Goal: Task Accomplishment & Management: Complete application form

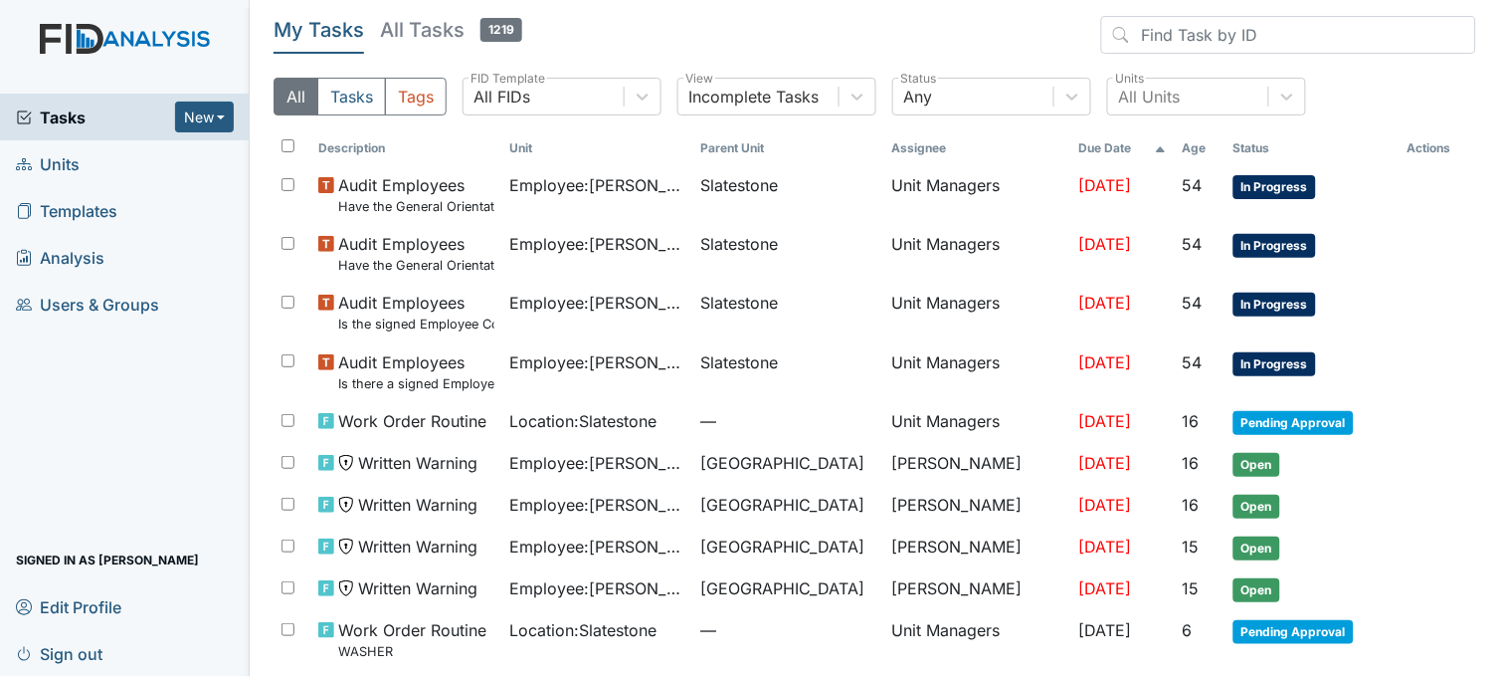
click at [57, 119] on span "Tasks" at bounding box center [95, 117] width 159 height 24
click at [122, 167] on link "Units" at bounding box center [125, 163] width 250 height 47
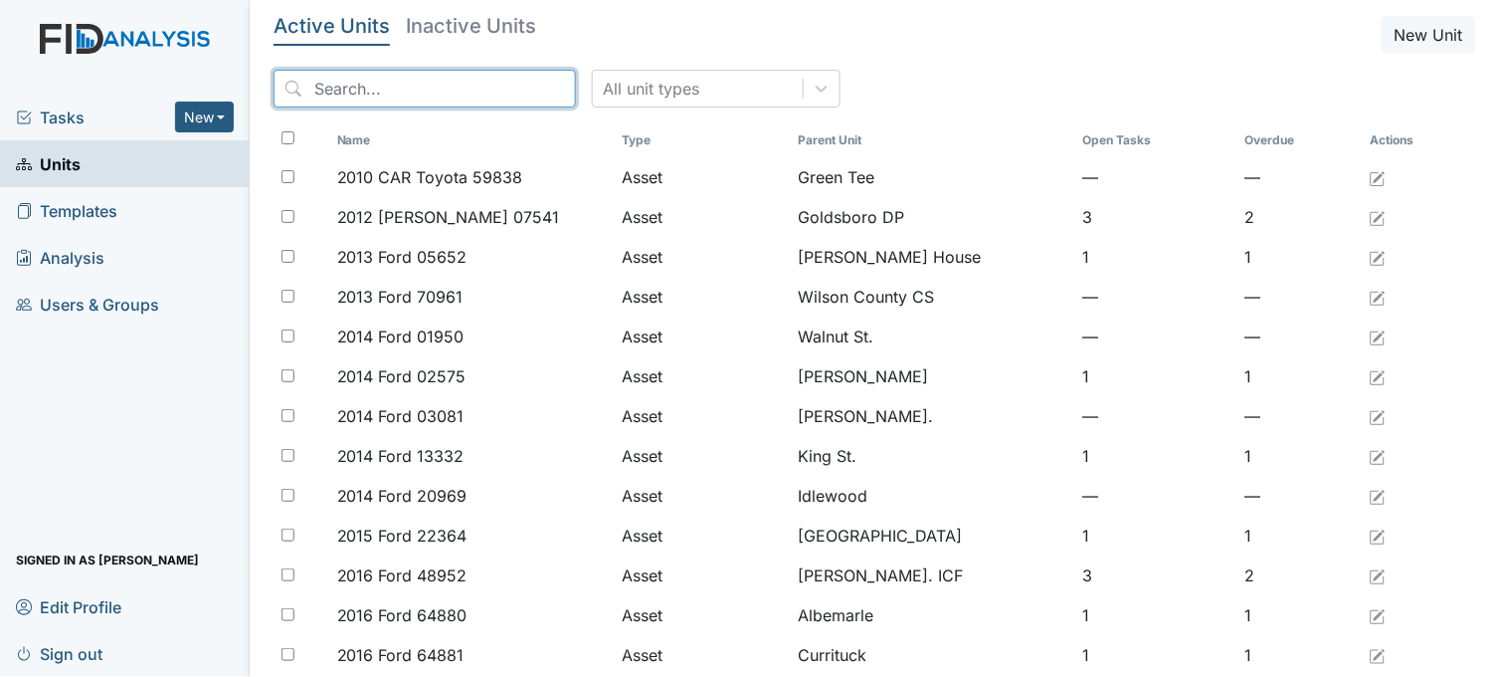
click at [444, 91] on input "search" at bounding box center [425, 89] width 302 height 38
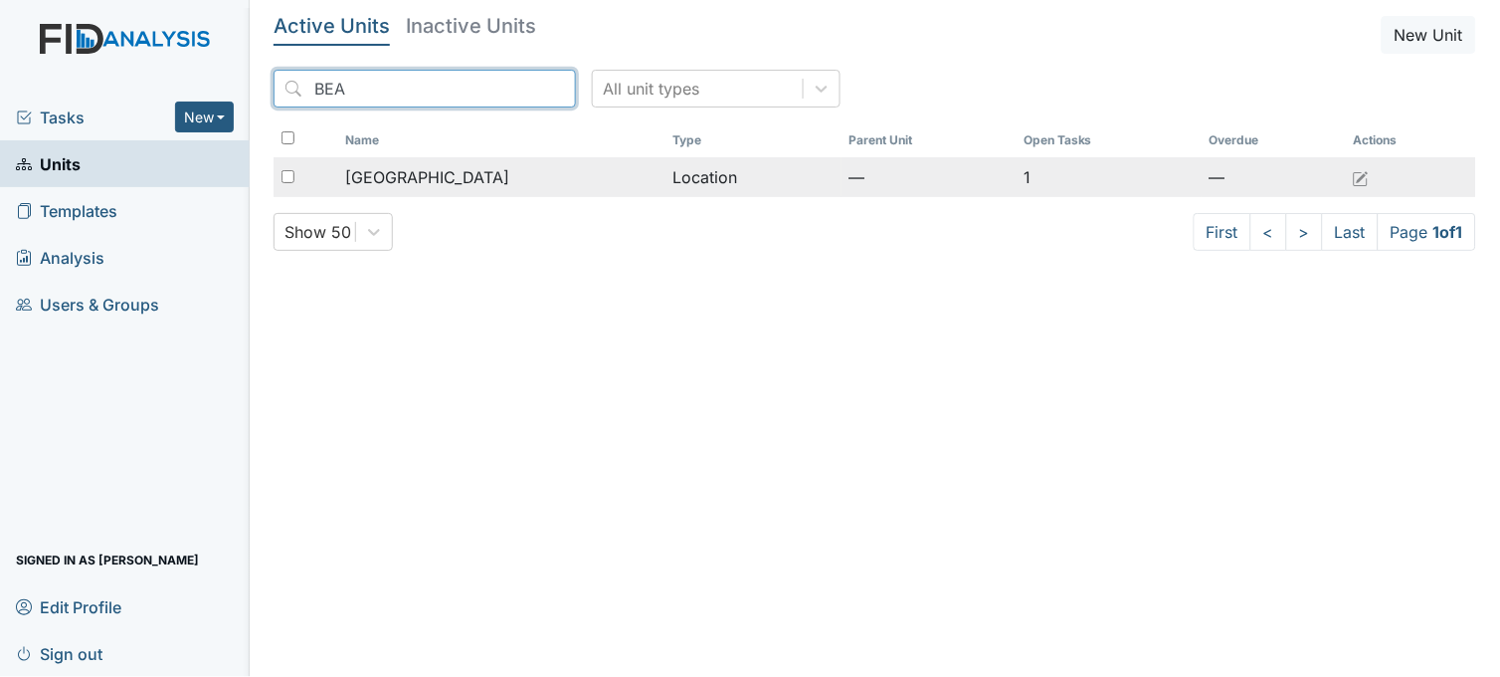
type input "BEA"
click at [413, 169] on span "[GEOGRAPHIC_DATA]" at bounding box center [427, 177] width 164 height 24
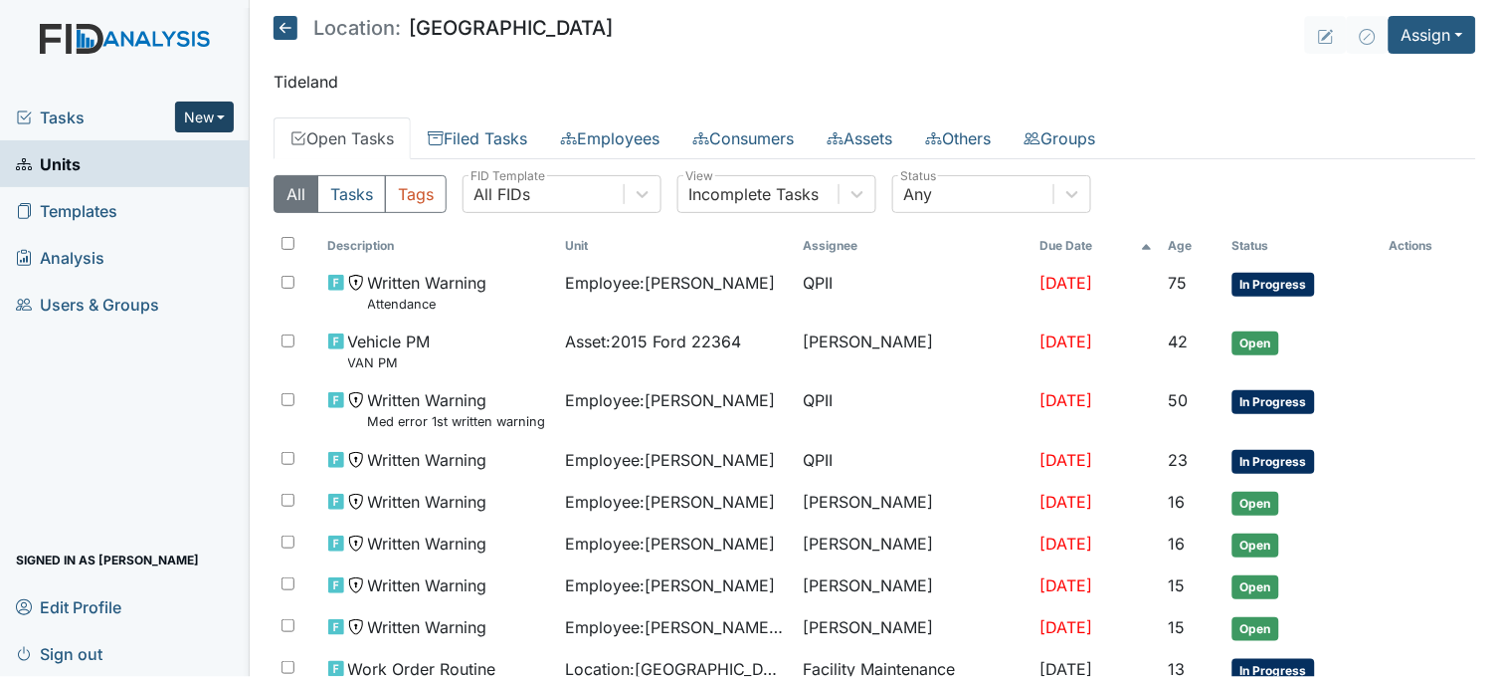
click at [217, 109] on button "New" at bounding box center [205, 116] width 60 height 31
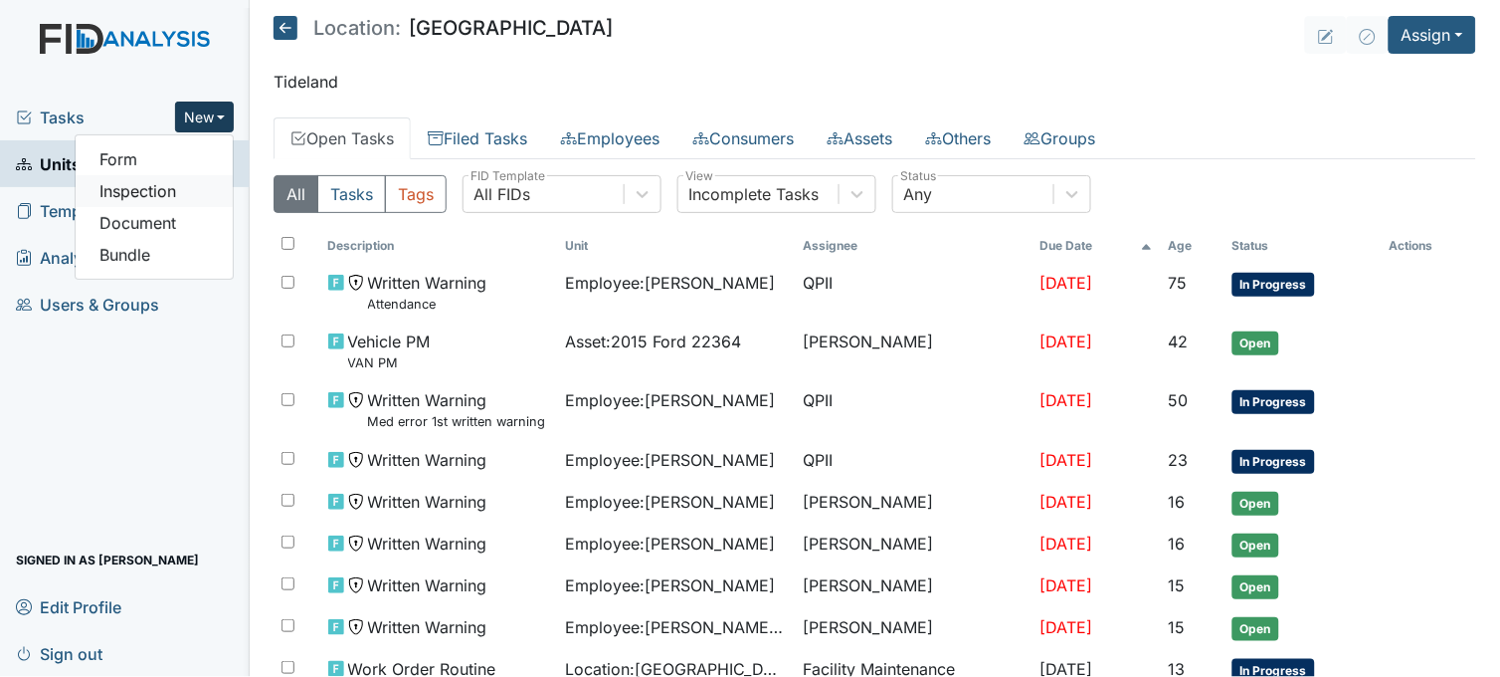
click at [181, 192] on link "Inspection" at bounding box center [154, 191] width 157 height 32
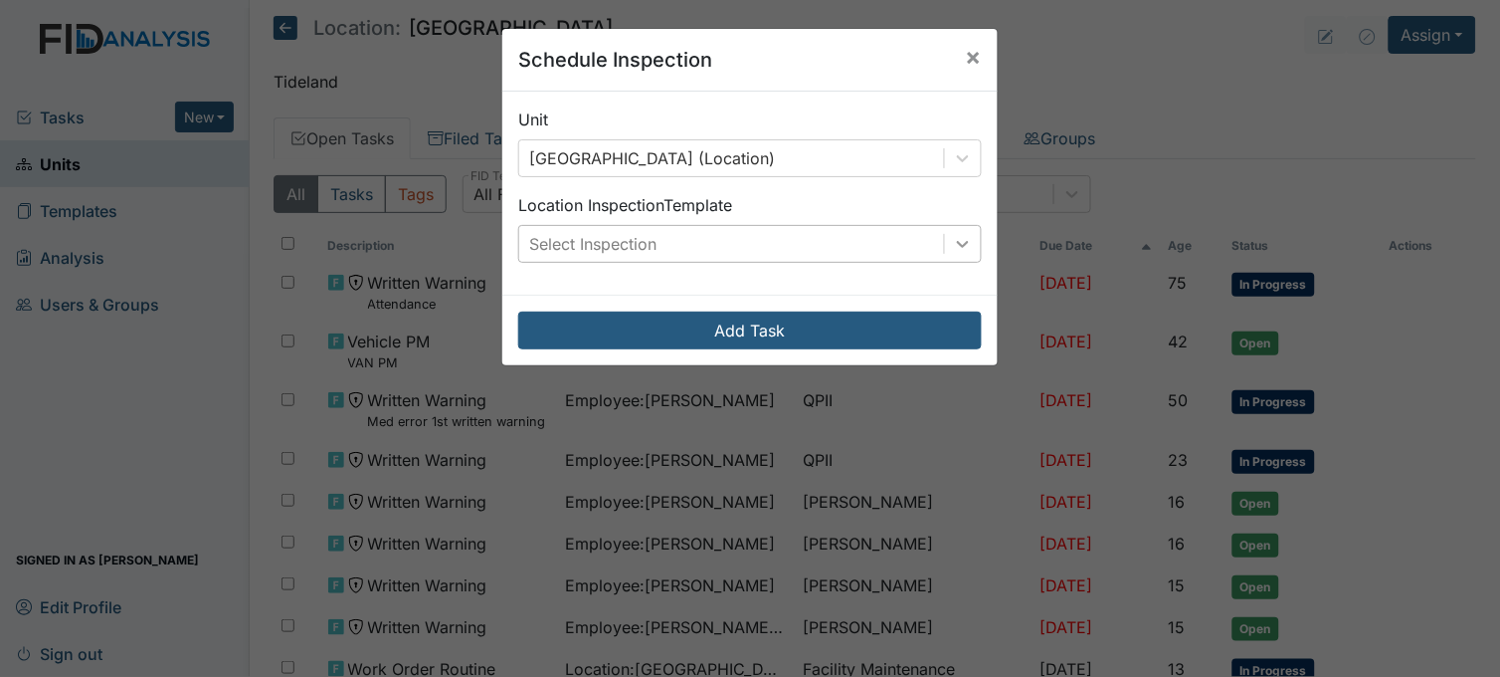
click at [957, 237] on icon at bounding box center [963, 244] width 20 height 20
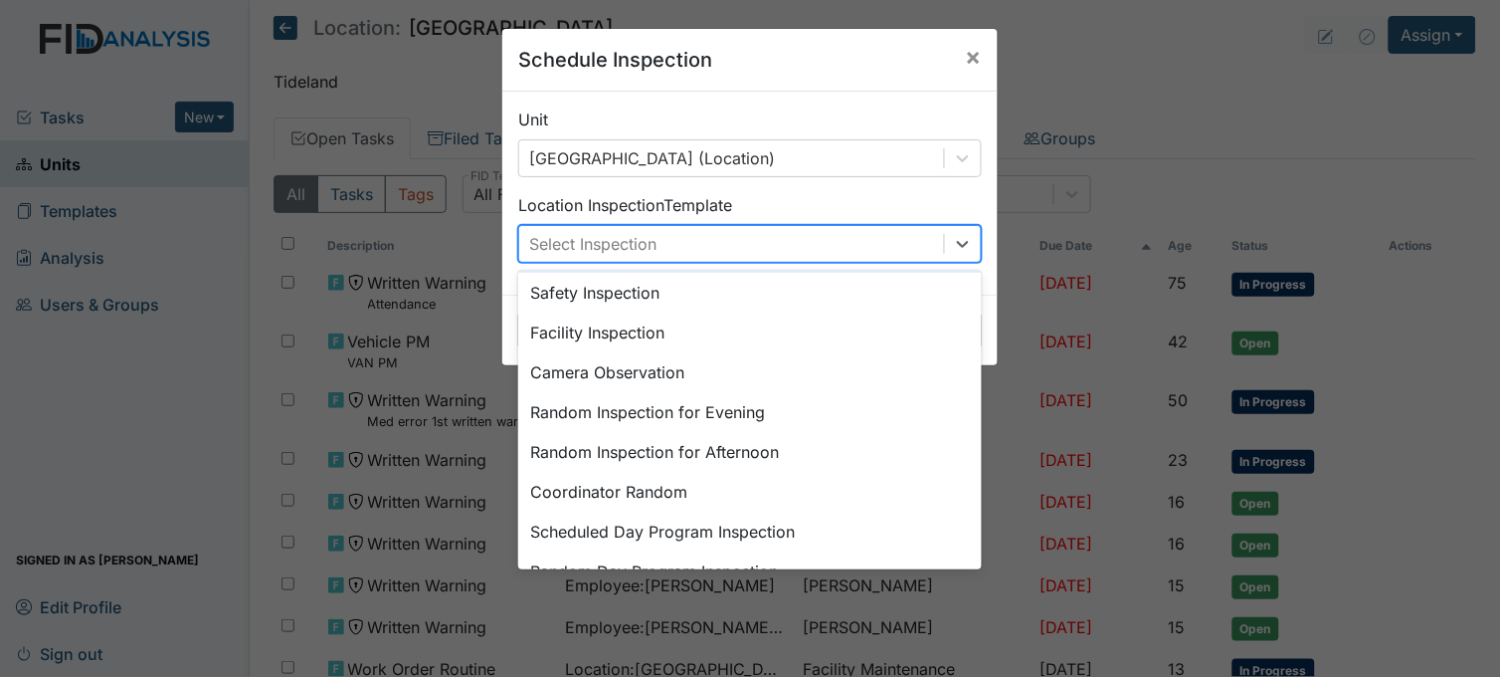
scroll to position [221, 0]
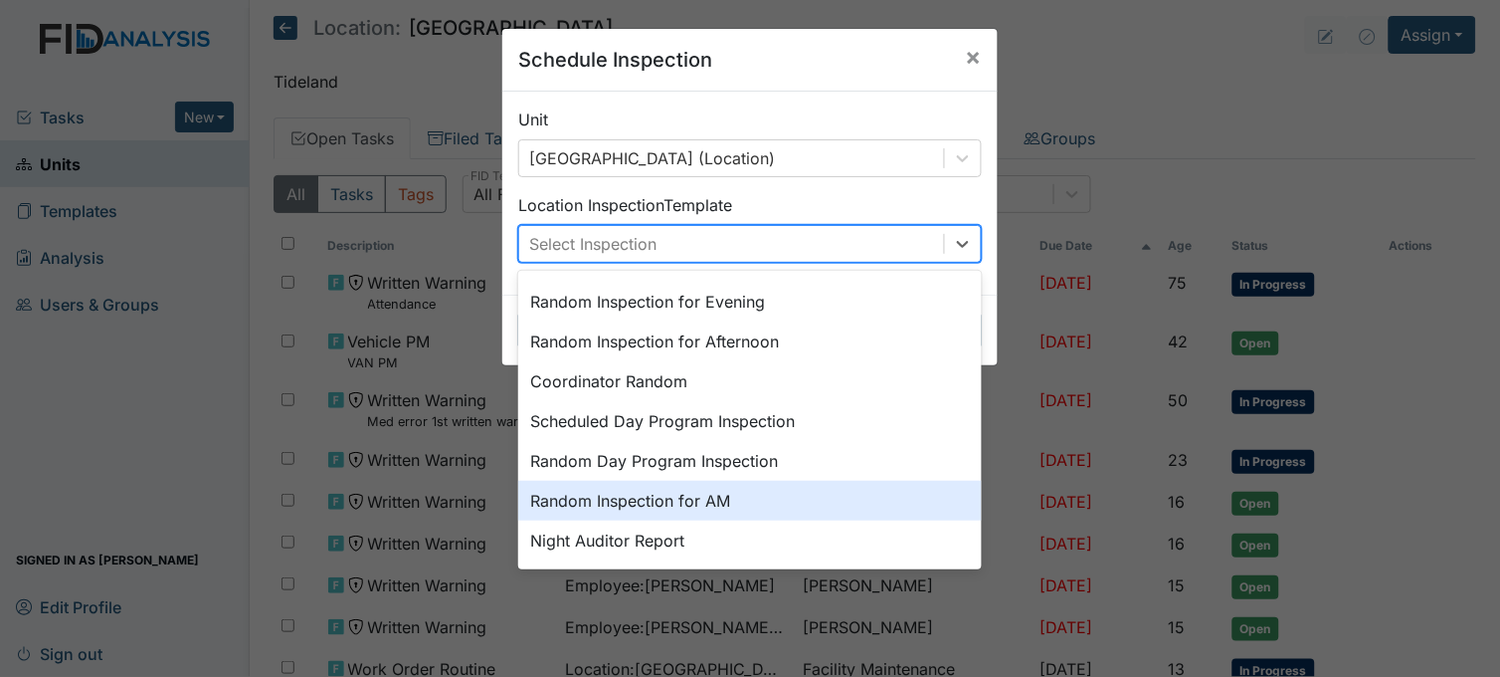
click at [749, 497] on div "Random Inspection for AM" at bounding box center [750, 501] width 464 height 40
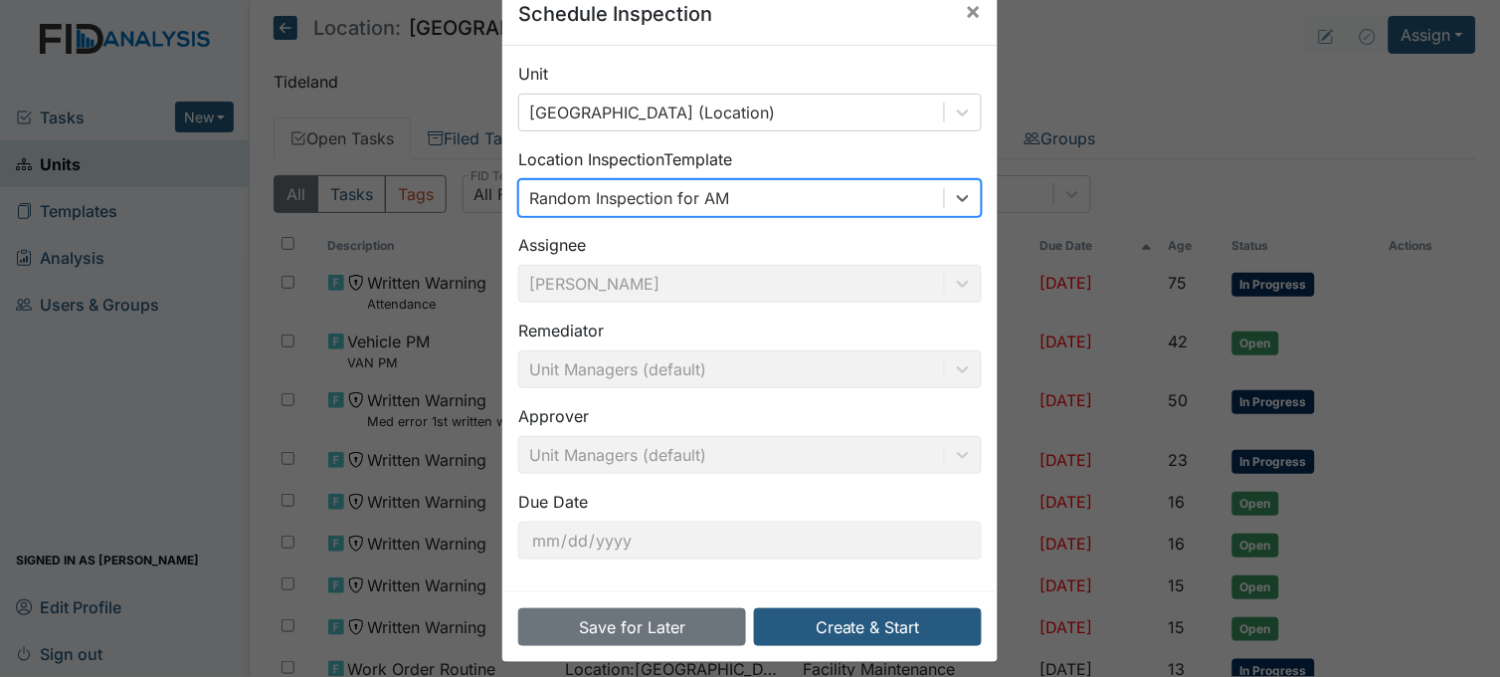
scroll to position [61, 0]
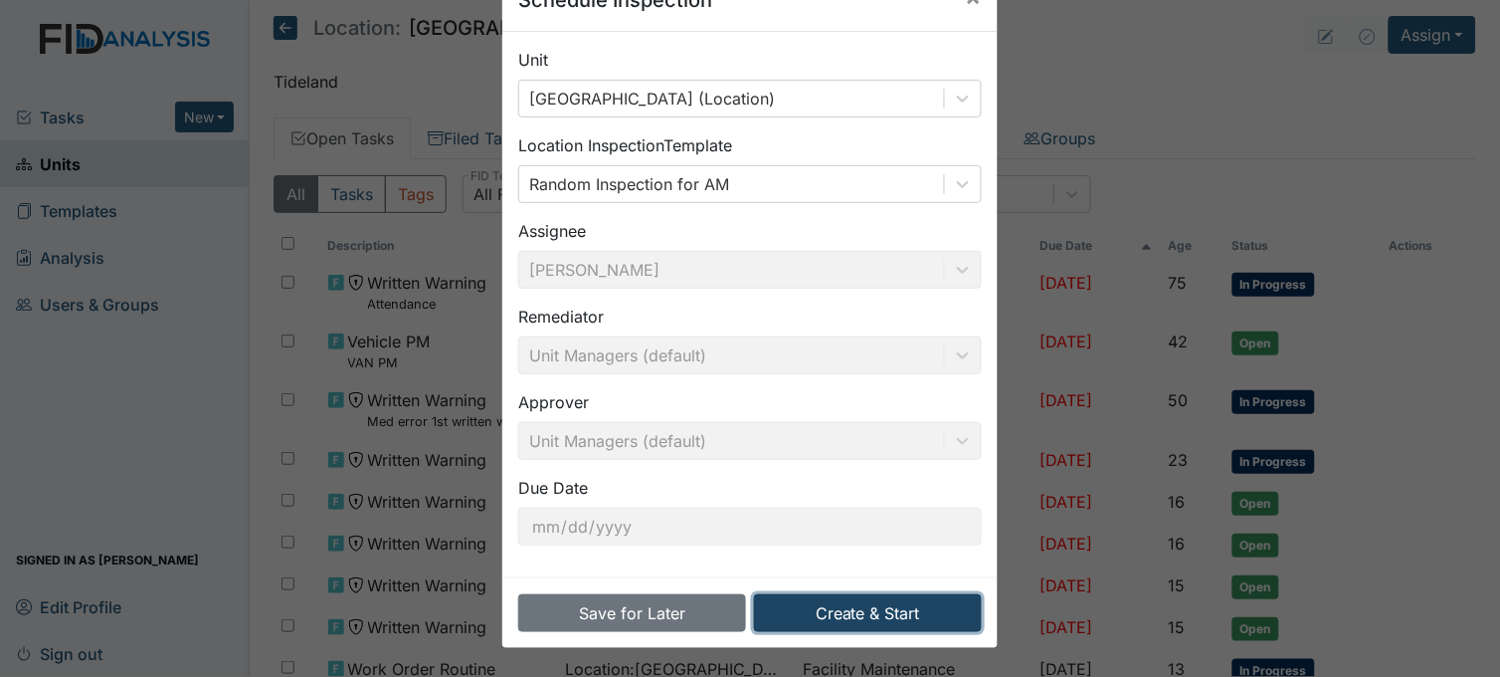
click at [876, 614] on button "Create & Start" at bounding box center [868, 613] width 228 height 38
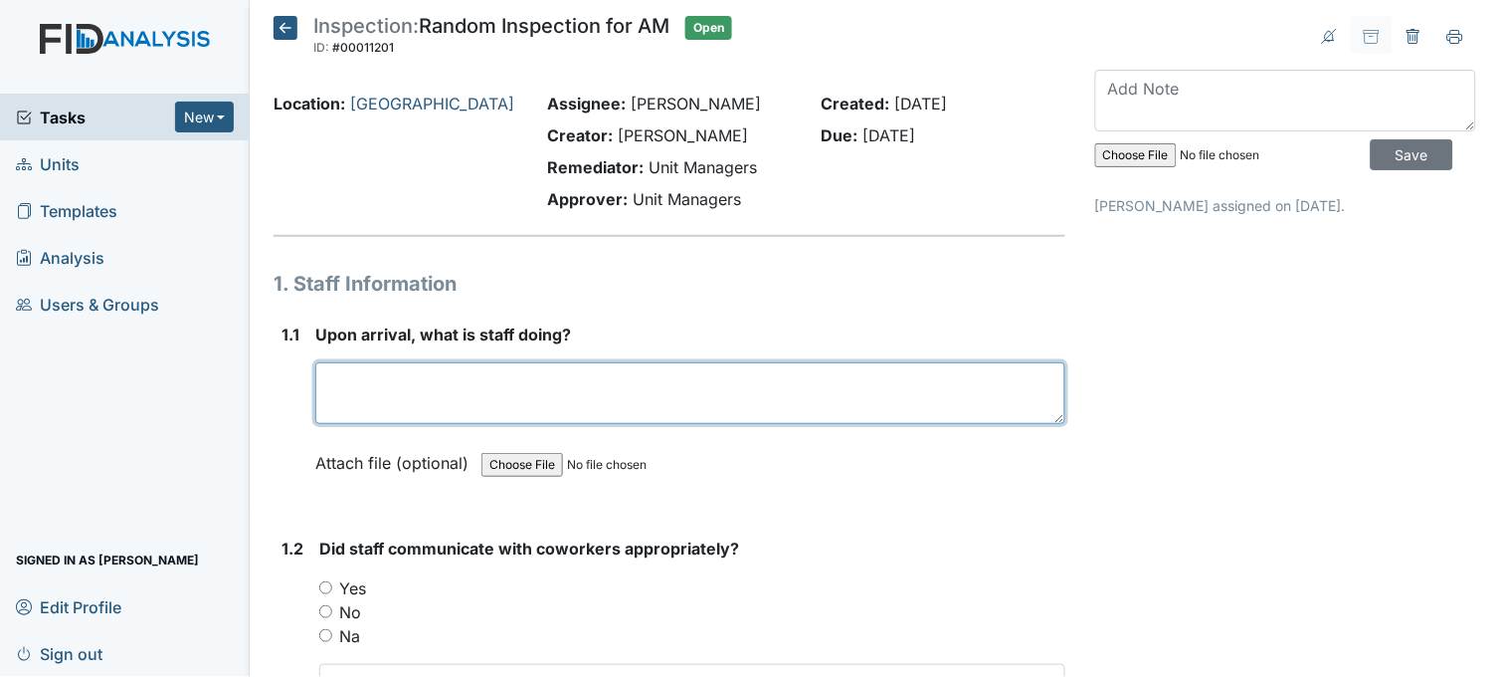
click at [628, 389] on textarea at bounding box center [690, 393] width 750 height 62
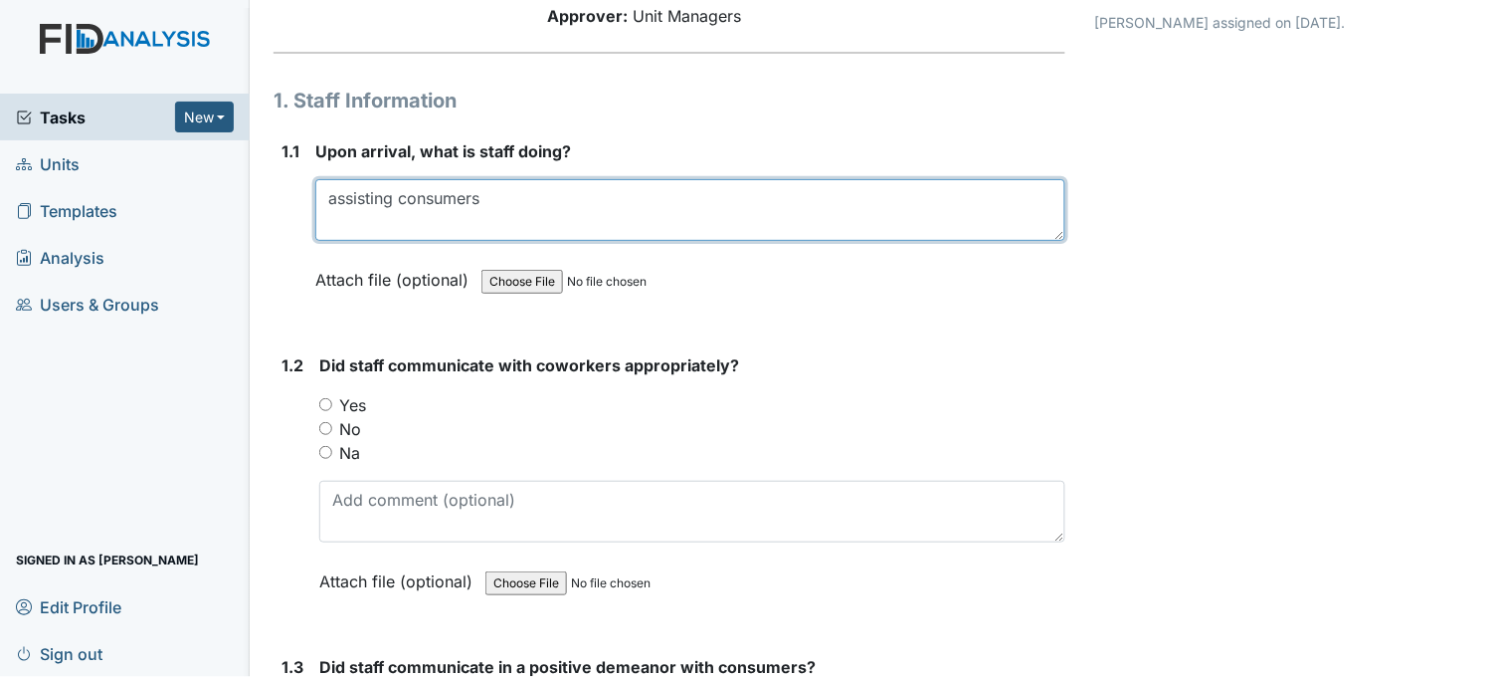
scroll to position [221, 0]
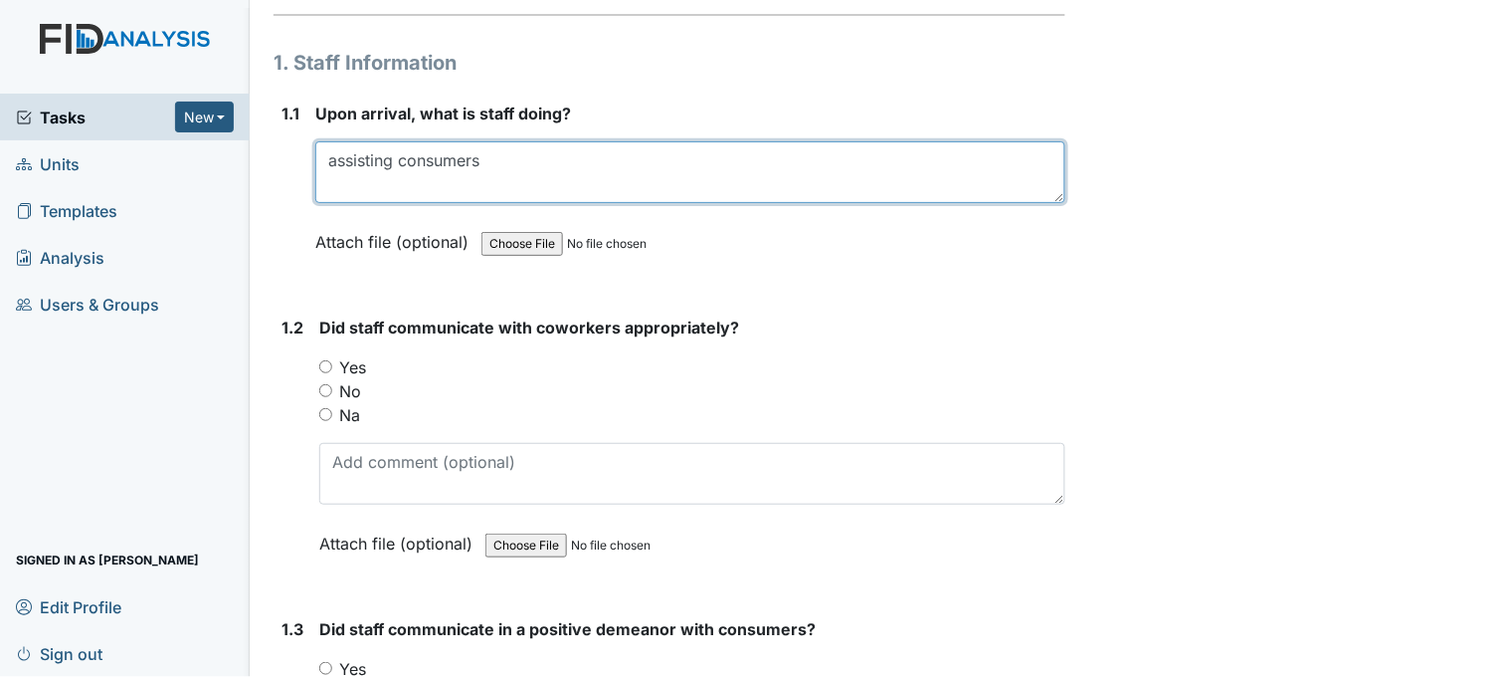
type textarea "assisting consumers"
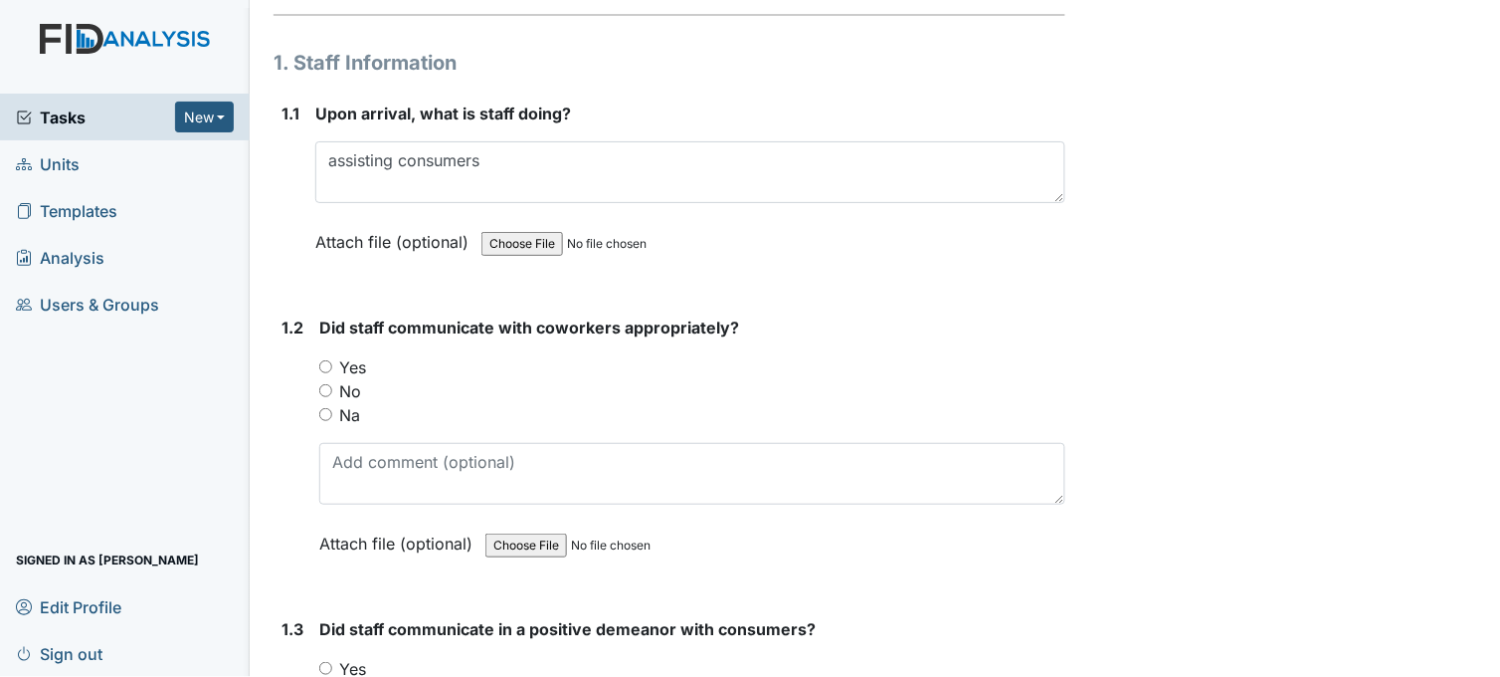
click at [322, 366] on input "Yes" at bounding box center [325, 366] width 13 height 13
radio input "true"
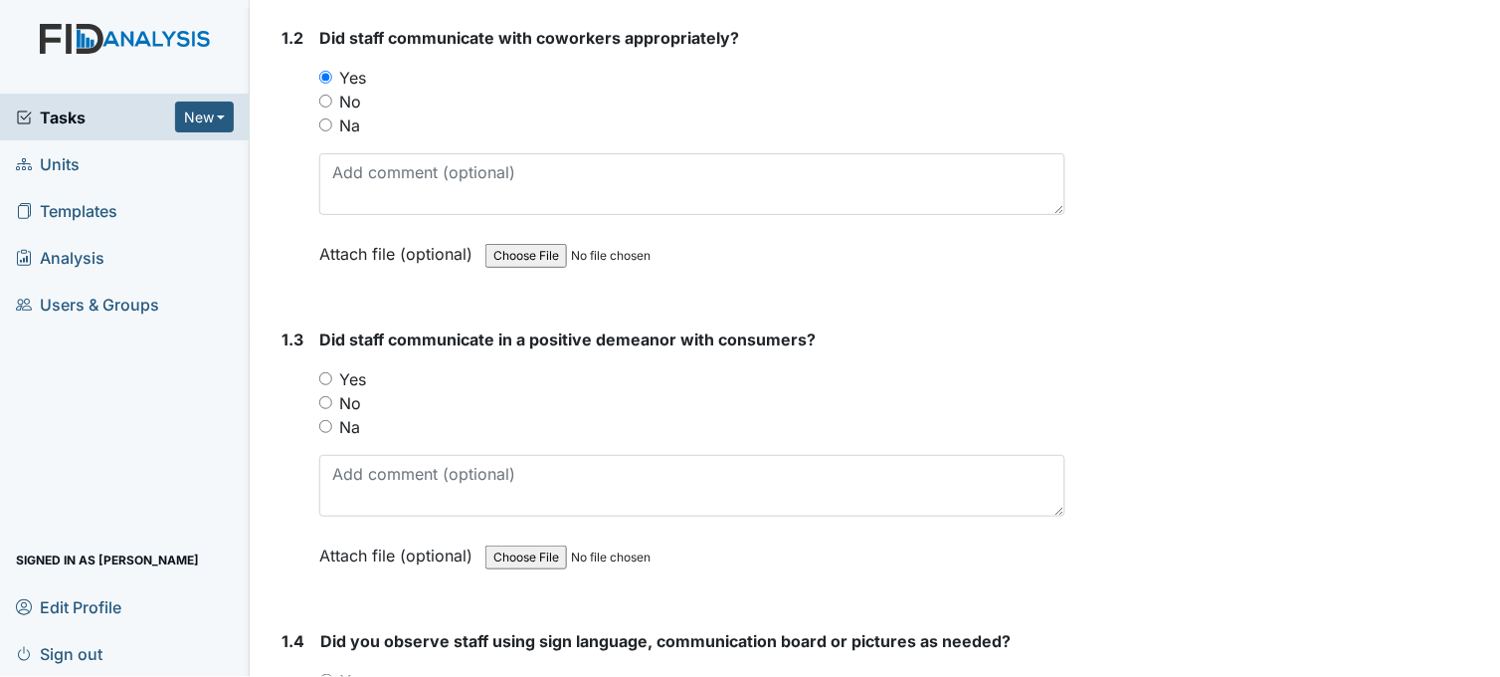
scroll to position [552, 0]
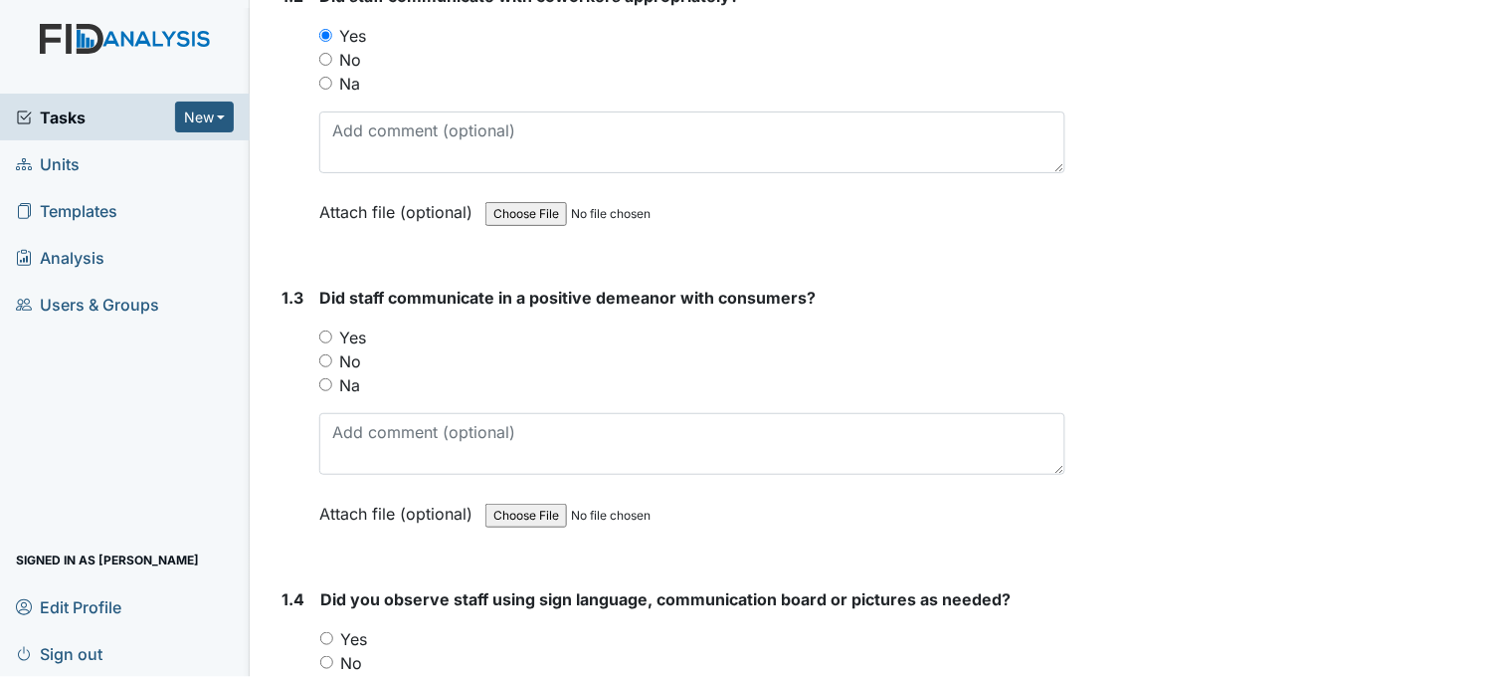
click at [322, 332] on input "Yes" at bounding box center [325, 336] width 13 height 13
radio input "true"
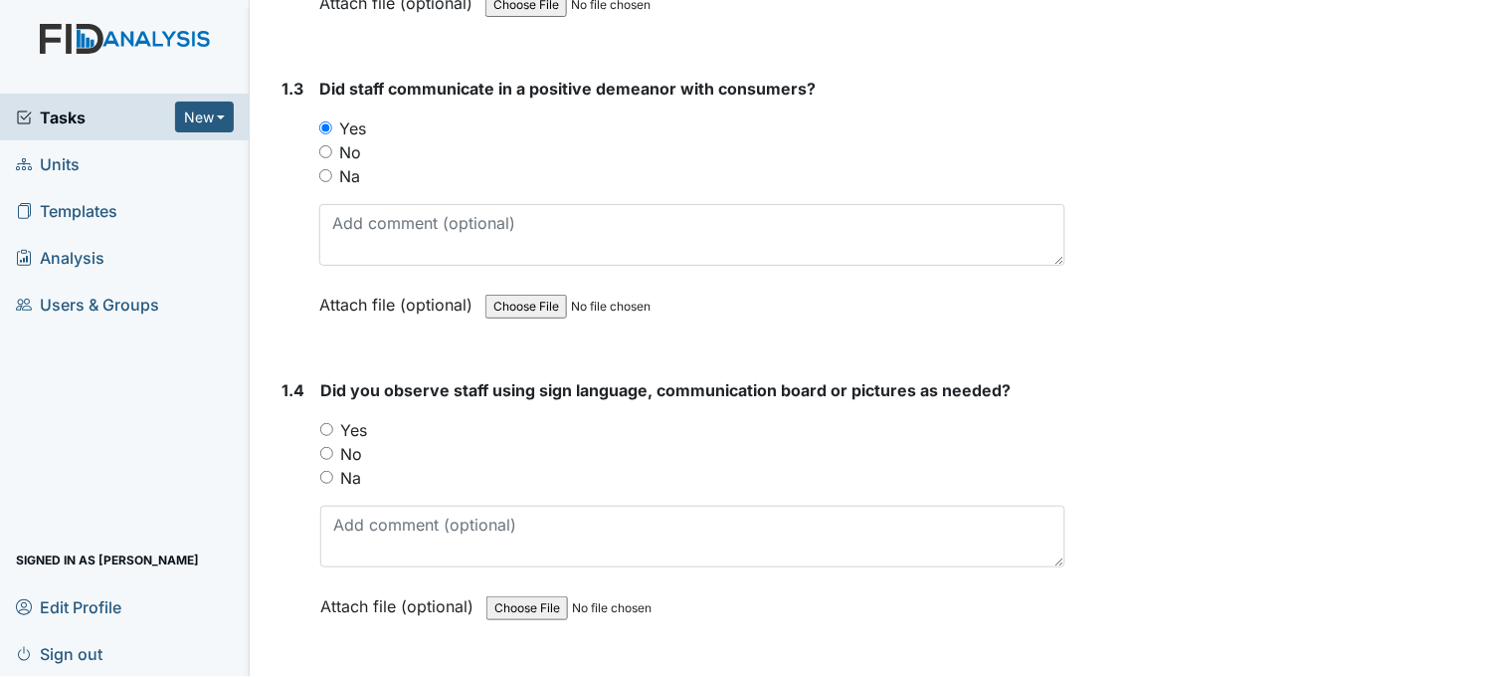
scroll to position [773, 0]
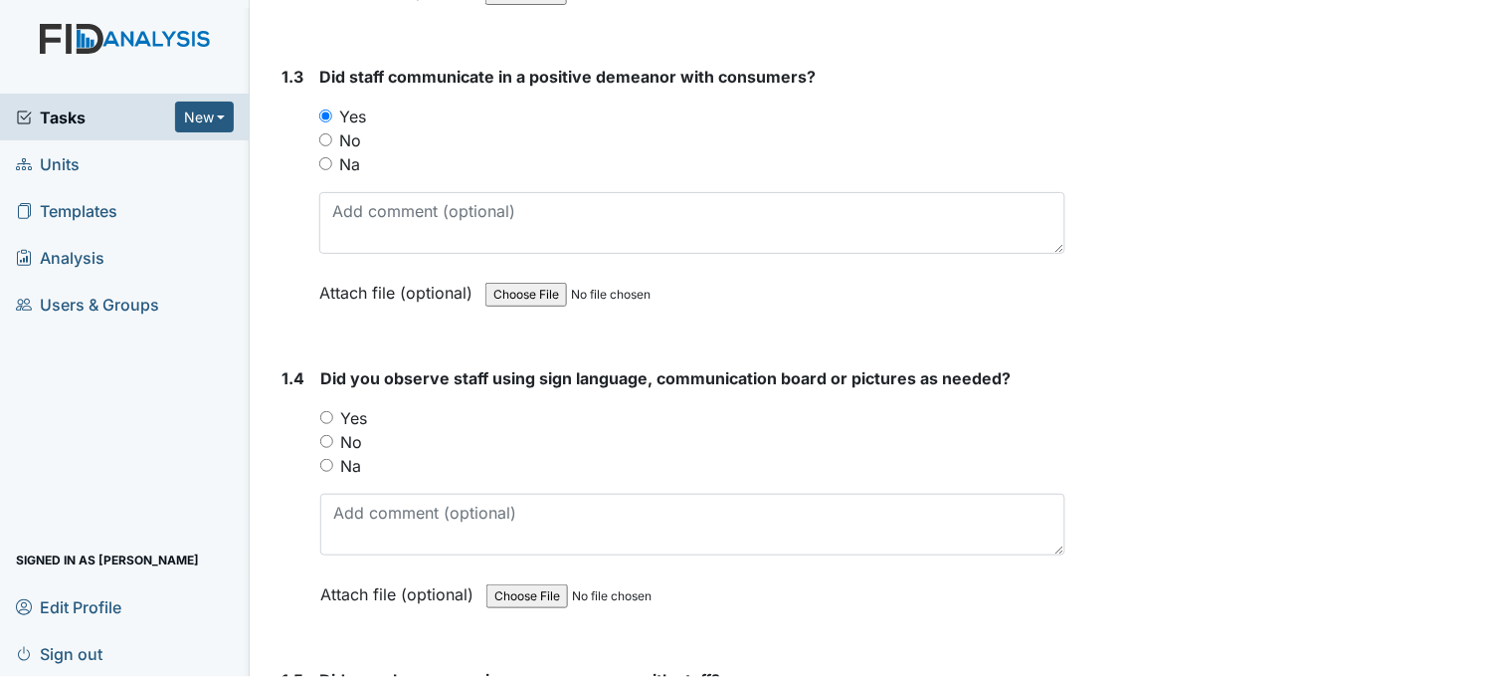
click at [328, 411] on input "Yes" at bounding box center [326, 417] width 13 height 13
radio input "true"
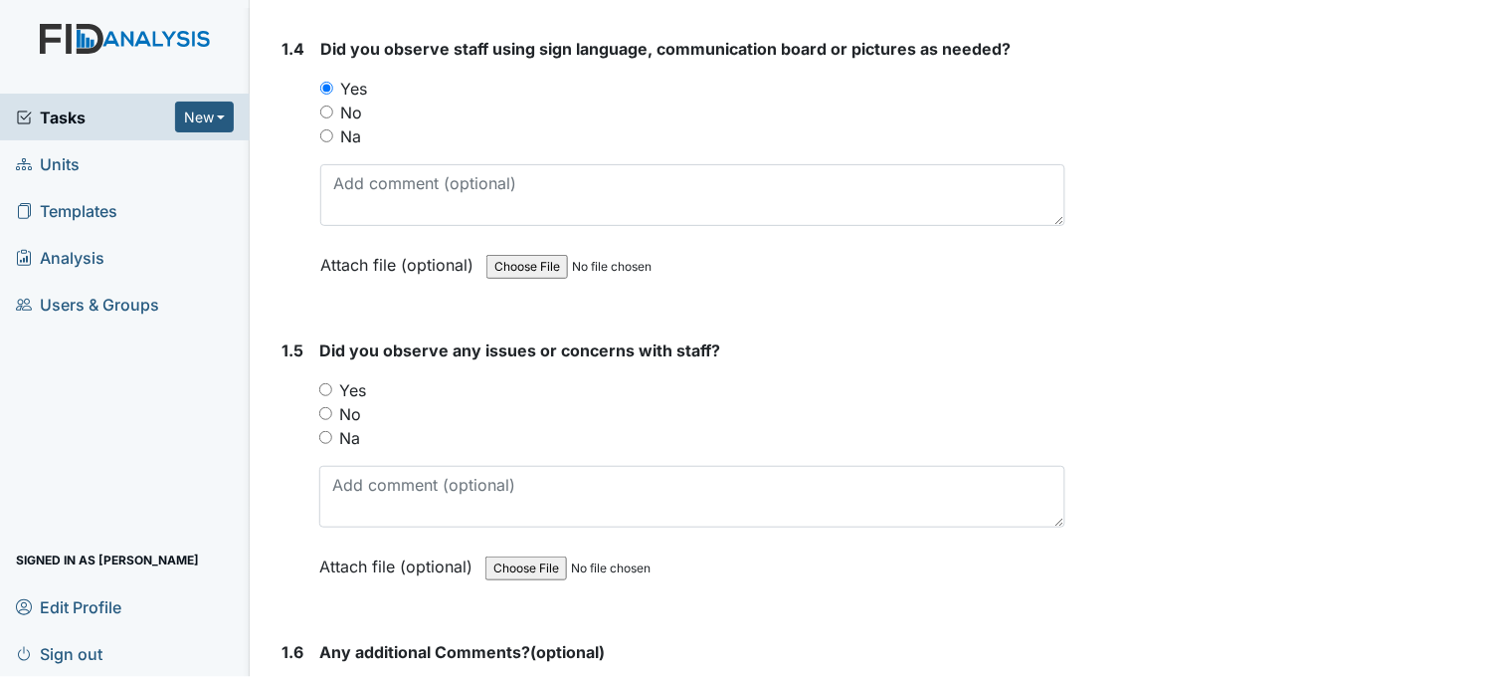
scroll to position [1105, 0]
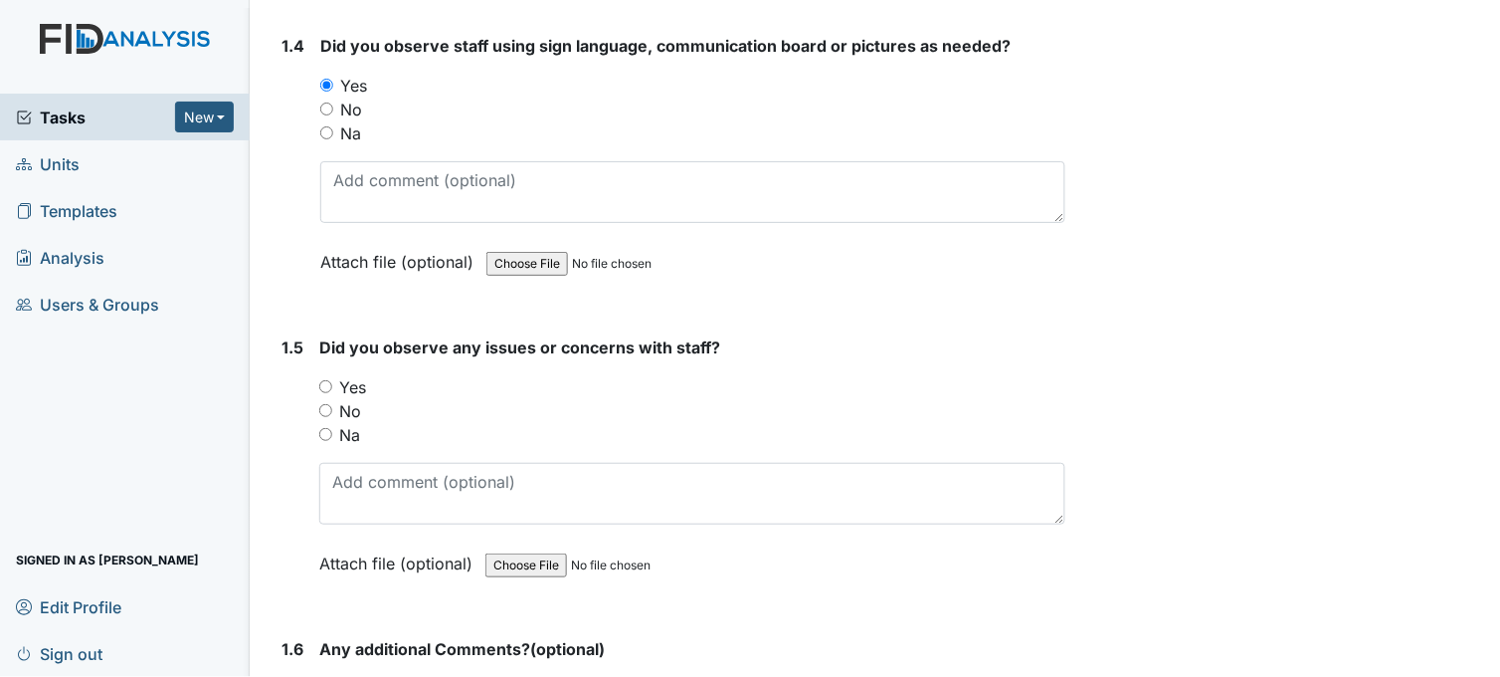
click at [330, 406] on input "No" at bounding box center [325, 410] width 13 height 13
radio input "true"
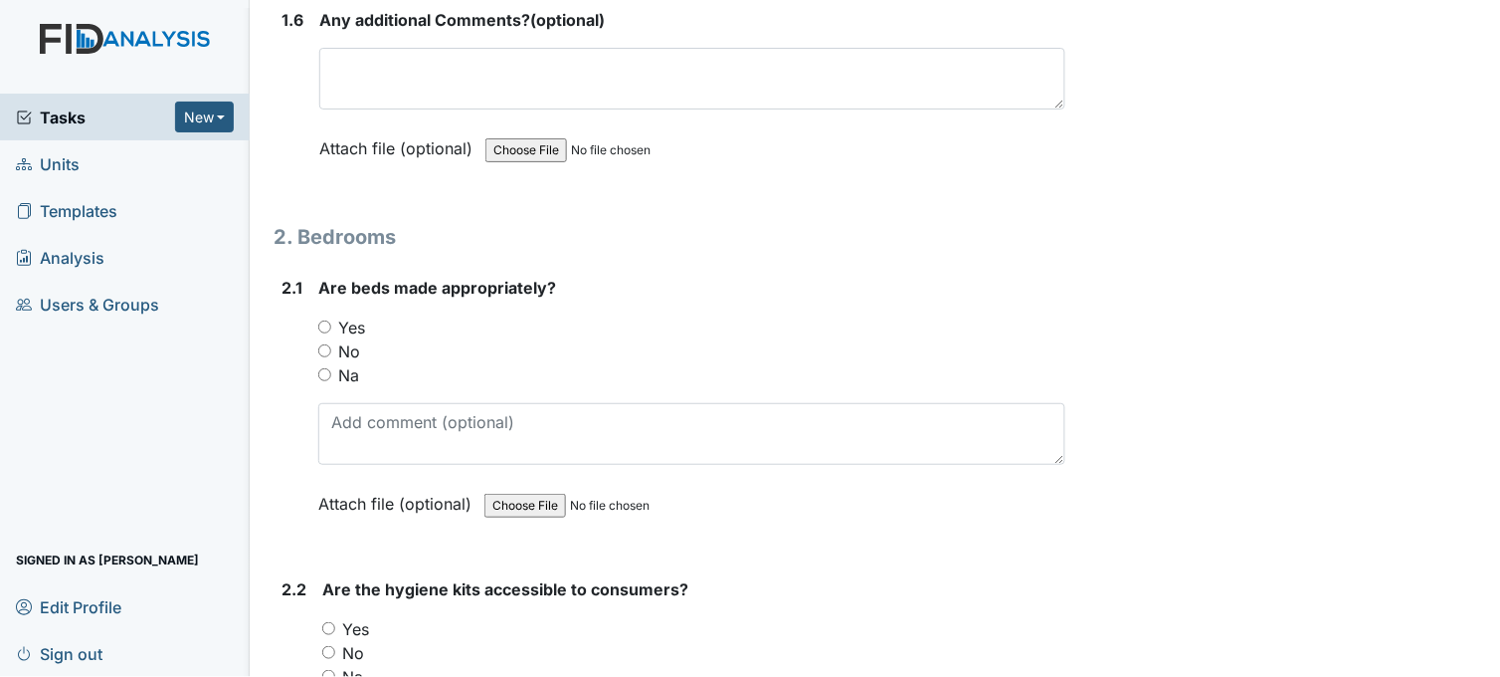
scroll to position [1768, 0]
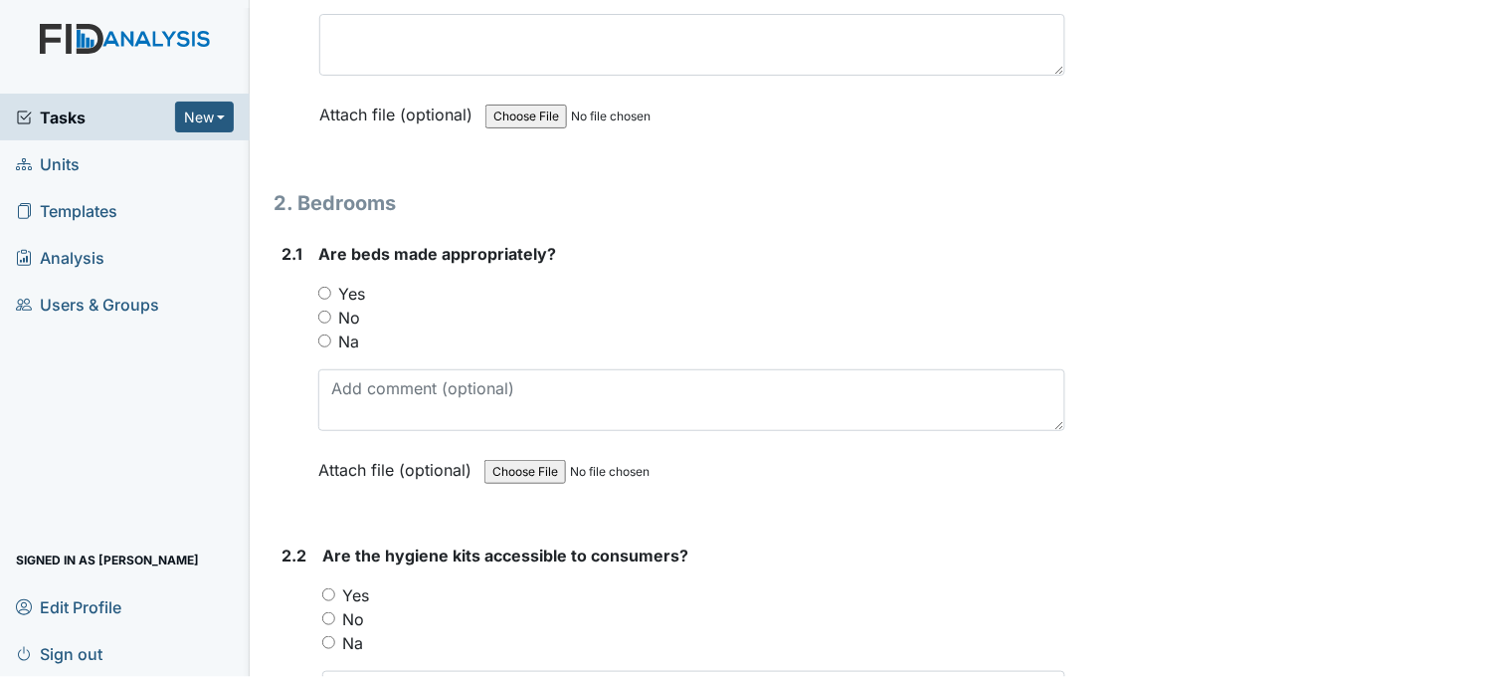
click at [323, 290] on input "Yes" at bounding box center [324, 293] width 13 height 13
radio input "true"
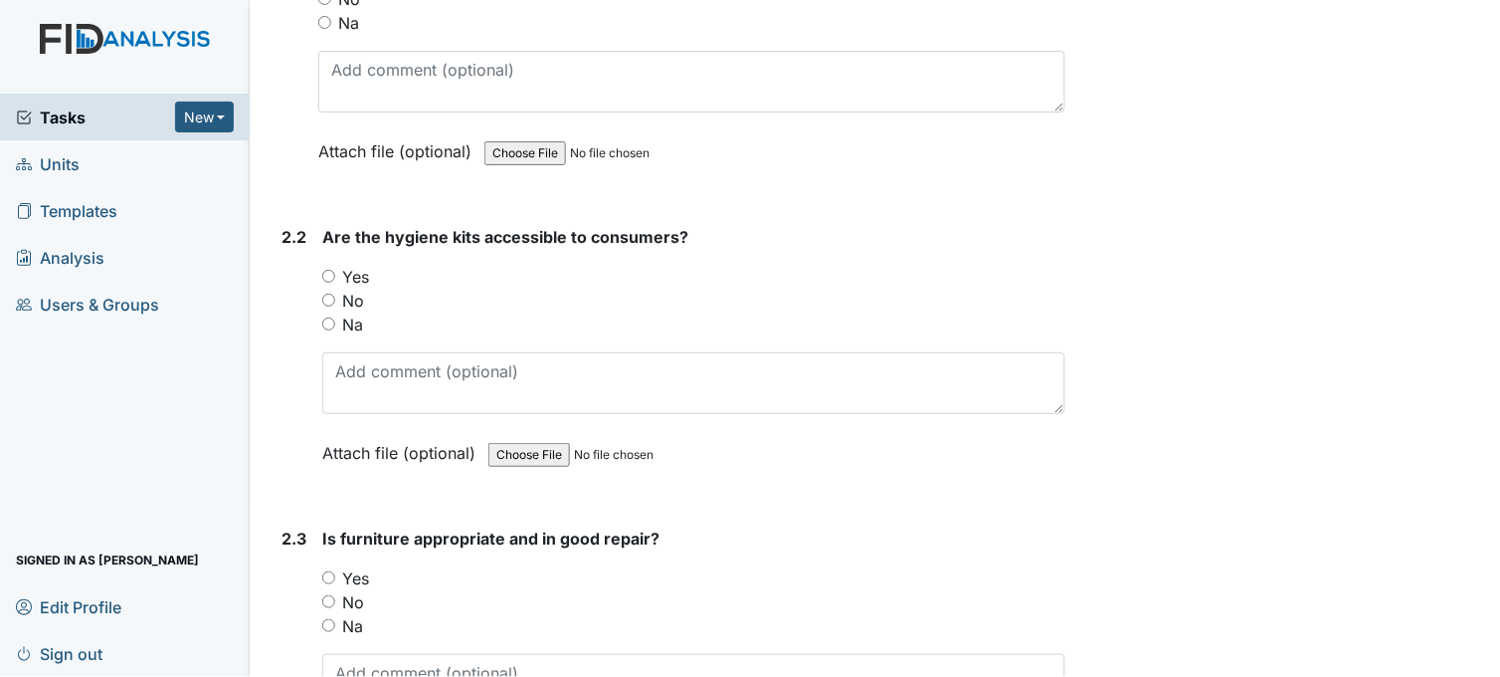
scroll to position [2100, 0]
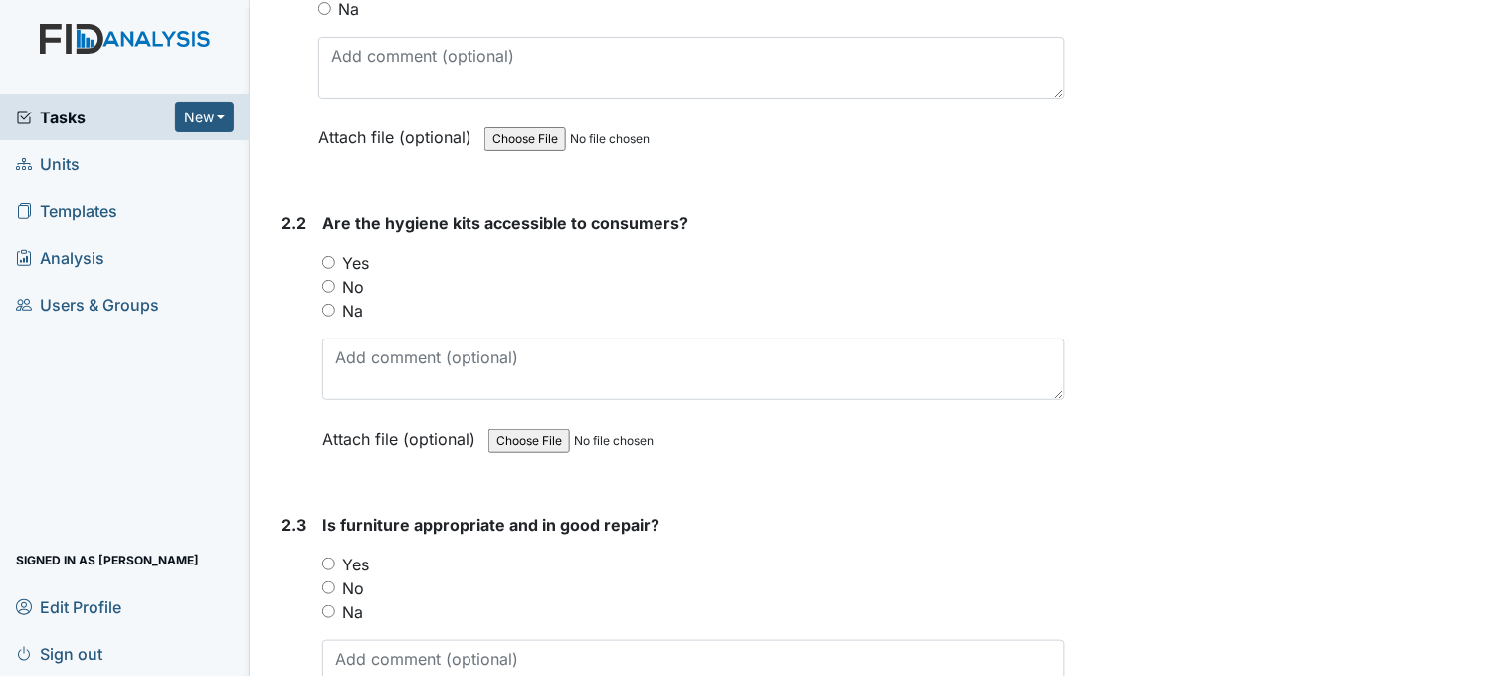
click at [326, 256] on input "Yes" at bounding box center [328, 262] width 13 height 13
radio input "true"
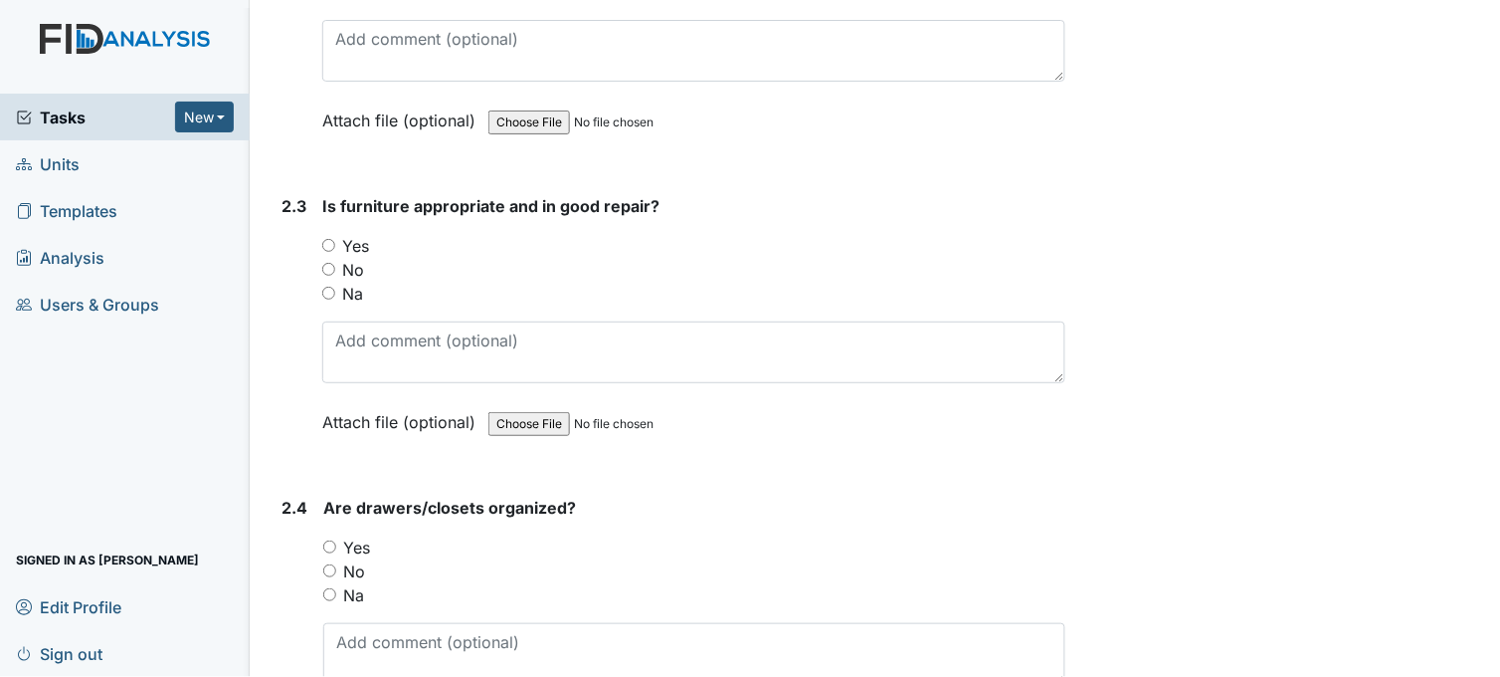
scroll to position [2432, 0]
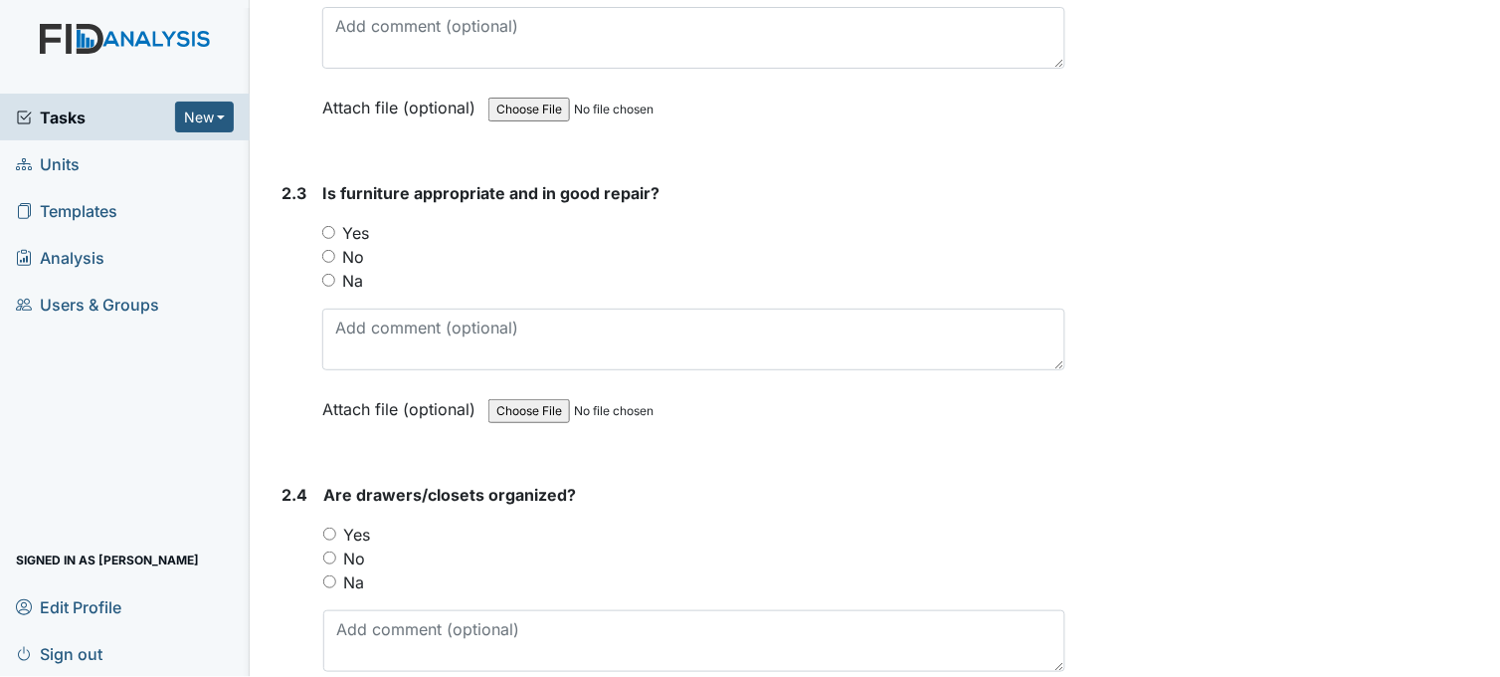
click at [326, 229] on input "Yes" at bounding box center [328, 232] width 13 height 13
radio input "true"
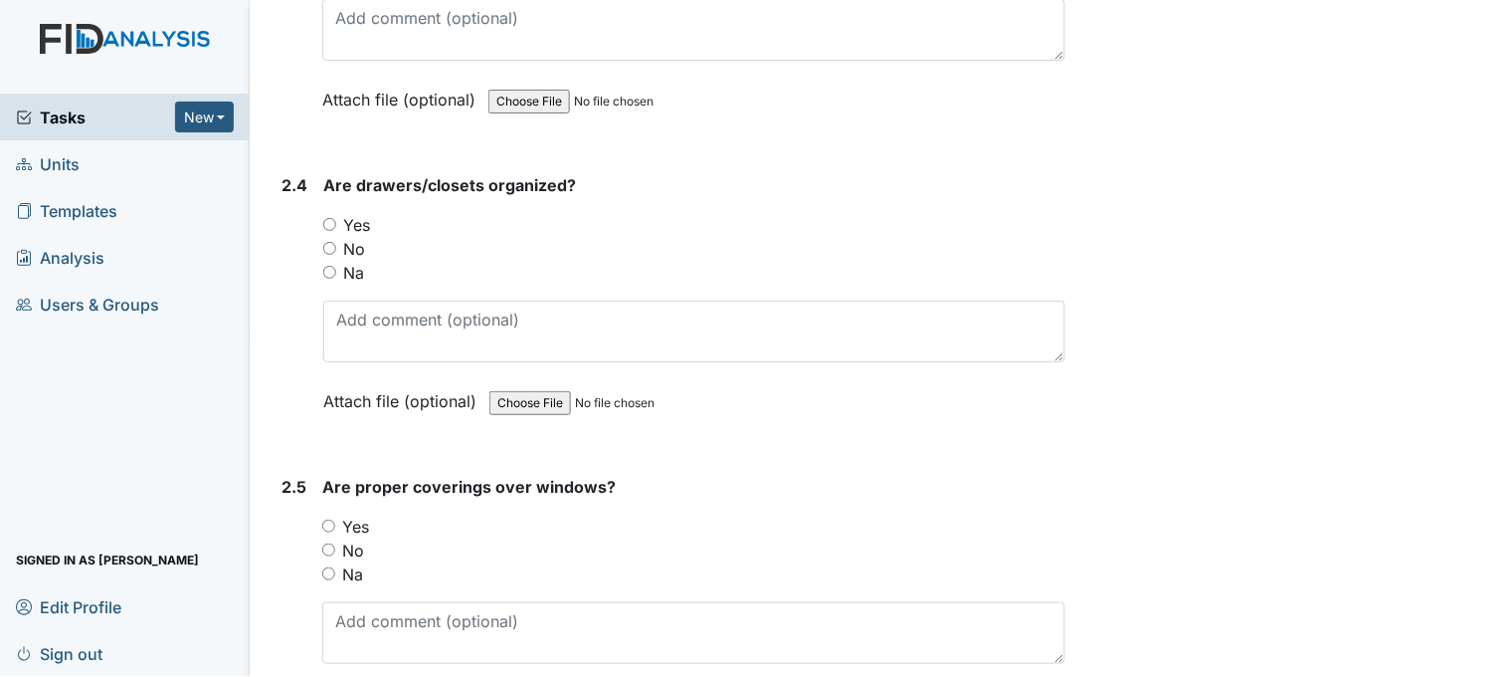
scroll to position [2763, 0]
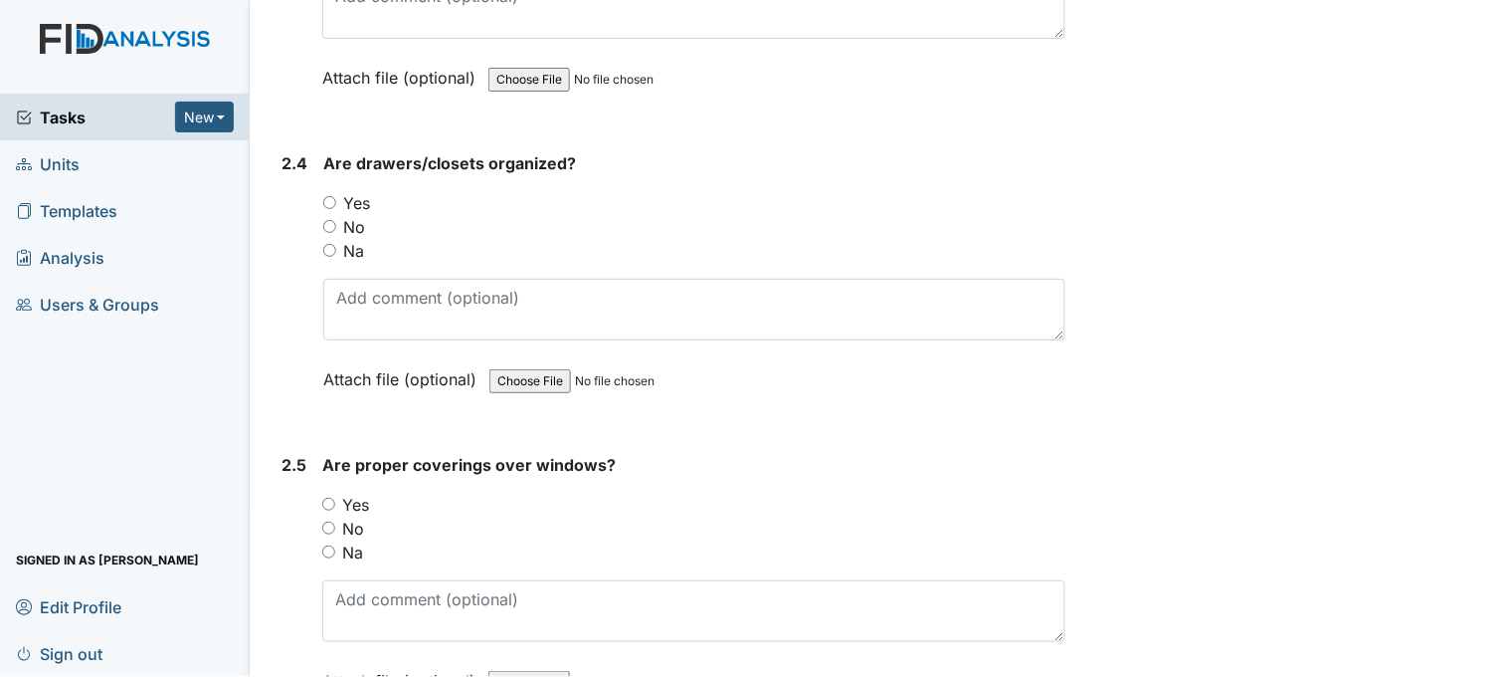
click at [331, 196] on input "Yes" at bounding box center [329, 202] width 13 height 13
radio input "true"
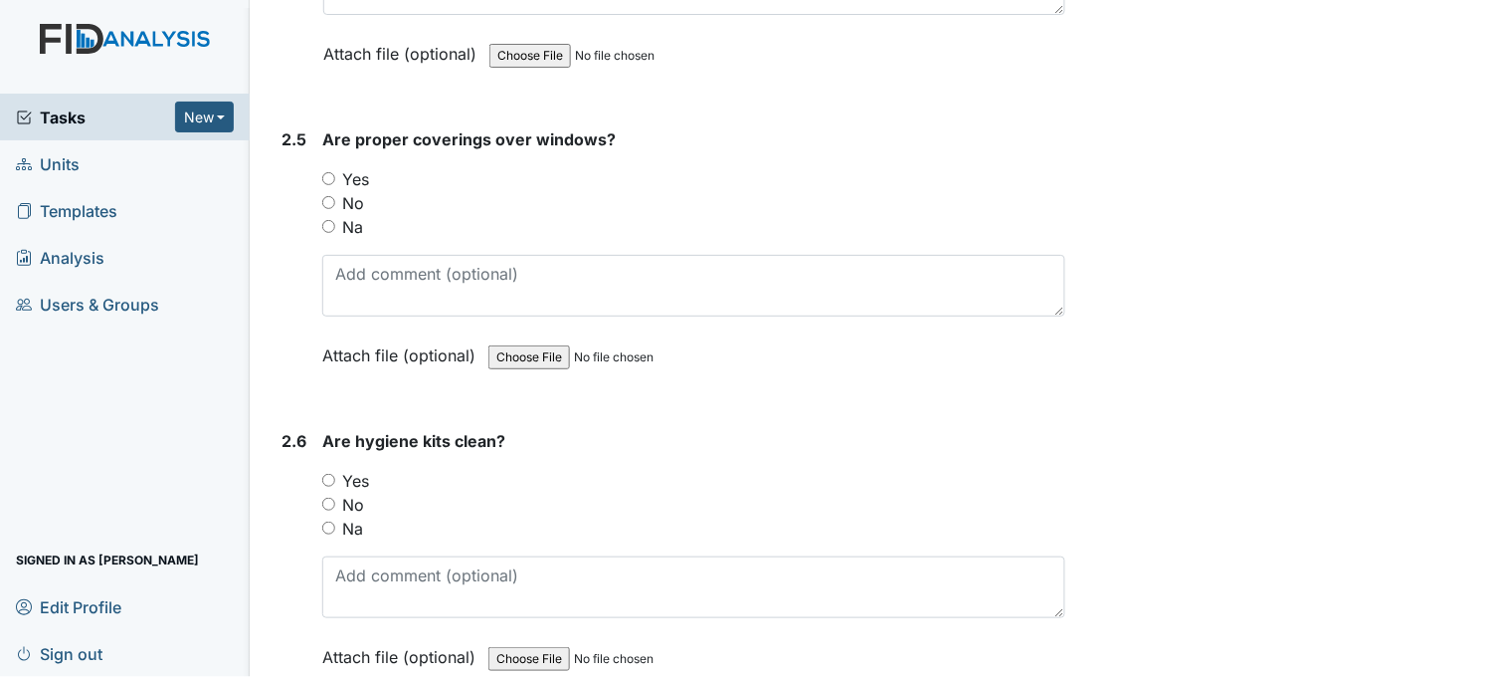
scroll to position [3095, 0]
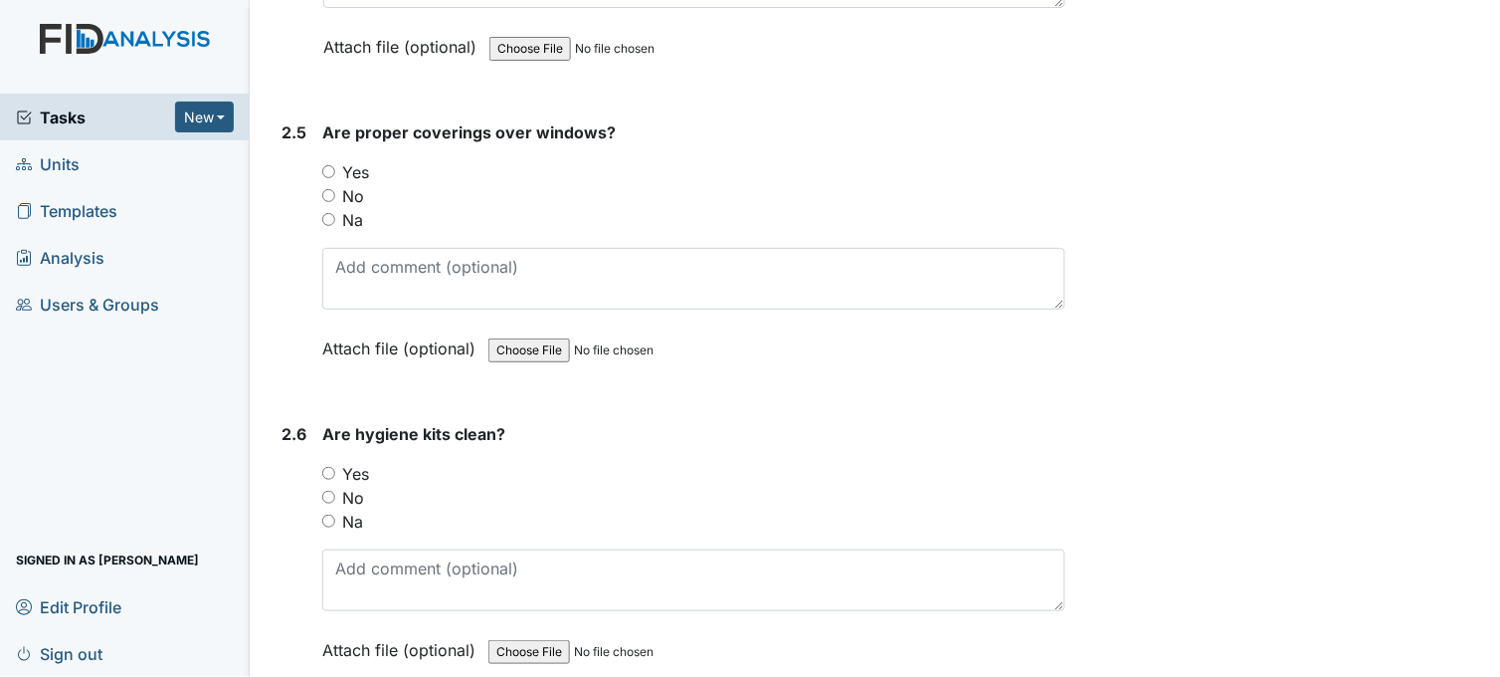
click at [330, 165] on input "Yes" at bounding box center [328, 171] width 13 height 13
radio input "true"
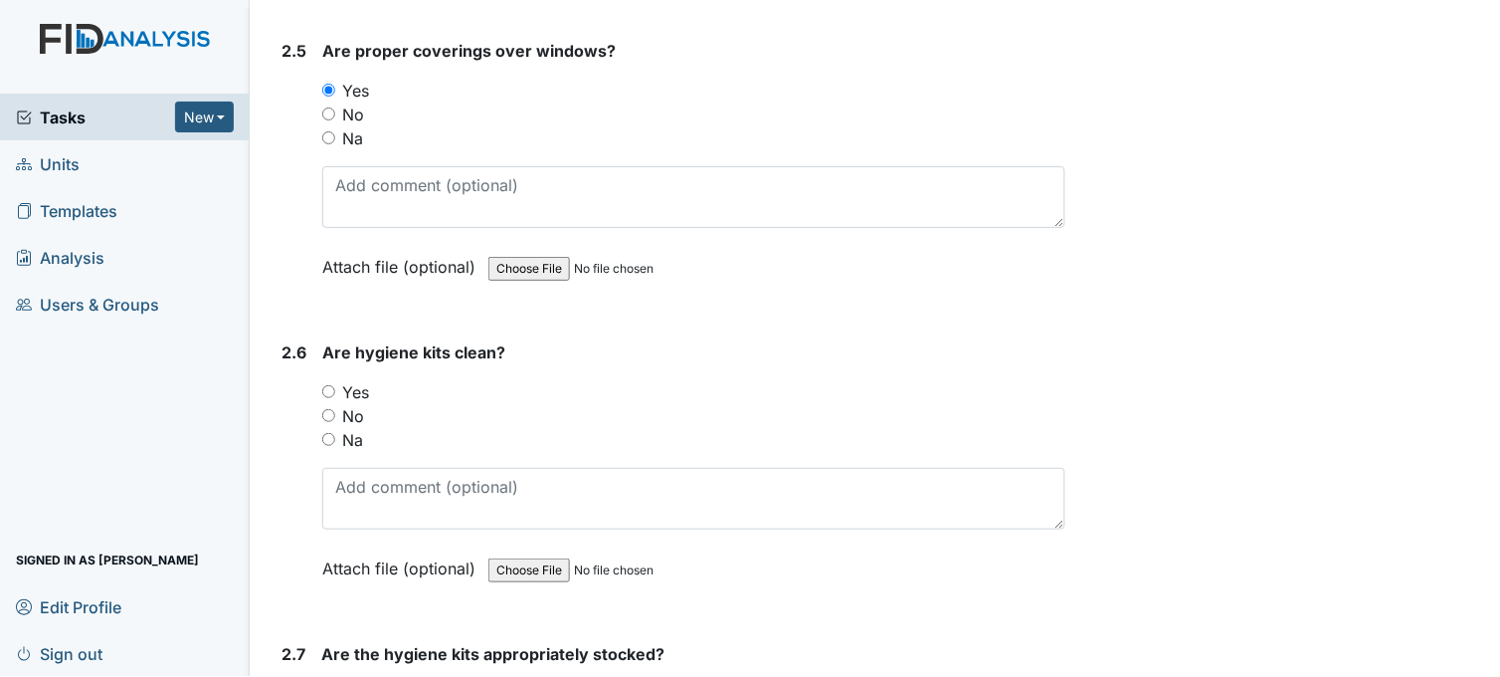
scroll to position [3426, 0]
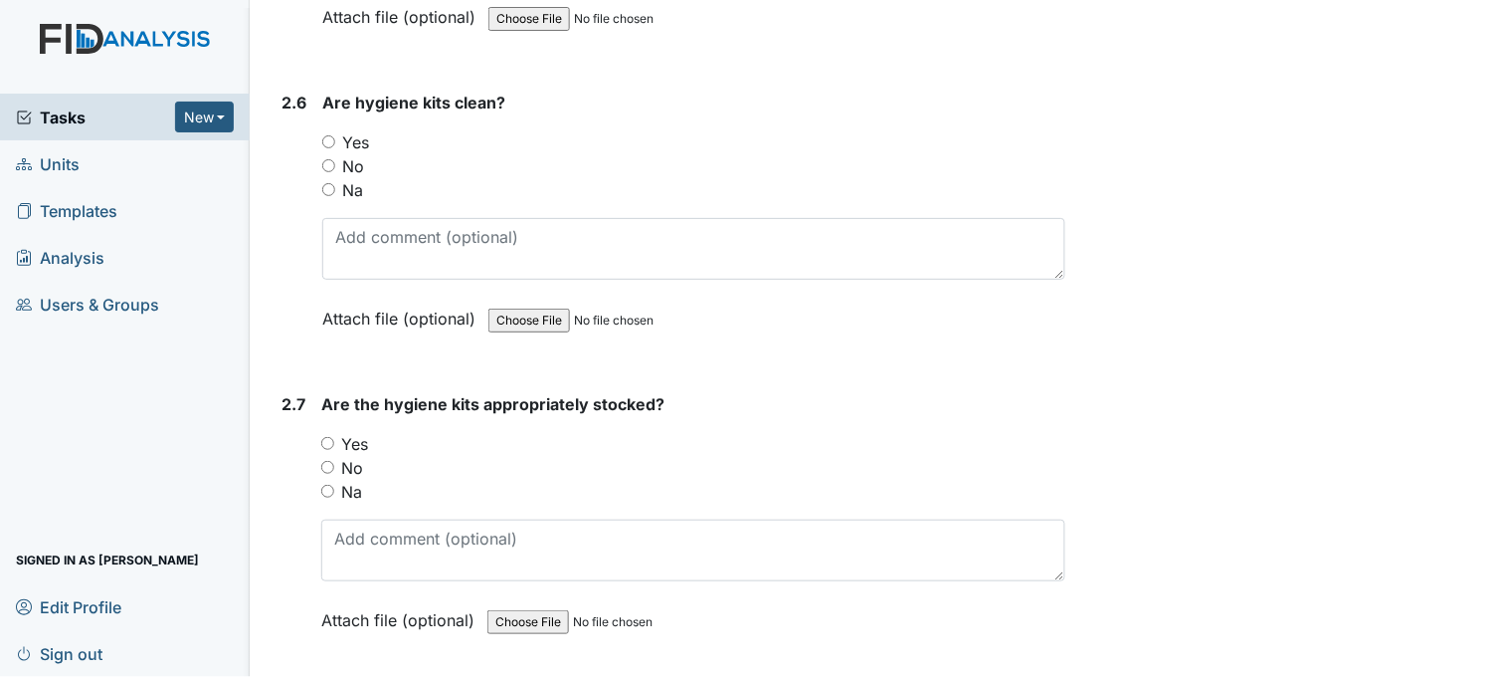
click at [324, 135] on input "Yes" at bounding box center [328, 141] width 13 height 13
radio input "true"
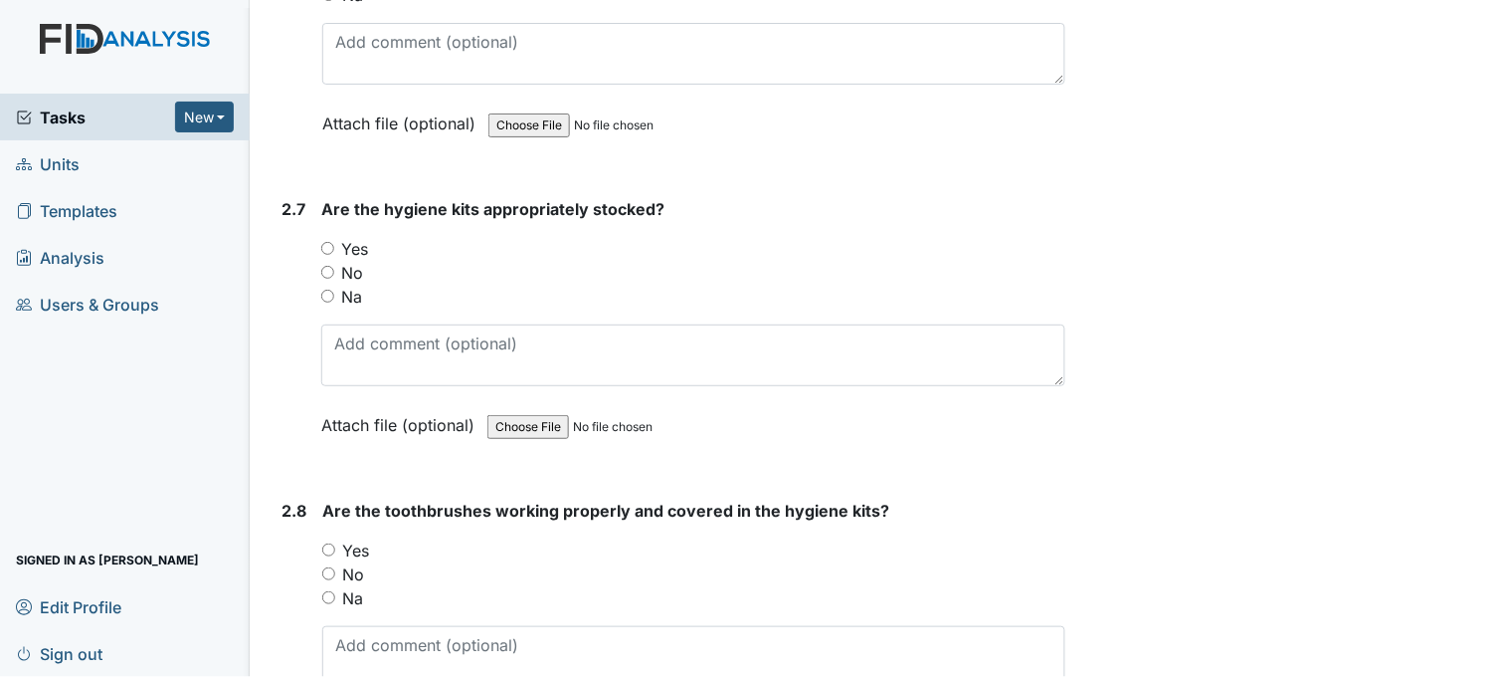
scroll to position [3647, 0]
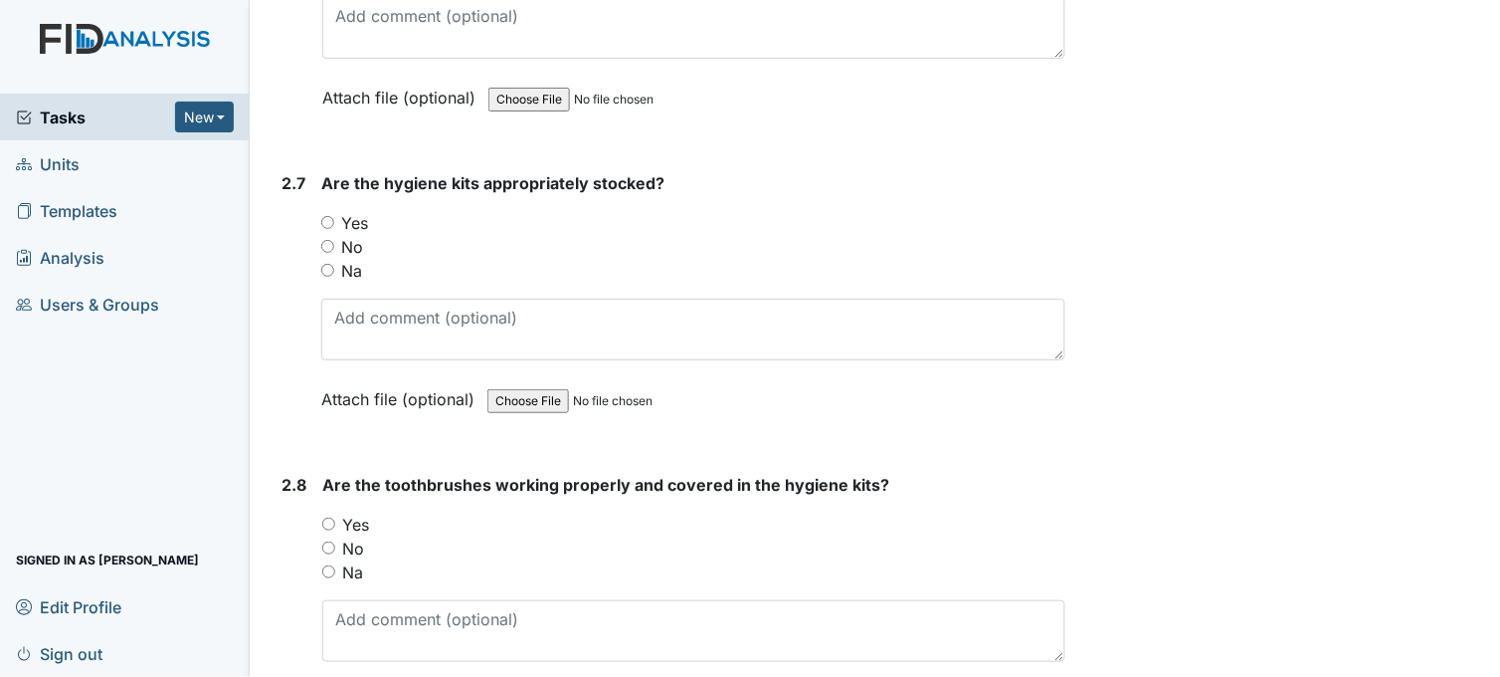
click at [330, 219] on input "Yes" at bounding box center [327, 222] width 13 height 13
radio input "true"
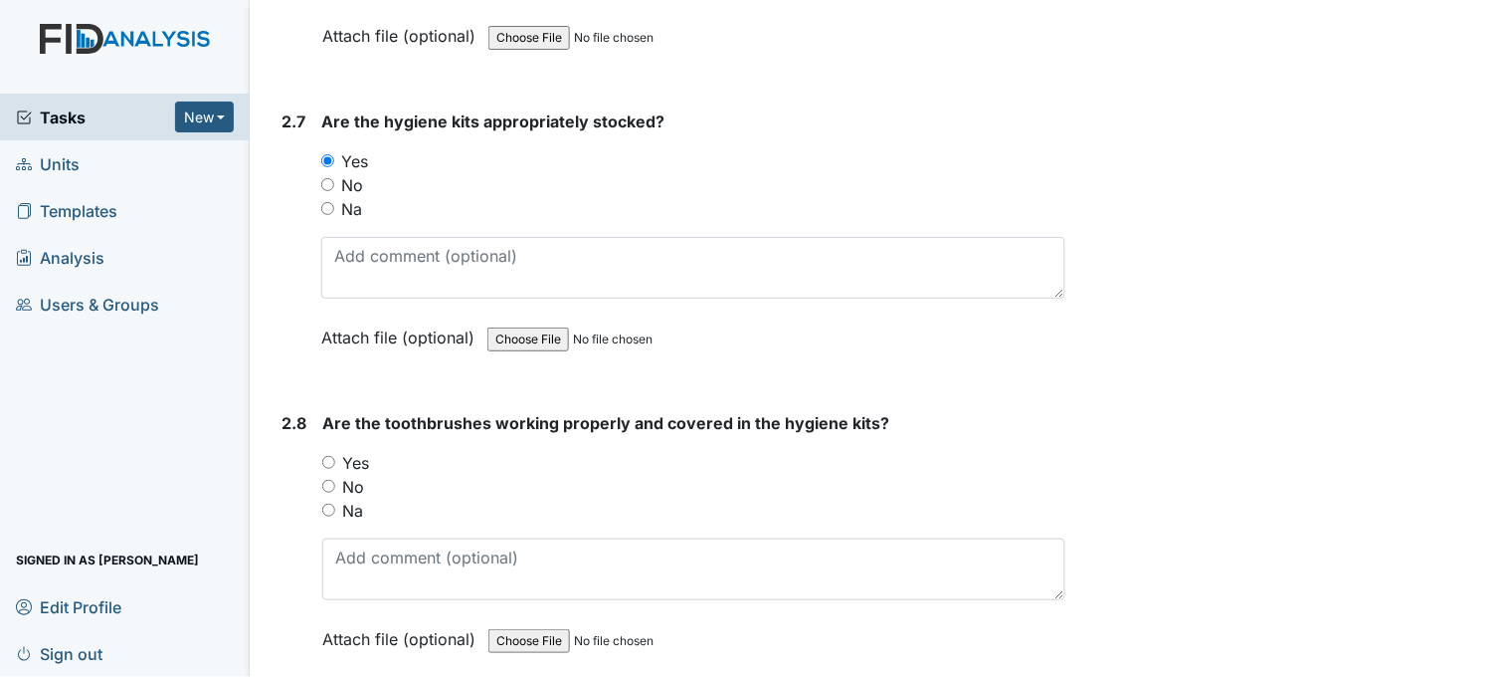
scroll to position [3868, 0]
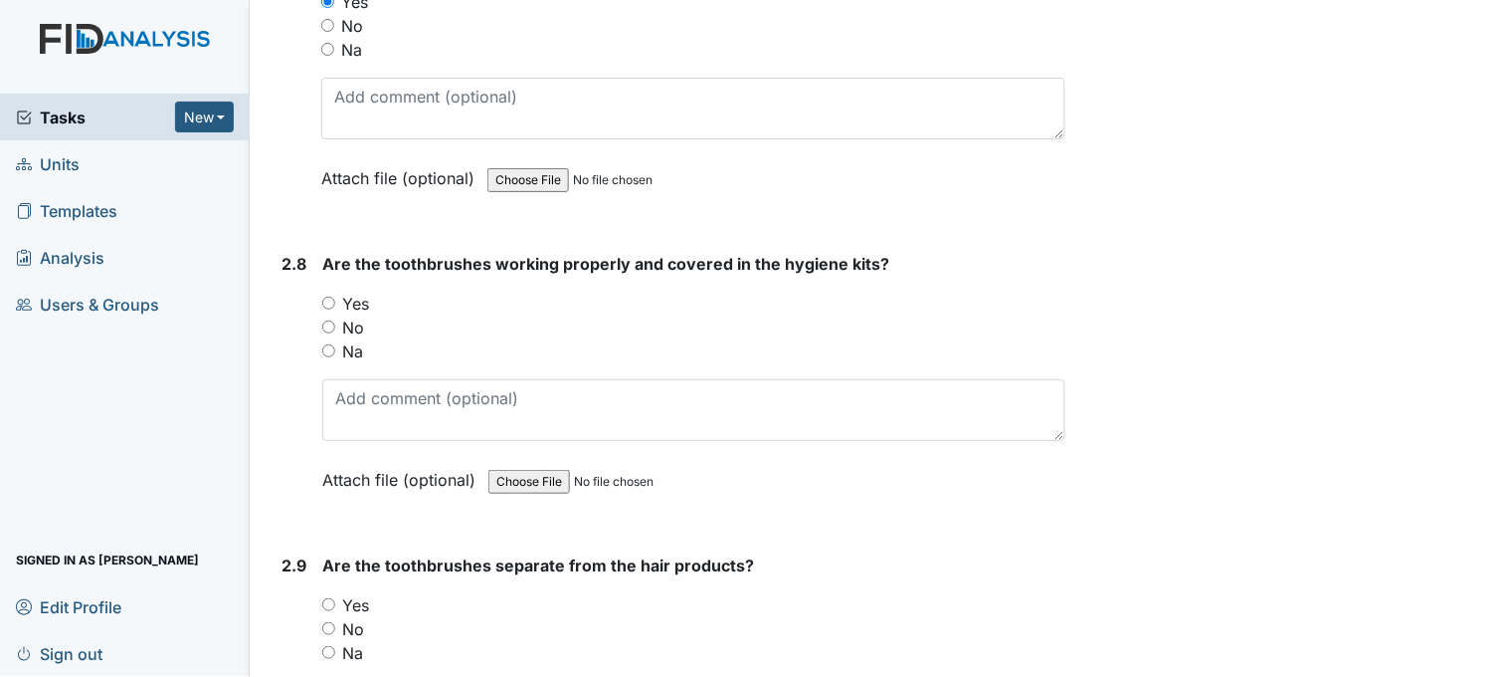
click at [328, 296] on input "Yes" at bounding box center [328, 302] width 13 height 13
radio input "true"
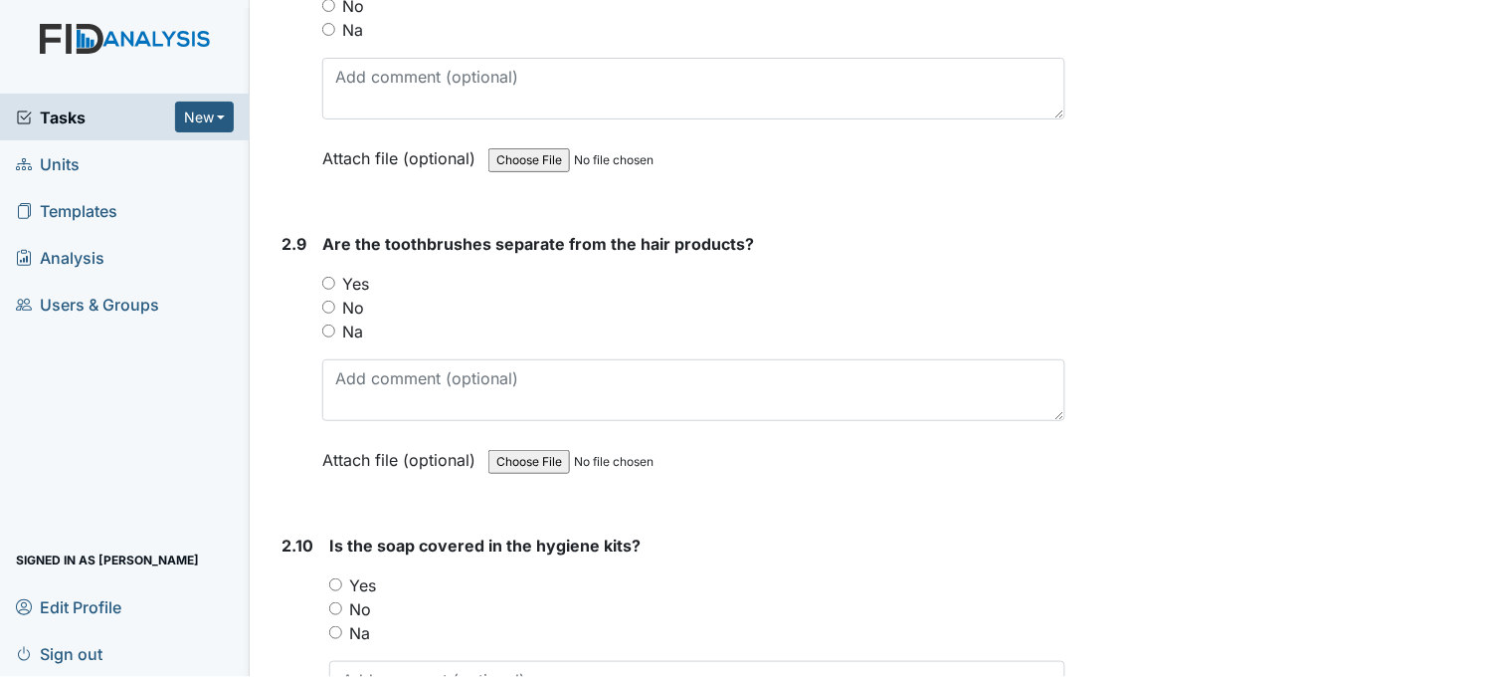
scroll to position [4200, 0]
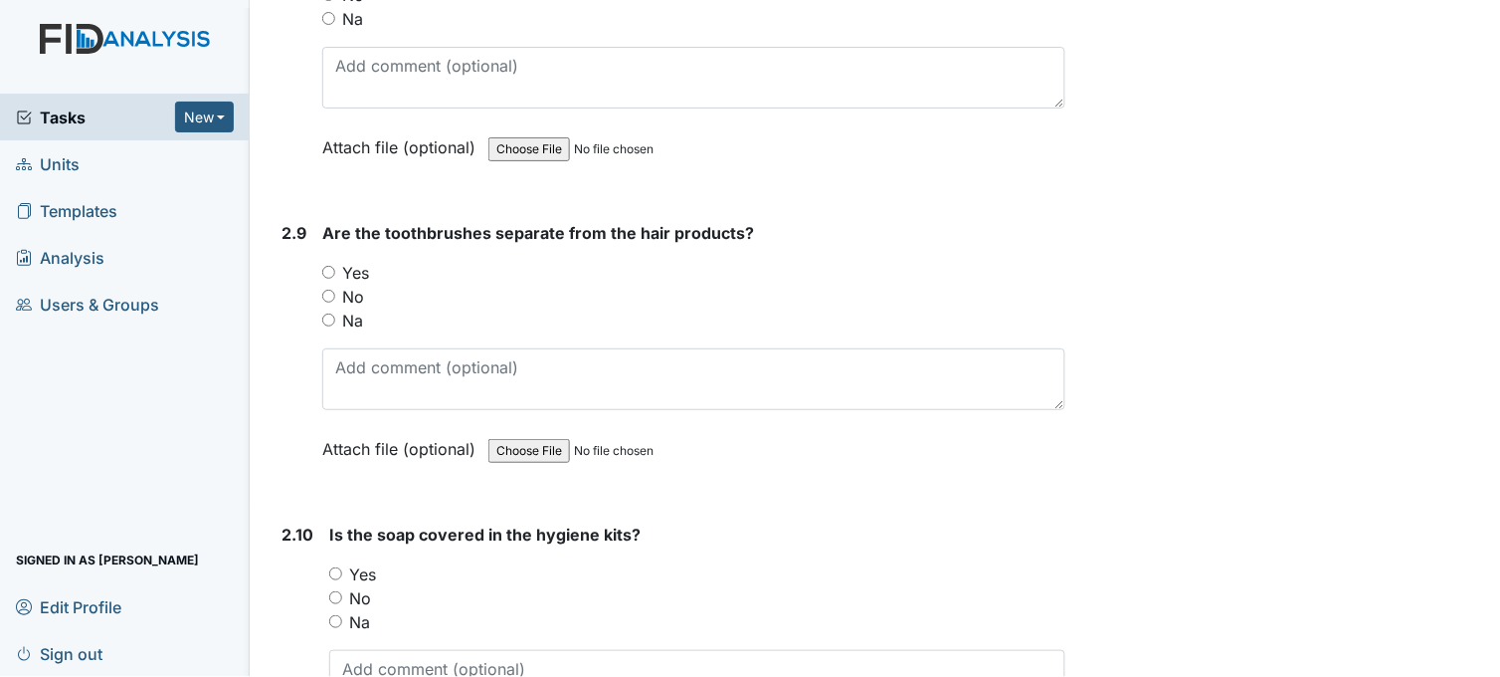
click at [330, 271] on input "Yes" at bounding box center [328, 272] width 13 height 13
radio input "true"
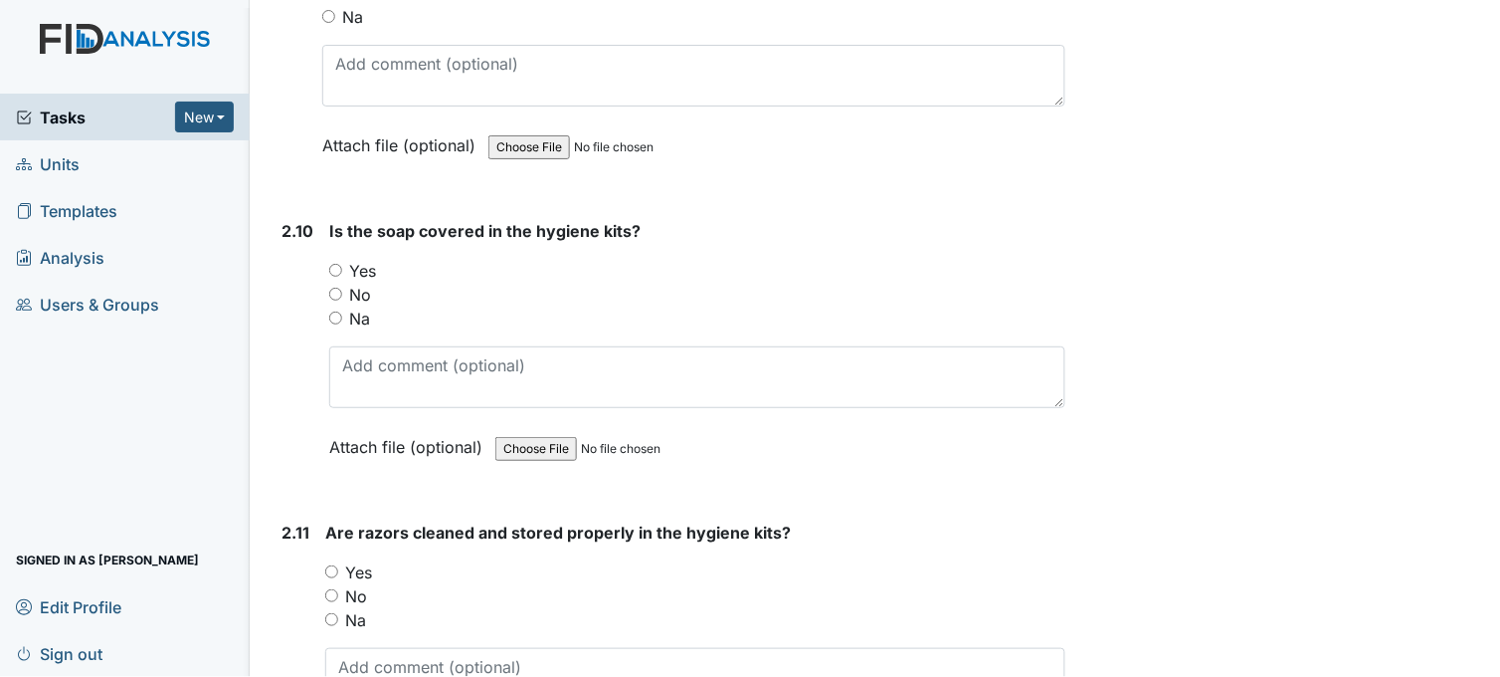
scroll to position [4532, 0]
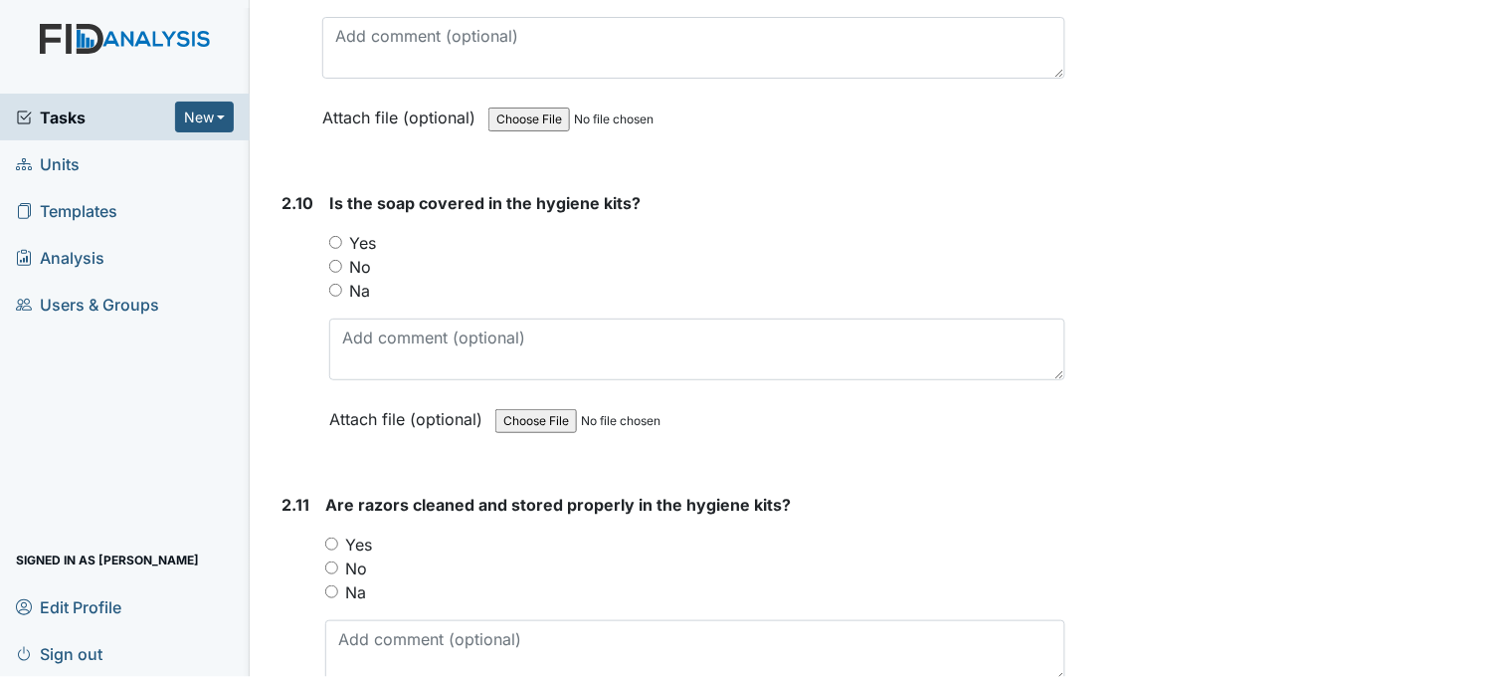
click at [339, 236] on input "Yes" at bounding box center [335, 242] width 13 height 13
radio input "true"
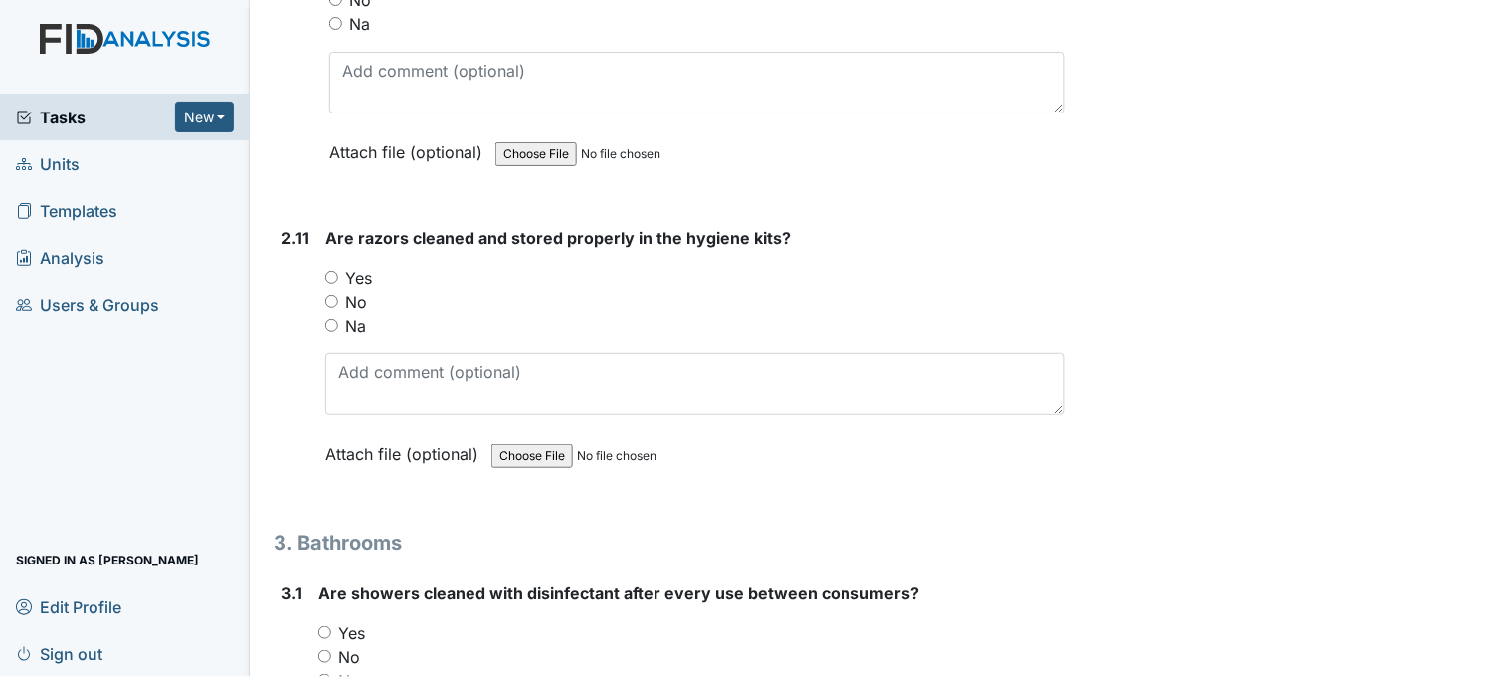
scroll to position [4863, 0]
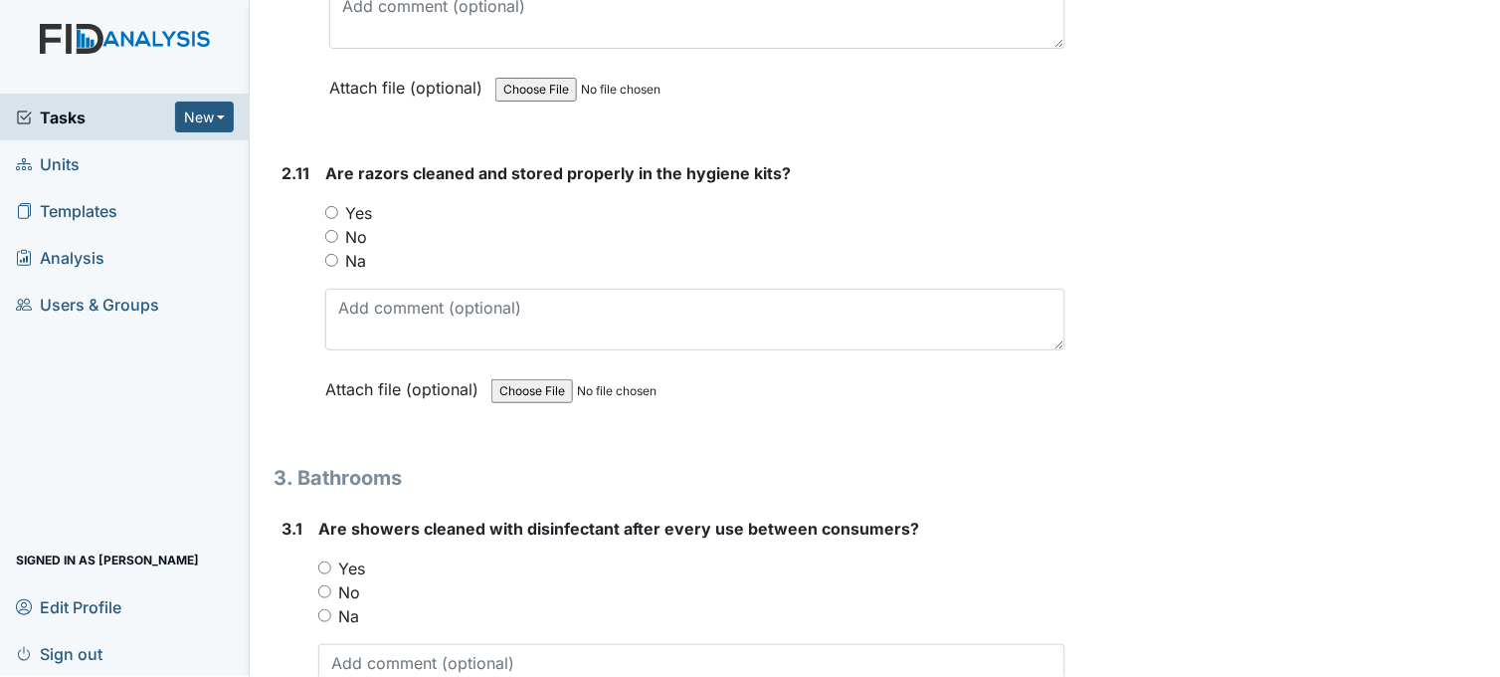
click at [334, 255] on input "Na" at bounding box center [331, 260] width 13 height 13
radio input "true"
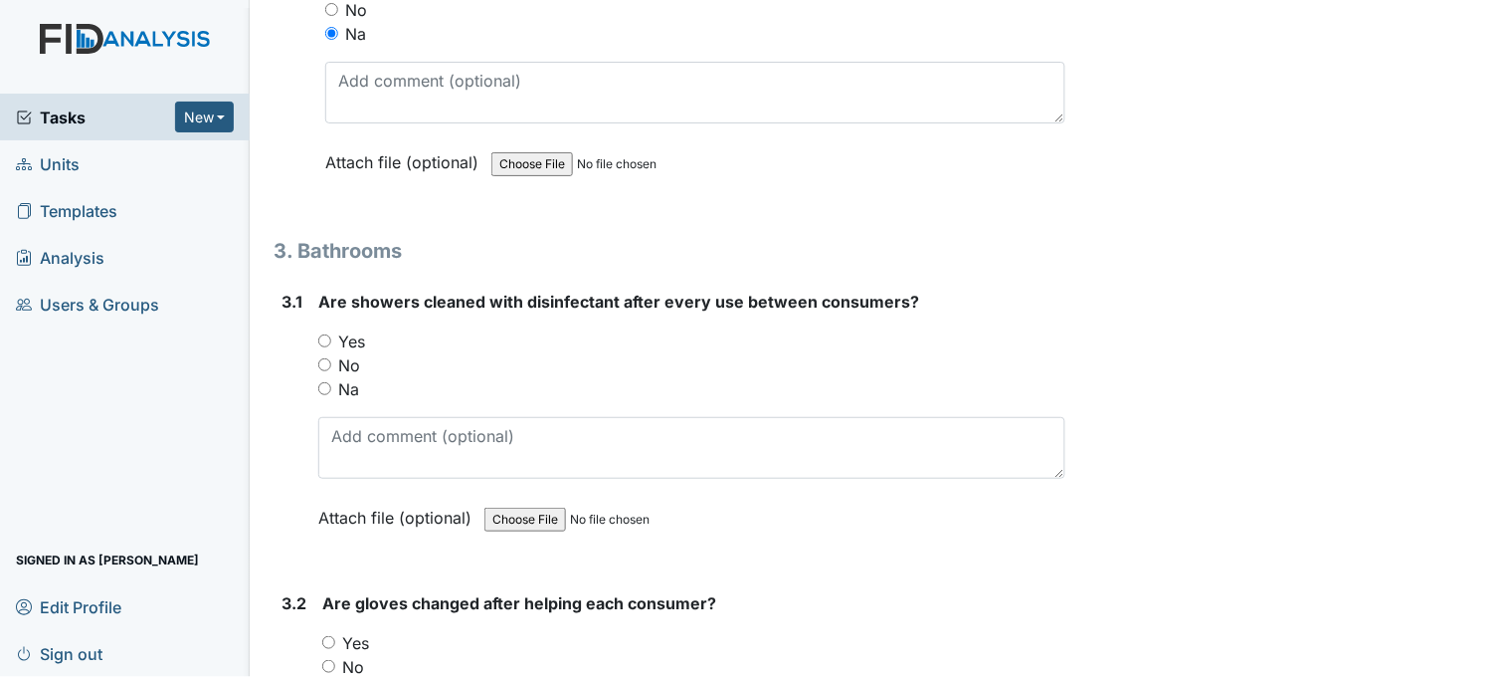
scroll to position [5195, 0]
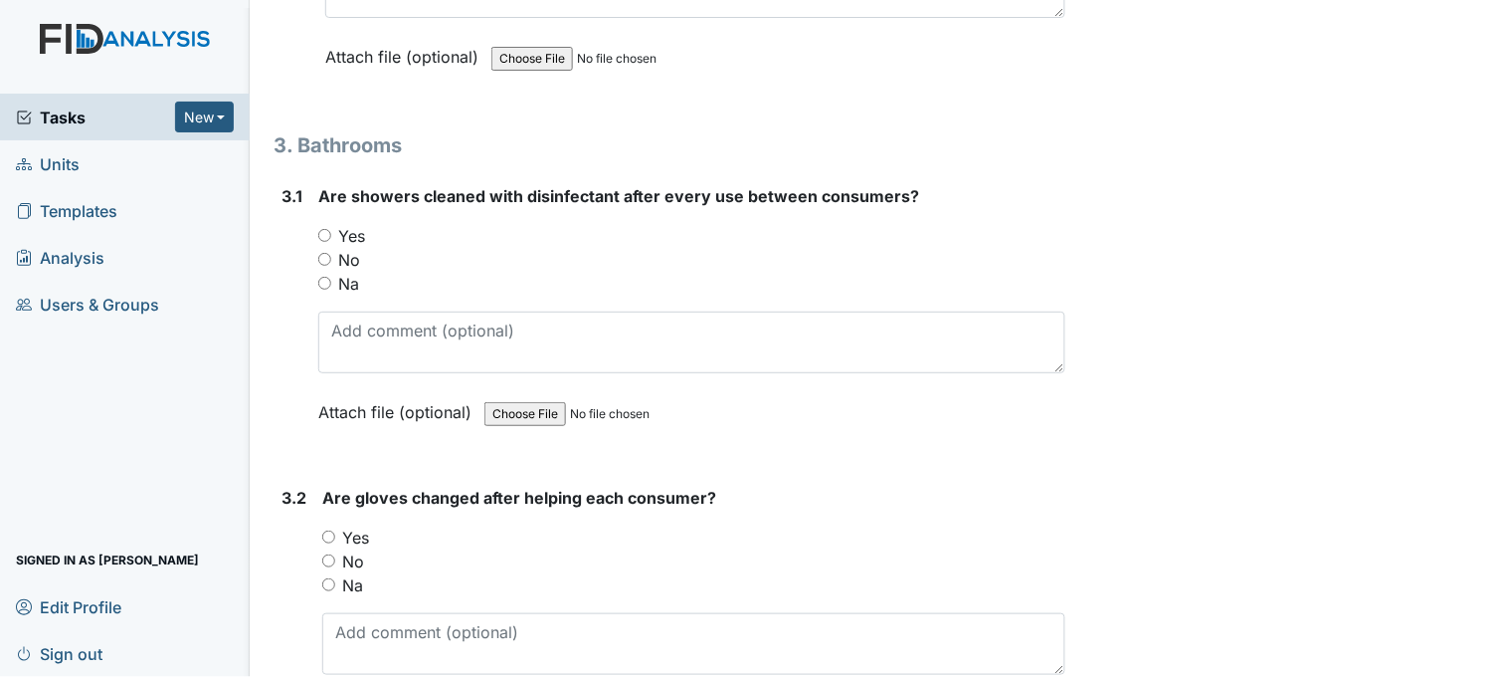
click at [326, 229] on input "Yes" at bounding box center [324, 235] width 13 height 13
radio input "true"
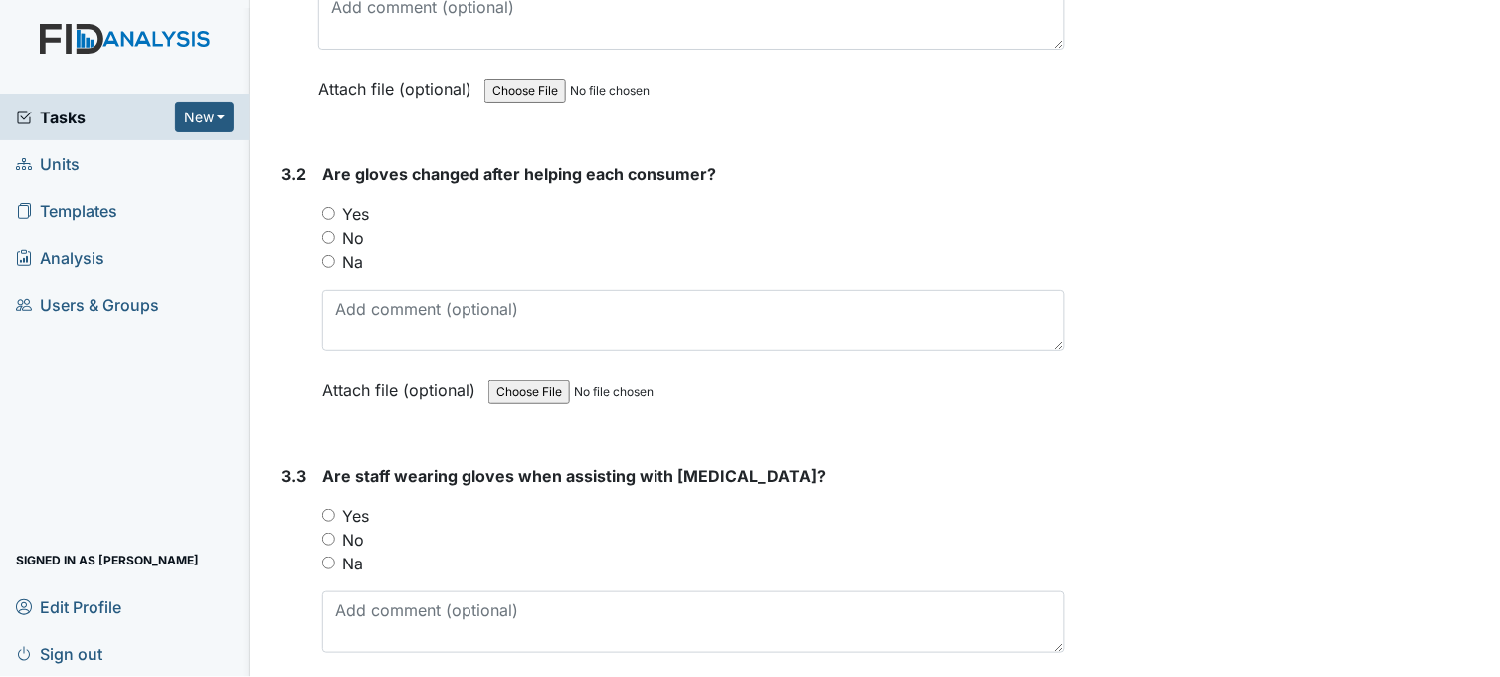
scroll to position [5527, 0]
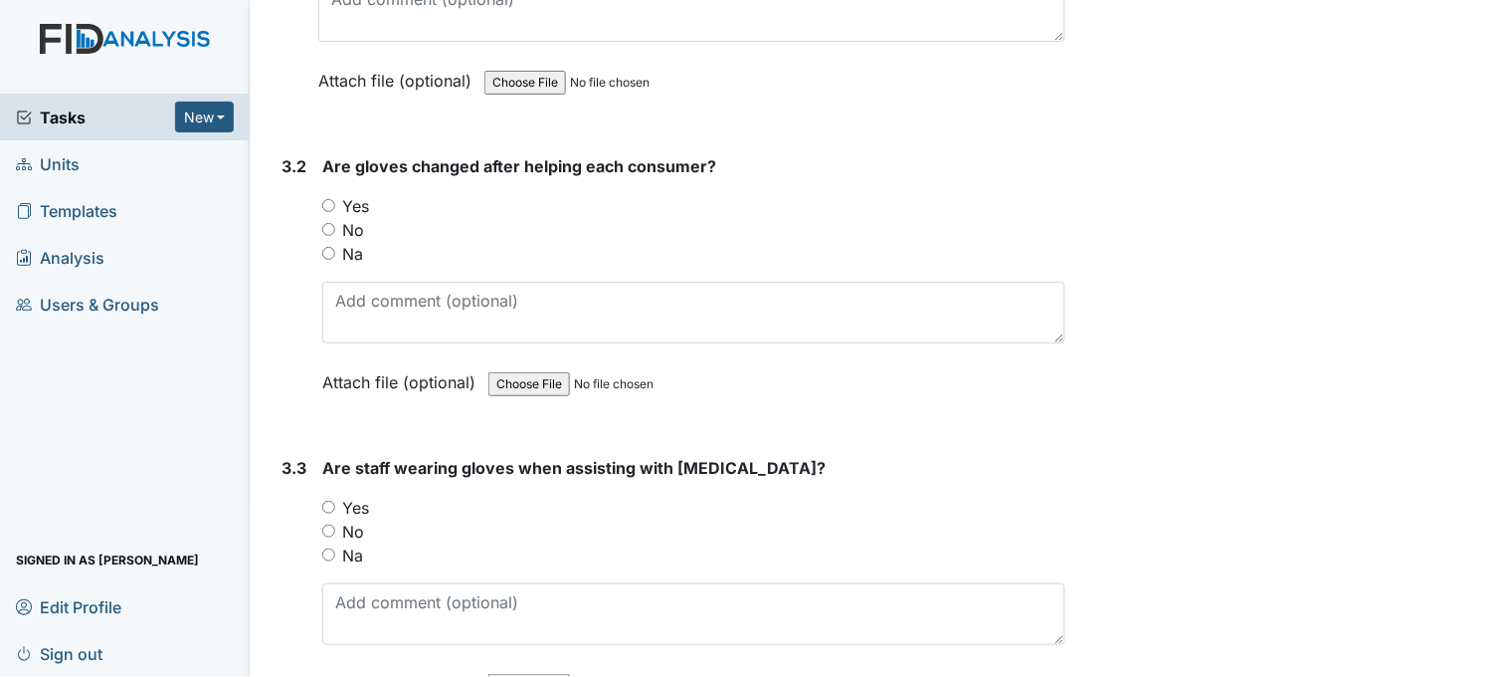
click at [326, 200] on input "Yes" at bounding box center [328, 205] width 13 height 13
radio input "true"
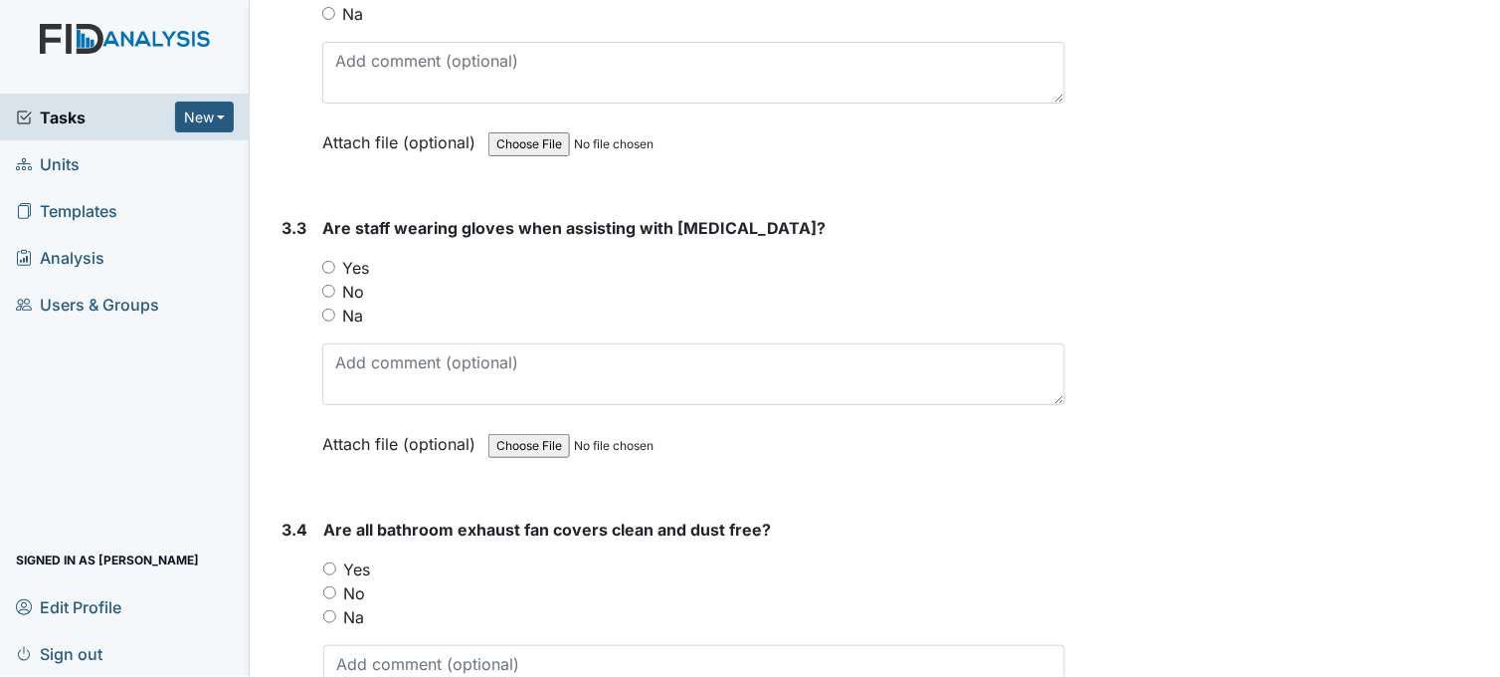
scroll to position [5858, 0]
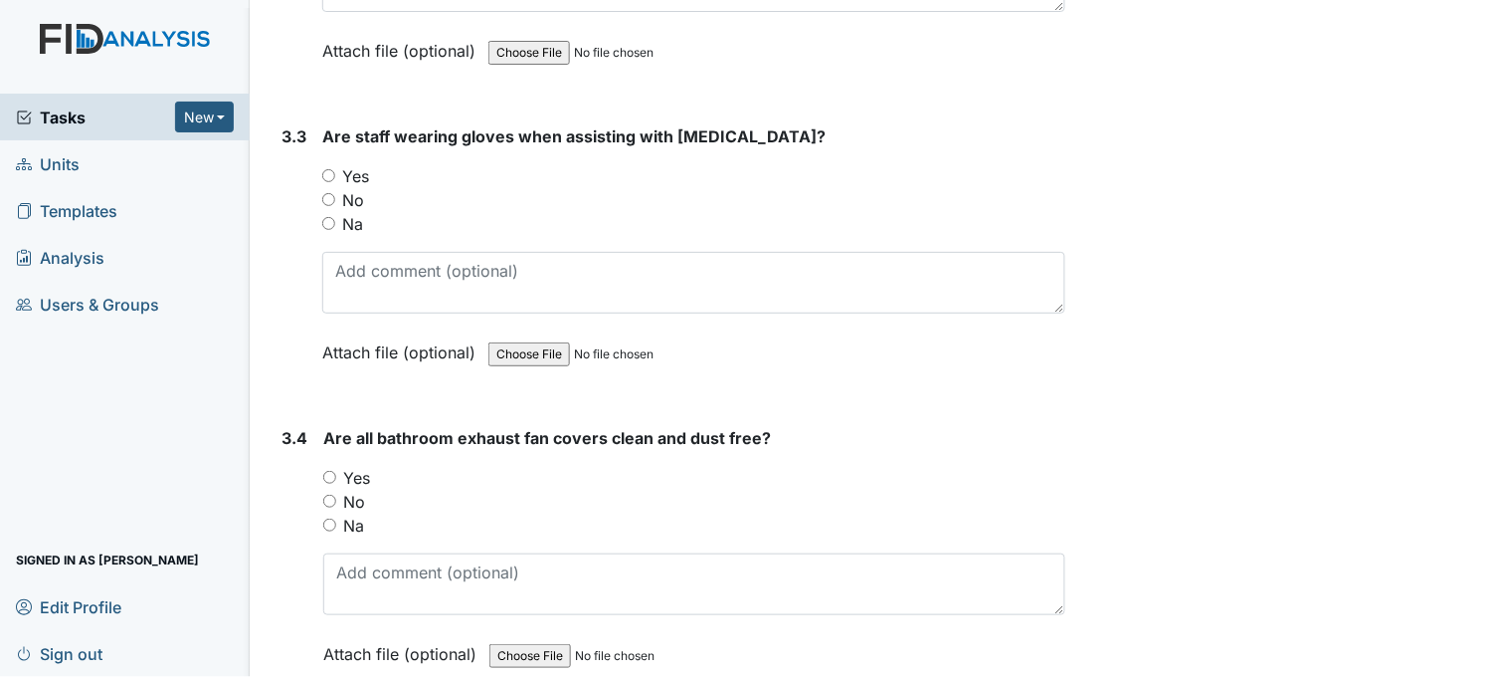
click at [329, 170] on input "Yes" at bounding box center [328, 175] width 13 height 13
radio input "true"
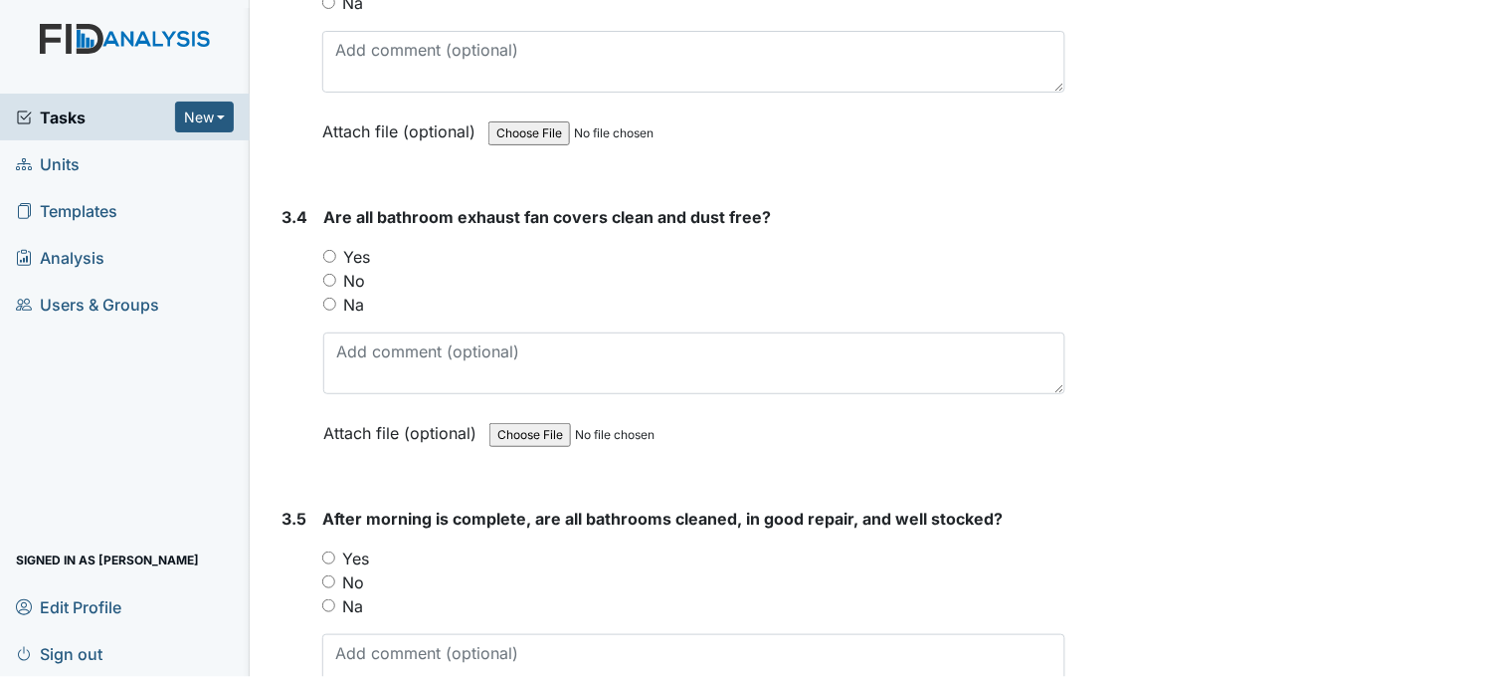
scroll to position [6190, 0]
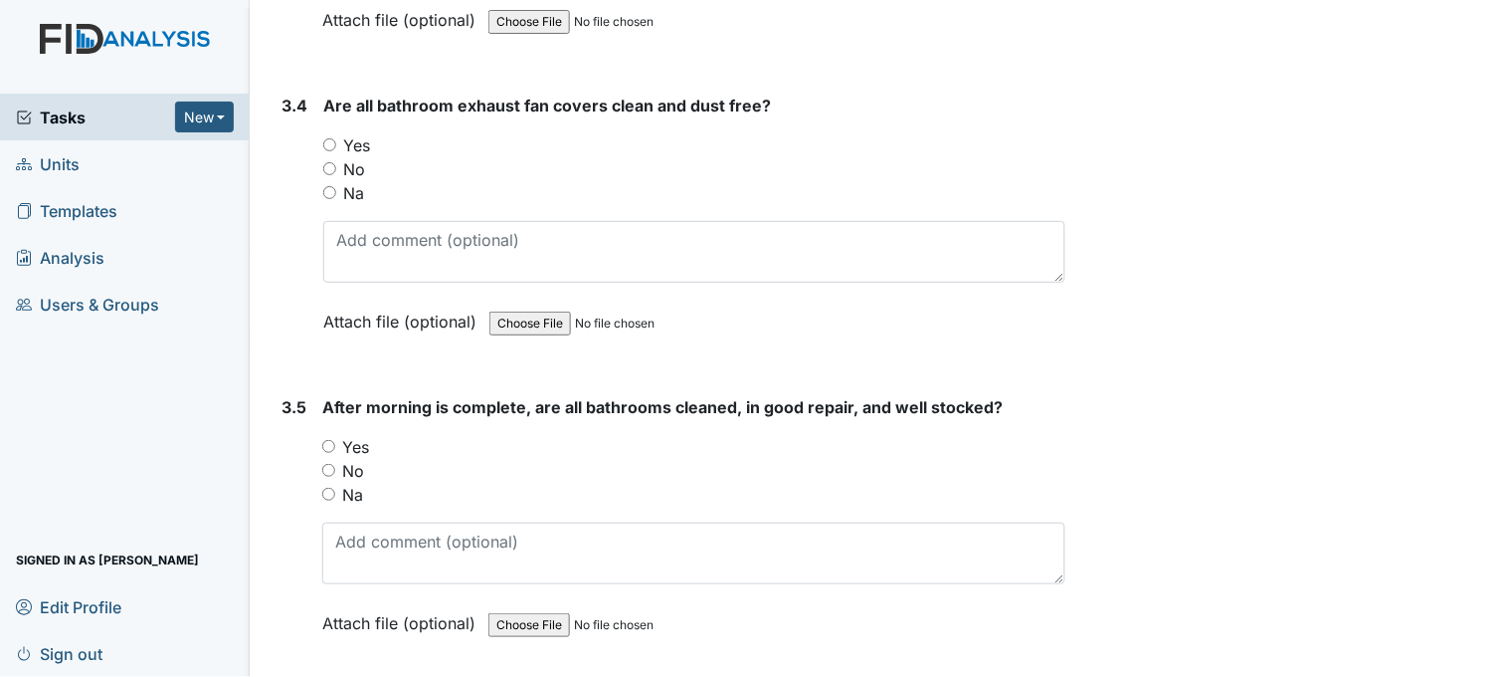
click at [332, 138] on input "Yes" at bounding box center [329, 144] width 13 height 13
radio input "true"
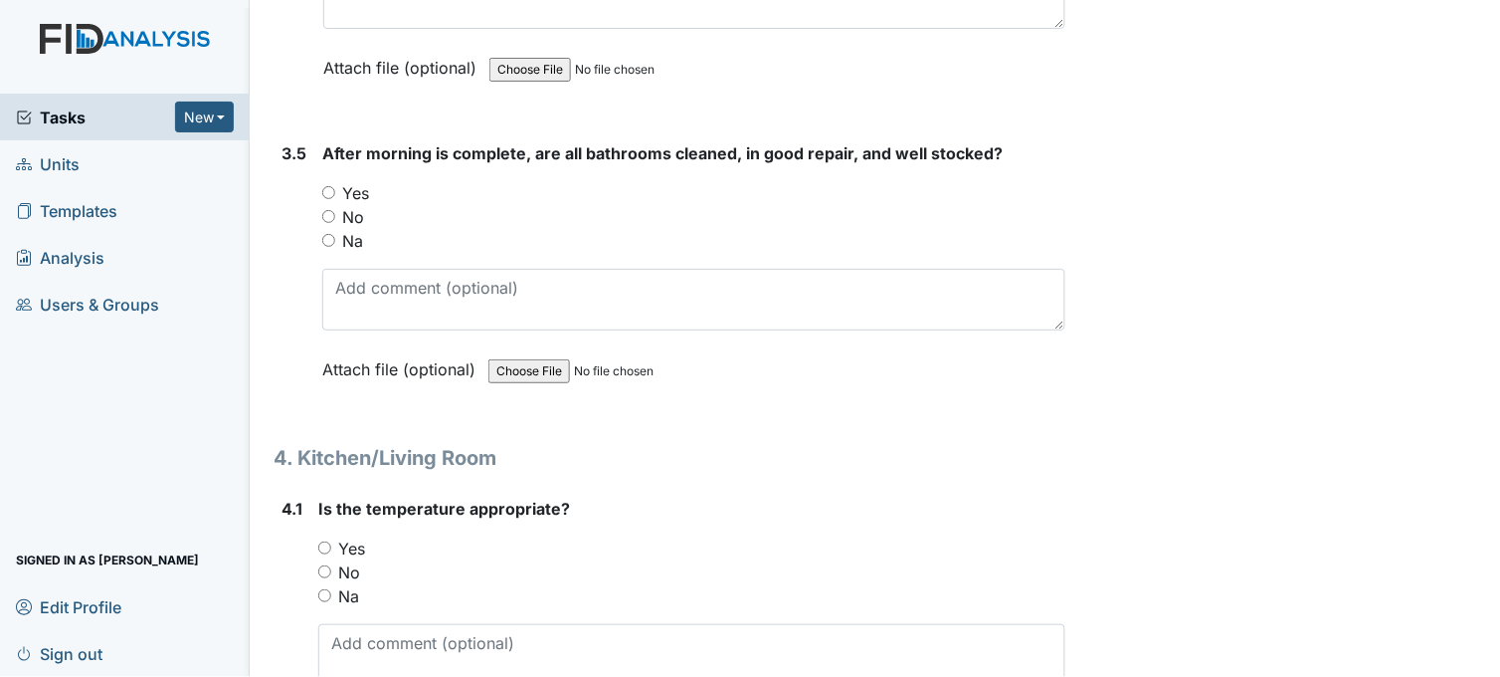
scroll to position [6521, 0]
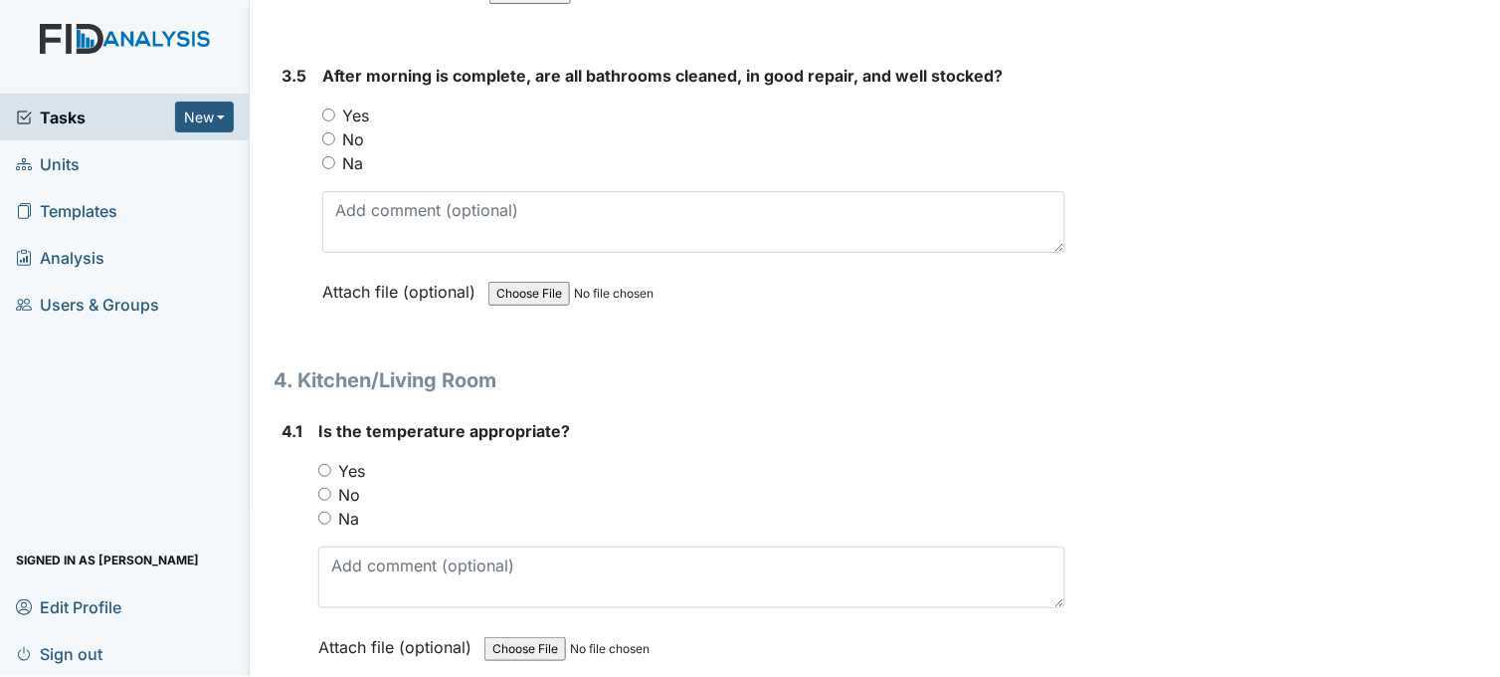
click at [329, 108] on input "Yes" at bounding box center [328, 114] width 13 height 13
radio input "true"
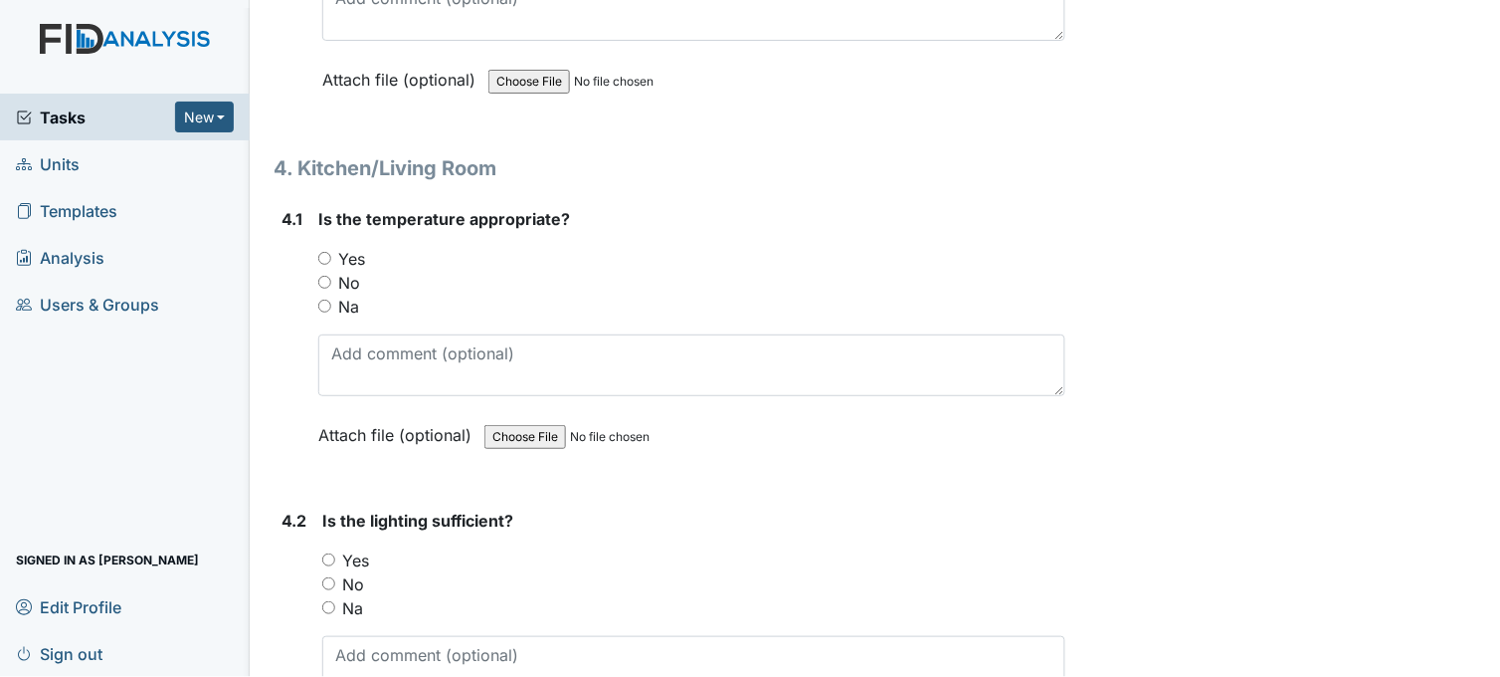
scroll to position [6742, 0]
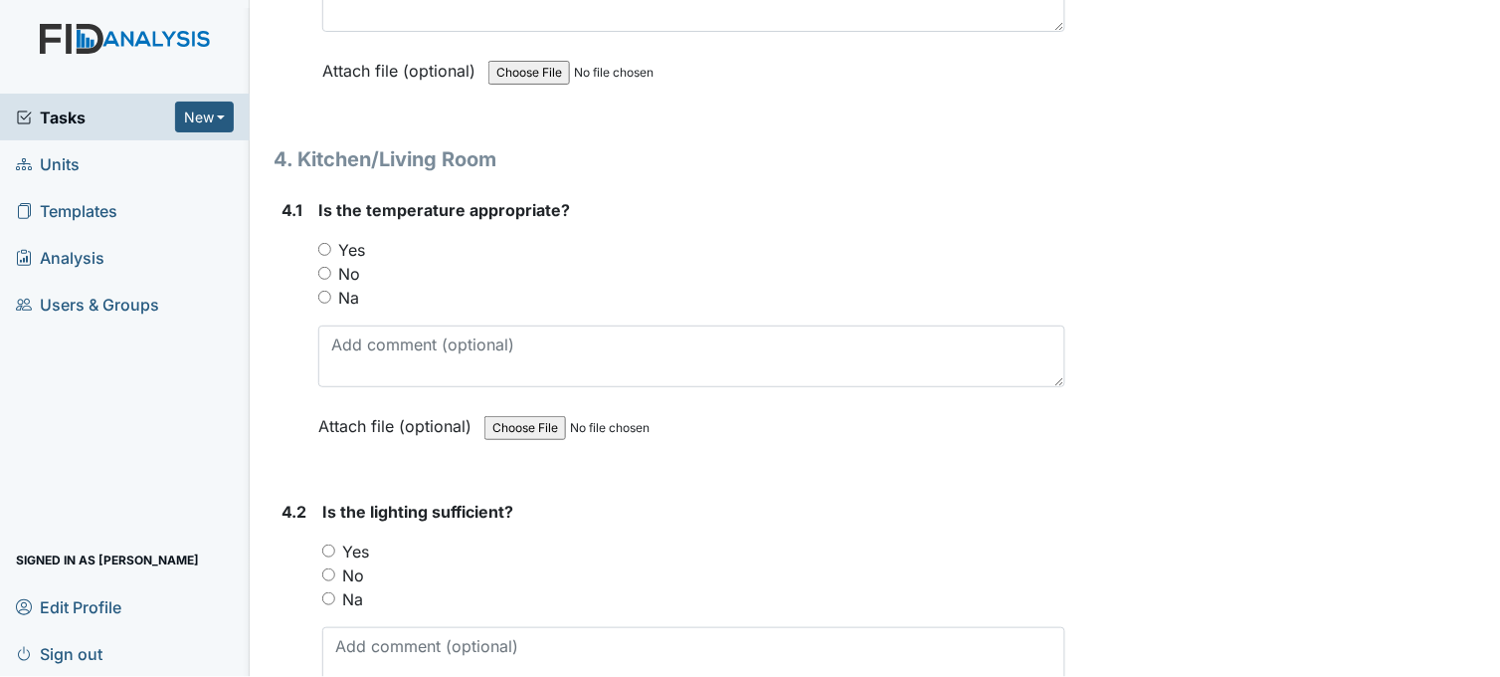
click at [328, 243] on input "Yes" at bounding box center [324, 249] width 13 height 13
radio input "true"
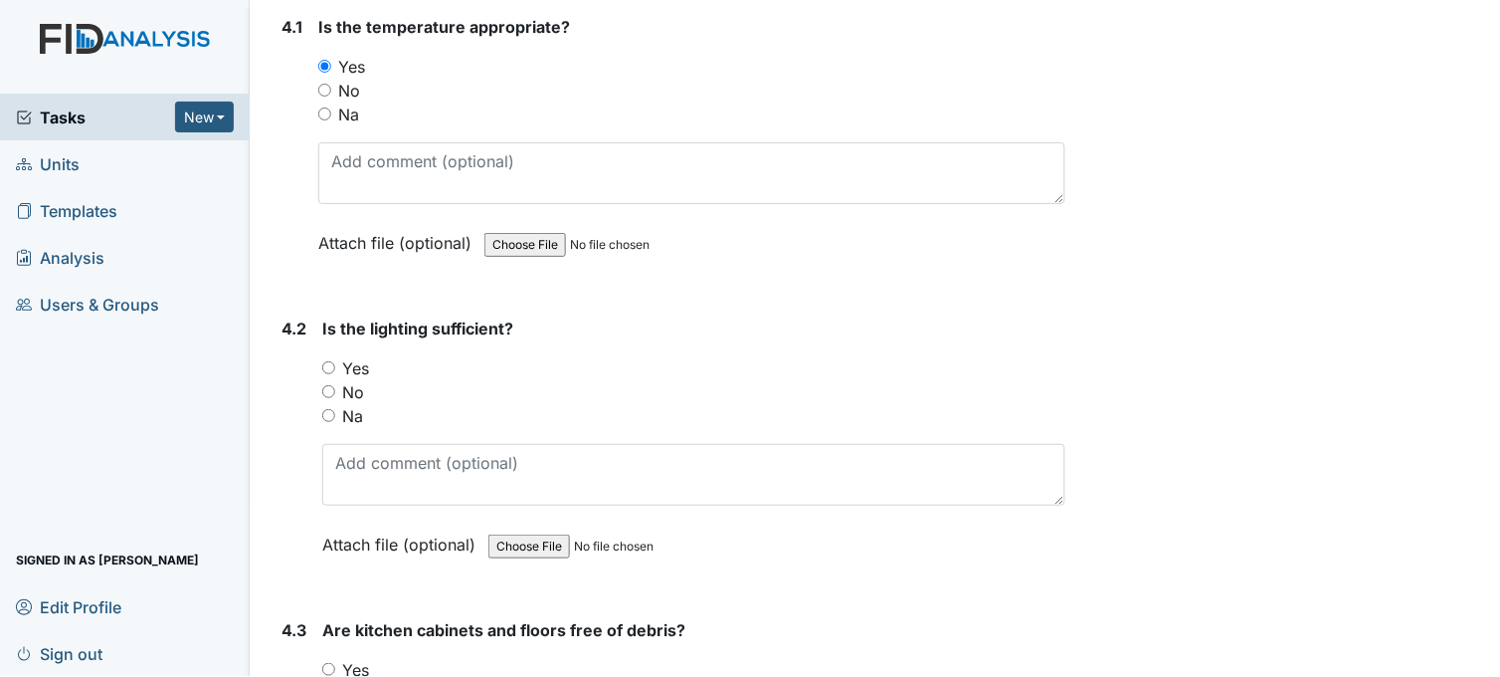
scroll to position [6964, 0]
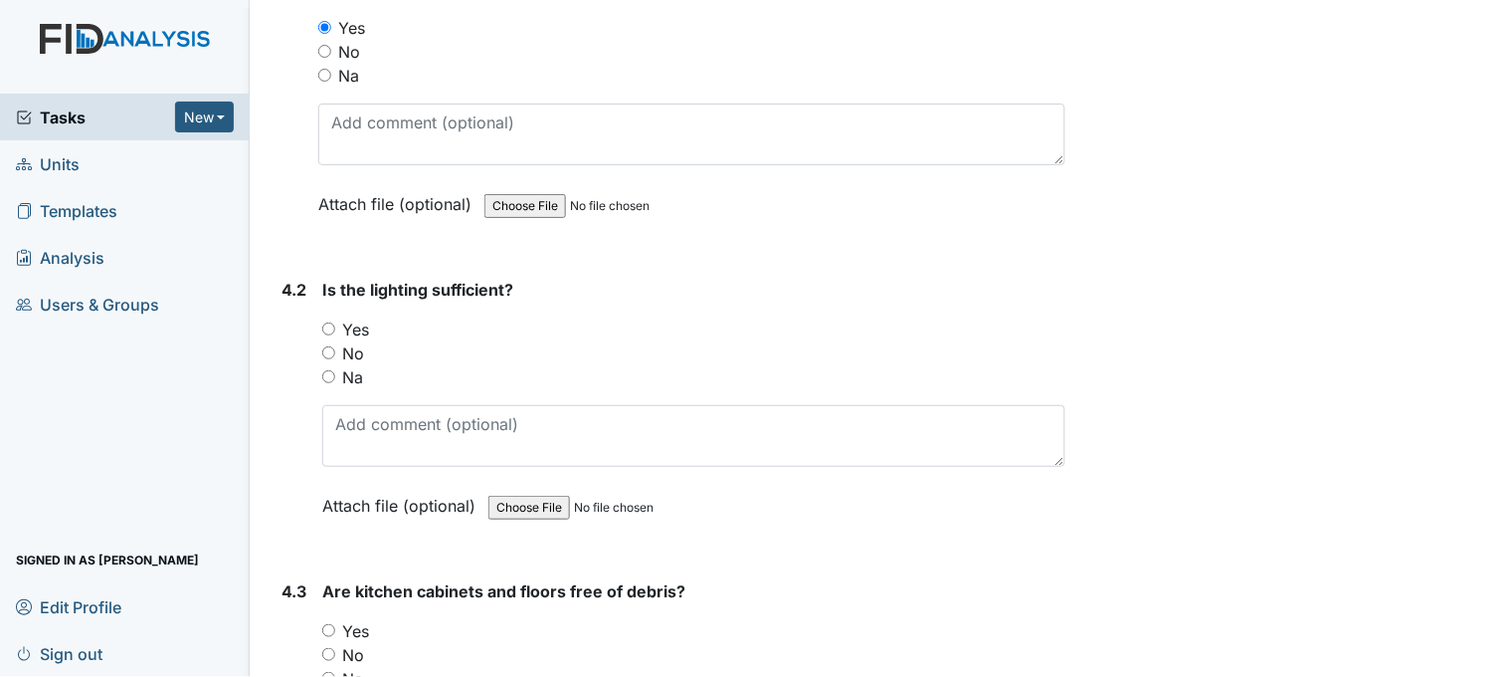
click at [332, 322] on input "Yes" at bounding box center [328, 328] width 13 height 13
radio input "true"
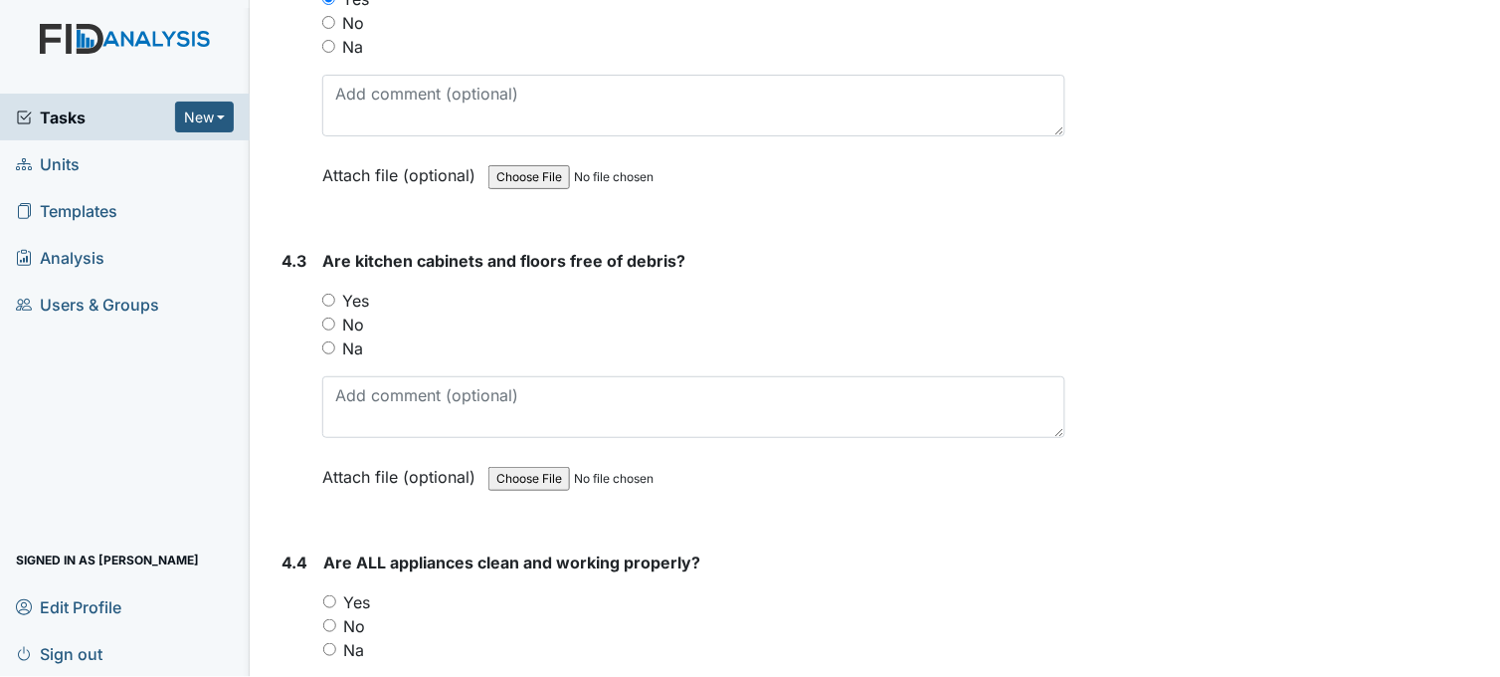
scroll to position [7296, 0]
click at [331, 293] on input "Yes" at bounding box center [328, 298] width 13 height 13
radio input "true"
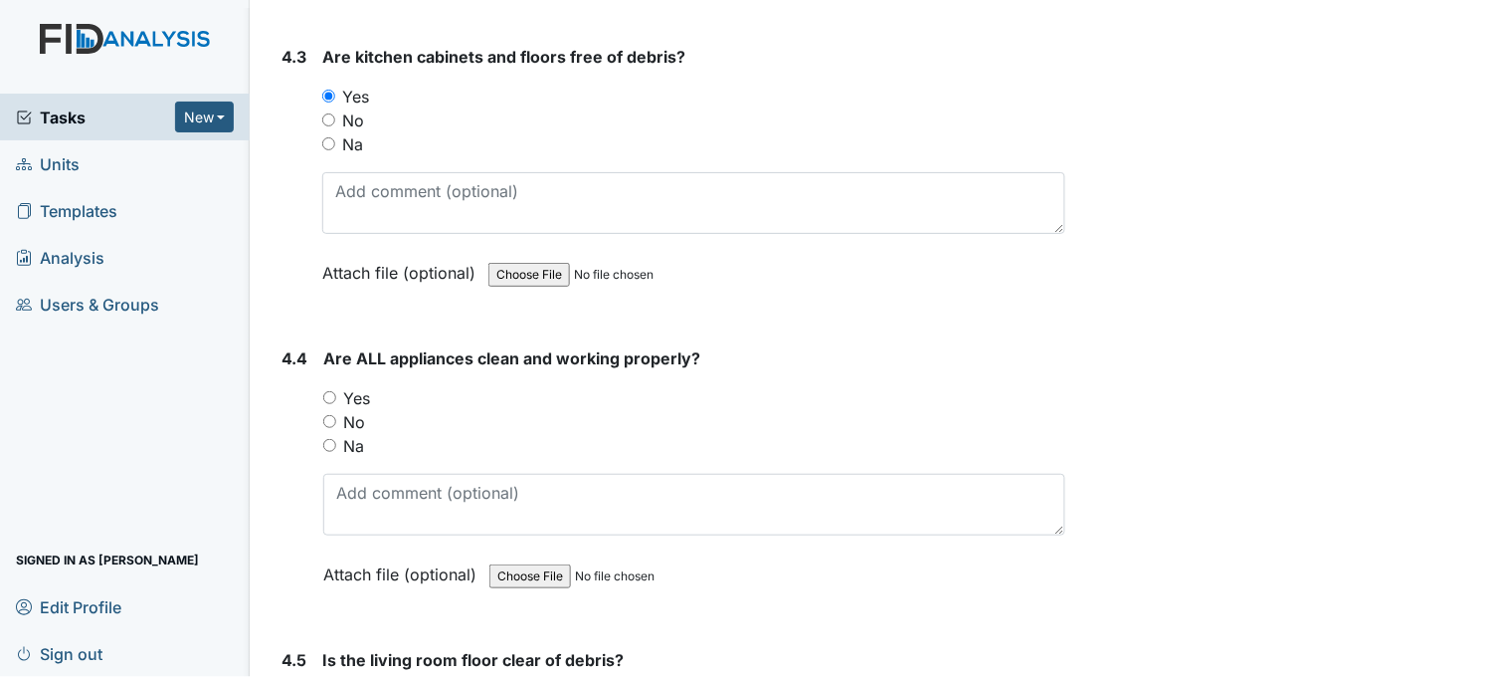
scroll to position [7627, 0]
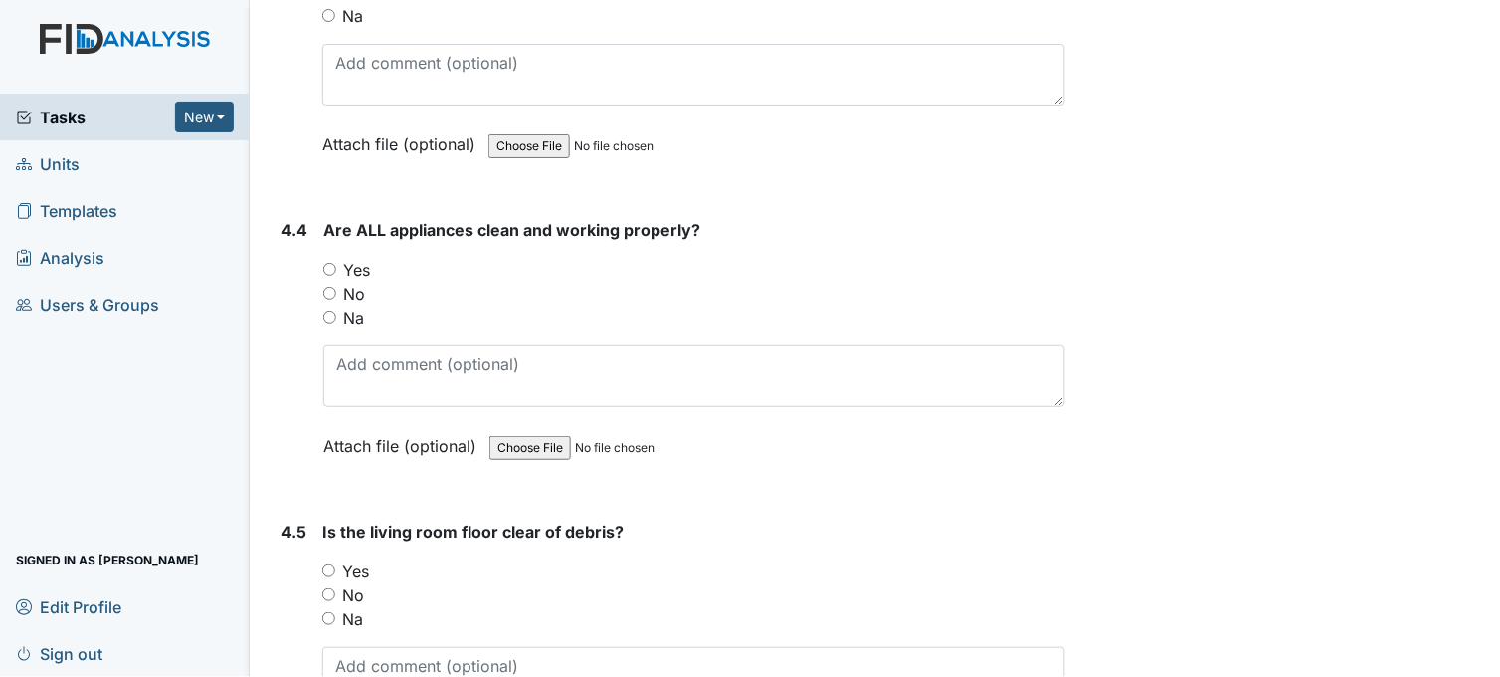
click at [332, 263] on input "Yes" at bounding box center [329, 269] width 13 height 13
radio input "true"
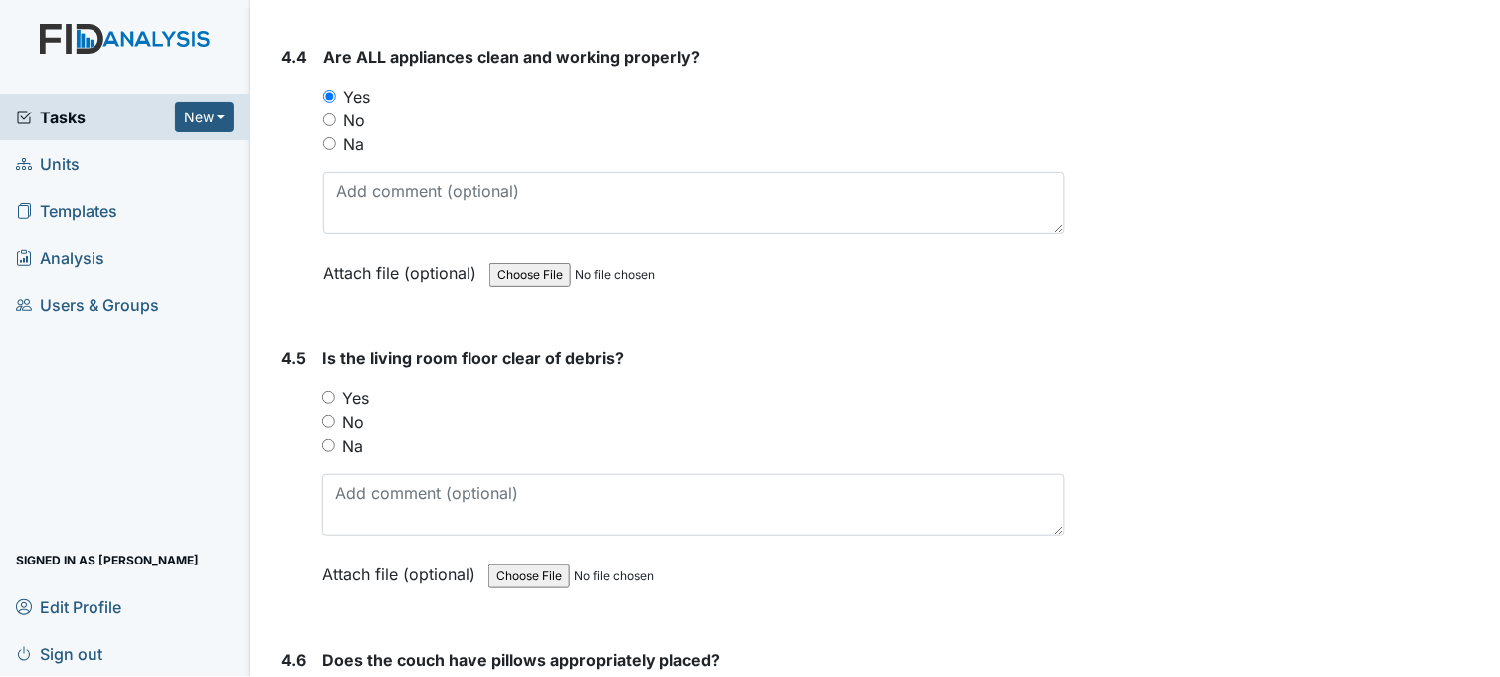
scroll to position [7848, 0]
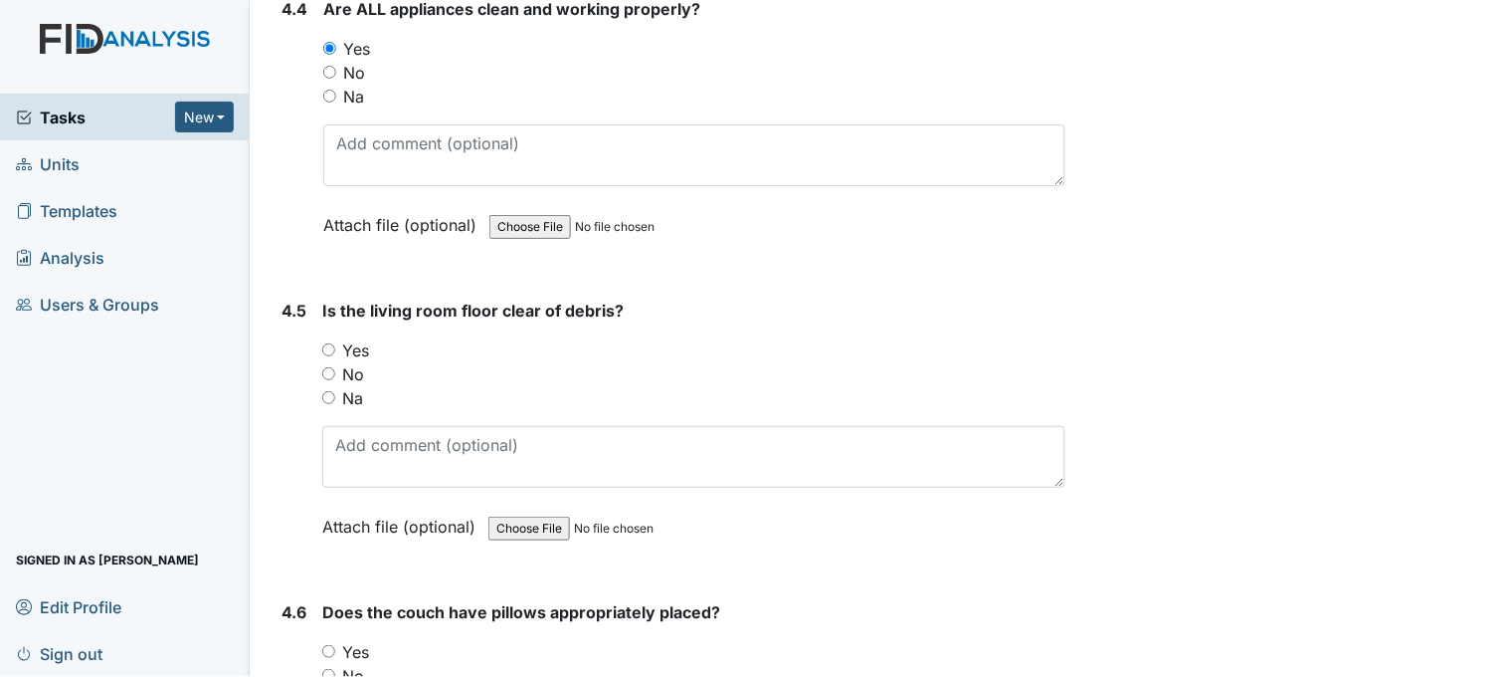
click at [330, 343] on input "Yes" at bounding box center [328, 349] width 13 height 13
radio input "true"
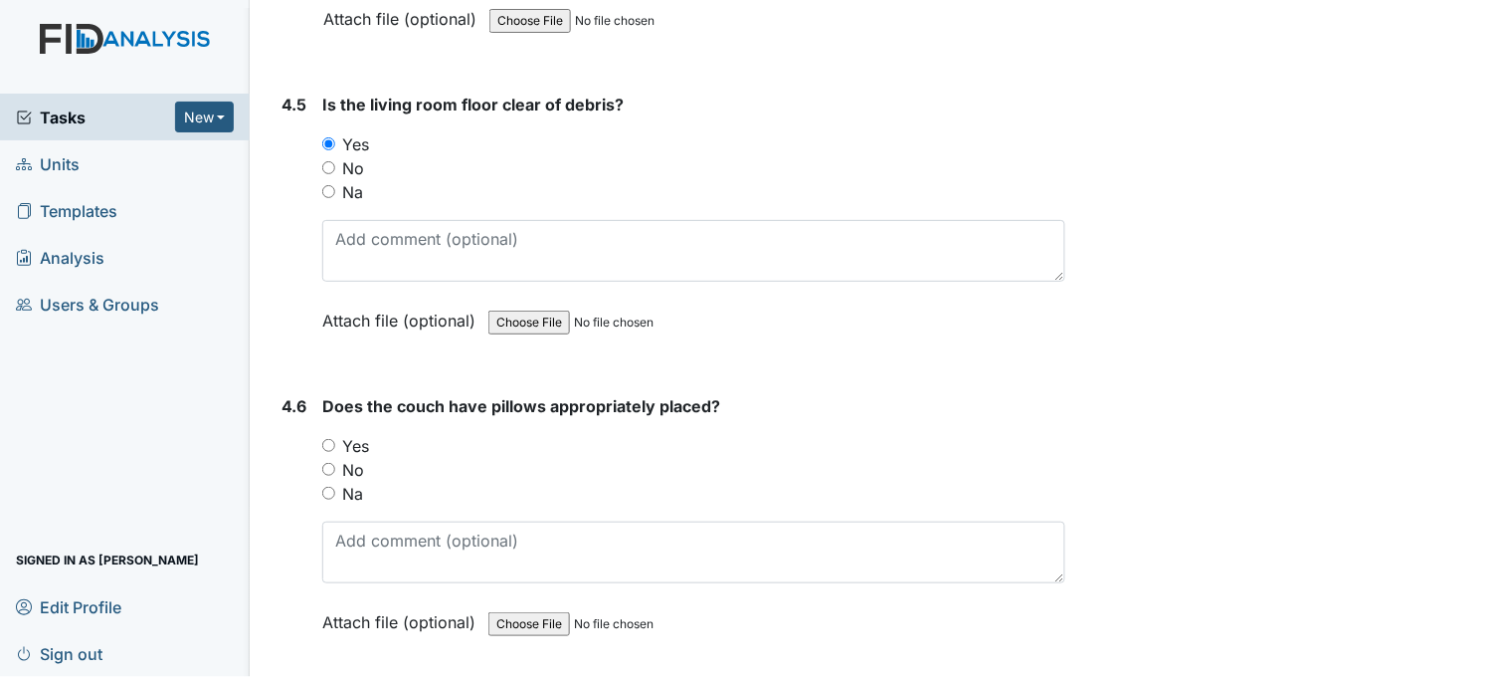
scroll to position [8290, 0]
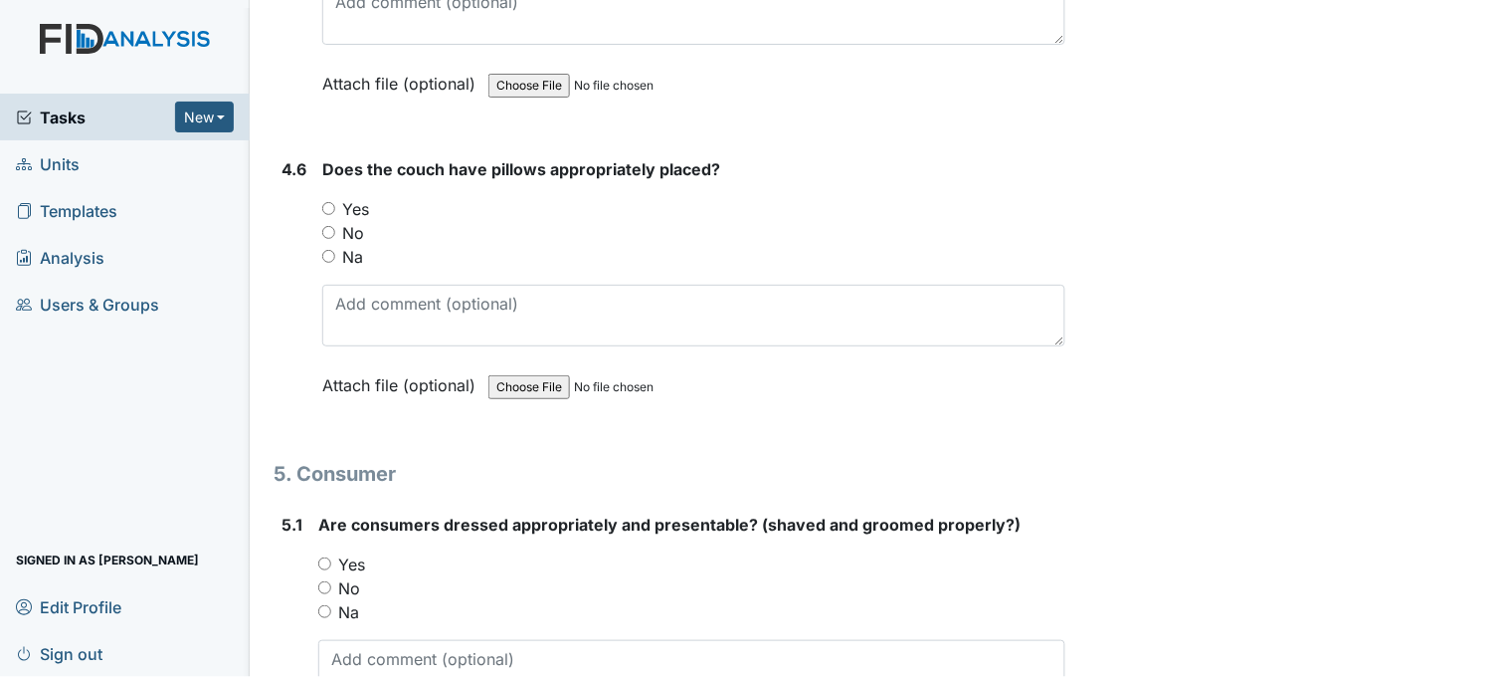
click at [333, 202] on input "Yes" at bounding box center [328, 208] width 13 height 13
radio input "true"
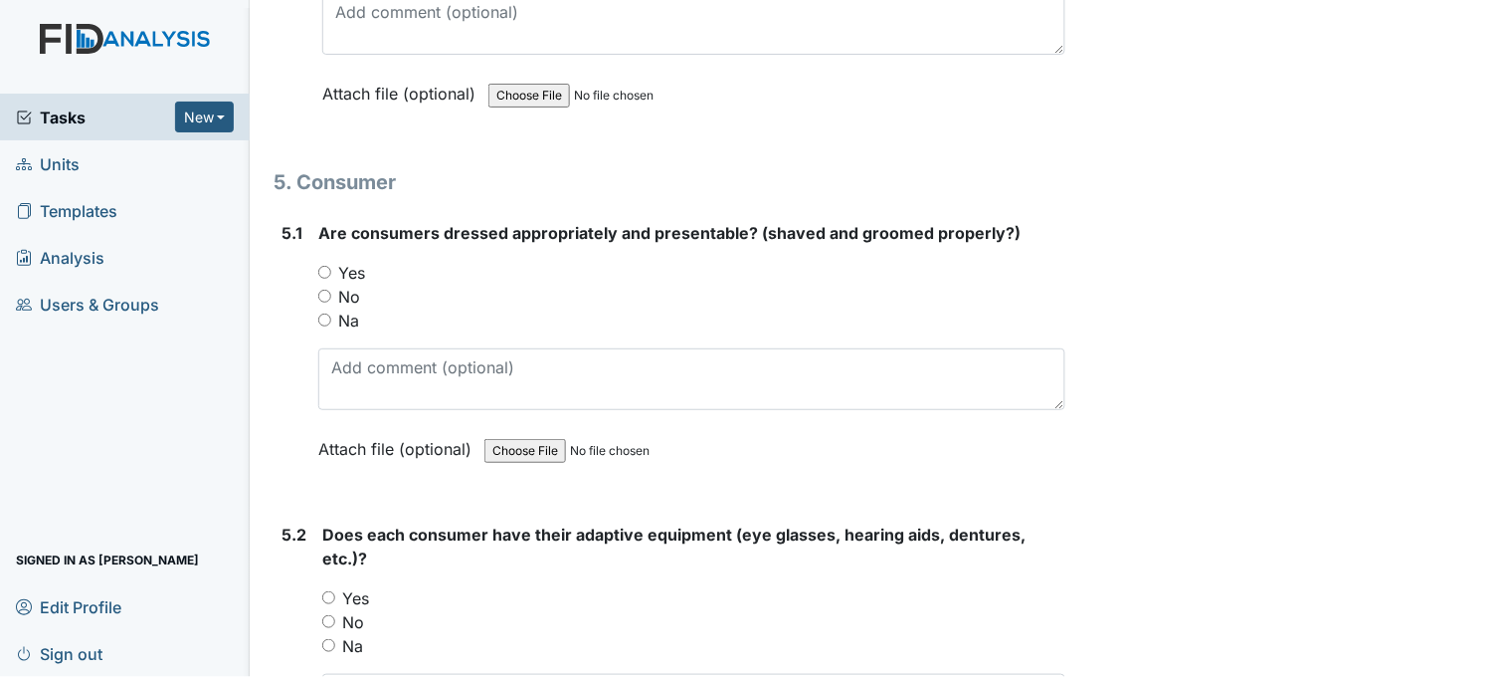
scroll to position [8622, 0]
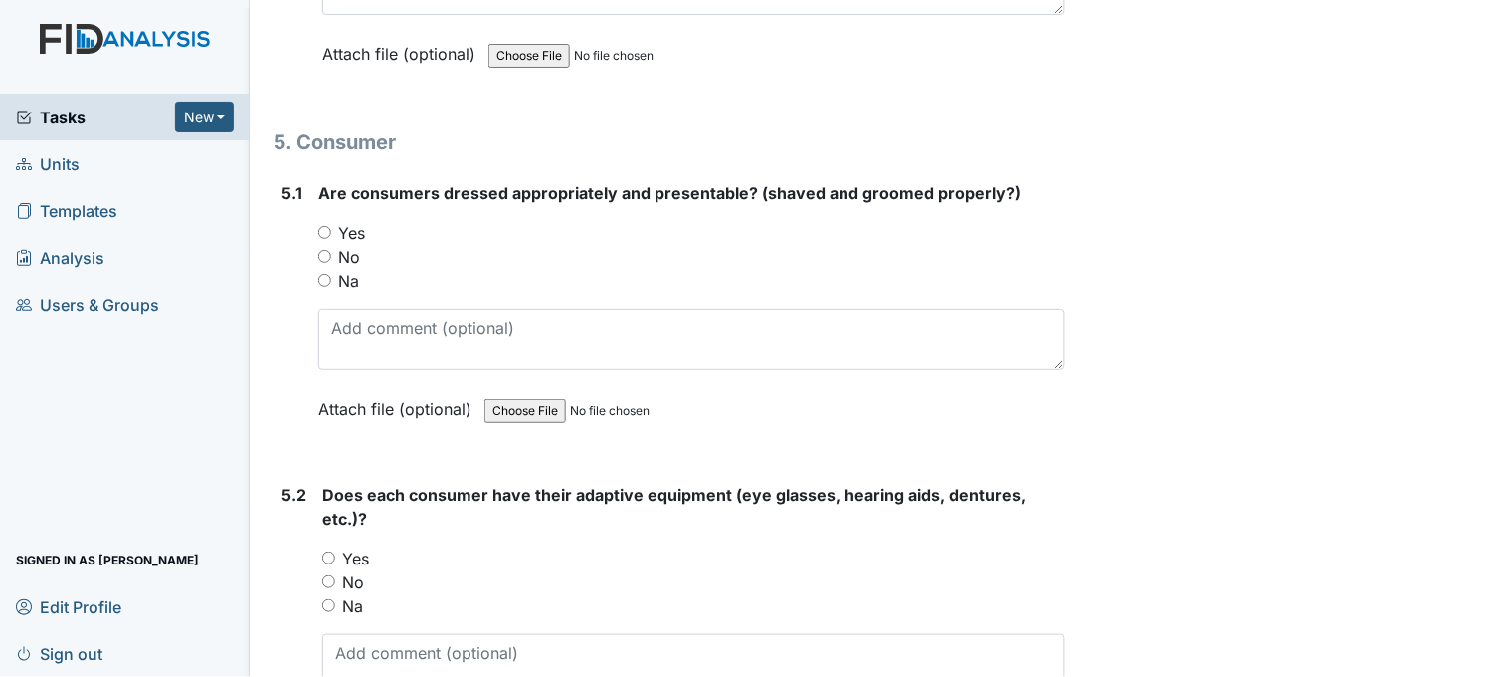
click at [328, 226] on input "Yes" at bounding box center [324, 232] width 13 height 13
radio input "true"
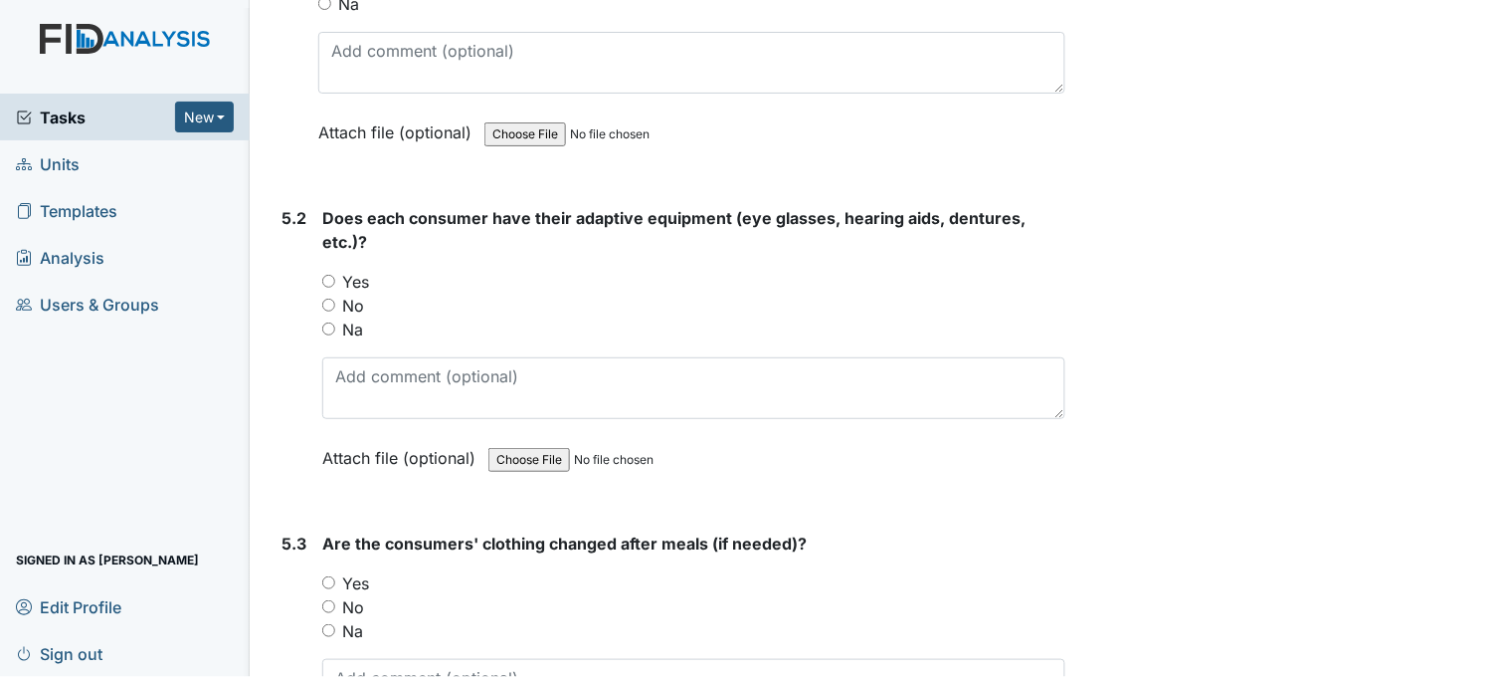
scroll to position [8954, 0]
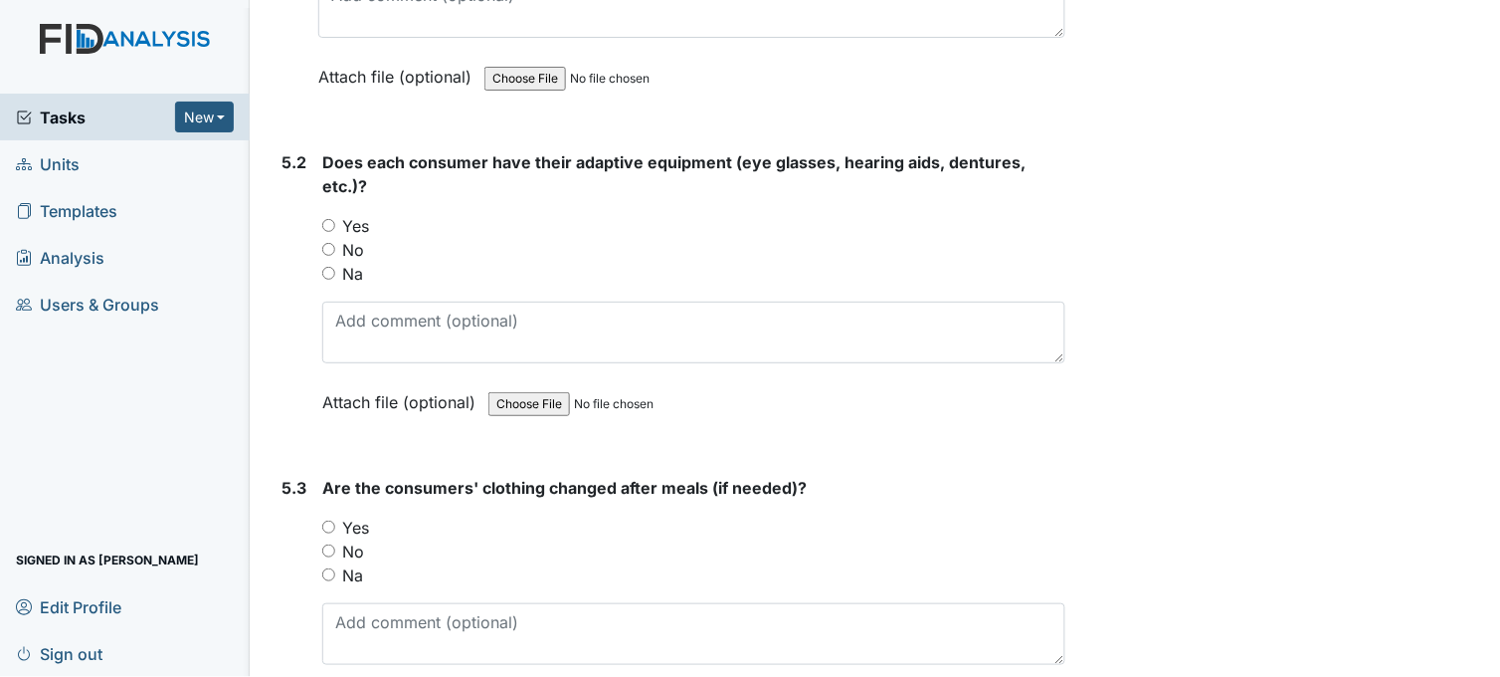
click at [331, 222] on input "Yes" at bounding box center [328, 225] width 13 height 13
radio input "true"
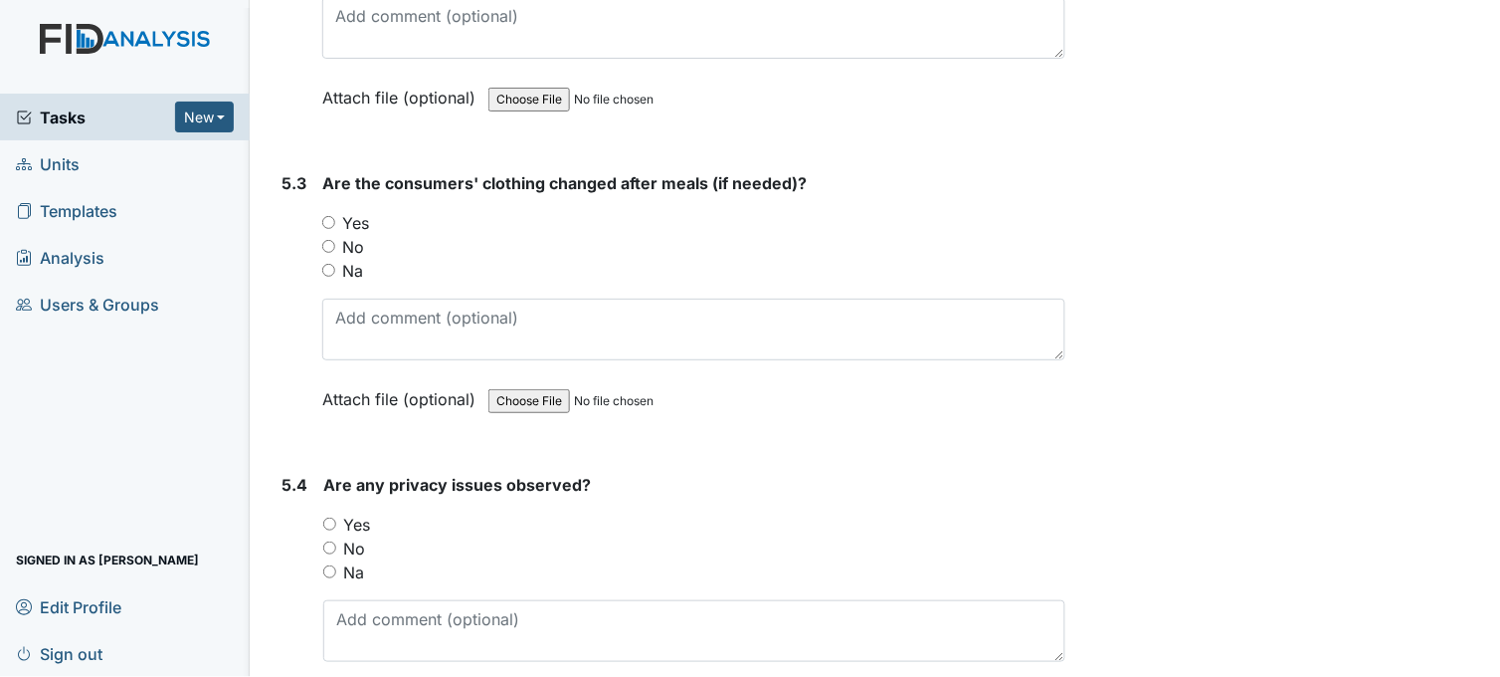
scroll to position [9285, 0]
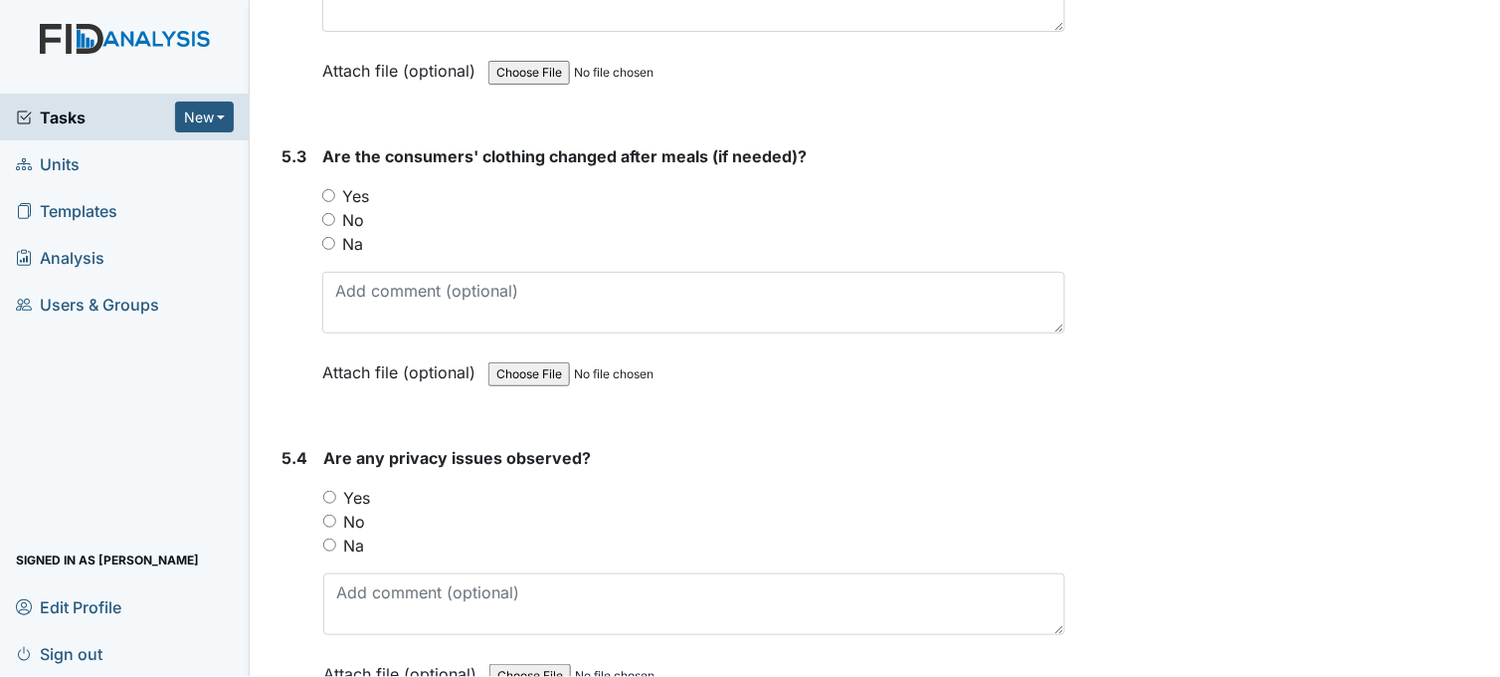
click at [329, 189] on input "Yes" at bounding box center [328, 195] width 13 height 13
radio input "true"
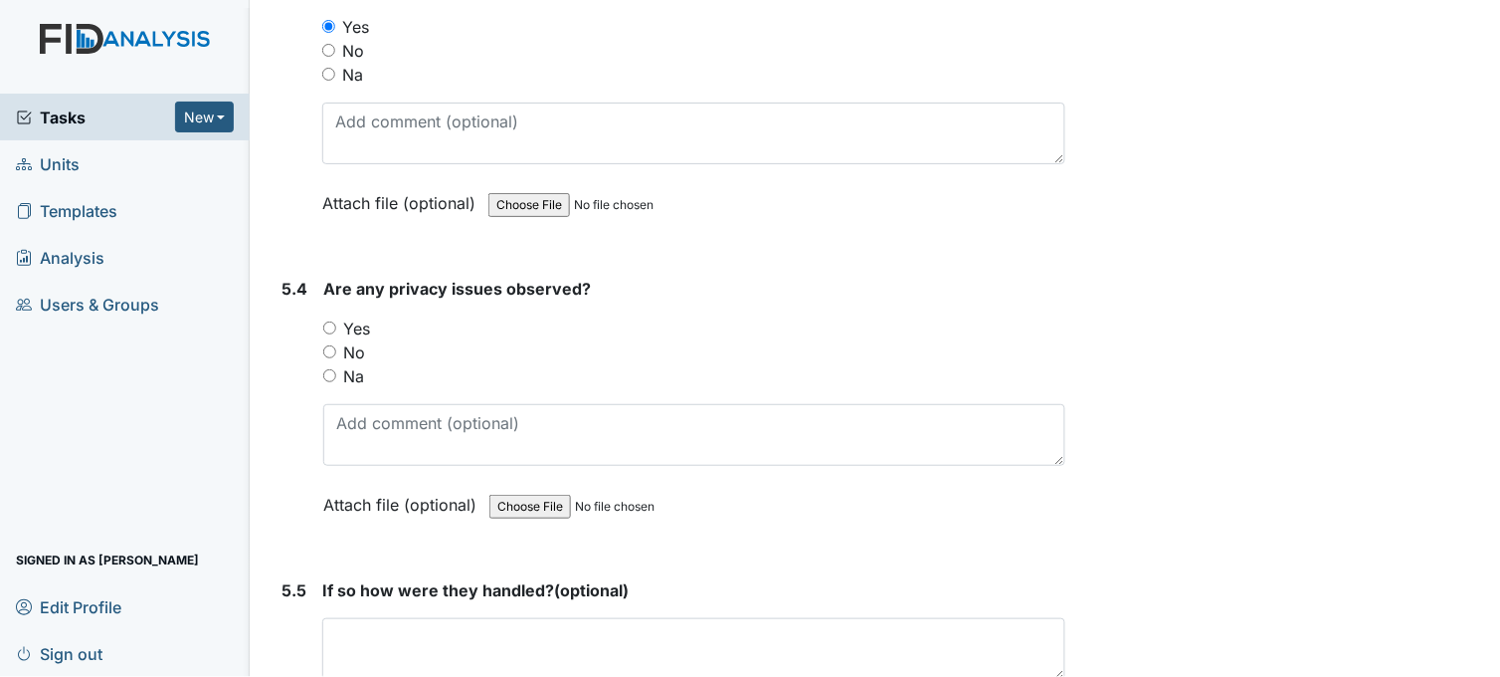
scroll to position [9506, 0]
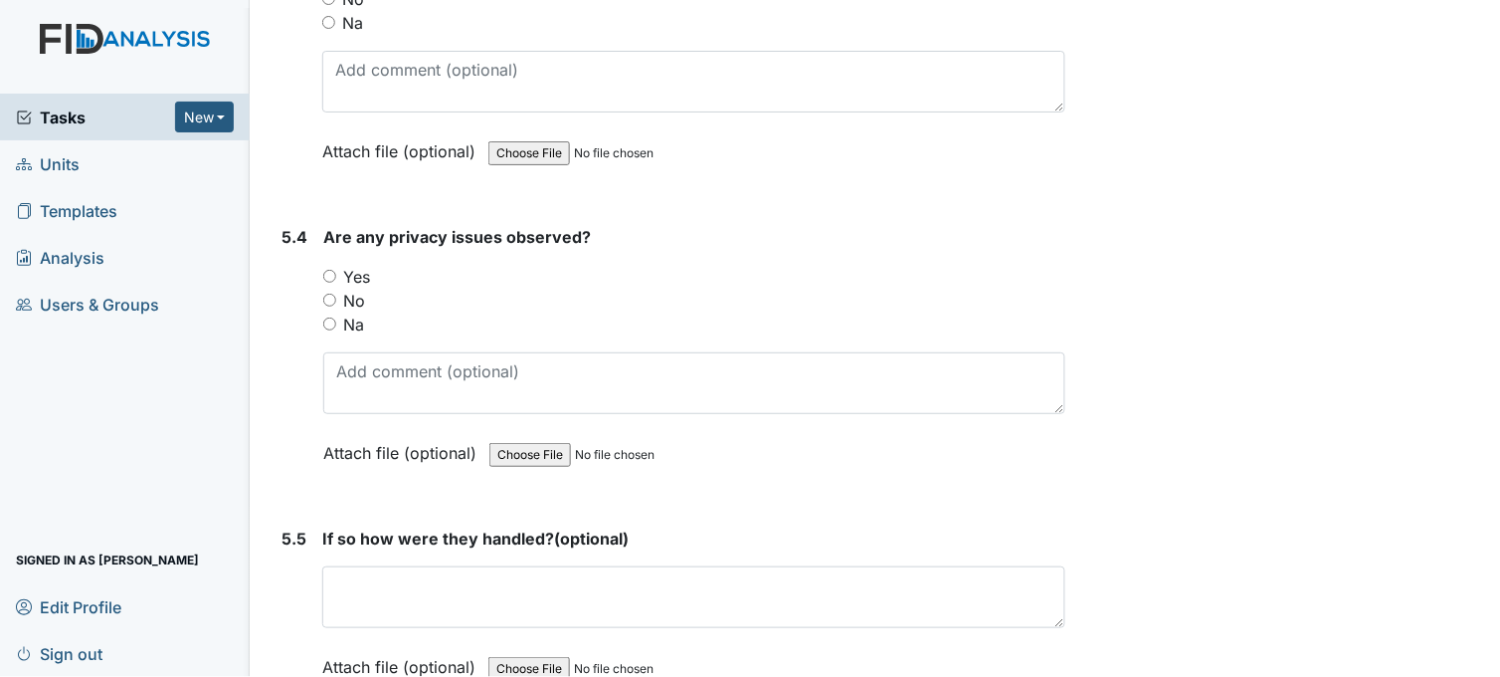
click at [331, 293] on input "No" at bounding box center [329, 299] width 13 height 13
radio input "true"
click at [333, 270] on input "Yes" at bounding box center [329, 276] width 13 height 13
radio input "true"
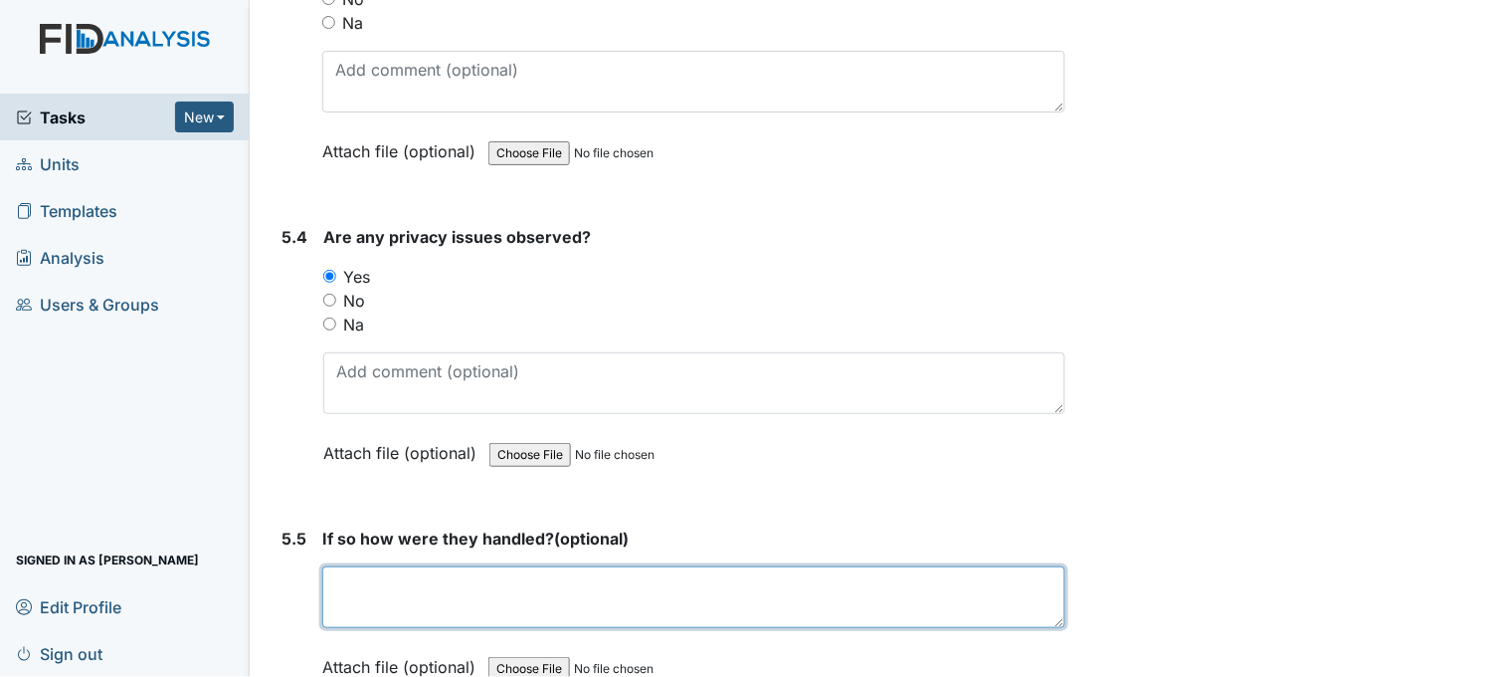
click at [507, 573] on textarea at bounding box center [693, 597] width 743 height 62
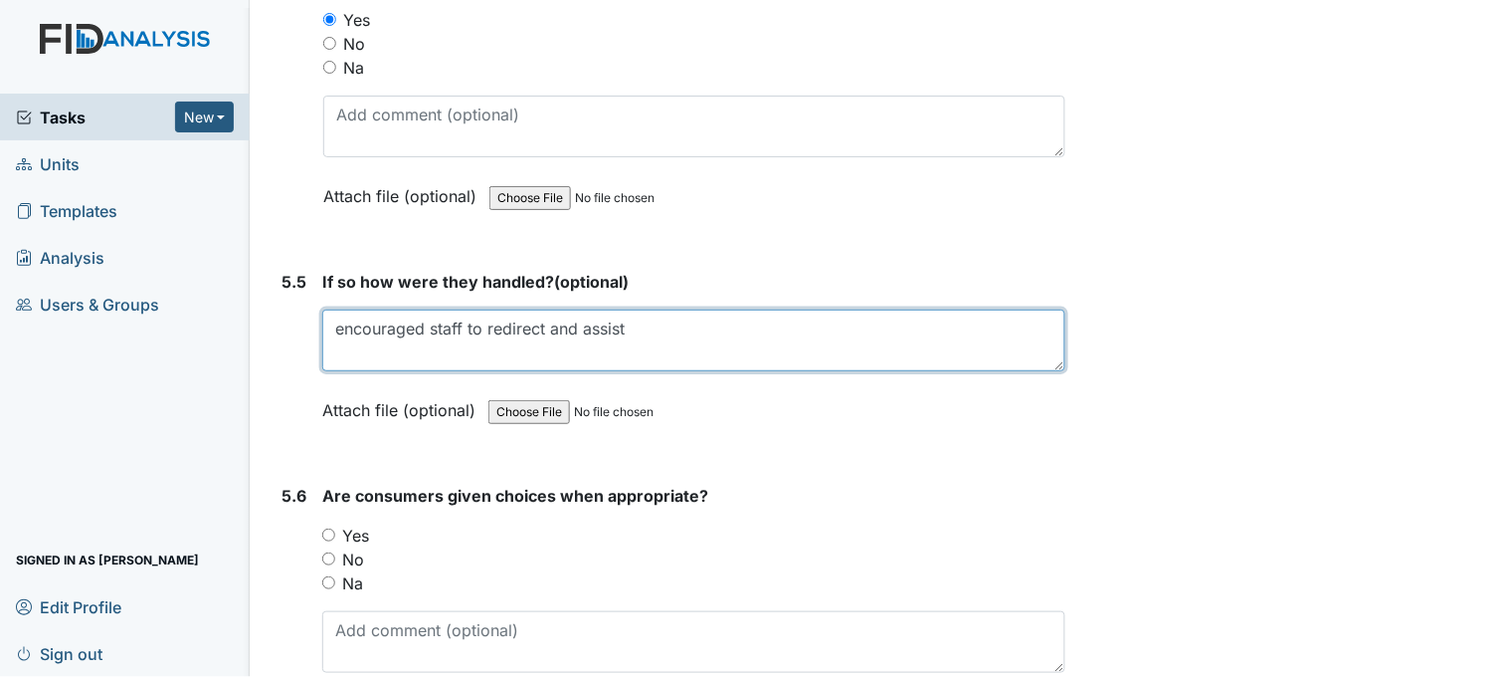
scroll to position [9837, 0]
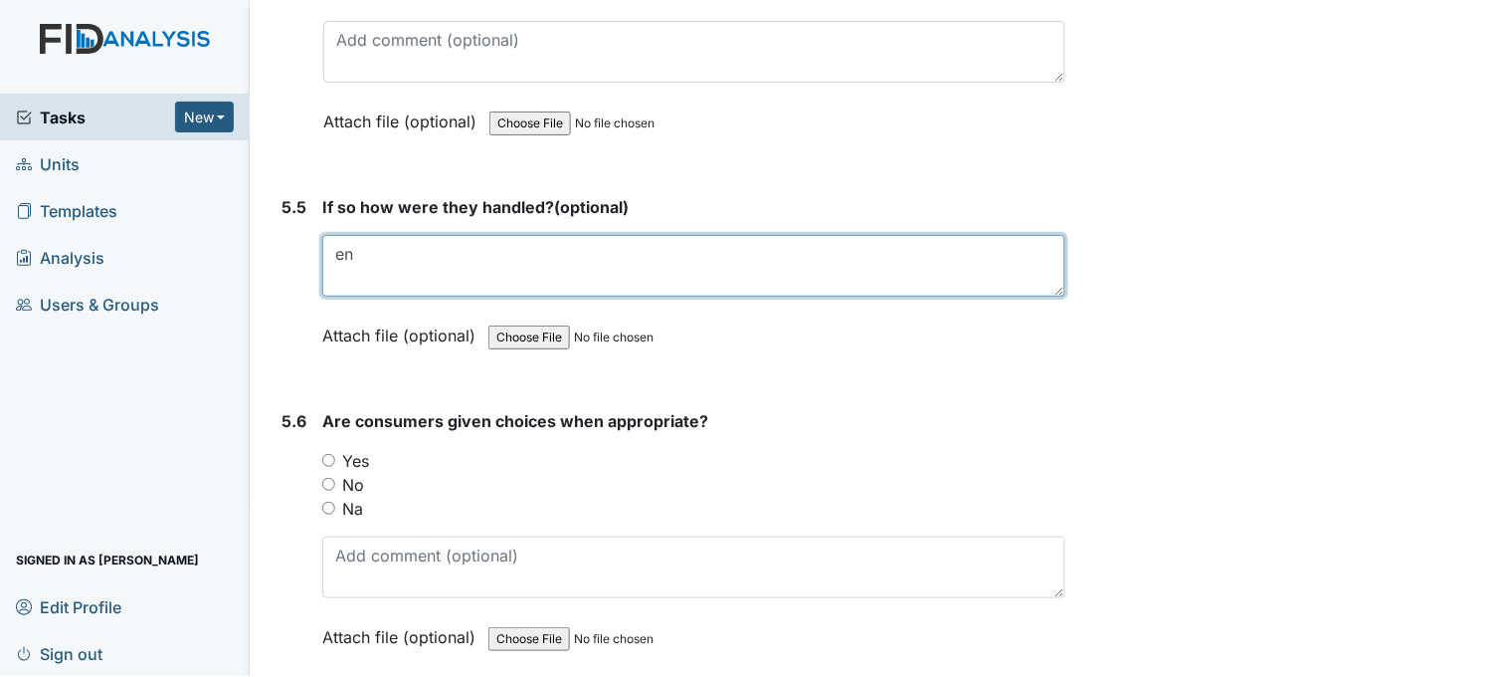
type textarea "e"
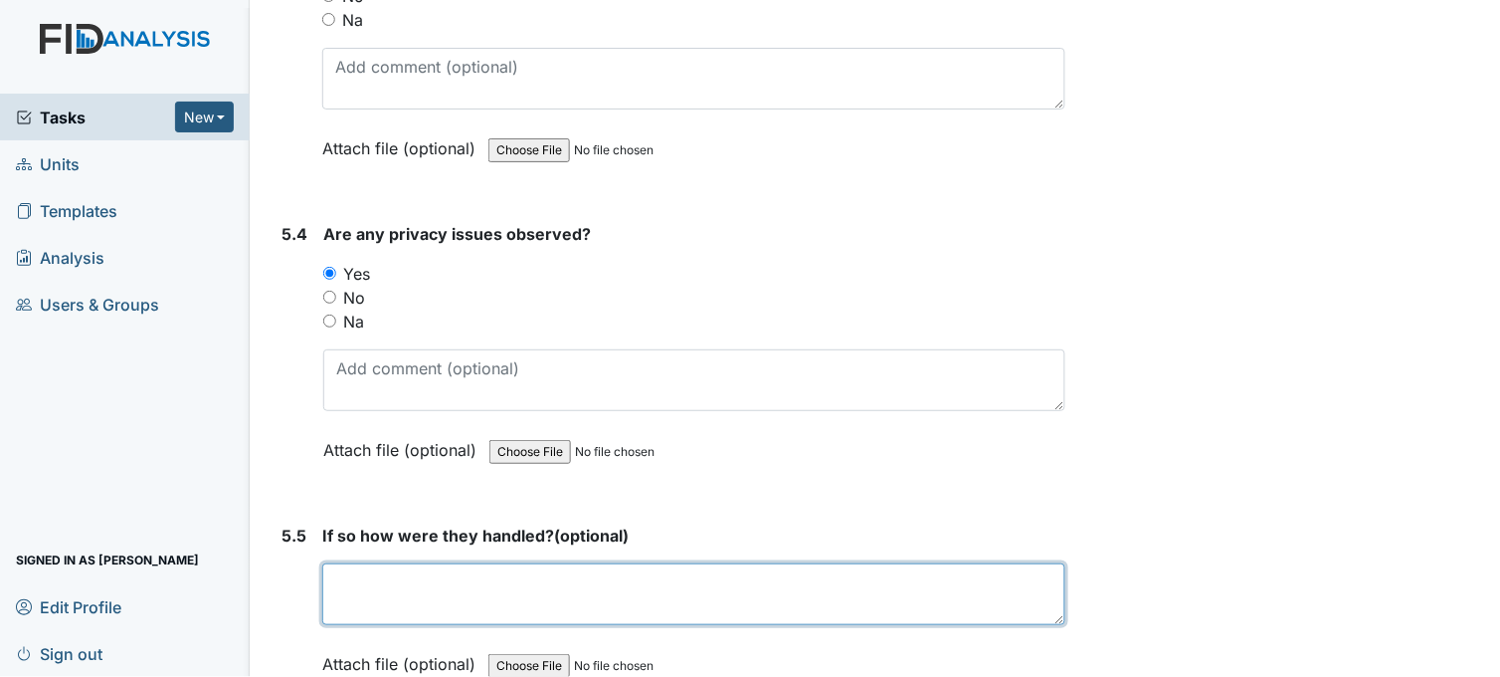
scroll to position [9506, 0]
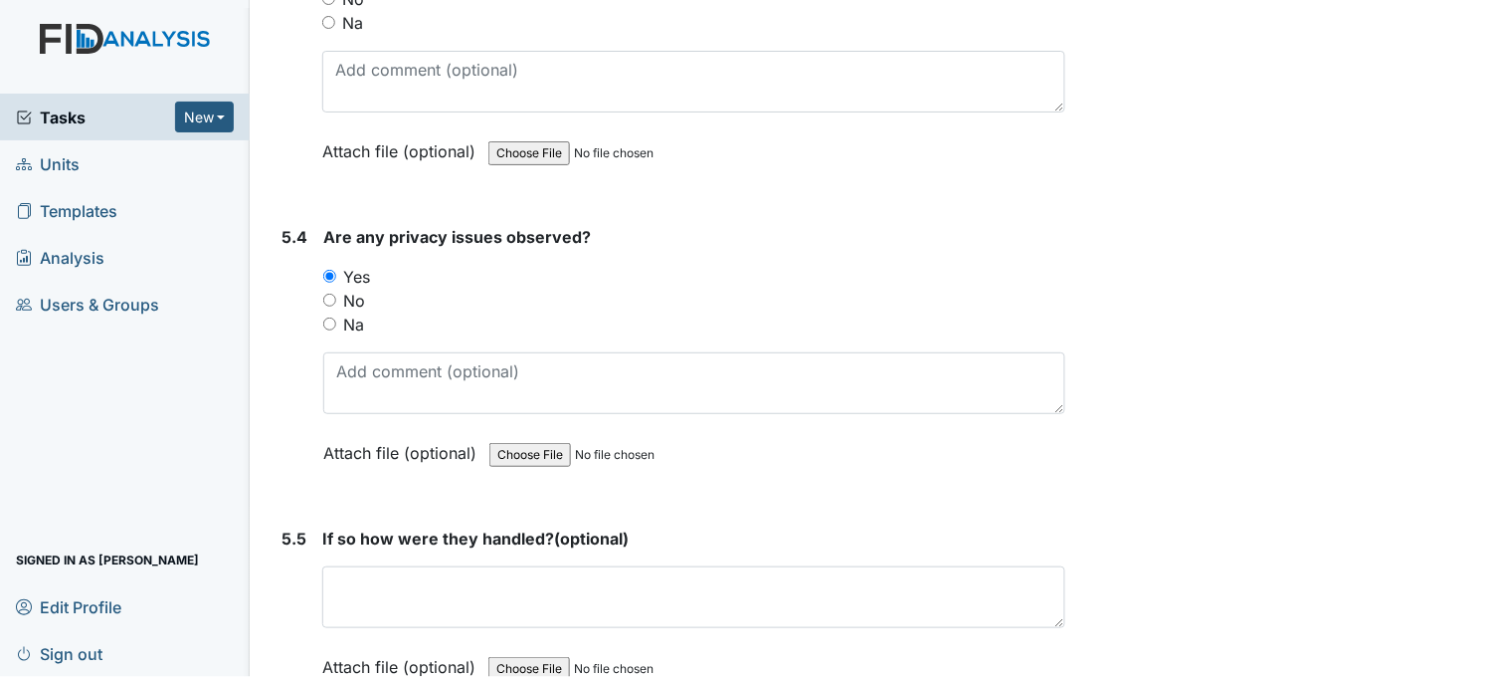
click at [331, 293] on input "No" at bounding box center [329, 299] width 13 height 13
radio input "true"
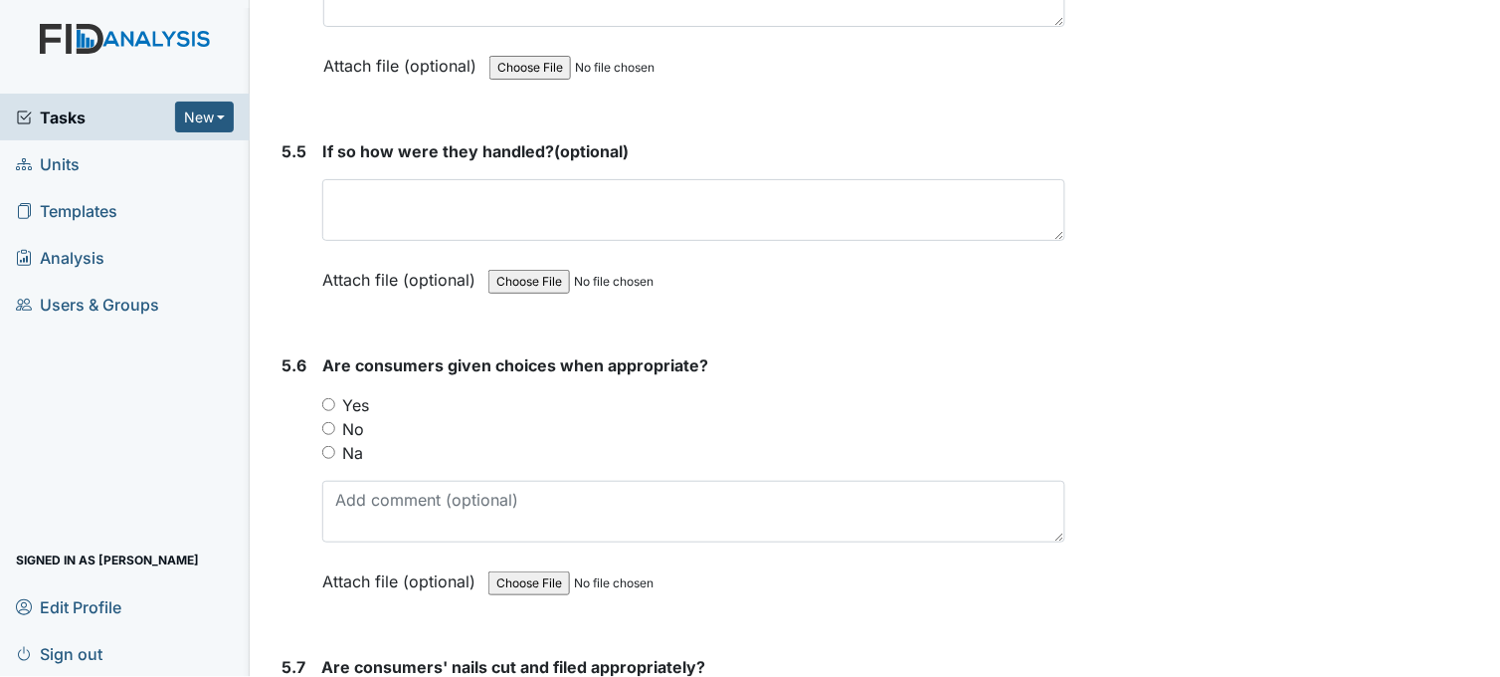
scroll to position [9949, 0]
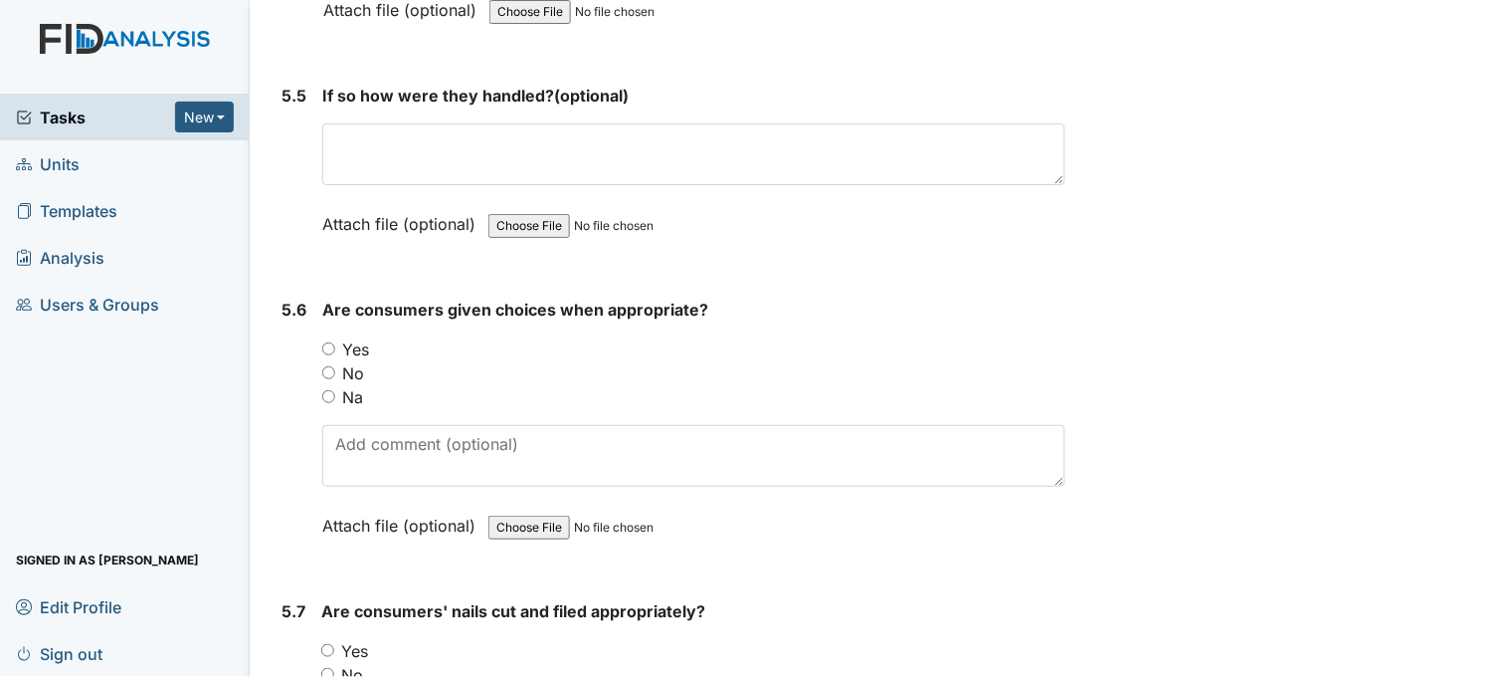
click at [334, 342] on input "Yes" at bounding box center [328, 348] width 13 height 13
radio input "true"
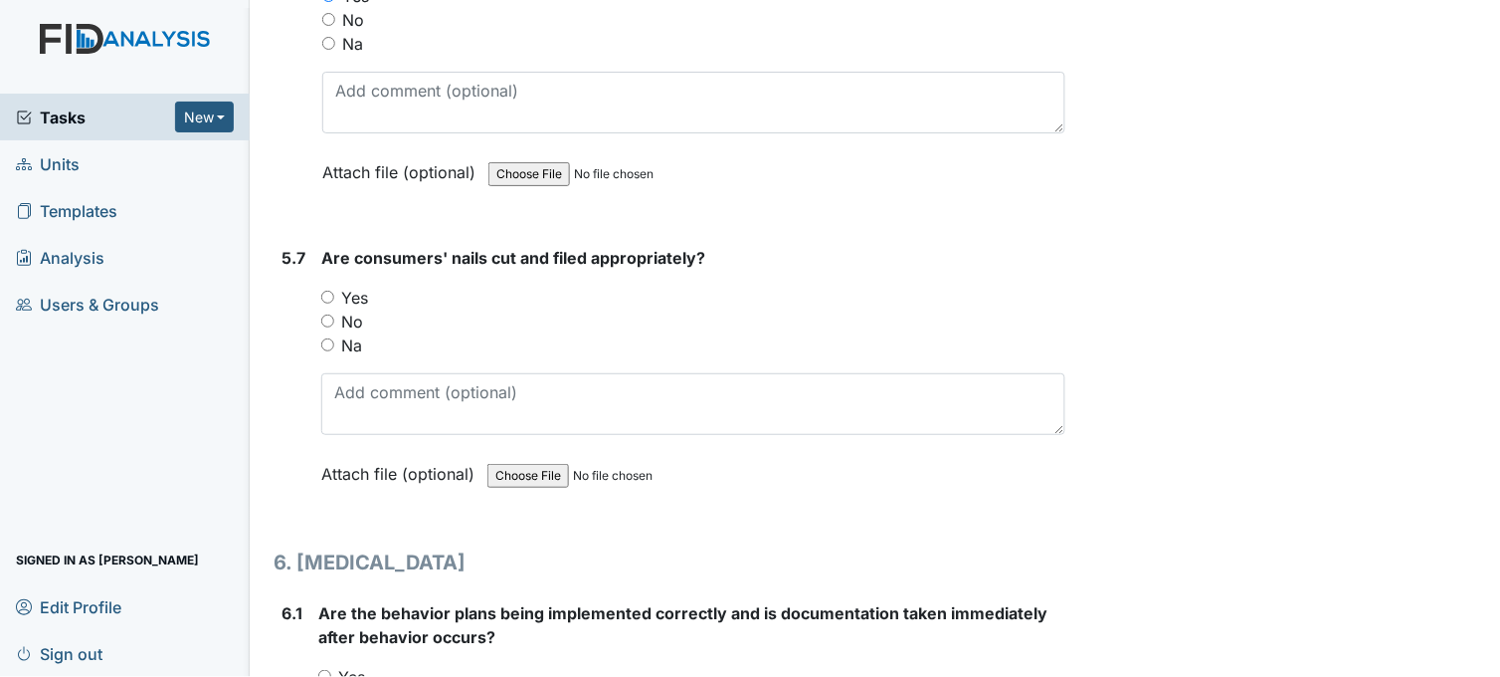
scroll to position [10391, 0]
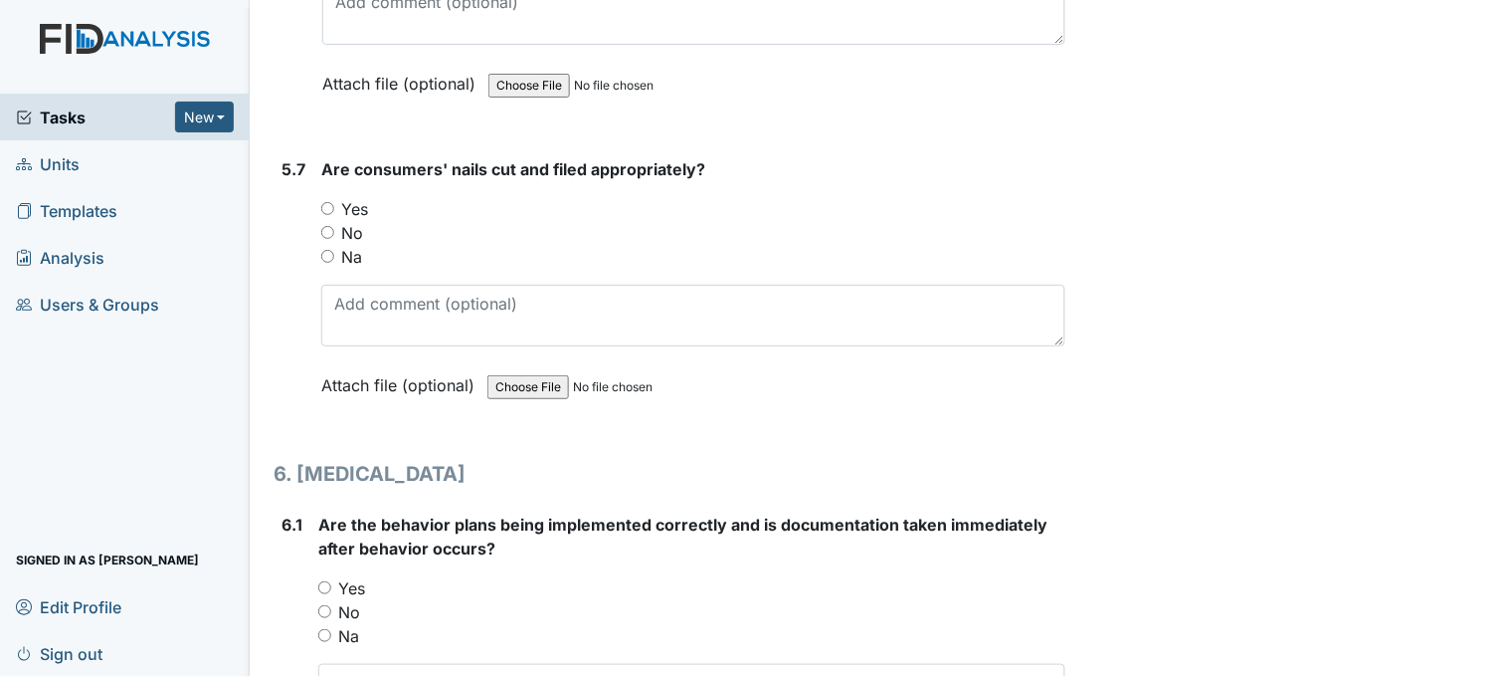
click at [329, 226] on input "No" at bounding box center [327, 232] width 13 height 13
radio input "true"
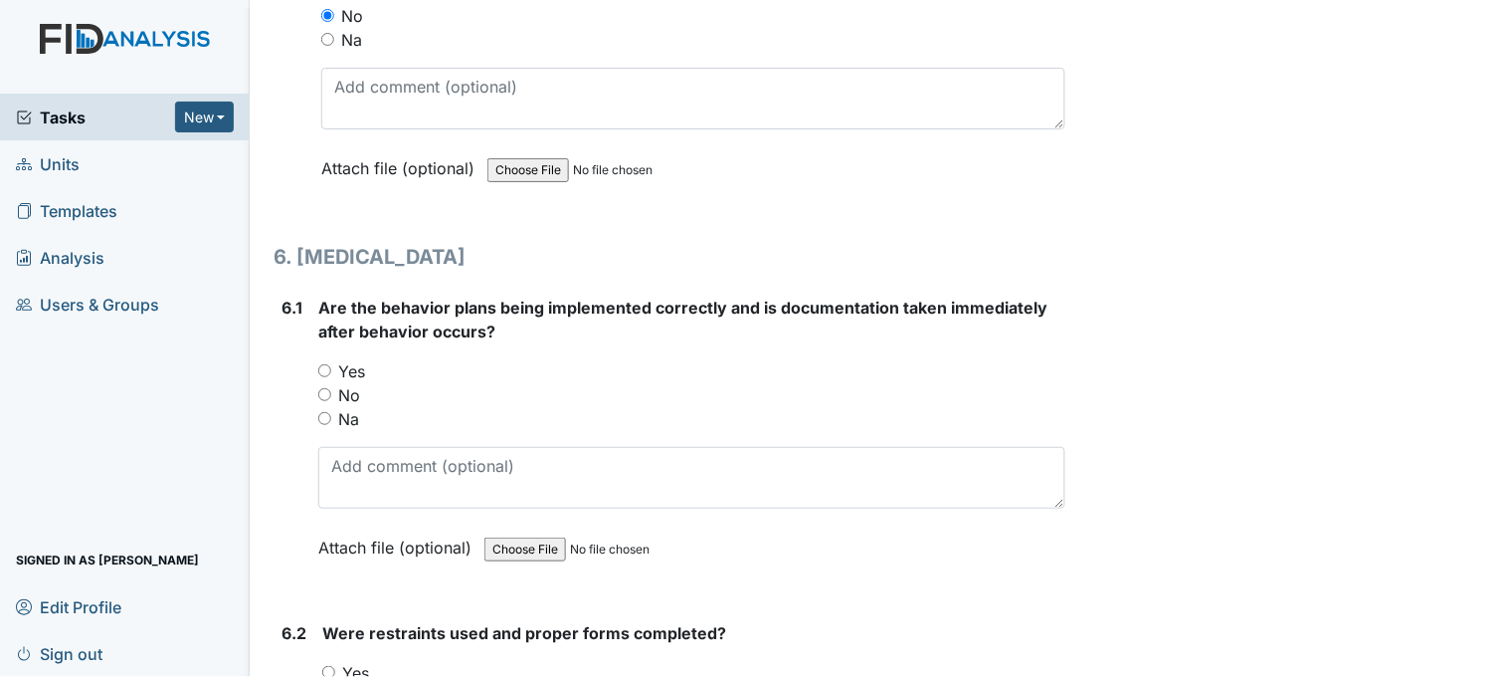
scroll to position [10722, 0]
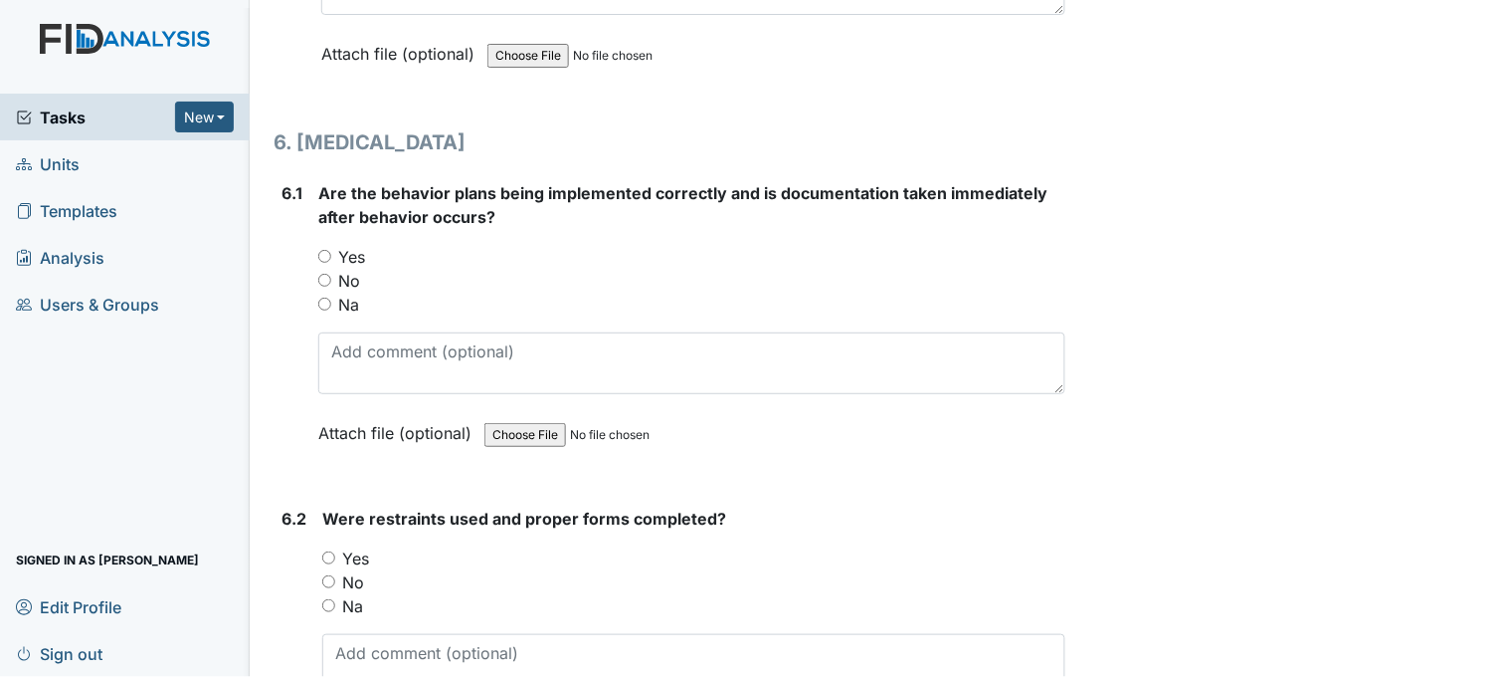
click at [329, 250] on input "Yes" at bounding box center [324, 256] width 13 height 13
radio input "true"
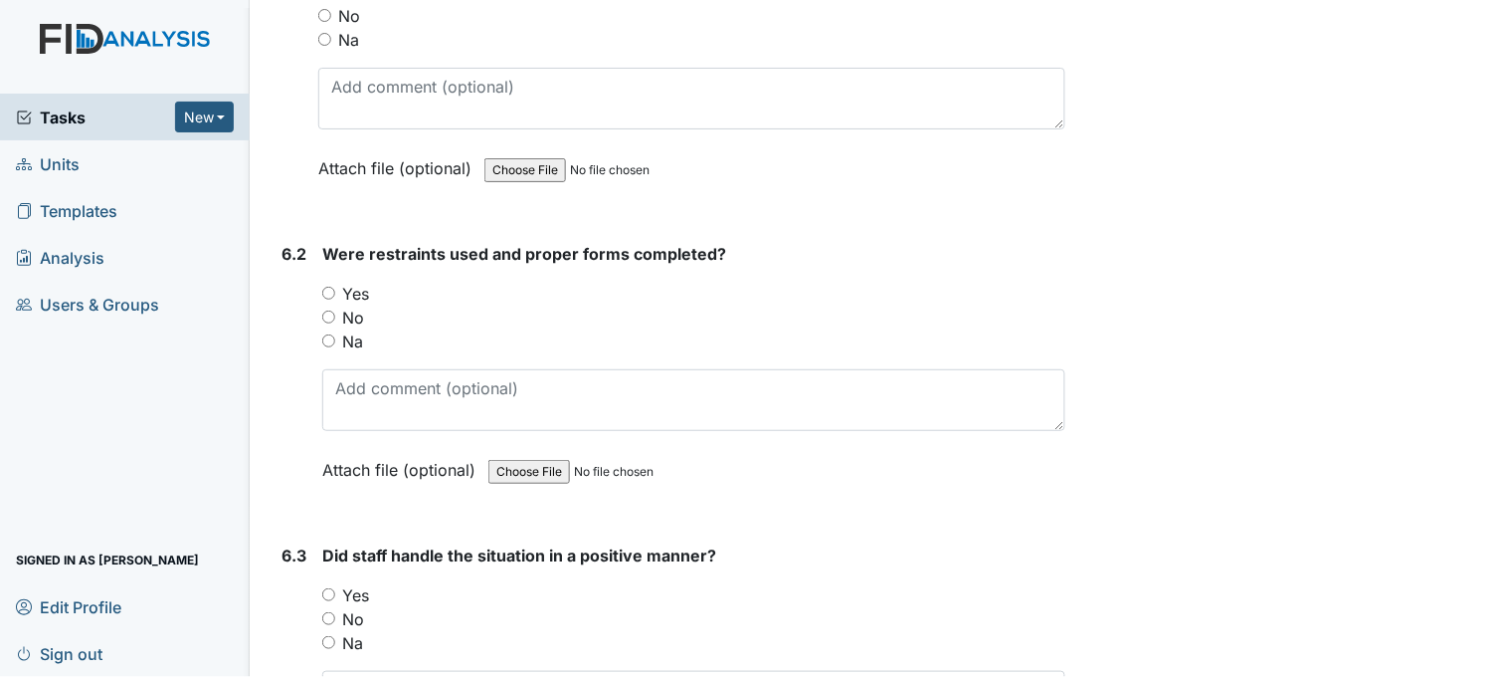
scroll to position [11054, 0]
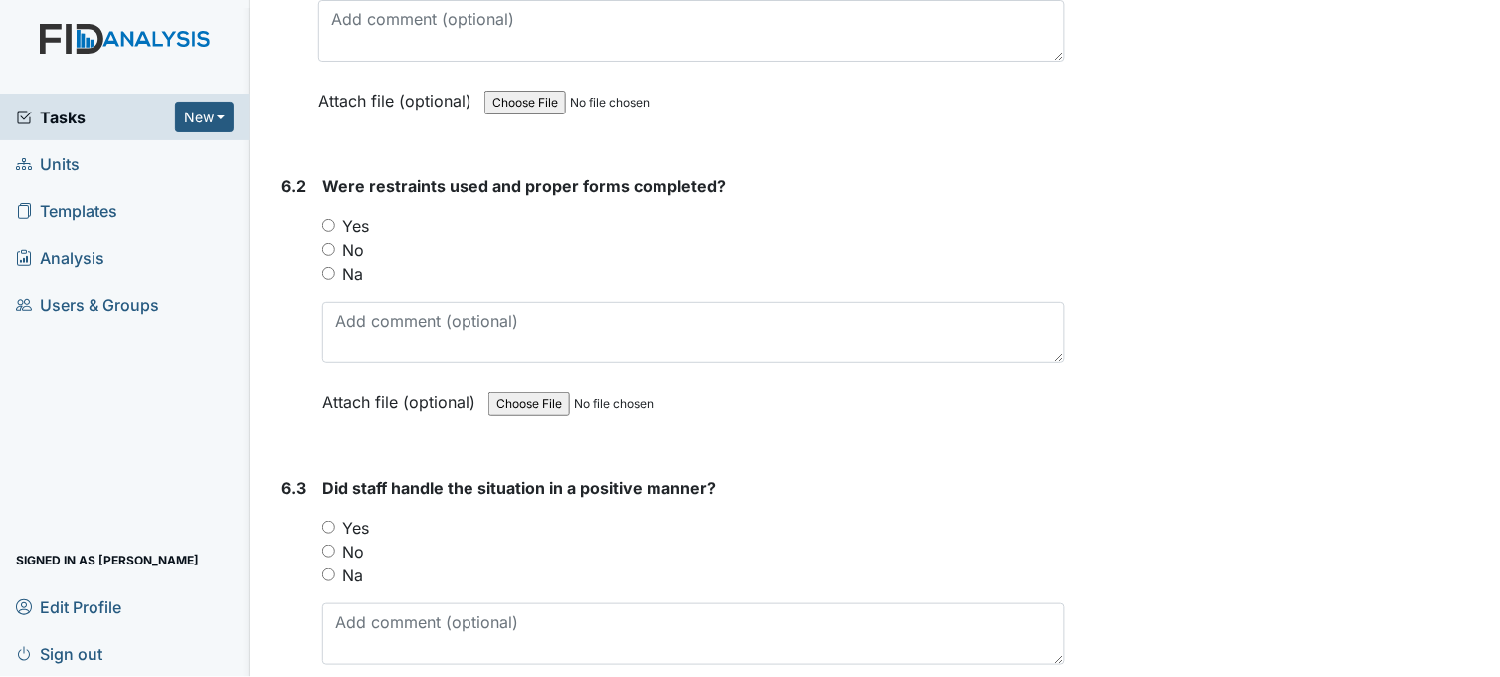
click at [330, 219] on input "Yes" at bounding box center [328, 225] width 13 height 13
radio input "true"
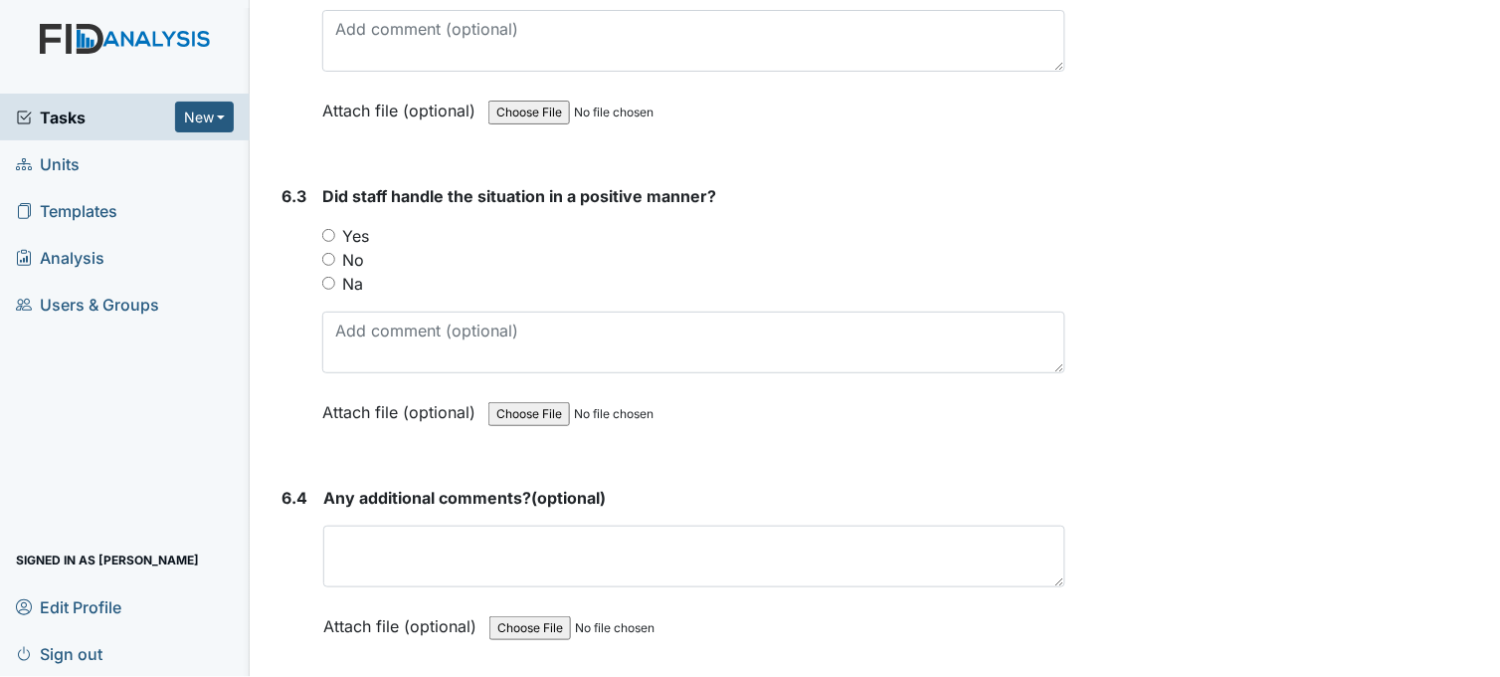
scroll to position [11385, 0]
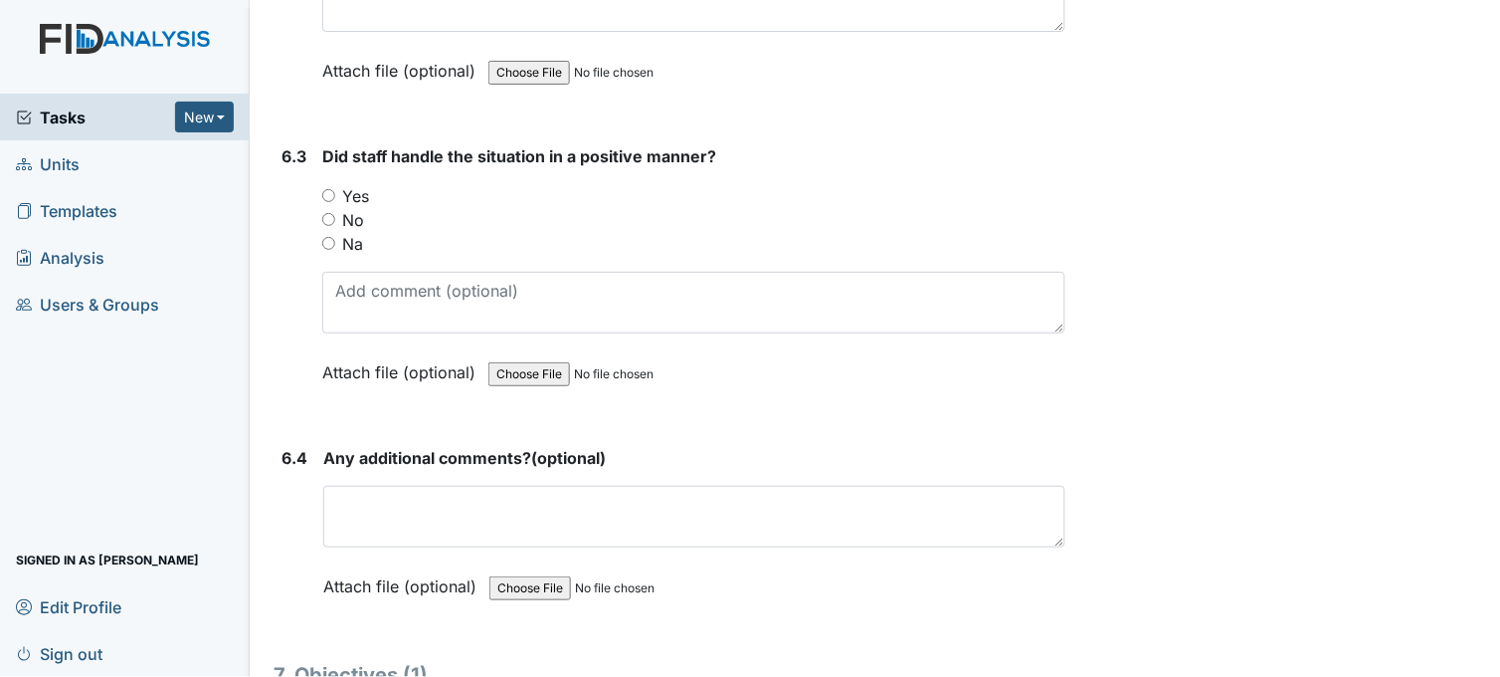
click at [328, 189] on input "Yes" at bounding box center [328, 195] width 13 height 13
radio input "true"
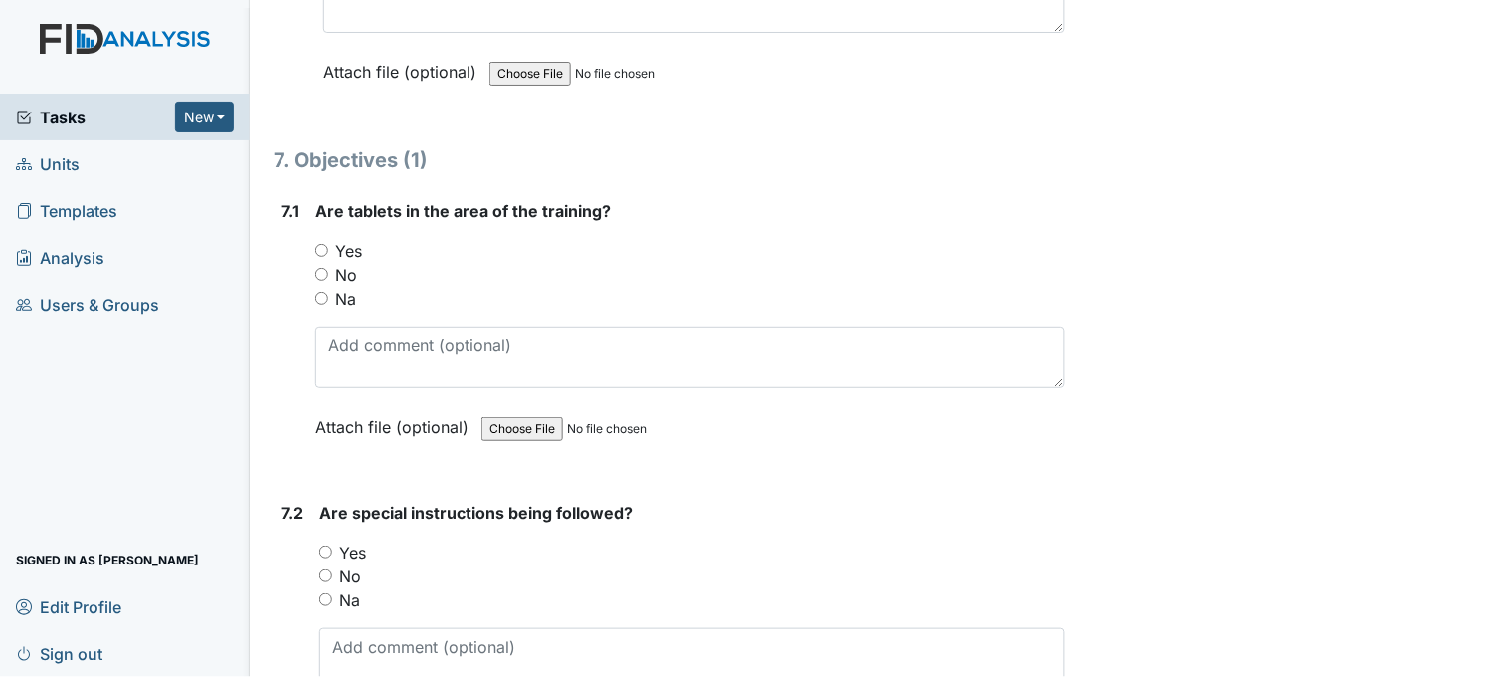
scroll to position [11939, 0]
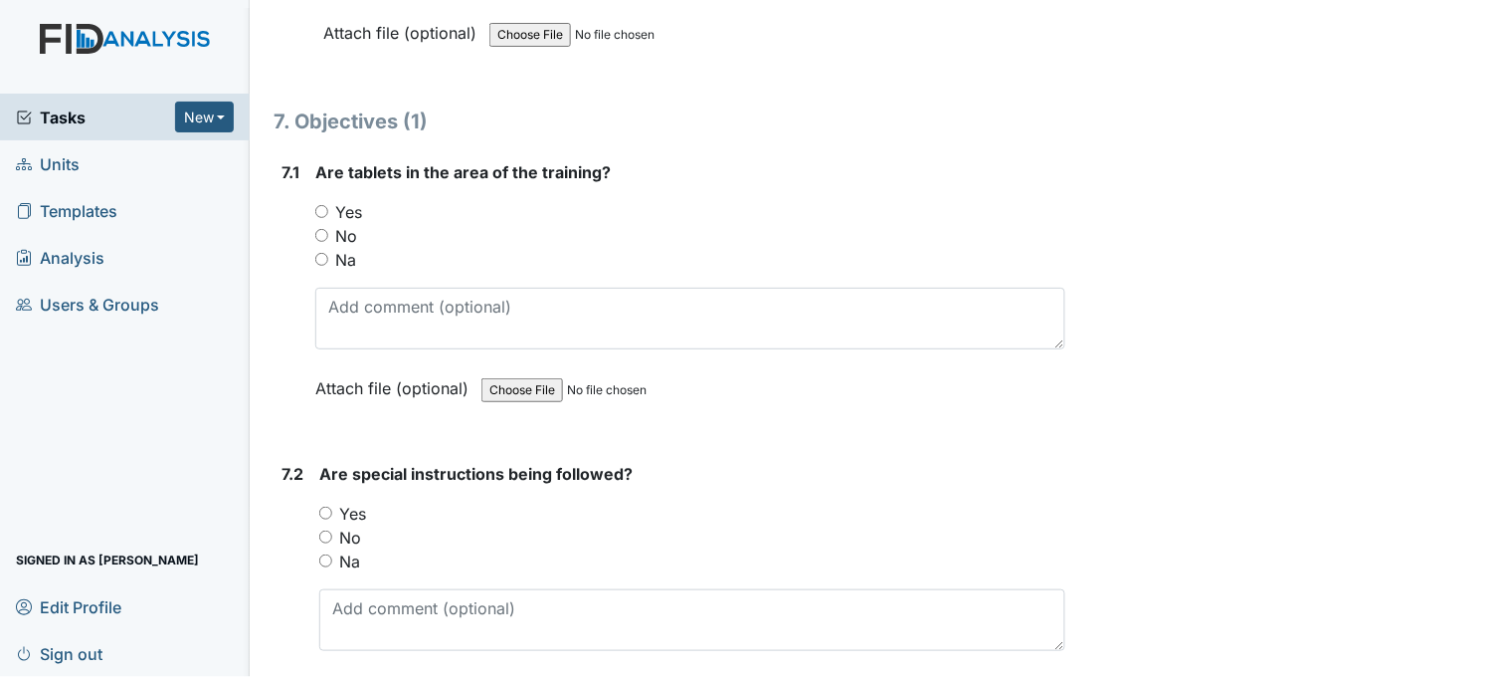
click at [319, 205] on input "Yes" at bounding box center [321, 211] width 13 height 13
radio input "true"
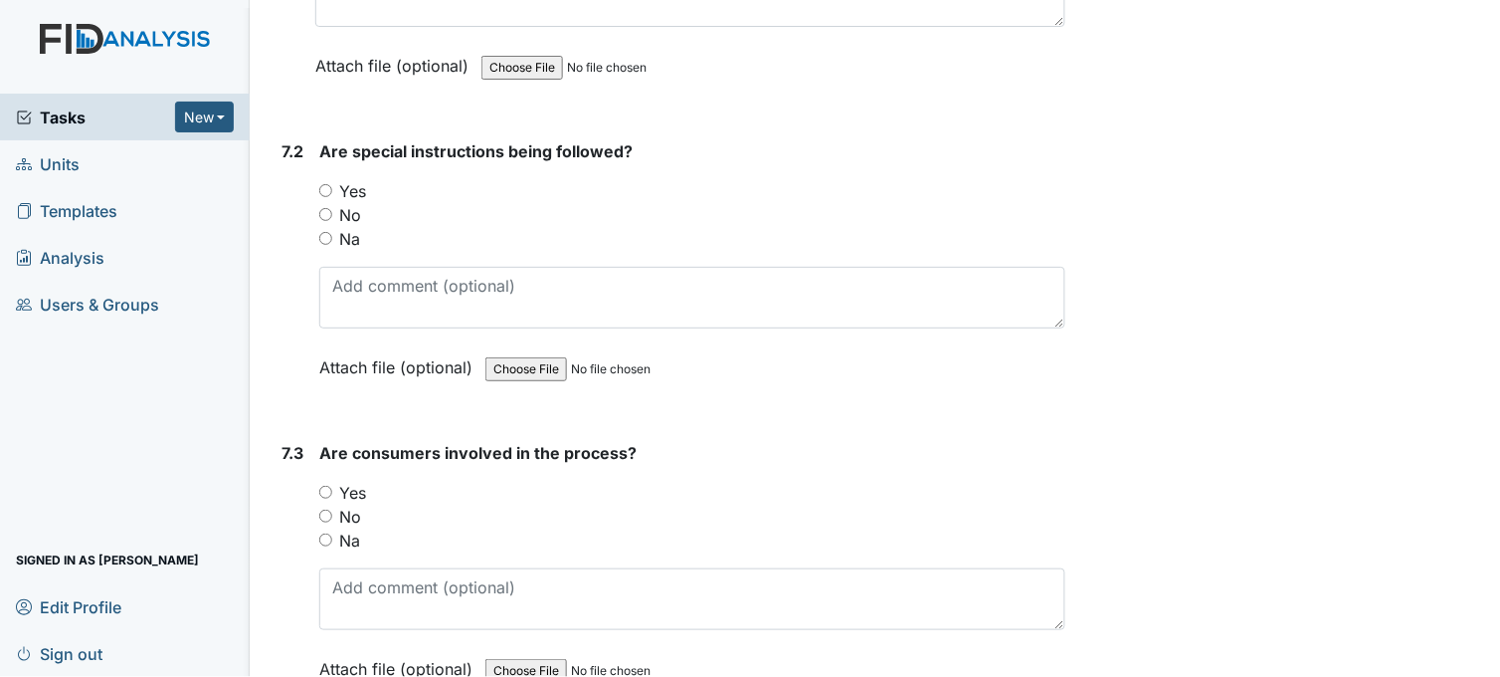
scroll to position [12270, 0]
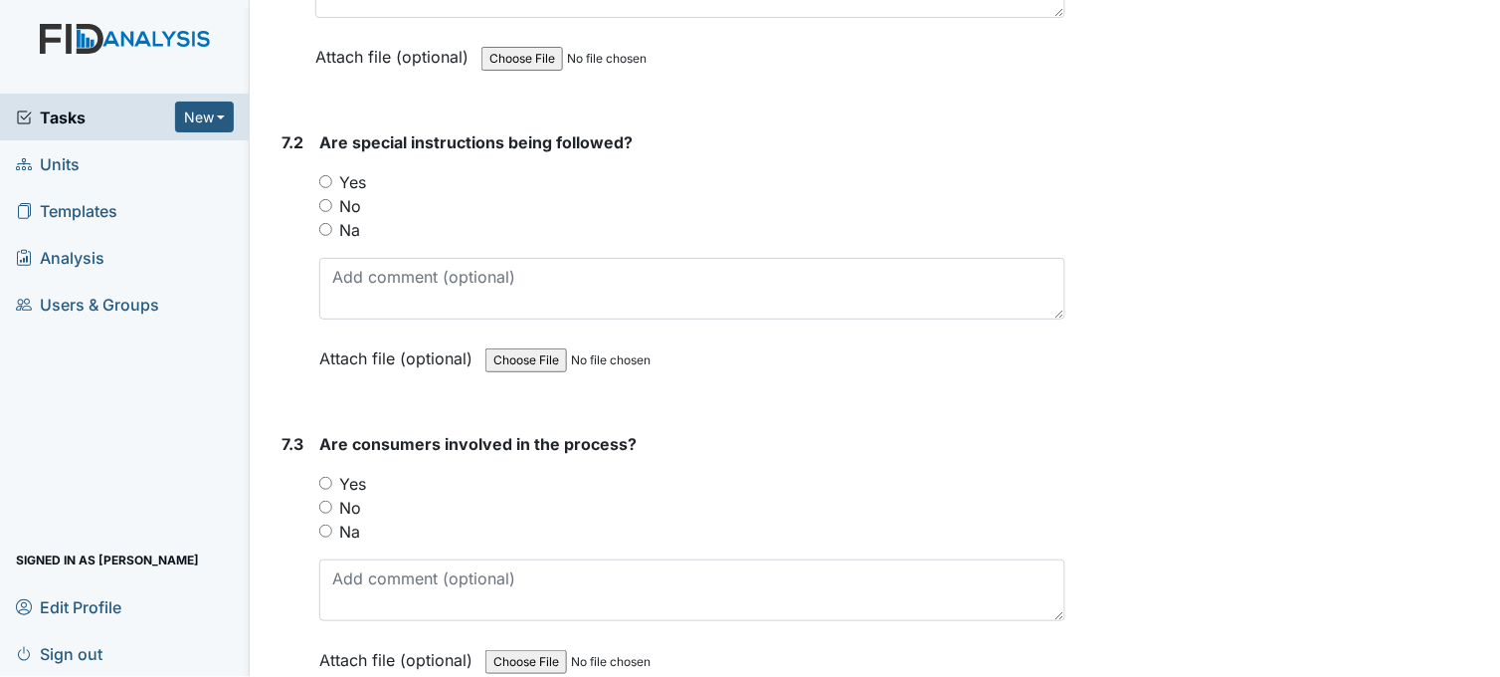
click at [326, 175] on input "Yes" at bounding box center [325, 181] width 13 height 13
radio input "true"
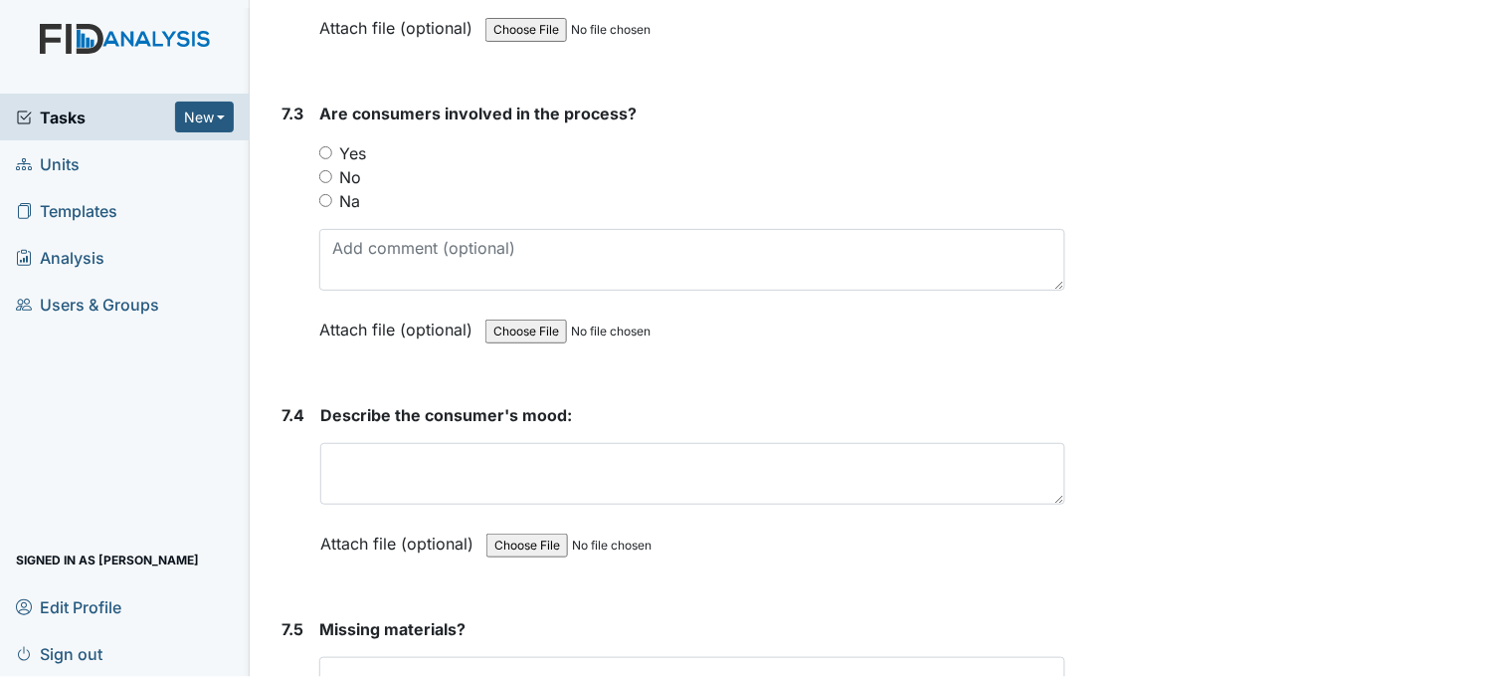
scroll to position [12601, 0]
click at [329, 145] on input "Yes" at bounding box center [325, 151] width 13 height 13
radio input "true"
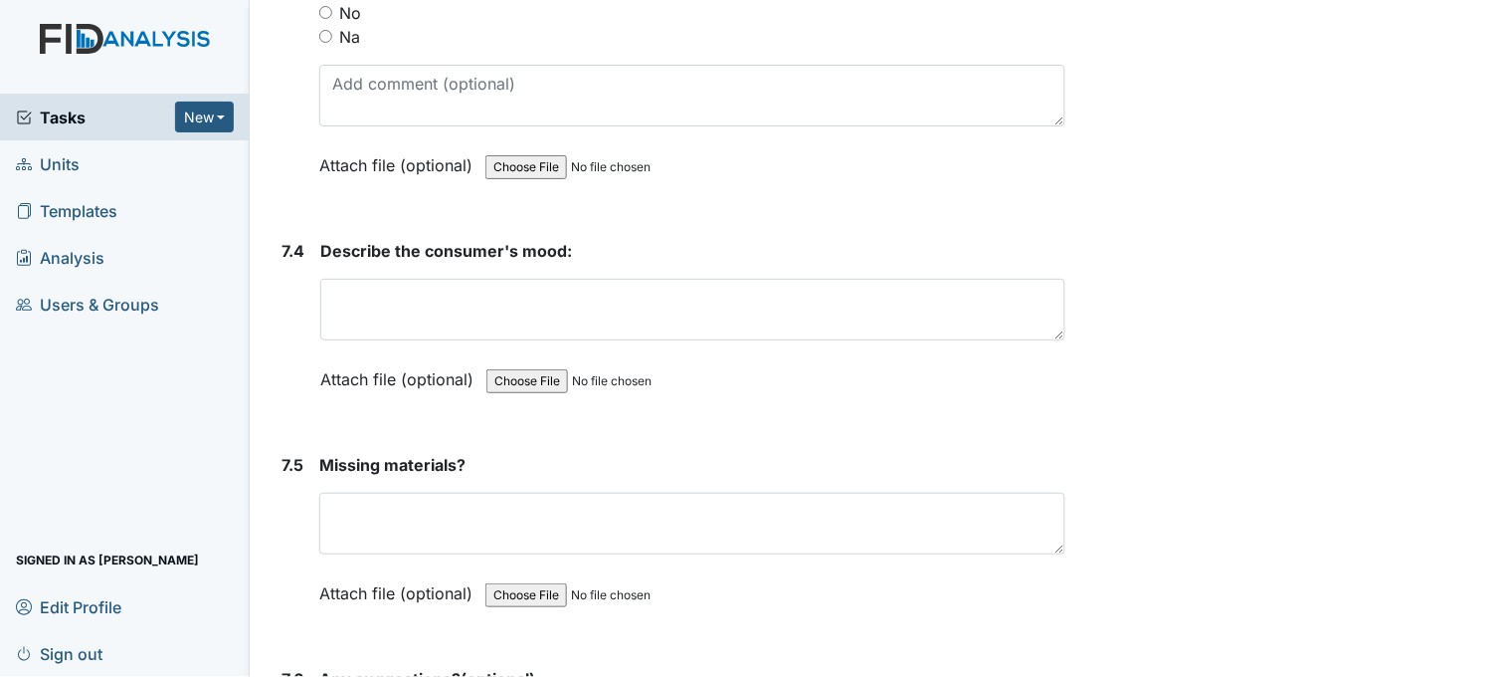
scroll to position [12934, 0]
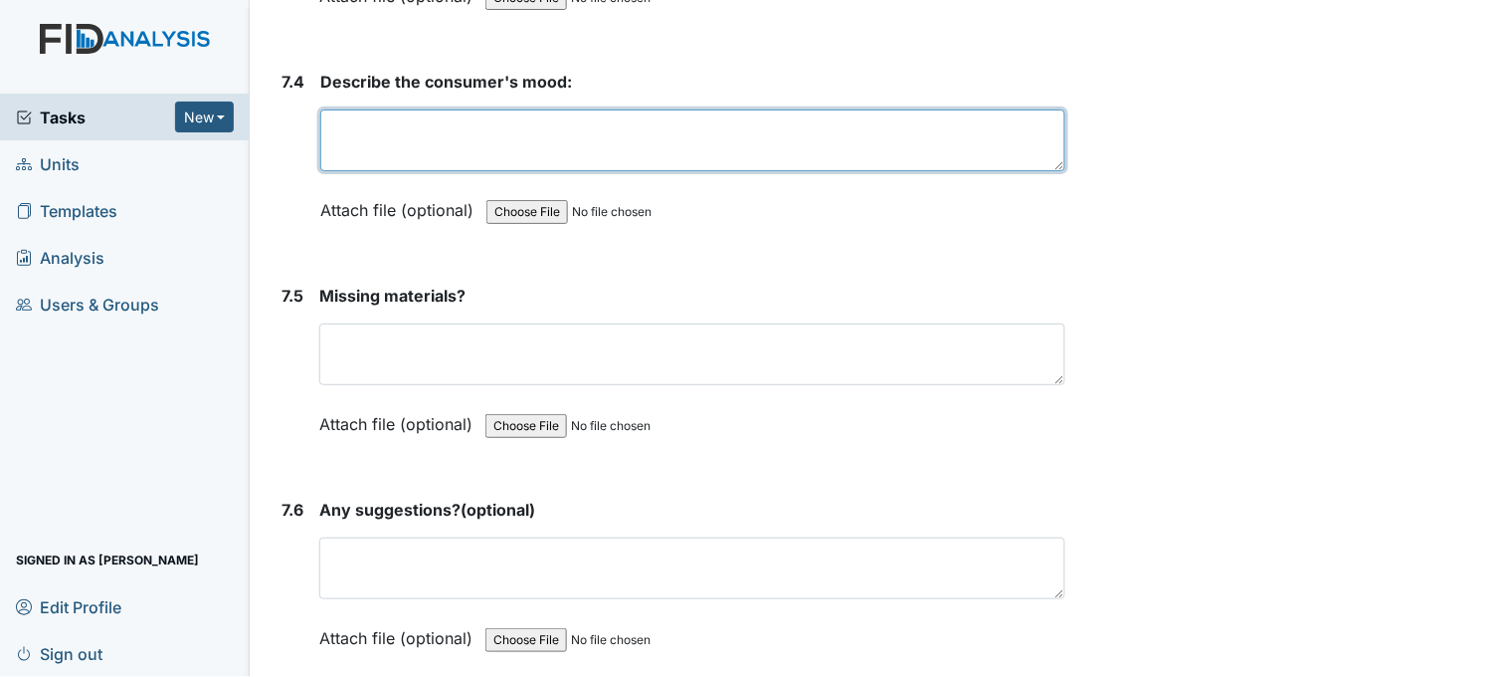
click at [535, 125] on textarea at bounding box center [692, 140] width 745 height 62
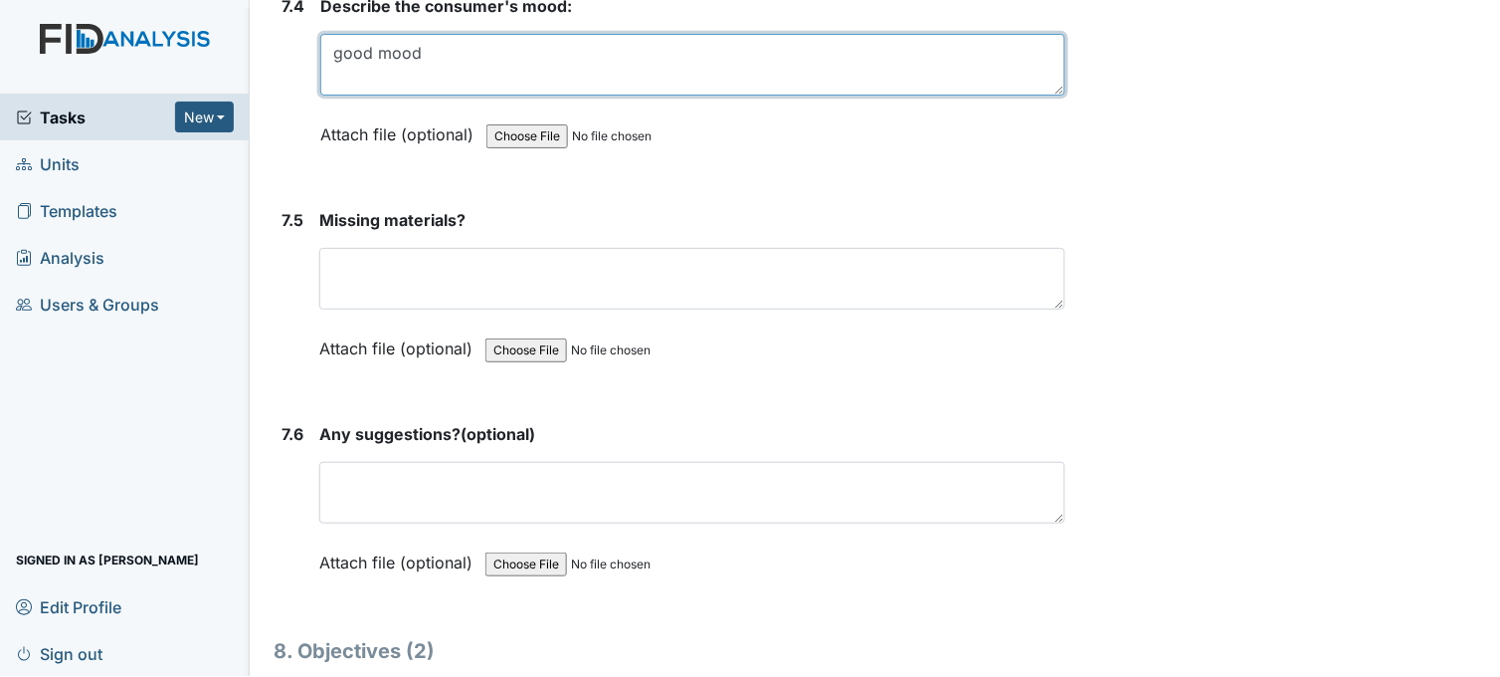
scroll to position [13044, 0]
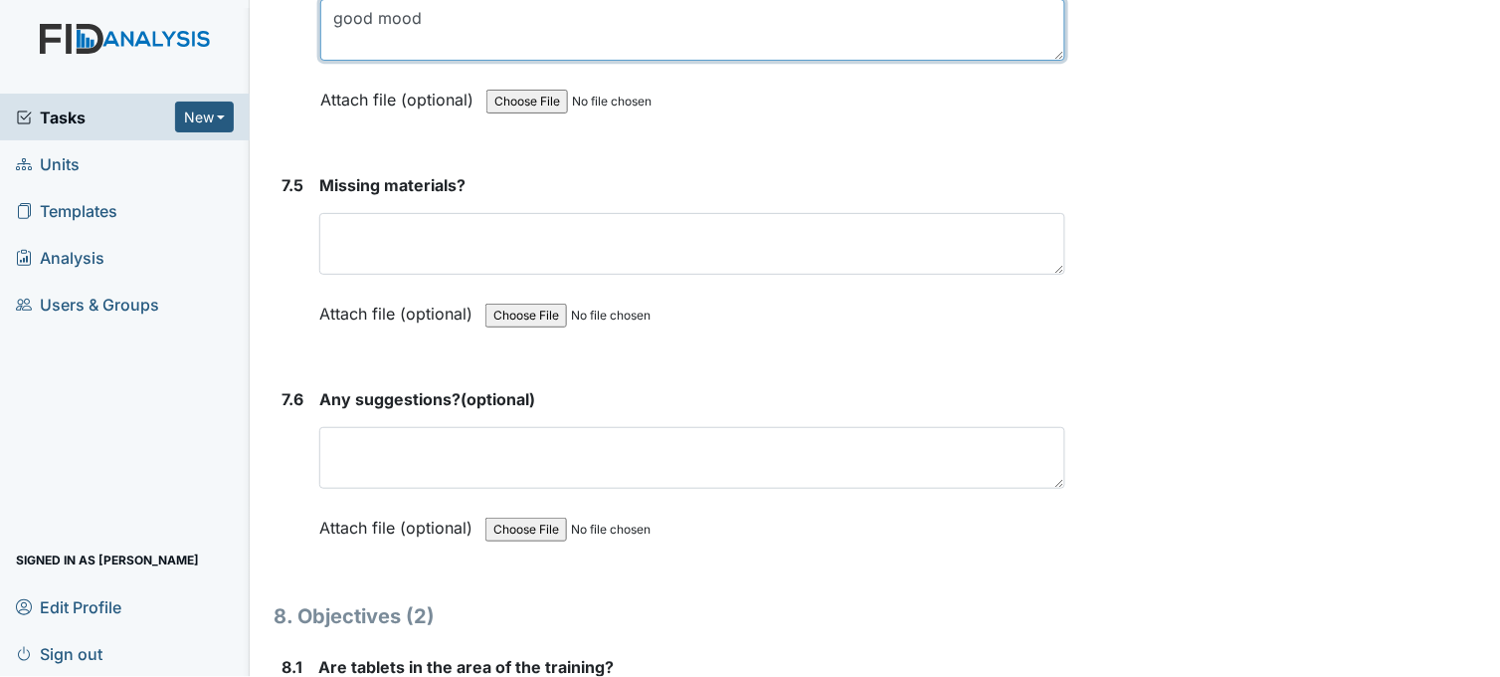
type textarea "good mood"
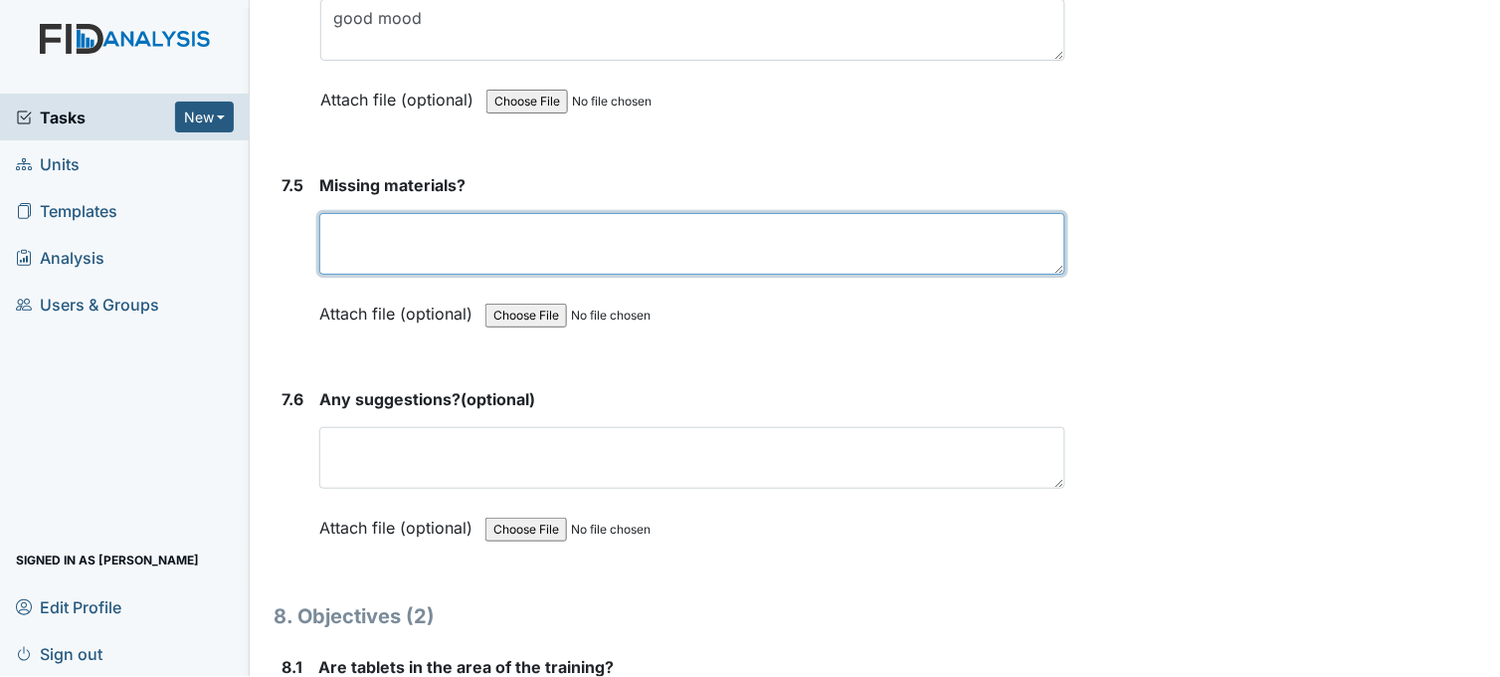
click at [432, 223] on textarea at bounding box center [692, 244] width 746 height 62
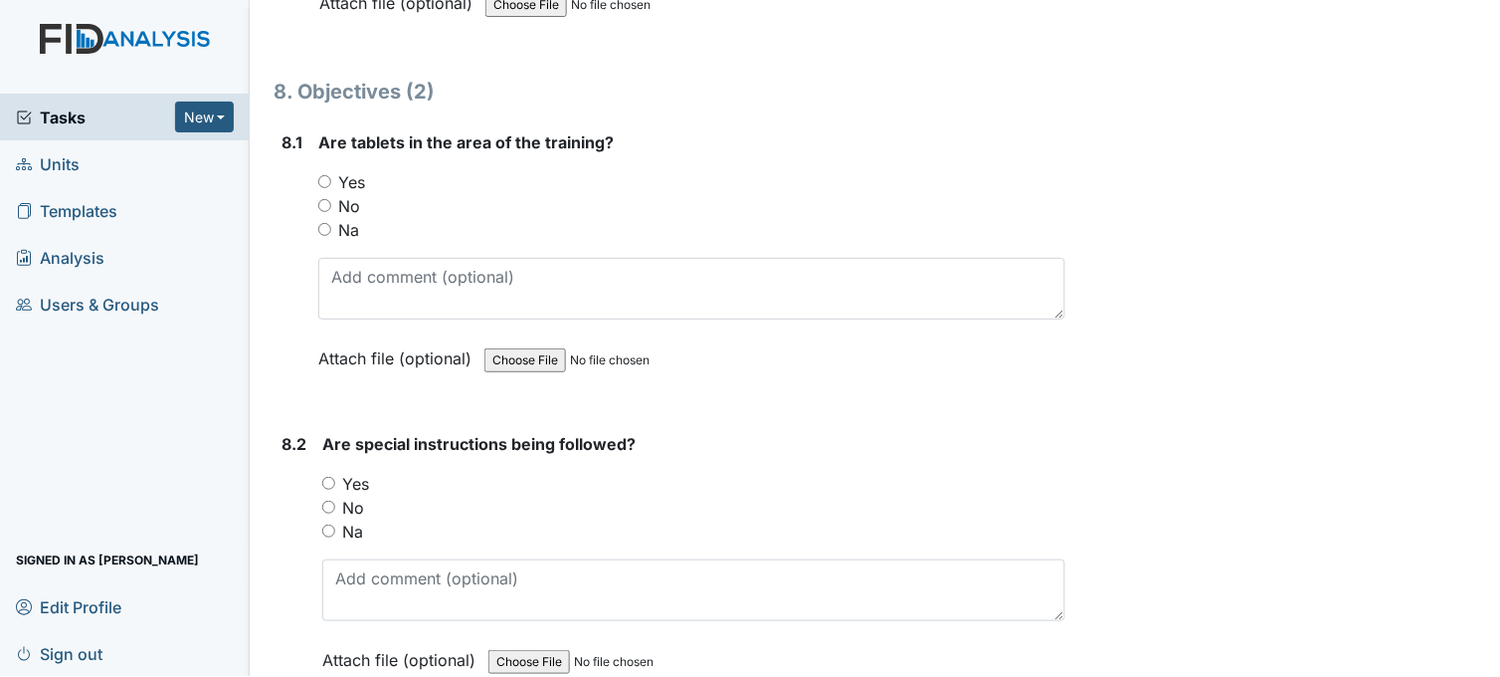
scroll to position [13596, 0]
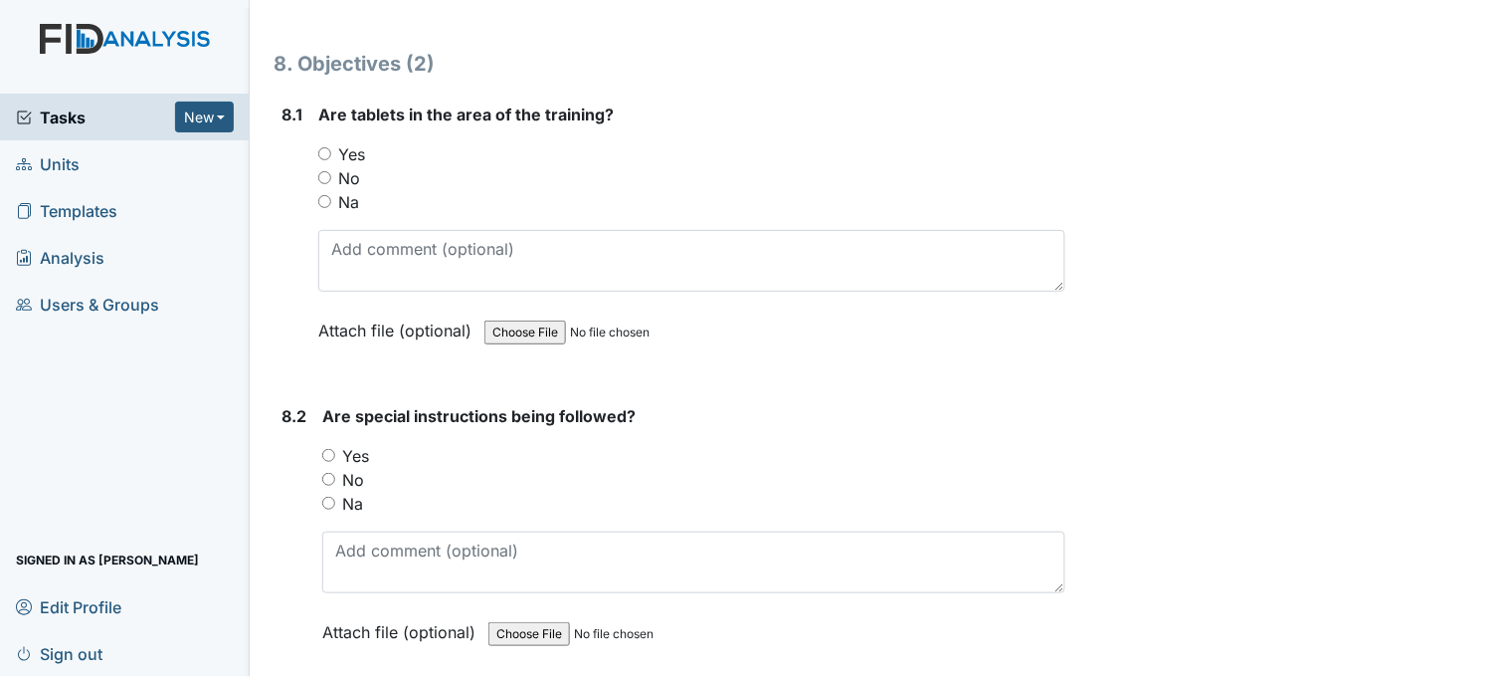
type textarea "no"
click at [323, 147] on input "Yes" at bounding box center [324, 153] width 13 height 13
radio input "true"
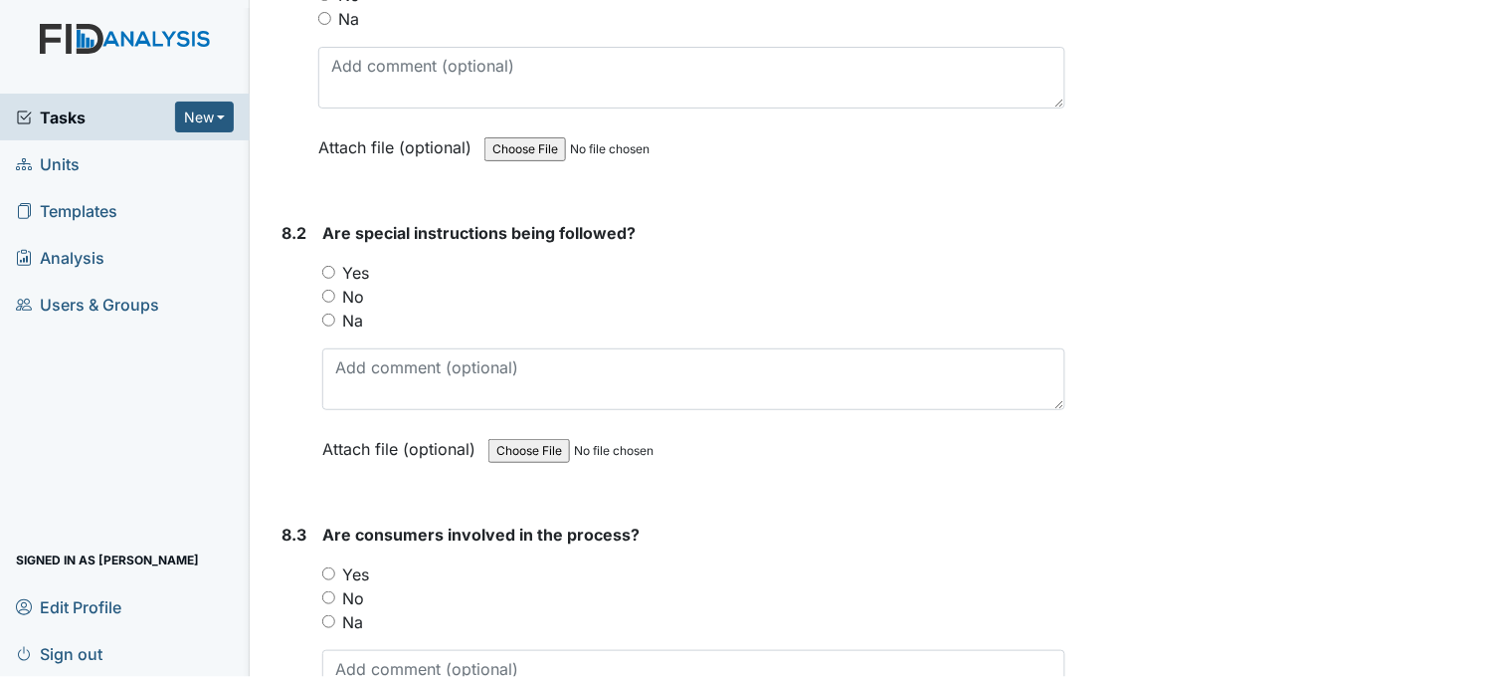
scroll to position [13817, 0]
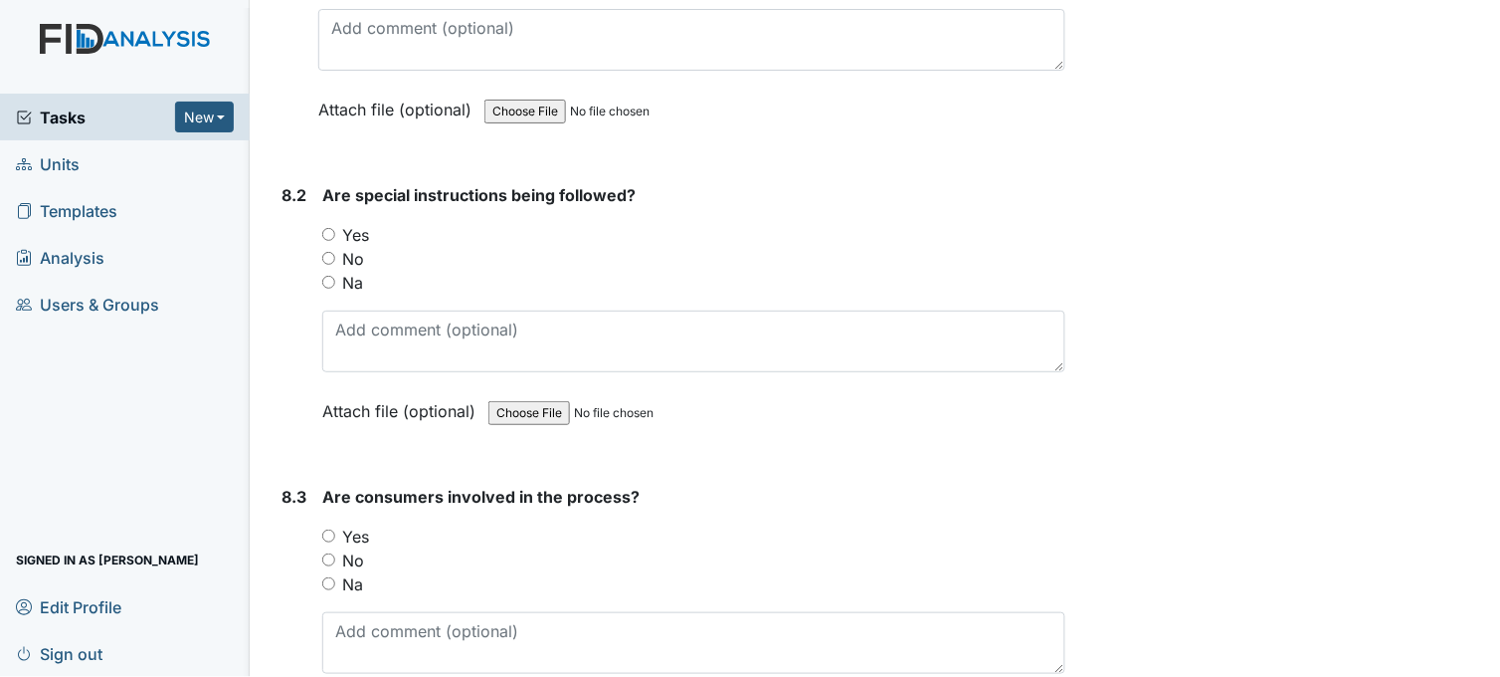
click at [322, 228] on input "Yes" at bounding box center [328, 234] width 13 height 13
radio input "true"
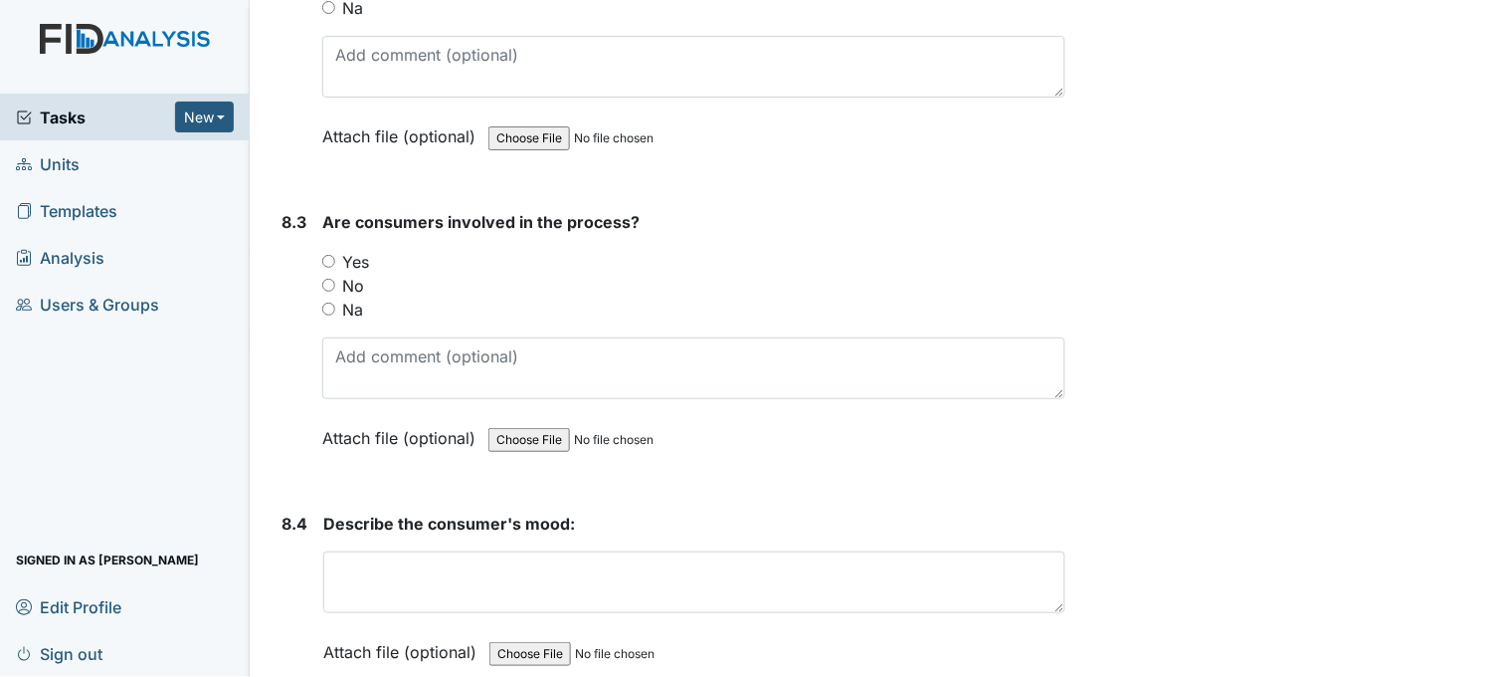
scroll to position [14149, 0]
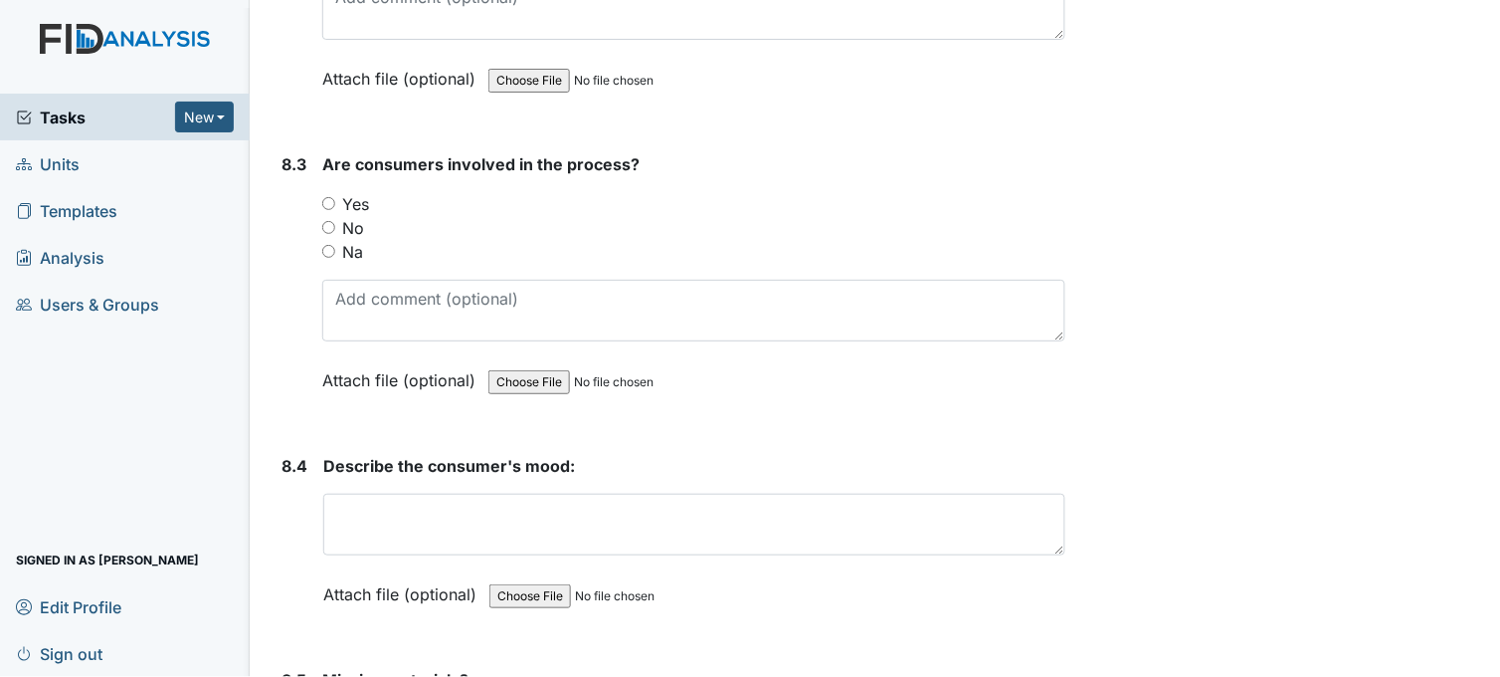
click at [334, 197] on input "Yes" at bounding box center [328, 203] width 13 height 13
radio input "true"
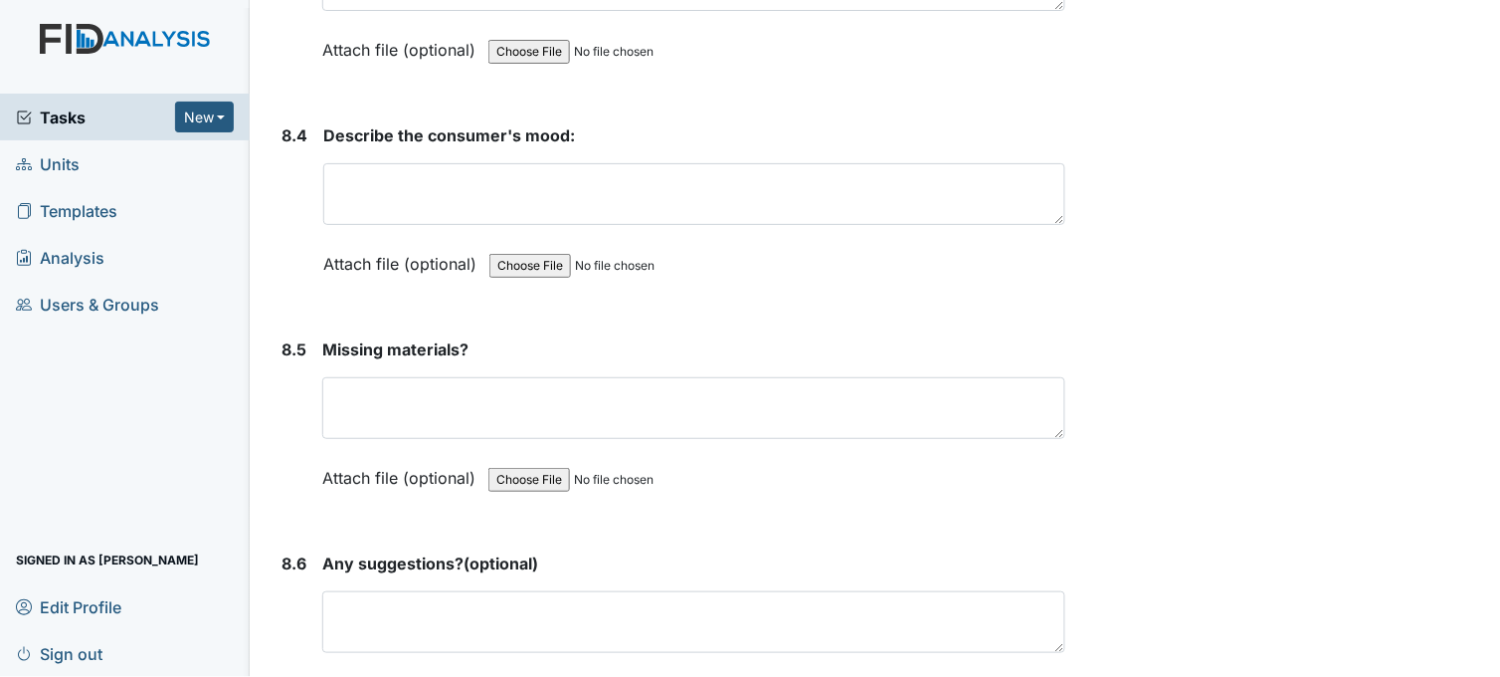
scroll to position [14481, 0]
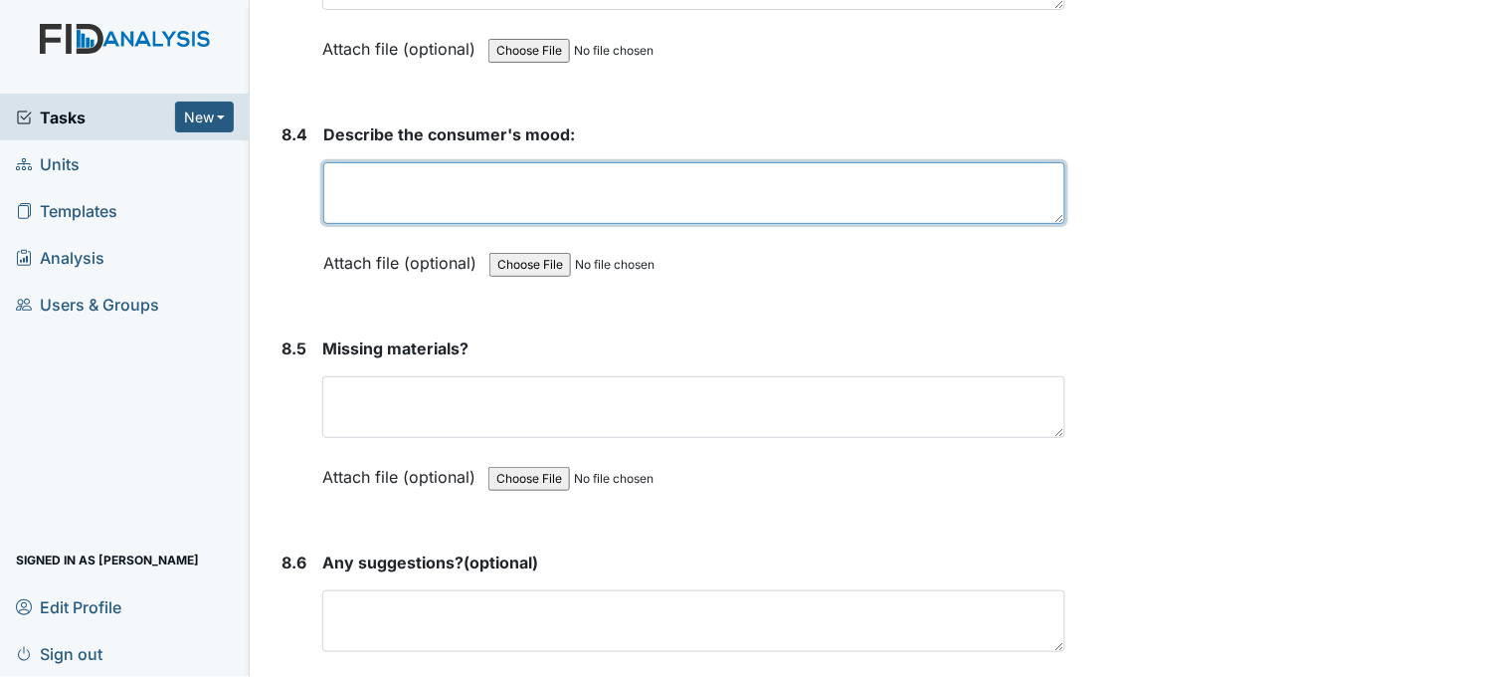
click at [362, 182] on textarea at bounding box center [694, 193] width 742 height 62
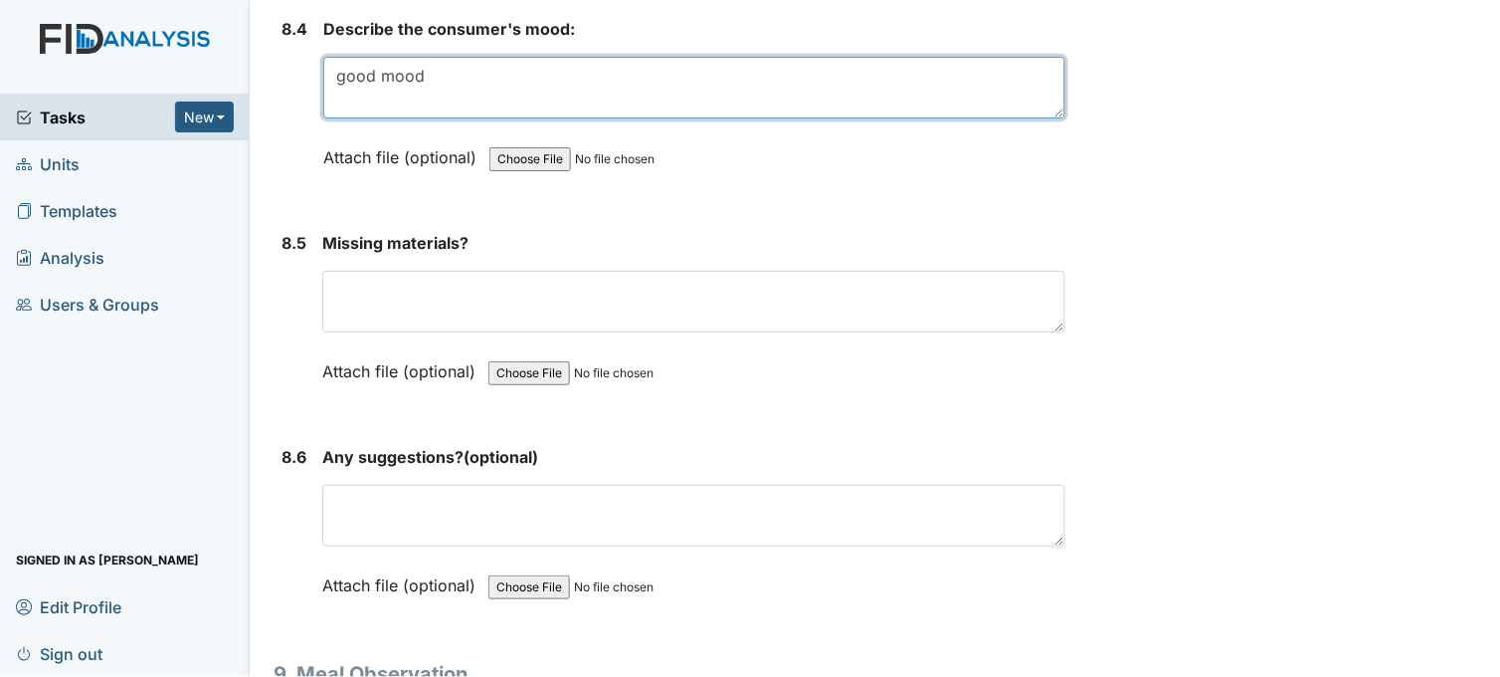
scroll to position [14701, 0]
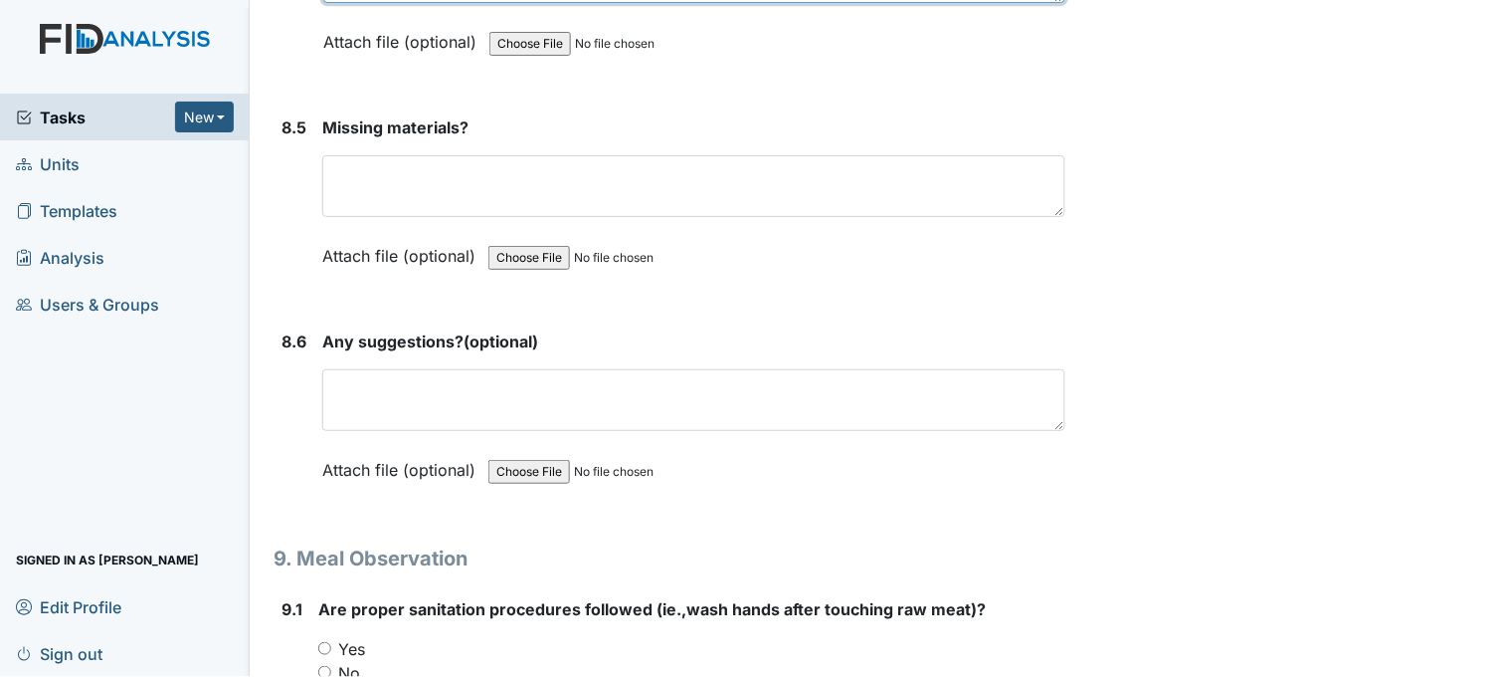
type textarea "good mood"
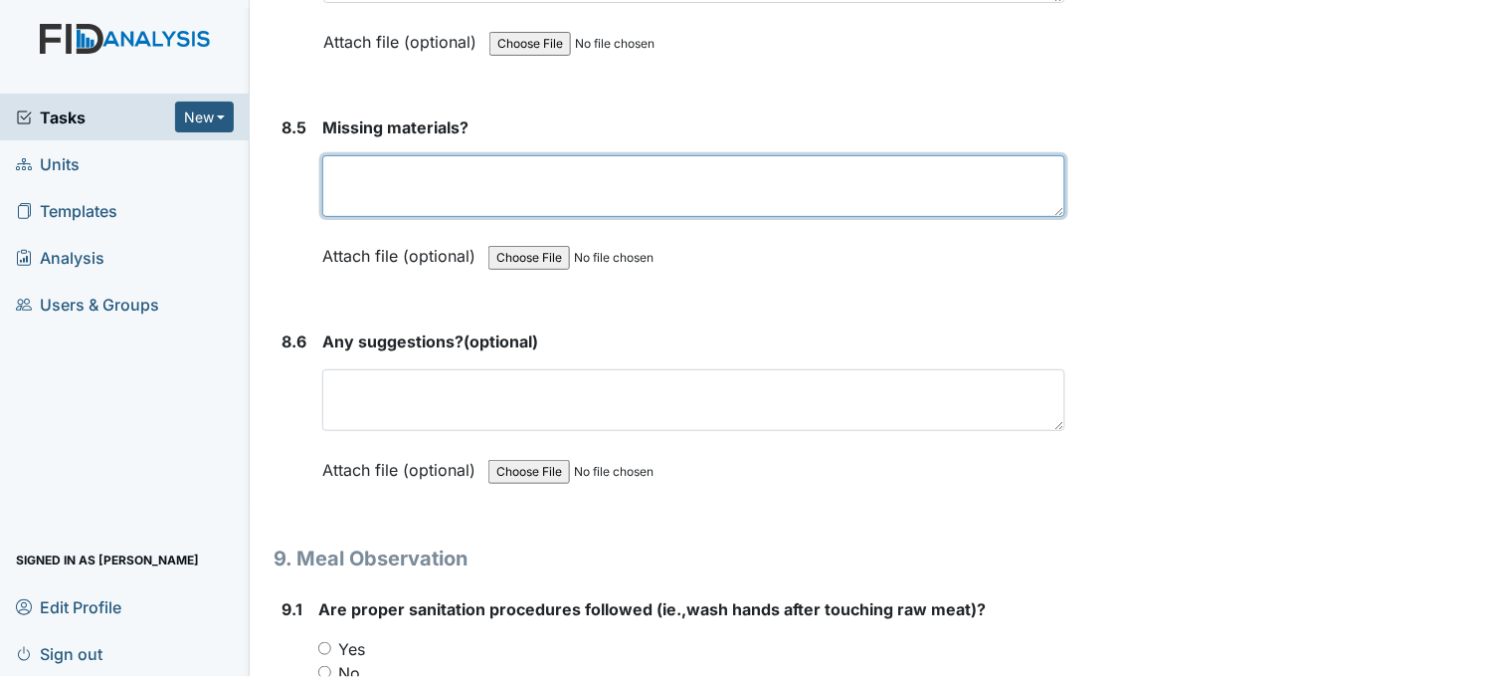
click at [391, 195] on textarea at bounding box center [693, 186] width 743 height 62
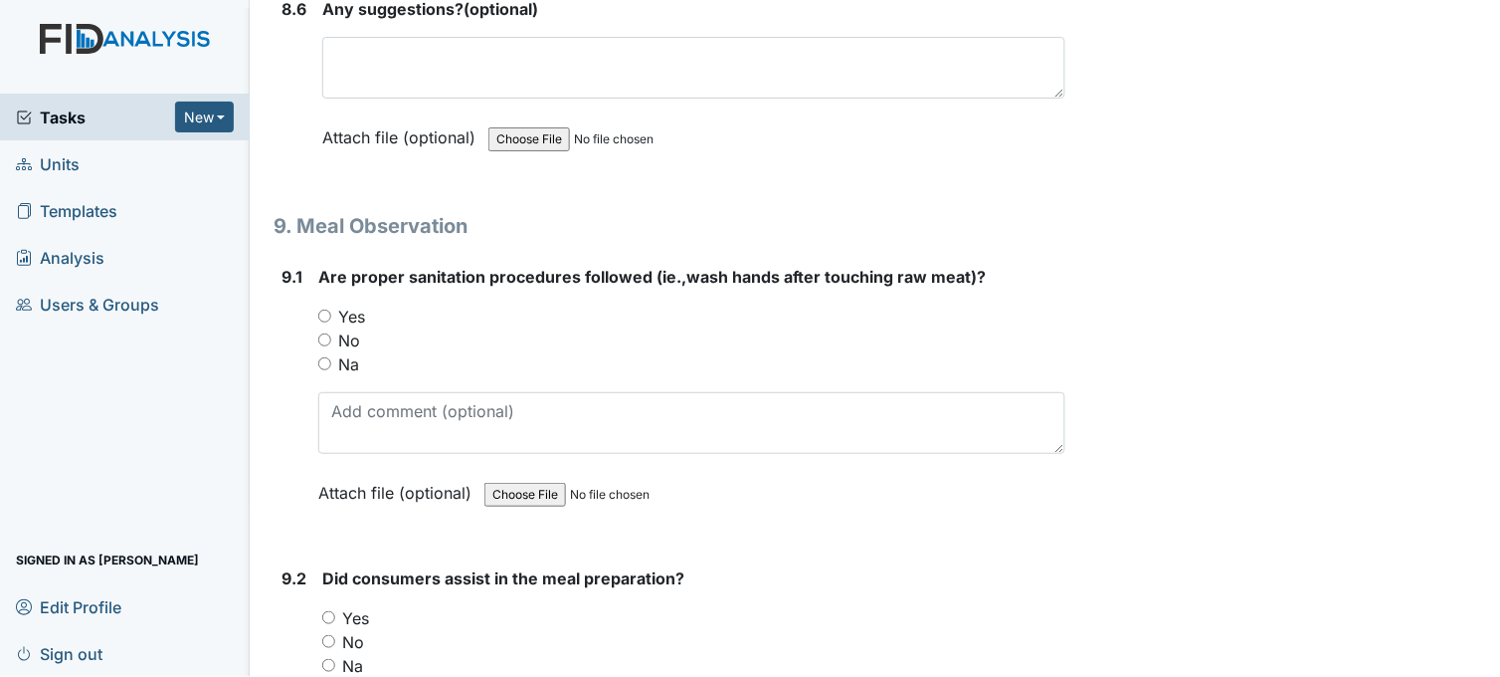
scroll to position [15144, 0]
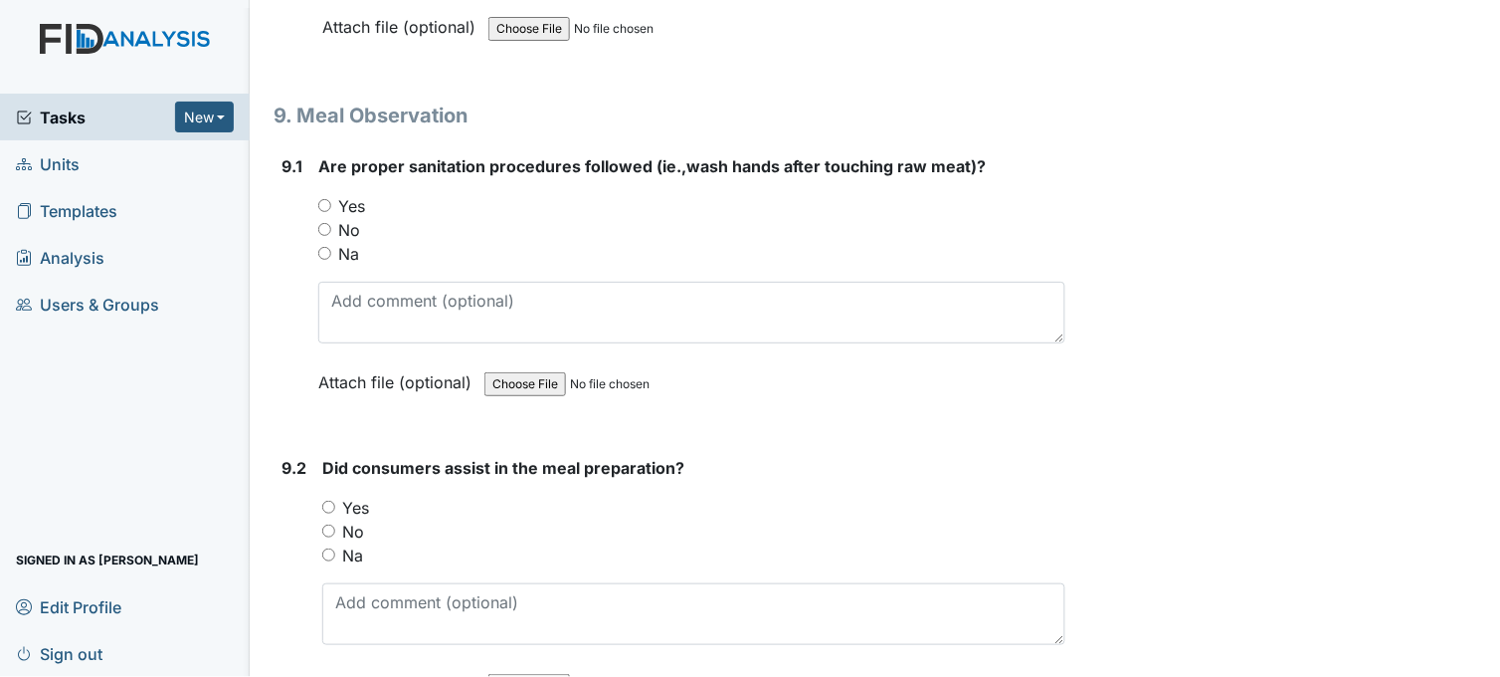
type textarea "no"
click at [321, 199] on input "Yes" at bounding box center [324, 205] width 13 height 13
radio input "true"
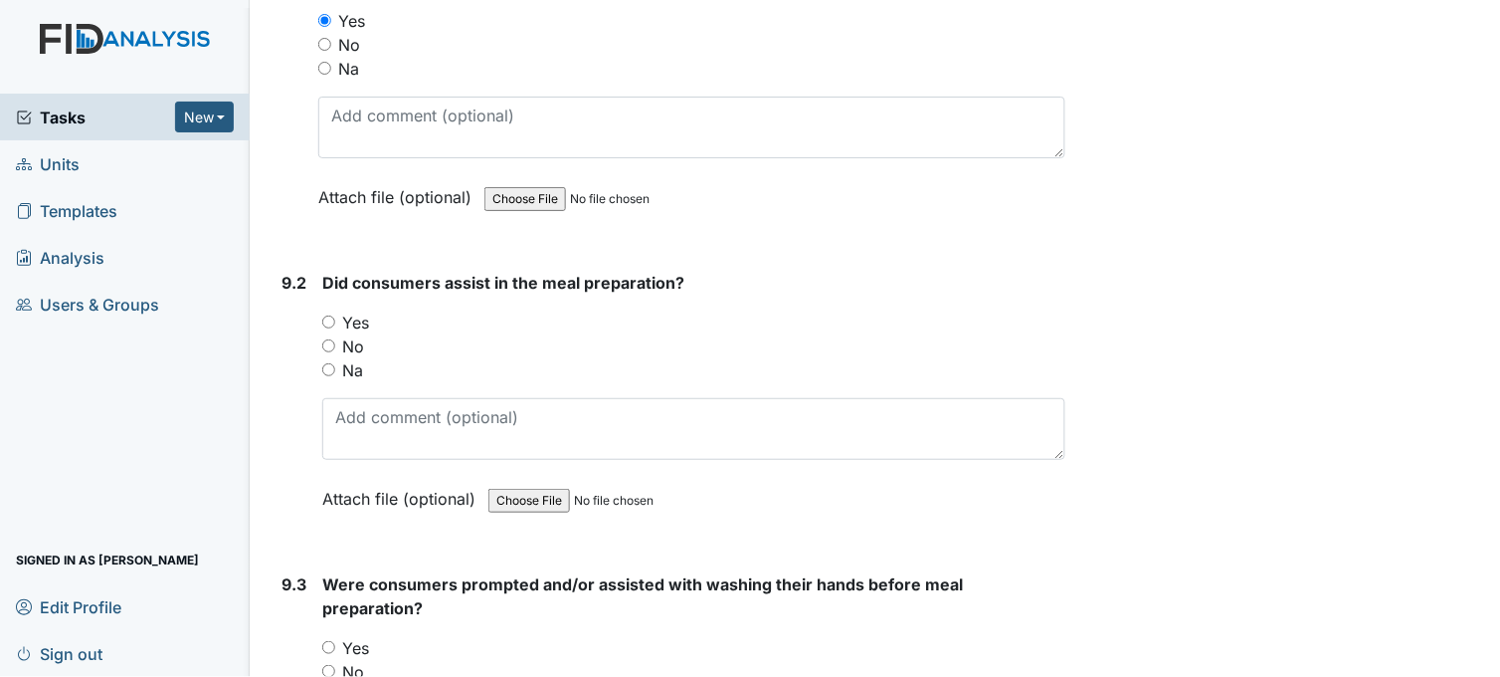
scroll to position [15365, 0]
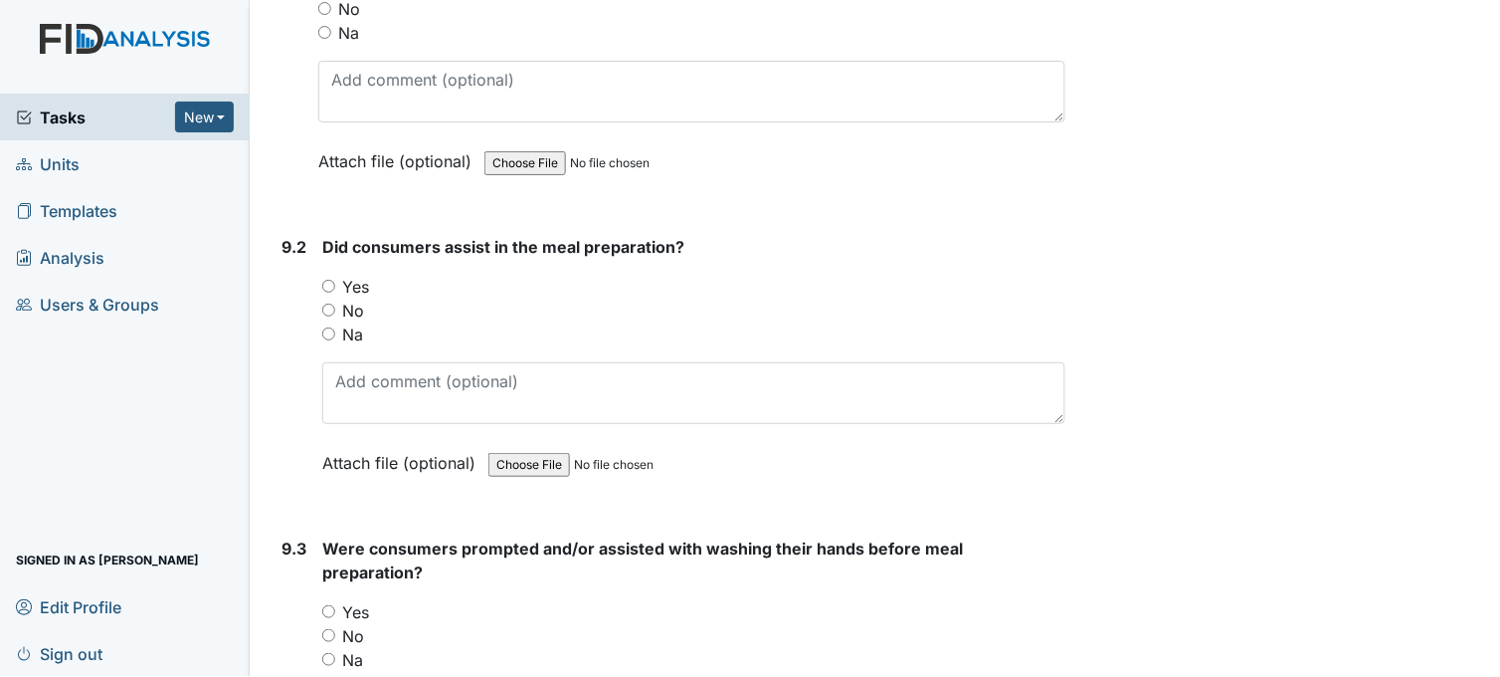
click at [324, 280] on input "Yes" at bounding box center [328, 286] width 13 height 13
radio input "true"
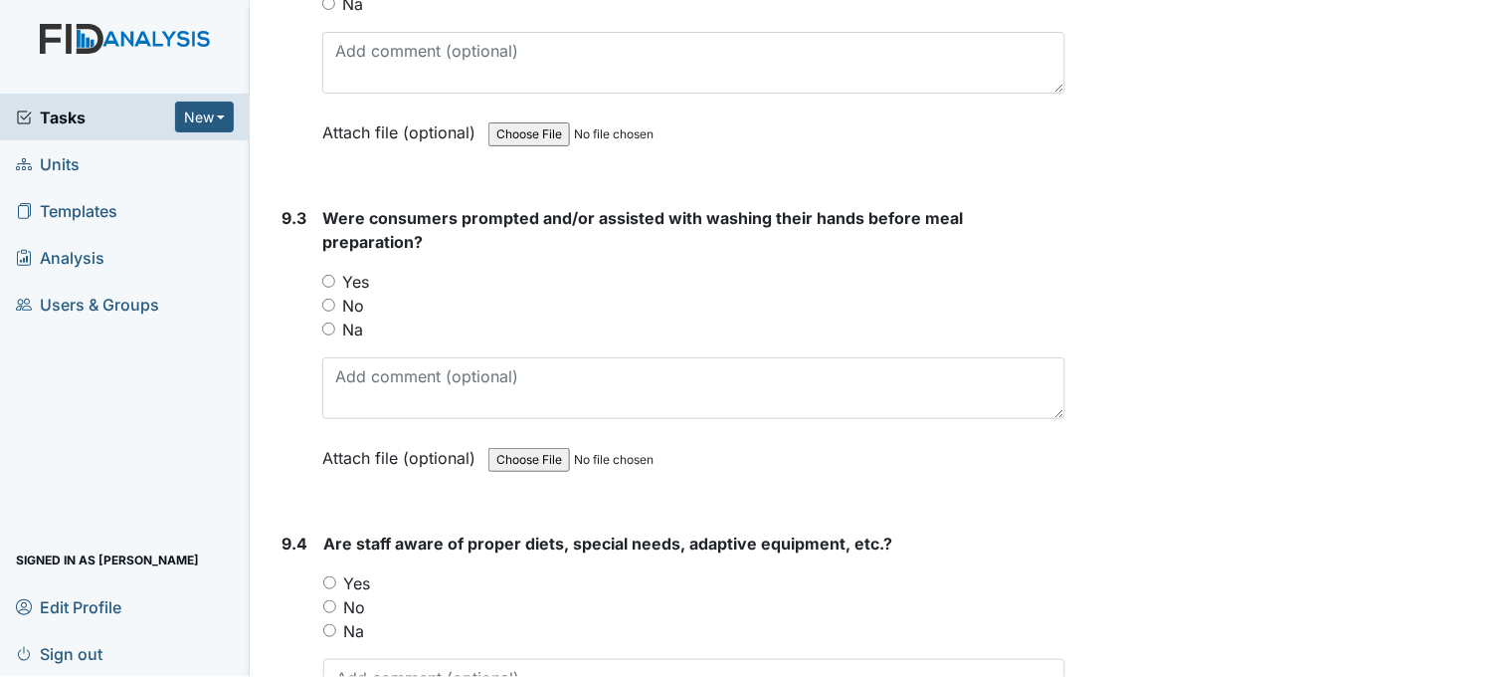
scroll to position [15696, 0]
click at [329, 274] on input "Yes" at bounding box center [328, 280] width 13 height 13
radio input "true"
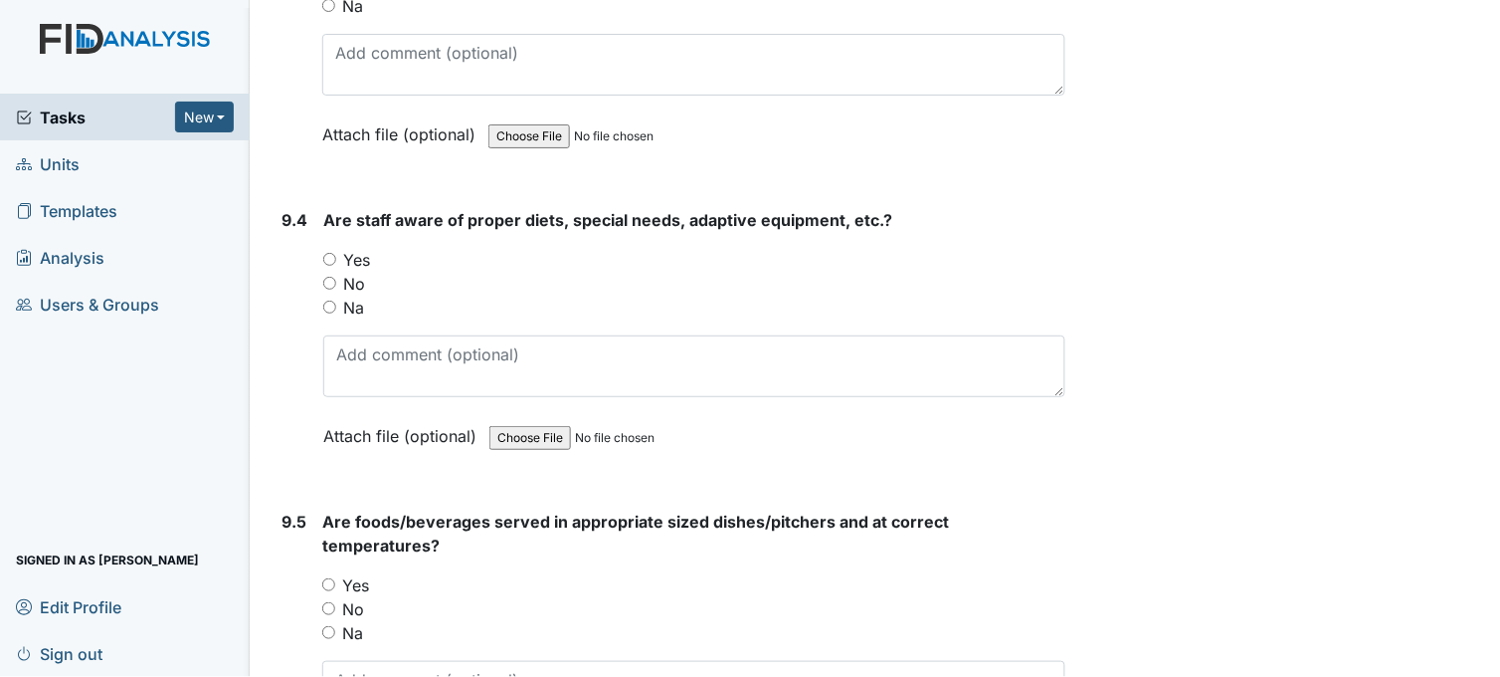
scroll to position [16029, 0]
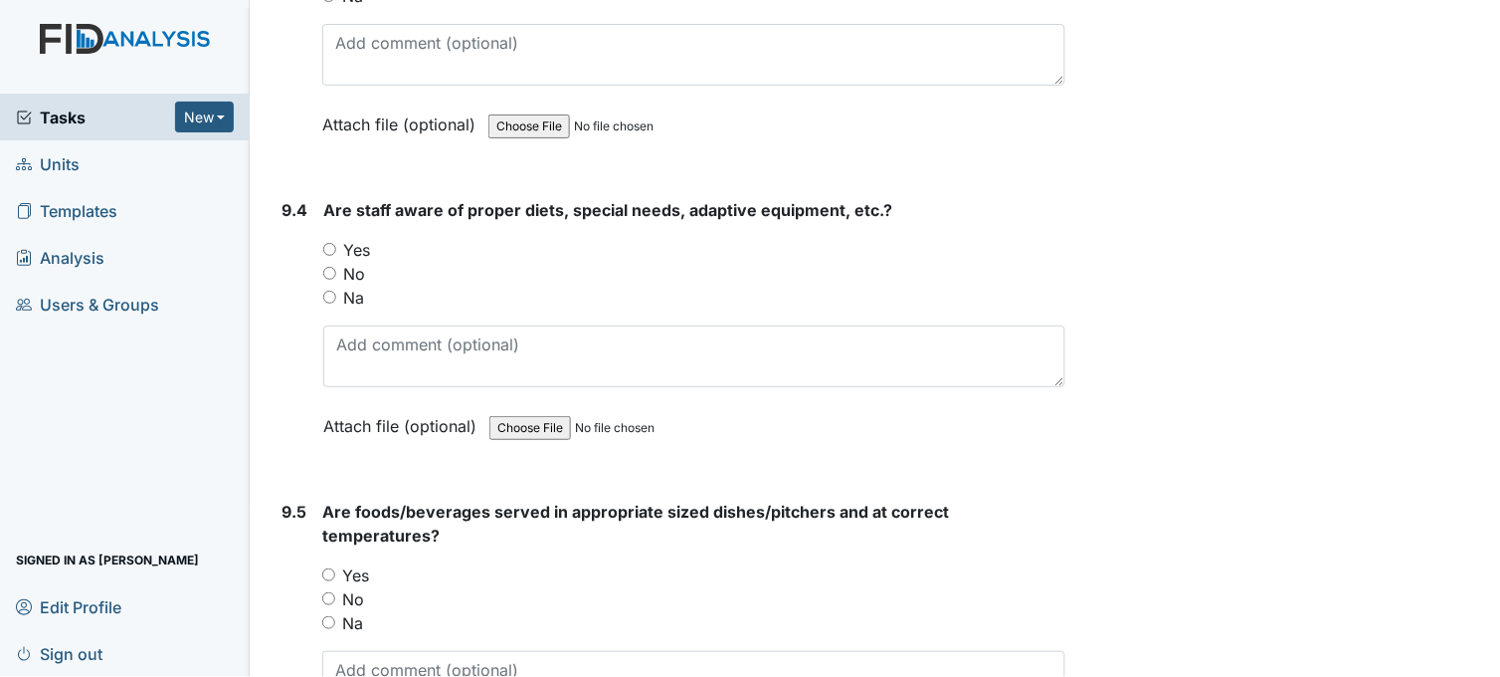
click at [331, 243] on input "Yes" at bounding box center [329, 249] width 13 height 13
radio input "true"
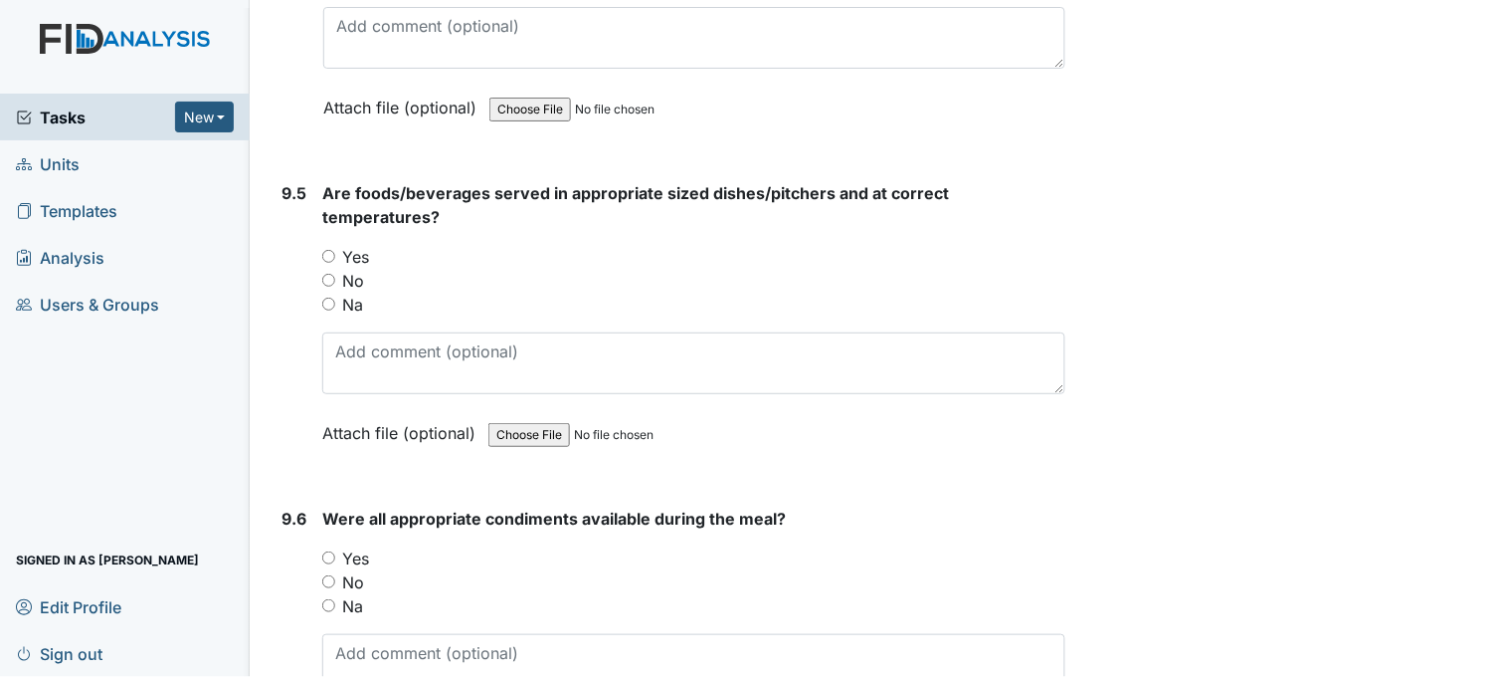
scroll to position [16360, 0]
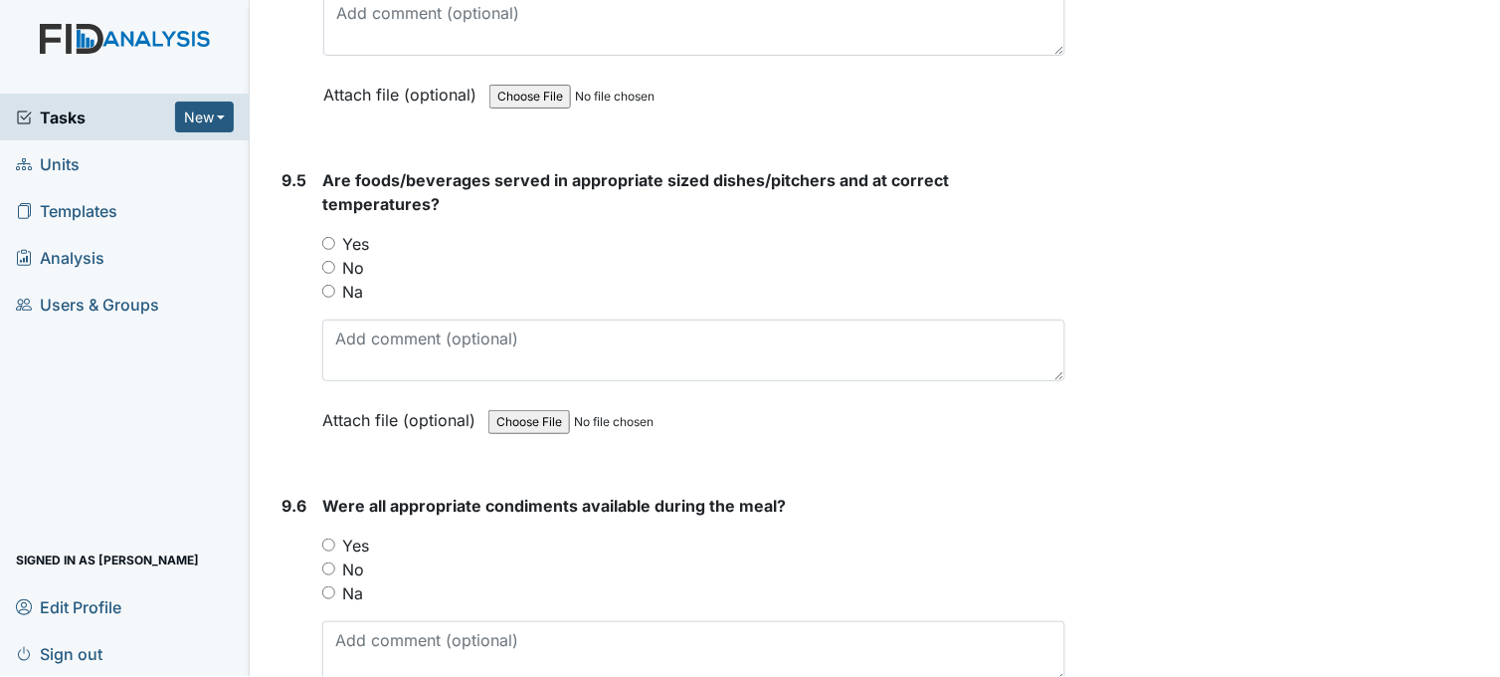
click at [332, 237] on input "Yes" at bounding box center [328, 243] width 13 height 13
radio input "true"
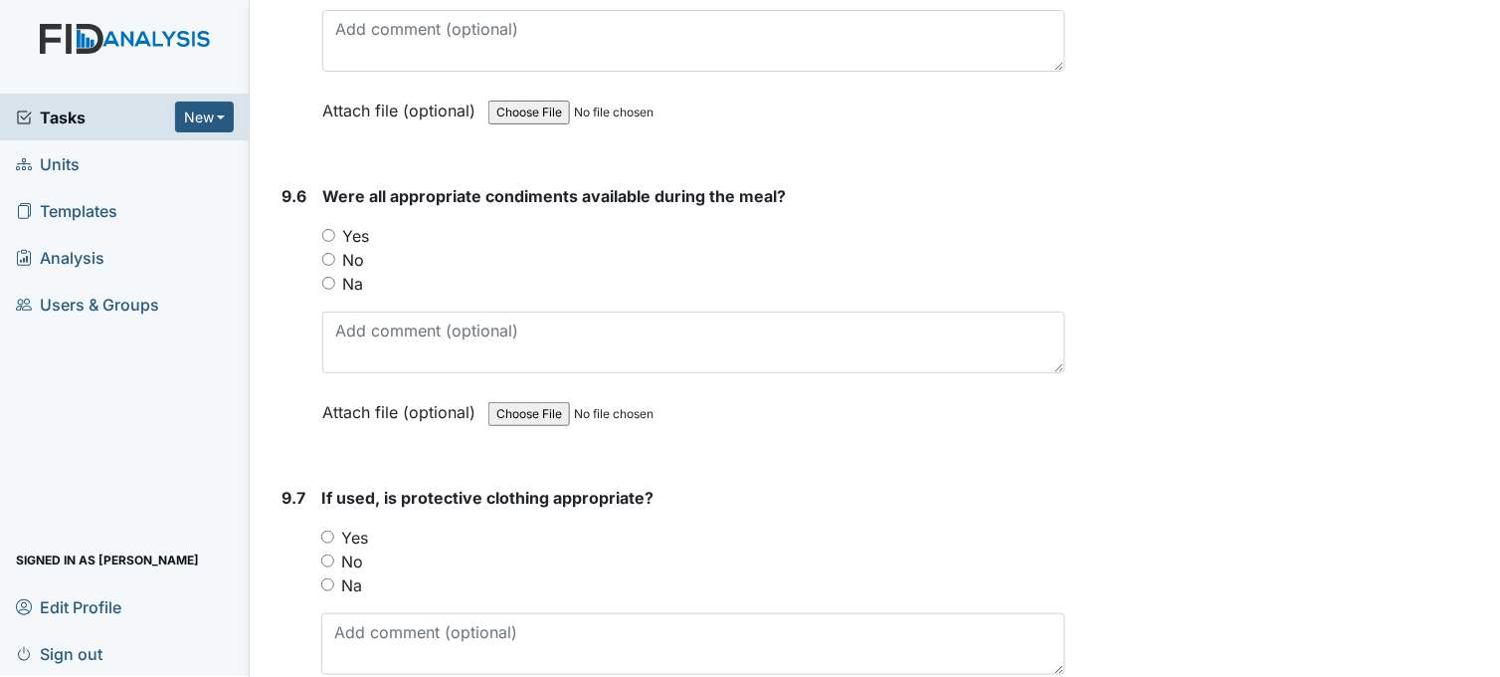
scroll to position [16691, 0]
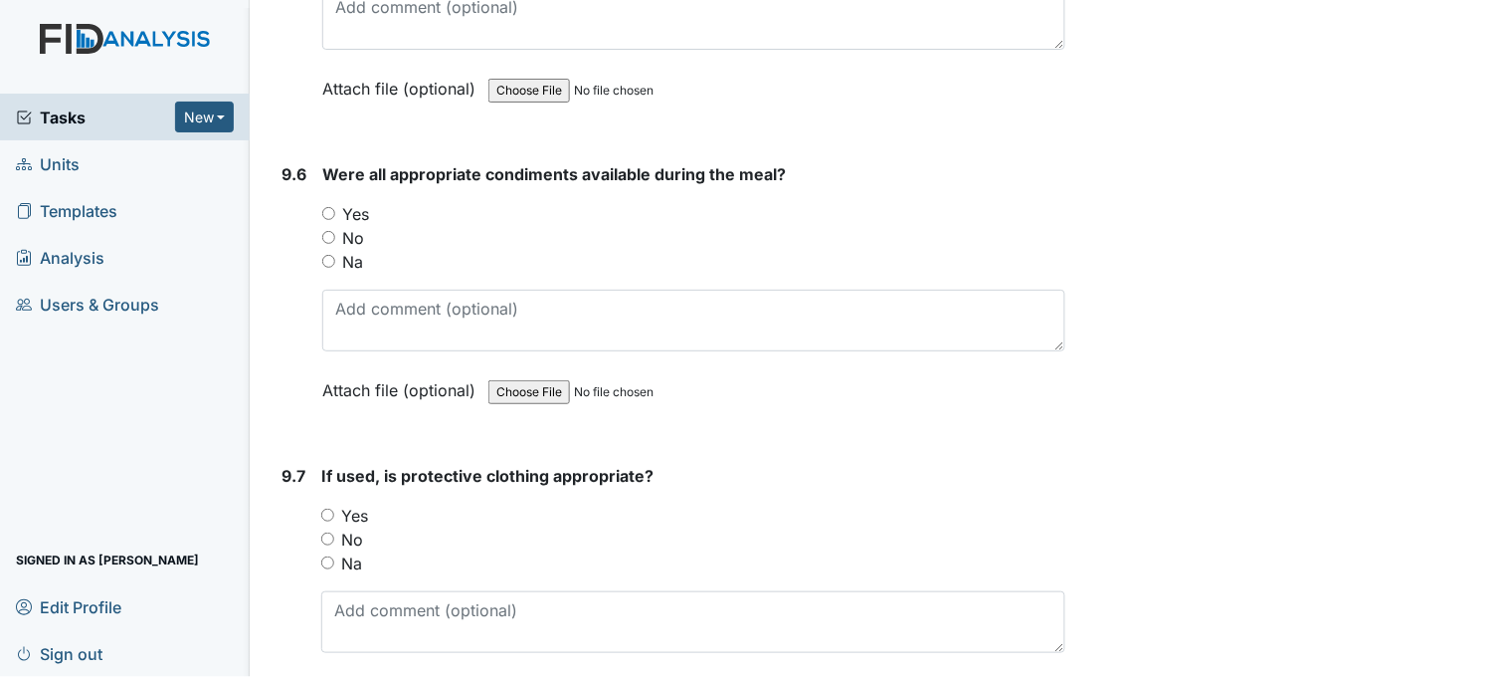
click at [332, 207] on input "Yes" at bounding box center [328, 213] width 13 height 13
radio input "true"
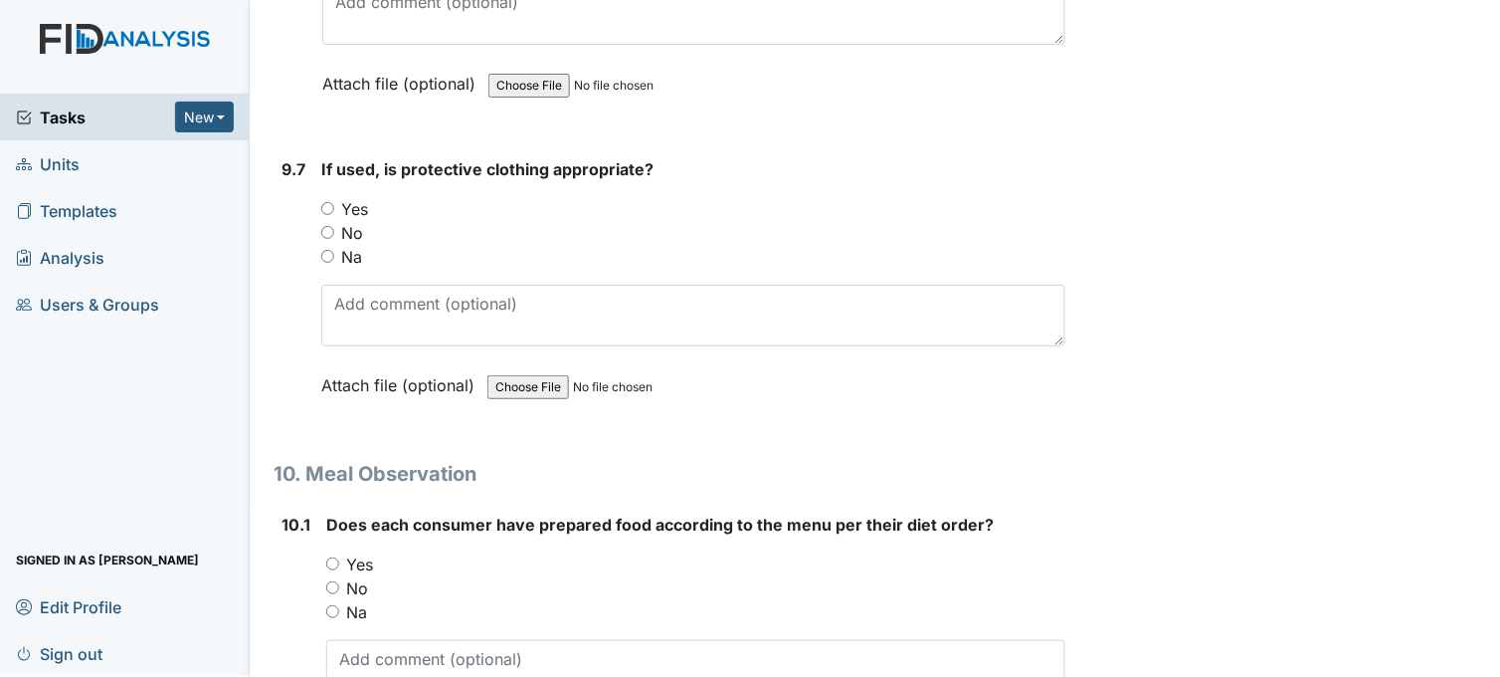
scroll to position [17024, 0]
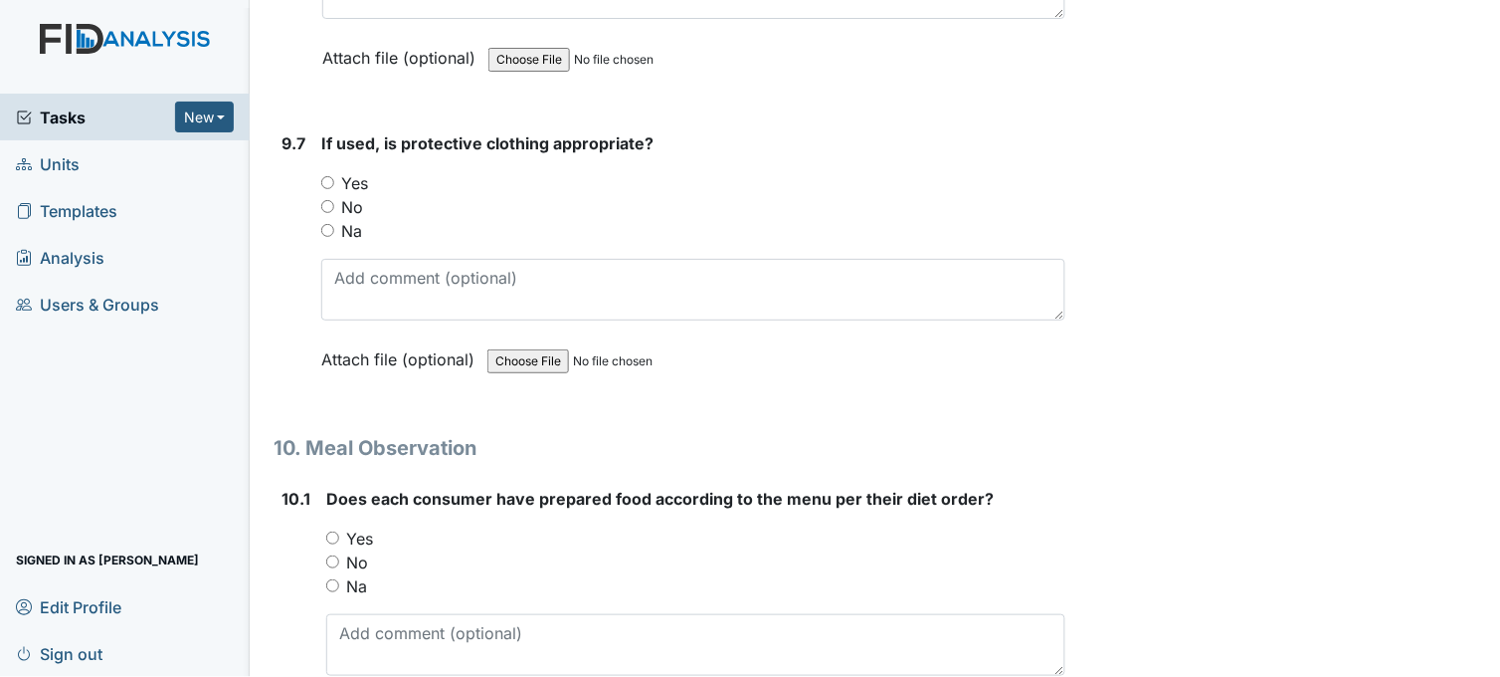
click at [330, 176] on input "Yes" at bounding box center [327, 182] width 13 height 13
radio input "true"
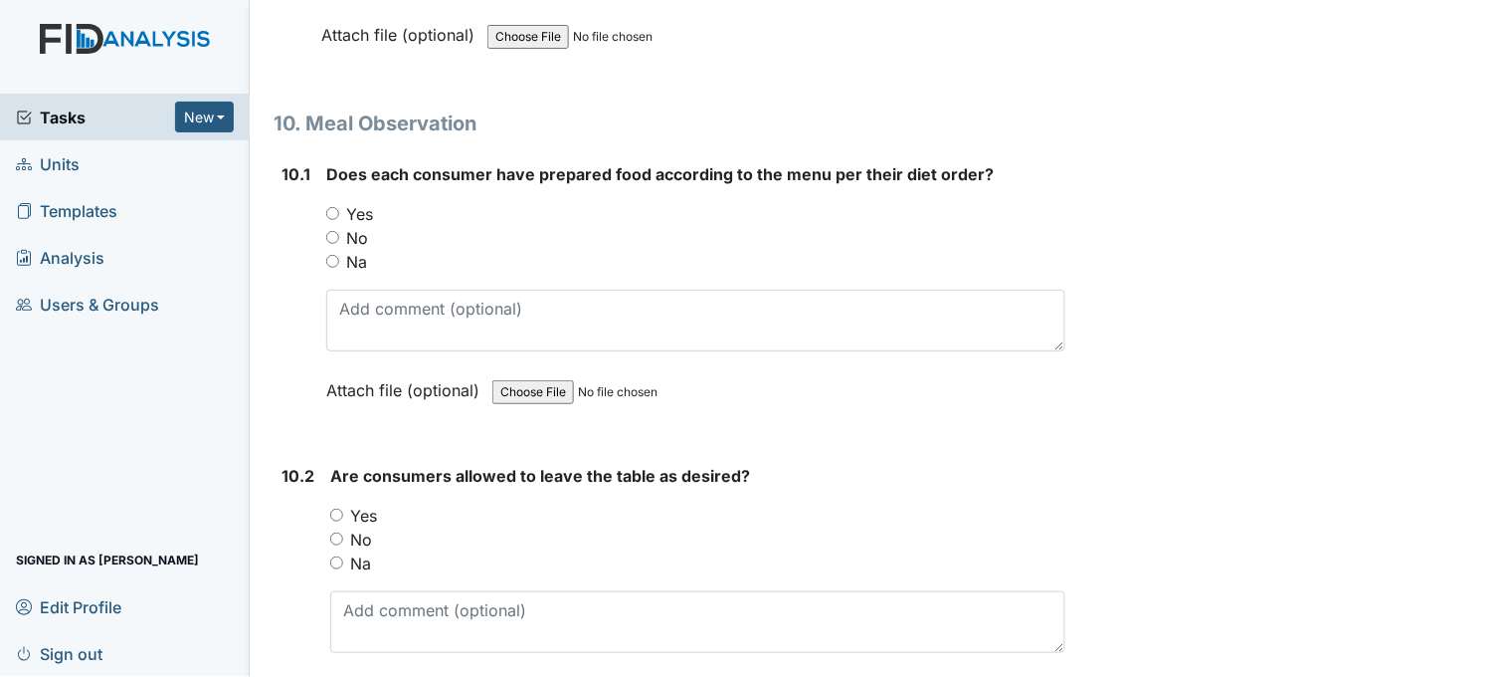
scroll to position [17355, 0]
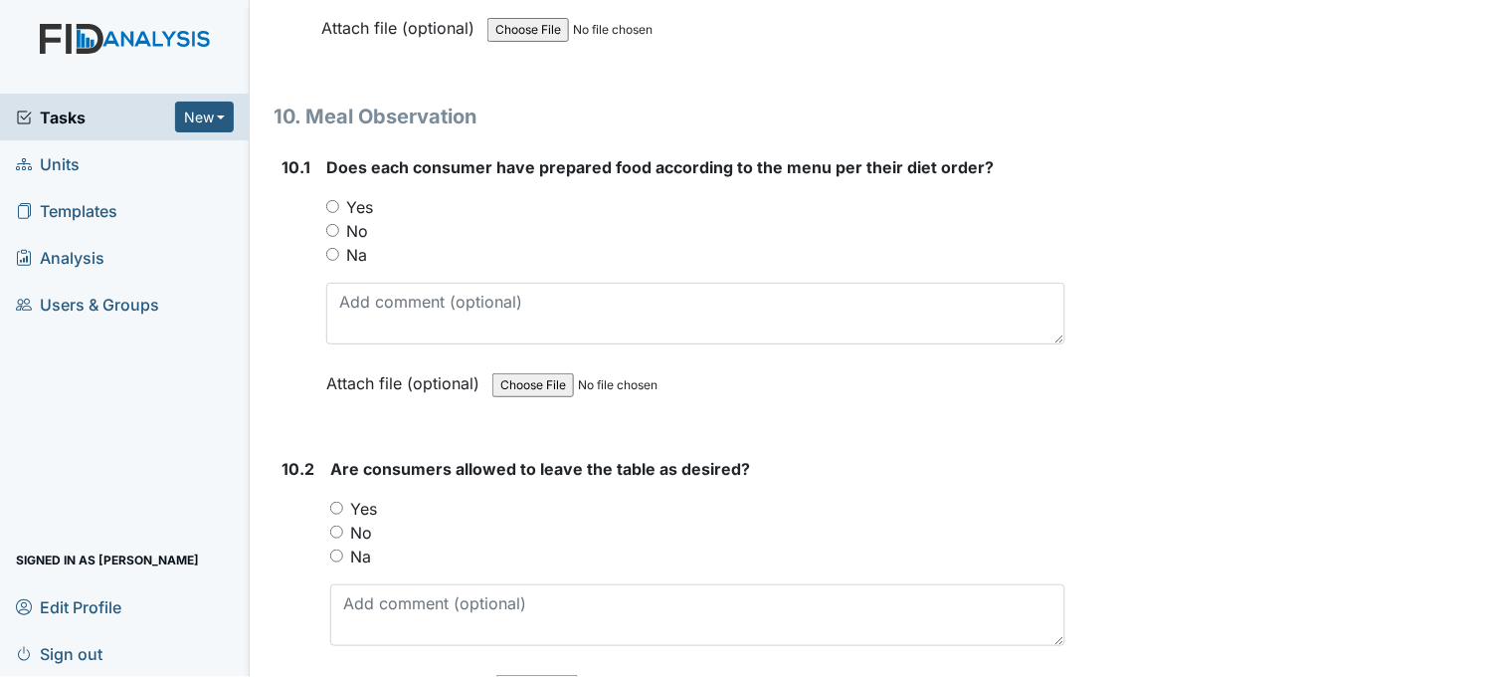
click at [332, 200] on input "Yes" at bounding box center [332, 206] width 13 height 13
radio input "true"
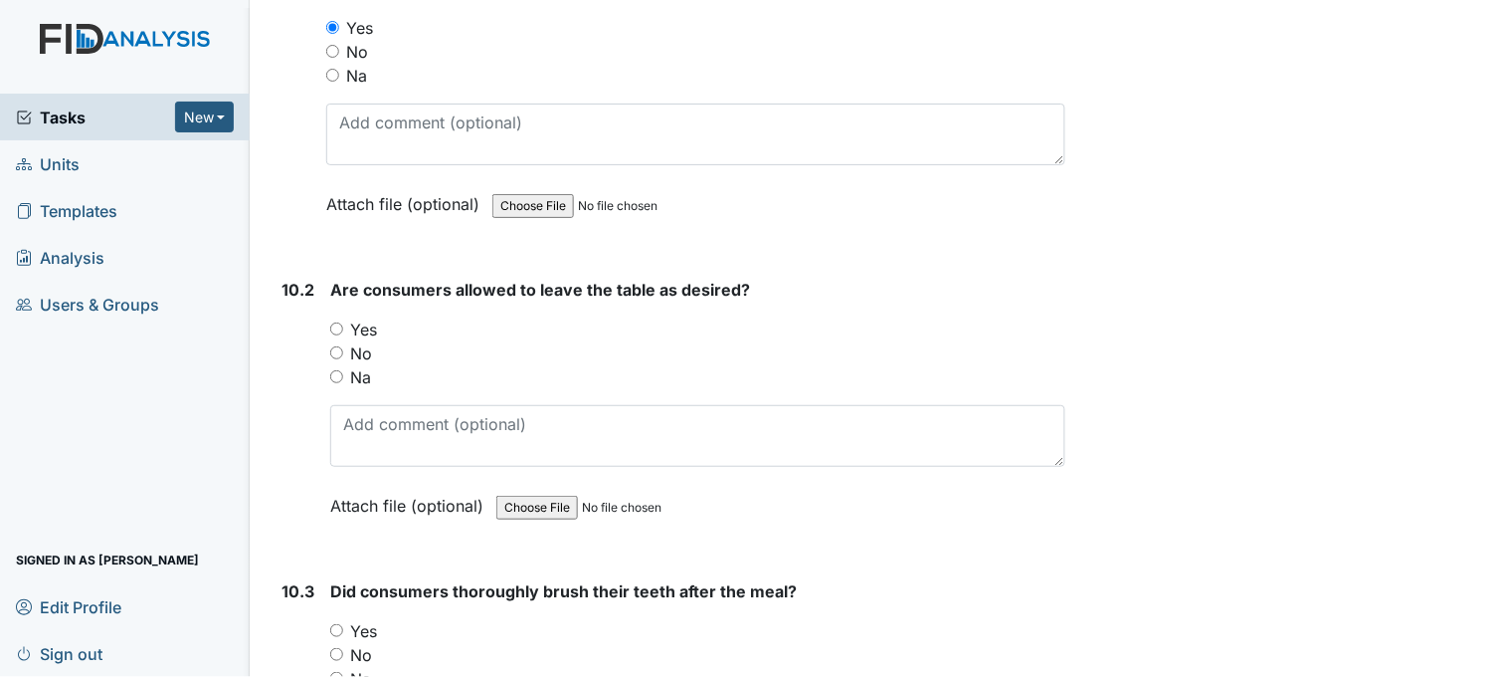
scroll to position [17576, 0]
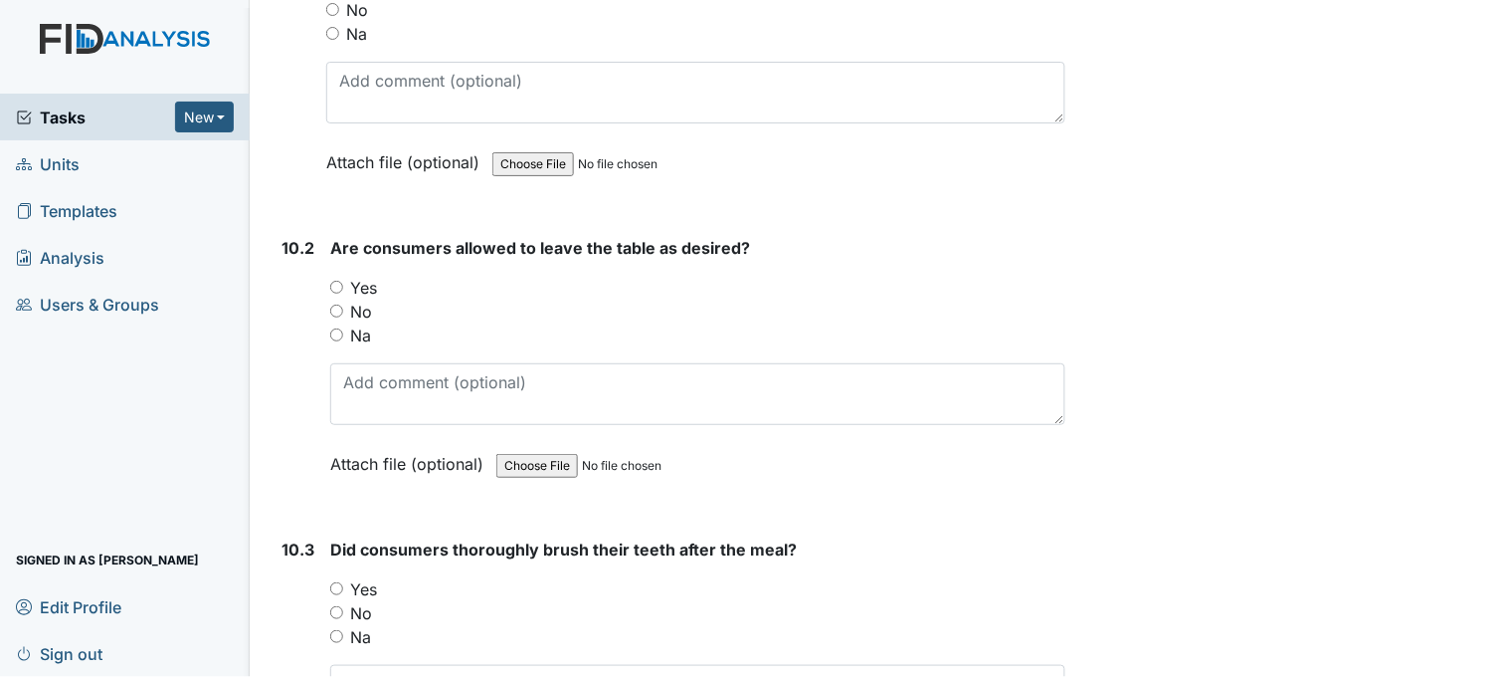
click at [333, 281] on input "Yes" at bounding box center [336, 287] width 13 height 13
radio input "true"
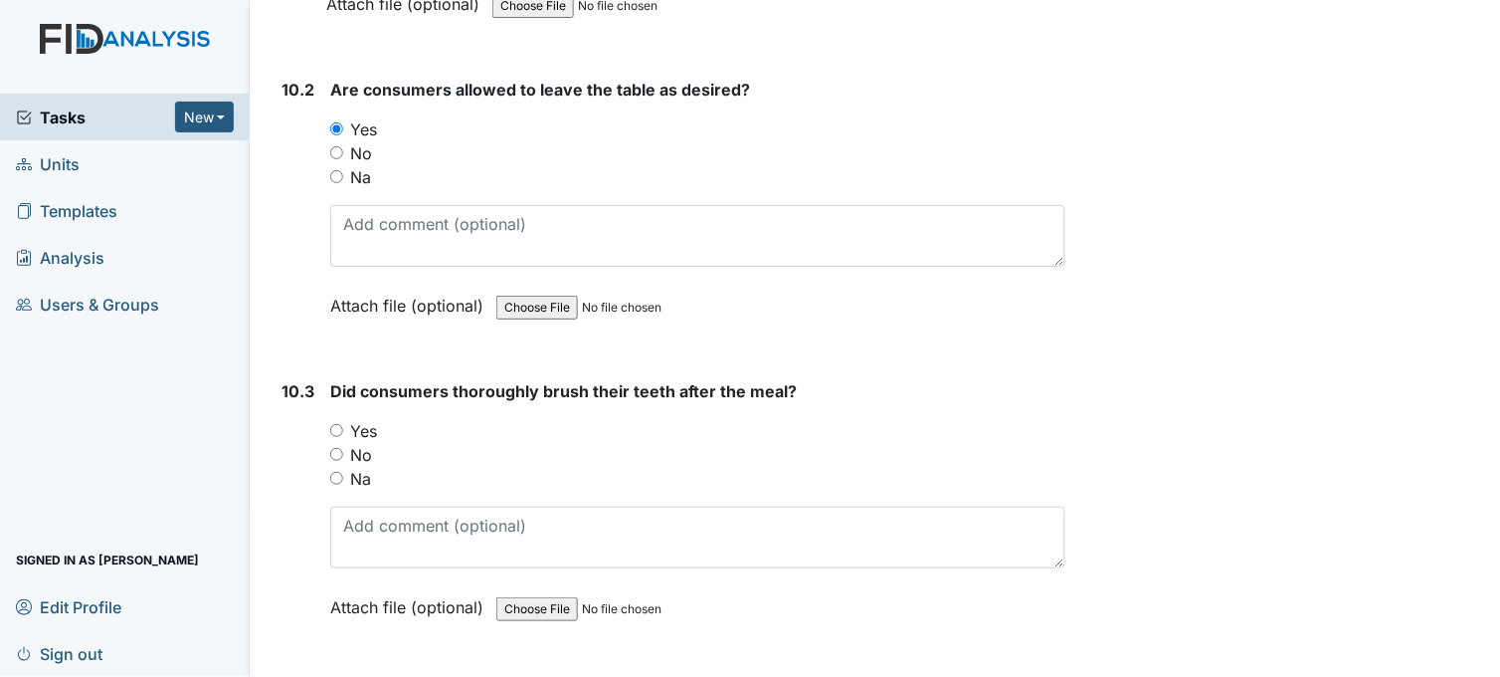
scroll to position [17908, 0]
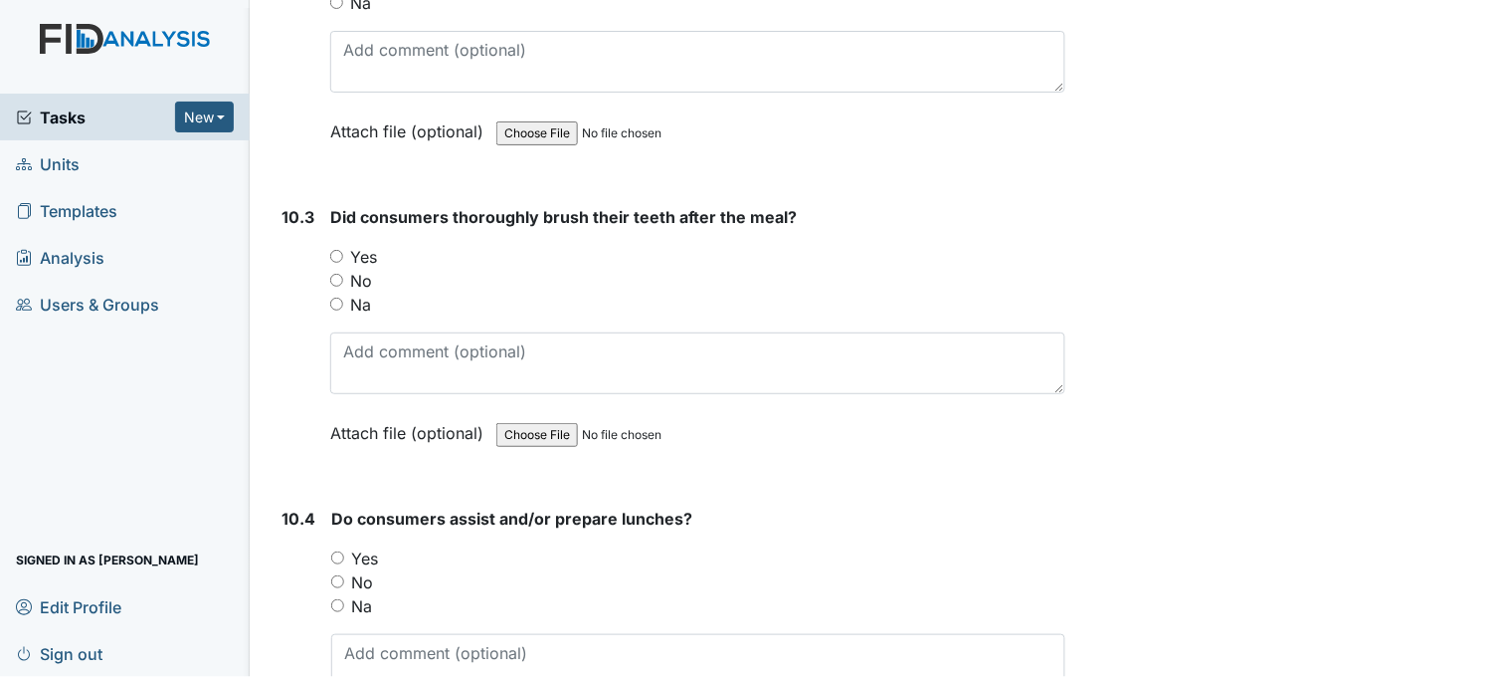
click at [336, 250] on input "Yes" at bounding box center [336, 256] width 13 height 13
radio input "true"
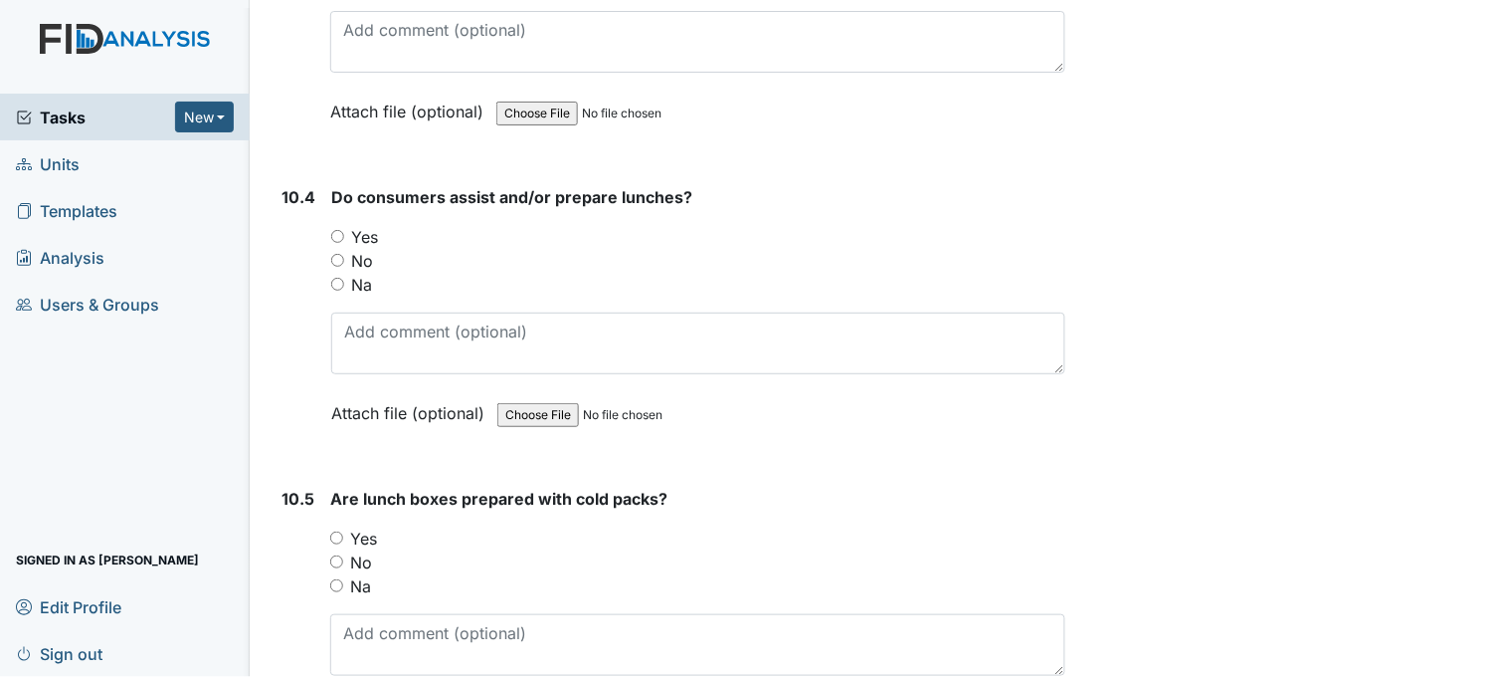
scroll to position [18239, 0]
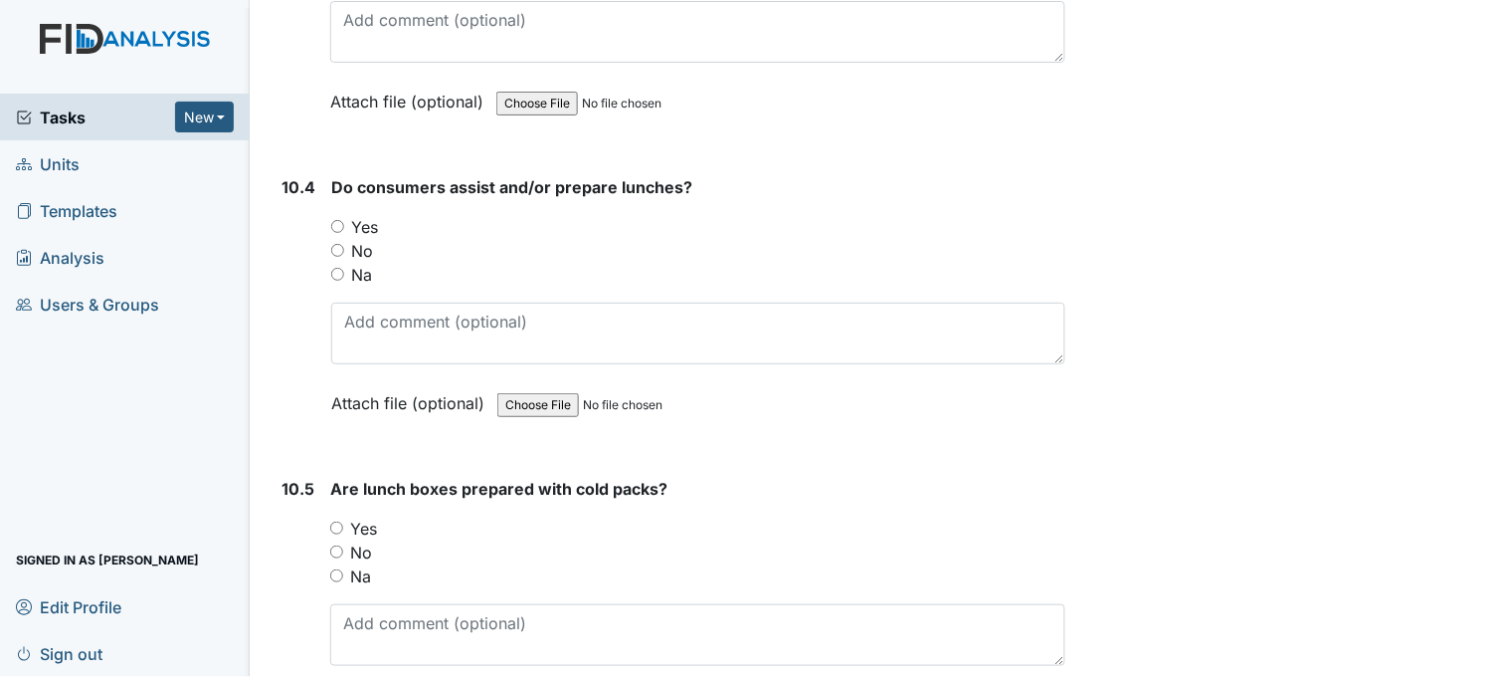
click at [338, 220] on input "Yes" at bounding box center [337, 226] width 13 height 13
radio input "true"
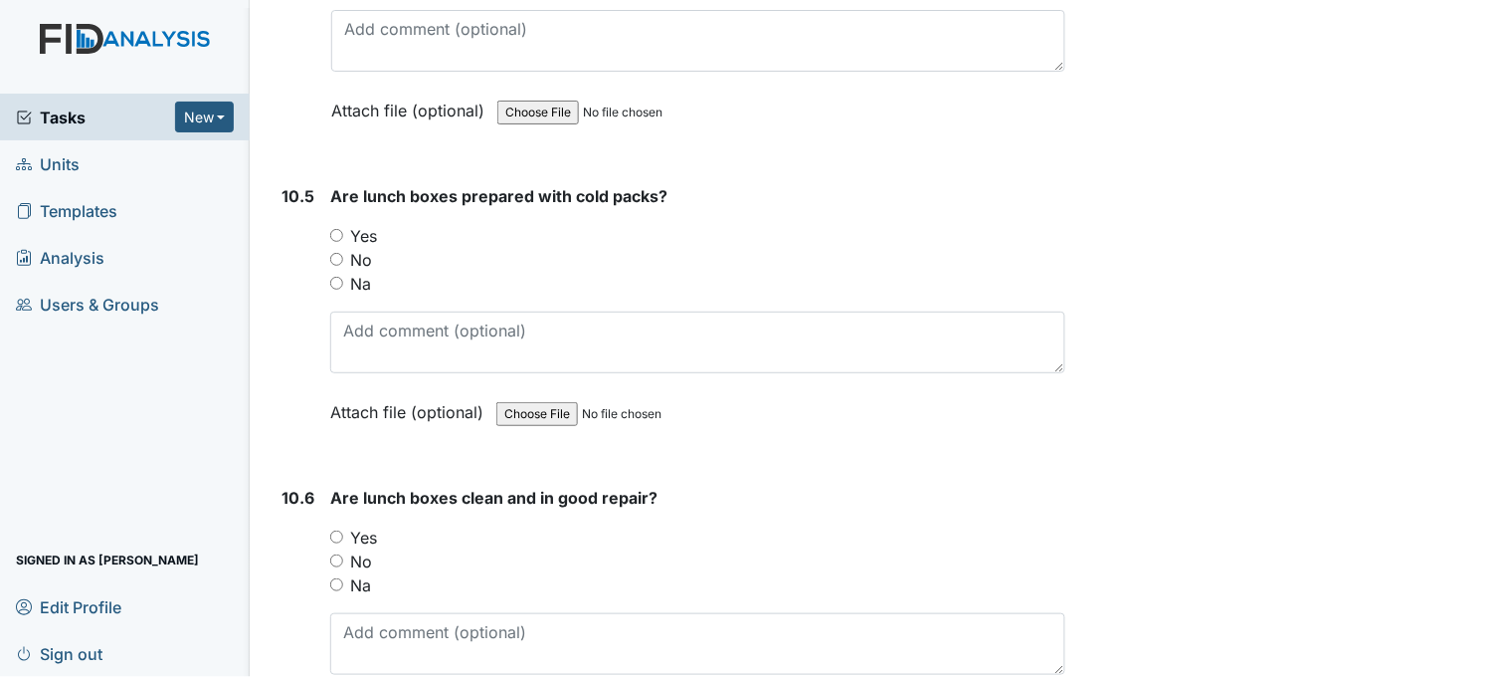
scroll to position [18571, 0]
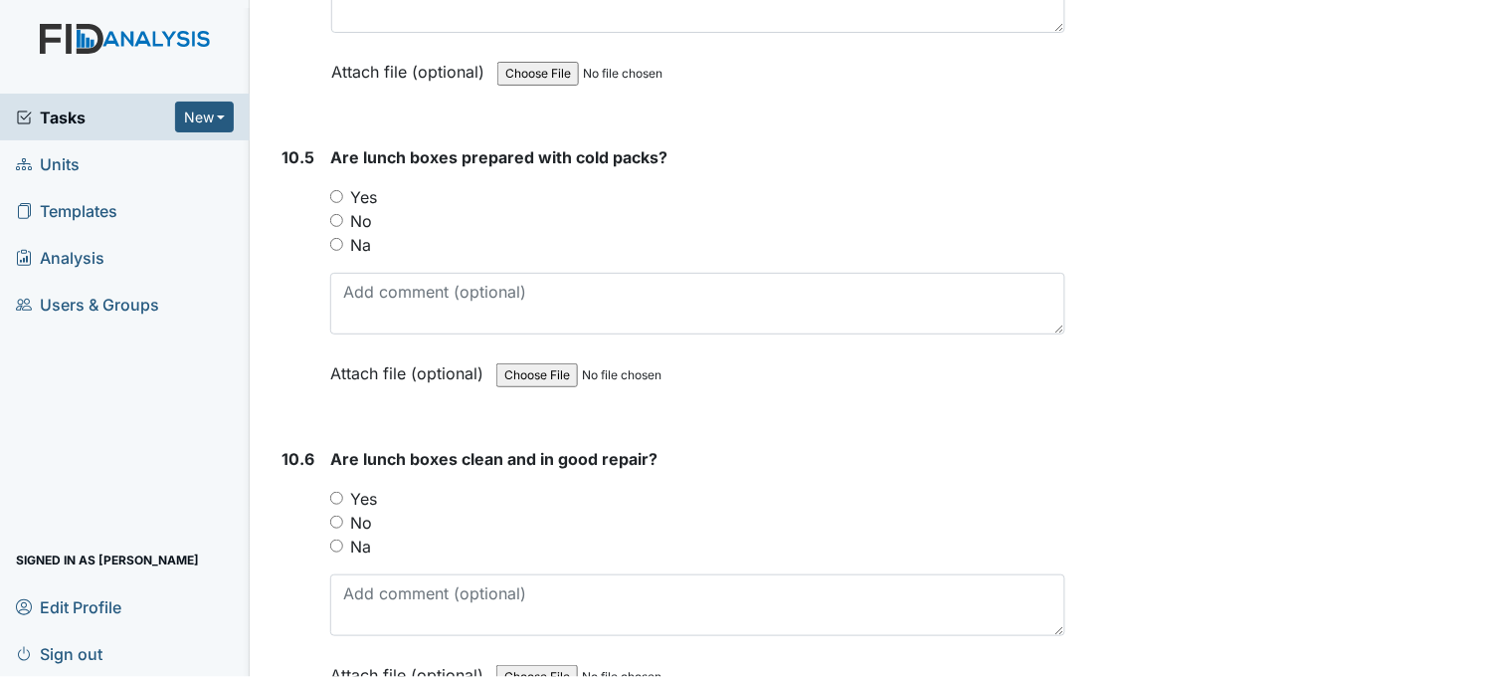
click at [333, 190] on input "Yes" at bounding box center [336, 196] width 13 height 13
radio input "true"
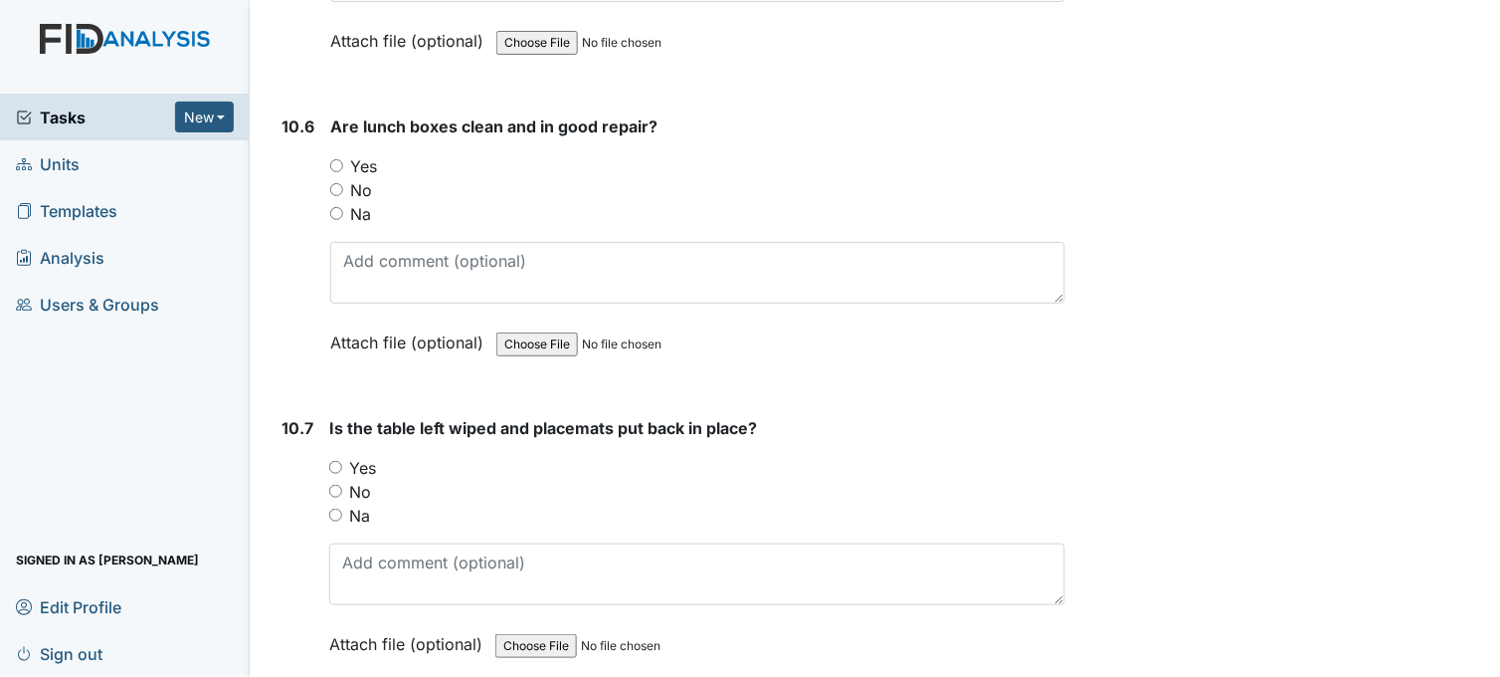
click at [333, 159] on input "Yes" at bounding box center [336, 165] width 13 height 13
radio input "true"
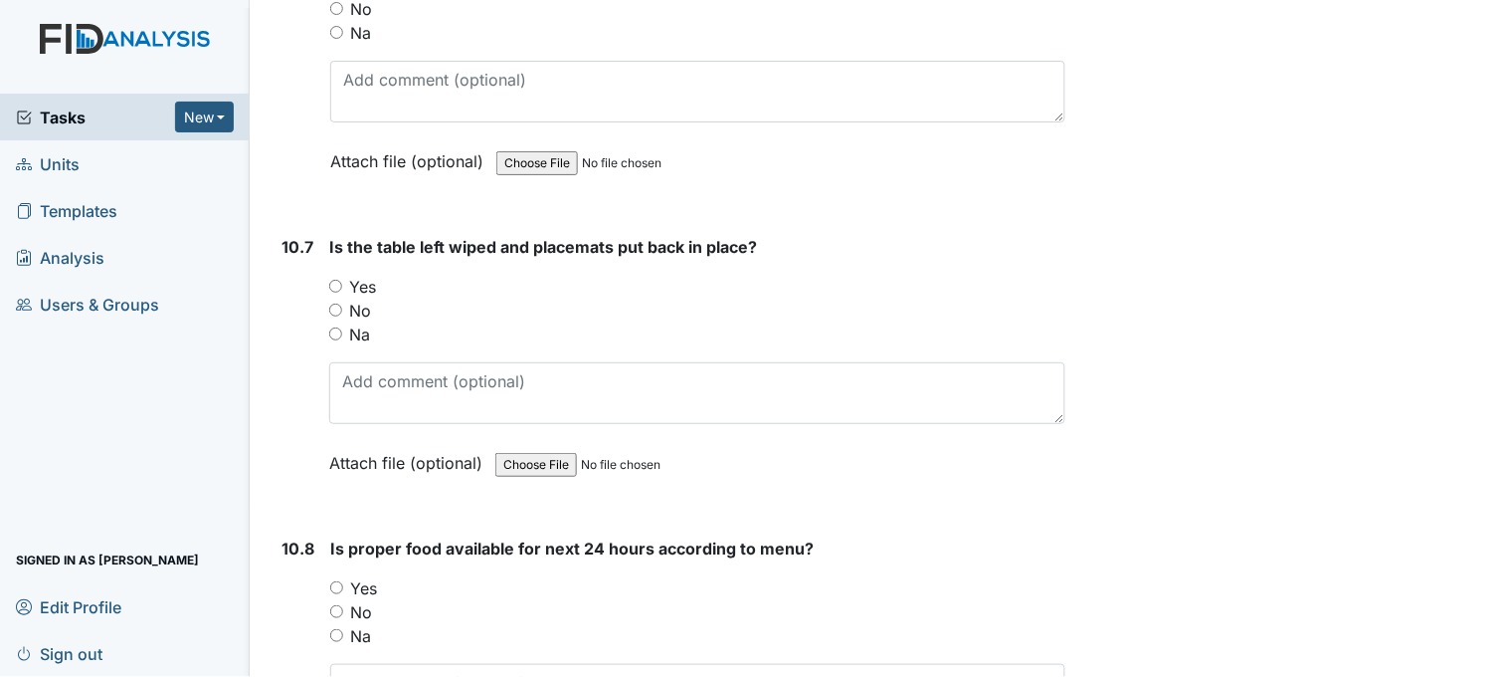
scroll to position [19124, 0]
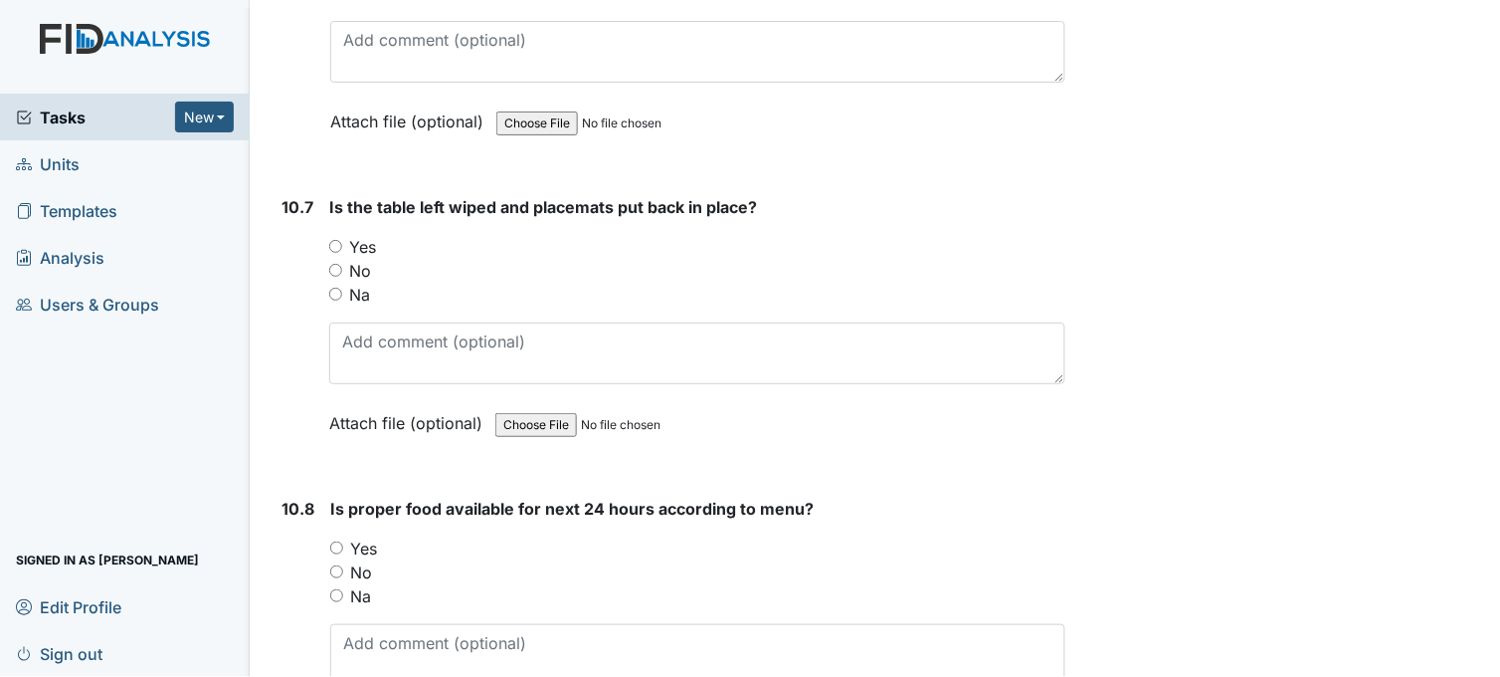
click at [339, 240] on input "Yes" at bounding box center [335, 246] width 13 height 13
radio input "true"
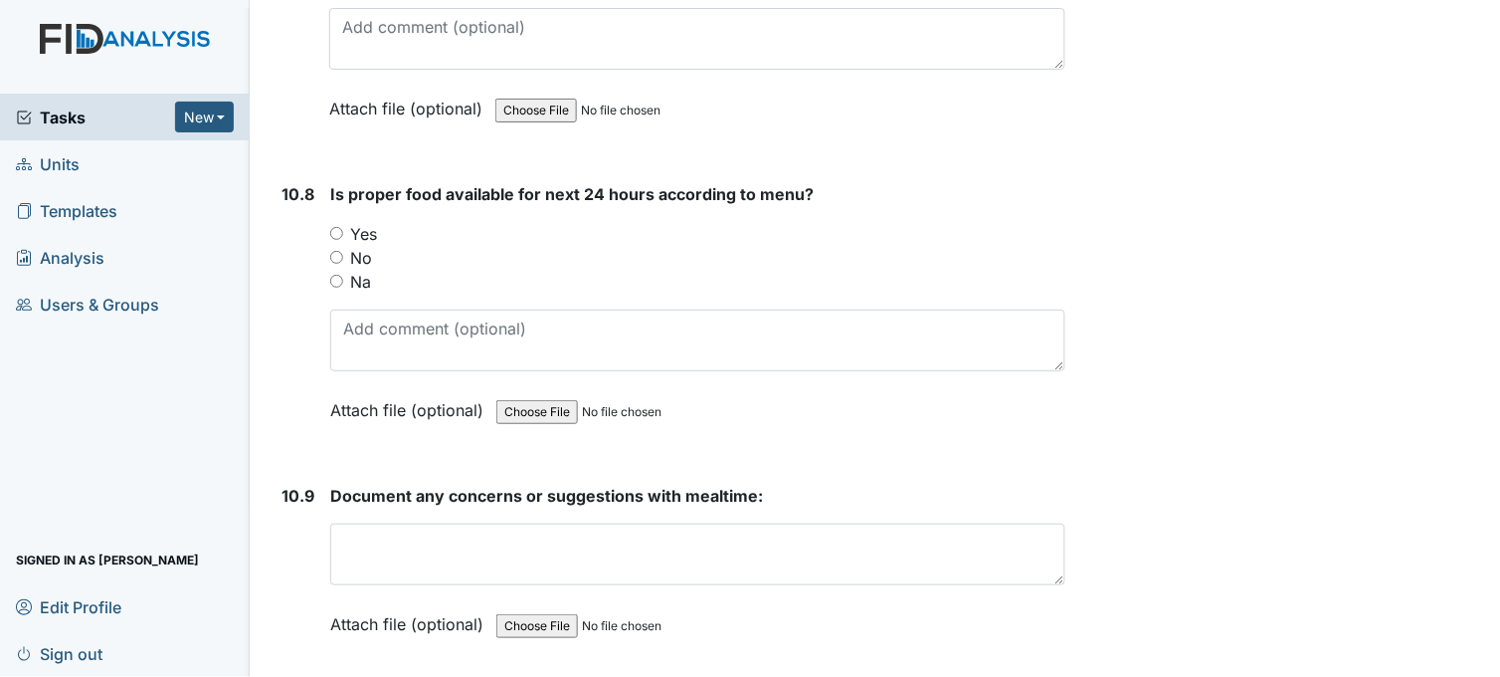
scroll to position [19455, 0]
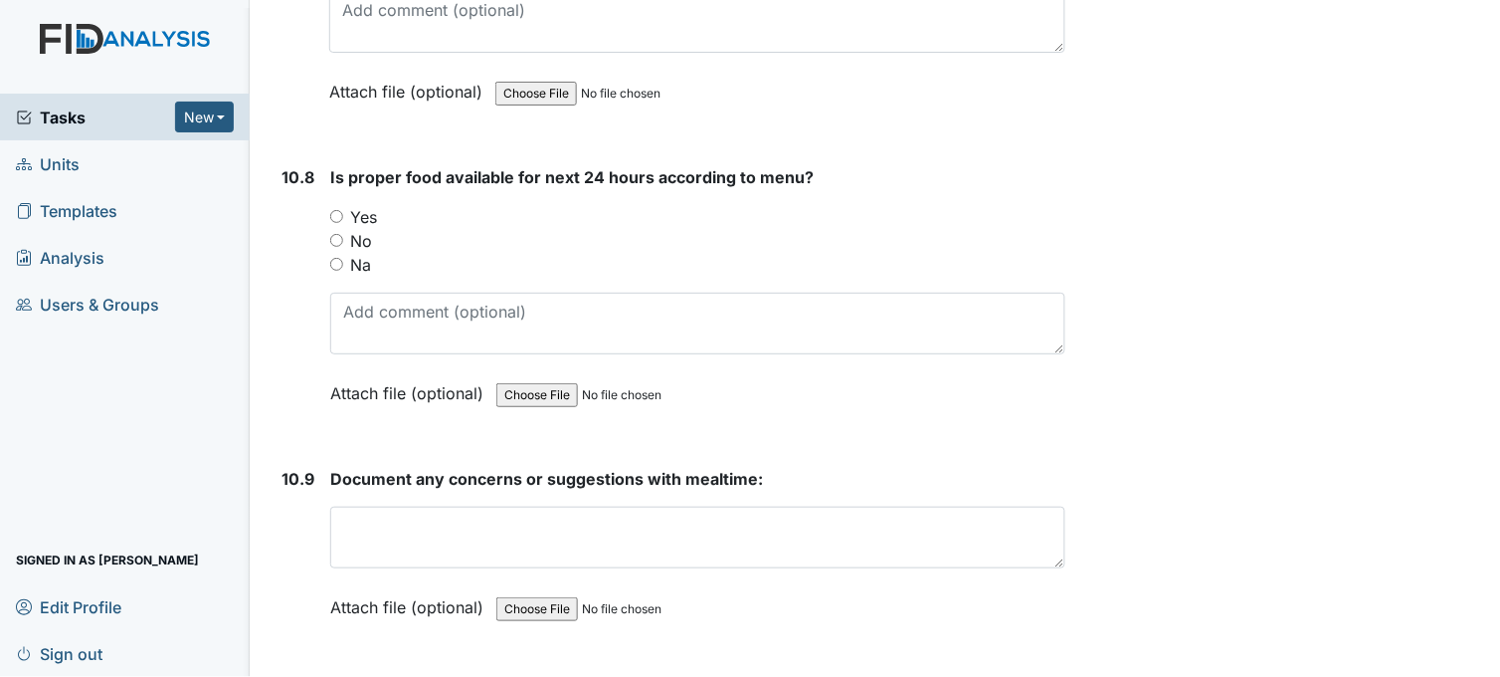
click at [335, 210] on input "Yes" at bounding box center [336, 216] width 13 height 13
radio input "true"
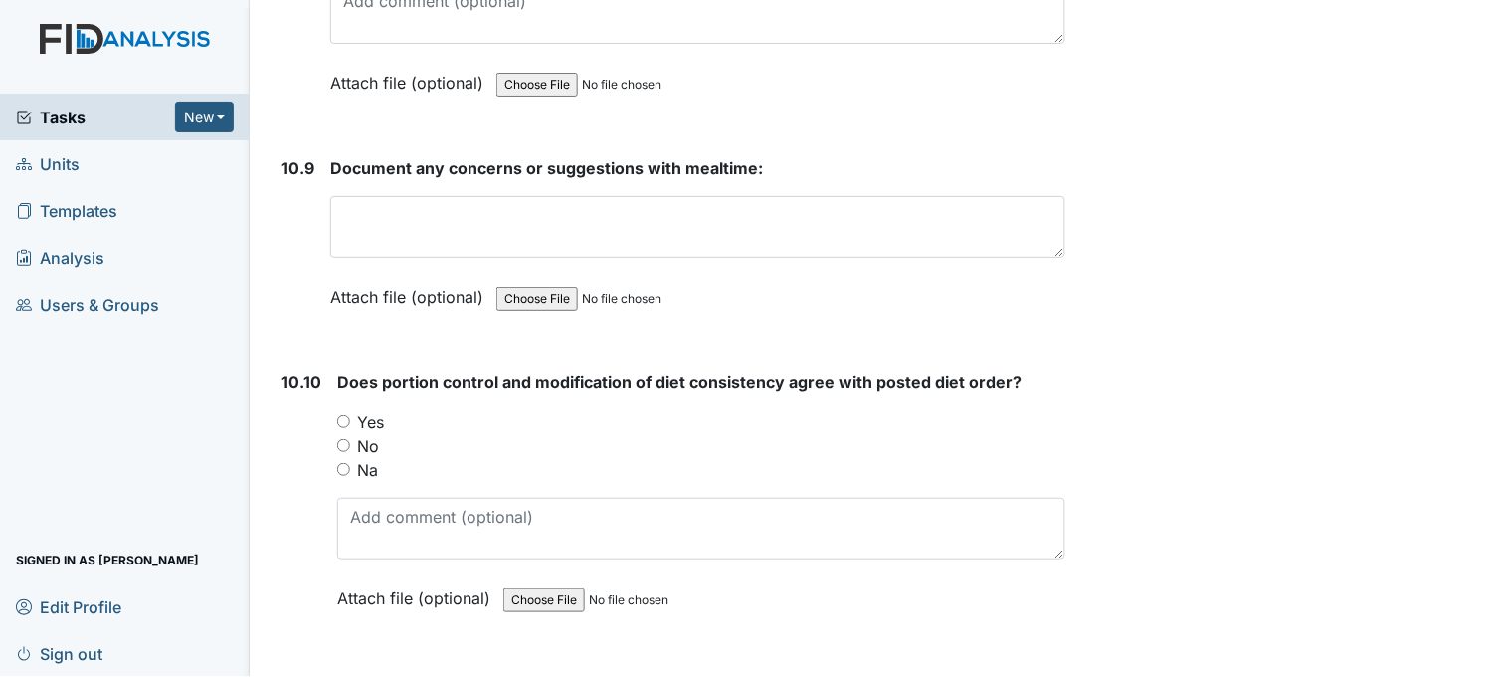
scroll to position [19786, 0]
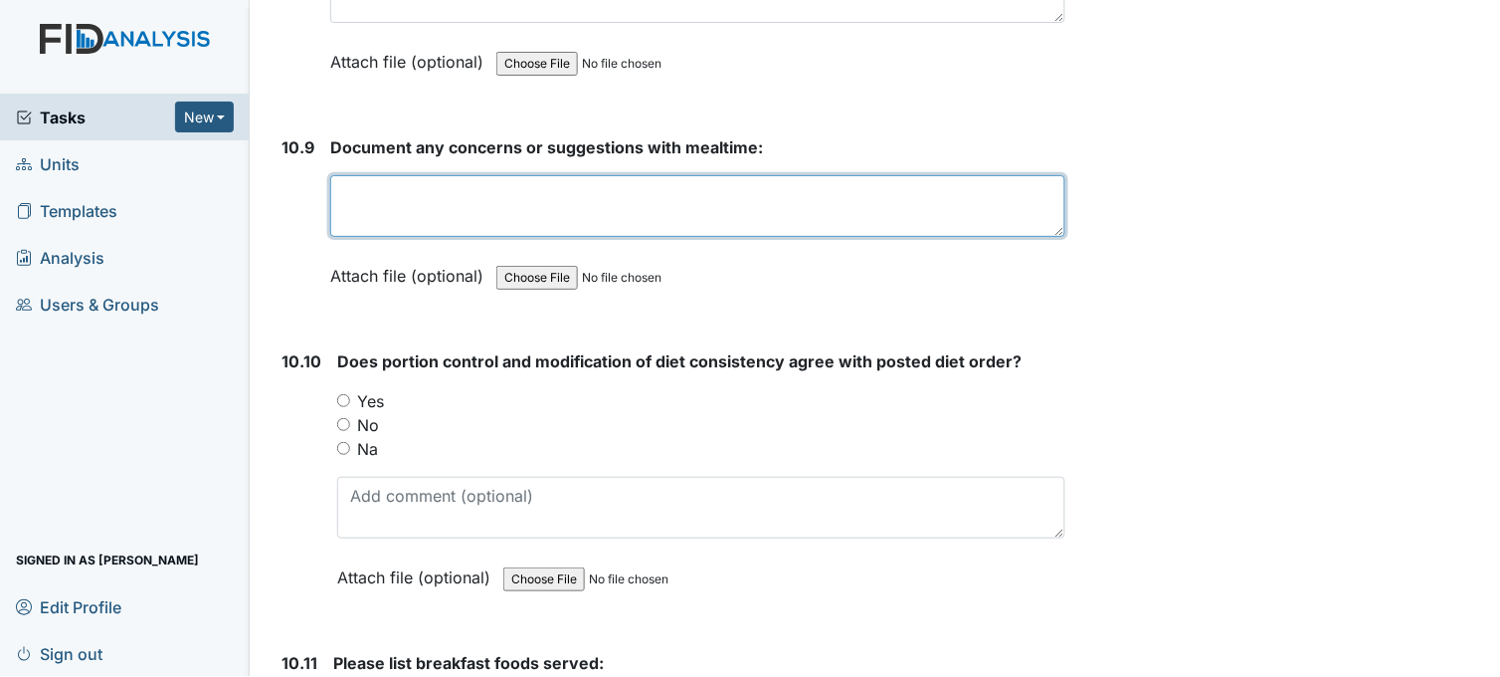
click at [434, 201] on textarea at bounding box center [697, 206] width 735 height 62
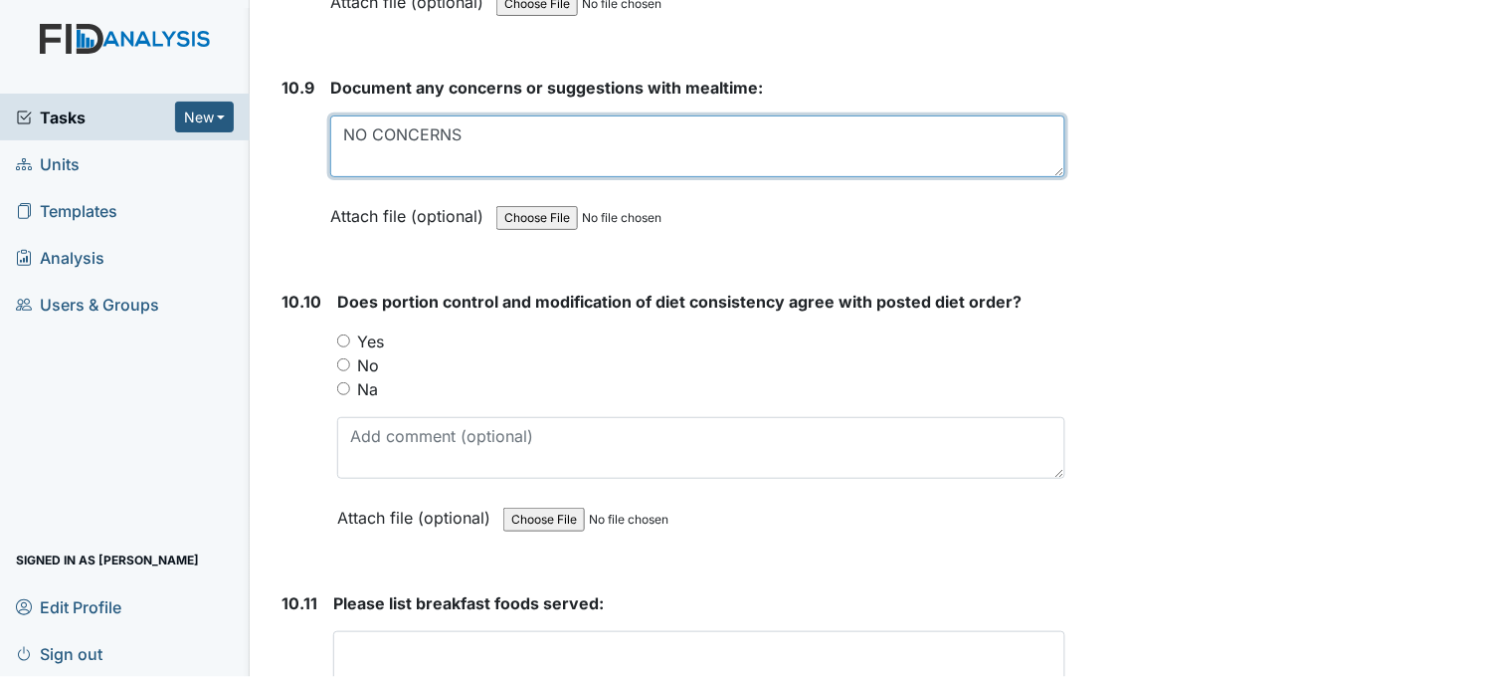
scroll to position [19898, 0]
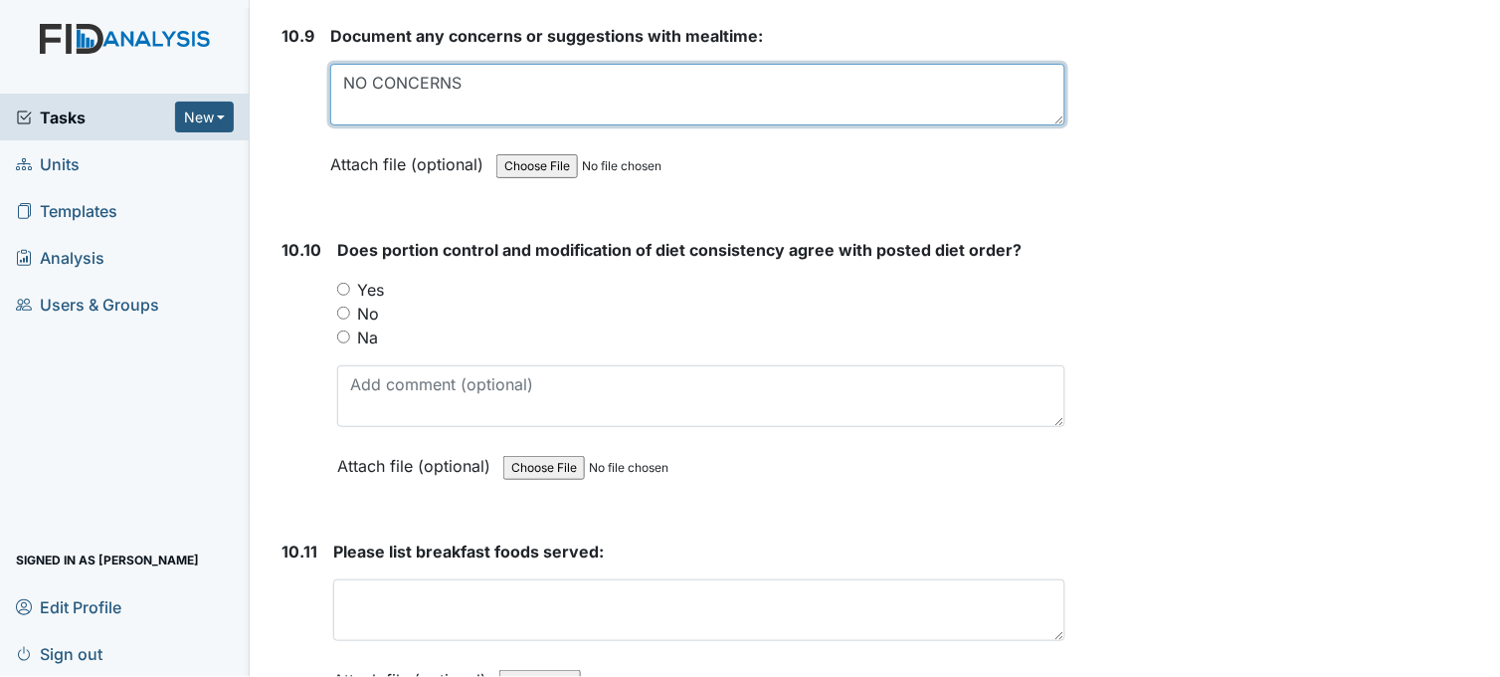
type textarea "NO CONCERNS"
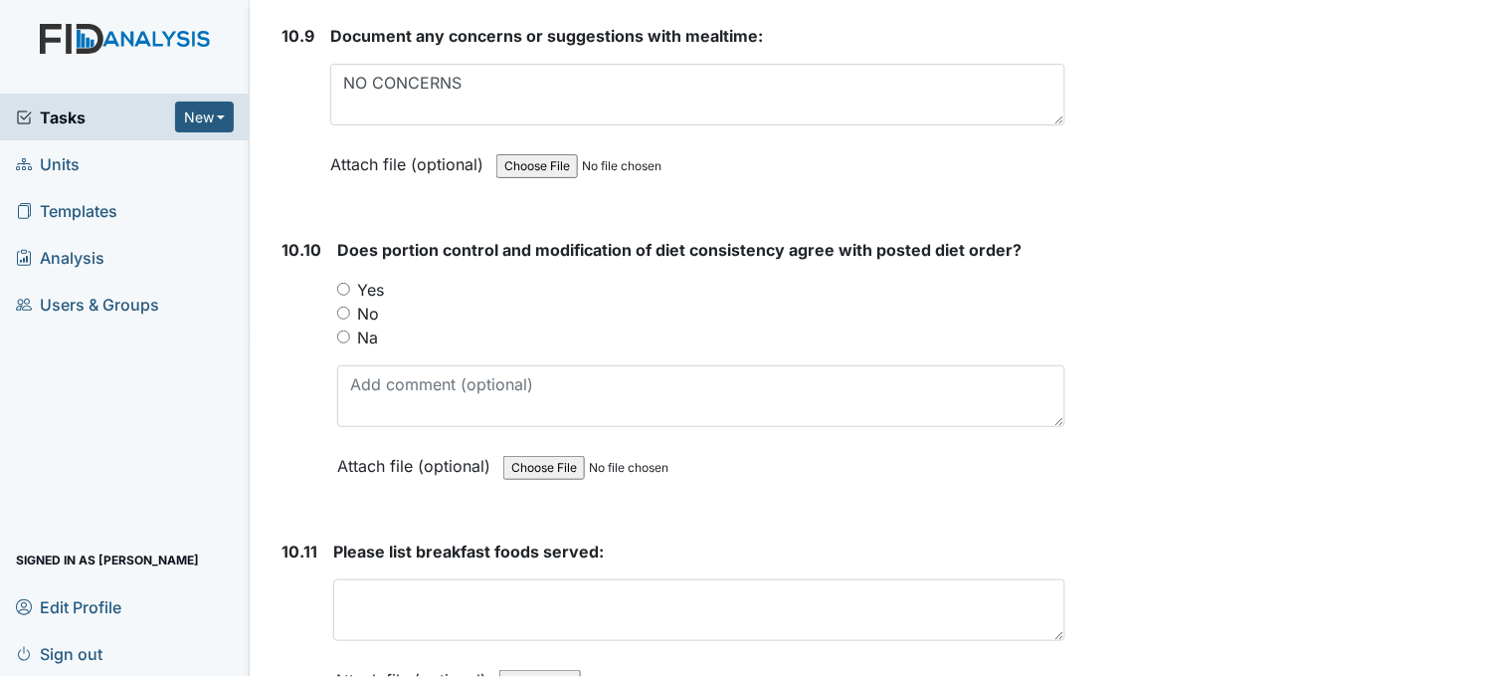
click at [344, 283] on input "Yes" at bounding box center [343, 289] width 13 height 13
radio input "true"
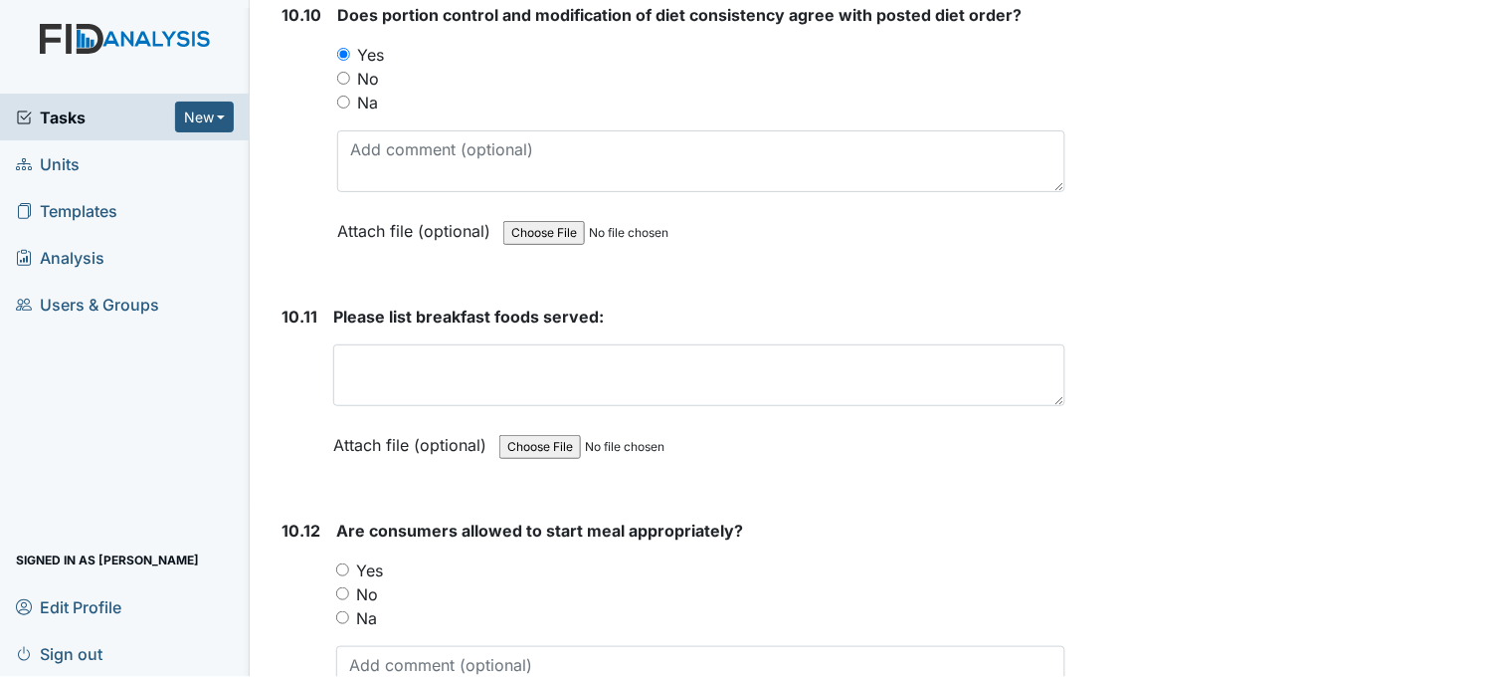
scroll to position [20339, 0]
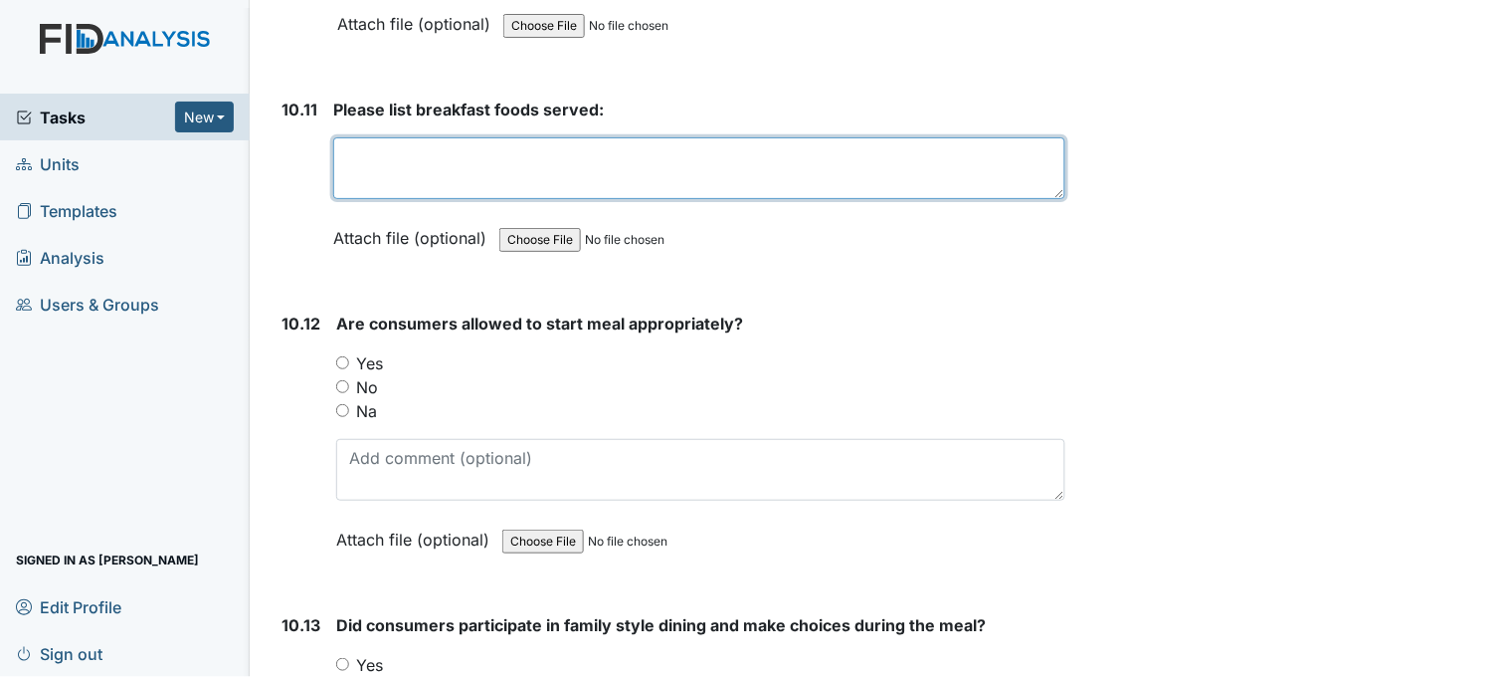
click at [495, 154] on textarea at bounding box center [699, 168] width 732 height 62
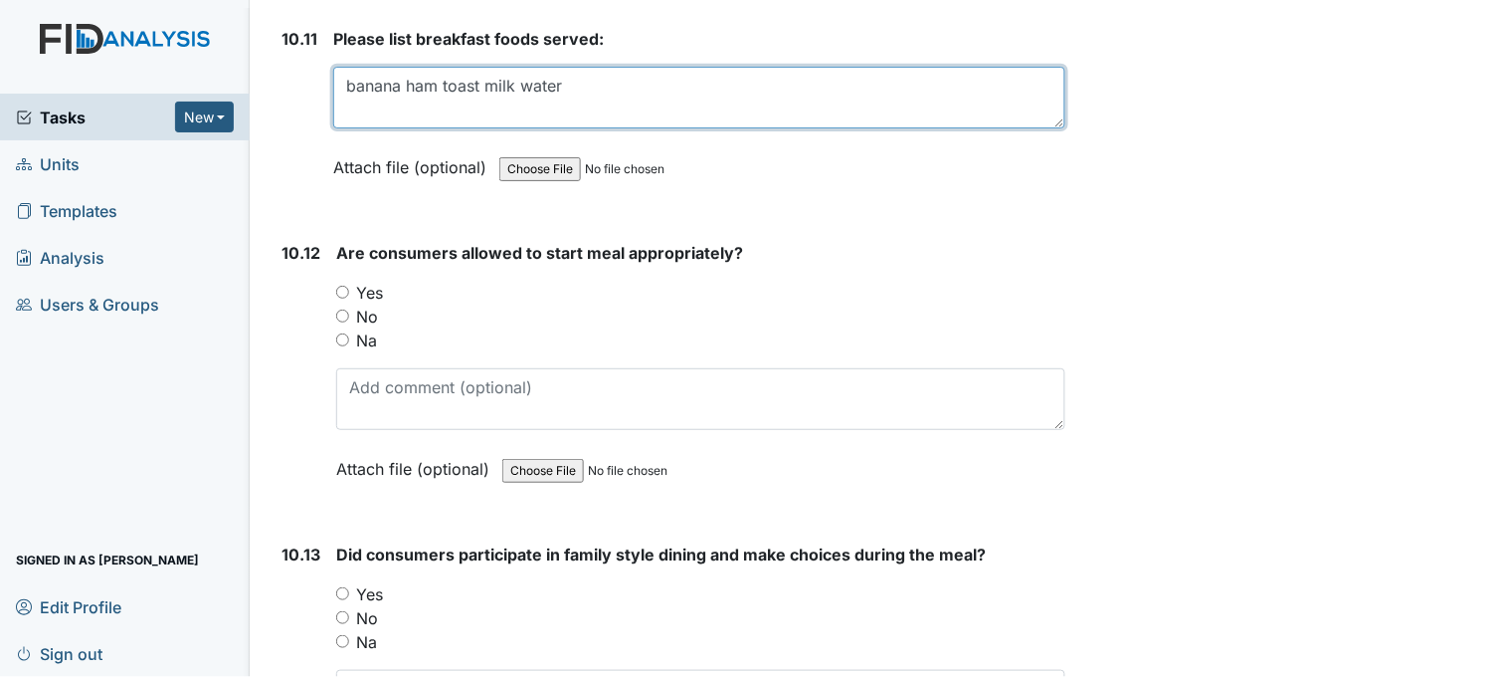
scroll to position [20450, 0]
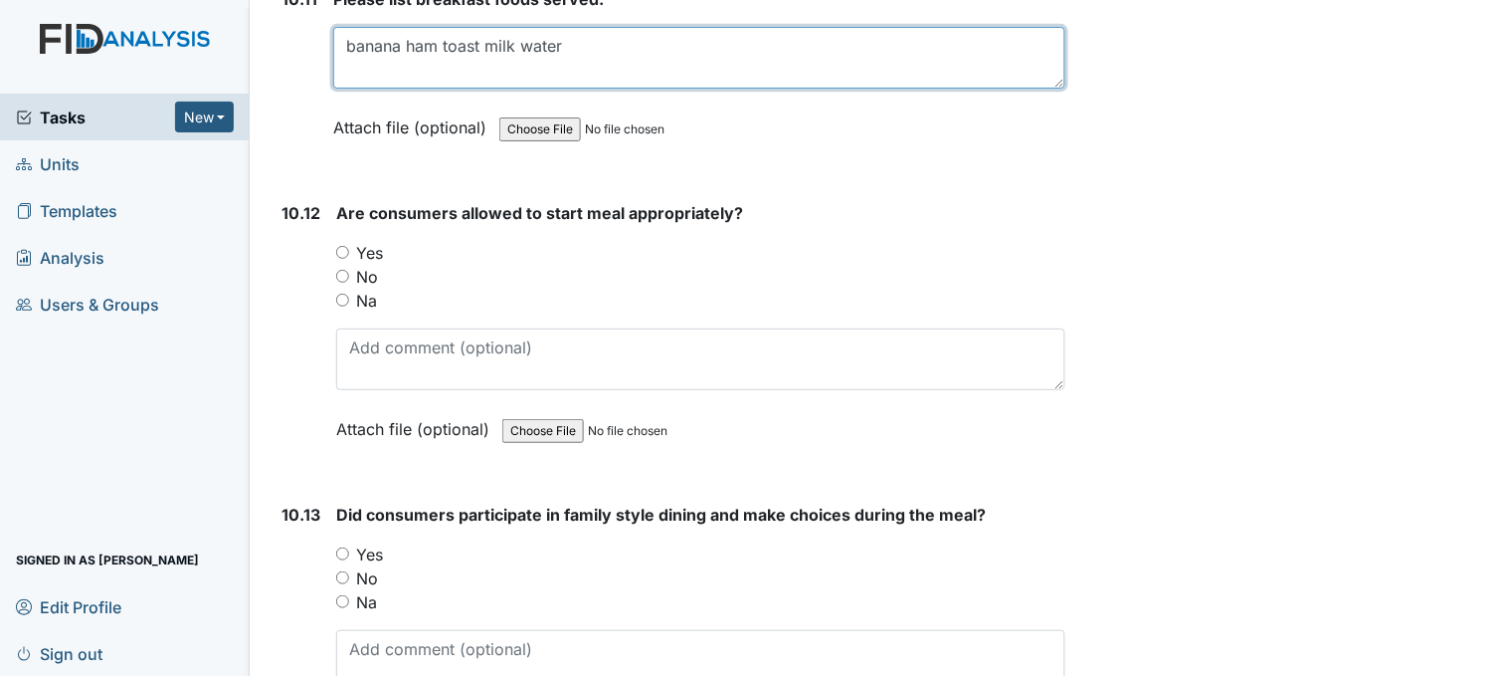
type textarea "banana ham toast milk water"
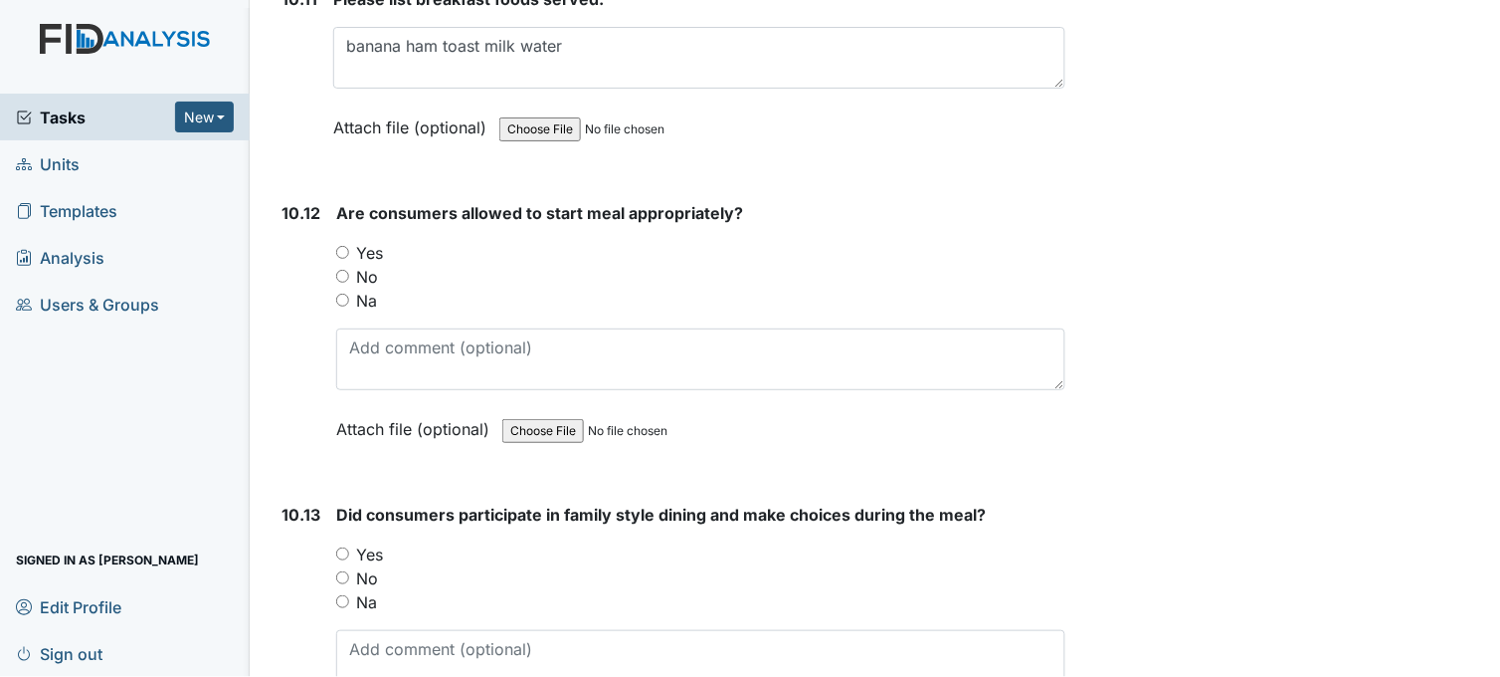
click at [342, 246] on input "Yes" at bounding box center [342, 252] width 13 height 13
radio input "true"
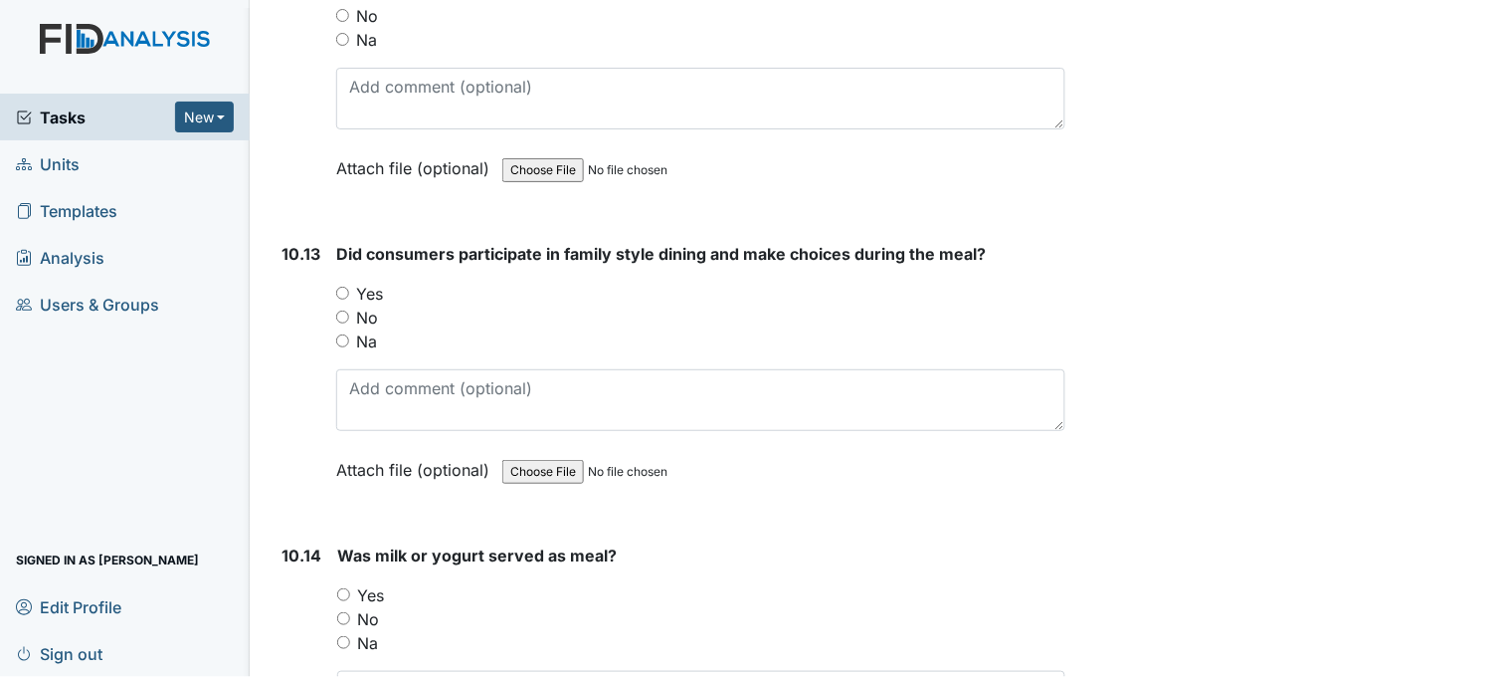
scroll to position [20781, 0]
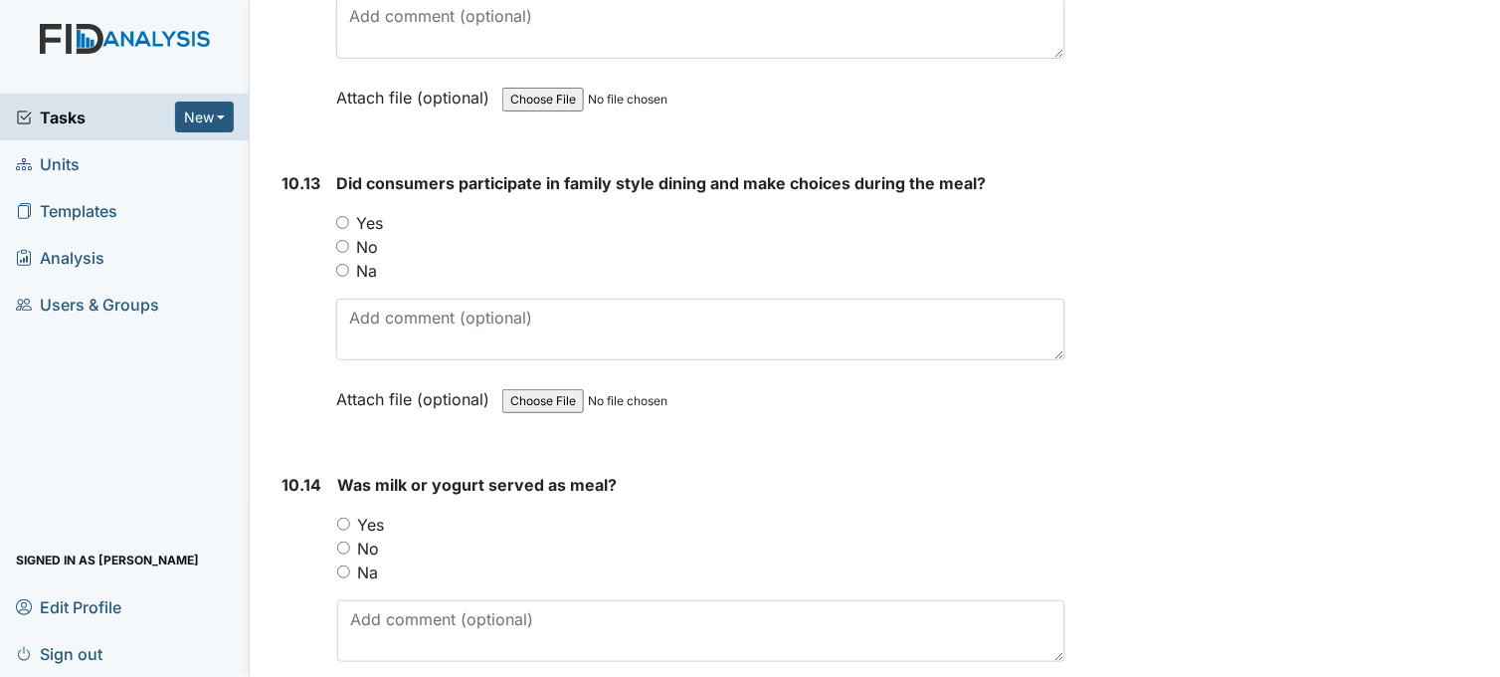
click at [341, 216] on input "Yes" at bounding box center [342, 222] width 13 height 13
radio input "true"
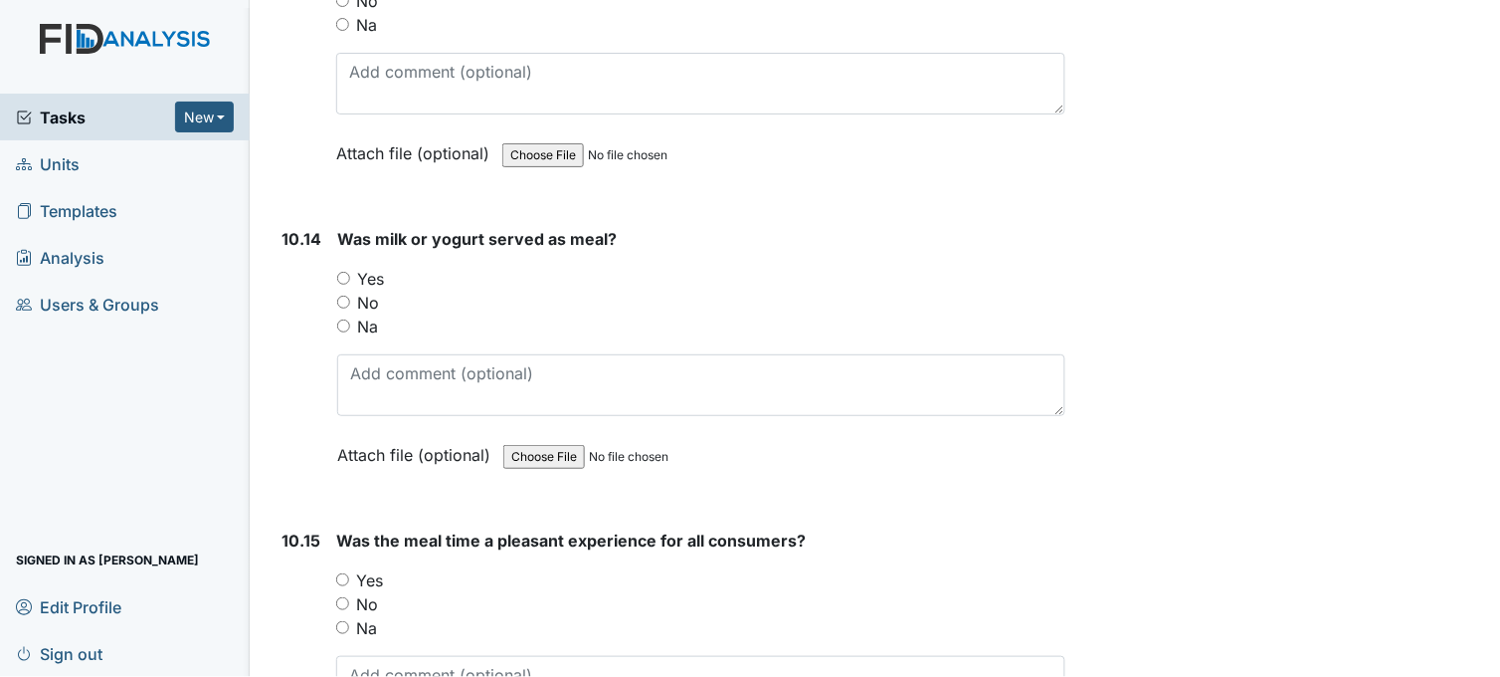
scroll to position [21113, 0]
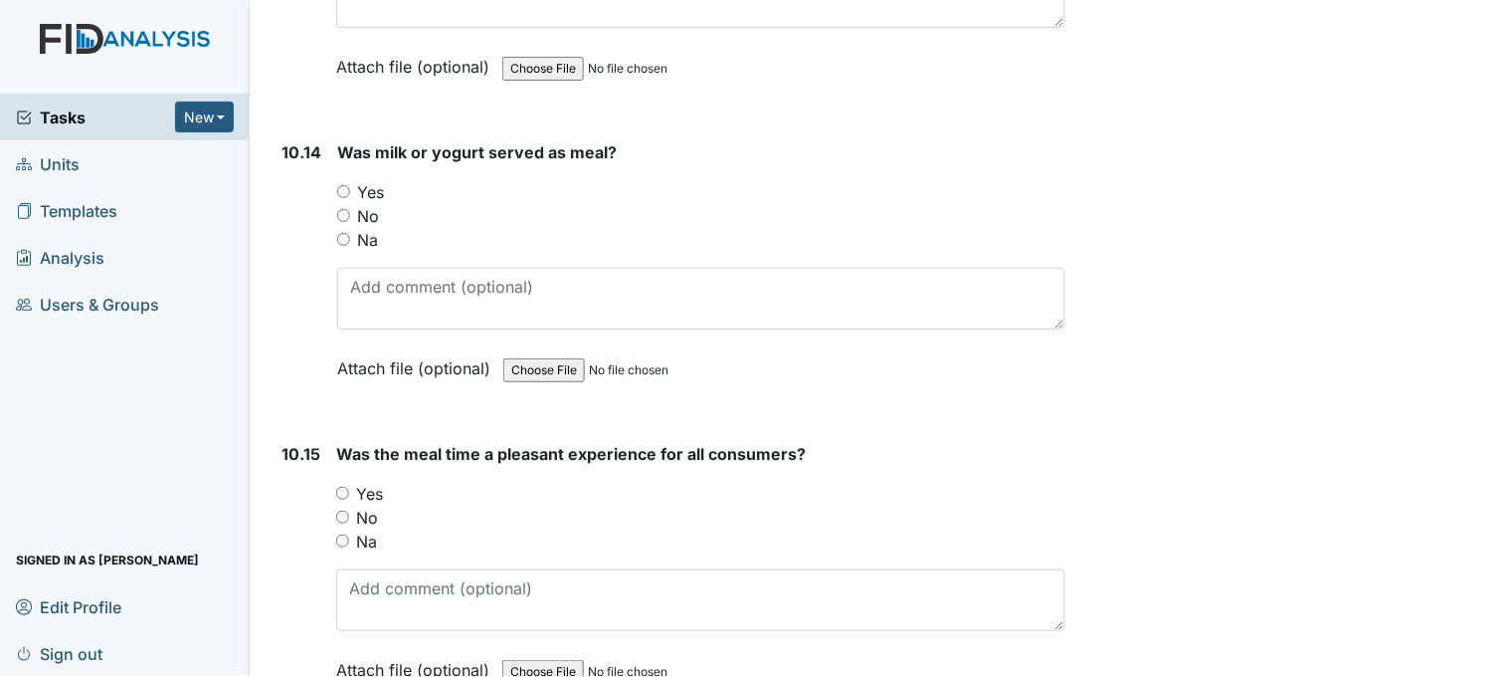
click at [340, 185] on input "Yes" at bounding box center [343, 191] width 13 height 13
radio input "true"
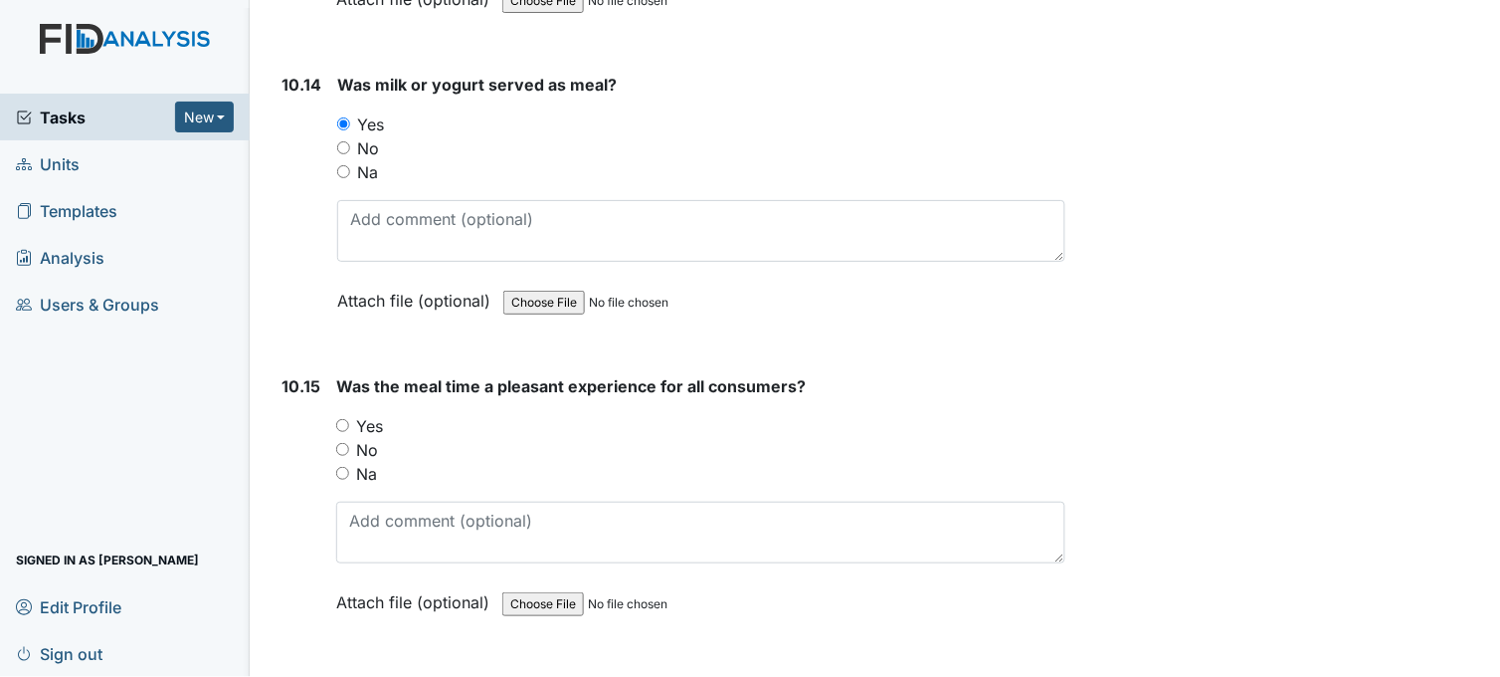
scroll to position [21445, 0]
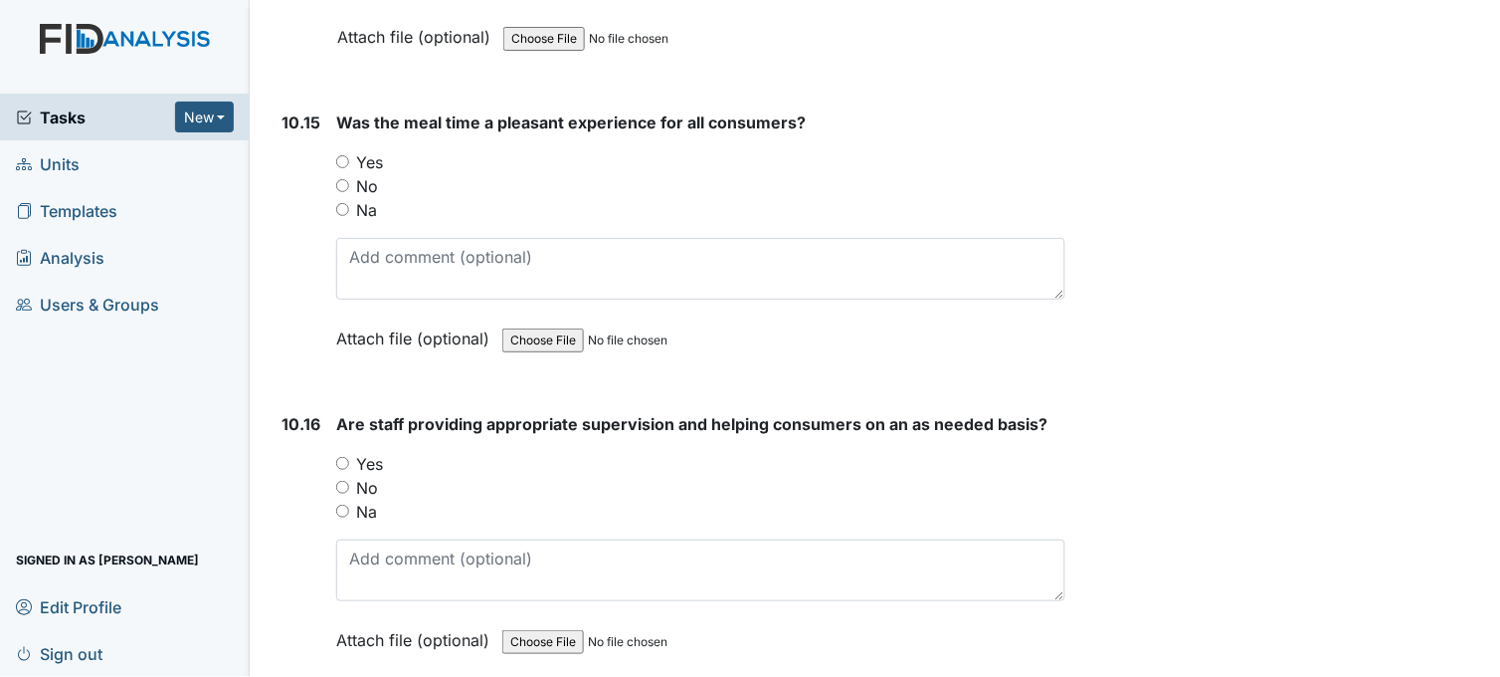
click at [346, 155] on input "Yes" at bounding box center [342, 161] width 13 height 13
radio input "true"
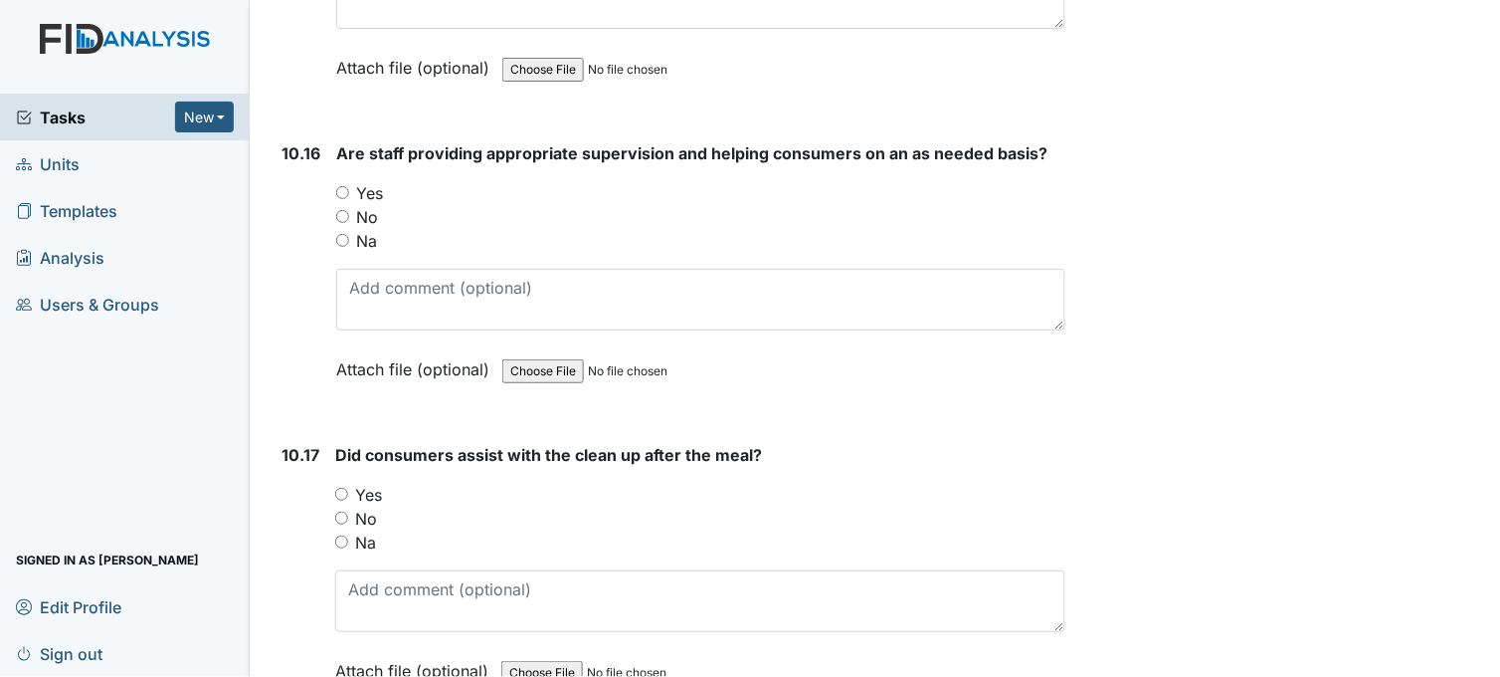
scroll to position [21776, 0]
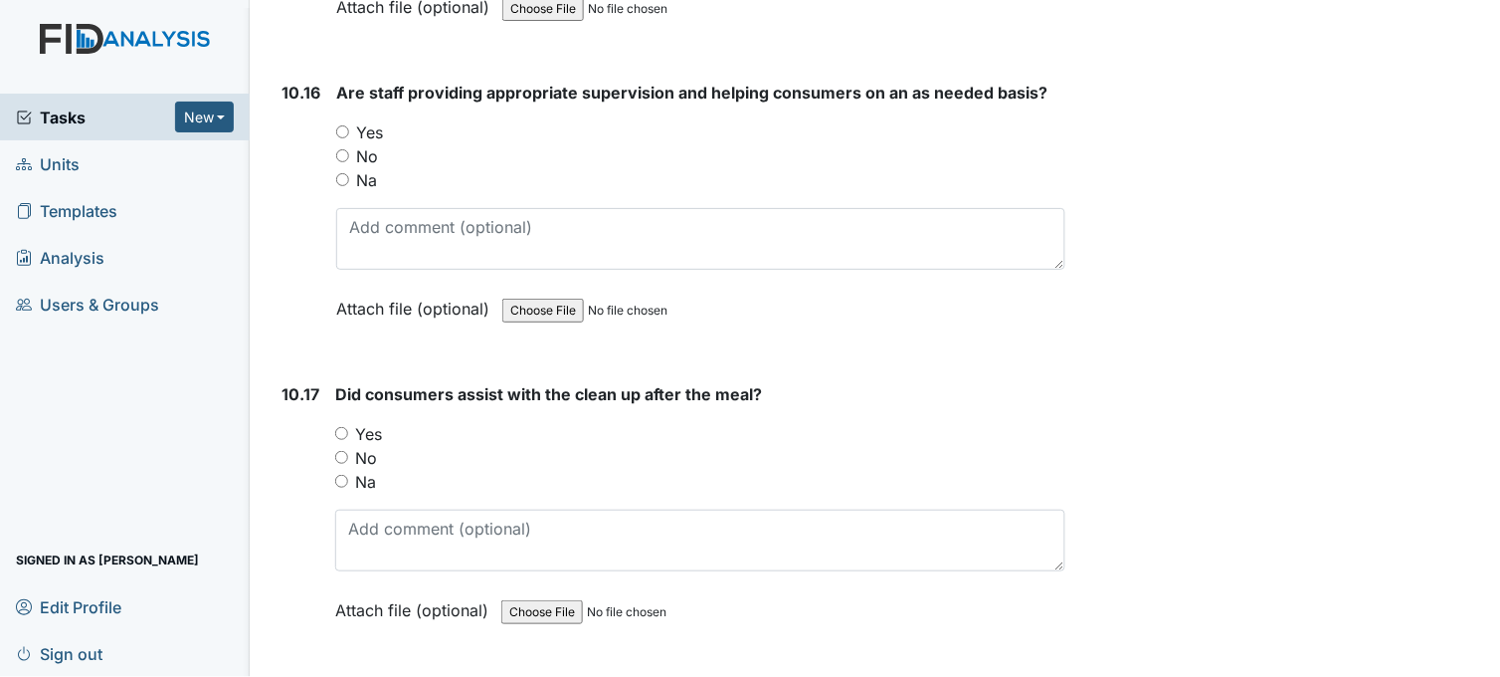
click at [341, 125] on input "Yes" at bounding box center [342, 131] width 13 height 13
radio input "true"
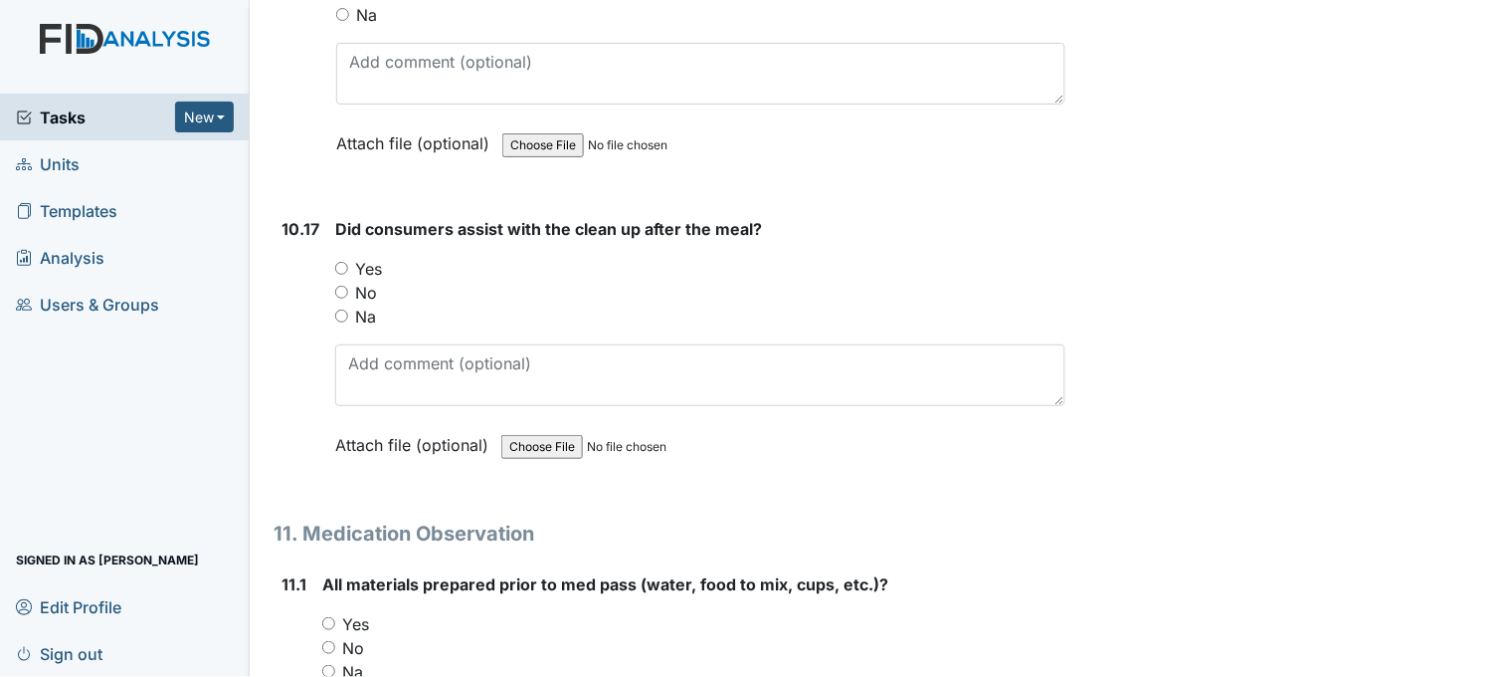
scroll to position [21998, 0]
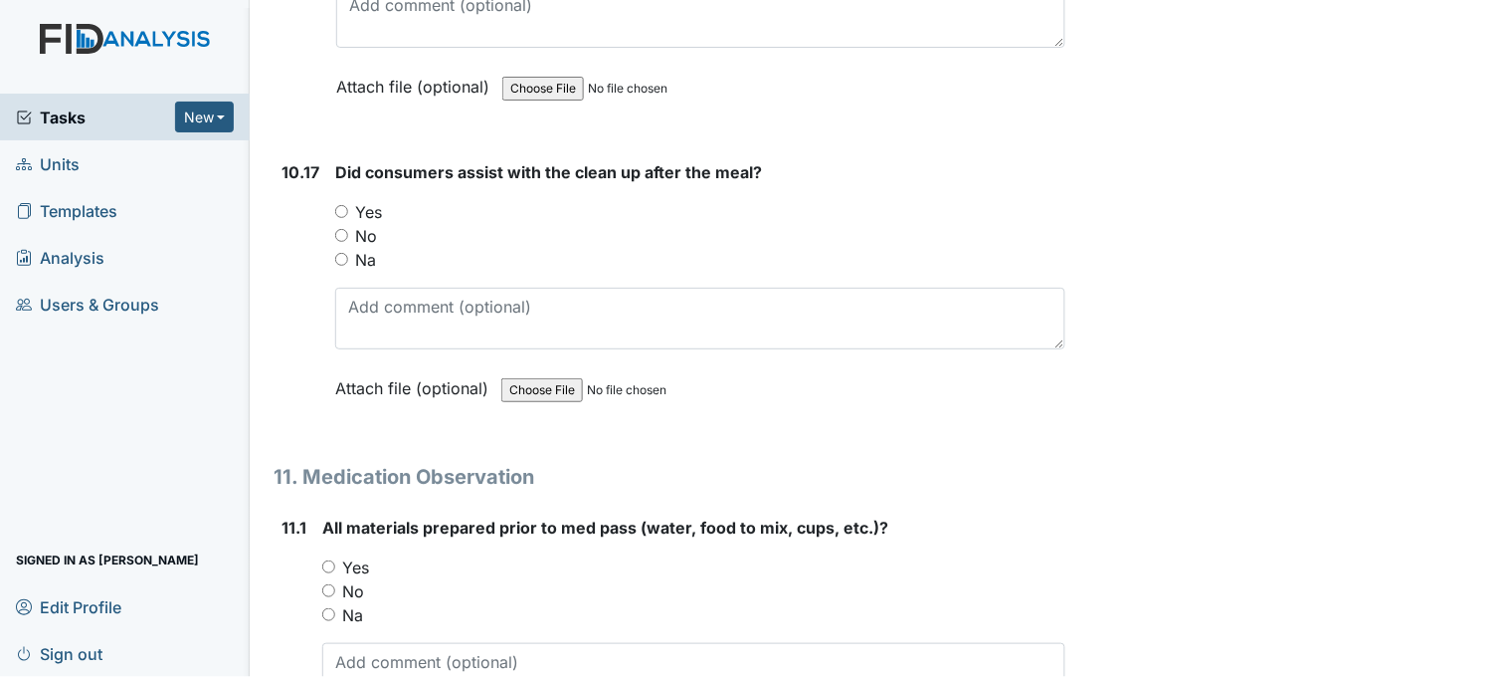
click at [338, 205] on input "Yes" at bounding box center [341, 211] width 13 height 13
radio input "true"
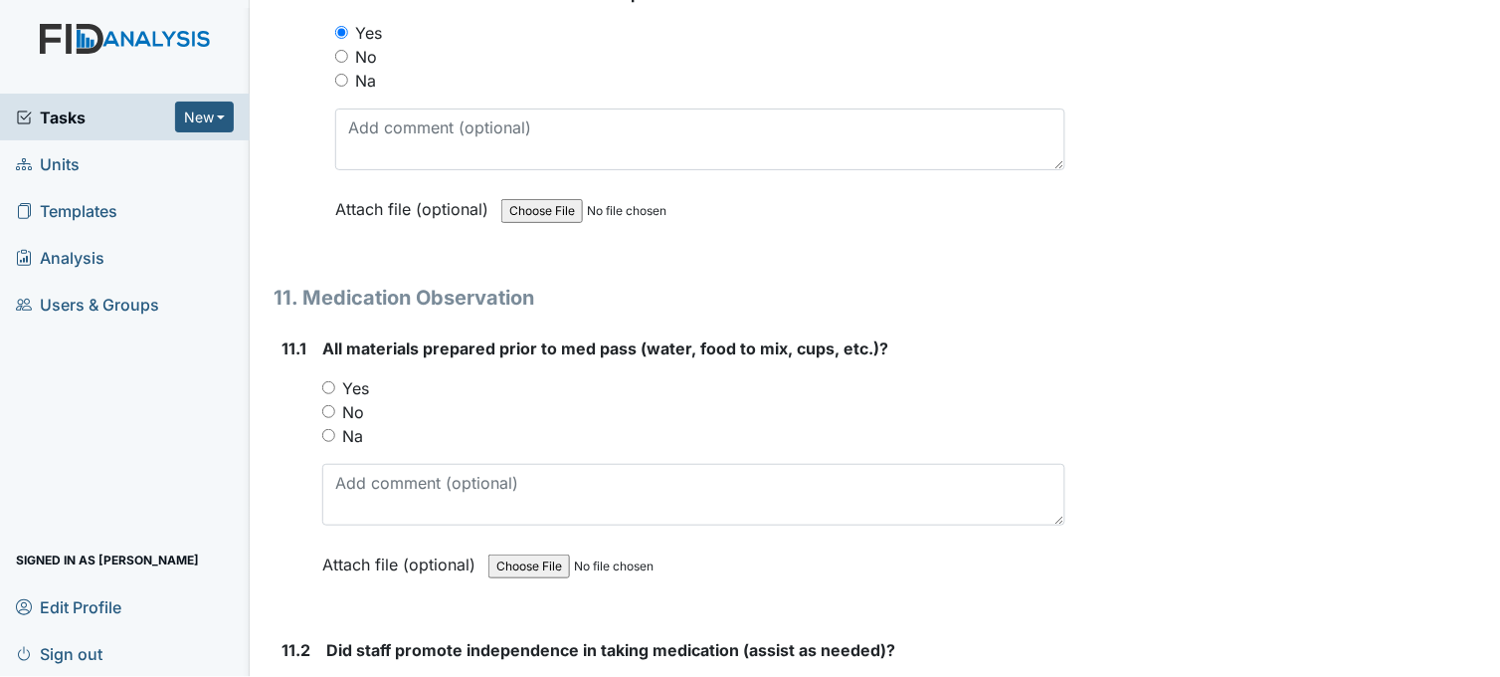
scroll to position [22329, 0]
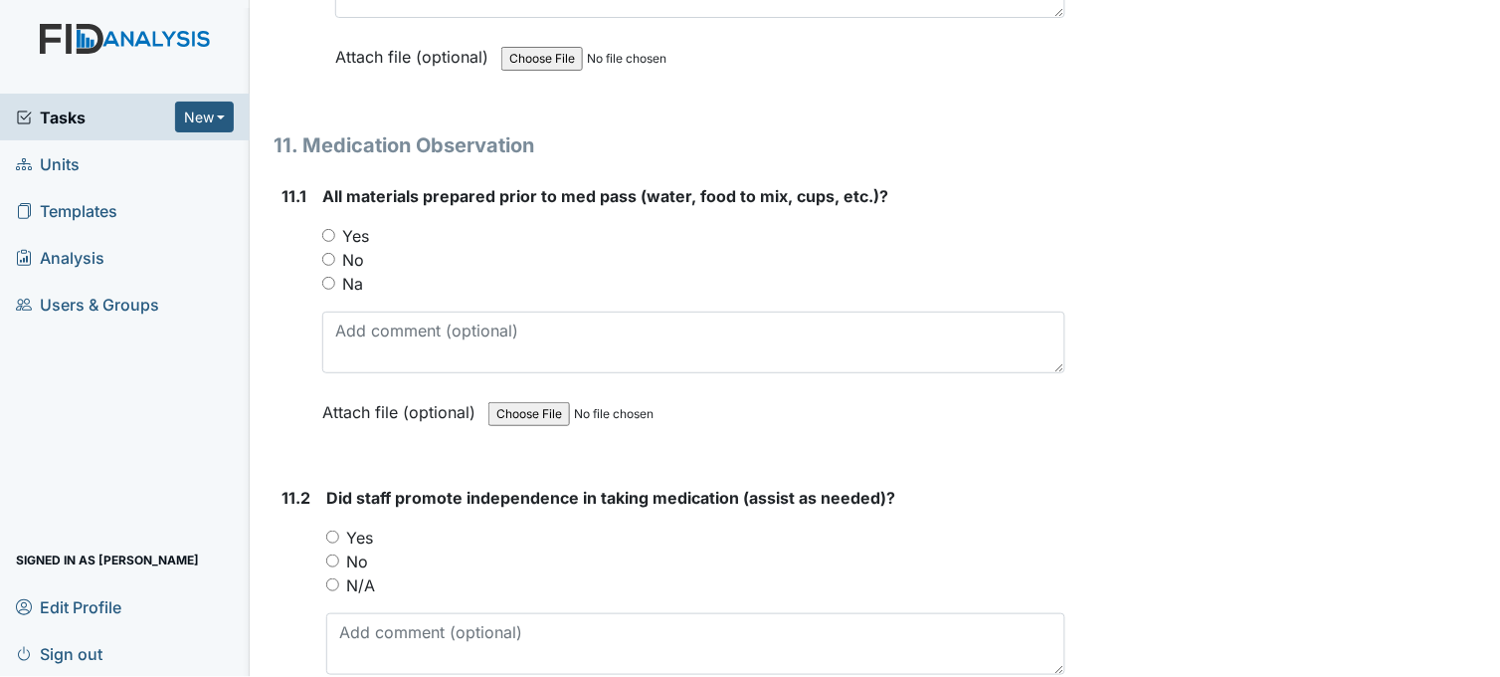
click at [330, 229] on input "Yes" at bounding box center [328, 235] width 13 height 13
radio input "true"
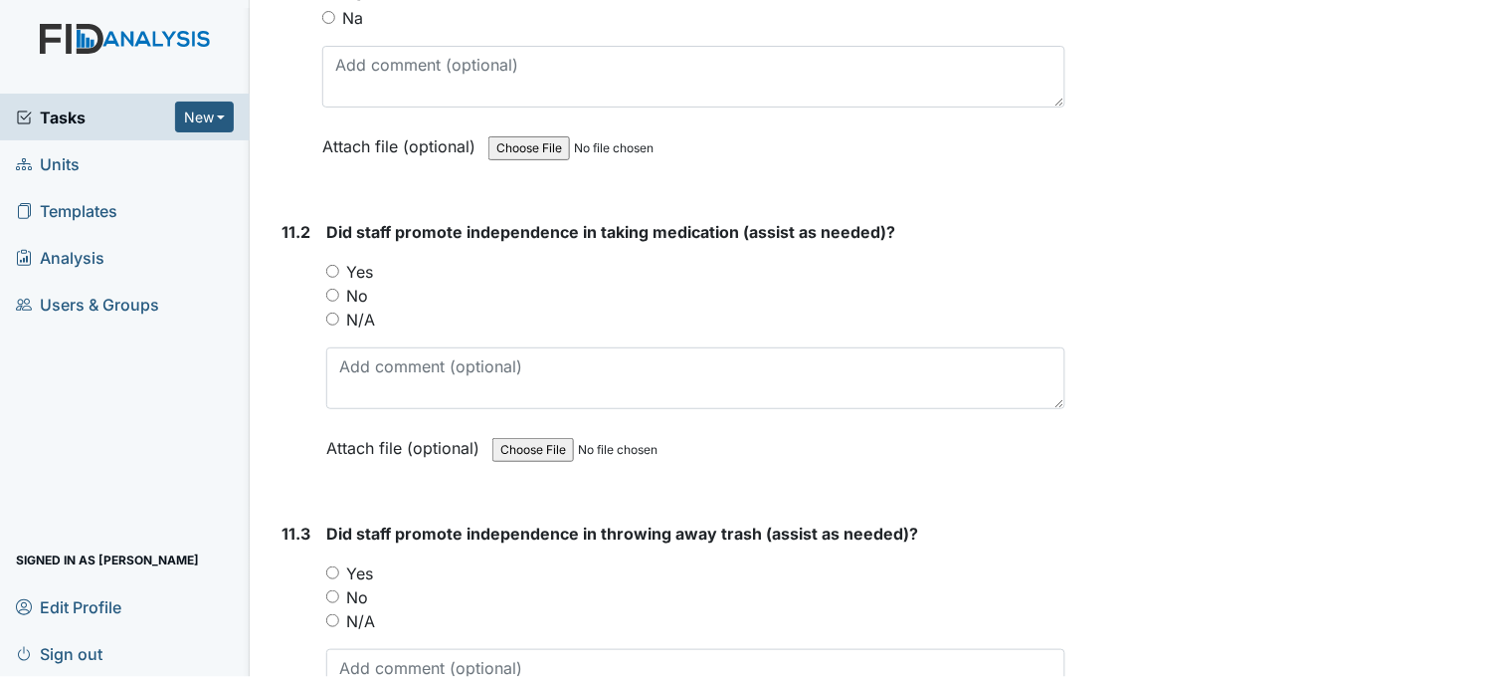
scroll to position [22661, 0]
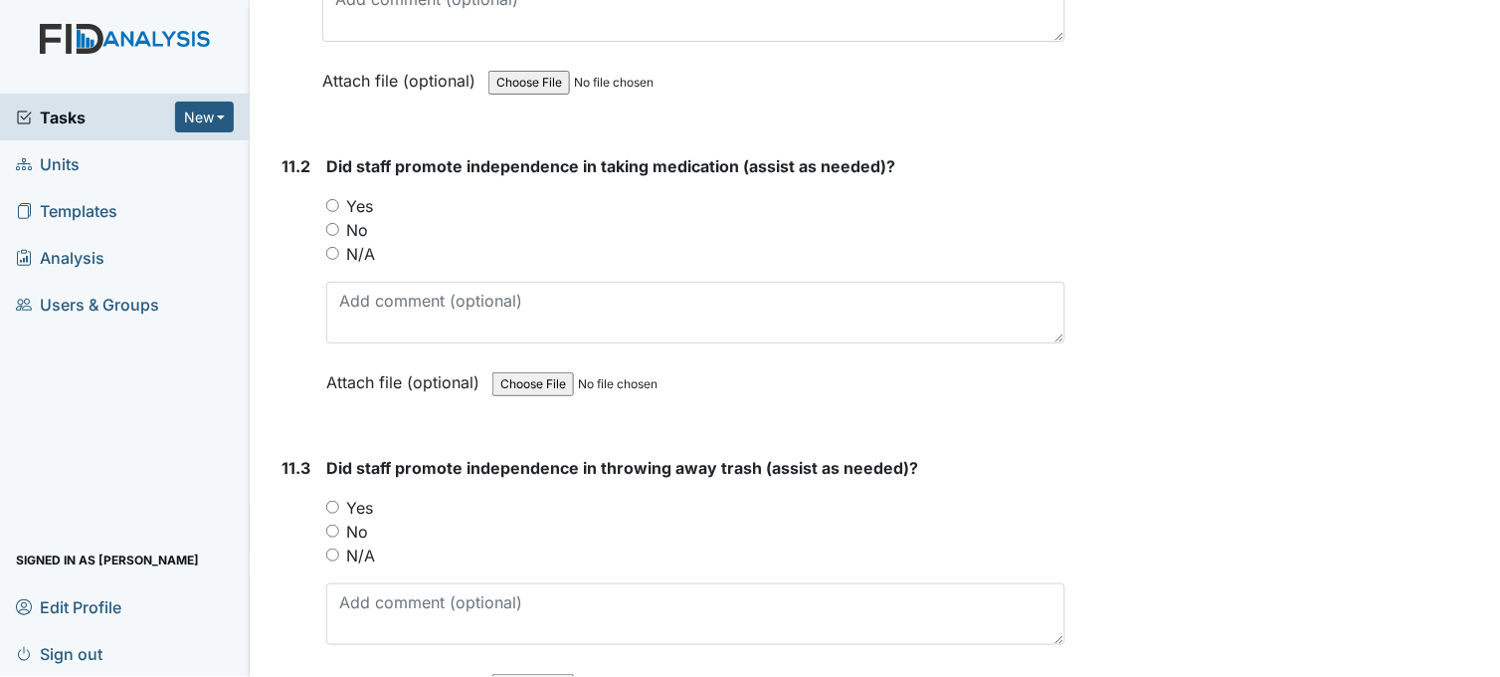
click at [335, 199] on input "Yes" at bounding box center [332, 205] width 13 height 13
radio input "true"
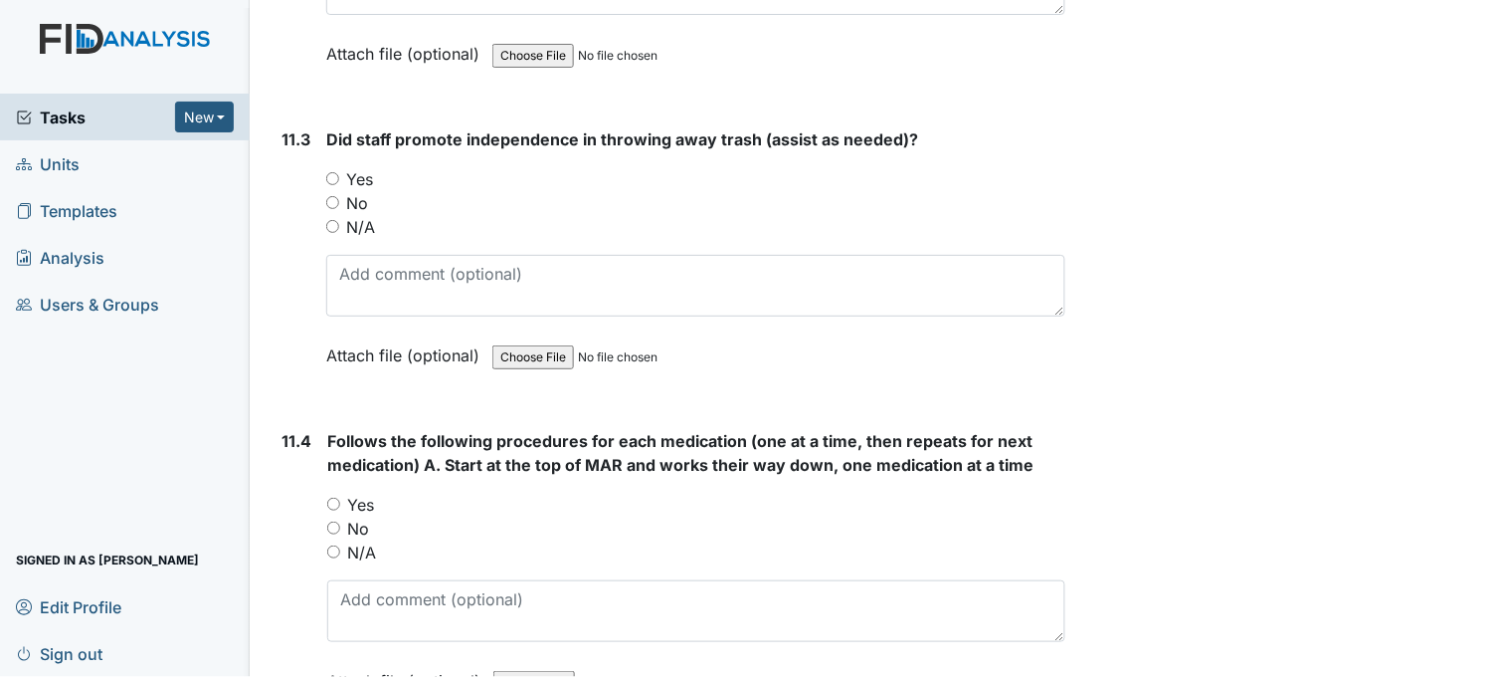
scroll to position [22993, 0]
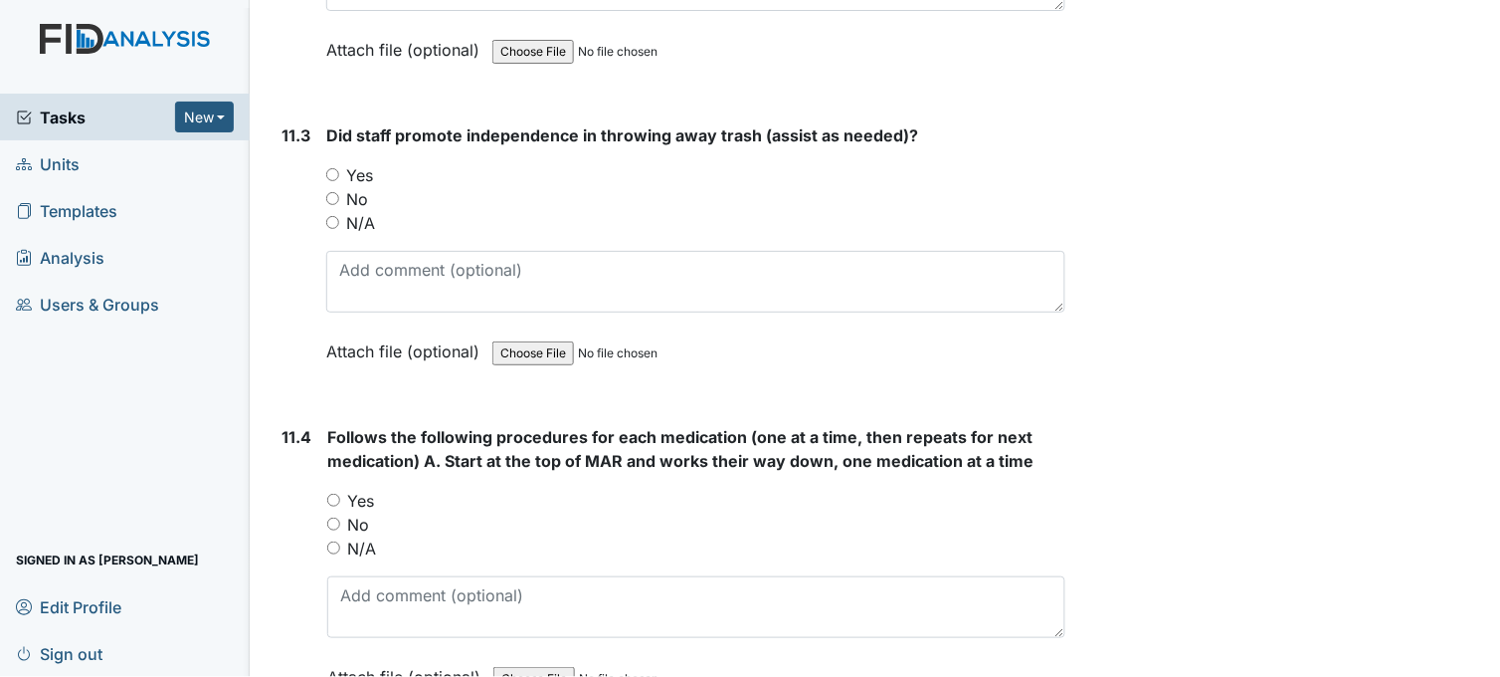
click at [338, 168] on input "Yes" at bounding box center [332, 174] width 13 height 13
radio input "true"
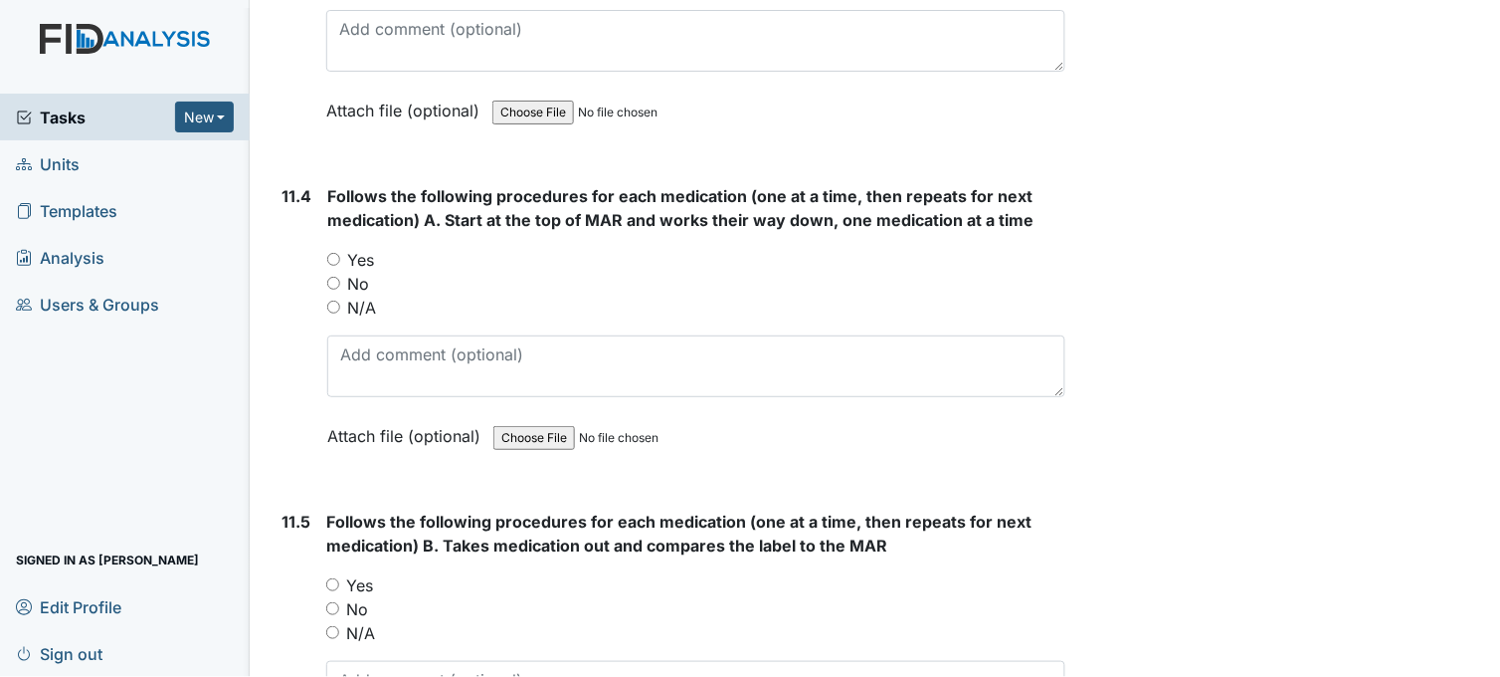
scroll to position [23324, 0]
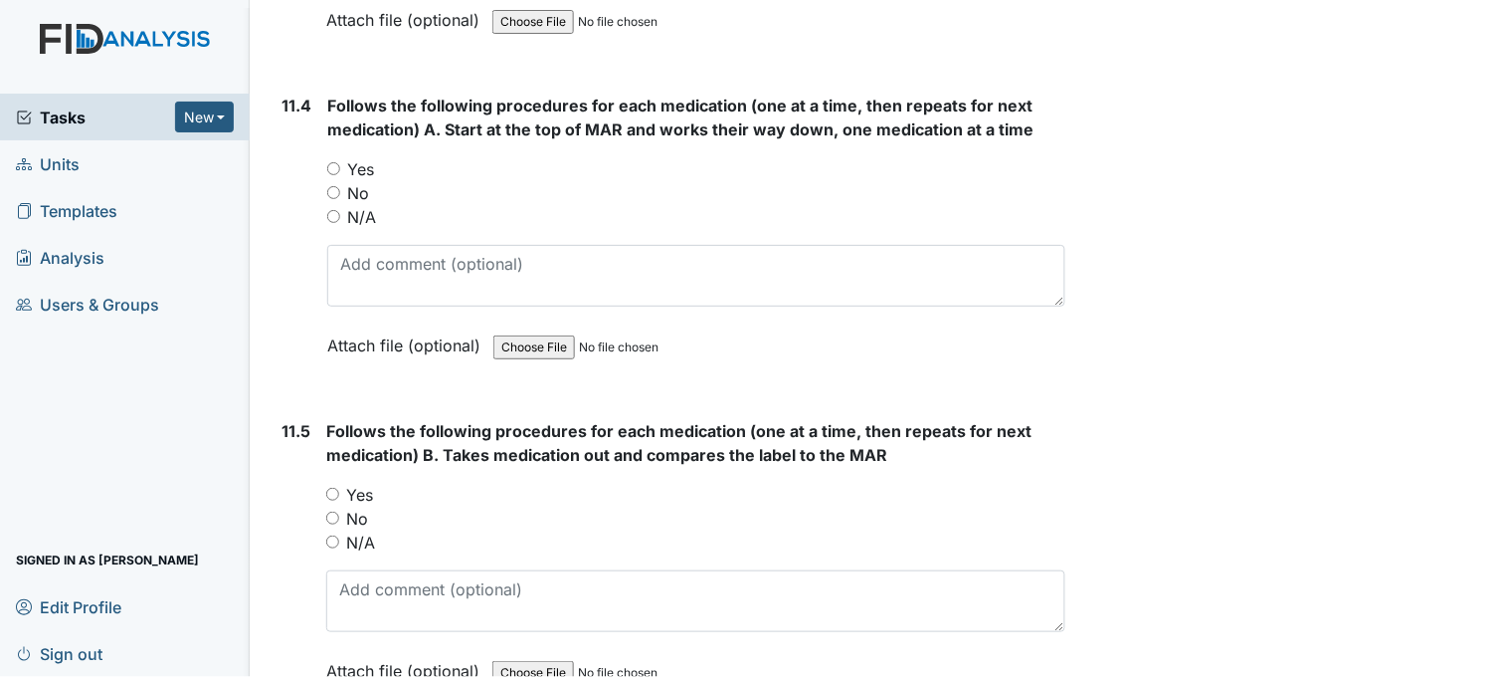
click at [334, 162] on input "Yes" at bounding box center [333, 168] width 13 height 13
radio input "true"
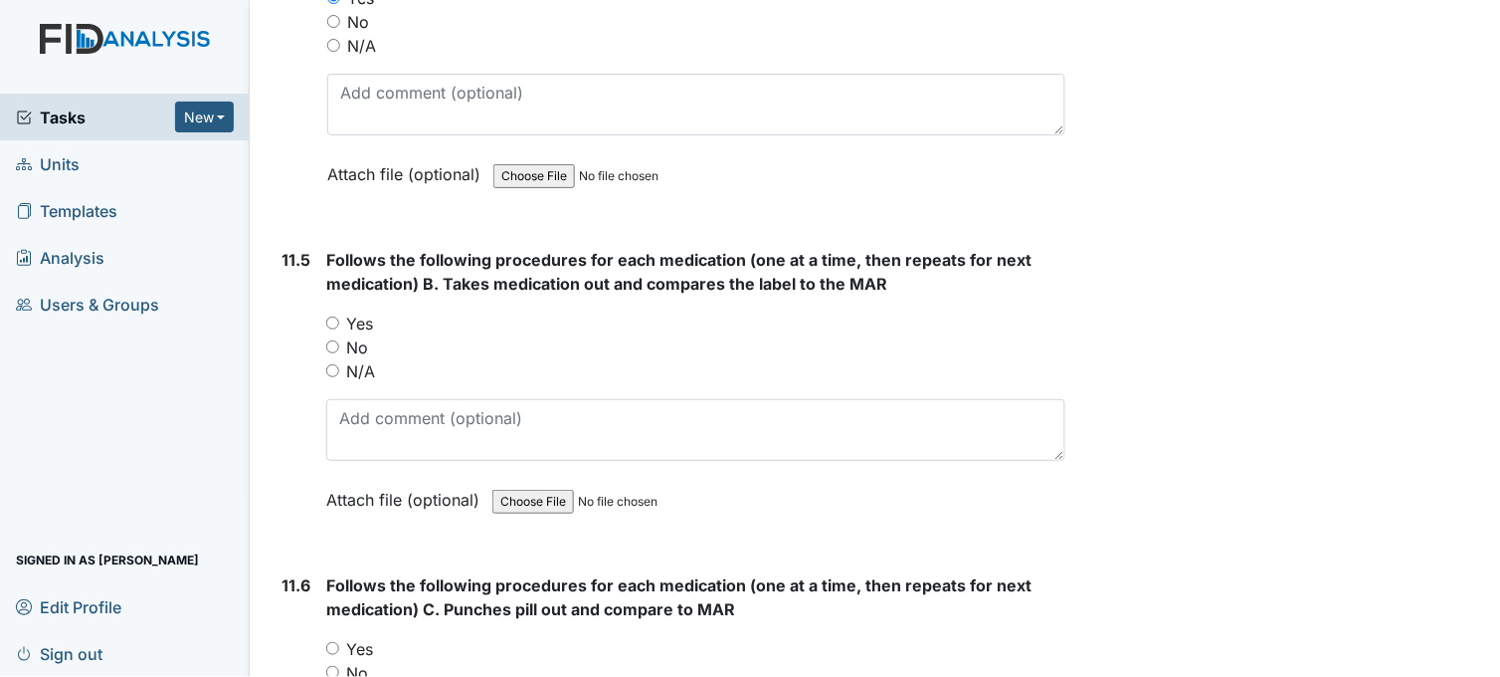
scroll to position [23545, 0]
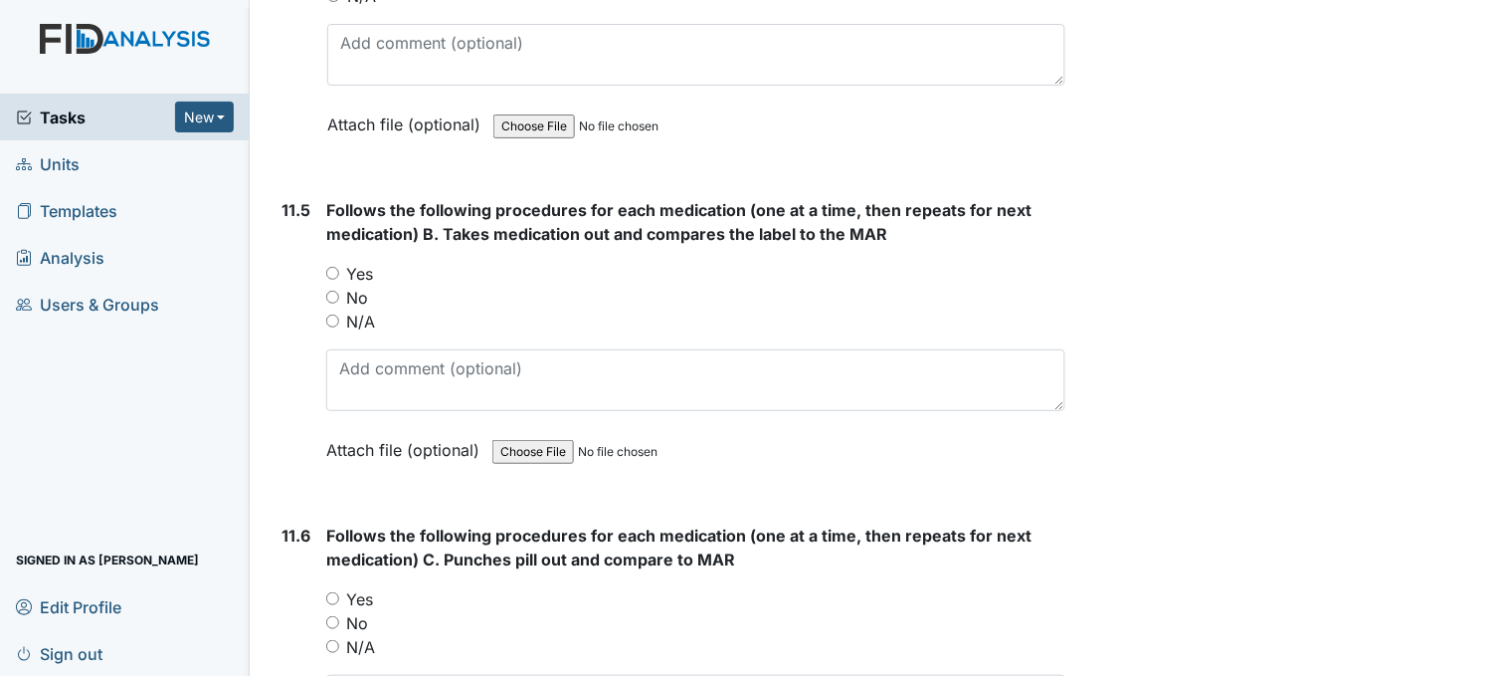
click at [329, 267] on input "Yes" at bounding box center [332, 273] width 13 height 13
radio input "true"
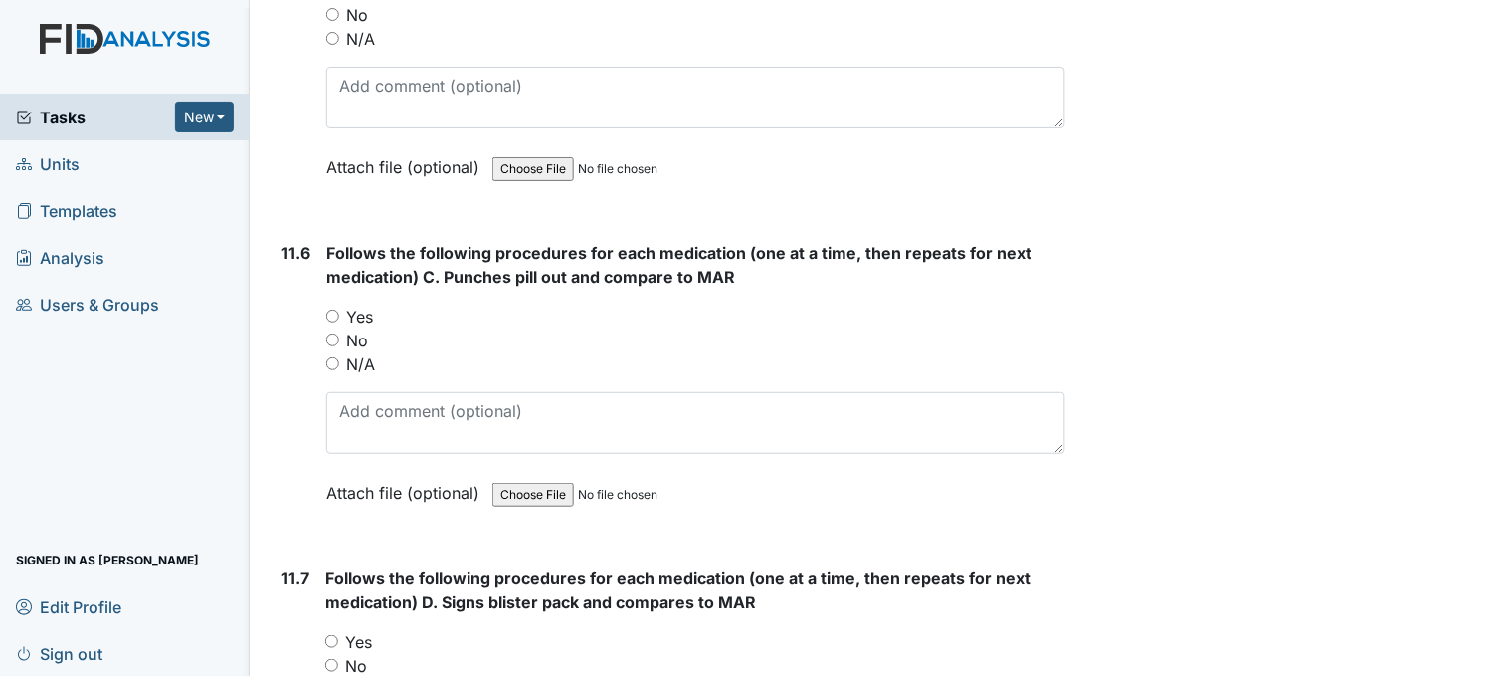
scroll to position [23877, 0]
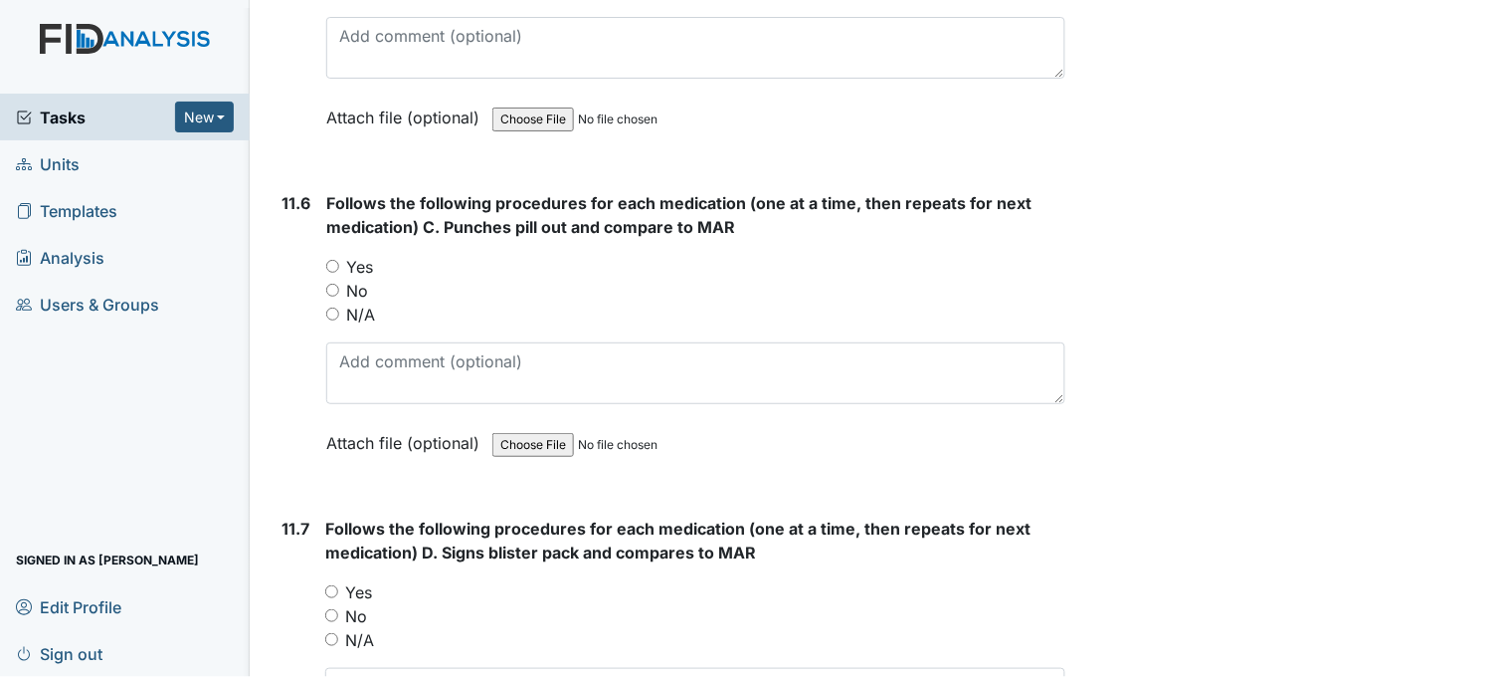
click at [331, 260] on input "Yes" at bounding box center [332, 266] width 13 height 13
radio input "true"
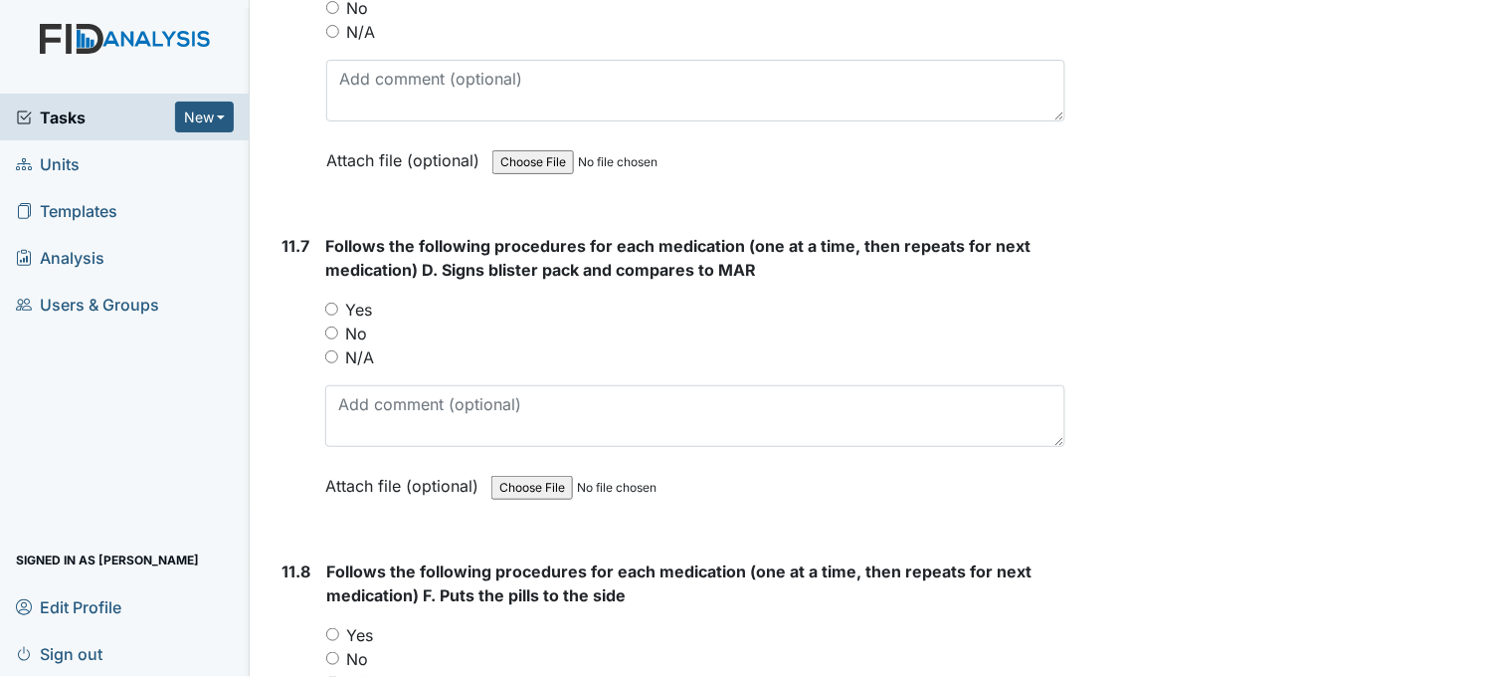
scroll to position [24209, 0]
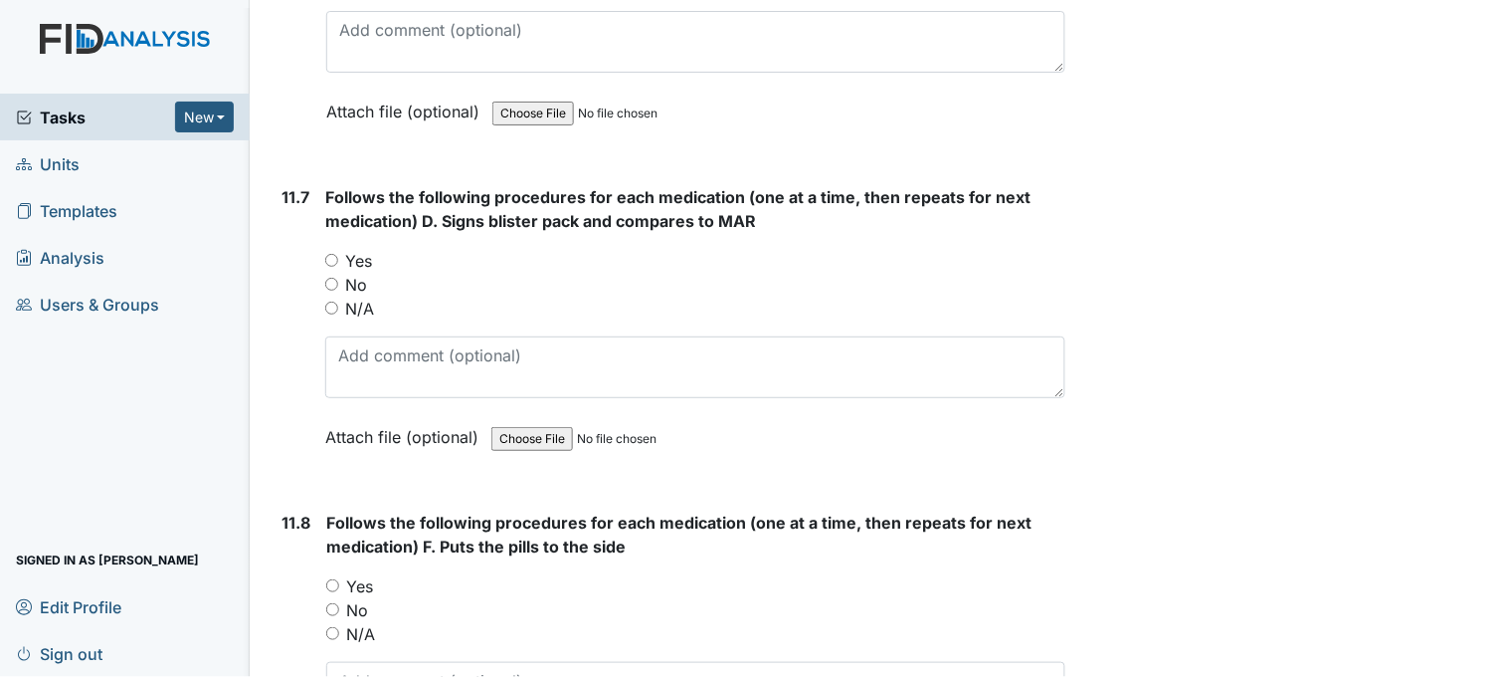
click at [331, 254] on input "Yes" at bounding box center [331, 260] width 13 height 13
radio input "true"
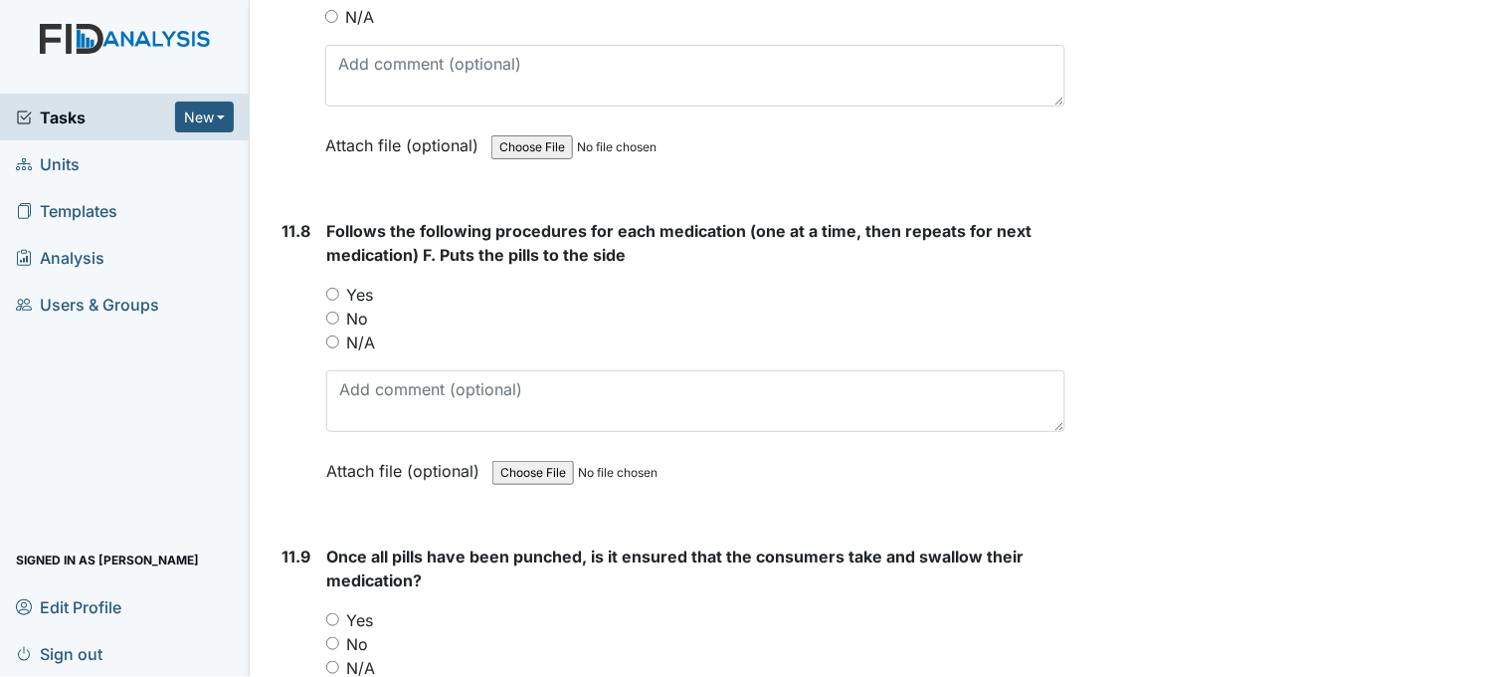
scroll to position [24540, 0]
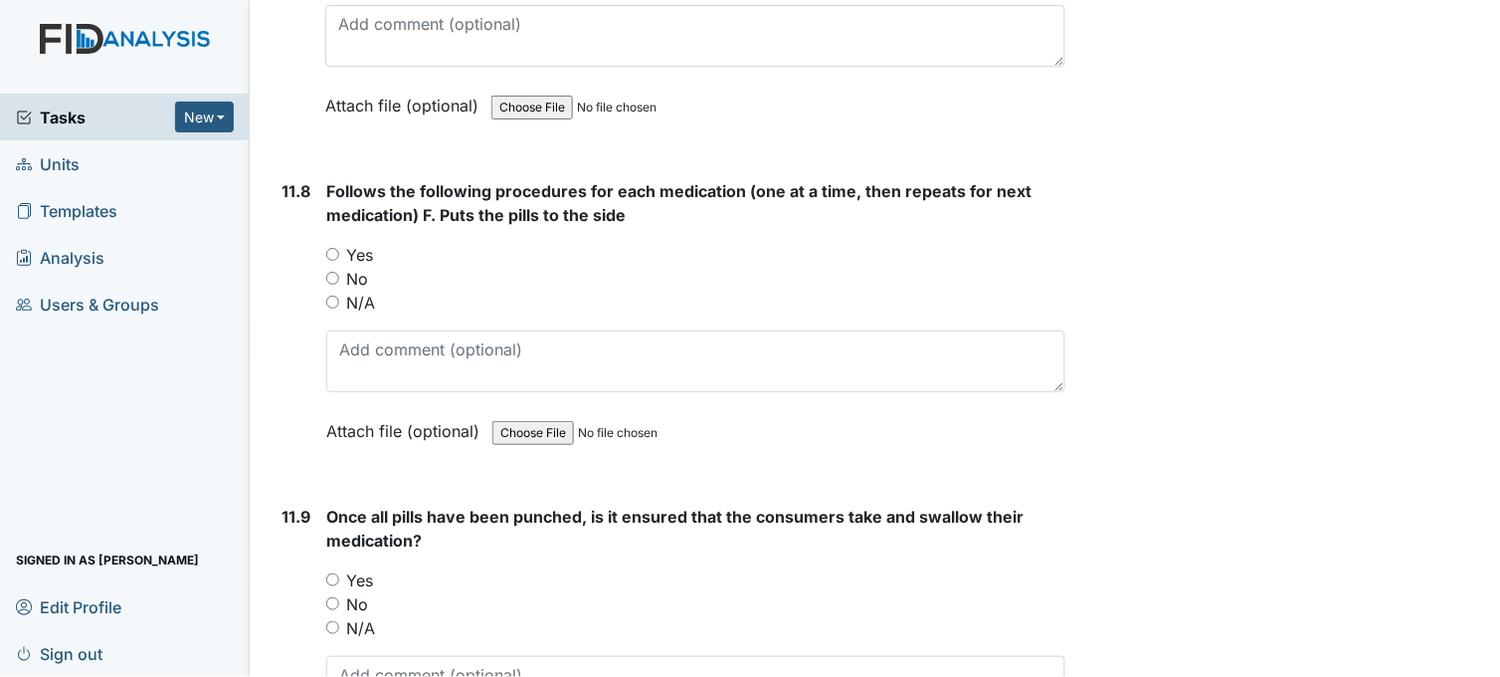
click at [332, 248] on input "Yes" at bounding box center [332, 254] width 13 height 13
radio input "true"
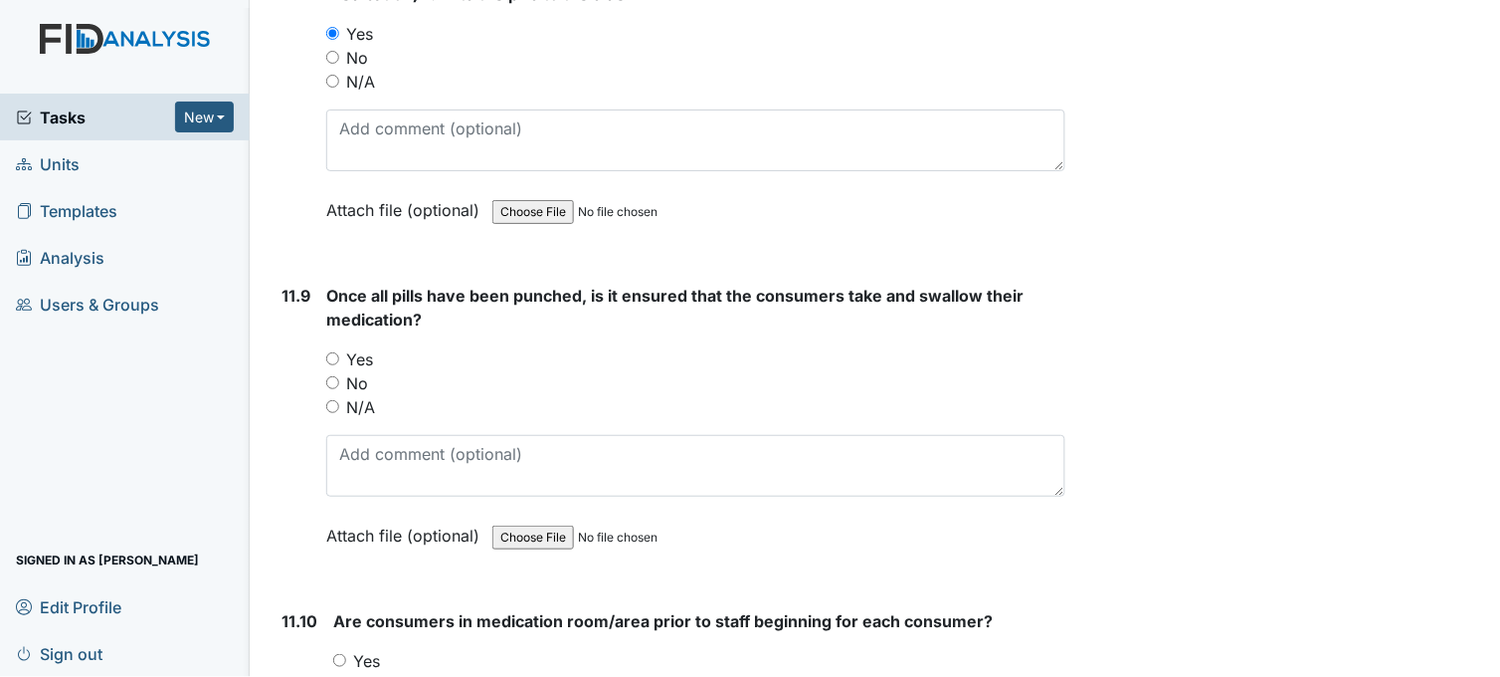
scroll to position [24872, 0]
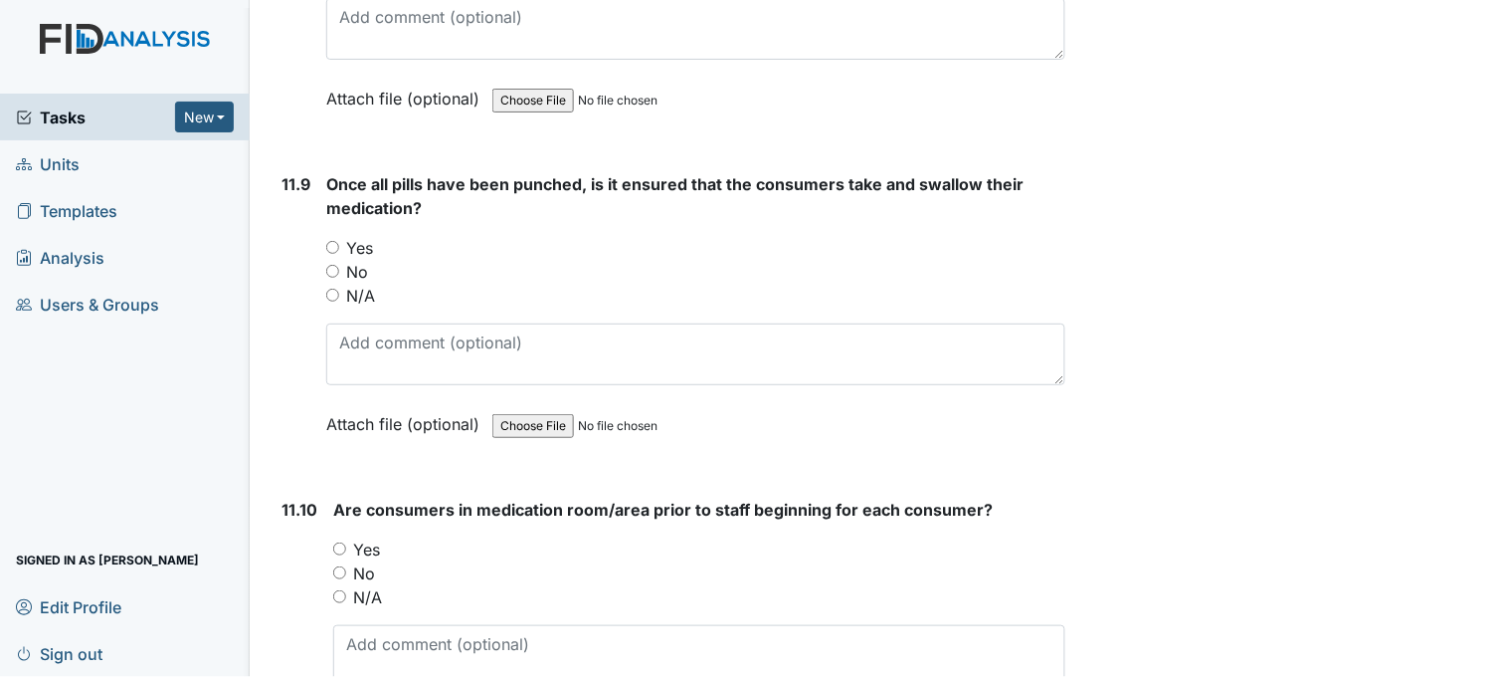
click at [331, 241] on input "Yes" at bounding box center [332, 247] width 13 height 13
radio input "true"
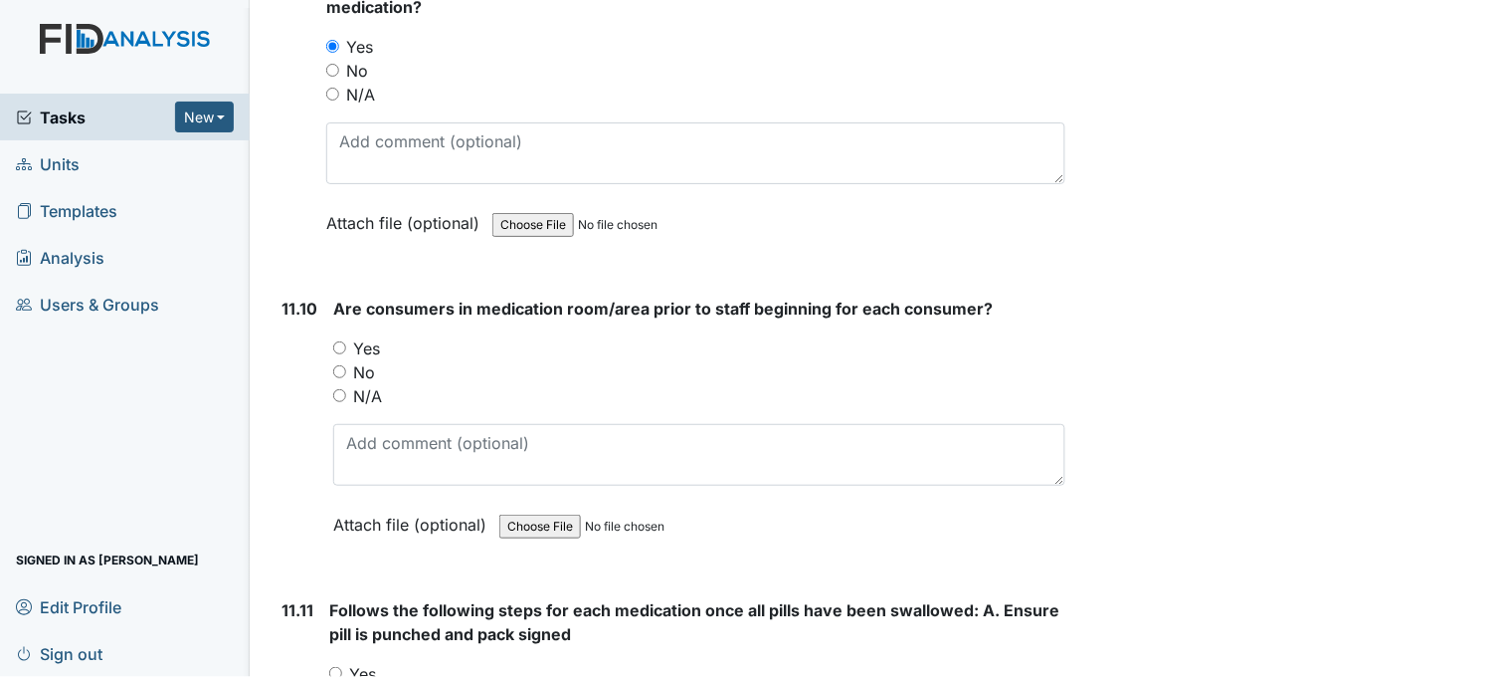
scroll to position [25093, 0]
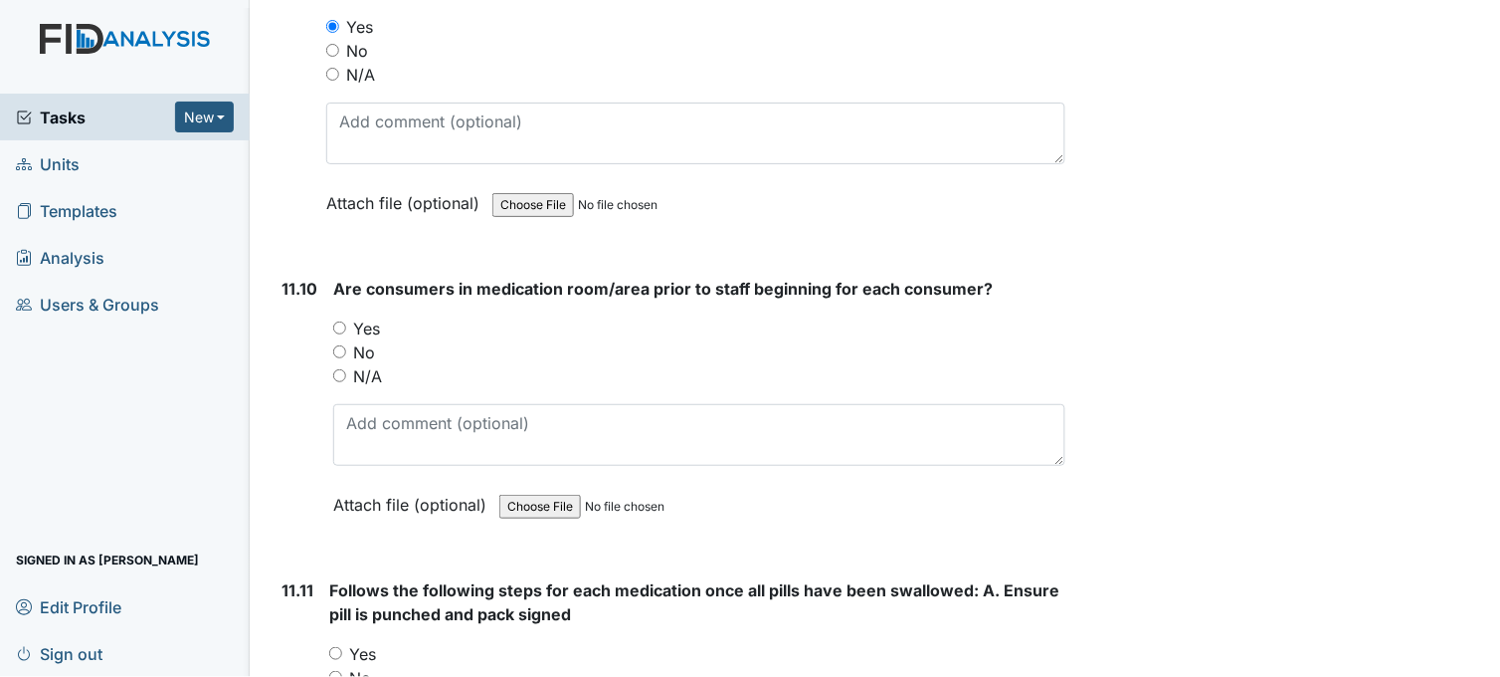
click at [338, 321] on input "Yes" at bounding box center [339, 327] width 13 height 13
radio input "true"
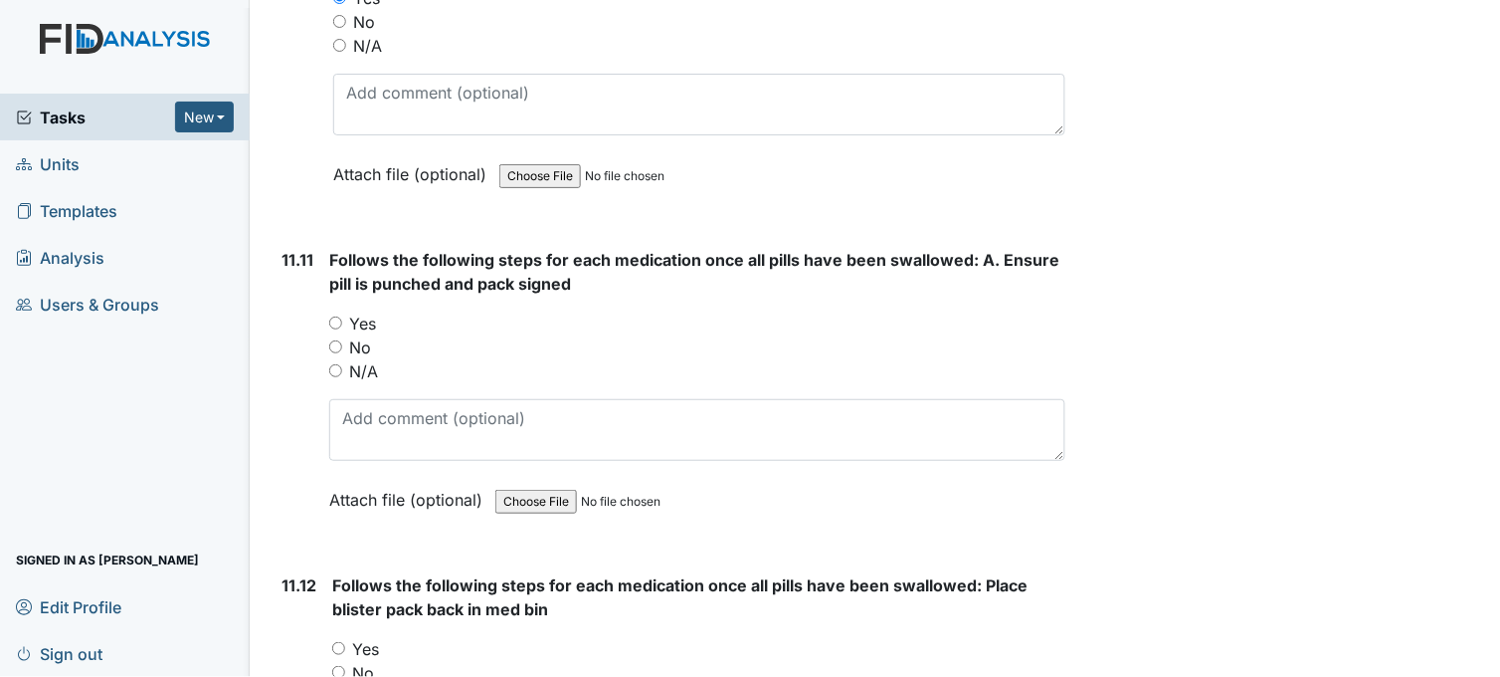
scroll to position [25424, 0]
click at [339, 315] on input "Yes" at bounding box center [335, 321] width 13 height 13
radio input "true"
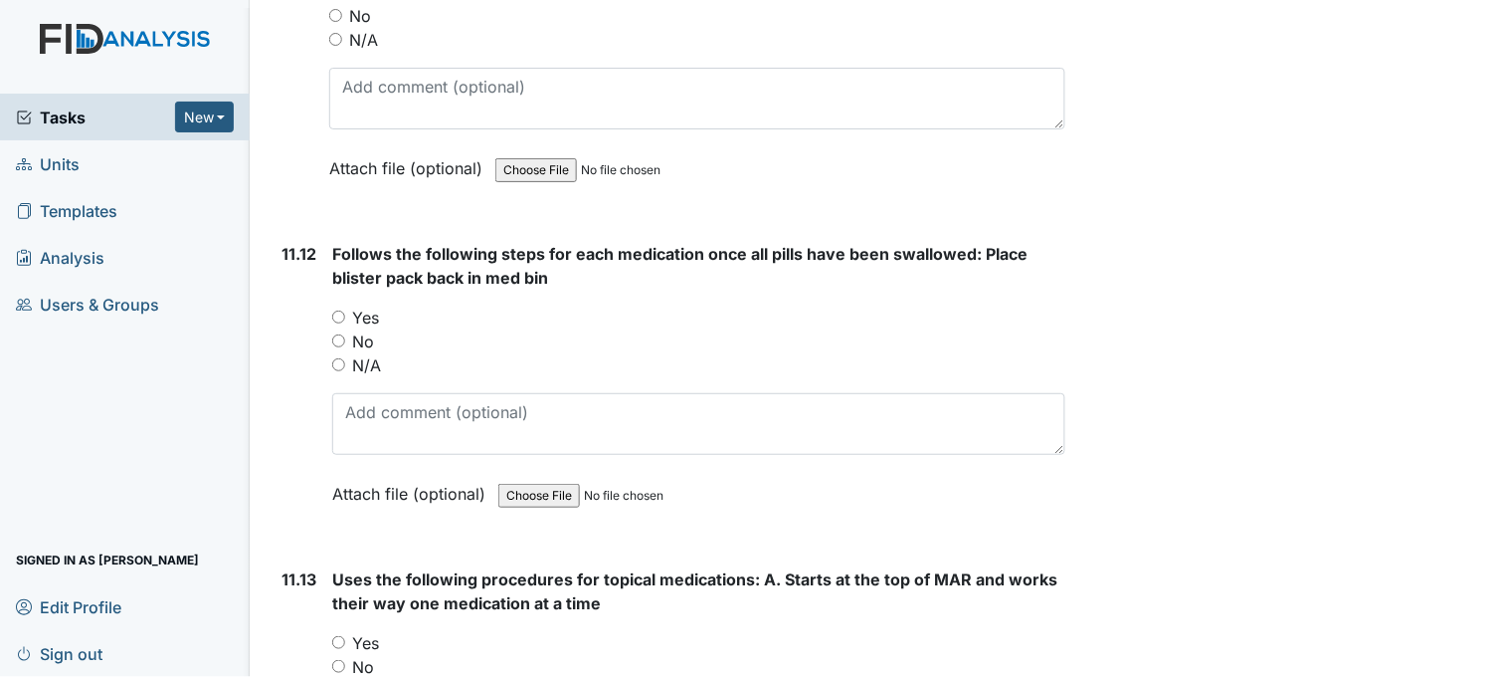
scroll to position [25756, 0]
click at [339, 309] on input "Yes" at bounding box center [338, 315] width 13 height 13
radio input "true"
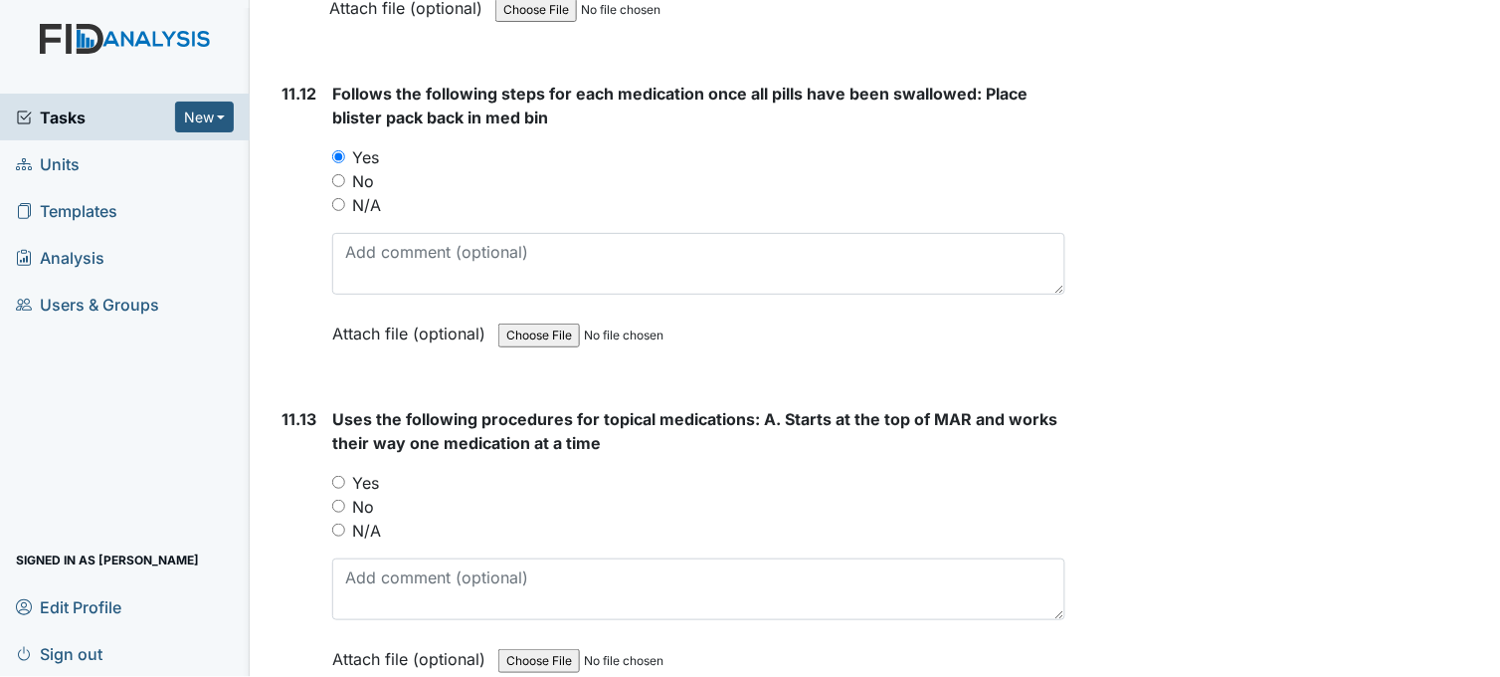
scroll to position [26088, 0]
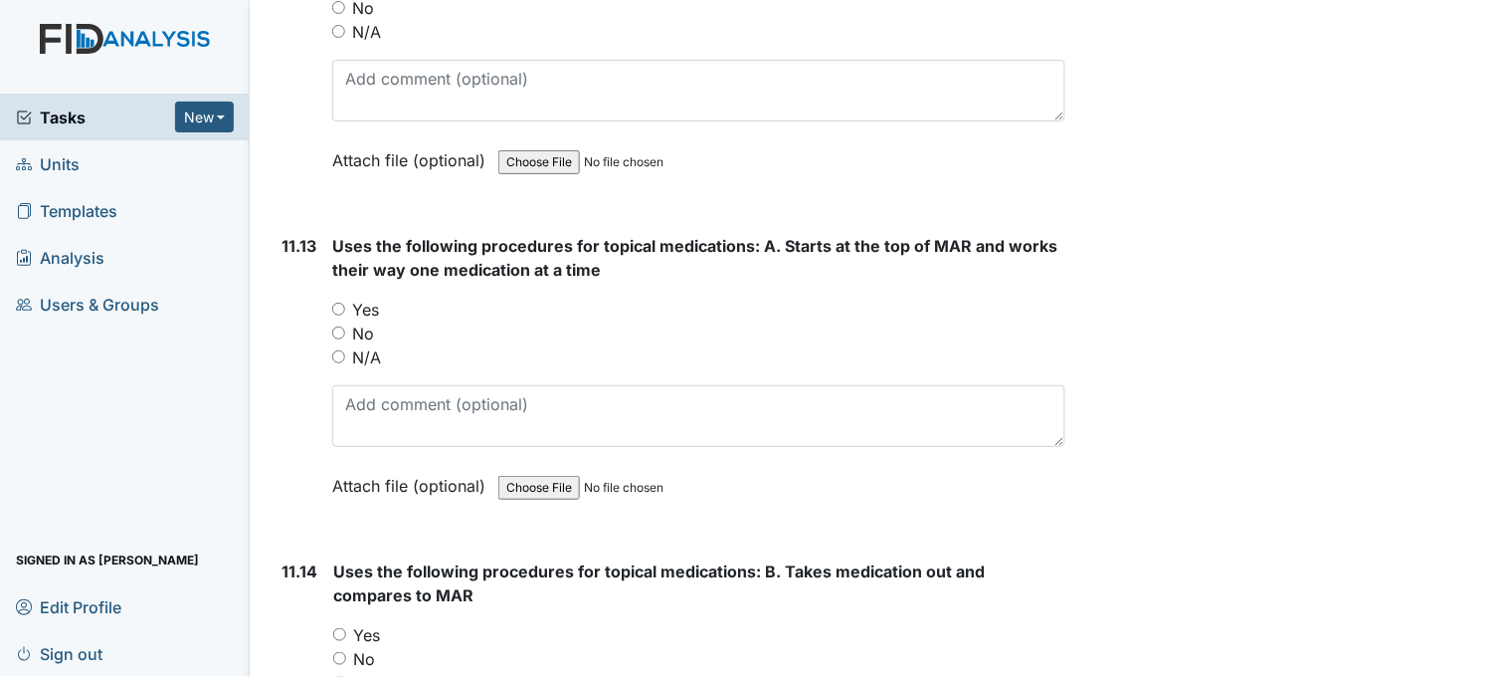
click at [342, 302] on input "Yes" at bounding box center [338, 308] width 13 height 13
radio input "true"
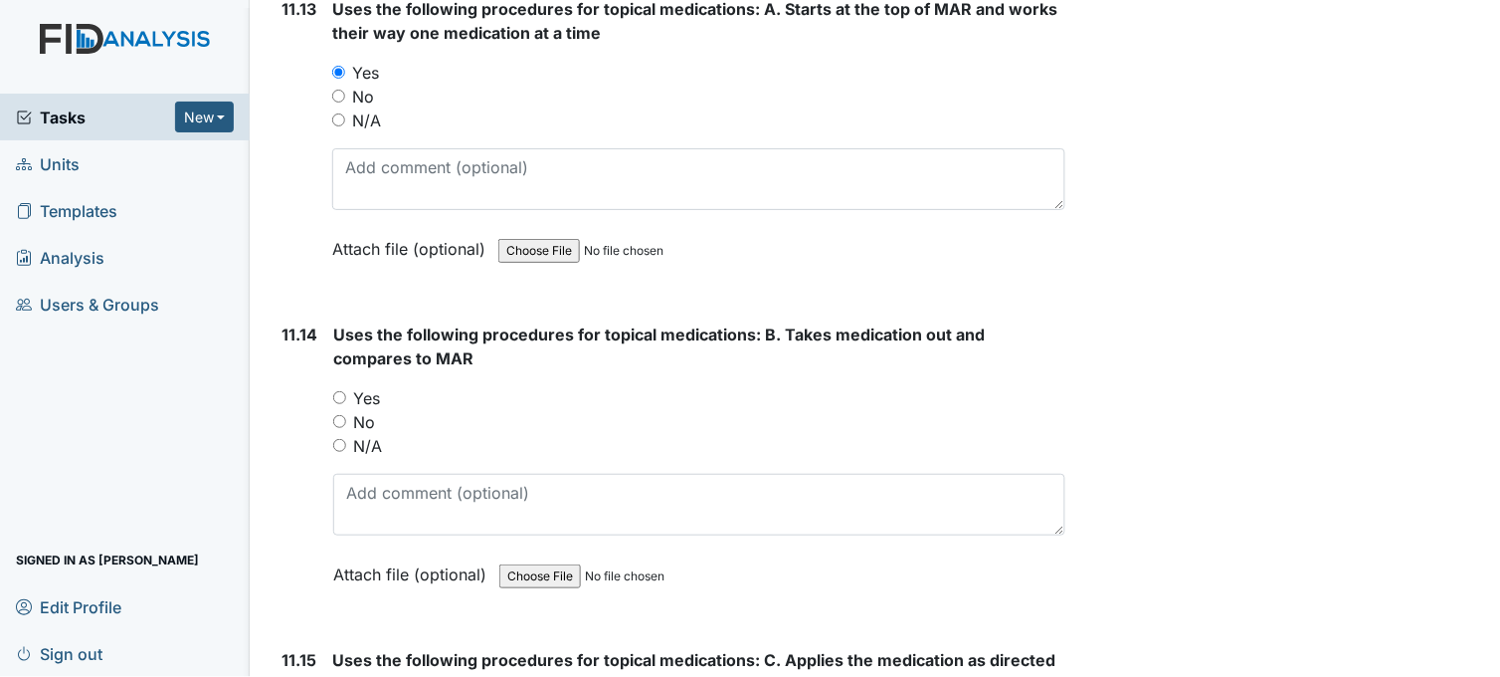
scroll to position [26419, 0]
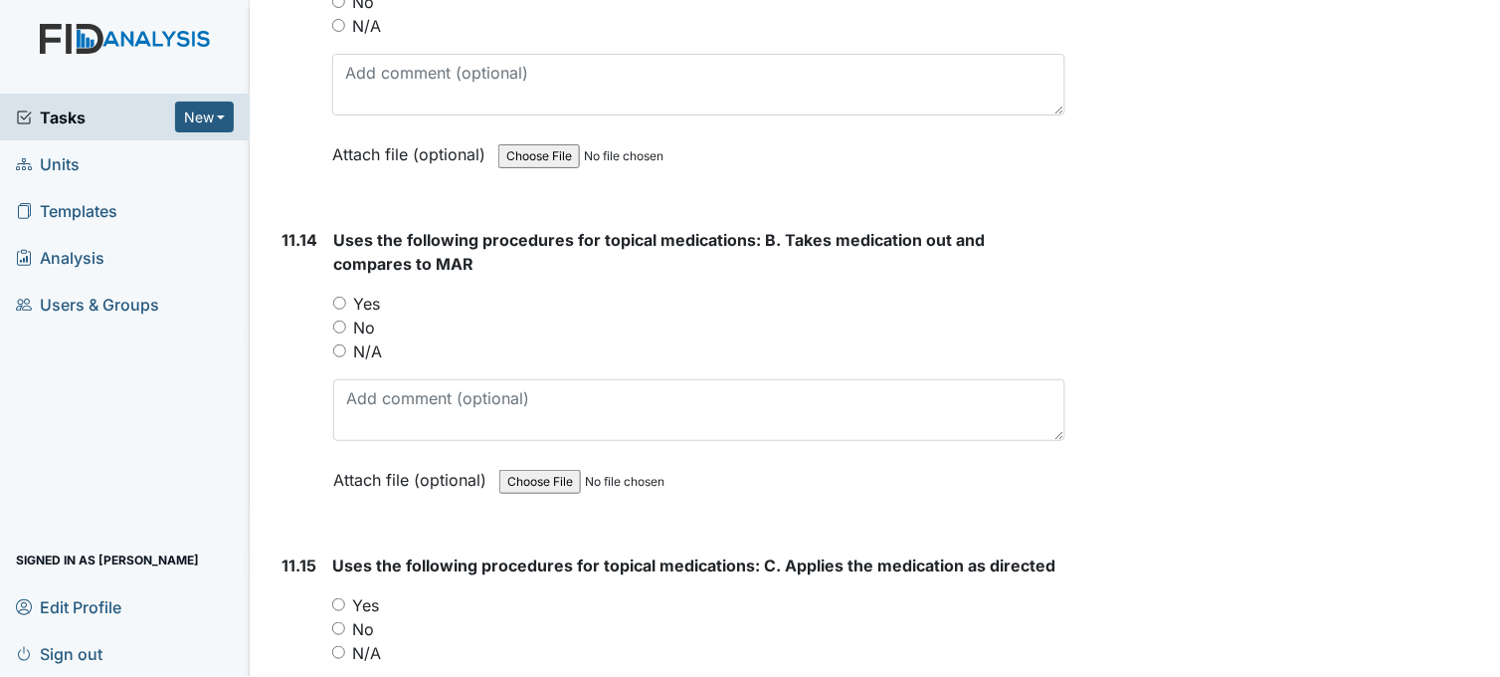
click at [339, 296] on input "Yes" at bounding box center [339, 302] width 13 height 13
radio input "true"
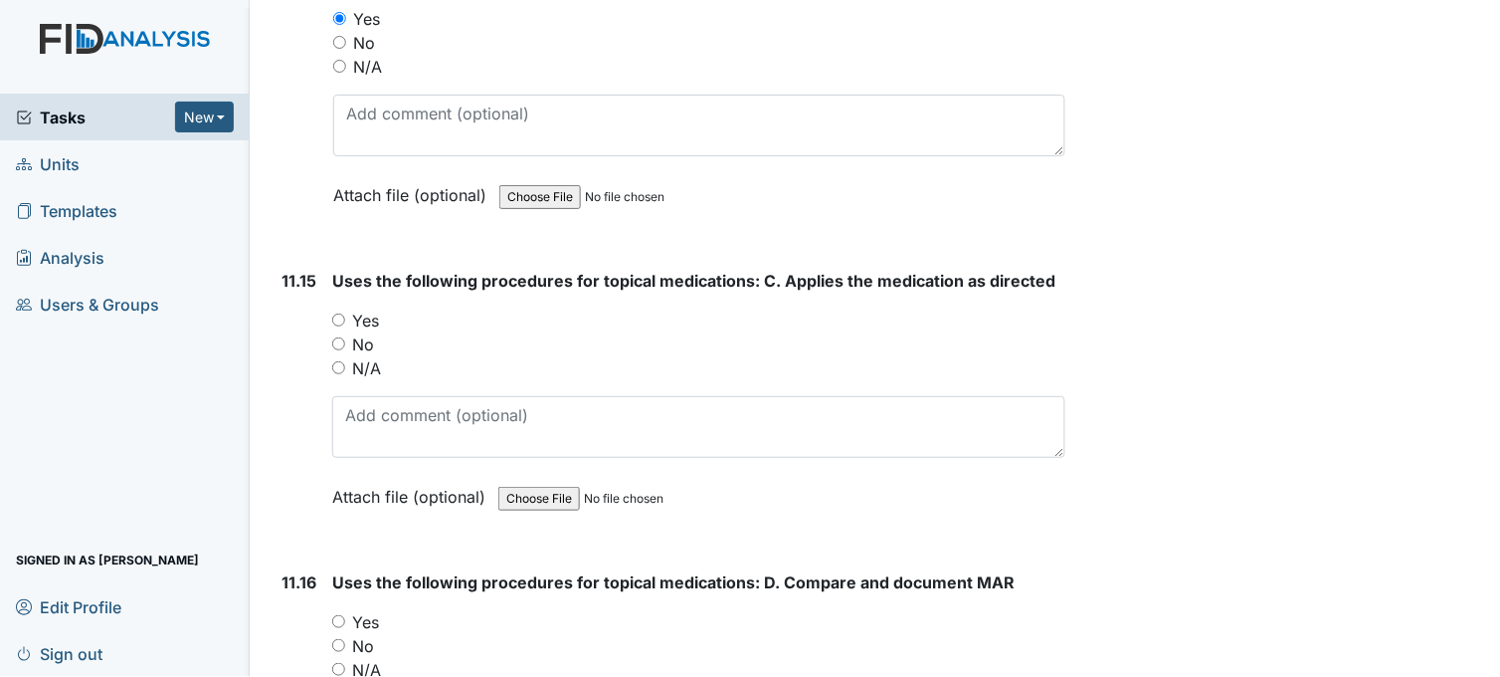
scroll to position [26751, 0]
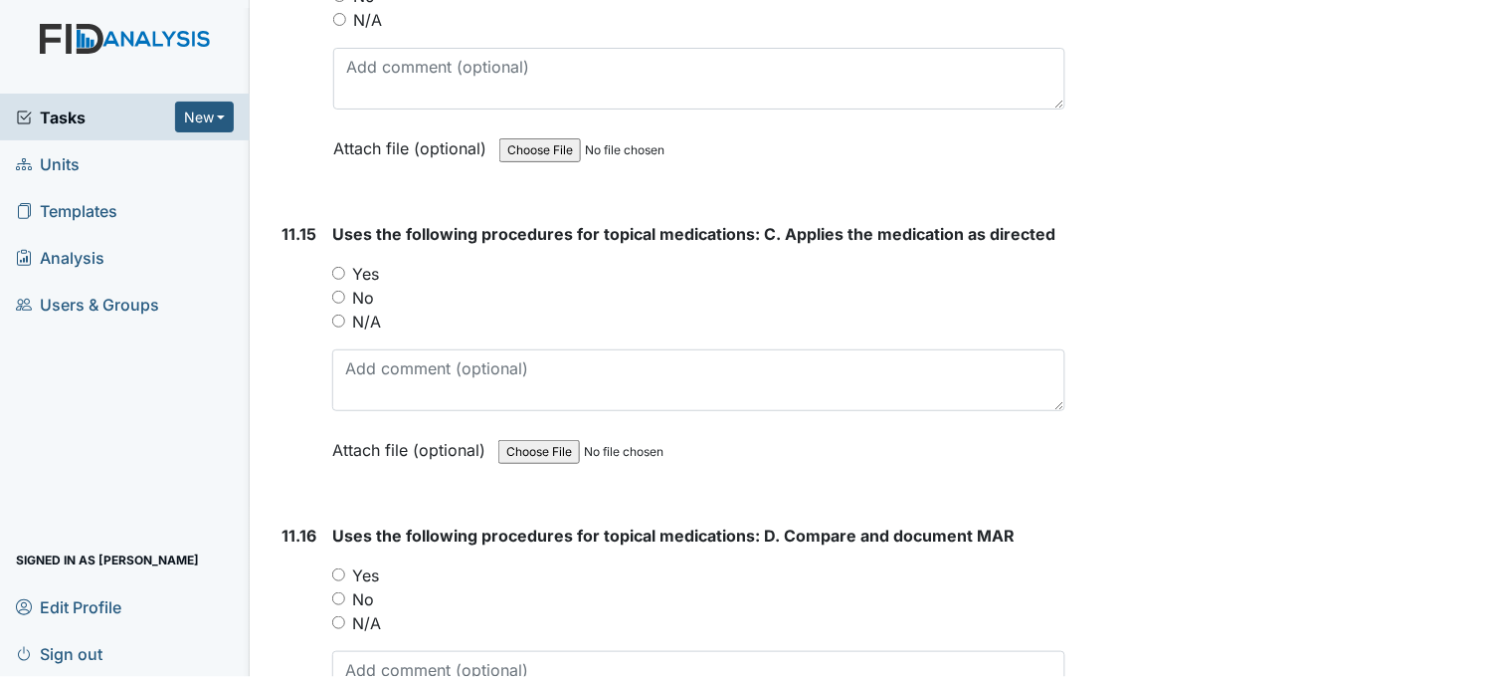
click at [339, 267] on input "Yes" at bounding box center [338, 273] width 13 height 13
radio input "true"
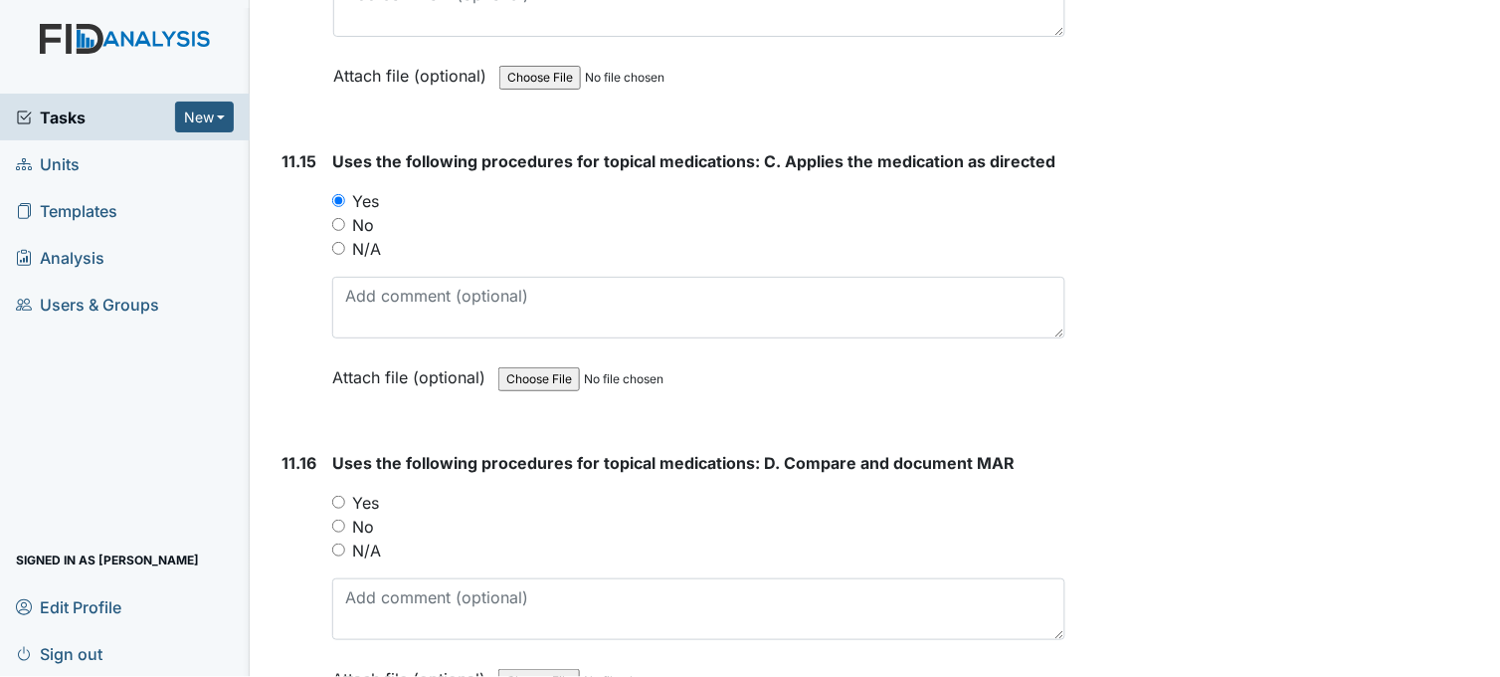
scroll to position [27083, 0]
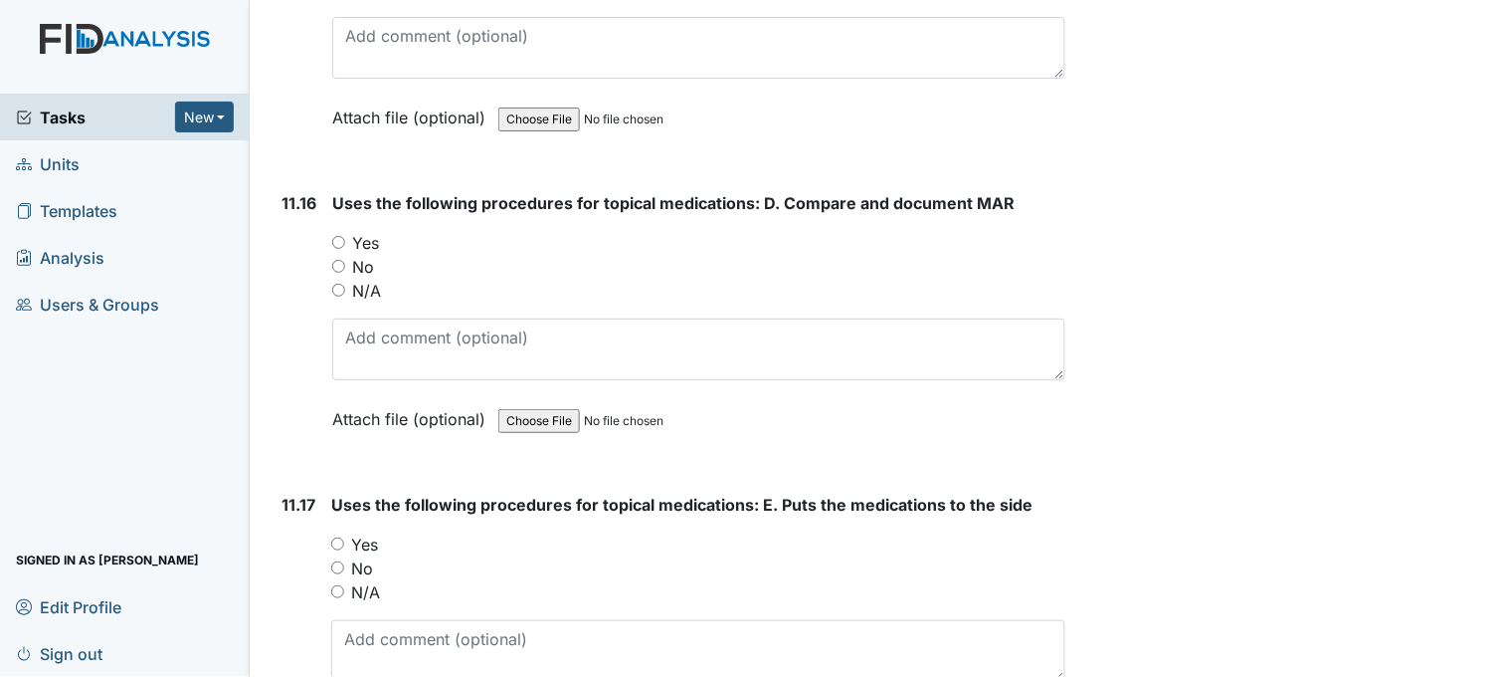
click at [341, 236] on input "Yes" at bounding box center [338, 242] width 13 height 13
radio input "true"
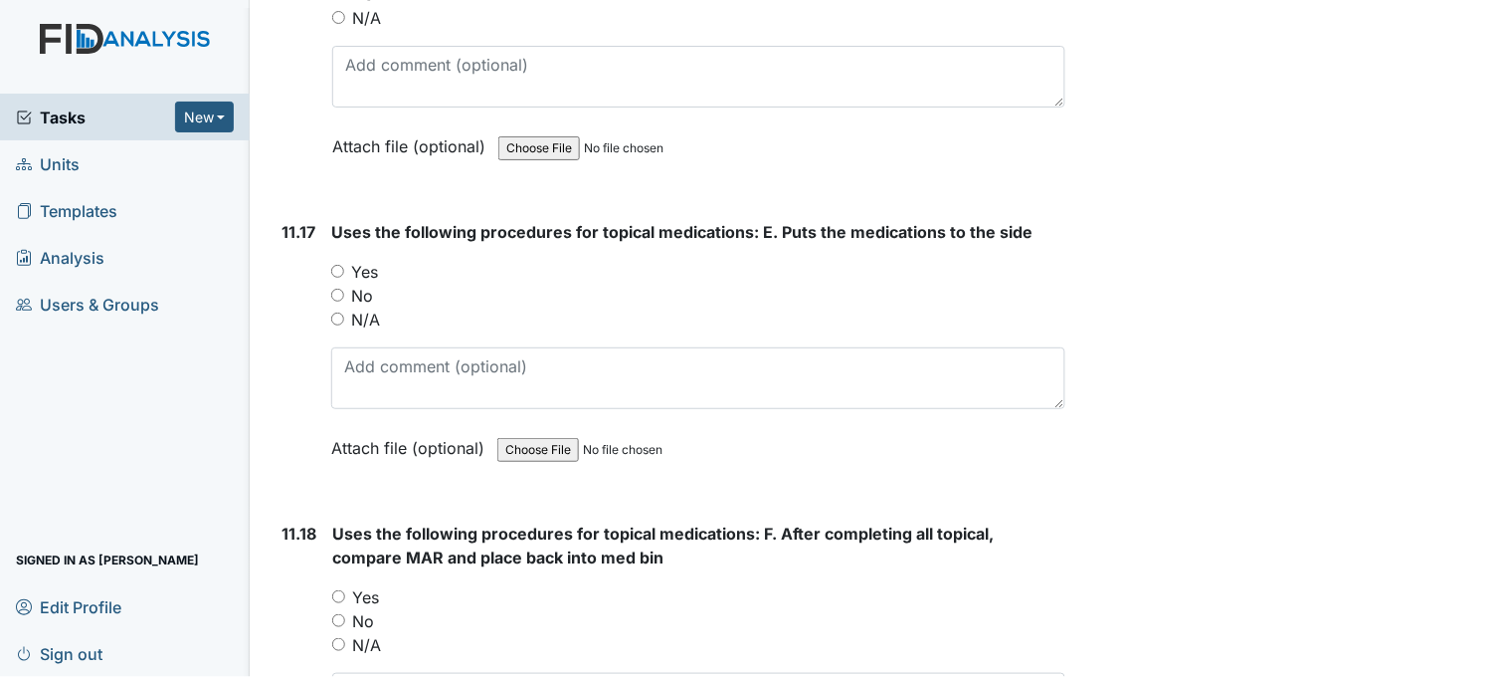
scroll to position [27414, 0]
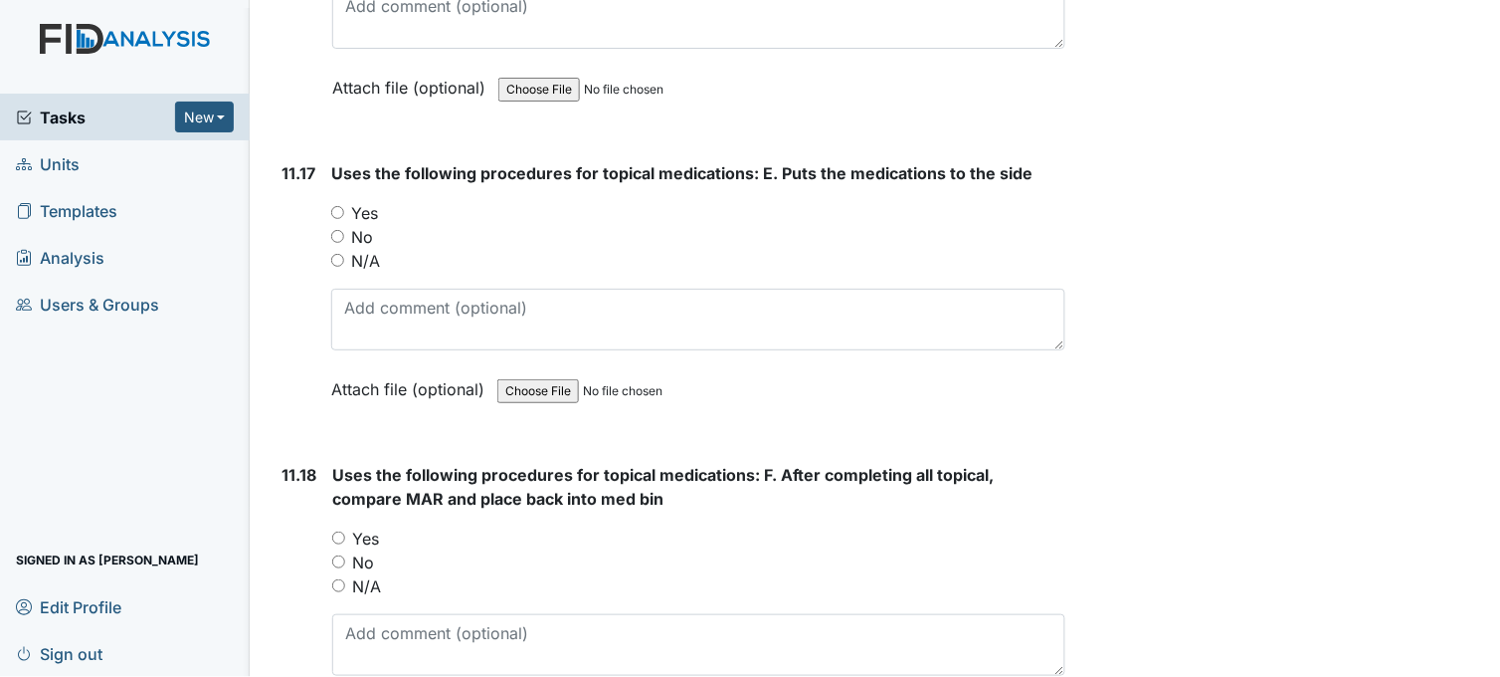
click at [335, 206] on input "Yes" at bounding box center [337, 212] width 13 height 13
radio input "true"
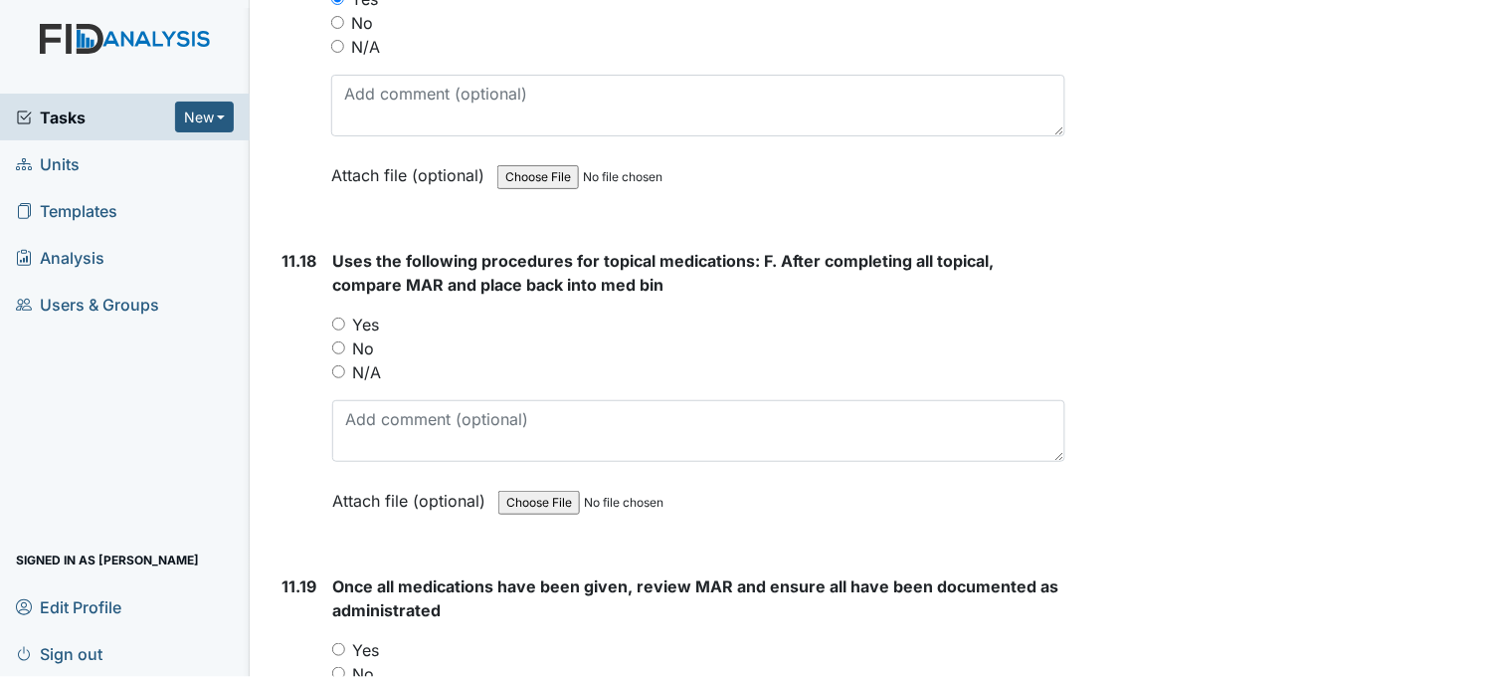
scroll to position [27635, 0]
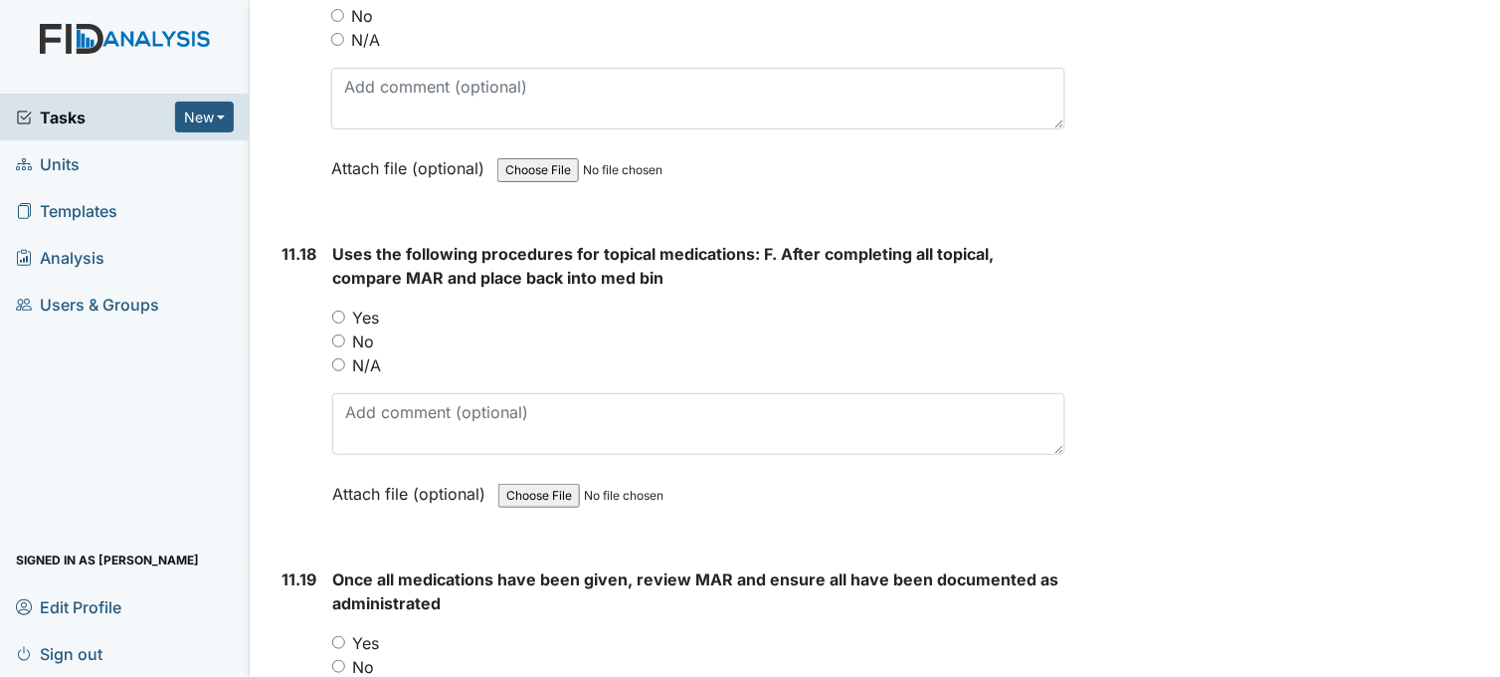
click at [339, 310] on input "Yes" at bounding box center [338, 316] width 13 height 13
radio input "true"
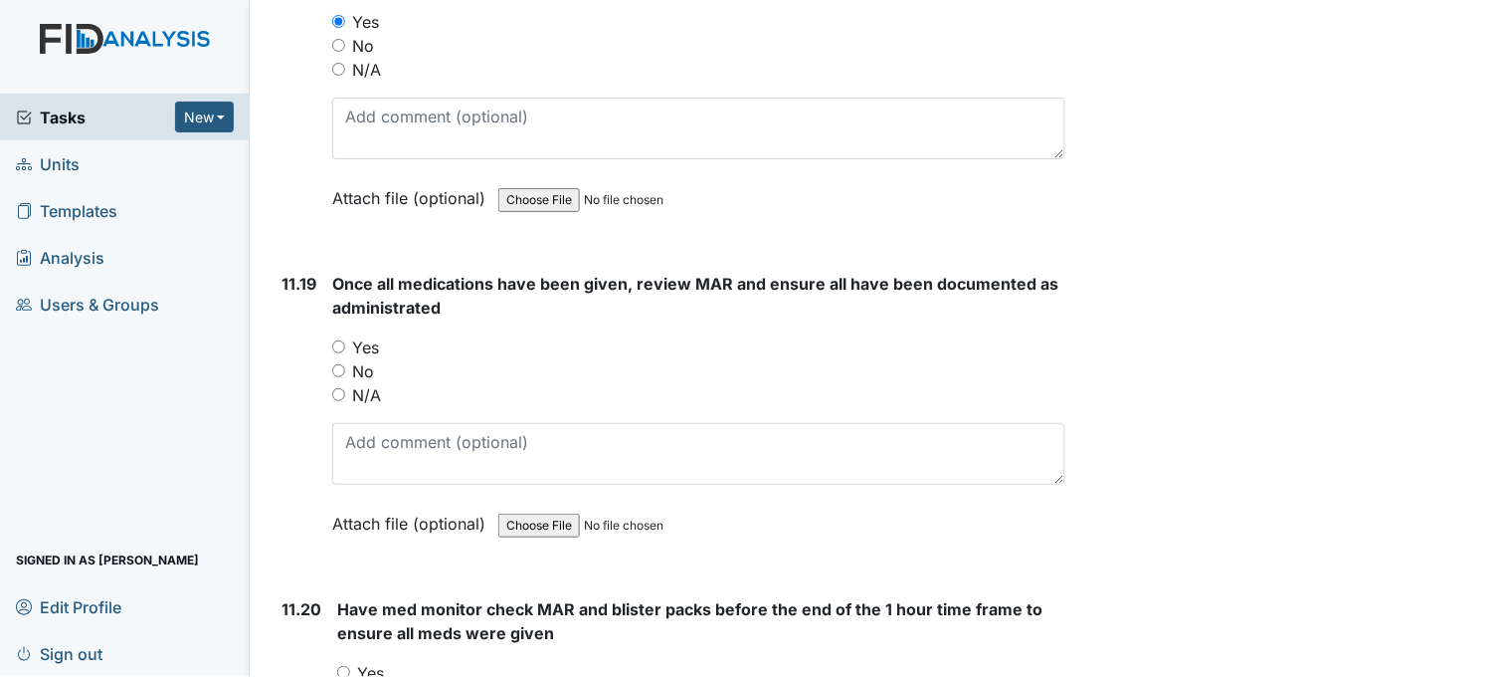
scroll to position [27967, 0]
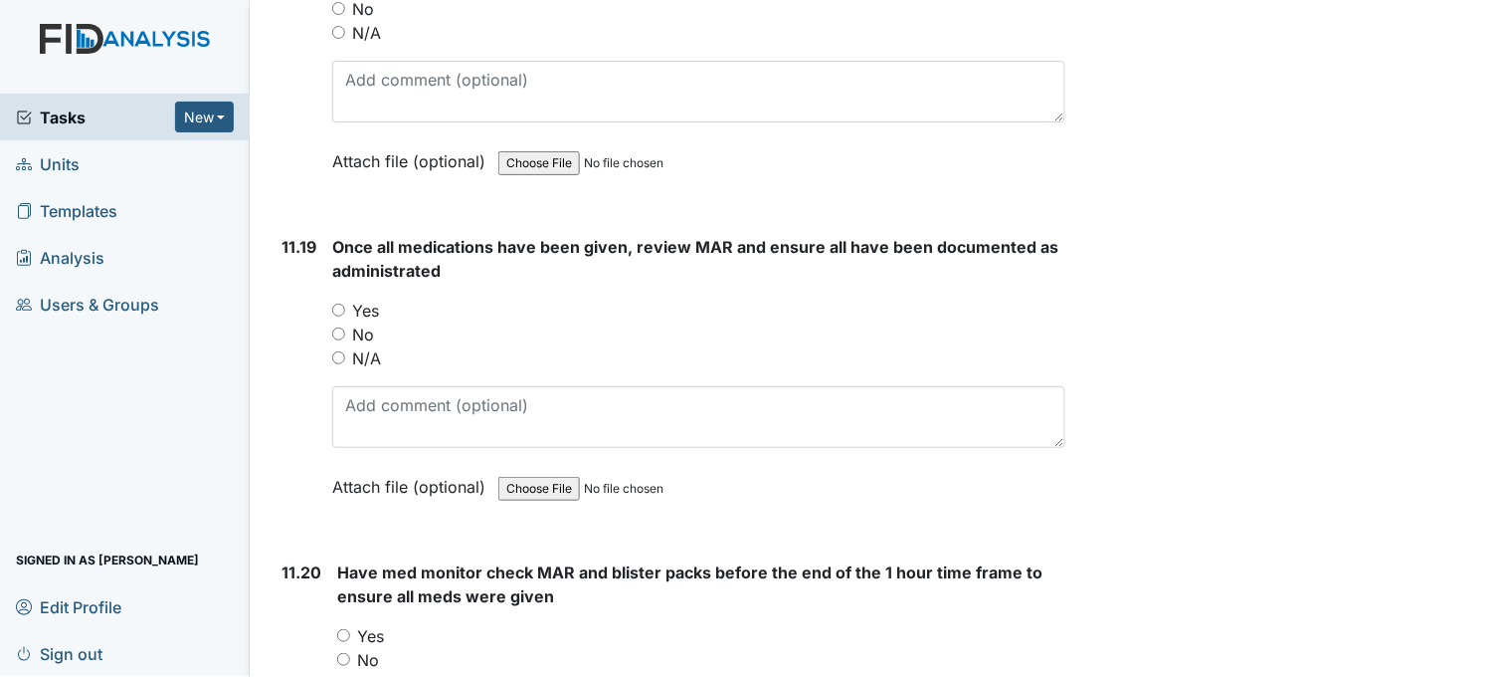
click at [338, 303] on input "Yes" at bounding box center [338, 309] width 13 height 13
radio input "true"
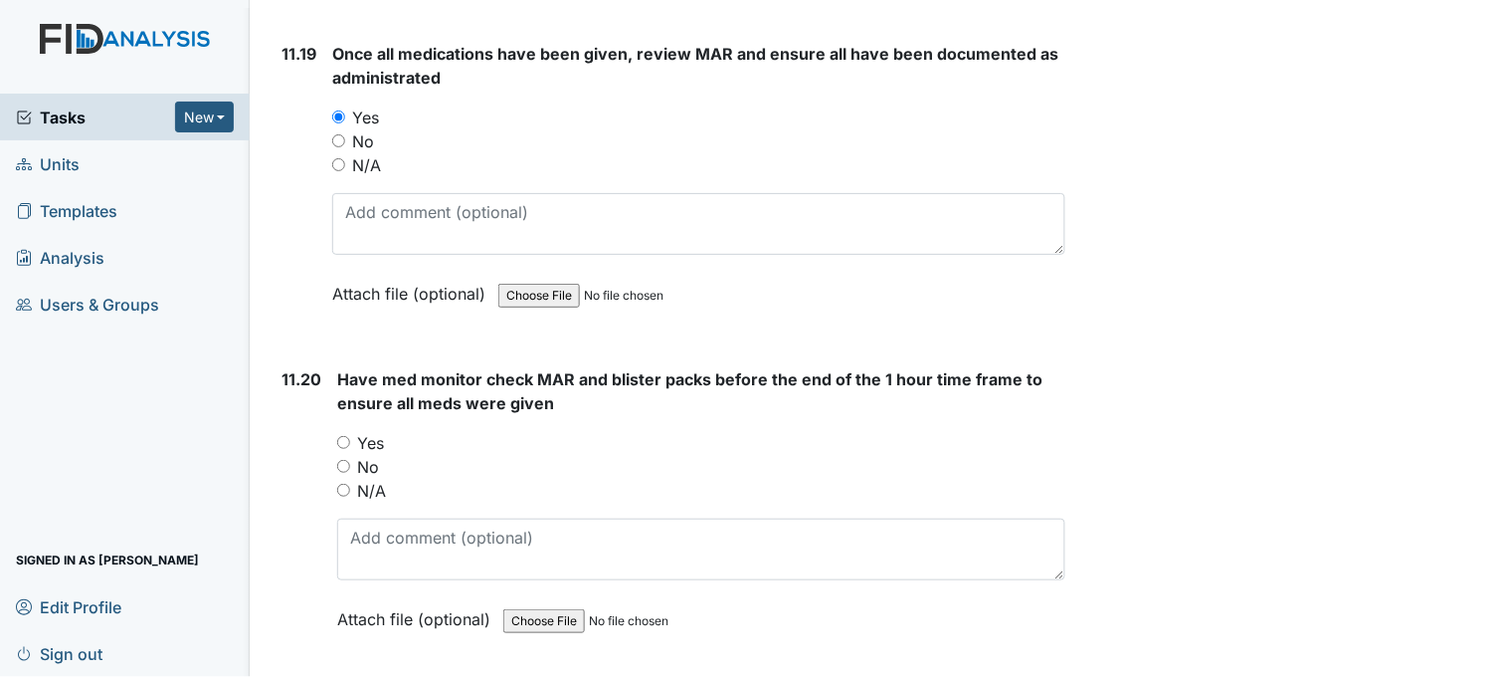
scroll to position [28299, 0]
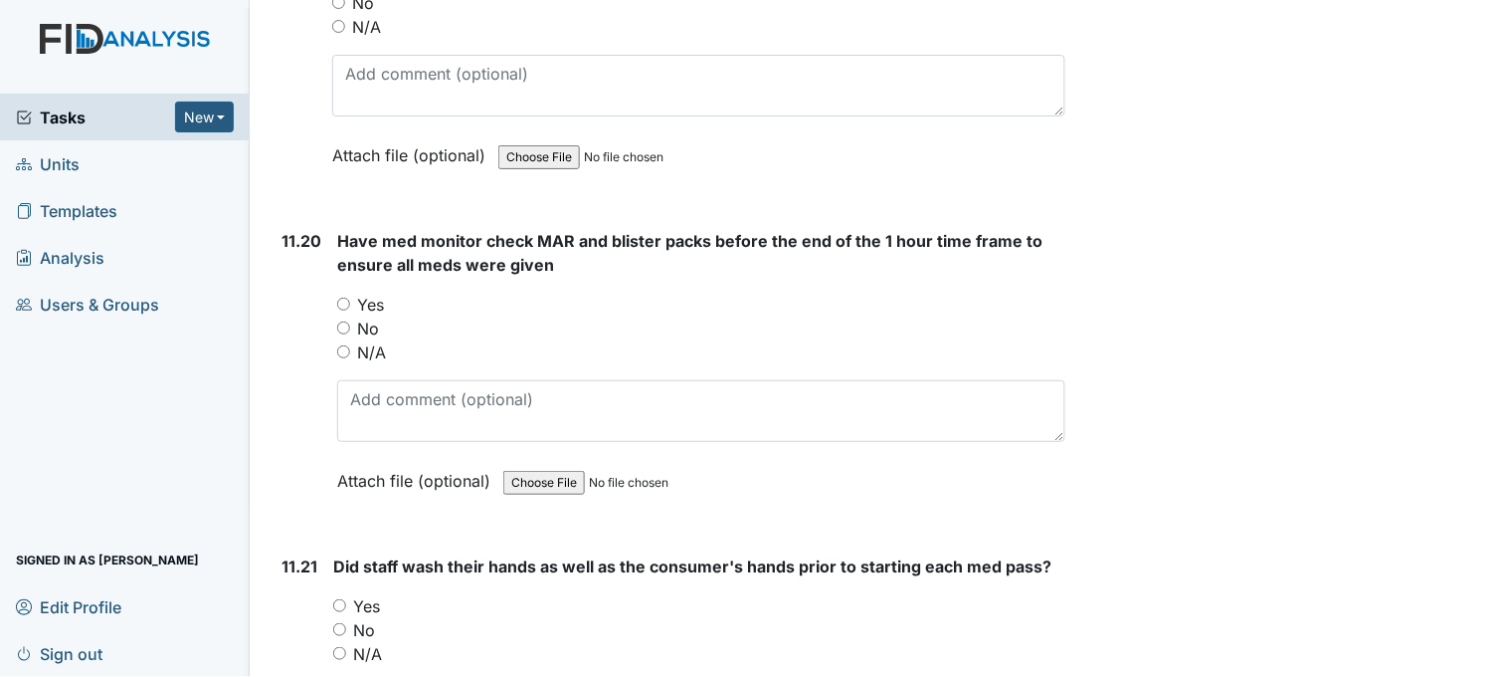
click at [344, 297] on input "Yes" at bounding box center [343, 303] width 13 height 13
radio input "true"
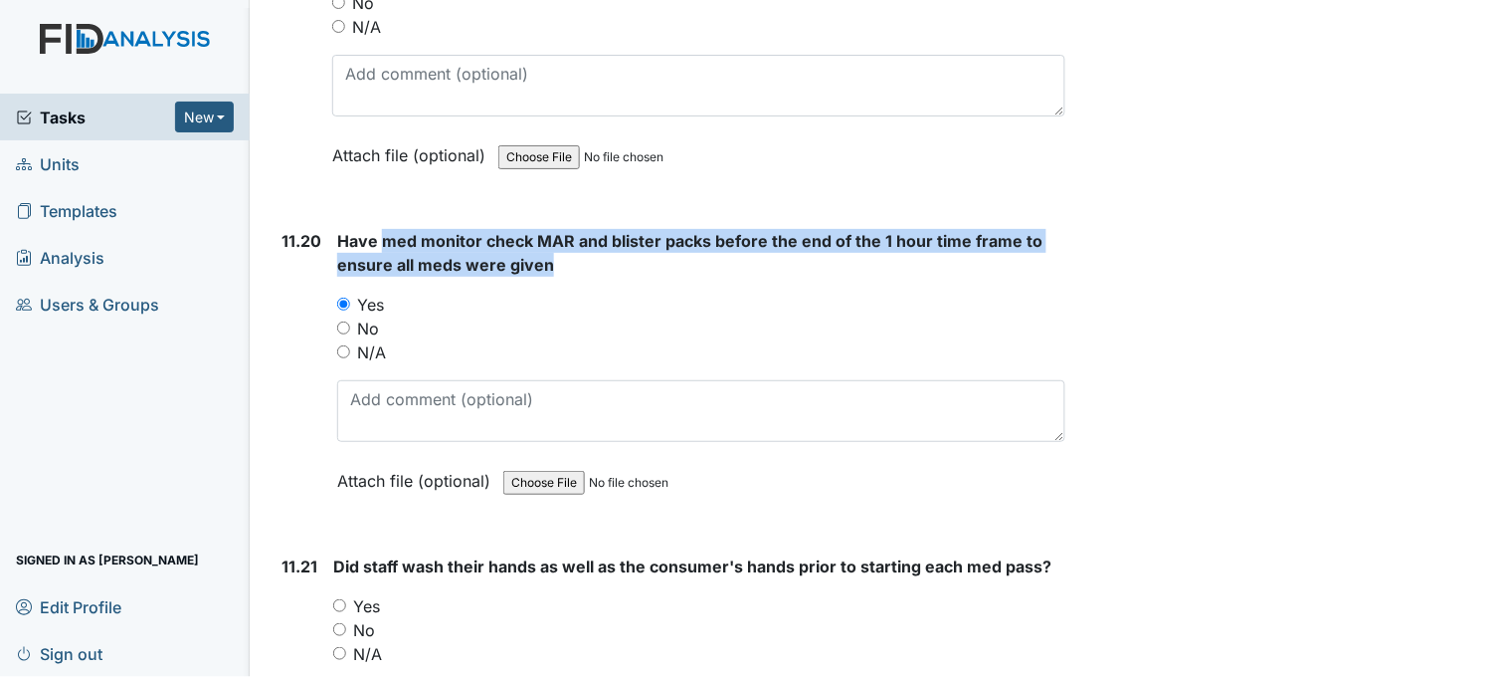
drag, startPoint x: 385, startPoint y: 217, endPoint x: 545, endPoint y: 234, distance: 161.1
click at [545, 234] on span "Have med monitor check MAR and blister packs before the end of the 1 hour time …" at bounding box center [689, 253] width 705 height 44
drag, startPoint x: 545, startPoint y: 234, endPoint x: 509, endPoint y: 234, distance: 35.8
copy span "med monitor check MAR and blister packs before the end of the 1 hour time frame…"
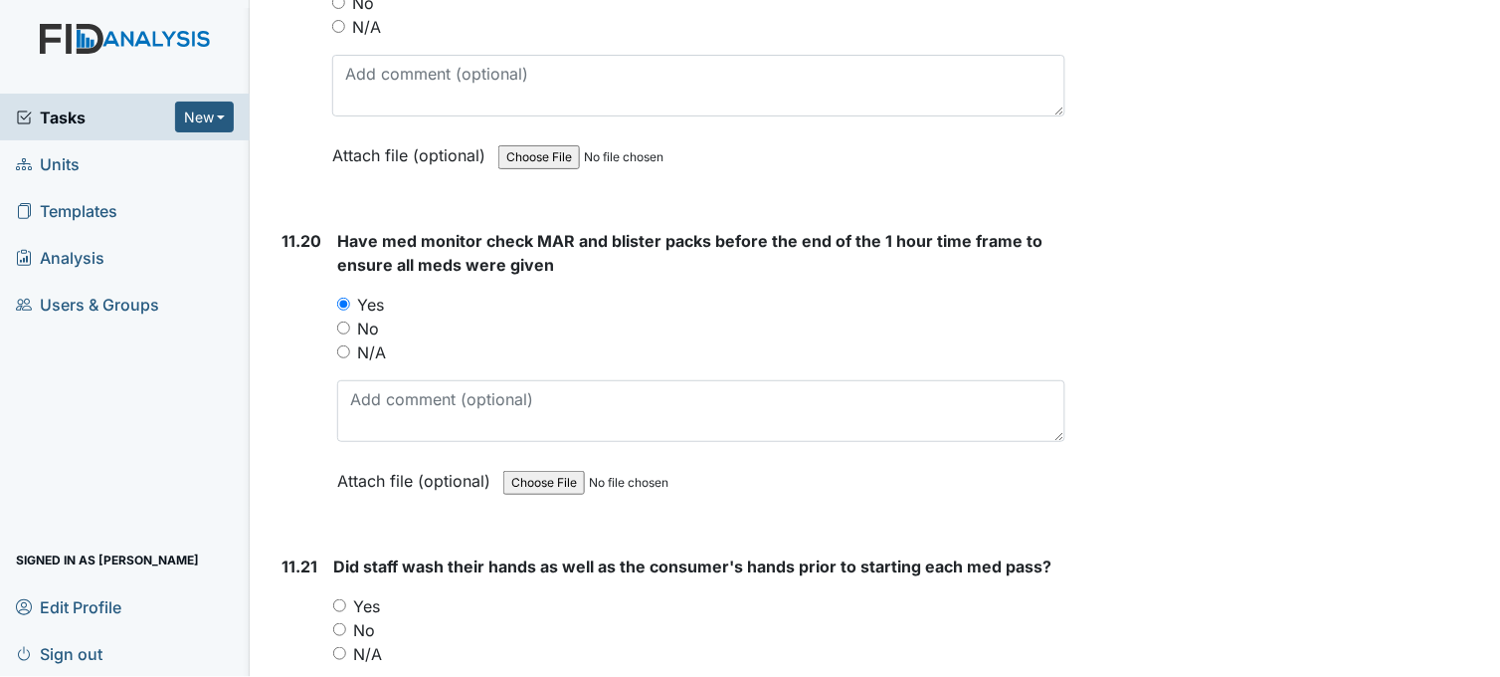
click at [533, 316] on div "No" at bounding box center [701, 328] width 728 height 24
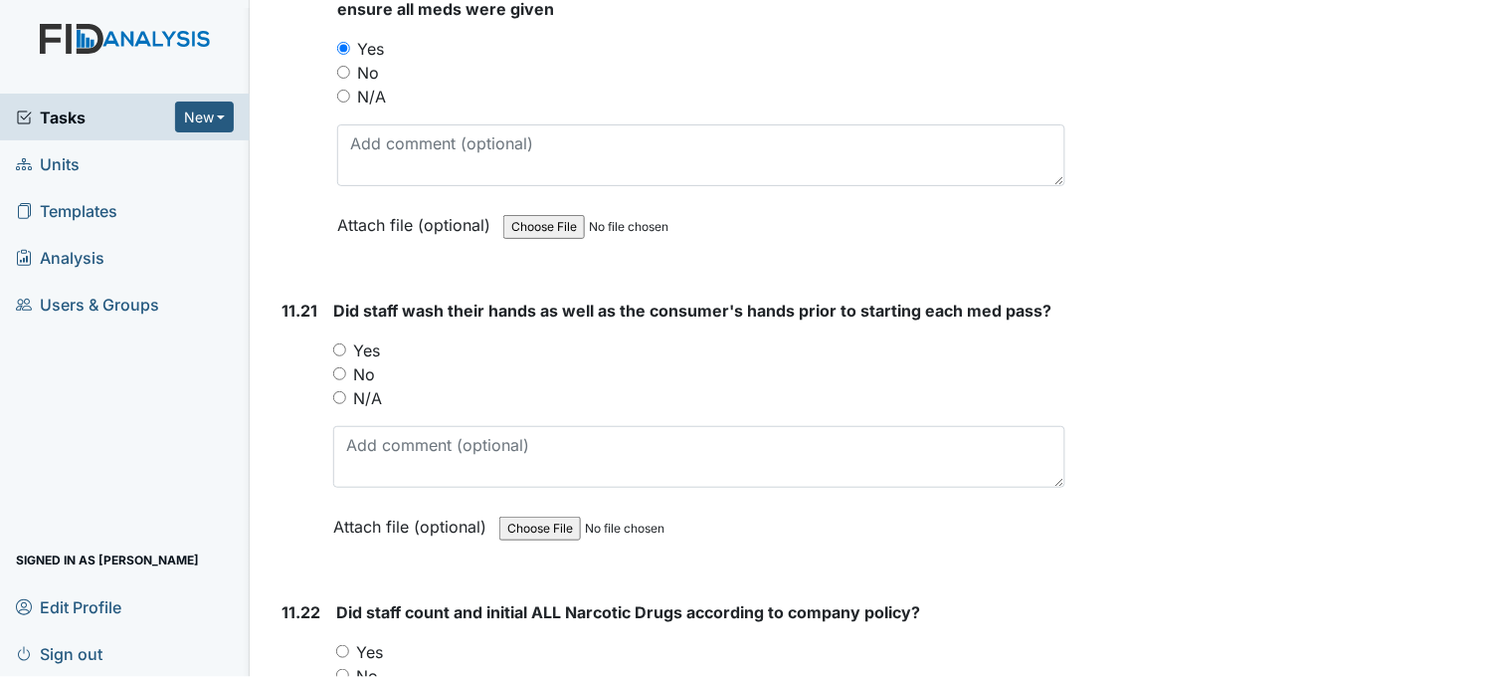
scroll to position [28630, 0]
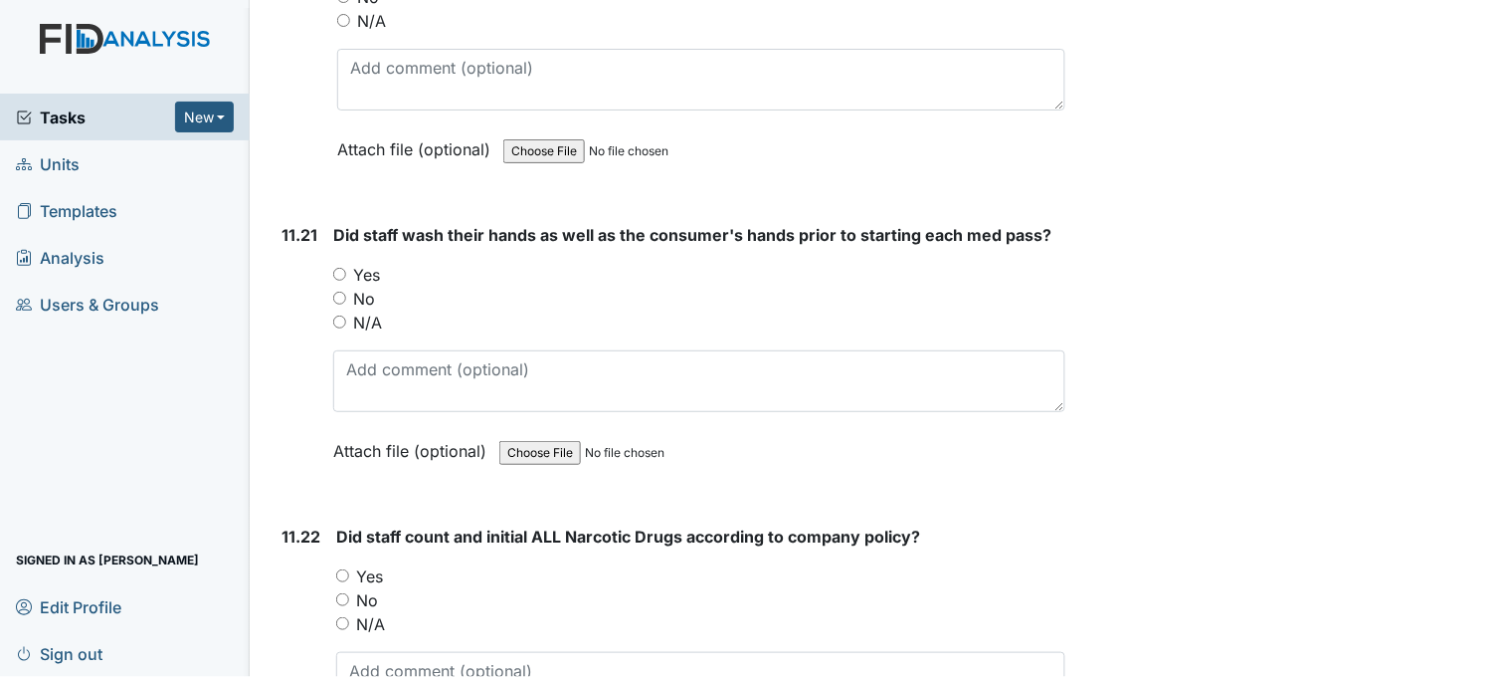
click at [343, 268] on input "Yes" at bounding box center [339, 274] width 13 height 13
radio input "true"
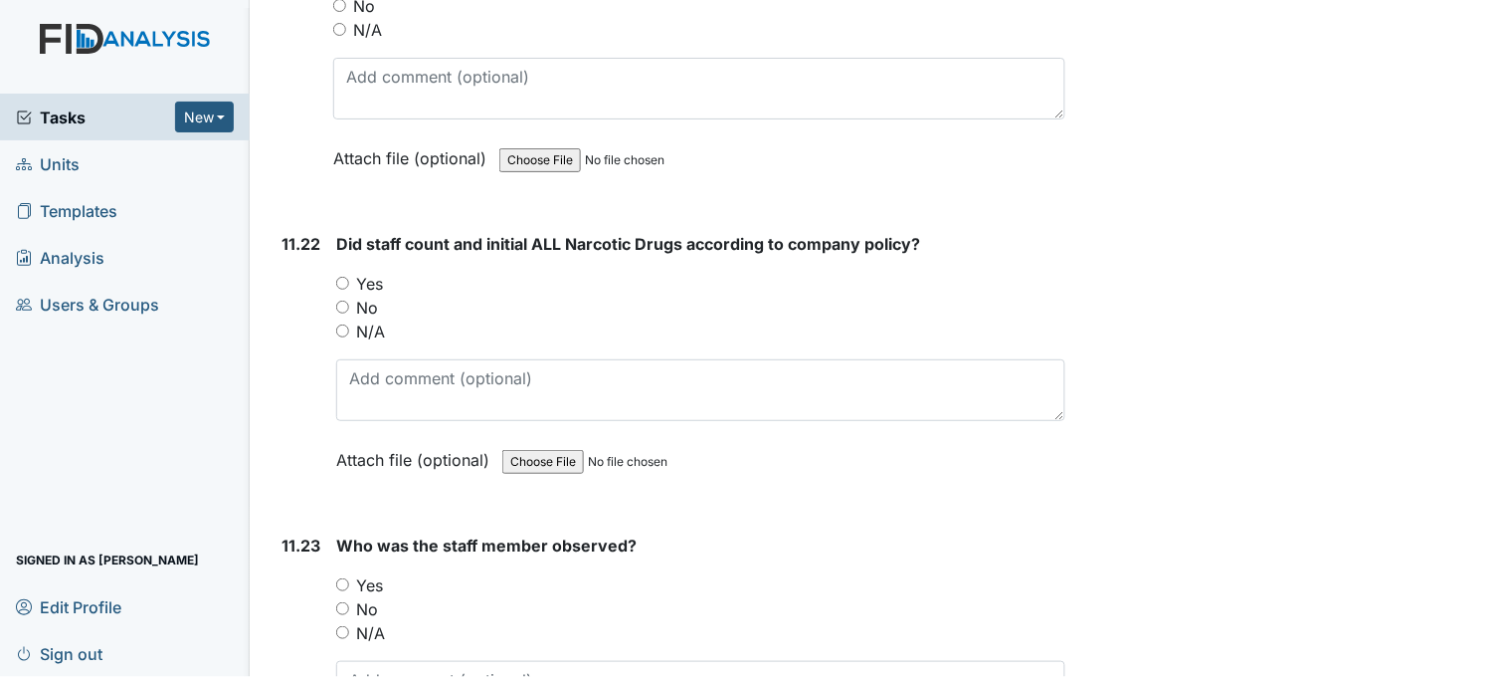
scroll to position [28962, 0]
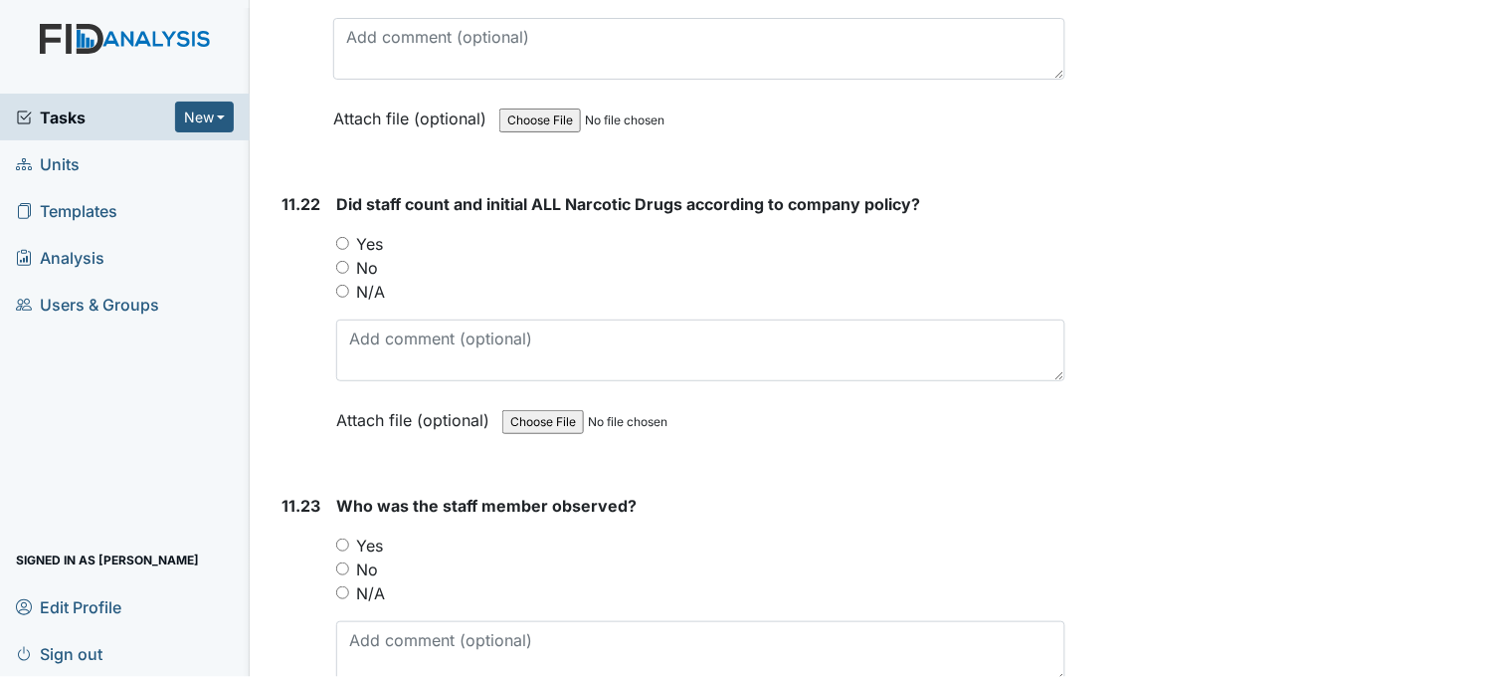
click at [343, 237] on input "Yes" at bounding box center [342, 243] width 13 height 13
radio input "true"
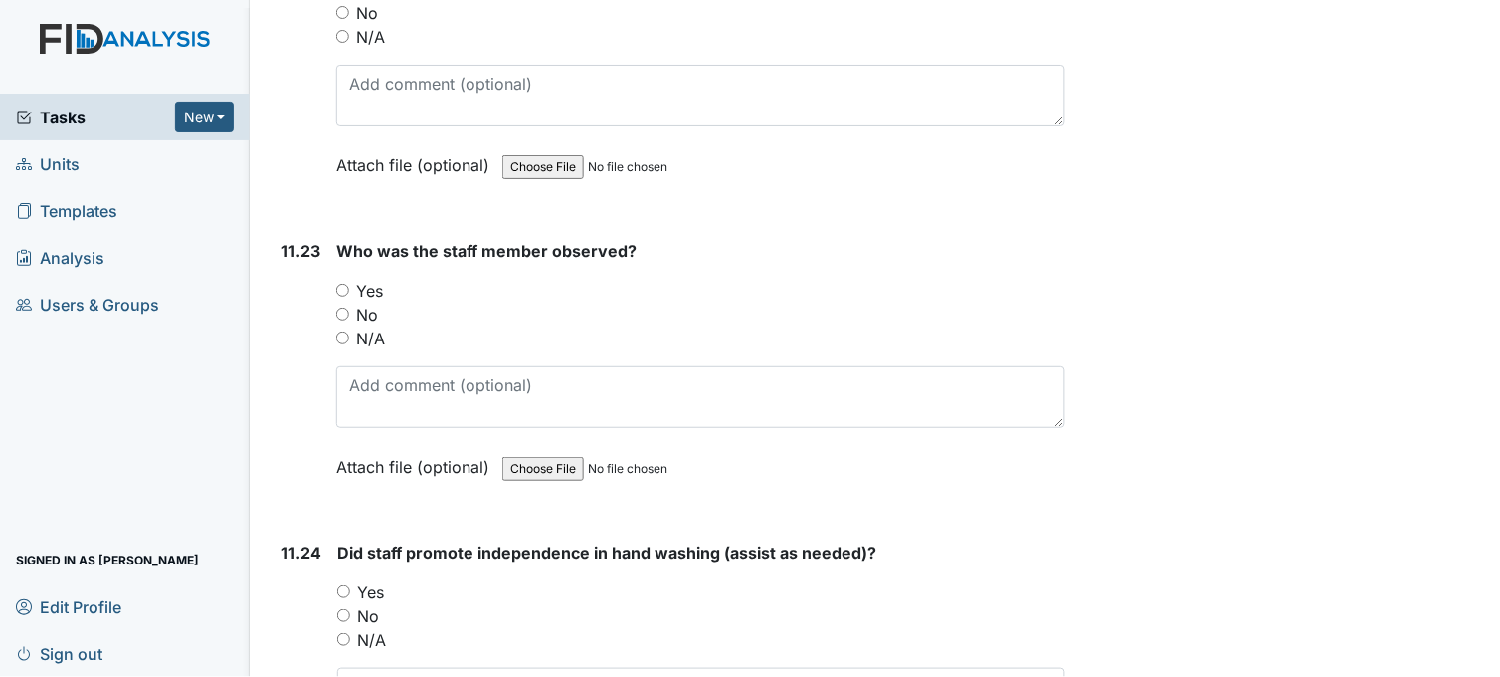
scroll to position [29293, 0]
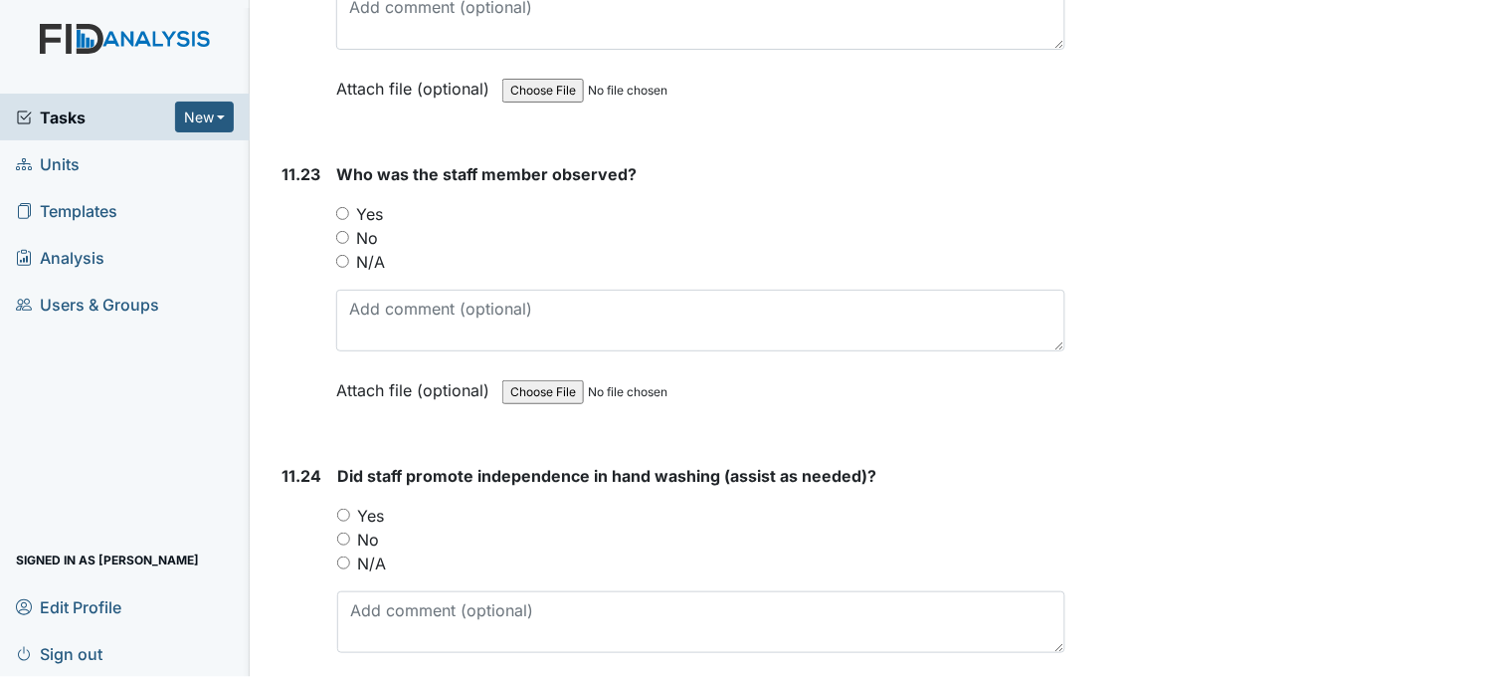
click at [348, 207] on input "Yes" at bounding box center [342, 213] width 13 height 13
radio input "true"
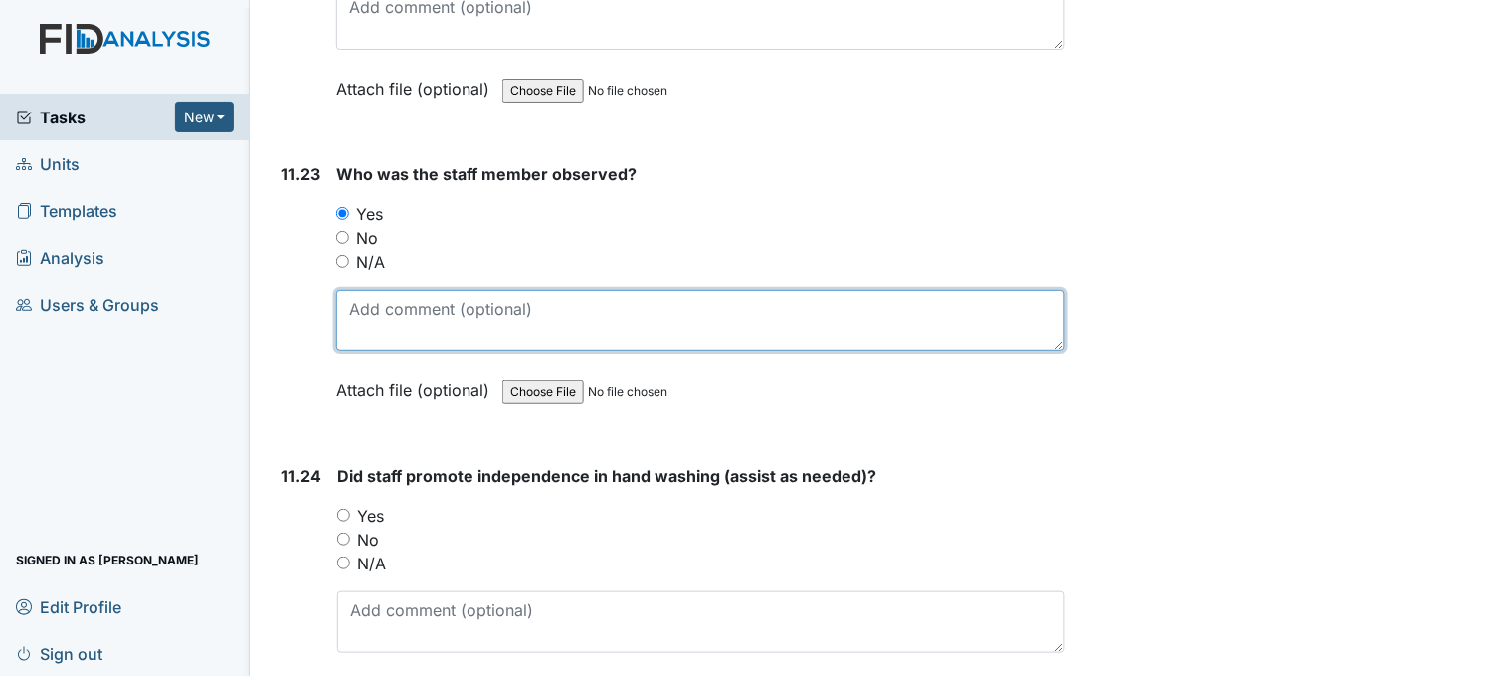
click at [487, 298] on textarea at bounding box center [700, 321] width 729 height 62
type textarea "d"
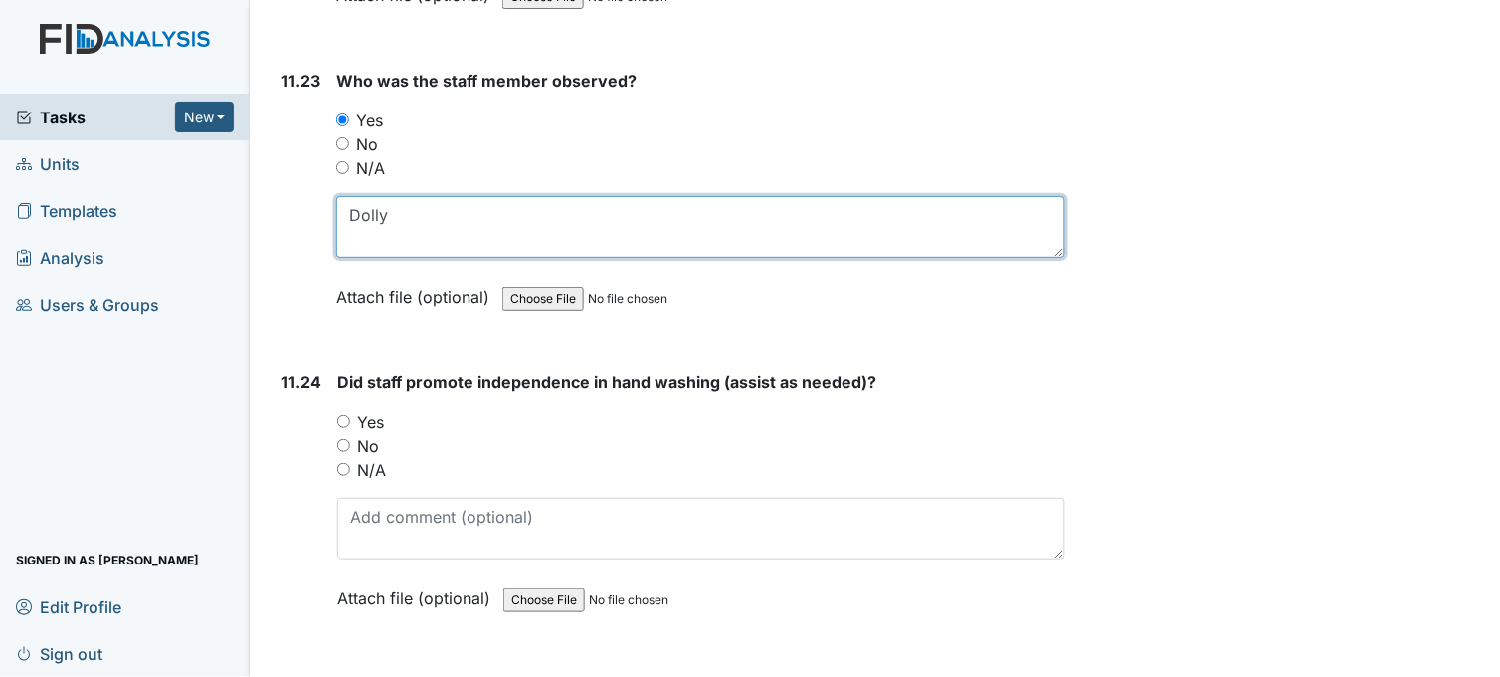
scroll to position [29514, 0]
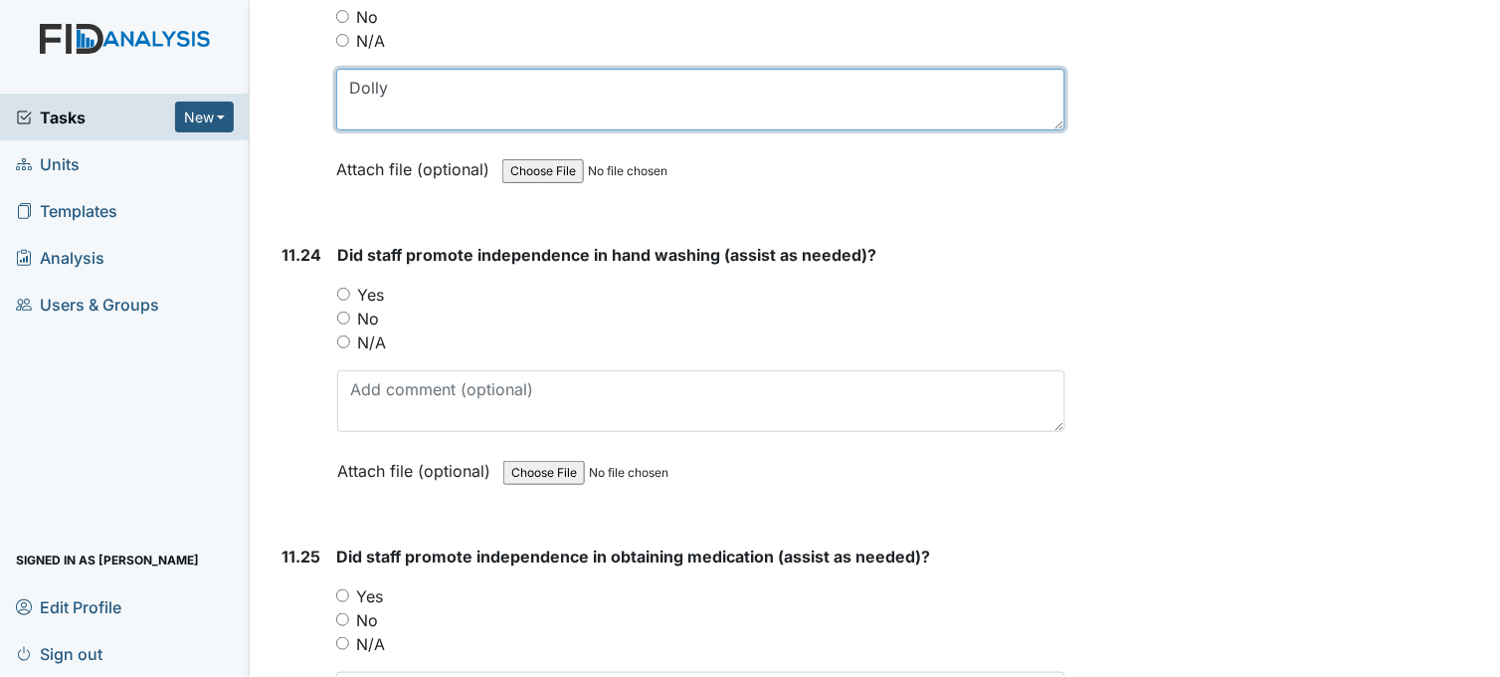
type textarea "Dolly"
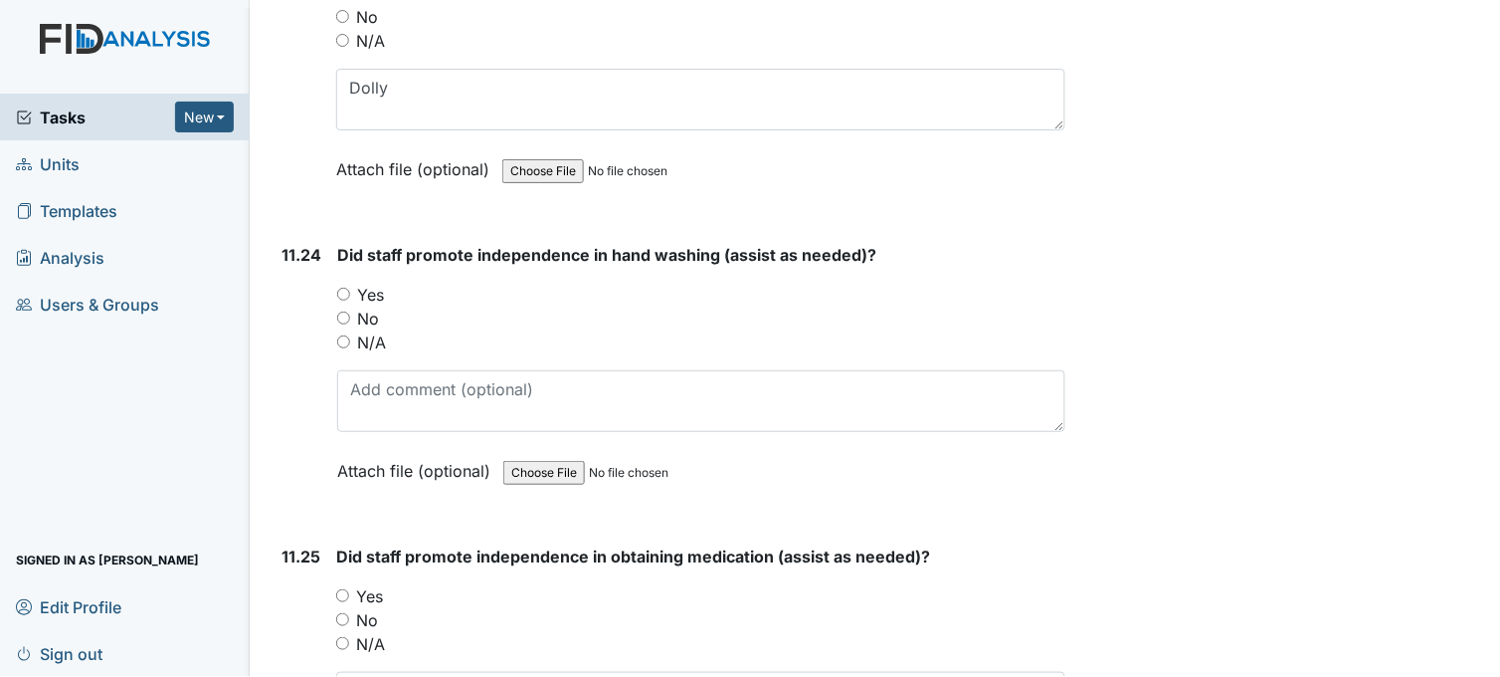
click at [343, 288] on input "Yes" at bounding box center [343, 294] width 13 height 13
radio input "true"
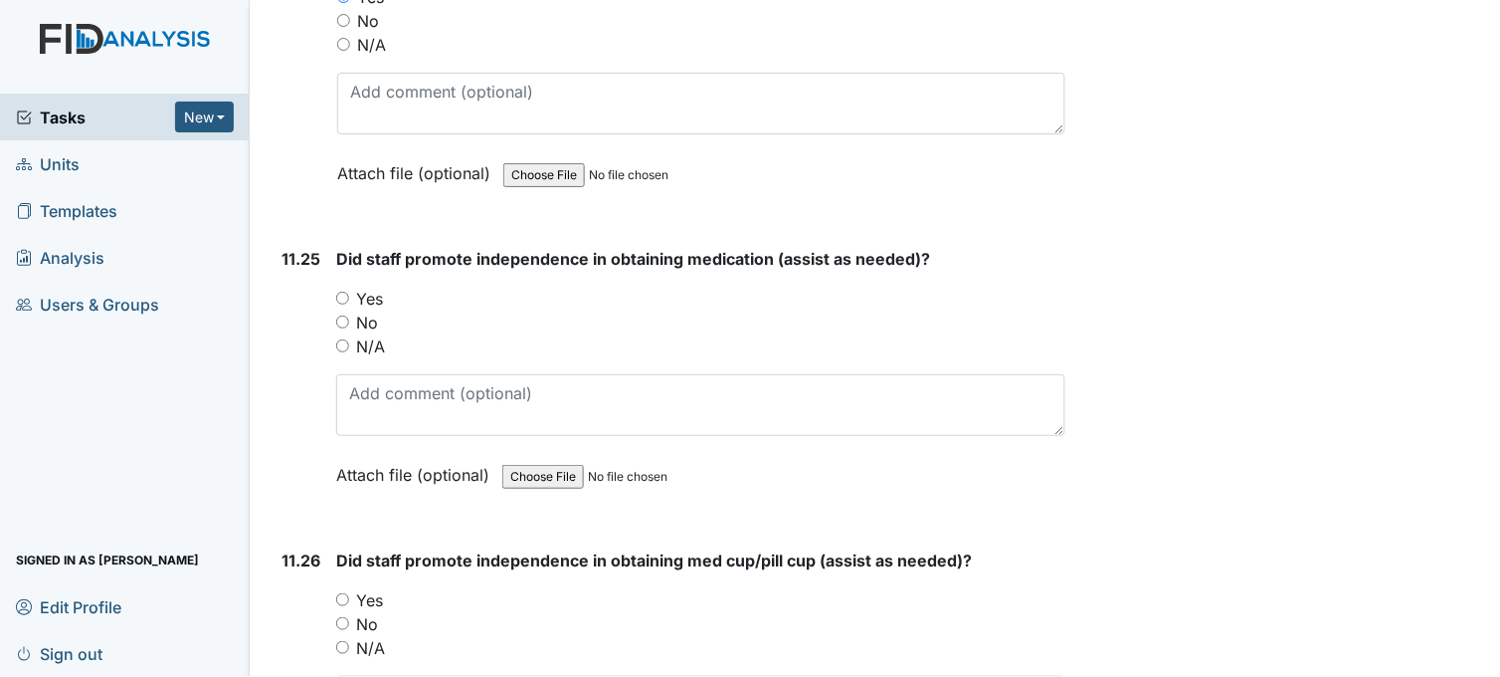
scroll to position [29847, 0]
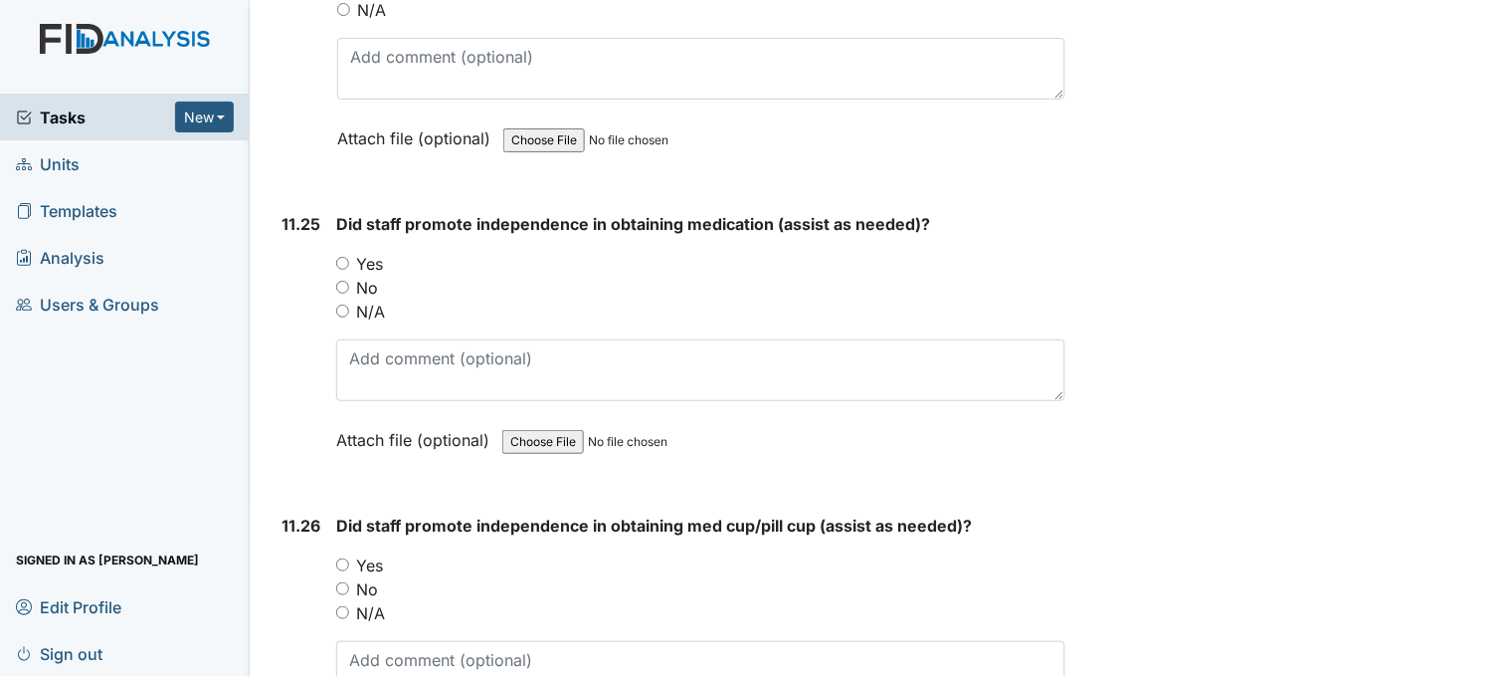
click at [339, 257] on input "Yes" at bounding box center [342, 263] width 13 height 13
radio input "true"
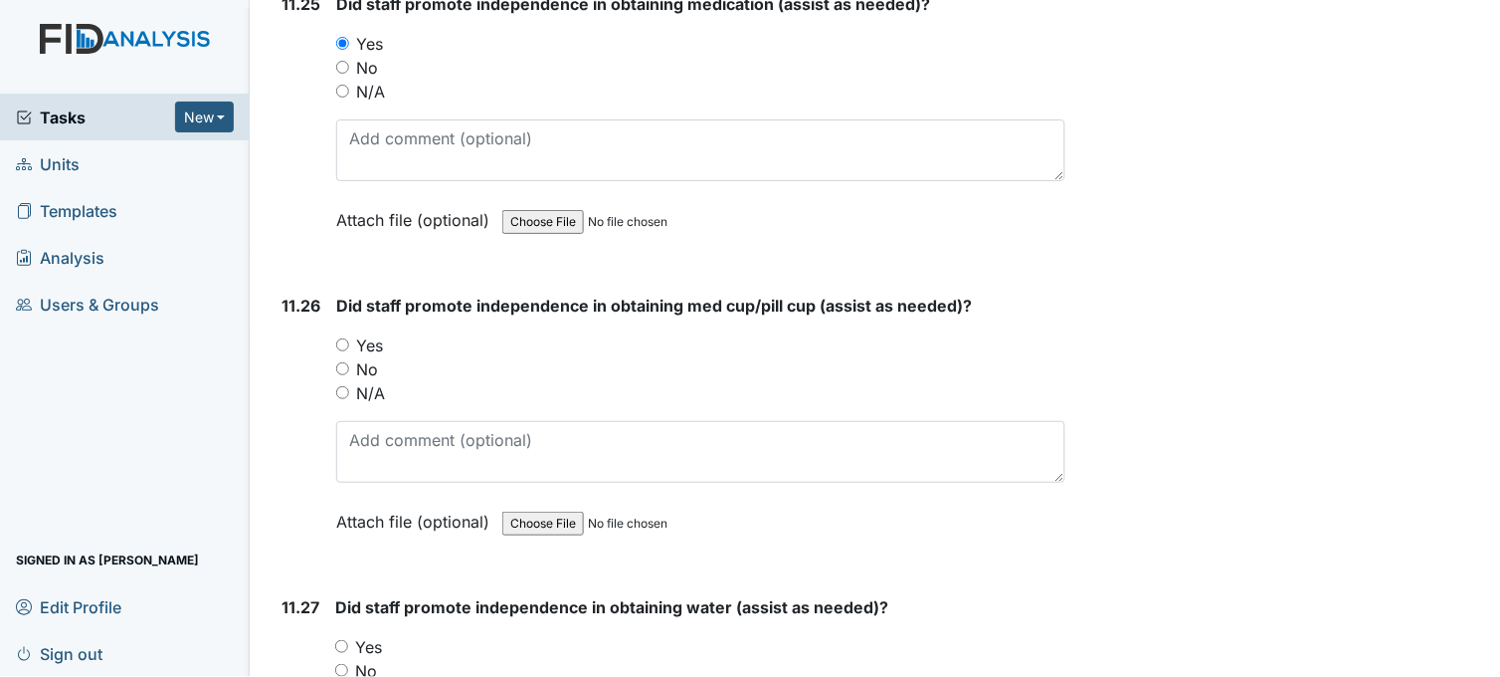
scroll to position [30067, 0]
click at [342, 337] on input "Yes" at bounding box center [342, 343] width 13 height 13
radio input "true"
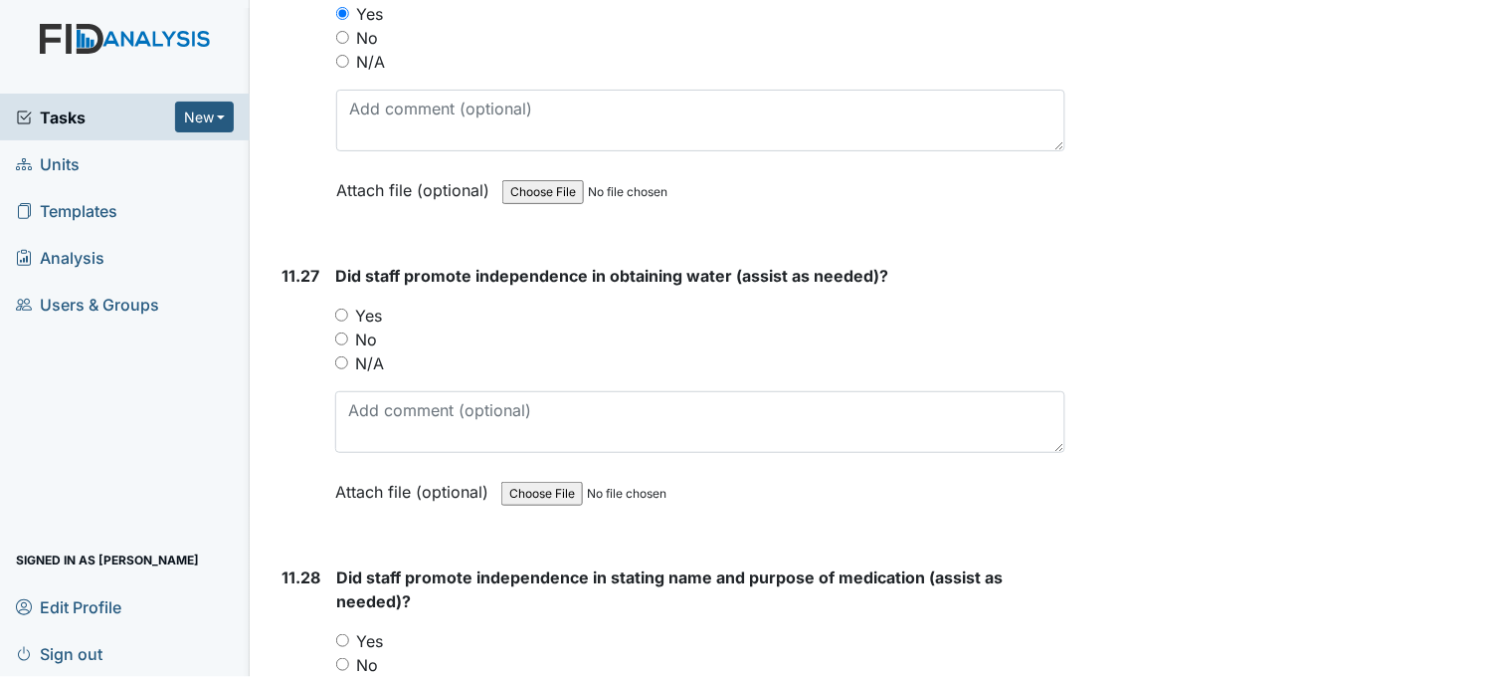
scroll to position [30399, 0]
click at [342, 307] on input "Yes" at bounding box center [341, 313] width 13 height 13
radio input "true"
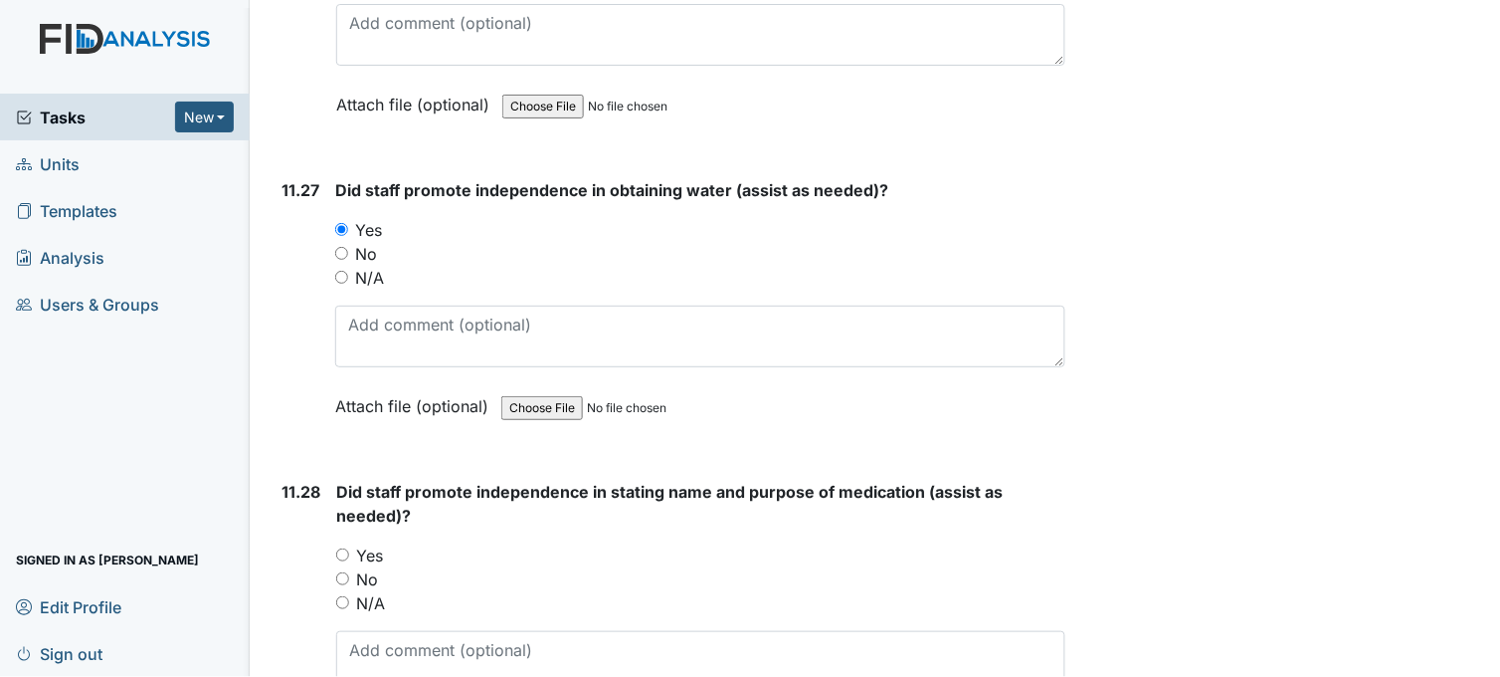
scroll to position [30730, 0]
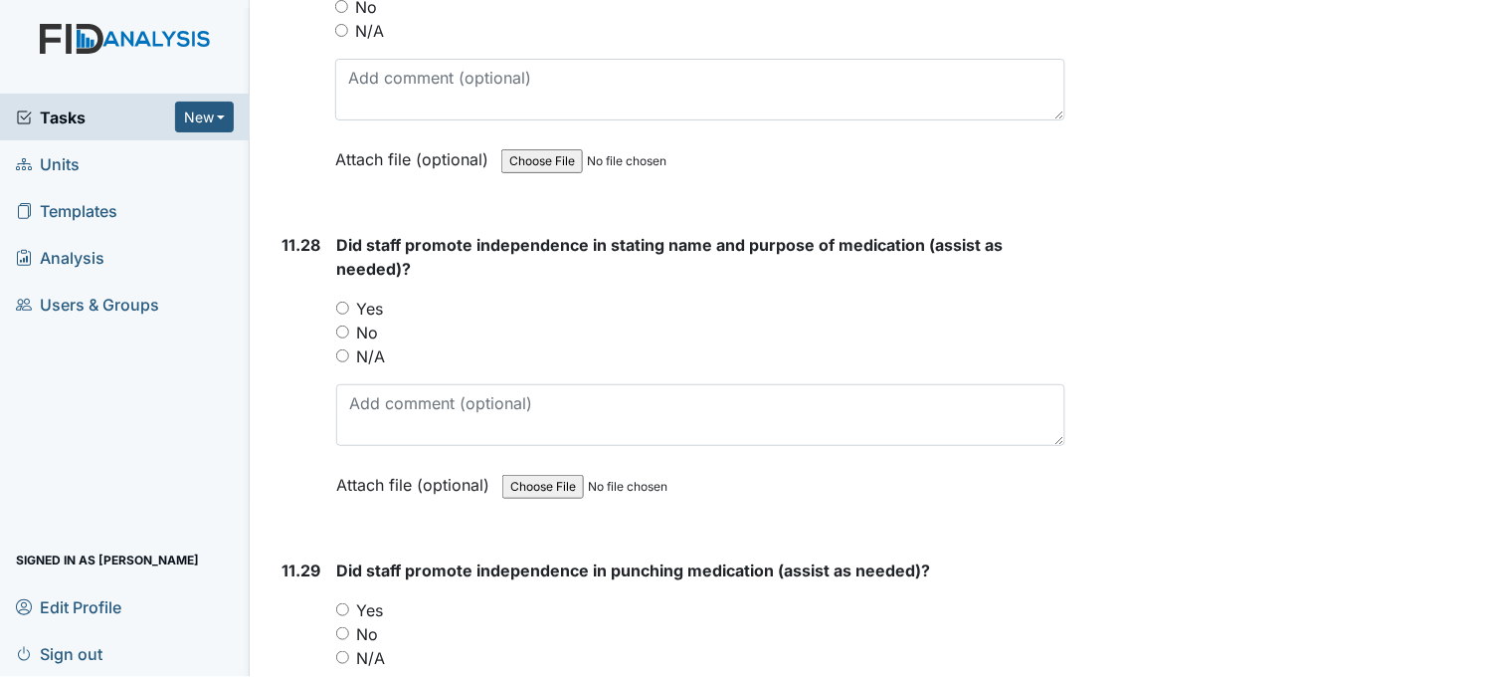
click at [340, 301] on input "Yes" at bounding box center [342, 307] width 13 height 13
radio input "true"
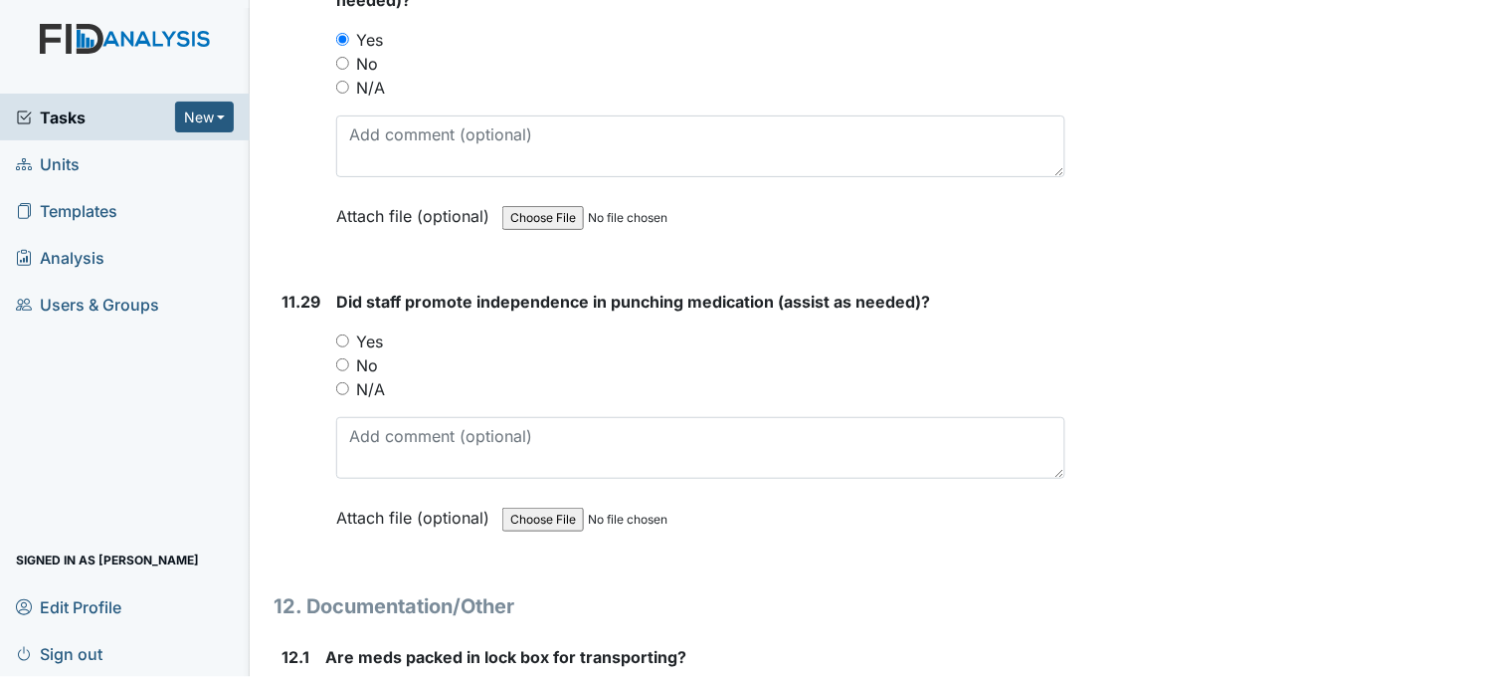
scroll to position [31062, 0]
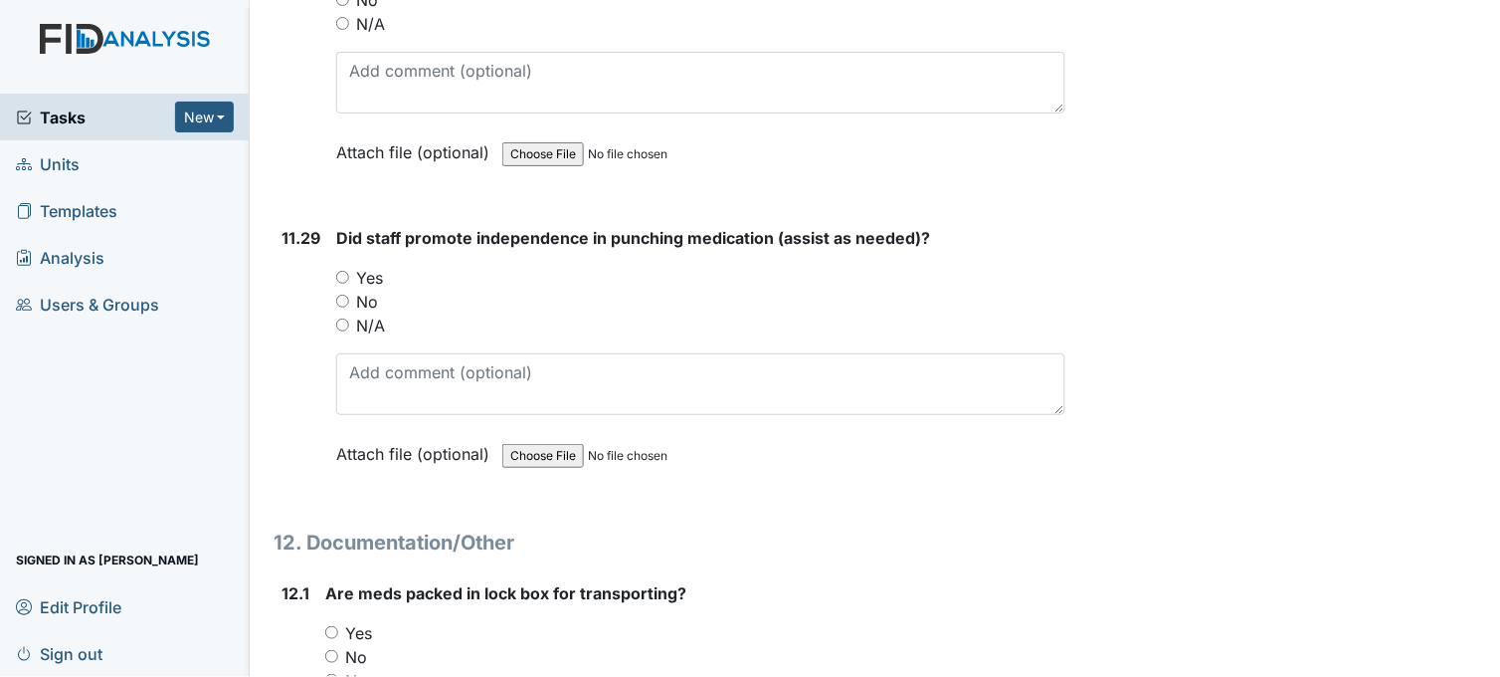
click at [344, 271] on input "Yes" at bounding box center [342, 277] width 13 height 13
radio input "true"
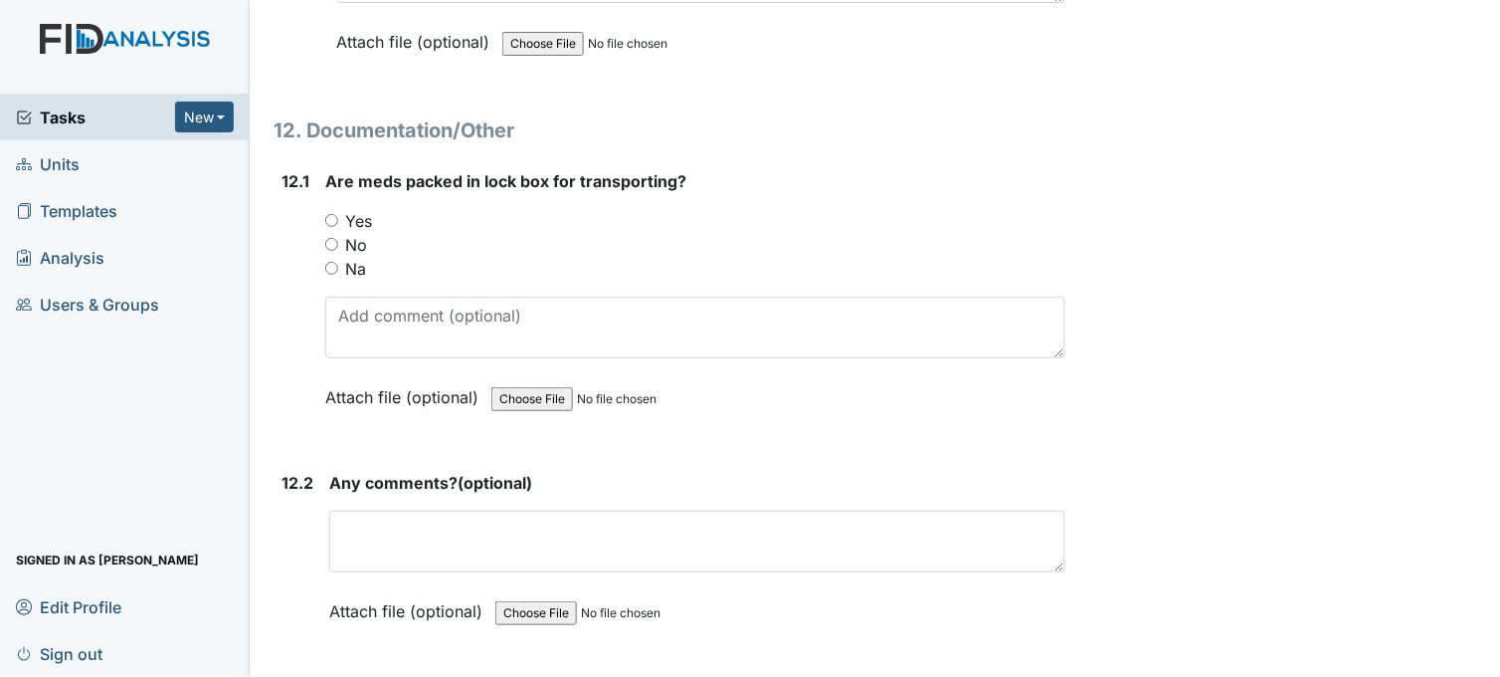
scroll to position [31504, 0]
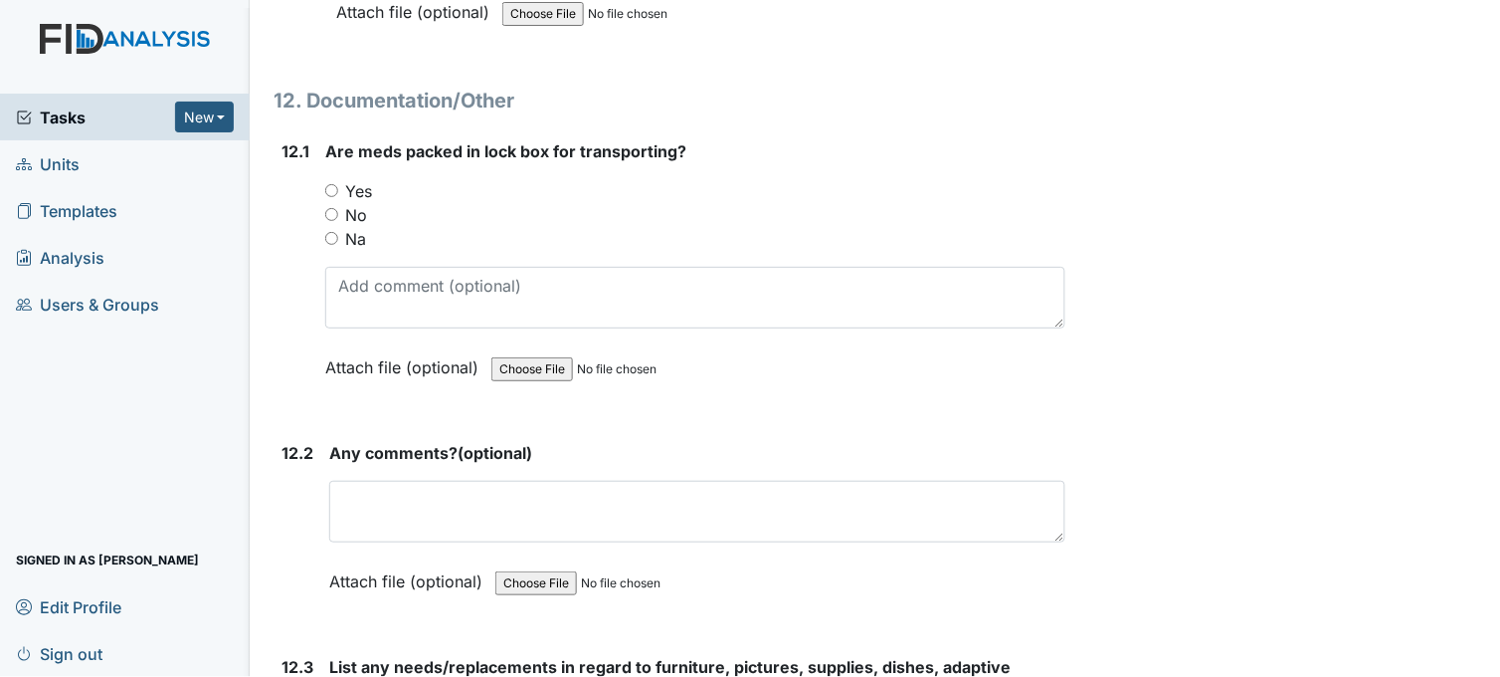
click at [333, 184] on input "Yes" at bounding box center [331, 190] width 13 height 13
radio input "true"
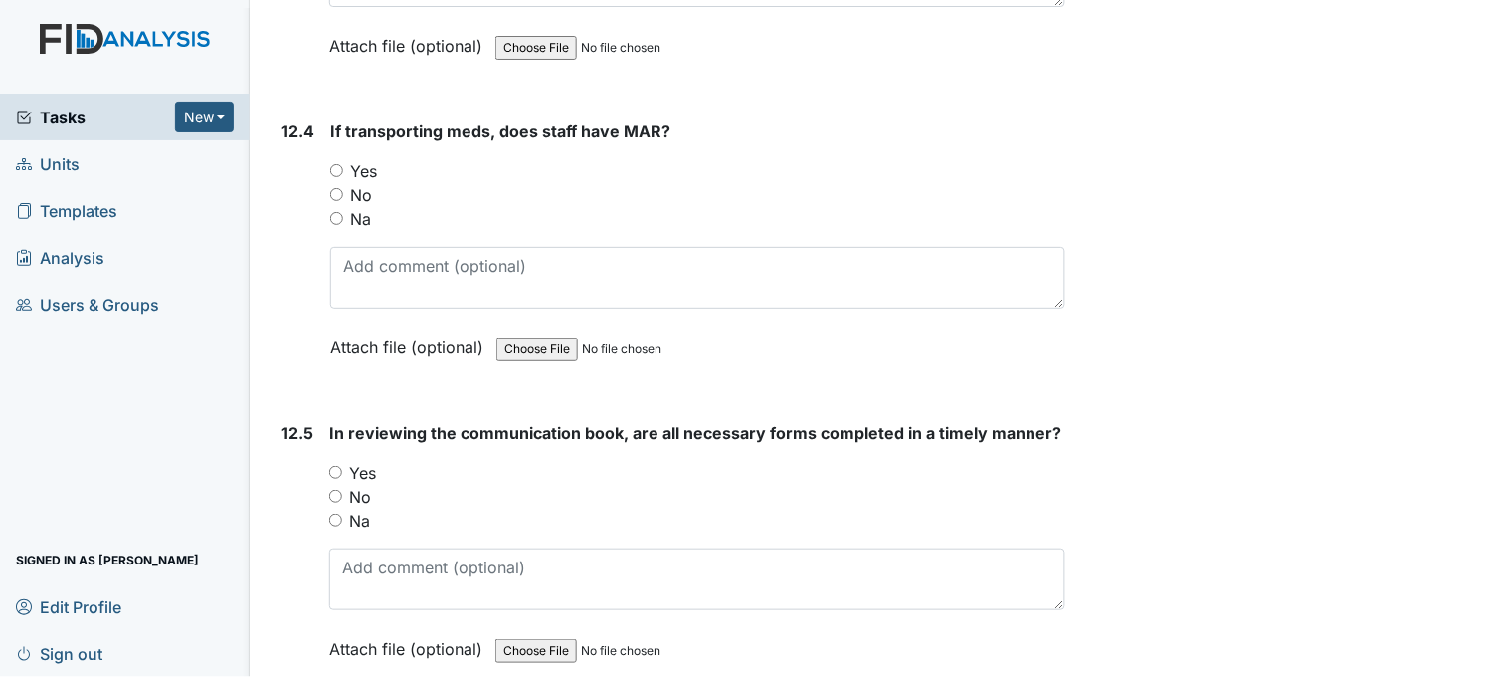
scroll to position [32278, 0]
click at [339, 163] on input "Yes" at bounding box center [336, 169] width 13 height 13
radio input "true"
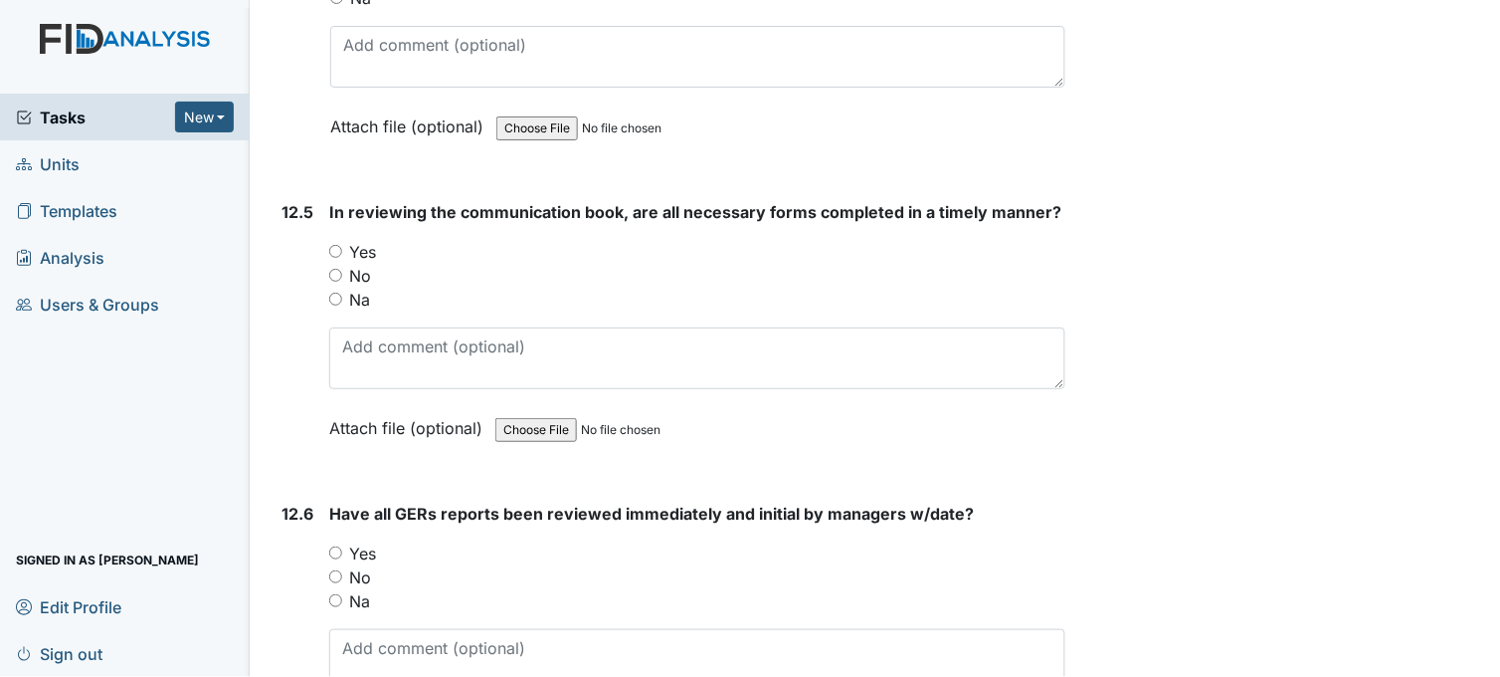
scroll to position [32499, 0]
click at [336, 244] on input "Yes" at bounding box center [335, 250] width 13 height 13
radio input "true"
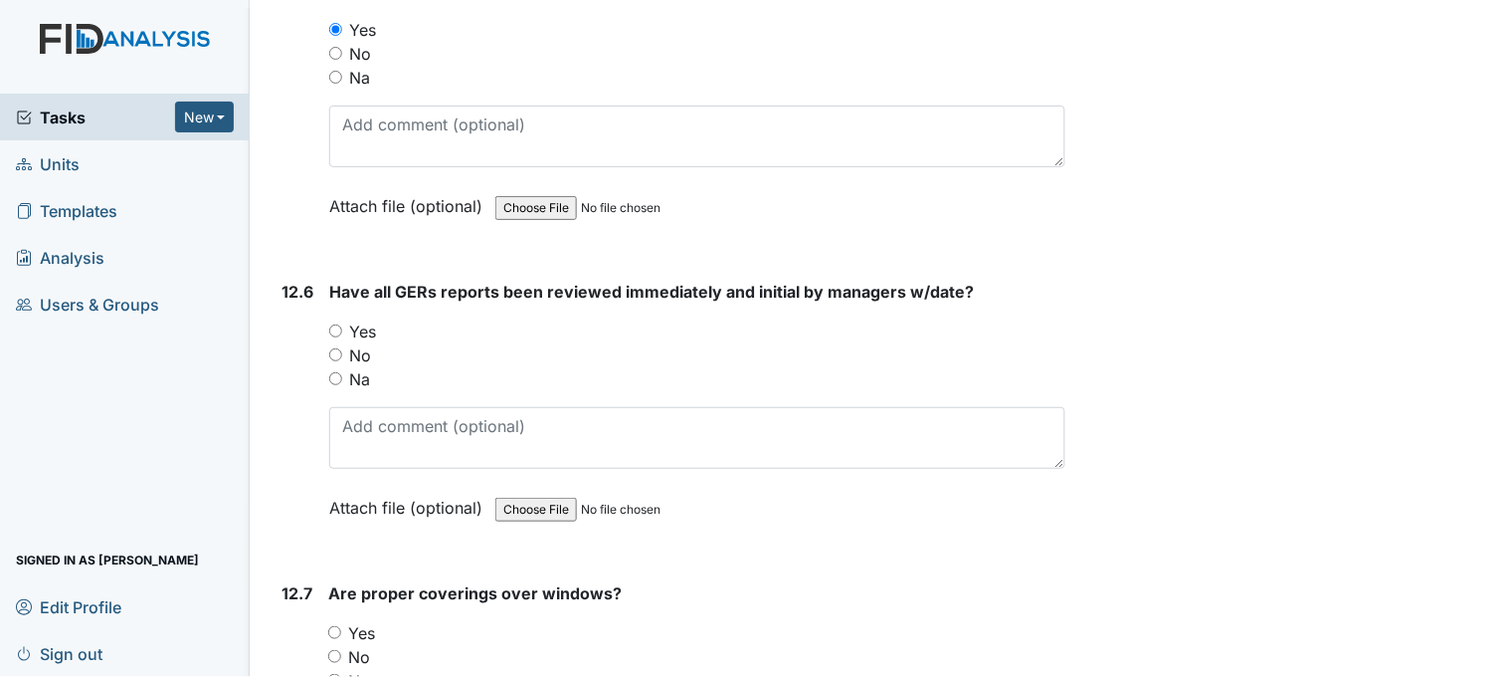
scroll to position [32831, 0]
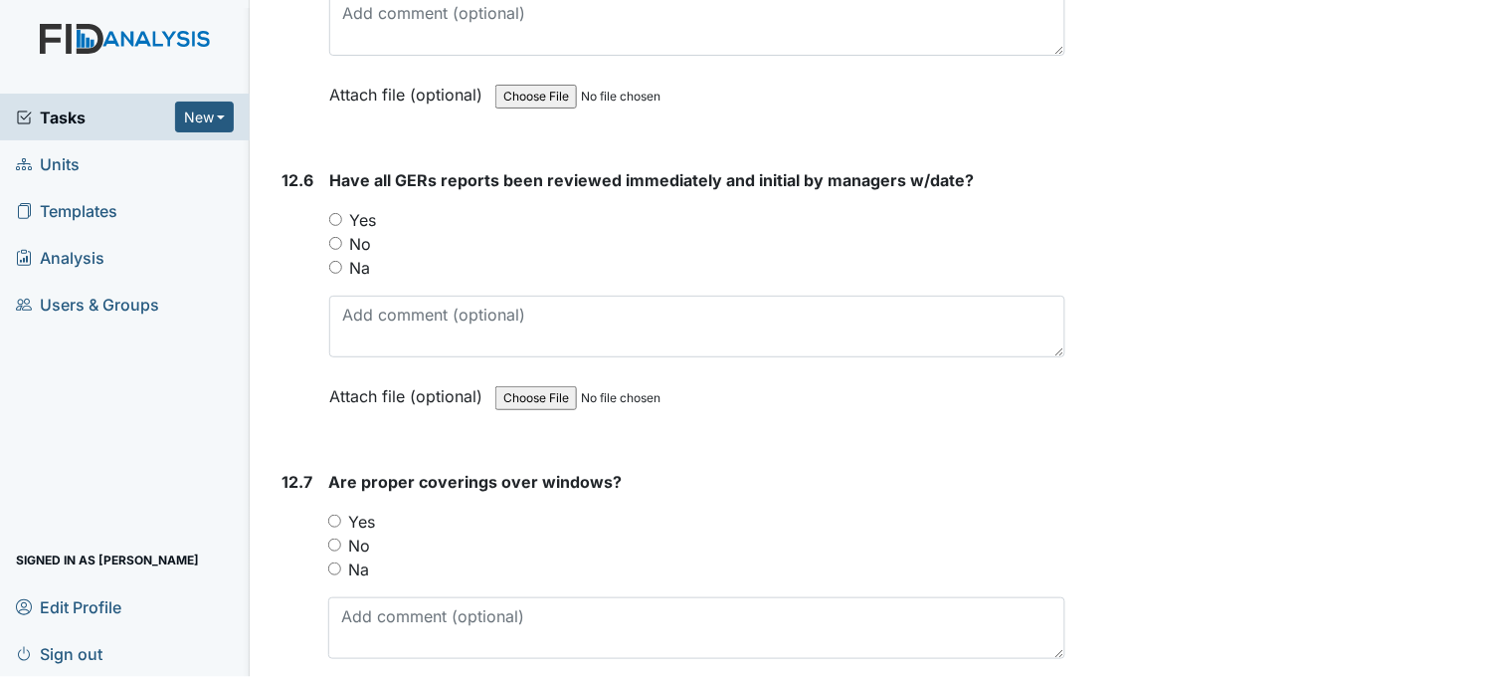
click at [339, 213] on input "Yes" at bounding box center [335, 219] width 13 height 13
radio input "true"
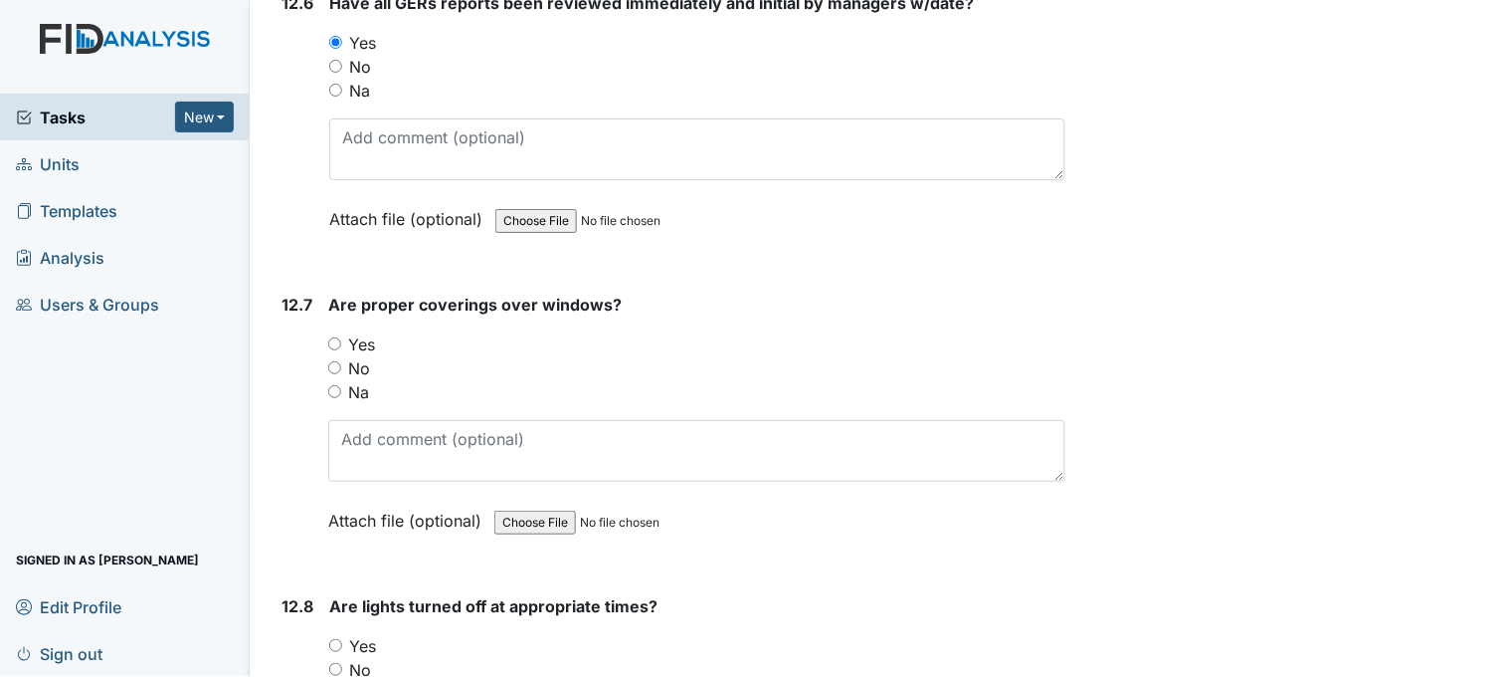
scroll to position [33052, 0]
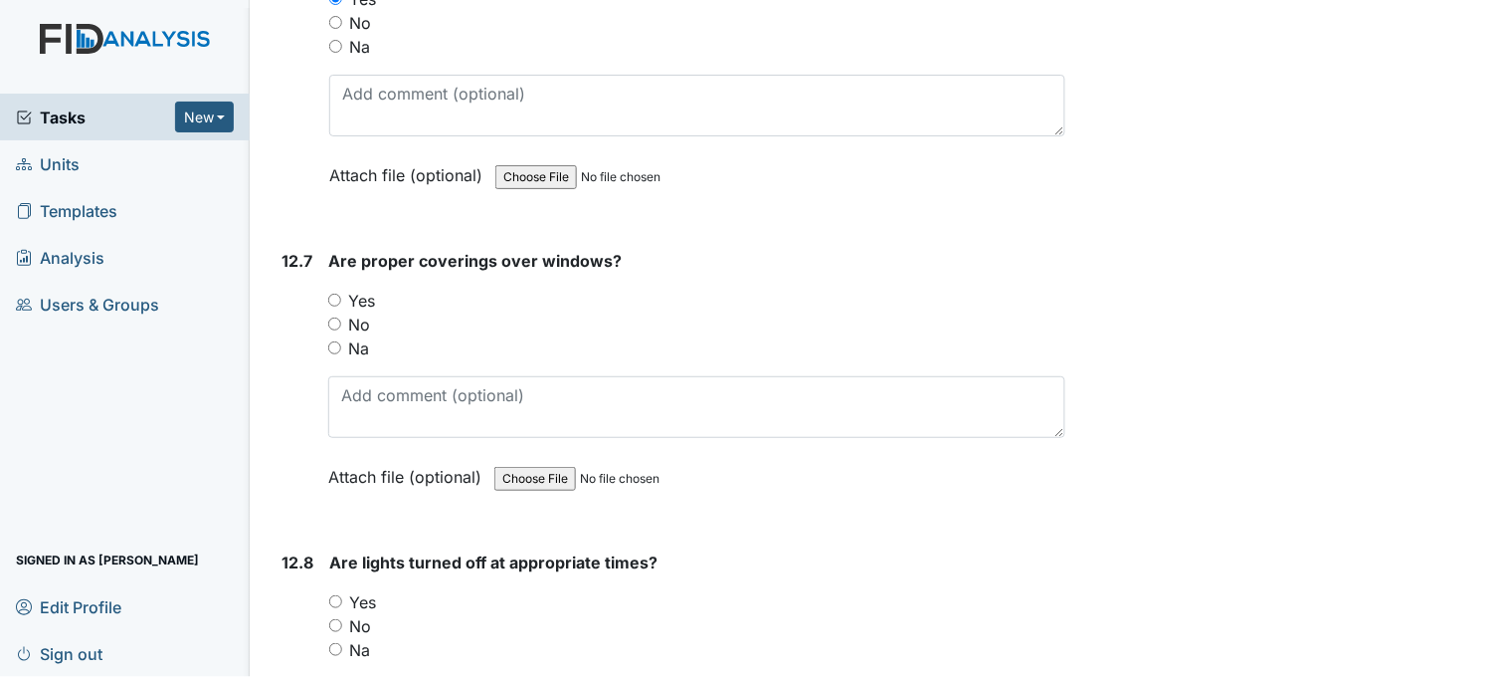
click at [331, 293] on input "Yes" at bounding box center [334, 299] width 13 height 13
radio input "true"
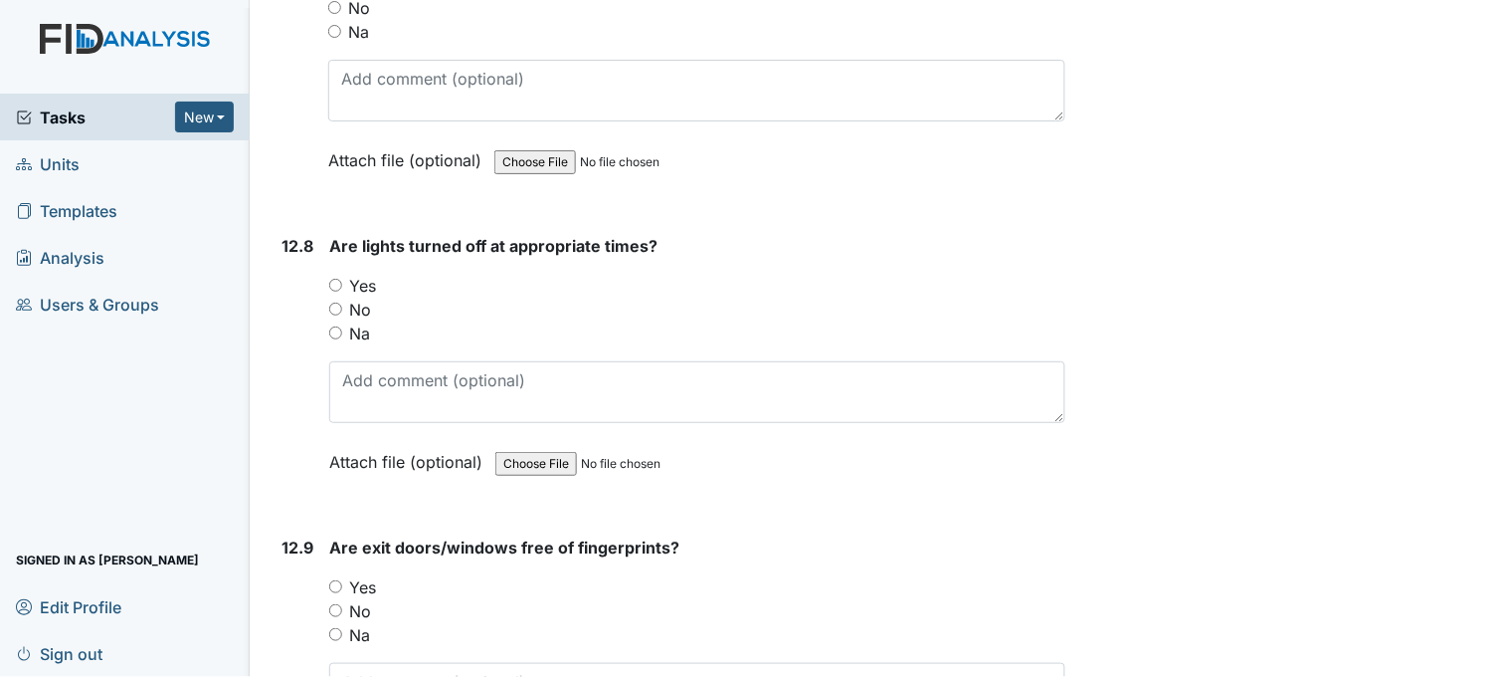
scroll to position [33383, 0]
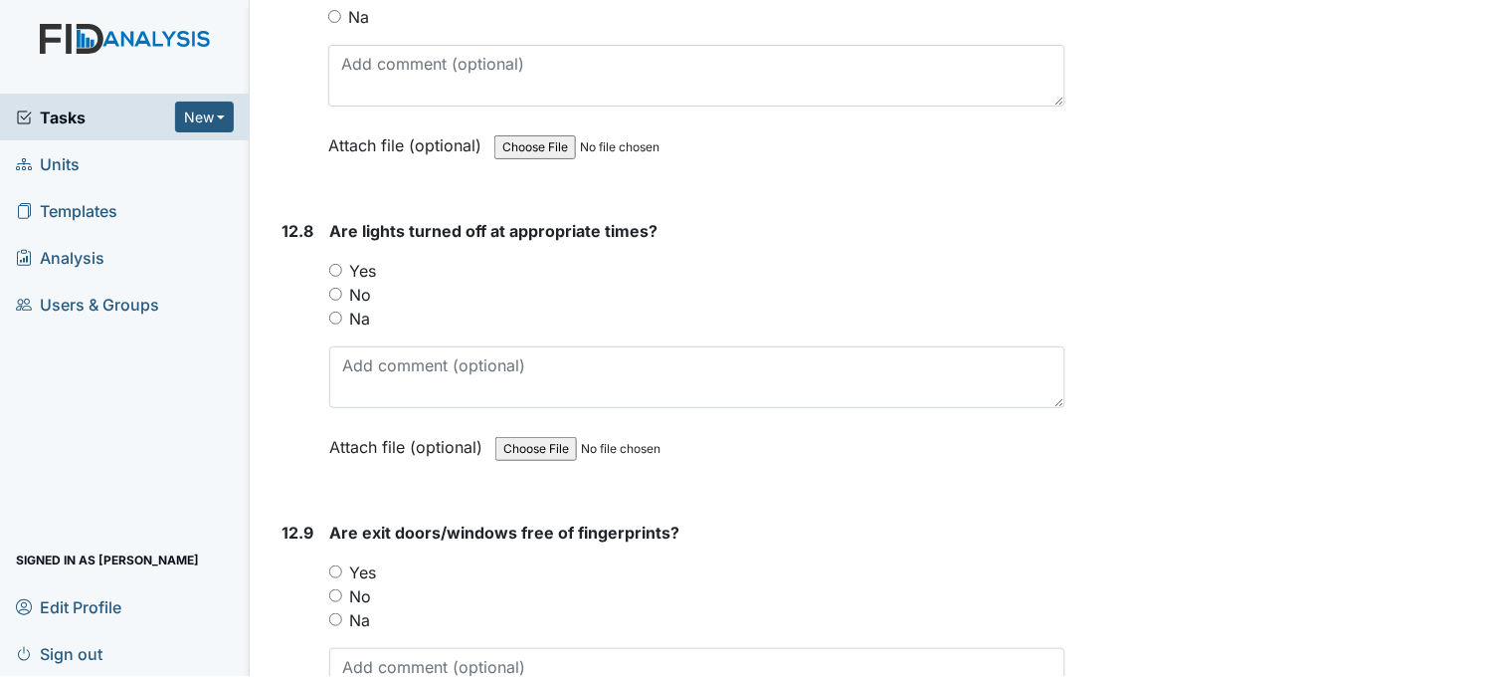
click at [334, 264] on input "Yes" at bounding box center [335, 270] width 13 height 13
radio input "true"
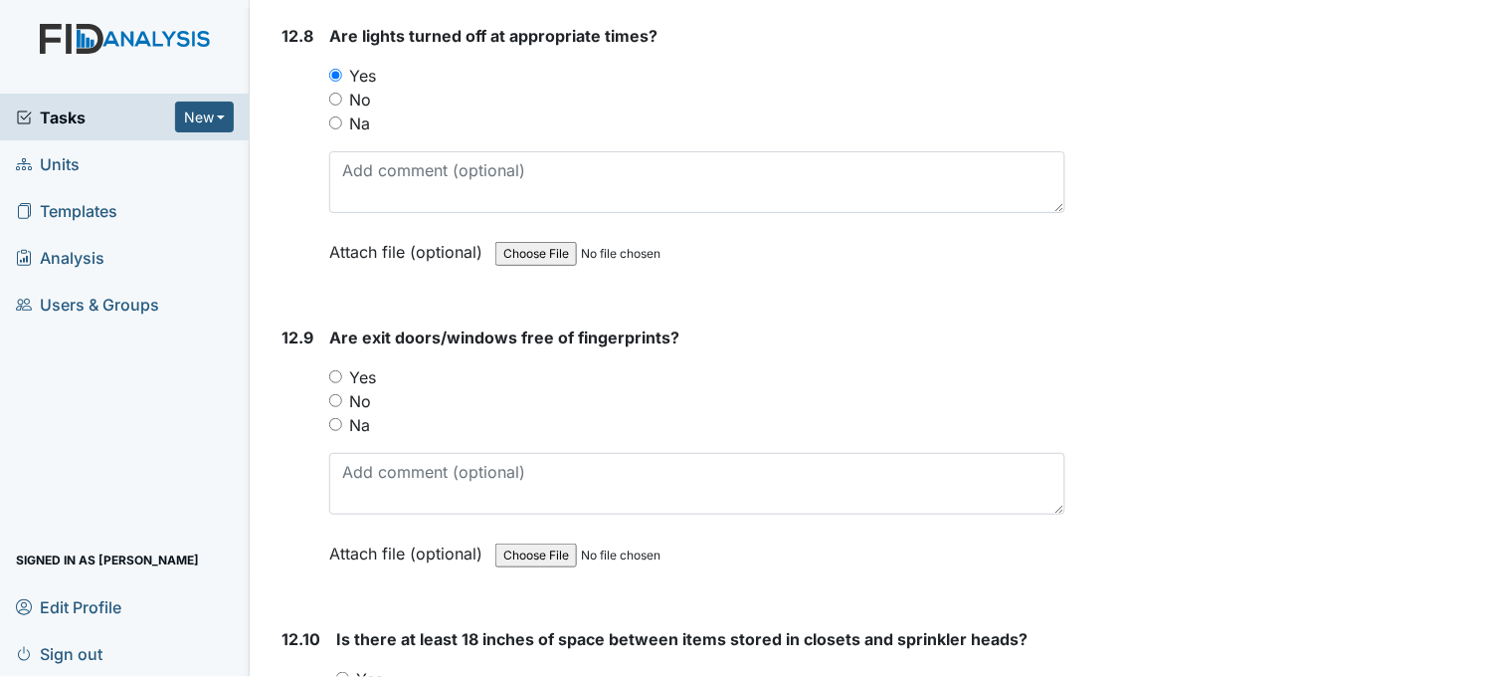
scroll to position [33604, 0]
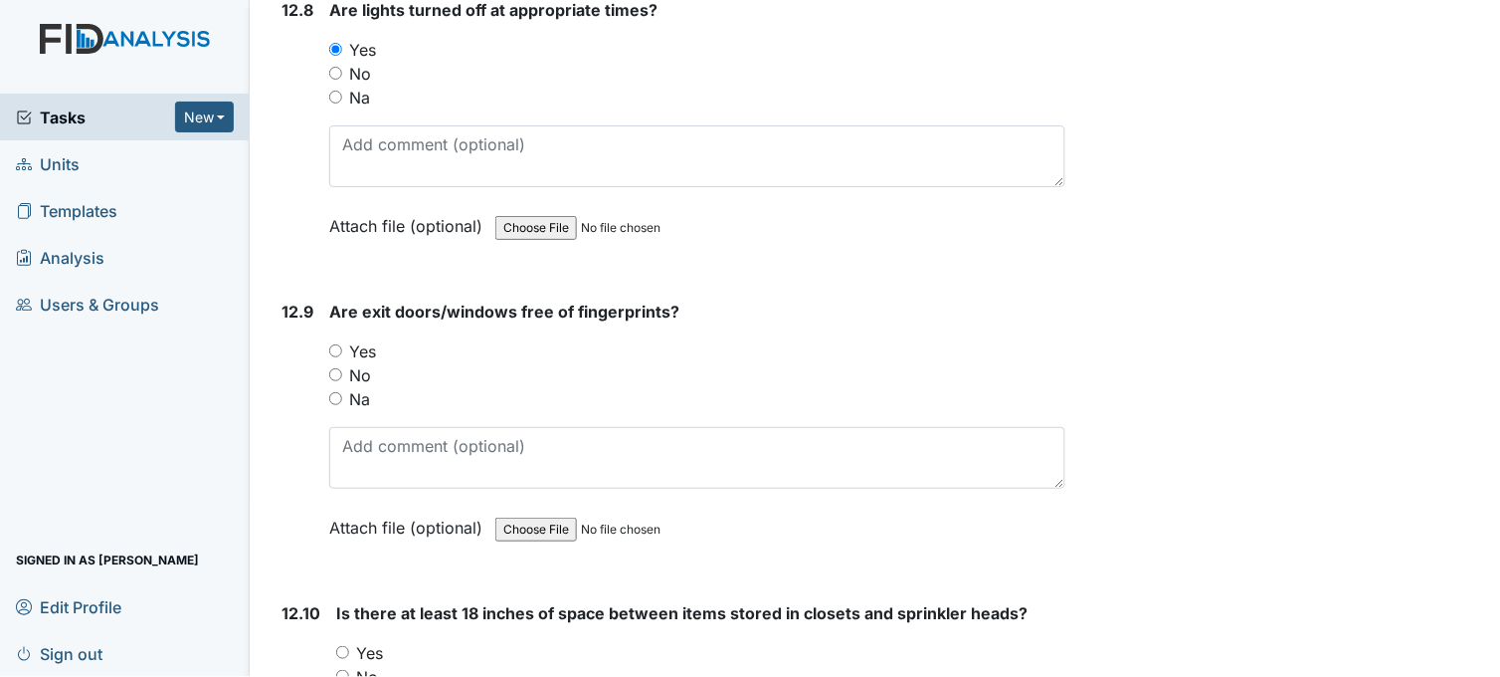
click at [334, 344] on input "Yes" at bounding box center [335, 350] width 13 height 13
radio input "true"
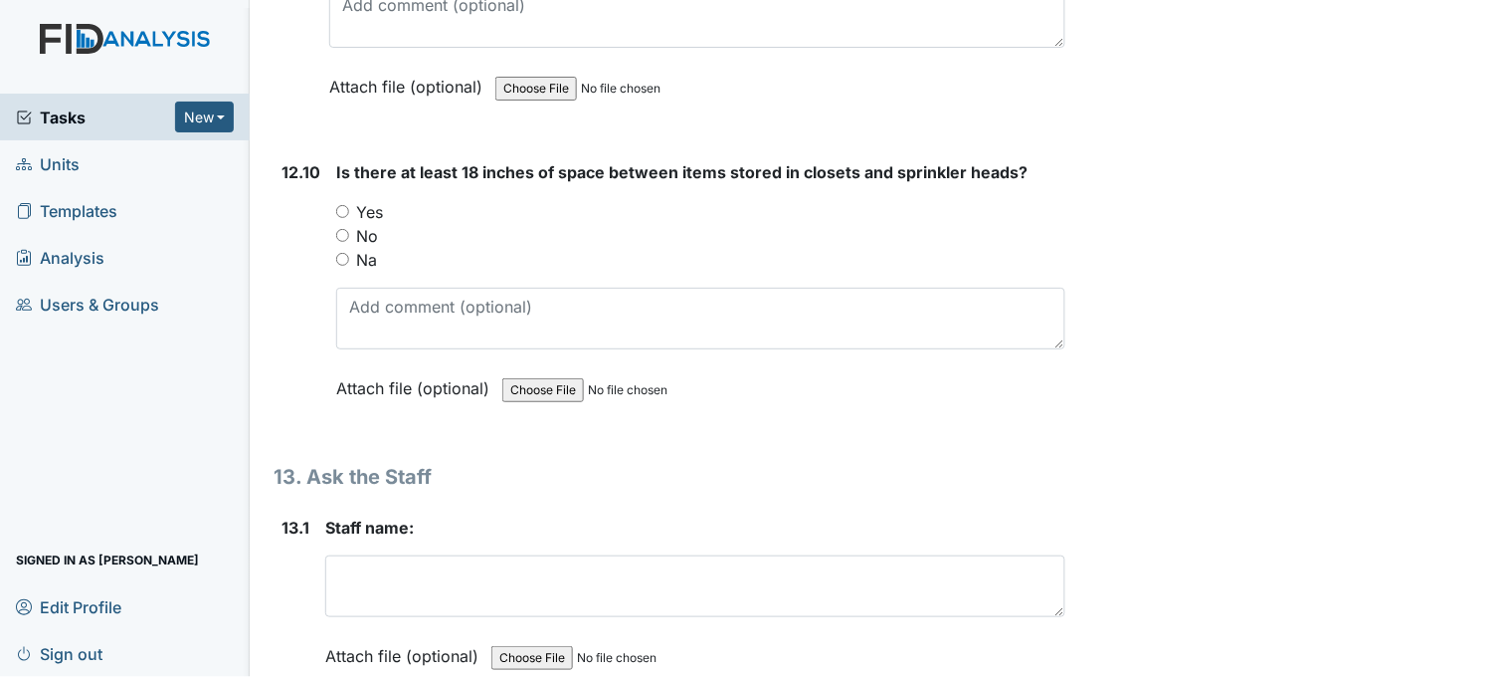
scroll to position [34047, 0]
click at [343, 203] on input "Yes" at bounding box center [342, 209] width 13 height 13
radio input "true"
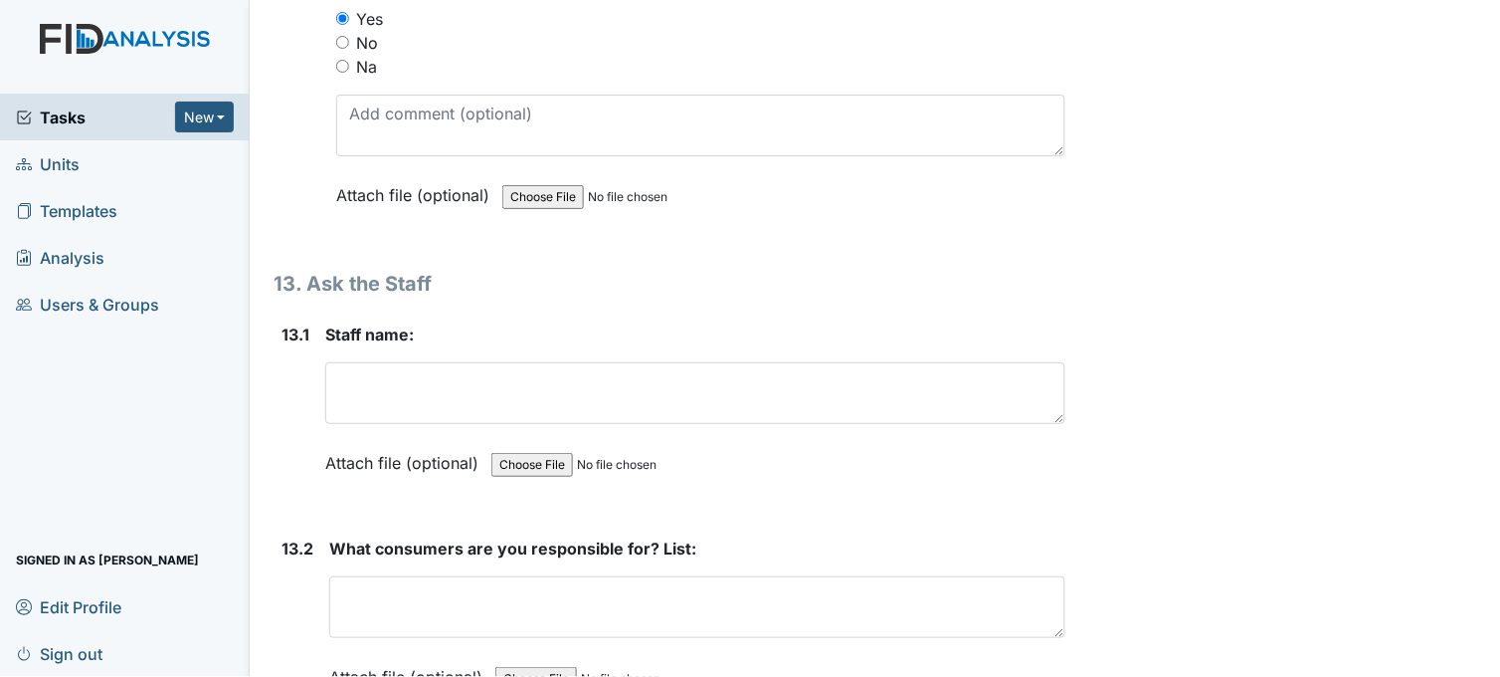
scroll to position [34268, 0]
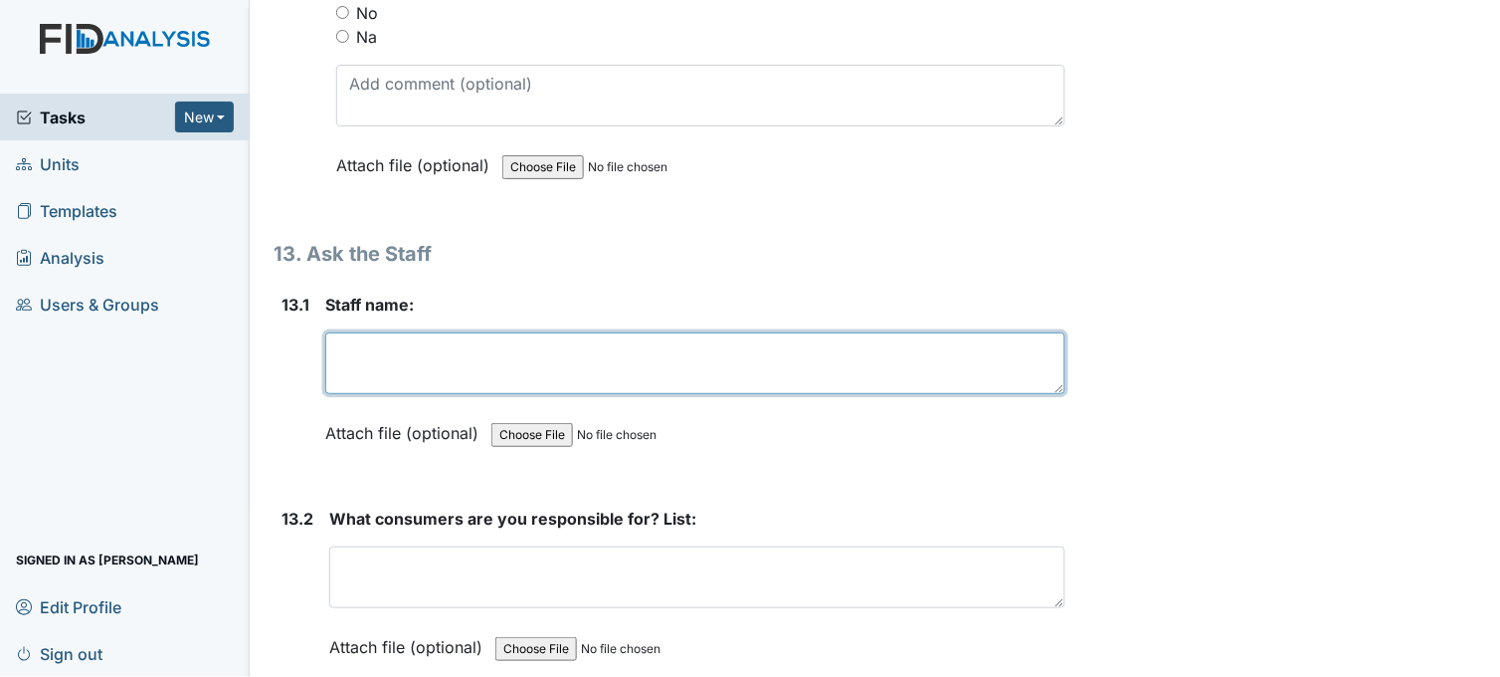
click at [426, 332] on textarea at bounding box center [695, 363] width 740 height 62
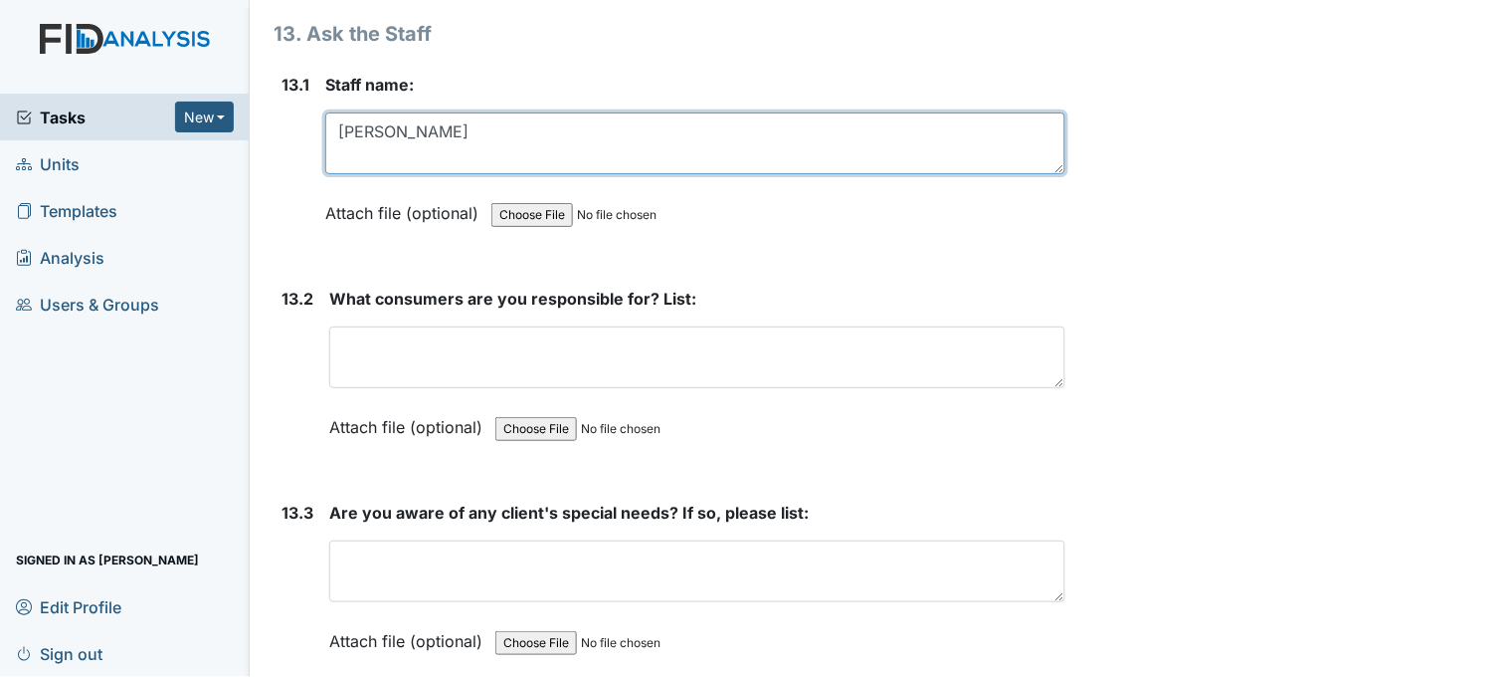
scroll to position [34489, 0]
type textarea "Tawanna"
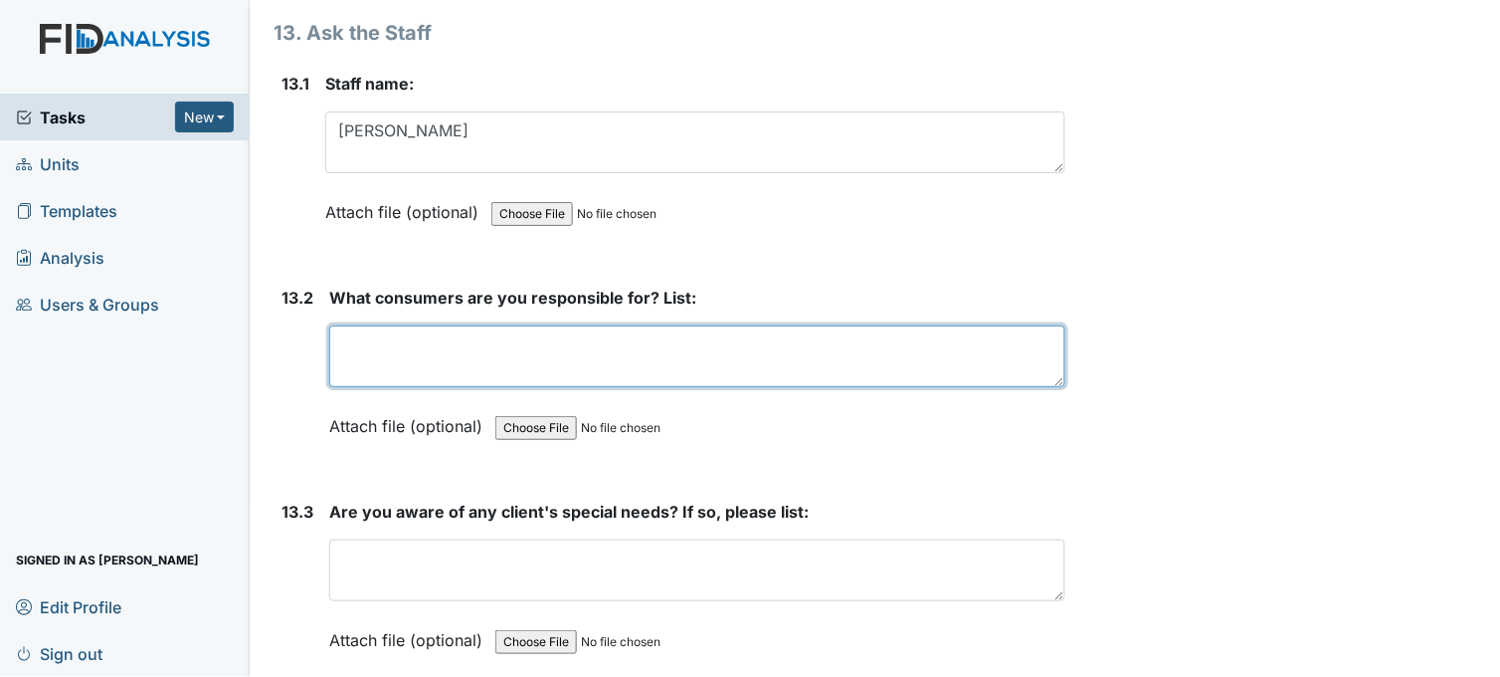
click at [497, 333] on textarea at bounding box center [697, 356] width 736 height 62
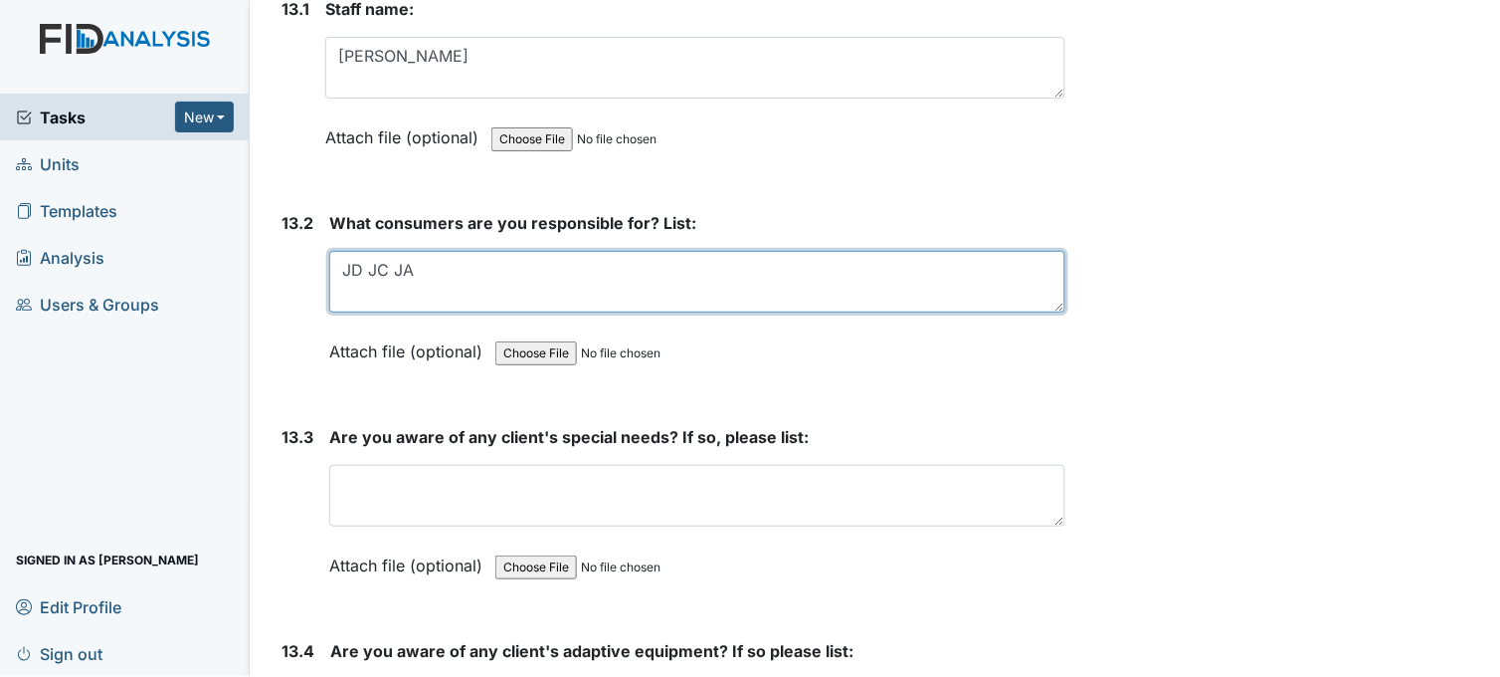
scroll to position [34710, 0]
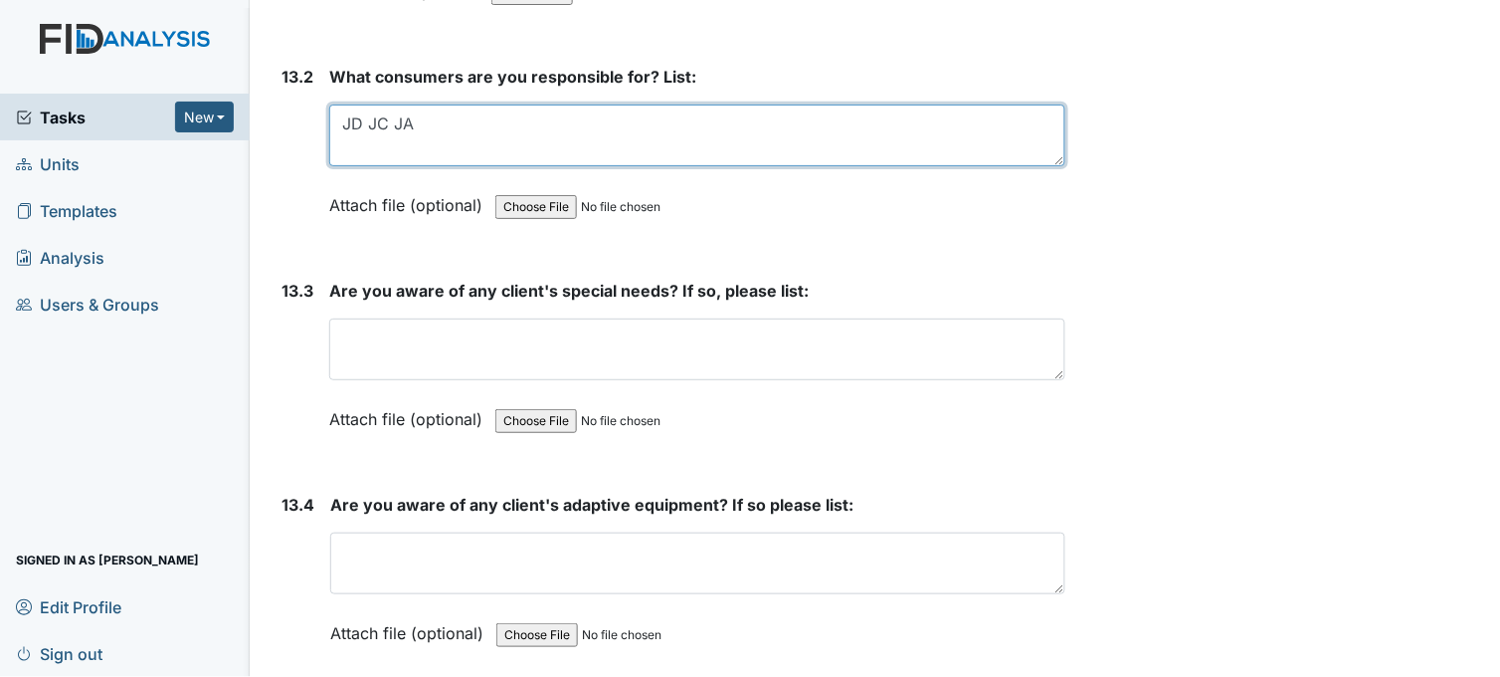
type textarea "JD JC JA"
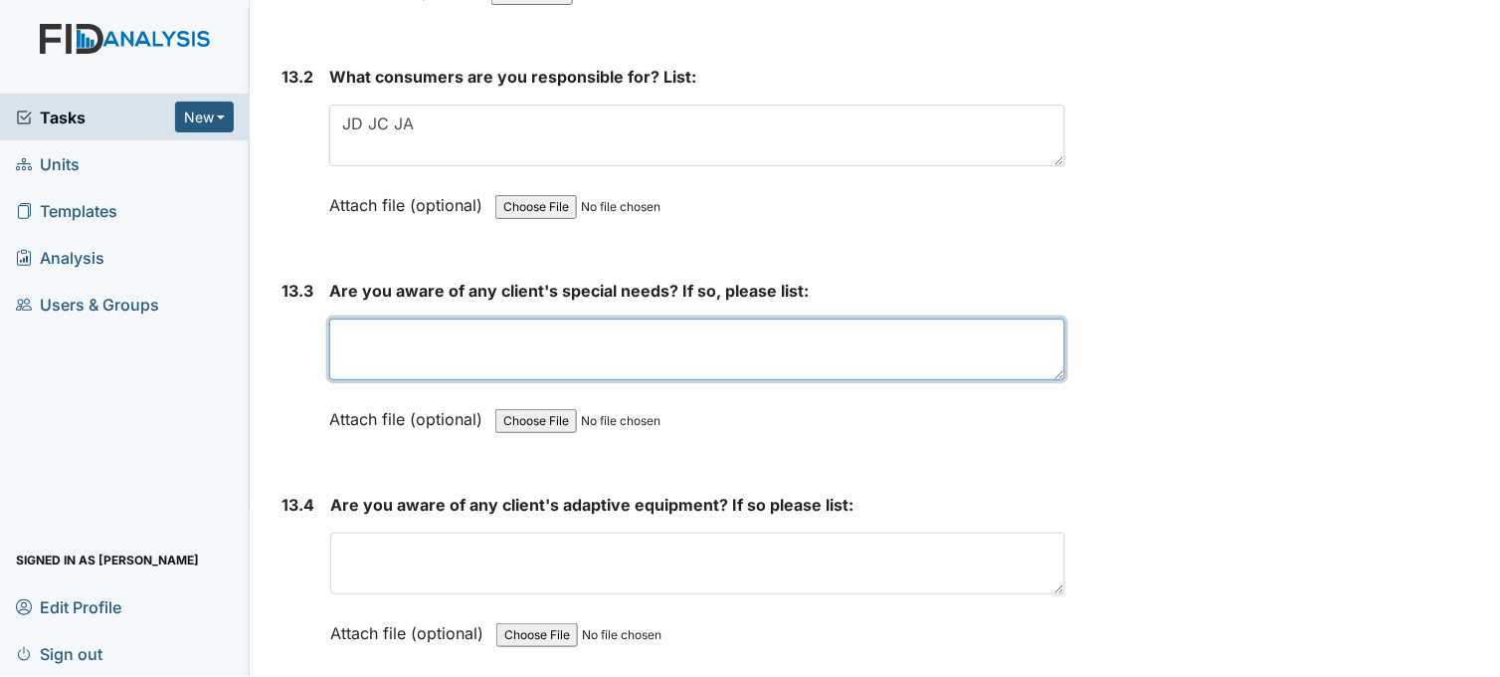
click at [534, 325] on textarea at bounding box center [697, 349] width 736 height 62
click at [454, 318] on textarea "JA and TO bibs plate guard rocker knife. JA allergies." at bounding box center [697, 349] width 736 height 62
click at [549, 318] on textarea "JA and TO bibs, plate guard rocker knife. JA allergies." at bounding box center [697, 349] width 736 height 62
click at [774, 318] on textarea "JA and TO bibs, plate guard, rocker knife. JA allergies." at bounding box center [697, 349] width 736 height 62
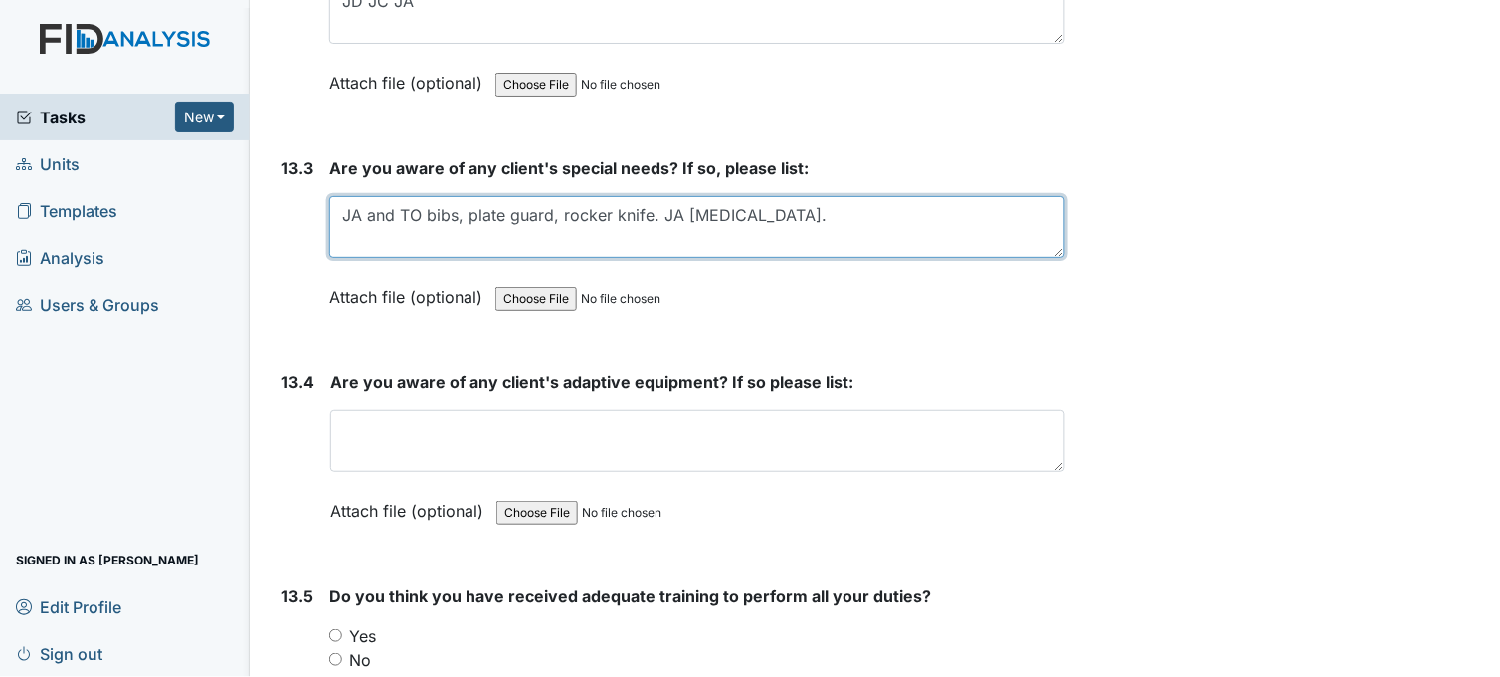
scroll to position [34931, 0]
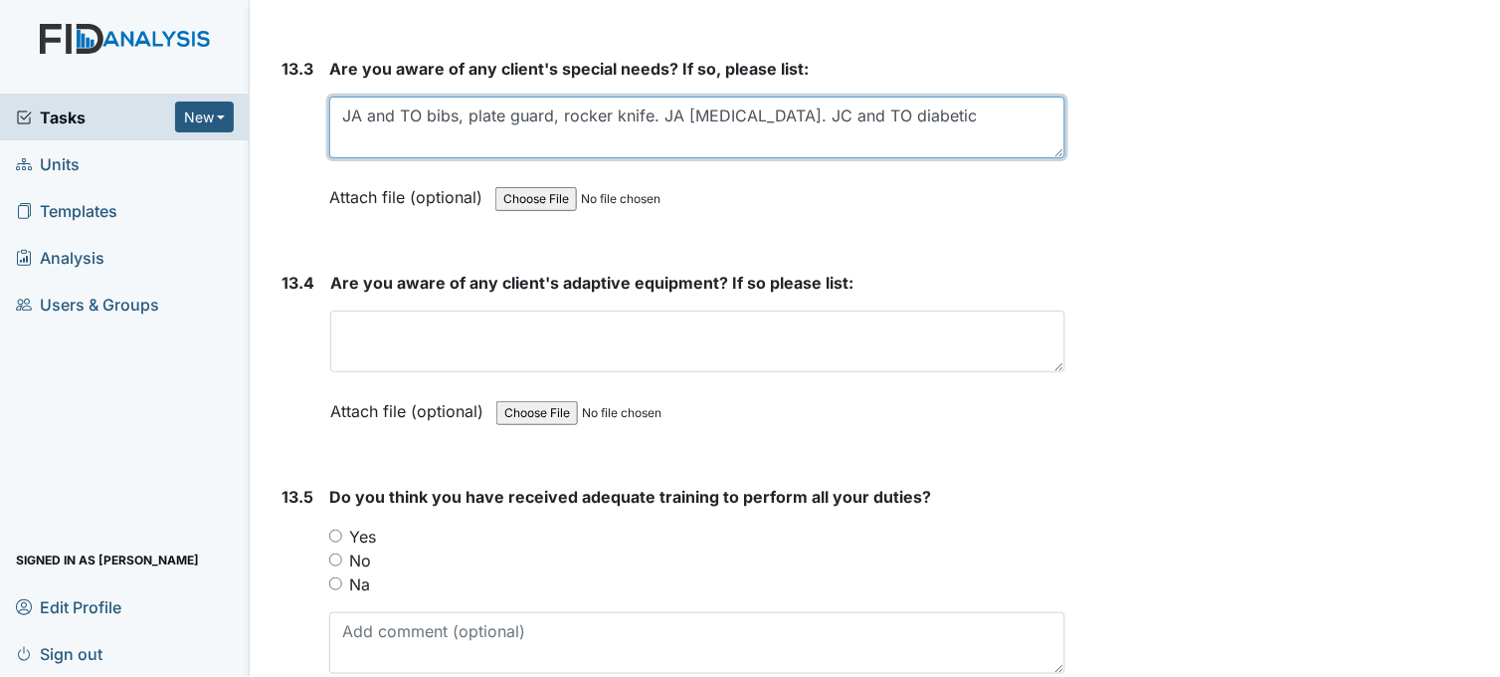
drag, startPoint x: 343, startPoint y: 87, endPoint x: 658, endPoint y: 96, distance: 314.5
click at [658, 97] on textarea "JA and TO bibs, plate guard, rocker knife. JA allergies. JC and TO diabetic" at bounding box center [697, 128] width 736 height 62
type textarea "JA allergies. JC and TO diabetic"
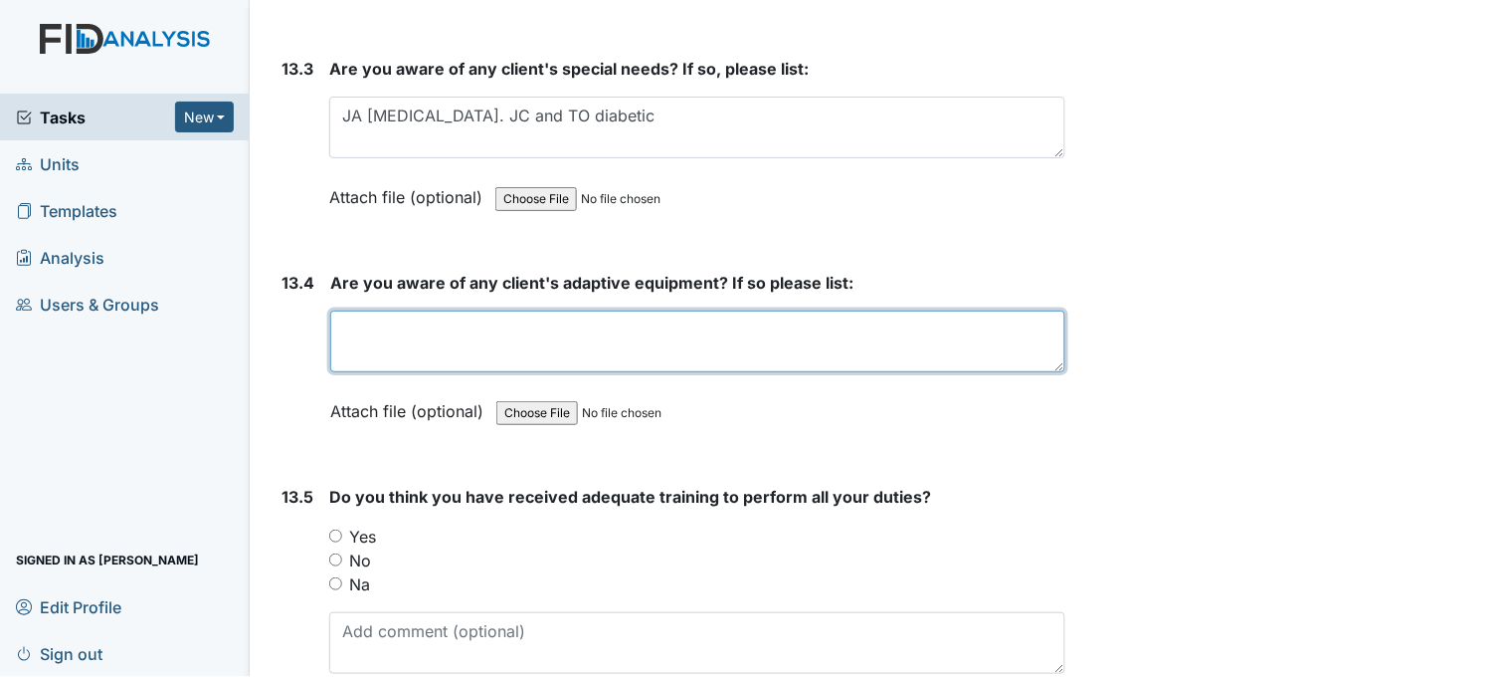
click at [364, 310] on textarea at bounding box center [697, 341] width 735 height 62
paste textarea "JA and TO bibs, plate guard, rocker knife."
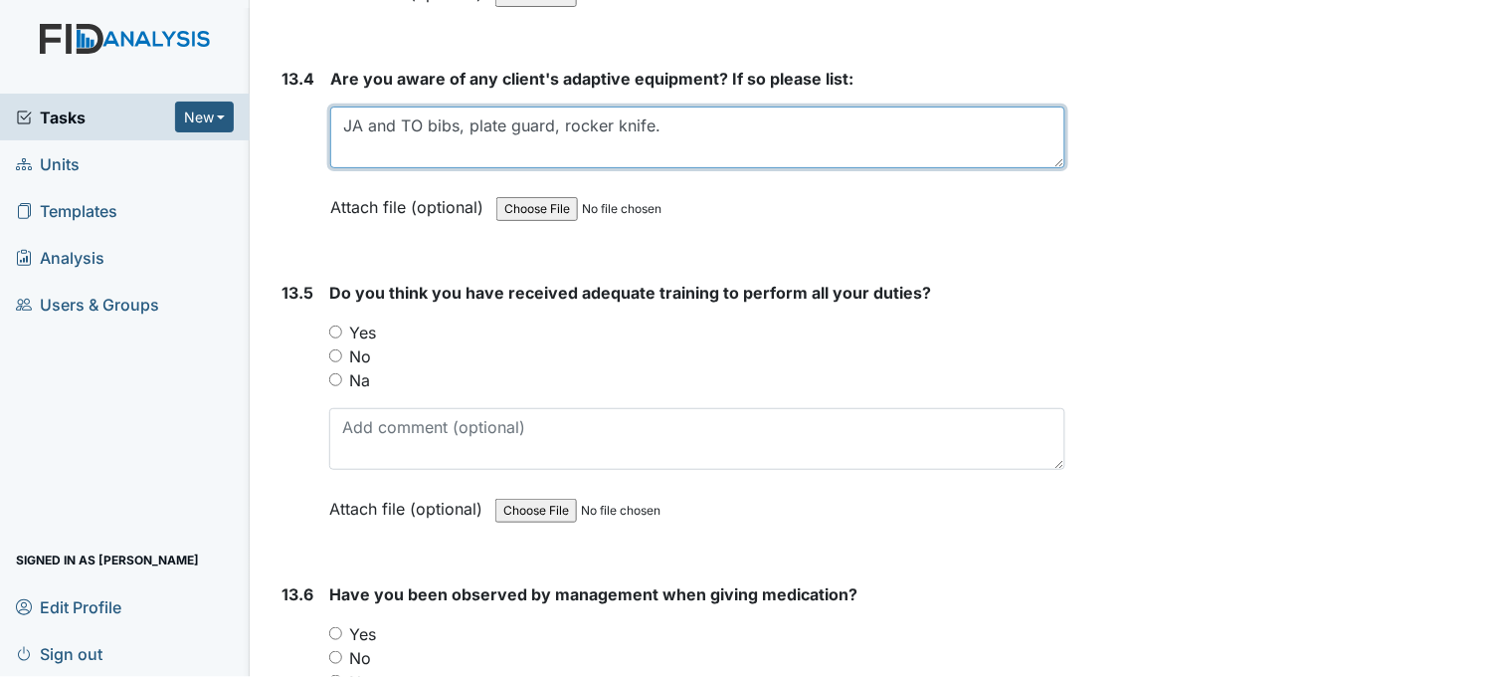
scroll to position [35263, 0]
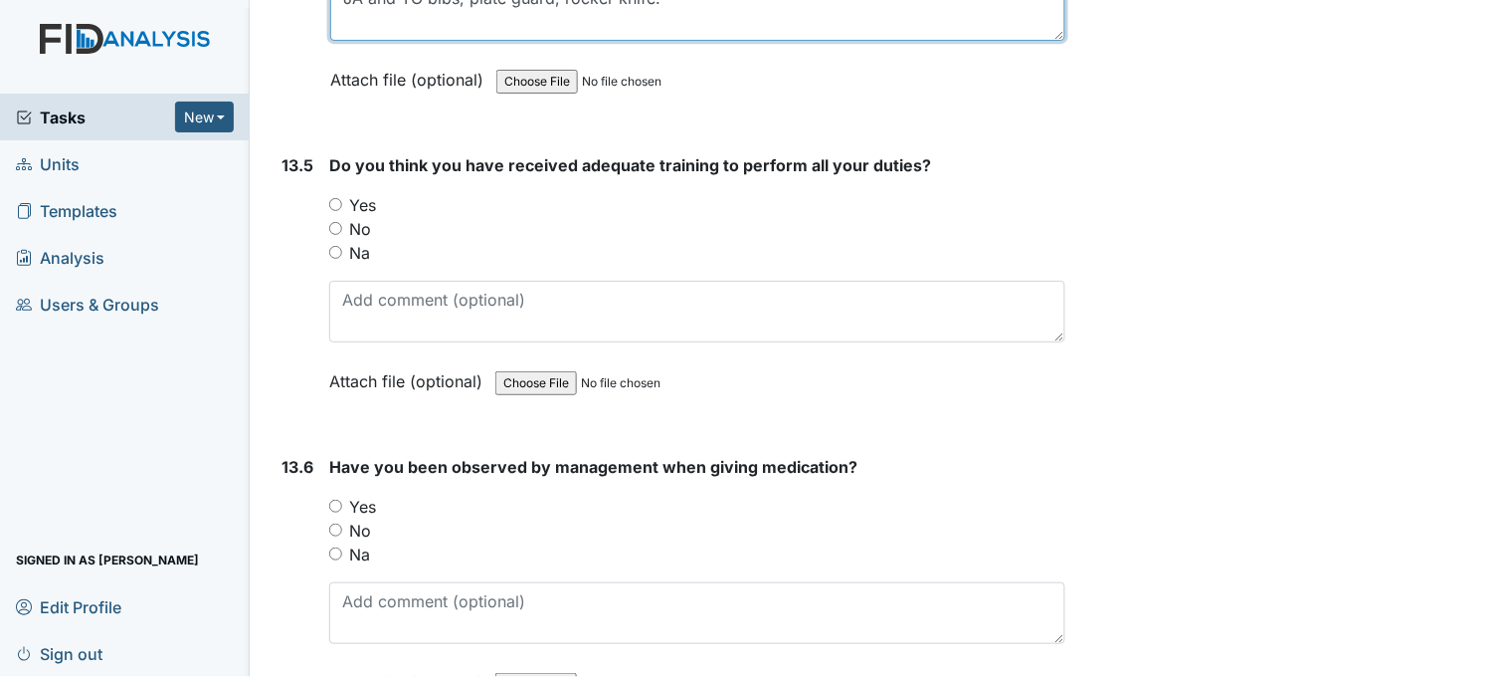
type textarea "JA and TO bibs, plate guard, rocker knife."
click at [333, 198] on input "Yes" at bounding box center [335, 204] width 13 height 13
radio input "true"
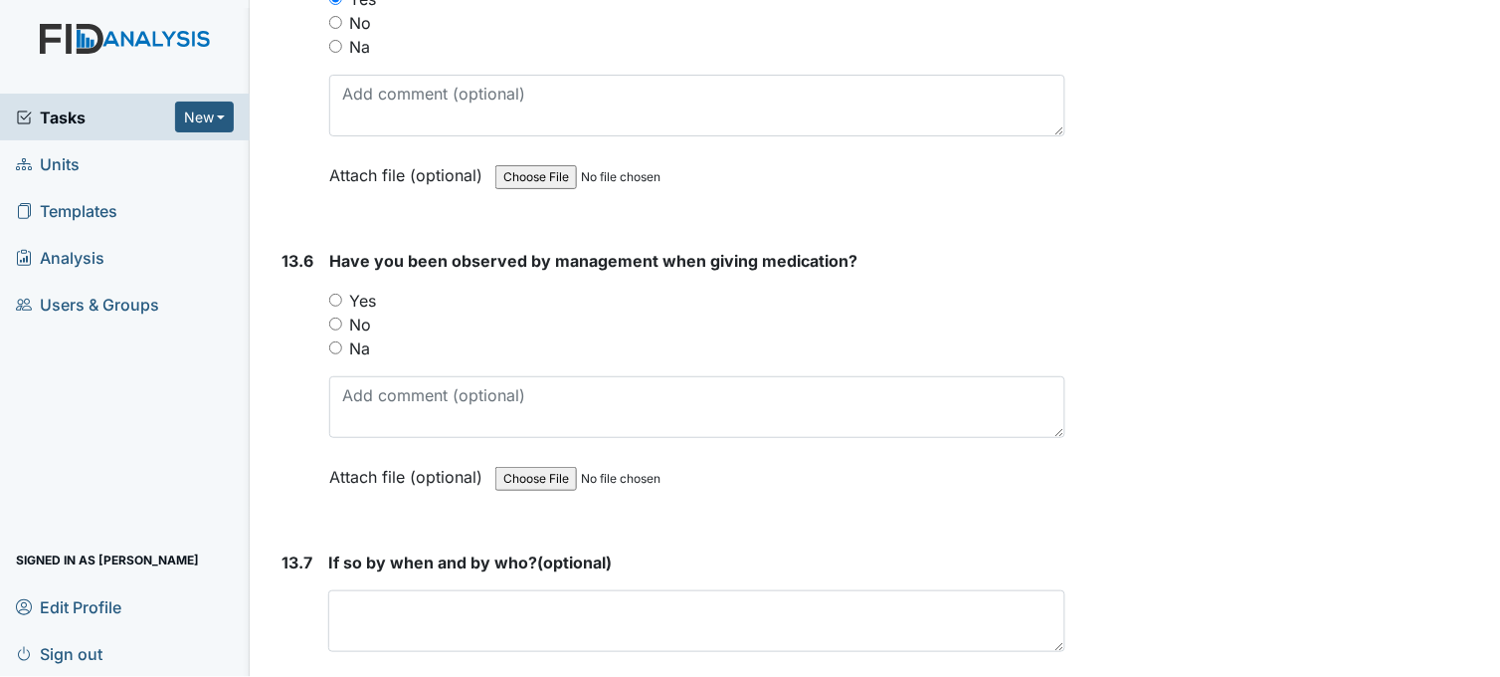
scroll to position [35484, 0]
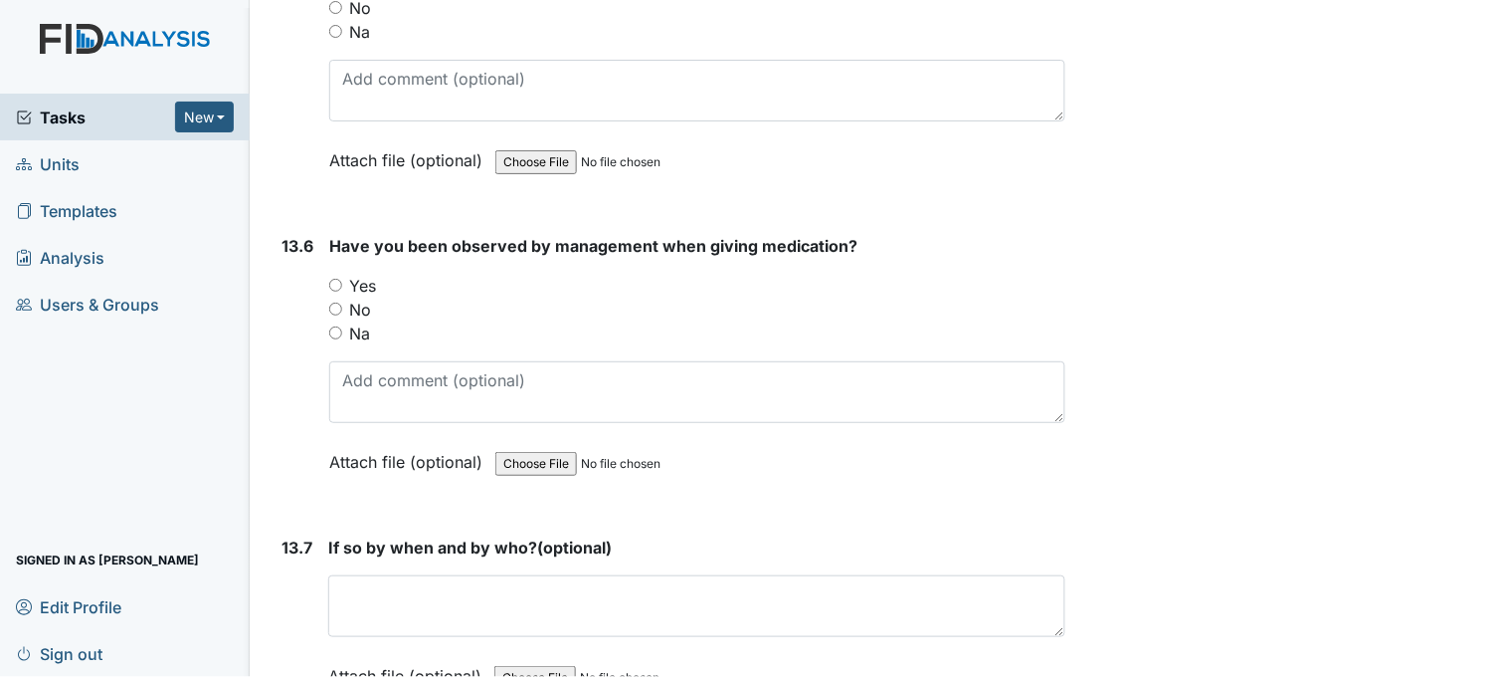
click at [332, 279] on input "Yes" at bounding box center [335, 285] width 13 height 13
radio input "true"
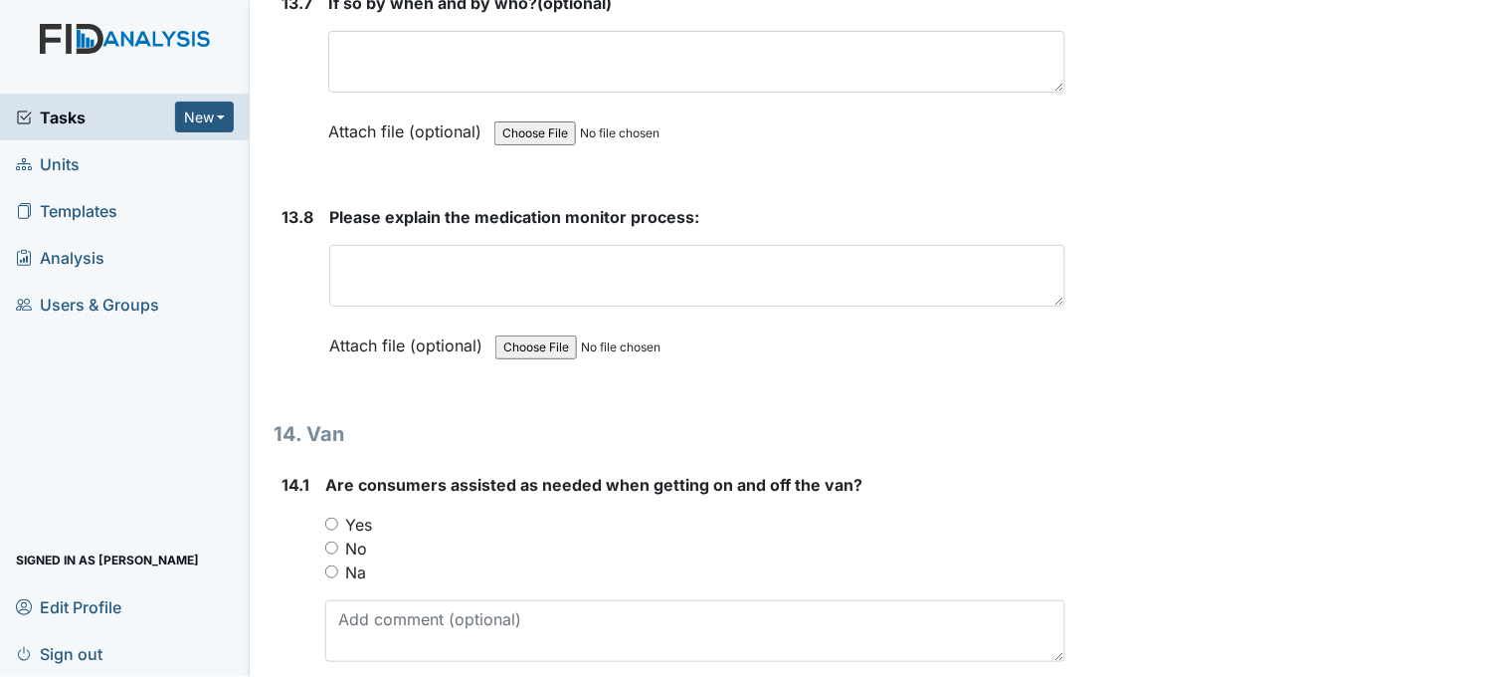
scroll to position [36037, 0]
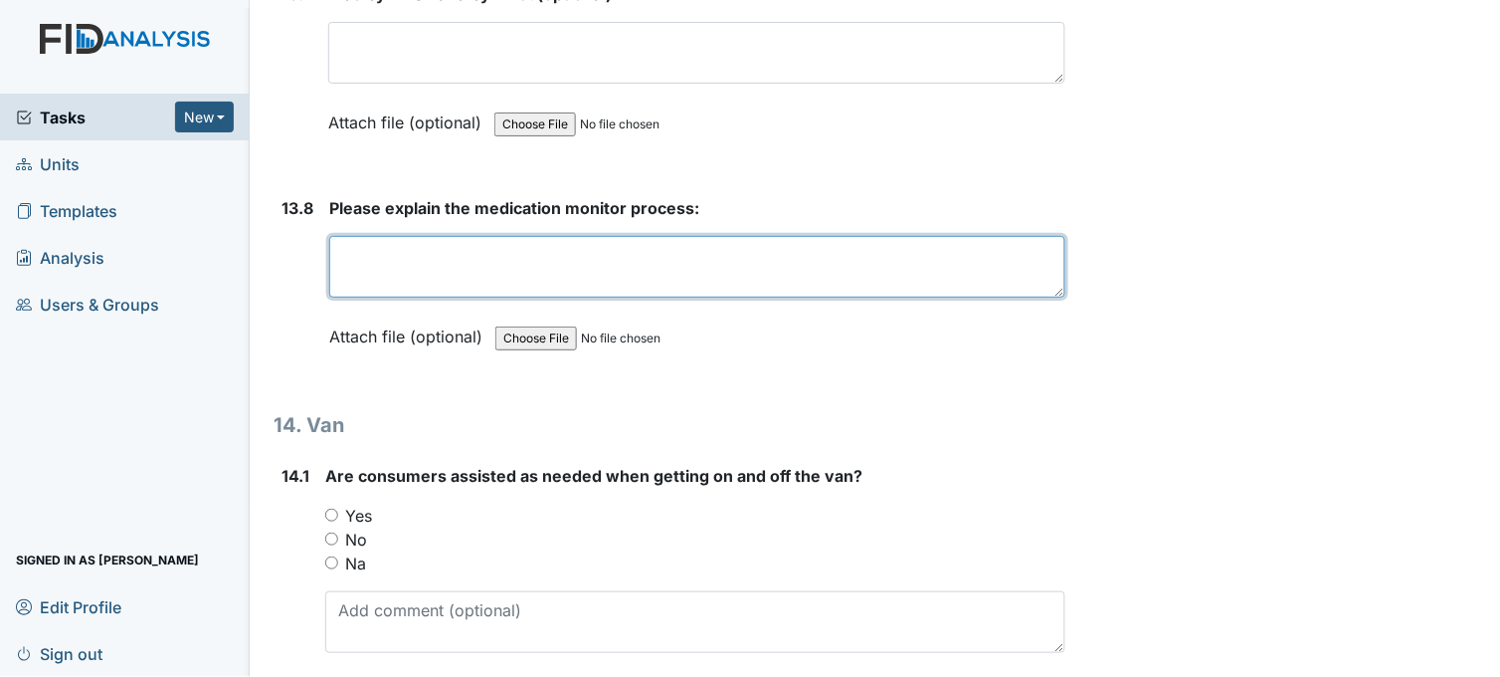
paste textarea "JA and TO bibs, plate guard, rocker knife."
type textarea "JA and TO bibs, plate guard, rocker knife."
drag, startPoint x: 659, startPoint y: 232, endPoint x: 338, endPoint y: 225, distance: 320.4
click at [338, 236] on textarea "JA and TO bibs, plate guard, rocker knife." at bounding box center [697, 267] width 736 height 62
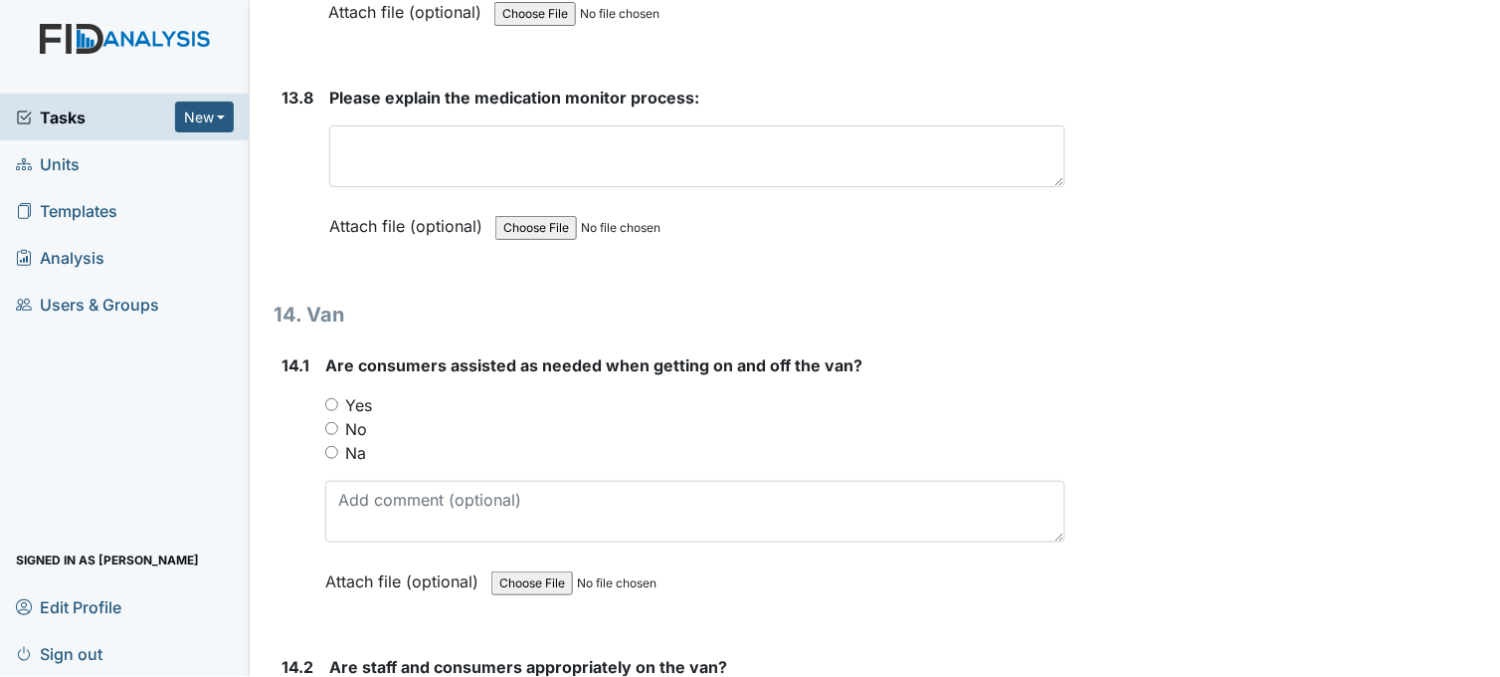
click at [334, 372] on div "Are consumers assisted as needed when getting on and off the van? You must sele…" at bounding box center [695, 480] width 740 height 254
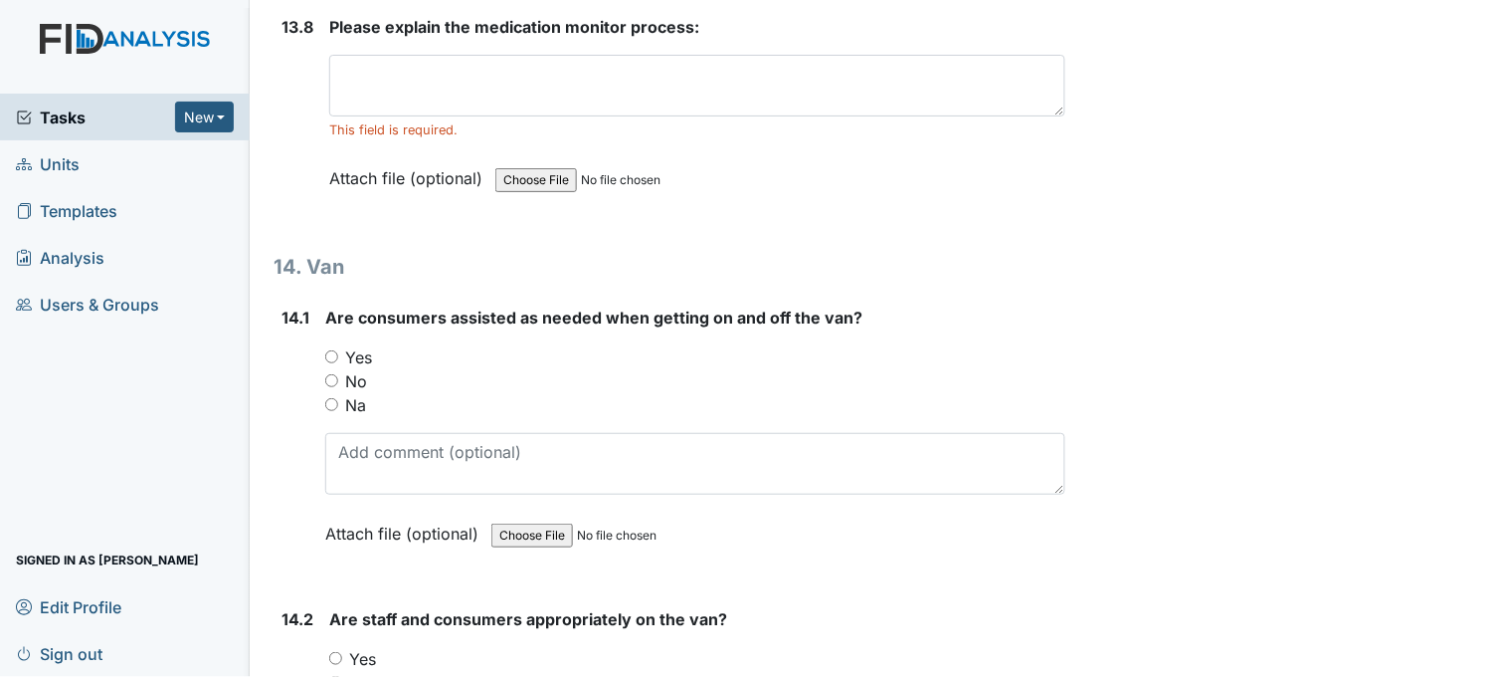
scroll to position [36258, 0]
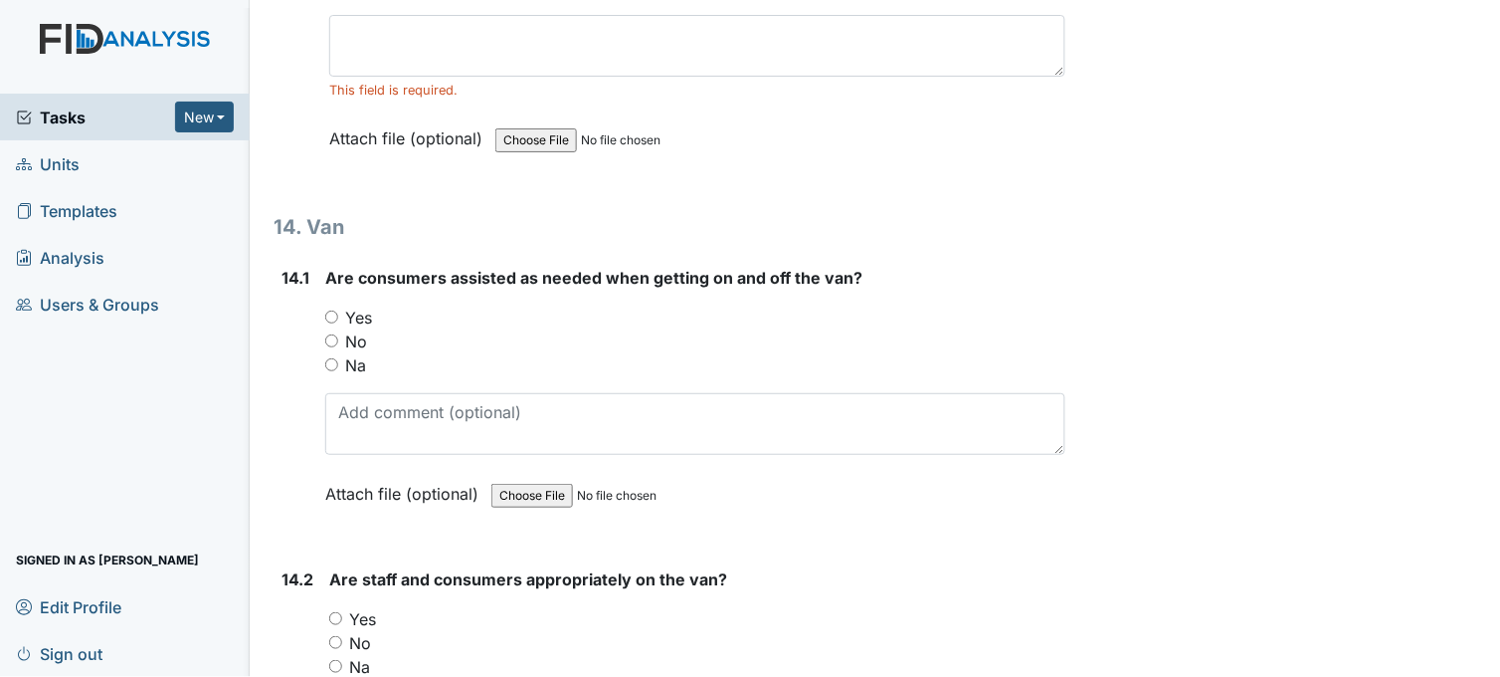
click at [326, 310] on input "Yes" at bounding box center [331, 316] width 13 height 13
radio input "true"
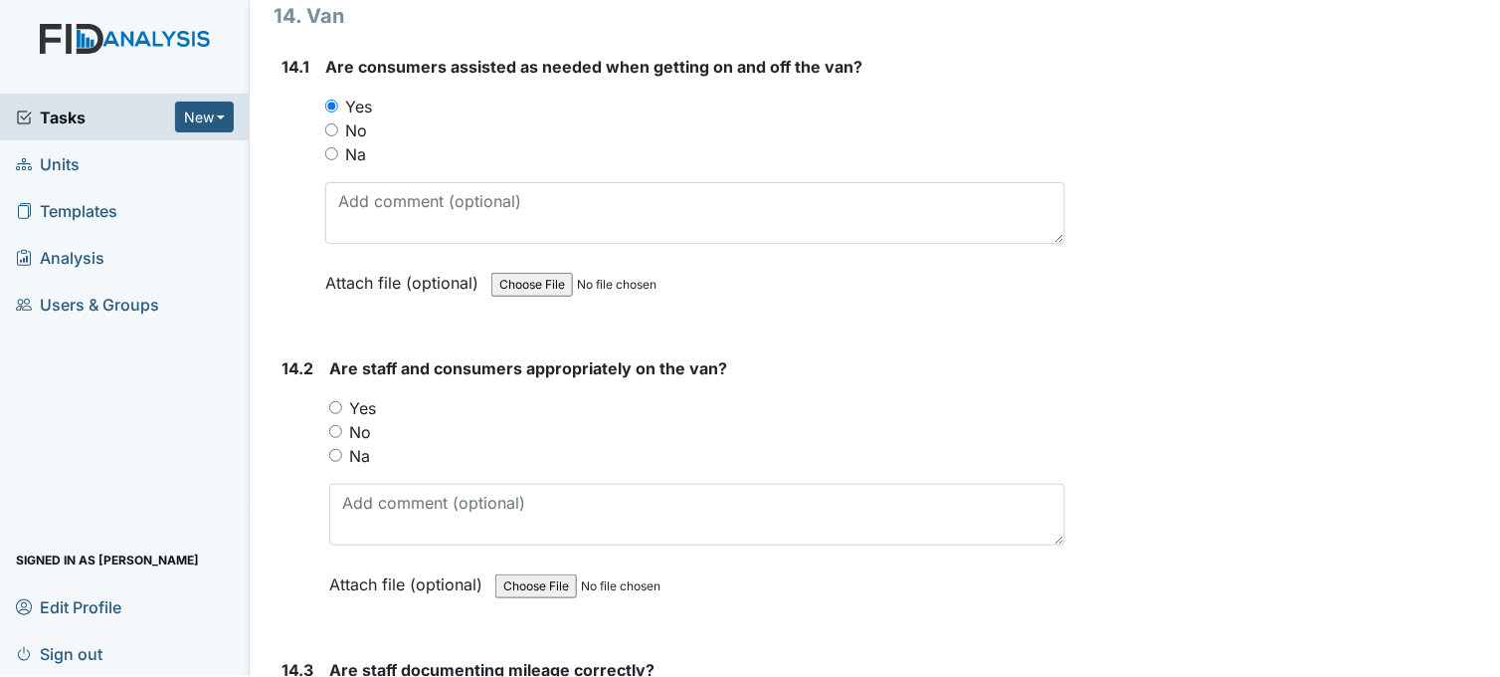
scroll to position [36589, 0]
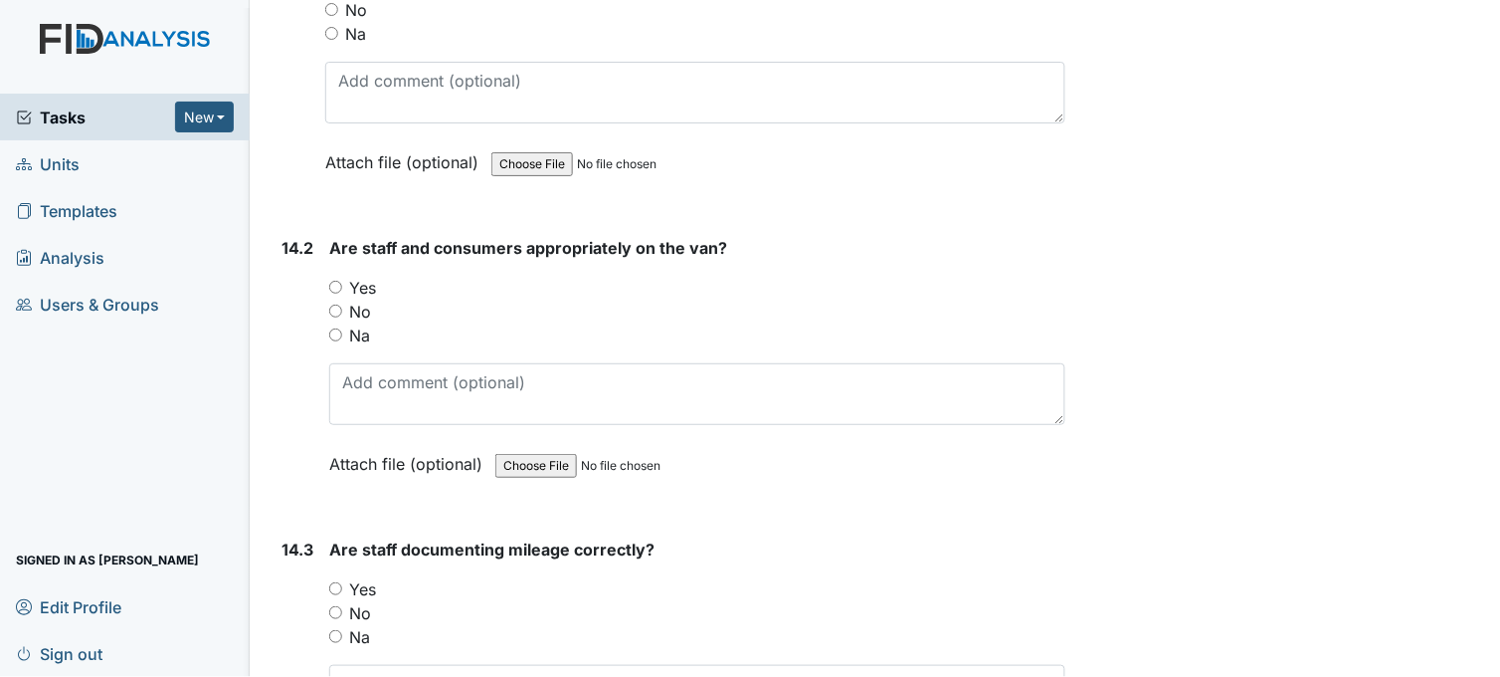
click at [332, 281] on input "Yes" at bounding box center [335, 287] width 13 height 13
radio input "true"
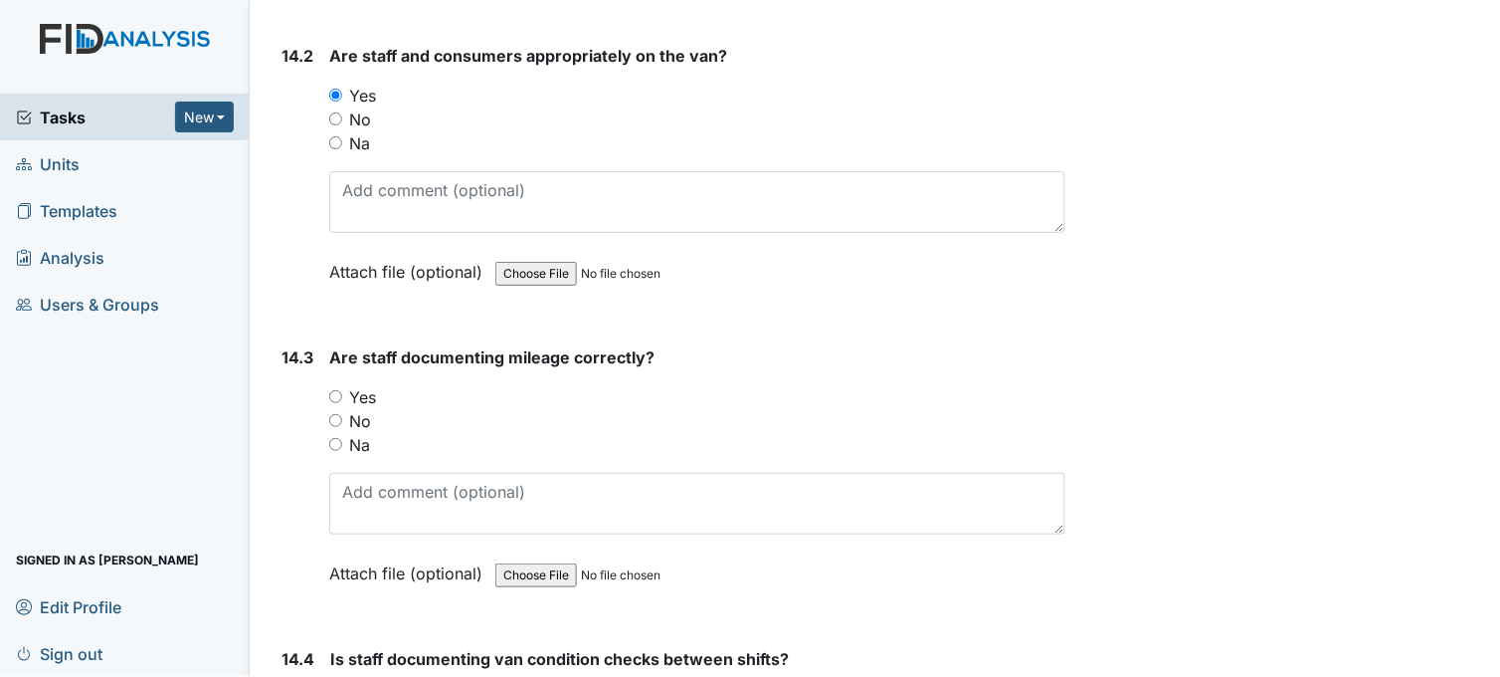
scroll to position [36811, 0]
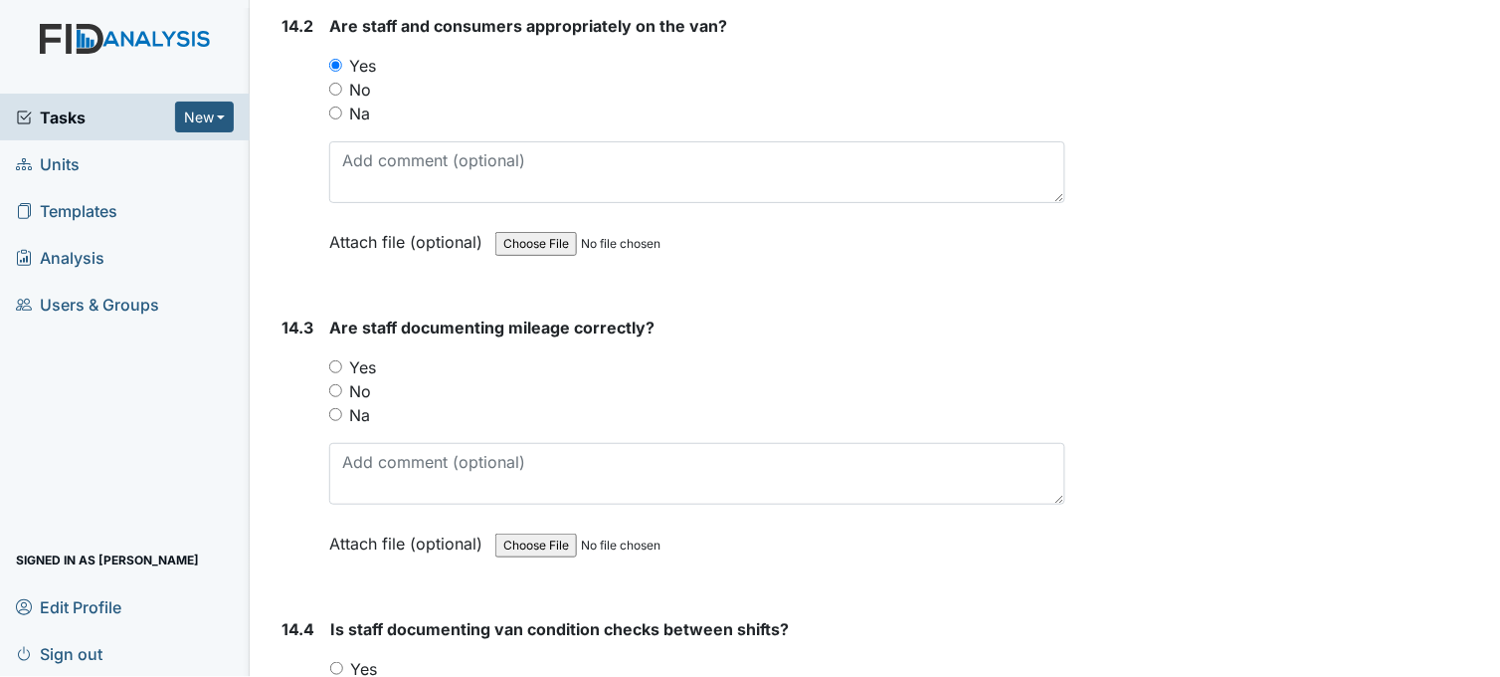
click at [339, 360] on input "Yes" at bounding box center [335, 366] width 13 height 13
radio input "true"
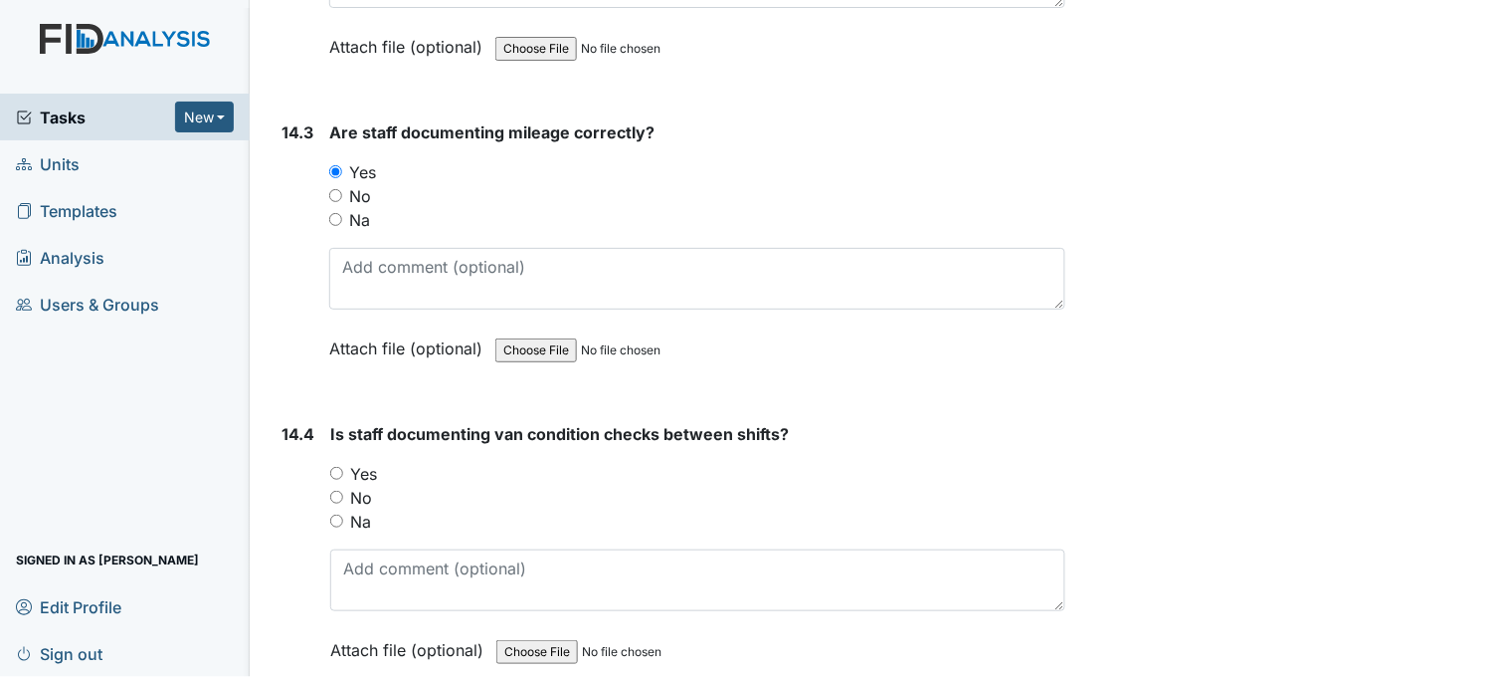
scroll to position [37032, 0]
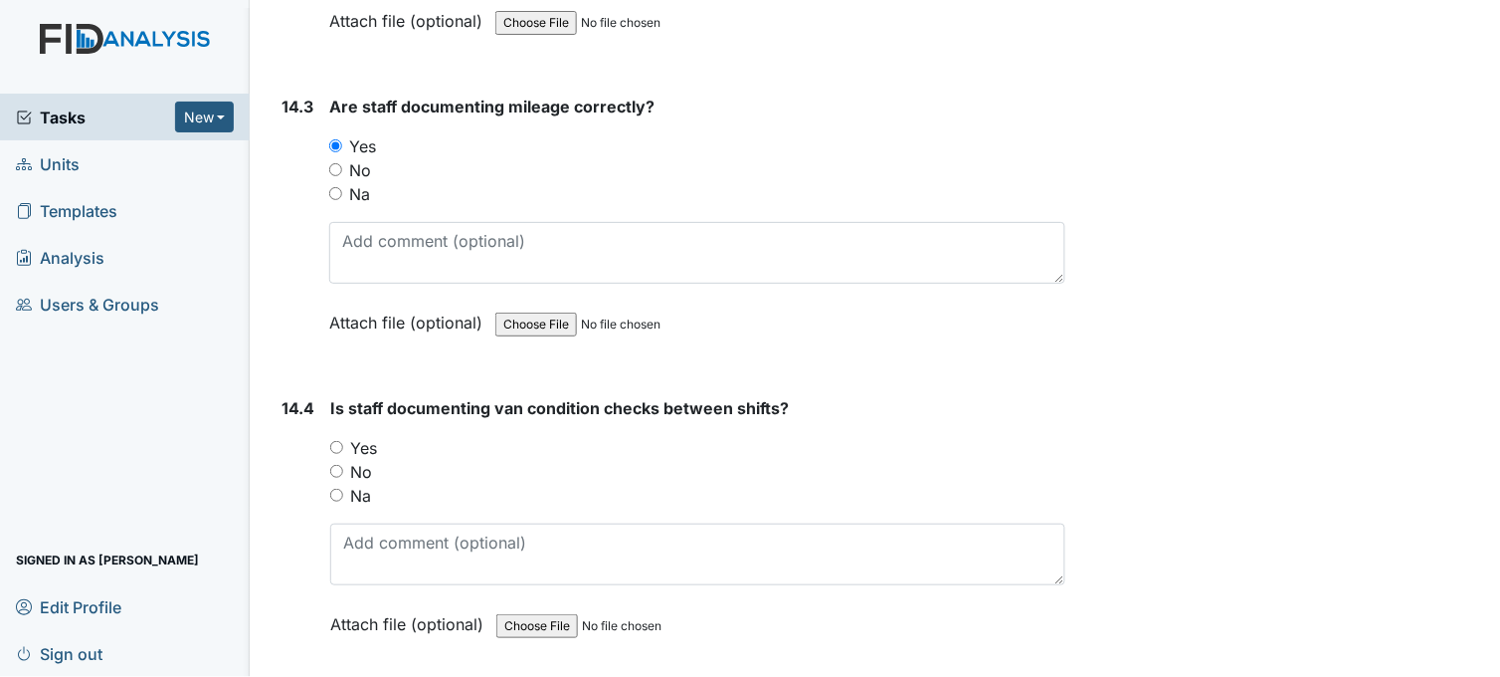
click at [334, 441] on input "Yes" at bounding box center [336, 447] width 13 height 13
radio input "true"
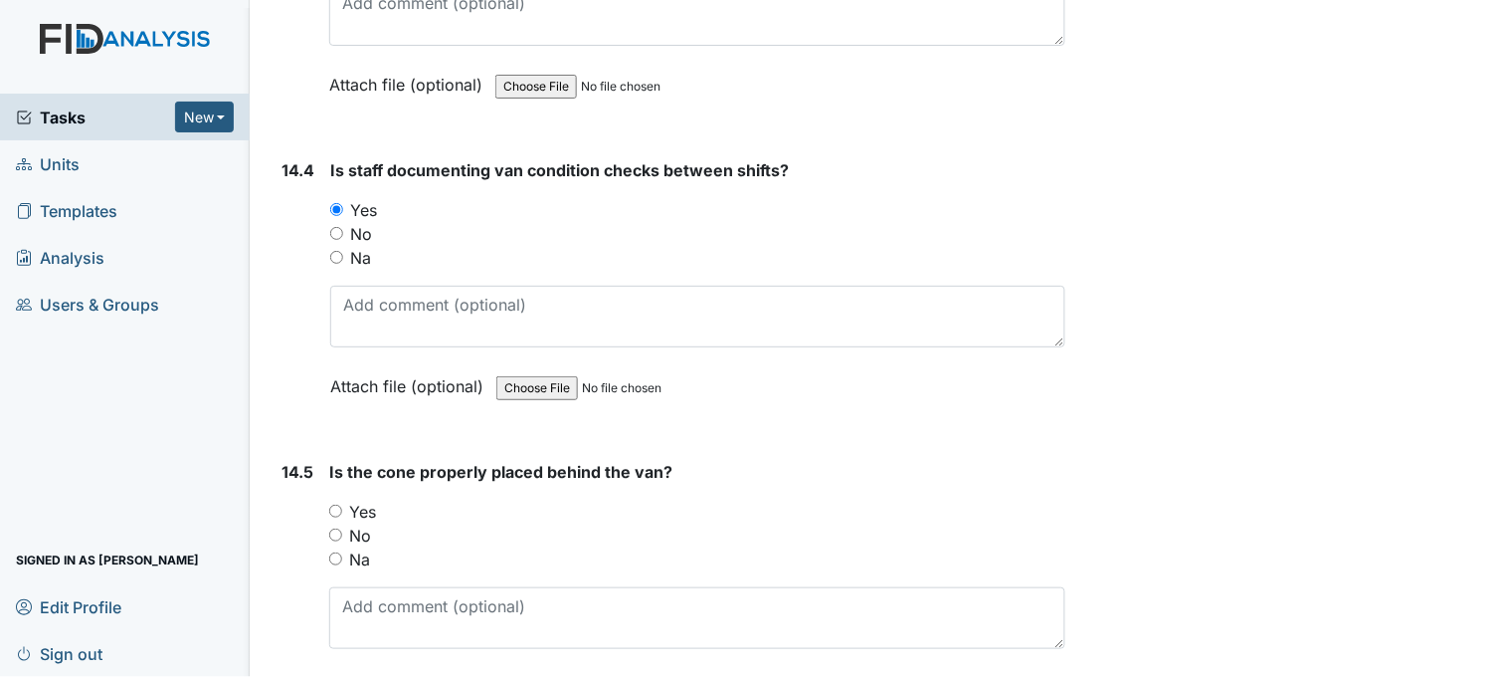
scroll to position [37363, 0]
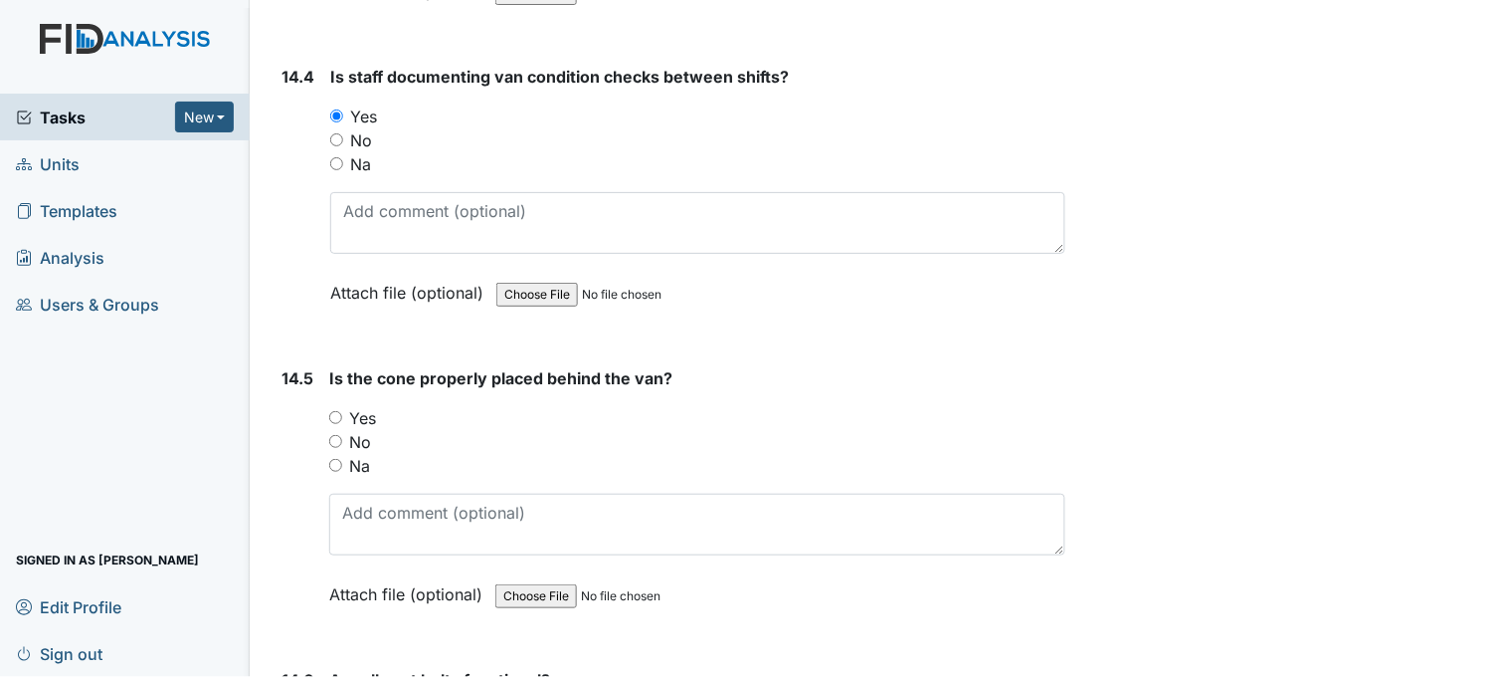
click at [336, 411] on input "Yes" at bounding box center [335, 417] width 13 height 13
radio input "true"
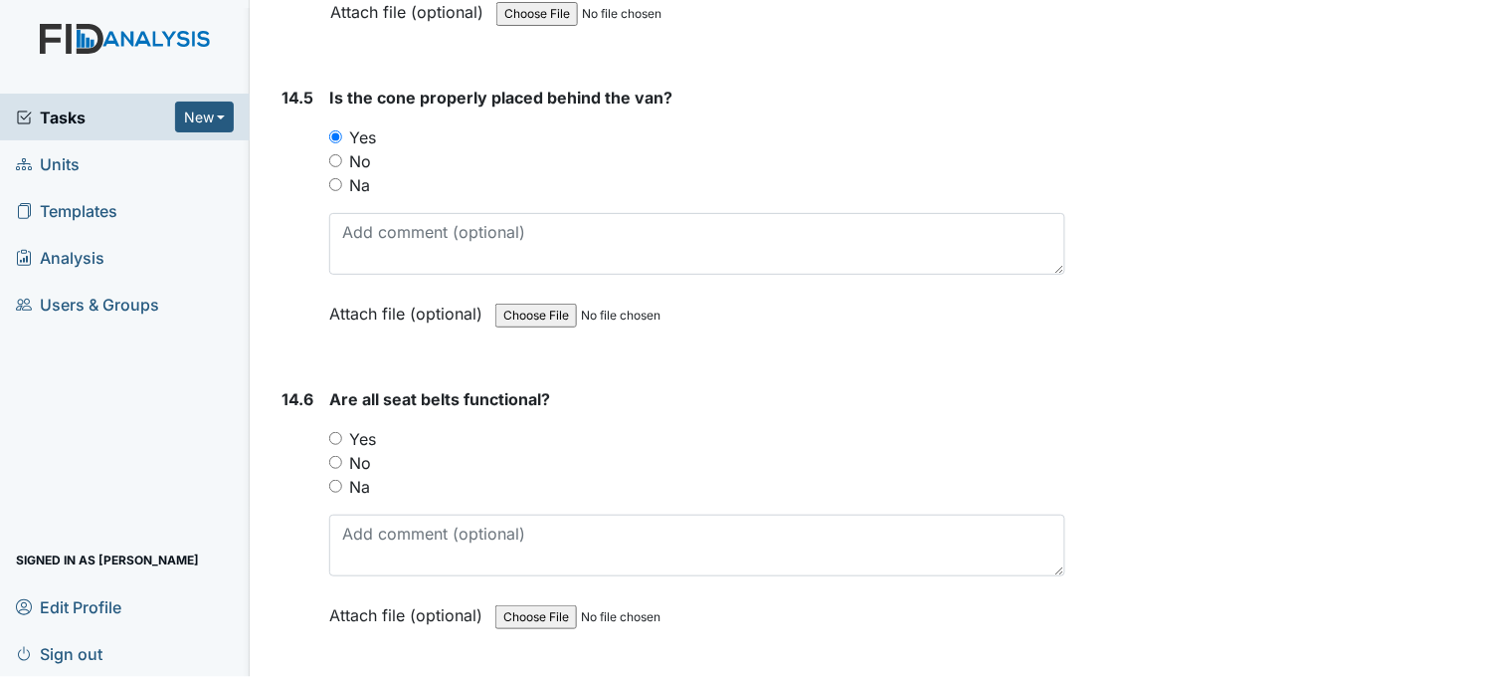
scroll to position [37694, 0]
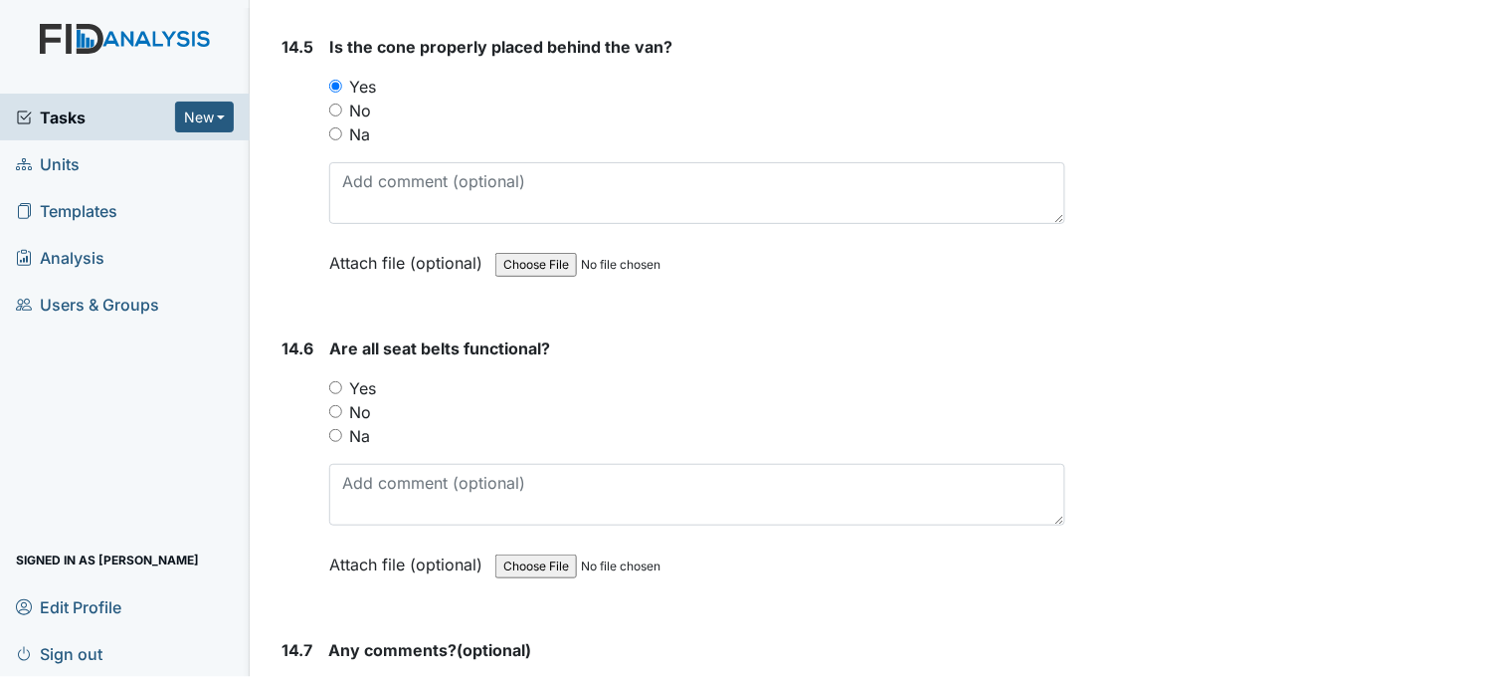
click at [335, 381] on input "Yes" at bounding box center [335, 387] width 13 height 13
radio input "true"
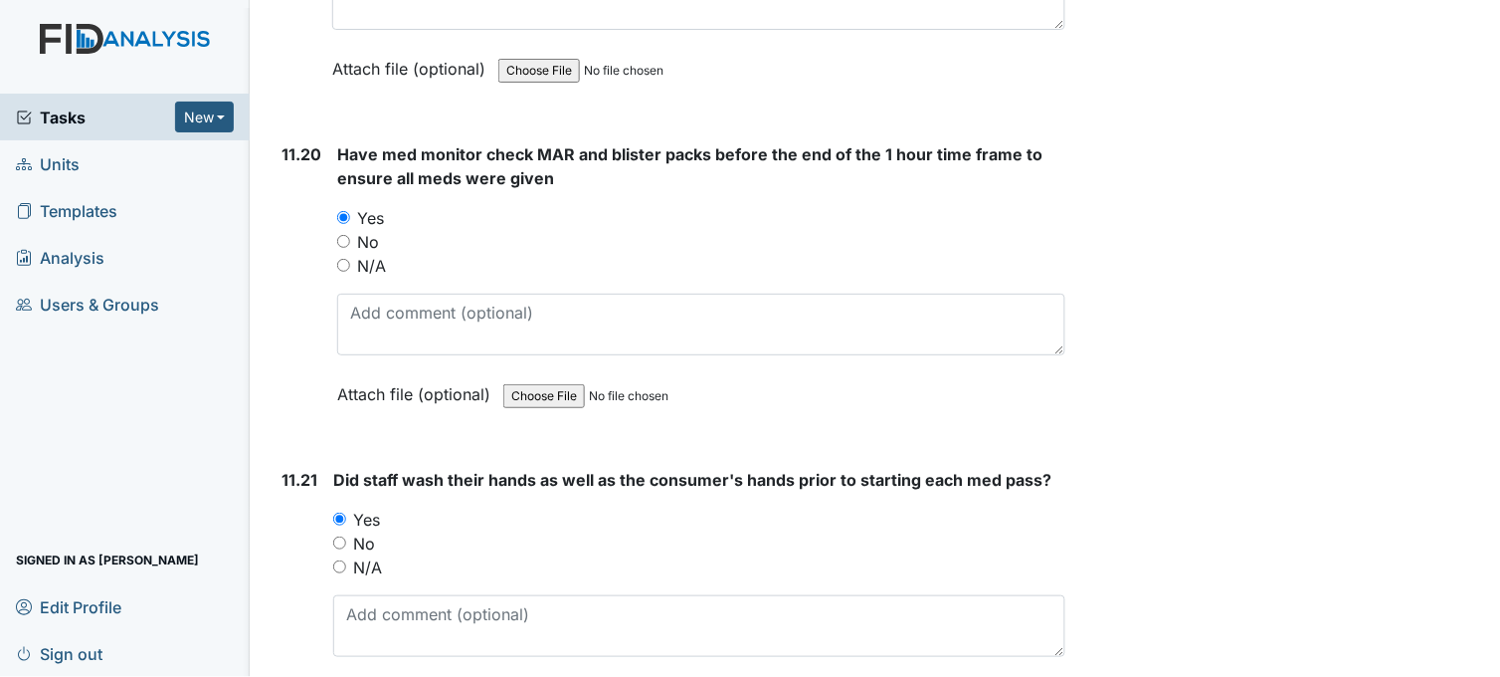
scroll to position [28387, 0]
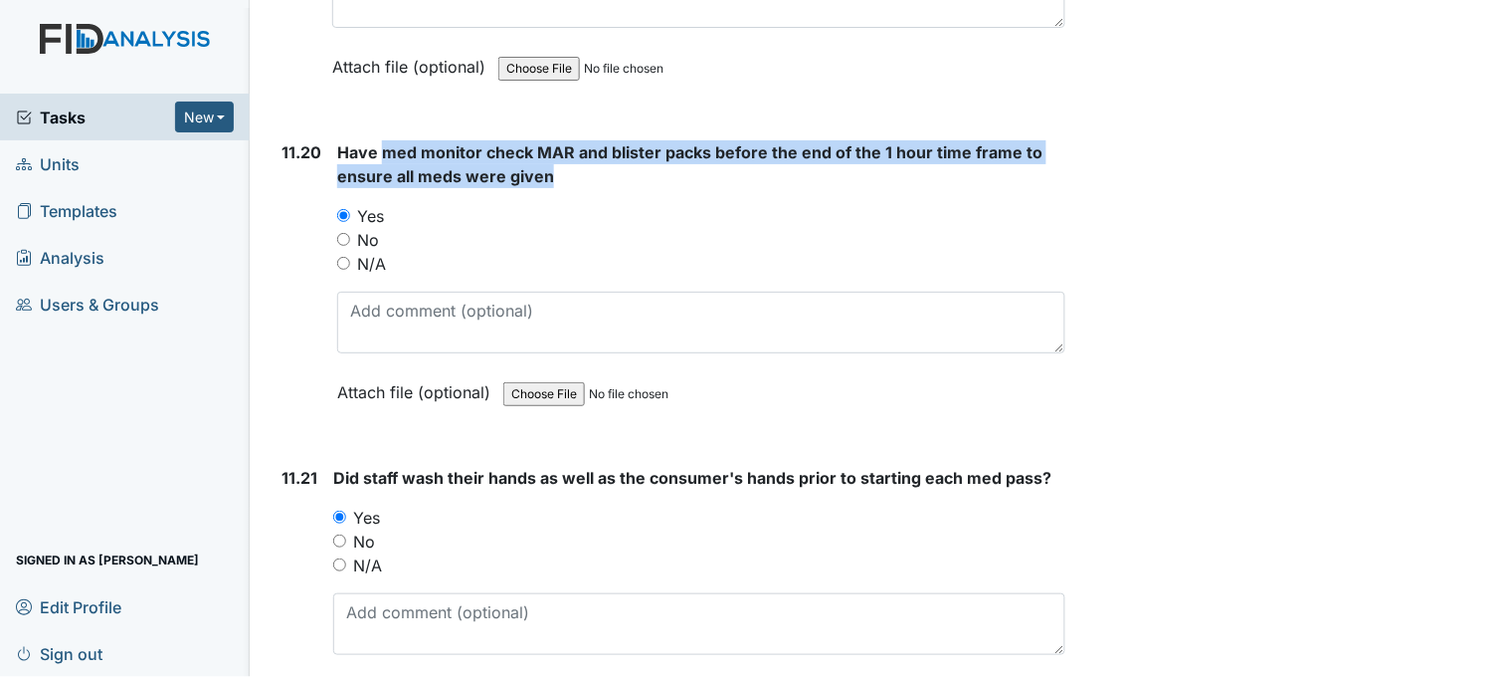
drag, startPoint x: 383, startPoint y: 126, endPoint x: 550, endPoint y: 156, distance: 169.8
click at [550, 156] on strong "Have med monitor check MAR and blister packs before the end of the 1 hour time …" at bounding box center [701, 164] width 728 height 48
drag, startPoint x: 550, startPoint y: 156, endPoint x: 514, endPoint y: 143, distance: 38.1
copy span "med monitor check MAR and blister packs before the end of the 1 hour time frame…"
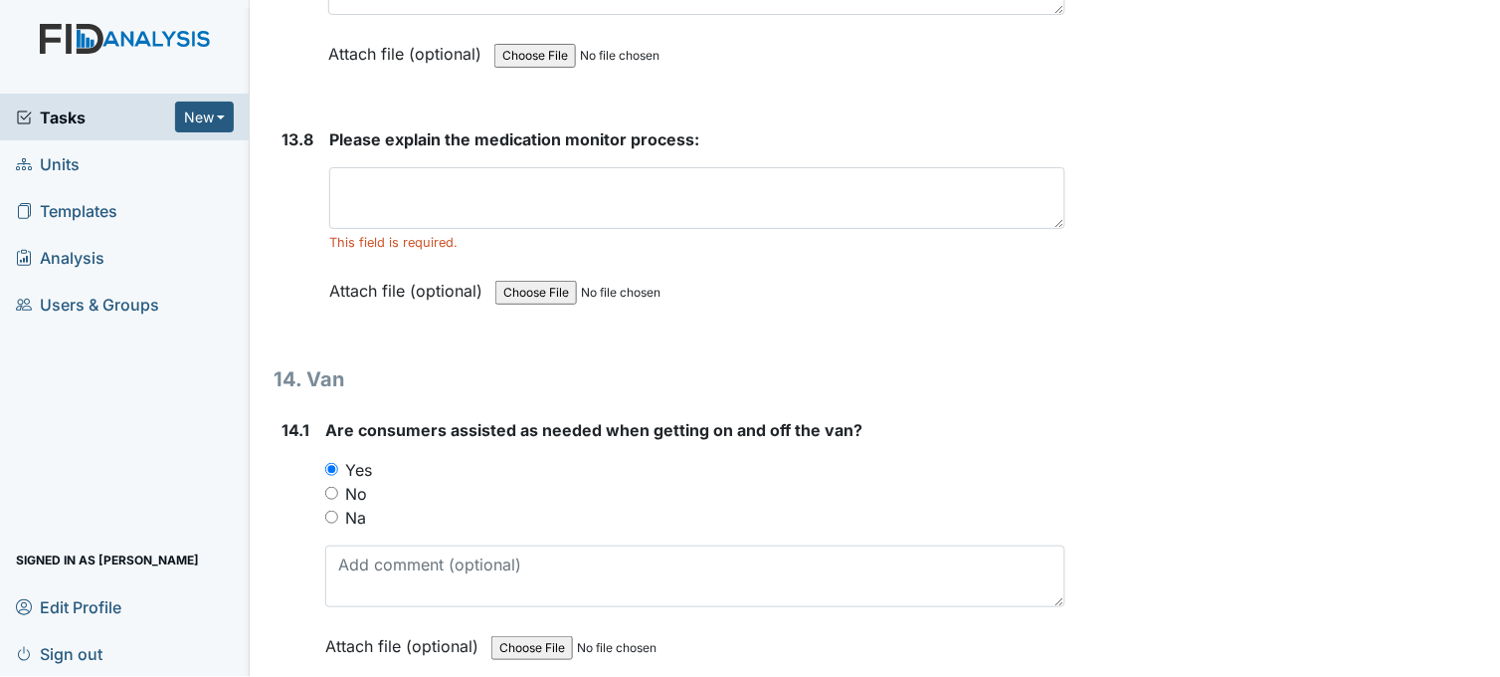
scroll to position [35841, 0]
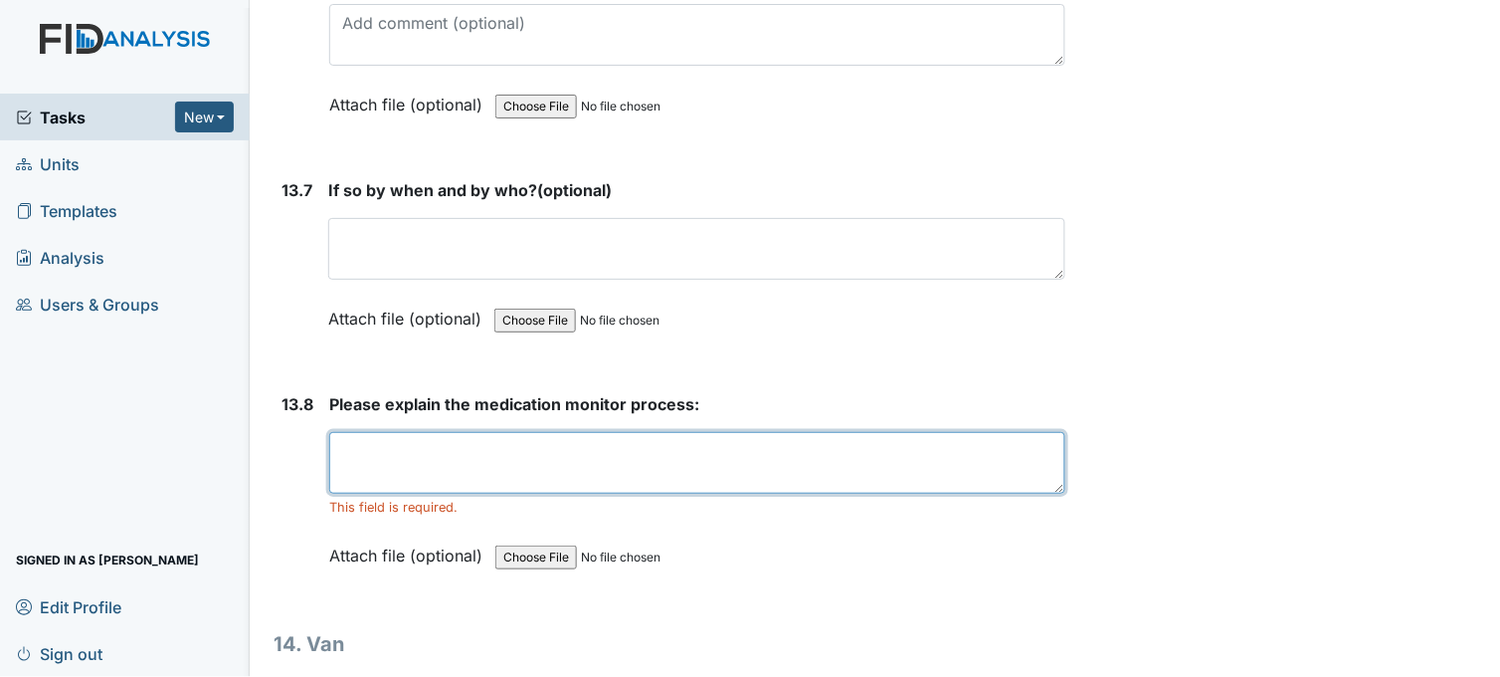
click at [362, 432] on textarea at bounding box center [697, 463] width 736 height 62
paste textarea "med monitor check MAR and blister packs before the end of the 1 hour time frame…"
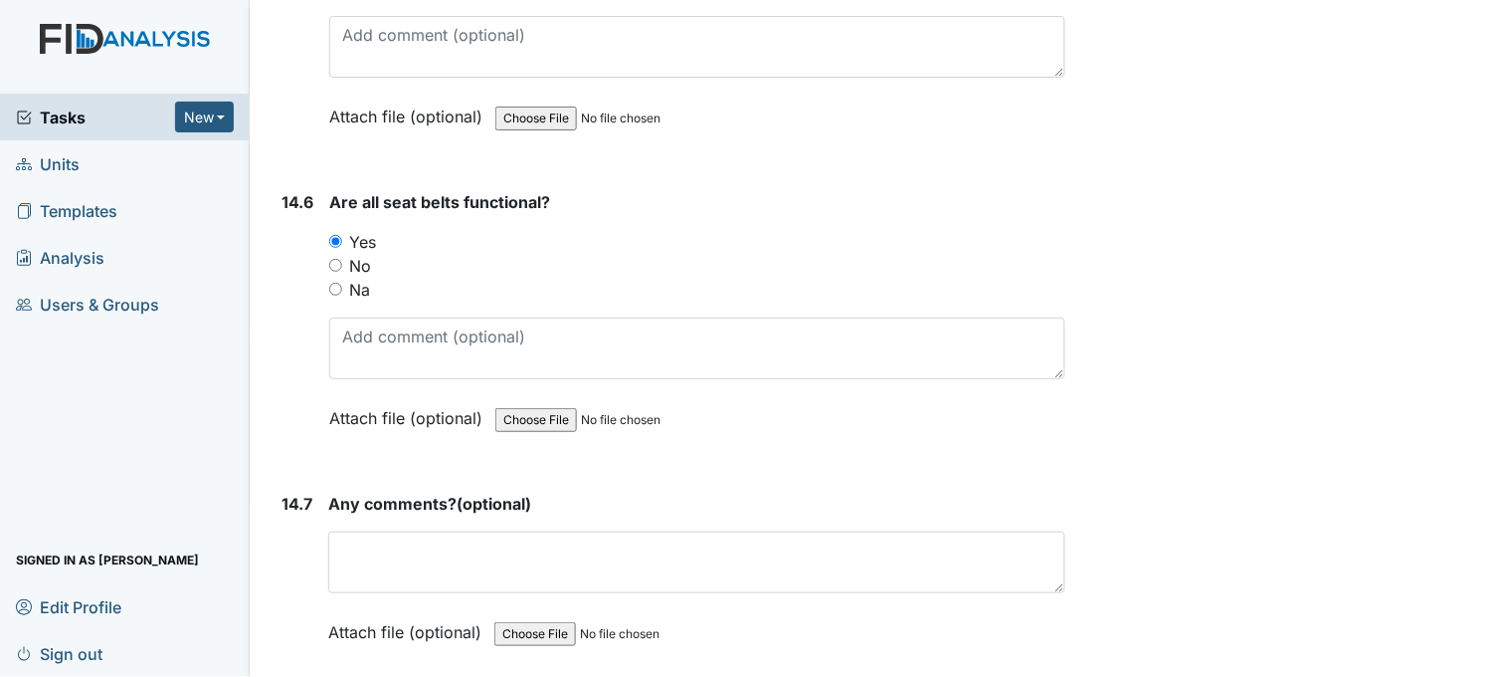
scroll to position [37893, 0]
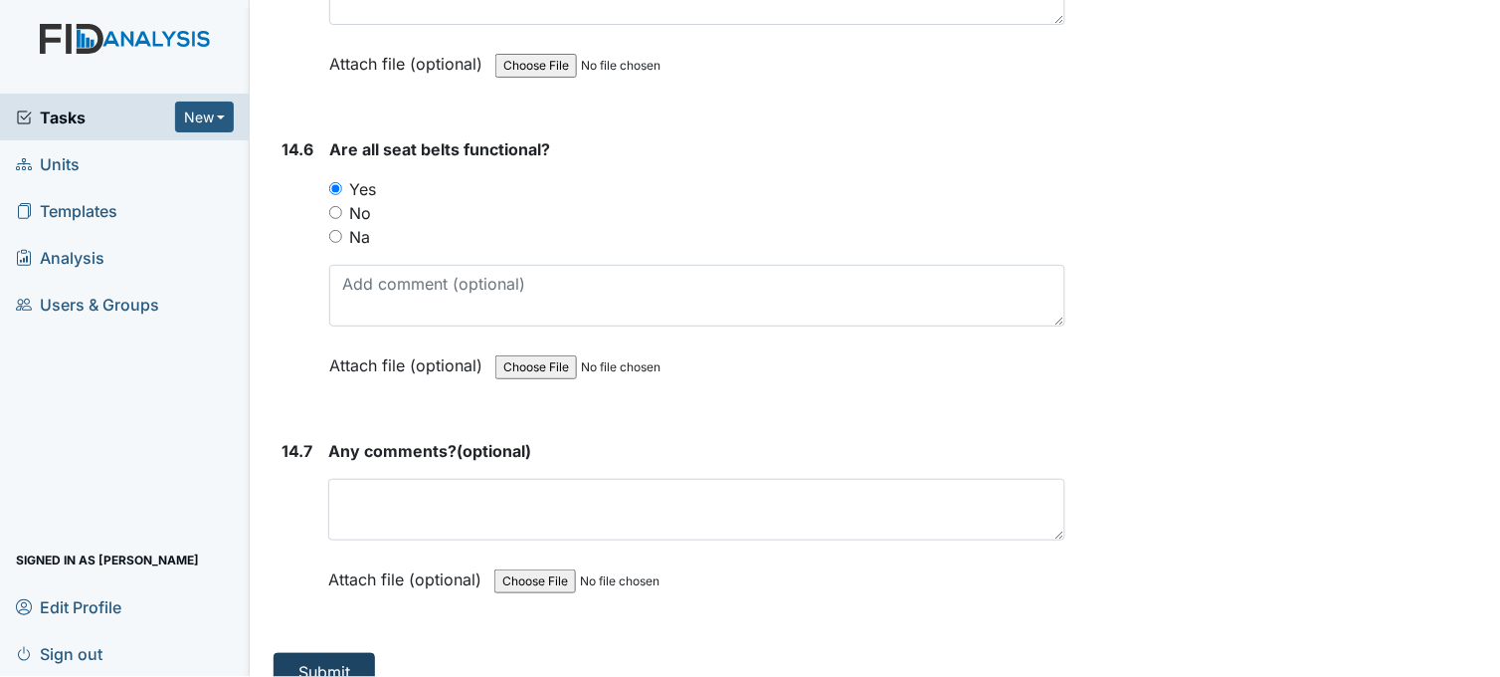
type textarea "med monitor check MAR and blister packs before the end of the 1-hour time frame…"
click at [328, 653] on button "Submit" at bounding box center [324, 672] width 101 height 38
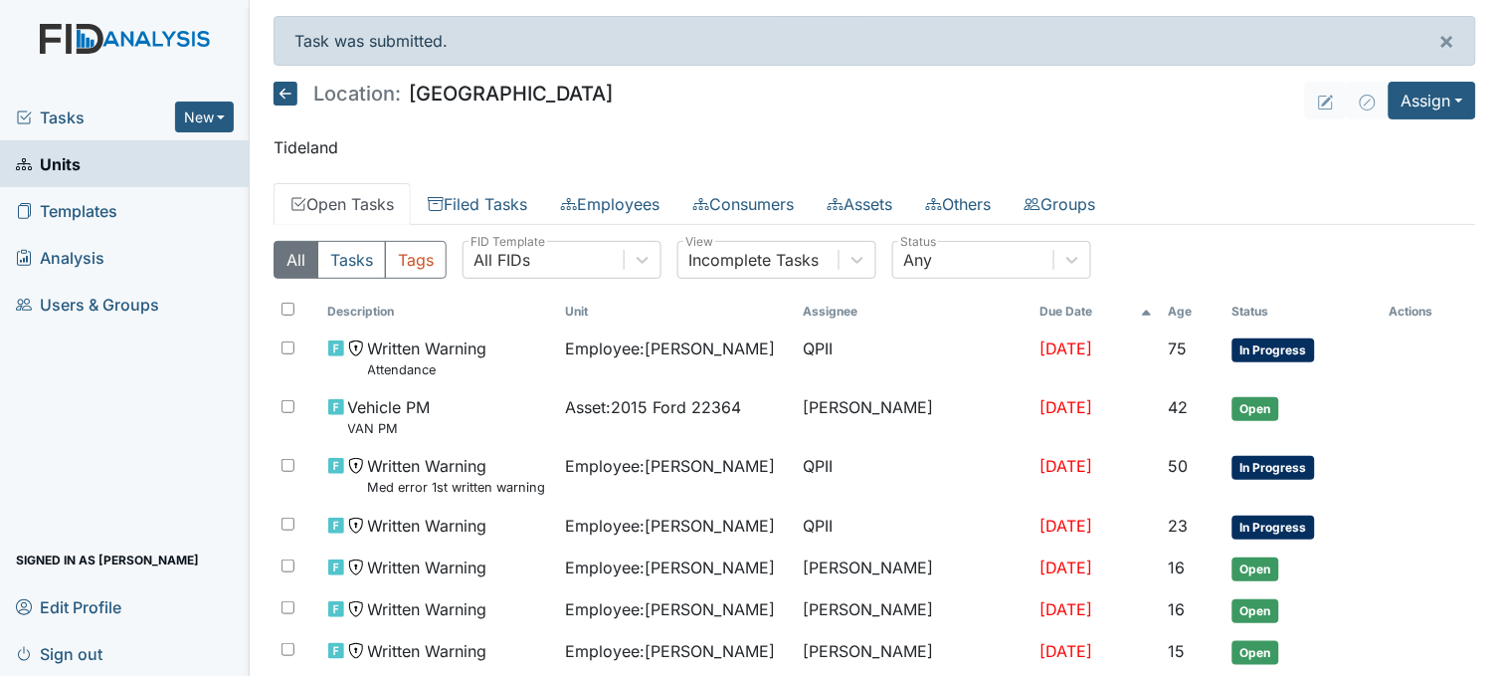
click at [72, 109] on span "Tasks" at bounding box center [95, 117] width 159 height 24
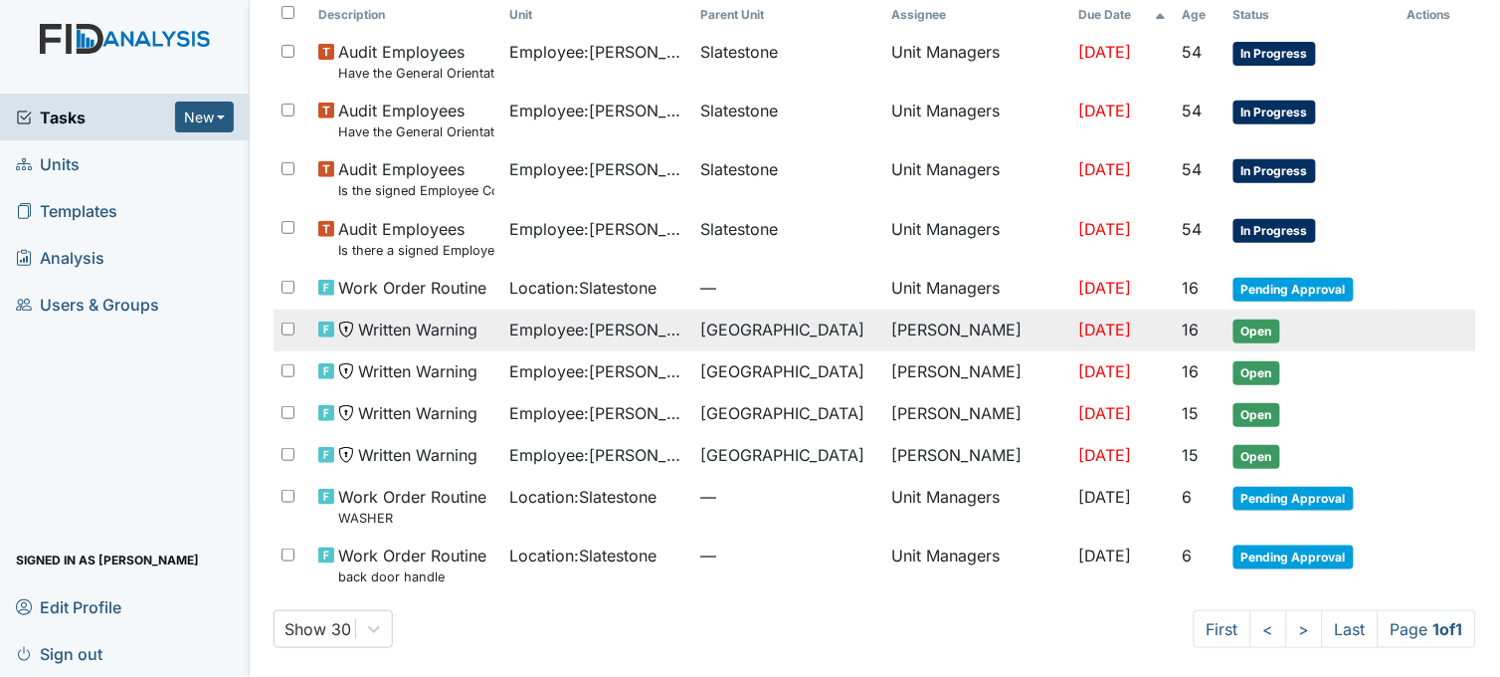
scroll to position [141, 0]
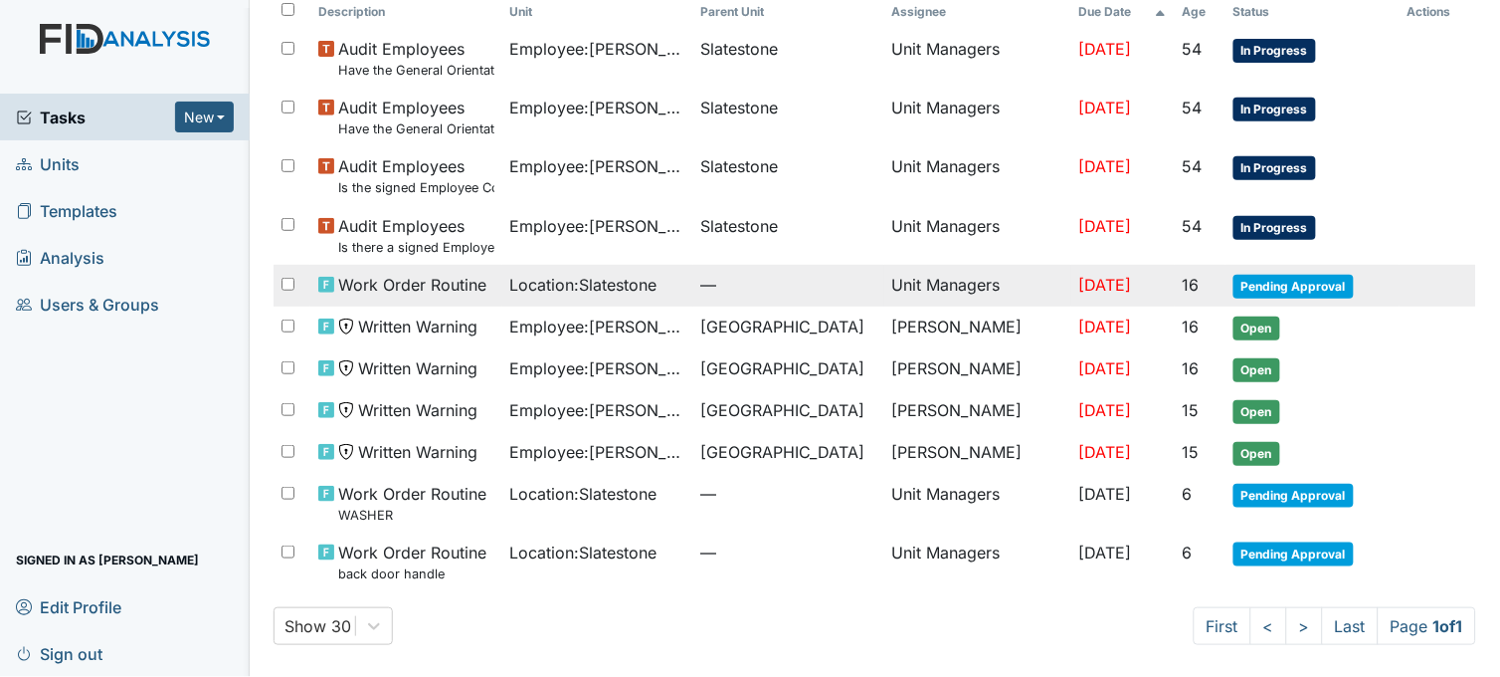
click at [615, 275] on span "Location : Slatestone" at bounding box center [583, 285] width 147 height 24
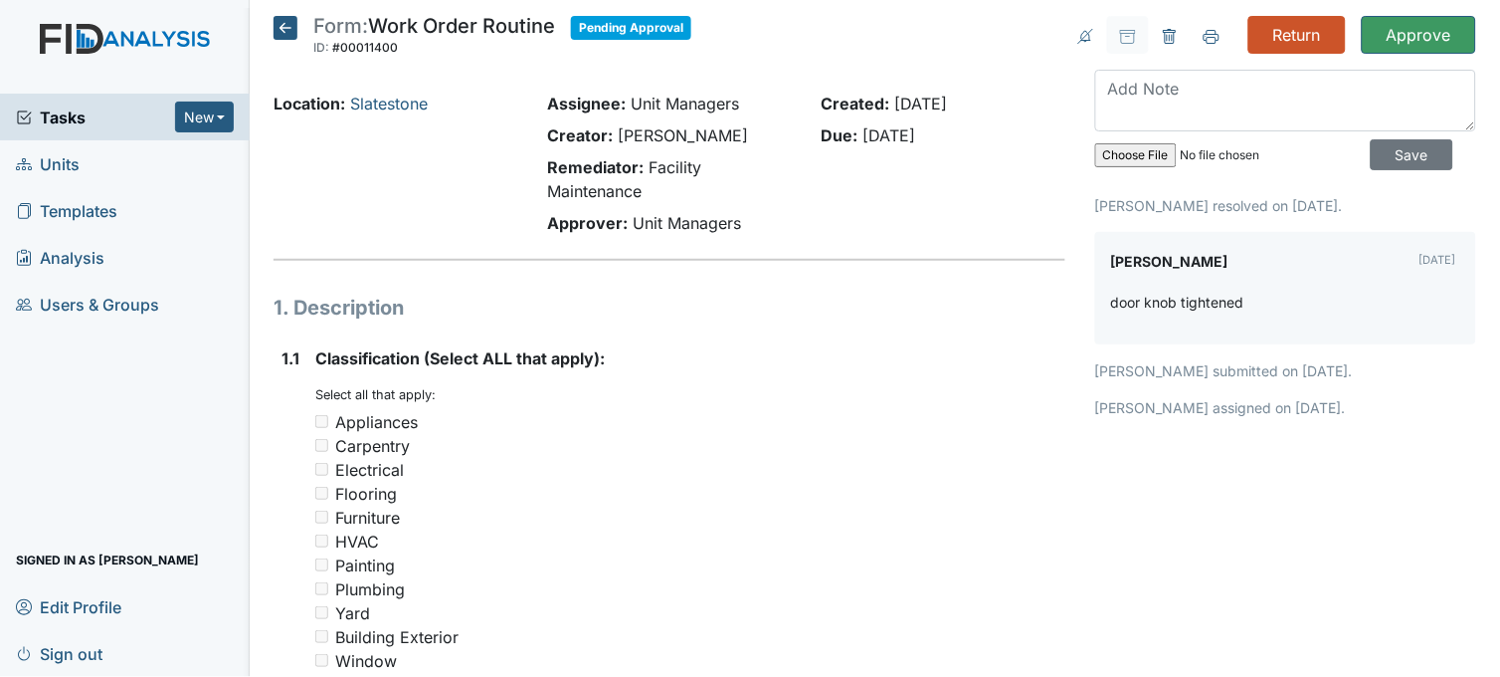
click at [283, 26] on icon at bounding box center [286, 28] width 24 height 24
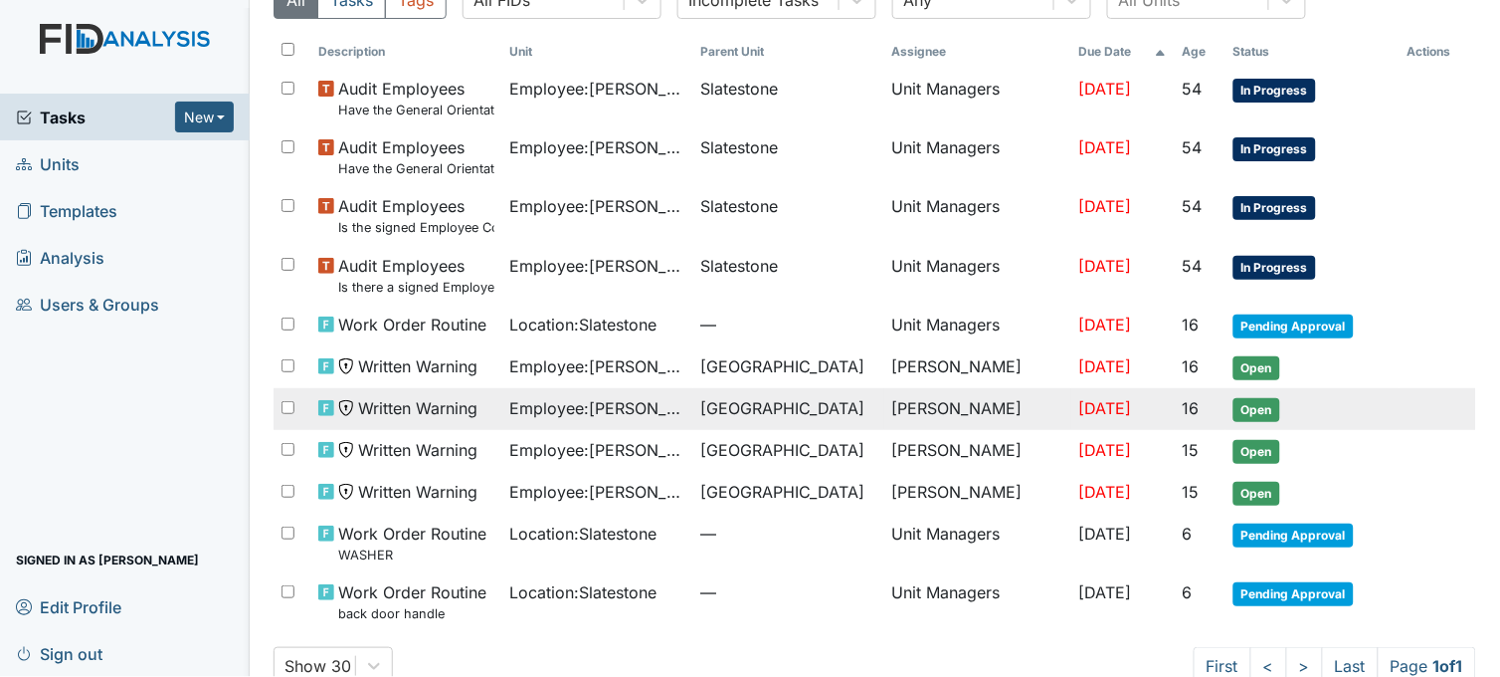
scroll to position [141, 0]
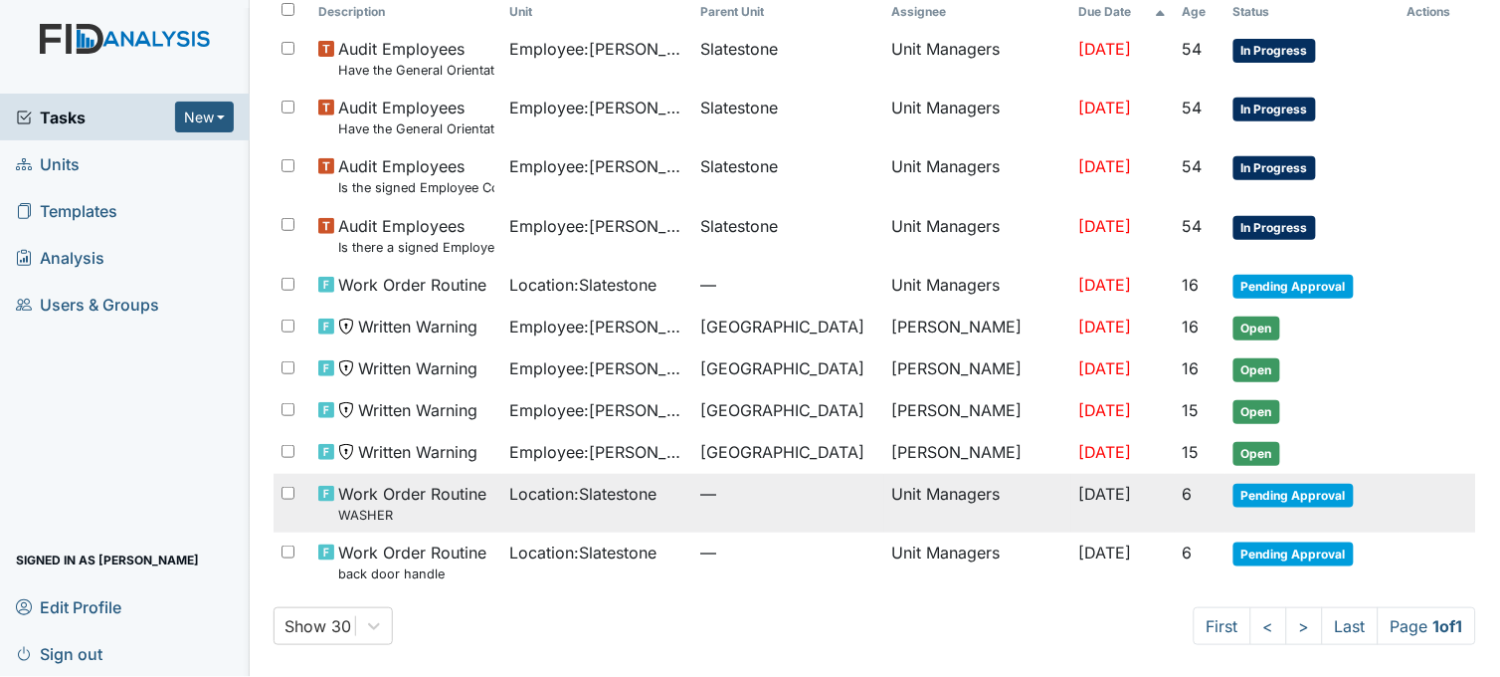
click at [648, 503] on span "Location : Slatestone" at bounding box center [583, 494] width 147 height 24
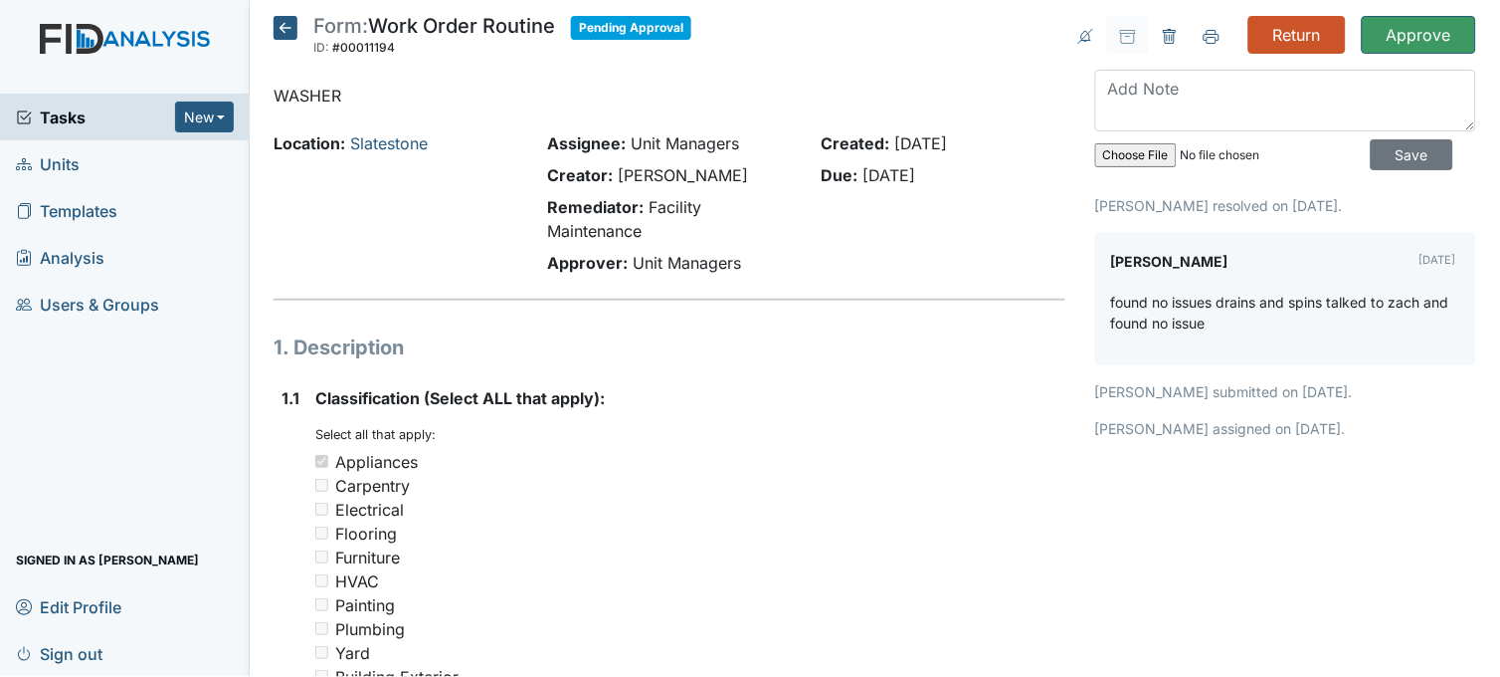
click at [285, 35] on icon at bounding box center [286, 28] width 24 height 24
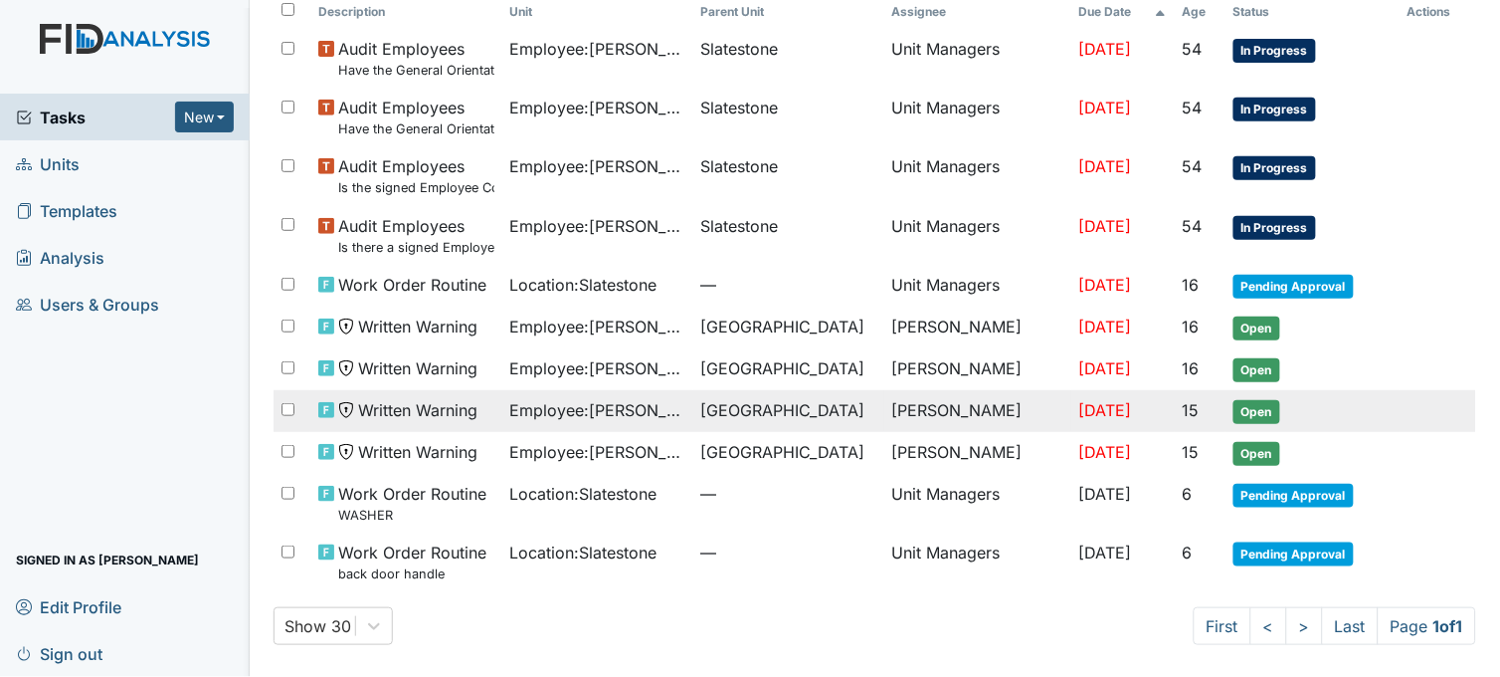
scroll to position [141, 0]
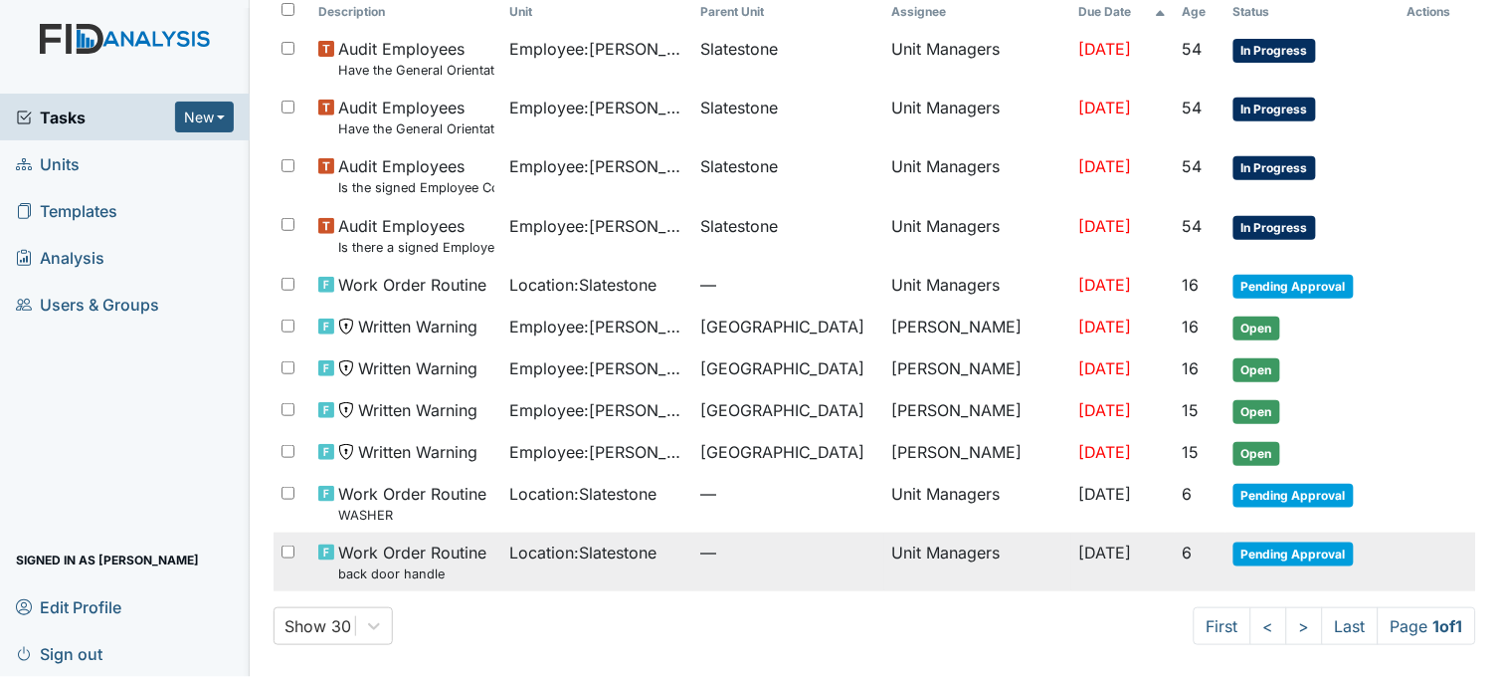
click at [584, 557] on span "Location : Slatestone" at bounding box center [583, 552] width 147 height 24
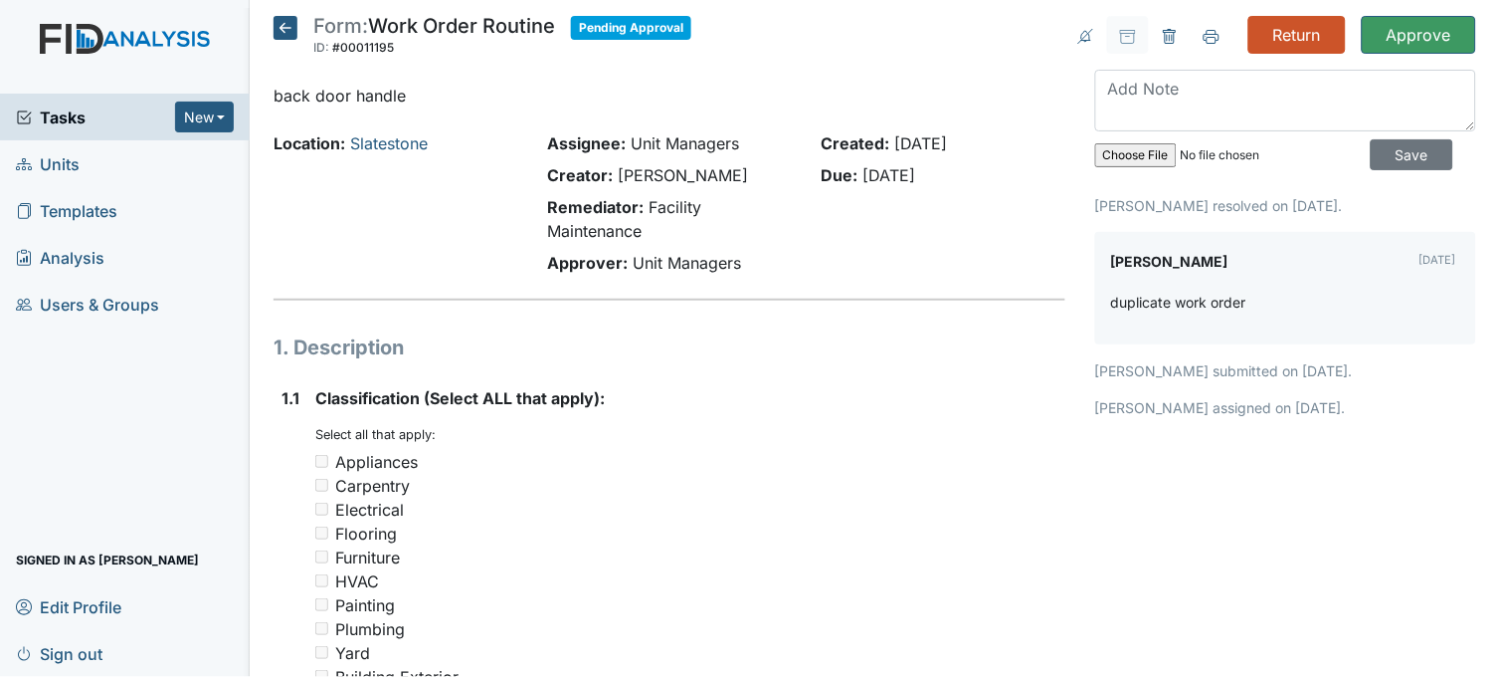
click at [283, 28] on icon at bounding box center [286, 28] width 24 height 24
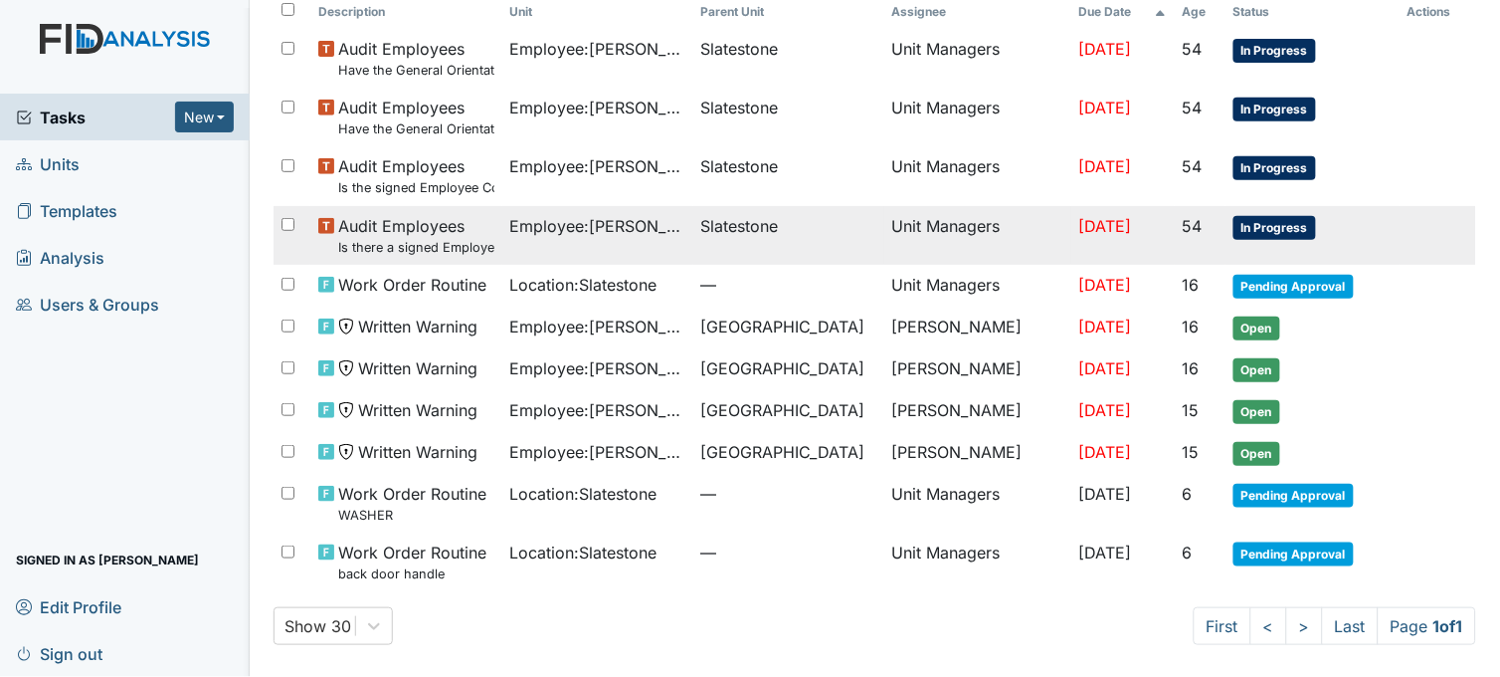
scroll to position [141, 0]
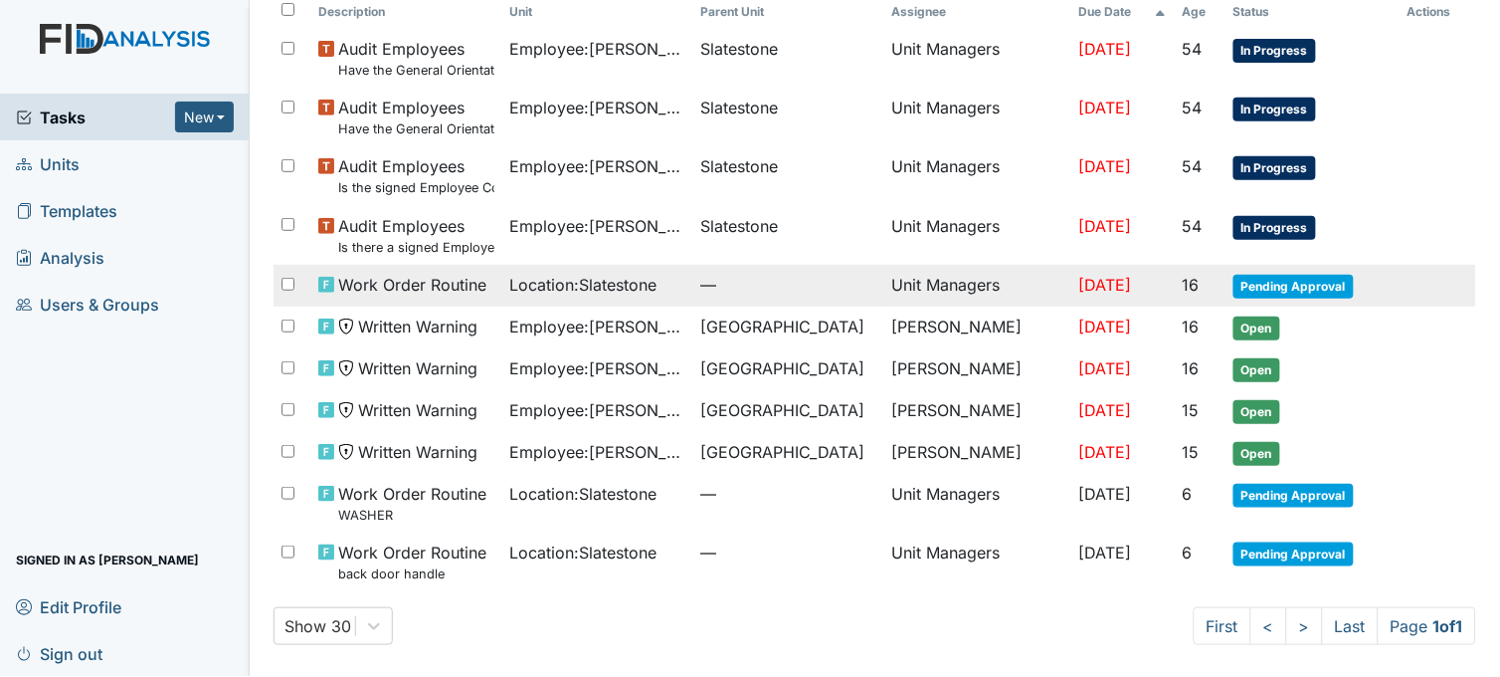
click at [561, 279] on span "Location : Slatestone" at bounding box center [583, 285] width 147 height 24
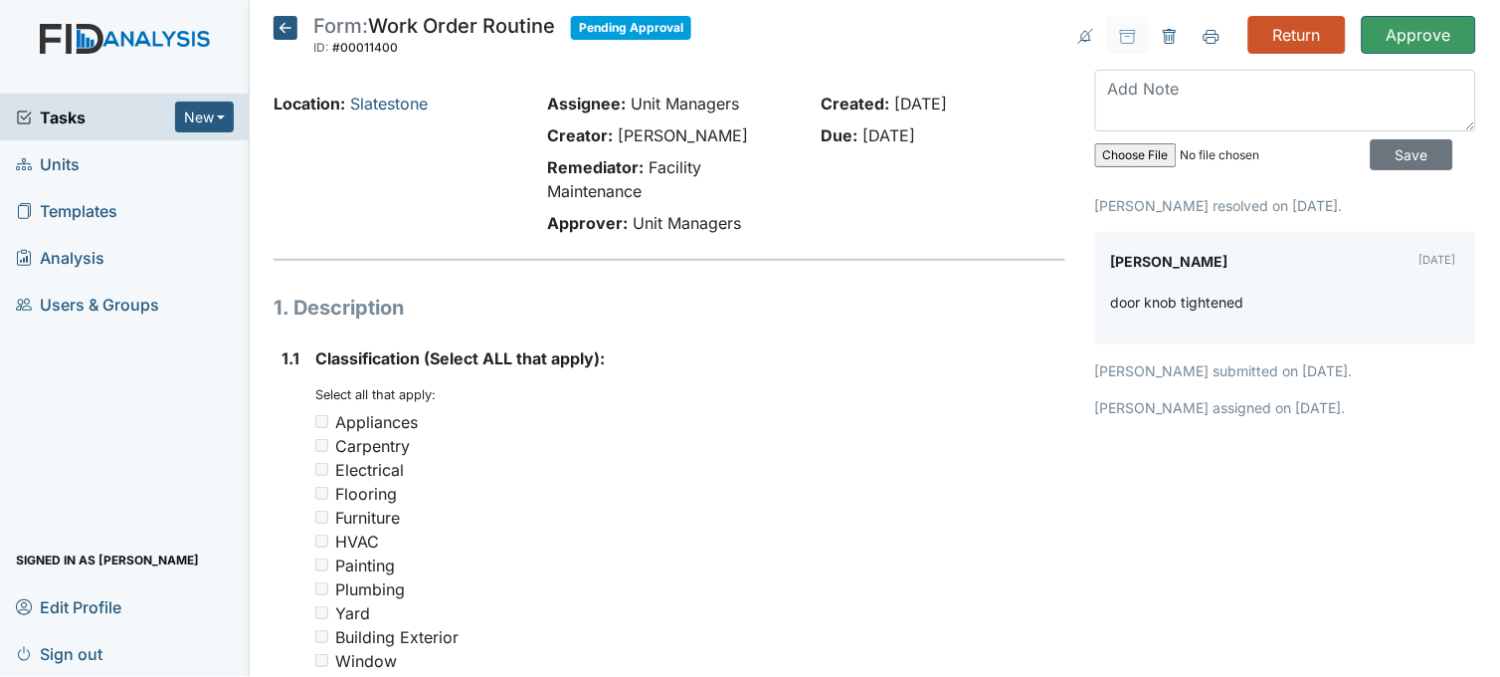
click at [291, 24] on icon at bounding box center [286, 28] width 24 height 24
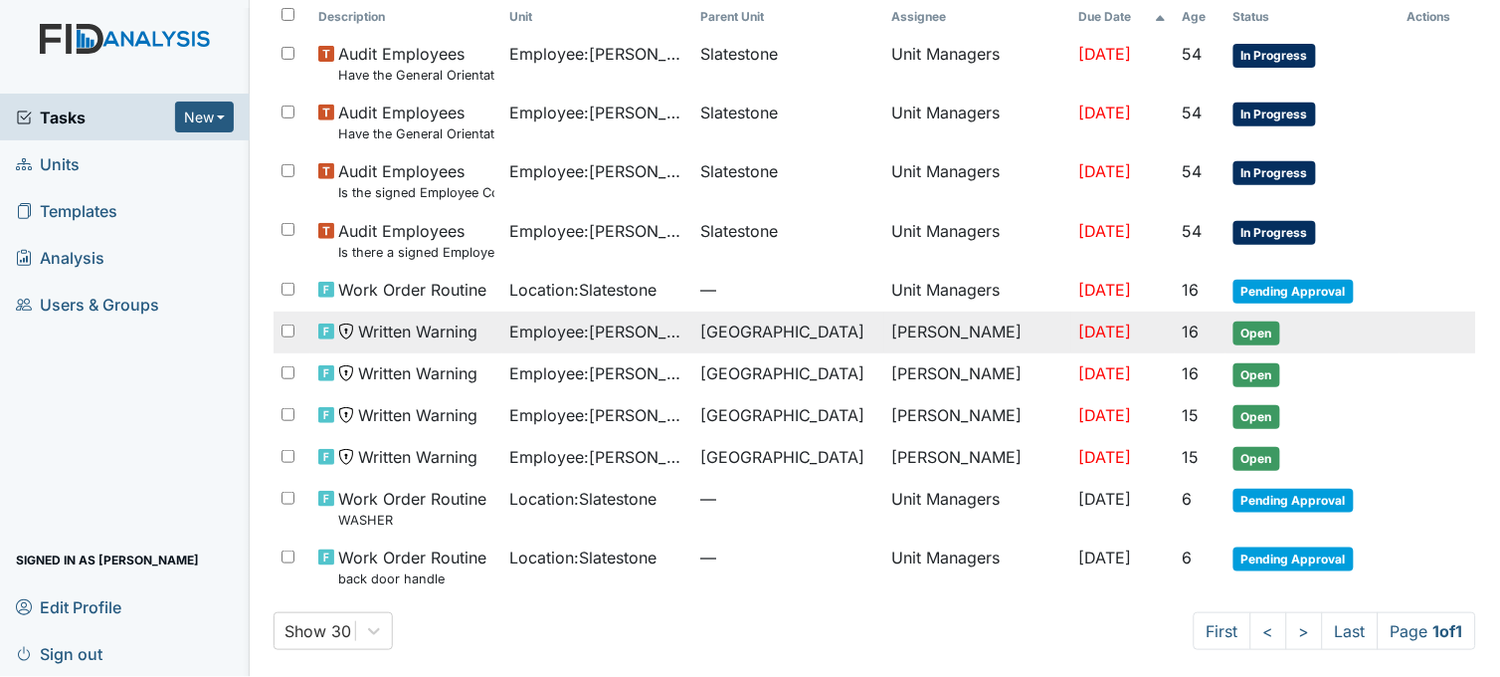
scroll to position [141, 0]
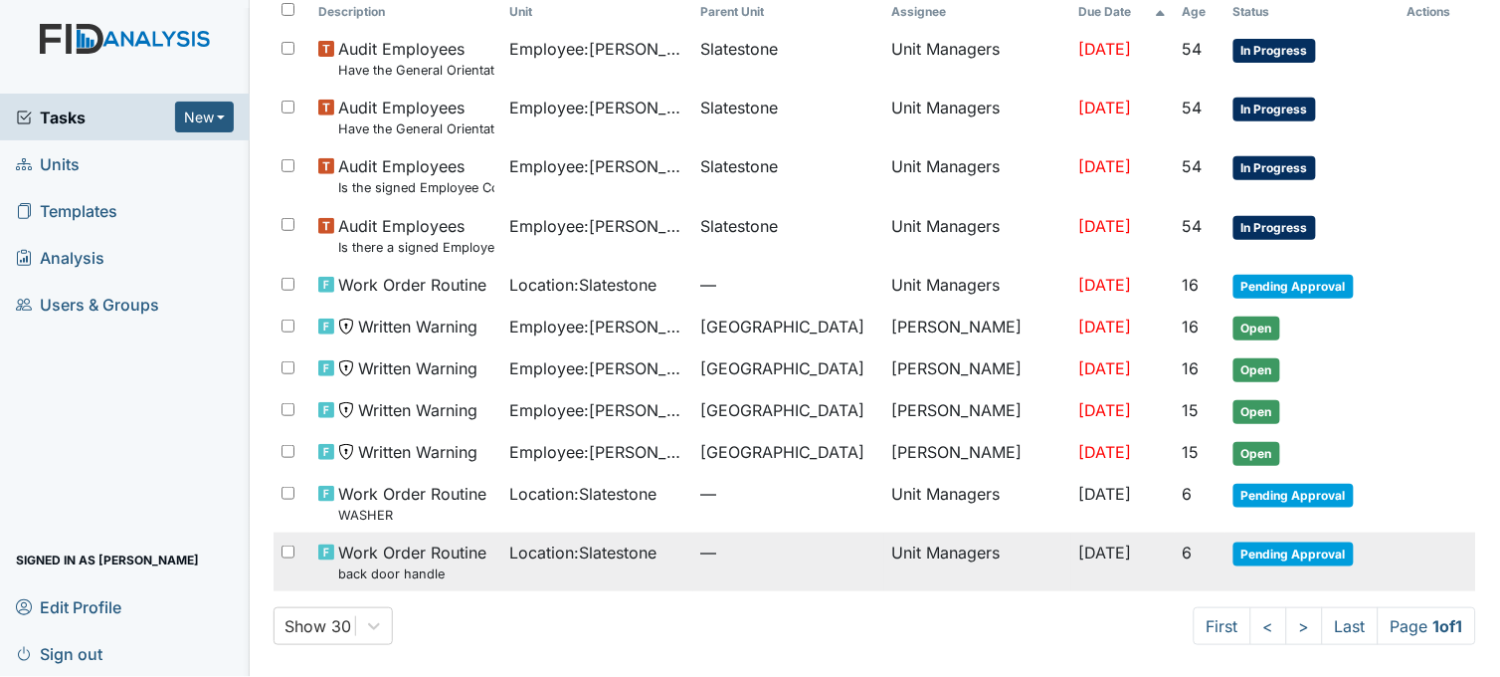
click at [668, 543] on div "Location : Slatestone" at bounding box center [597, 552] width 175 height 24
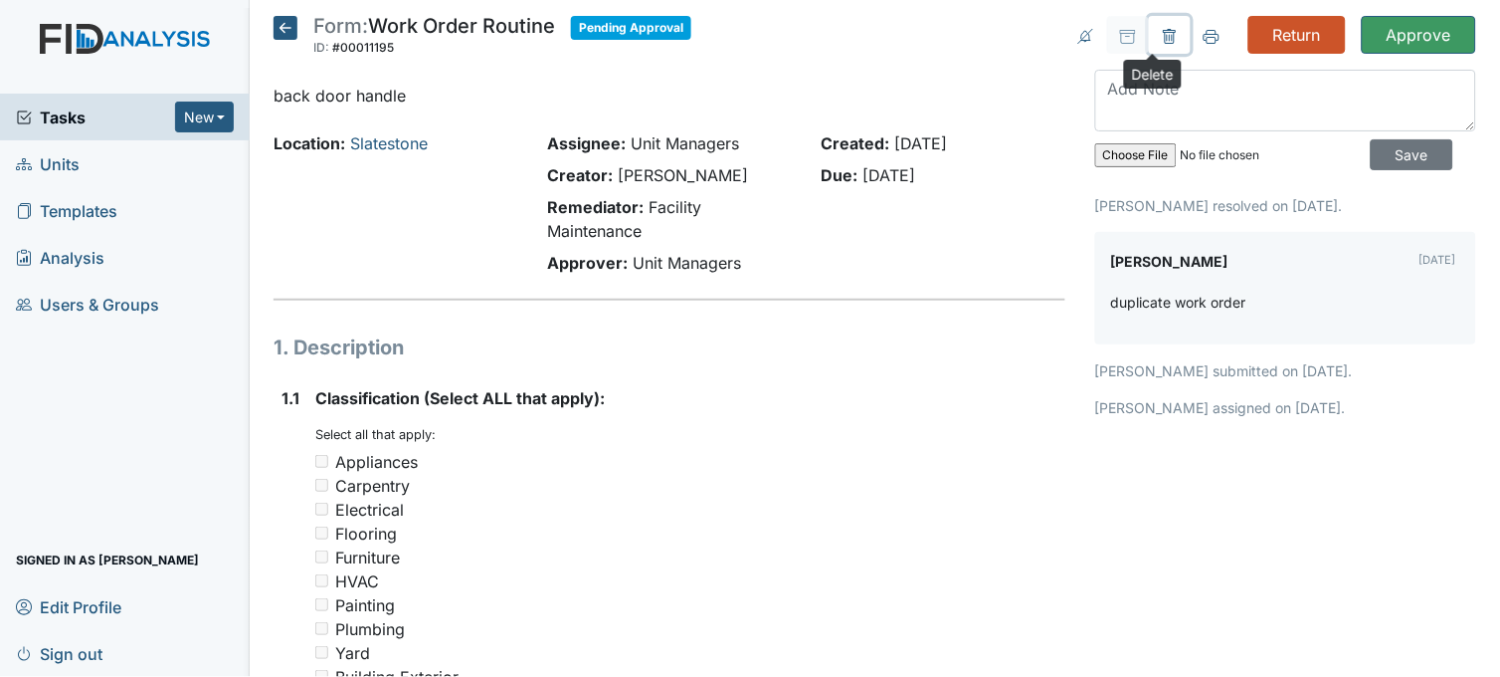
click at [1149, 26] on button at bounding box center [1170, 35] width 42 height 38
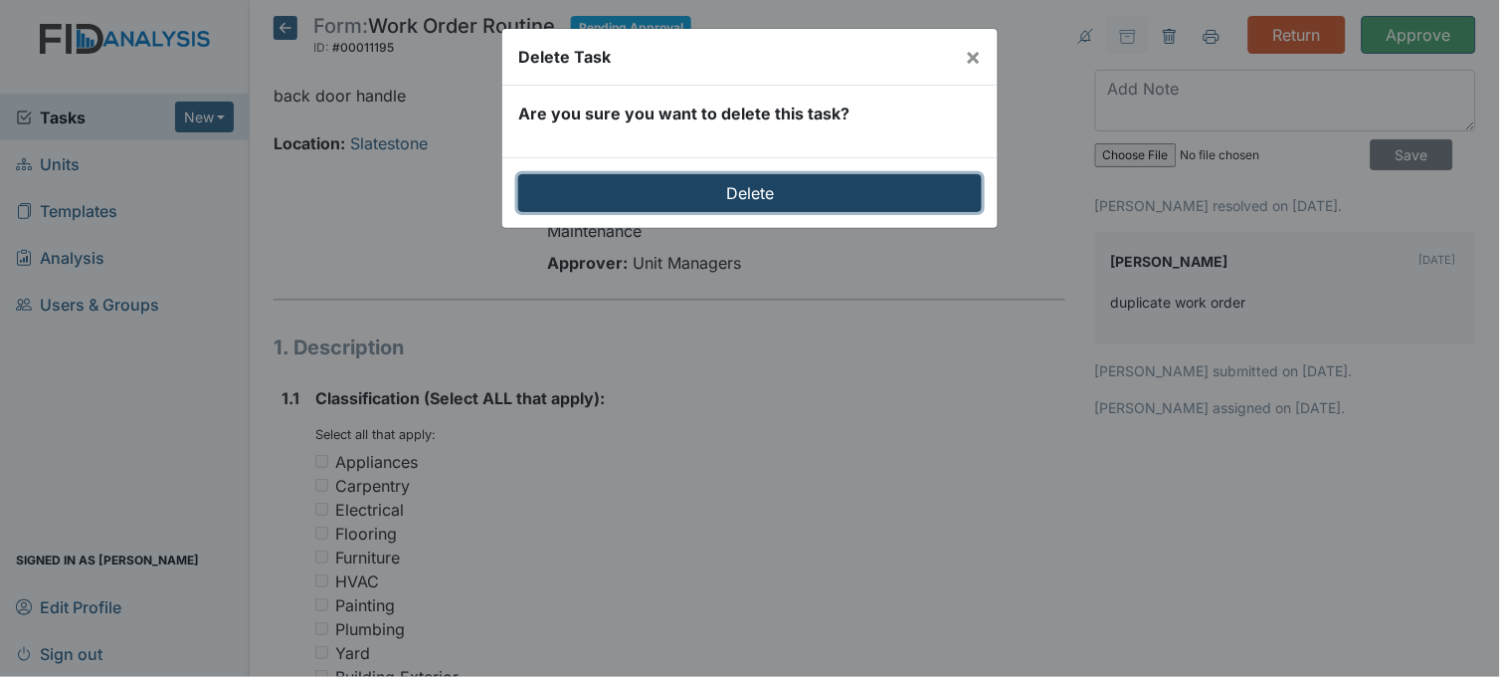
click at [743, 195] on input "Delete" at bounding box center [750, 193] width 464 height 38
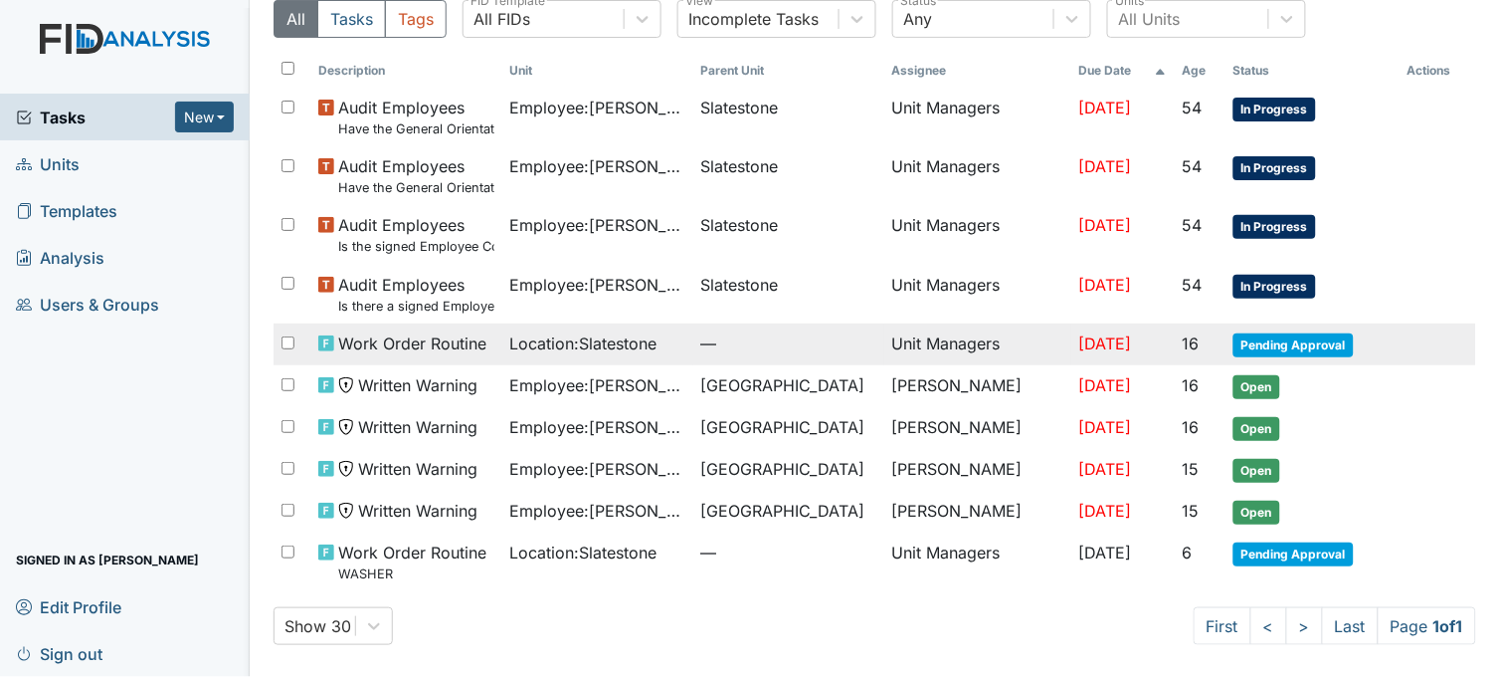
scroll to position [147, 0]
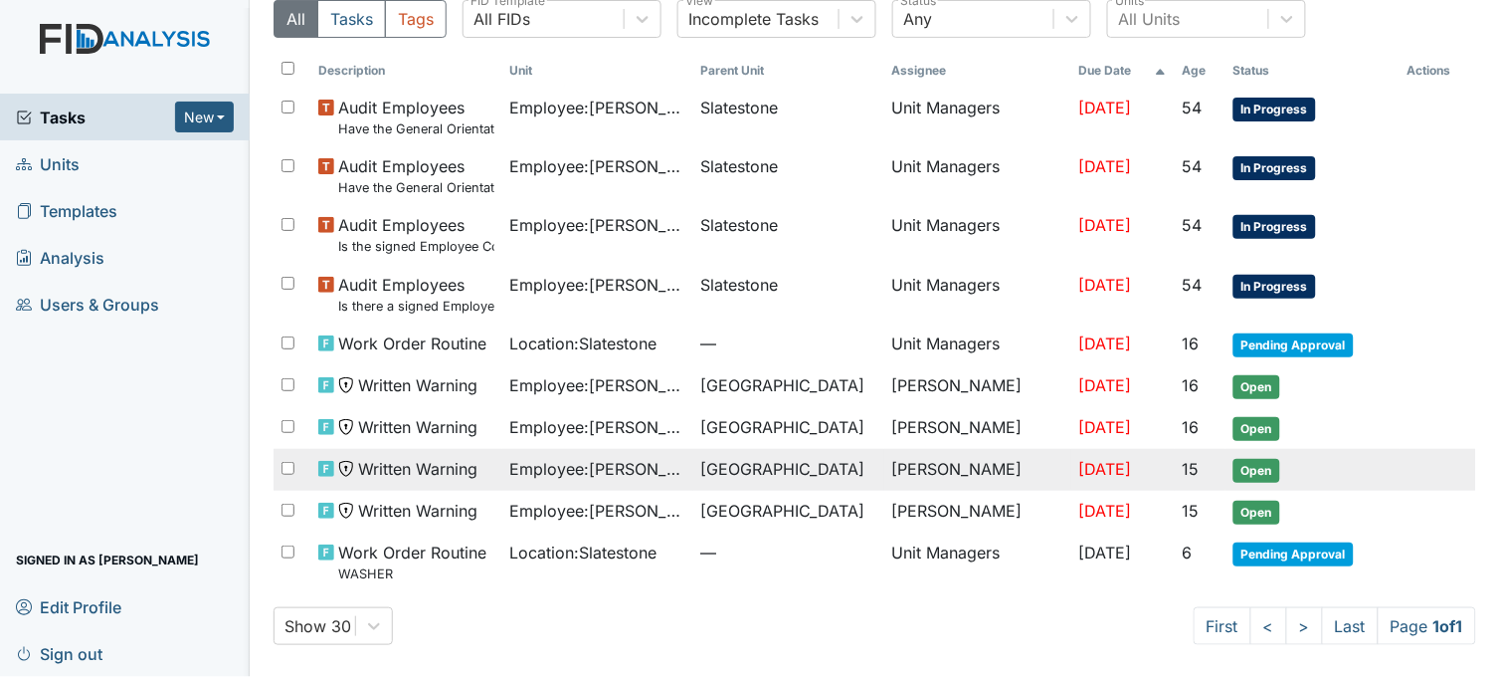
click at [644, 465] on span "Employee : Warren, Dolly" at bounding box center [597, 469] width 175 height 24
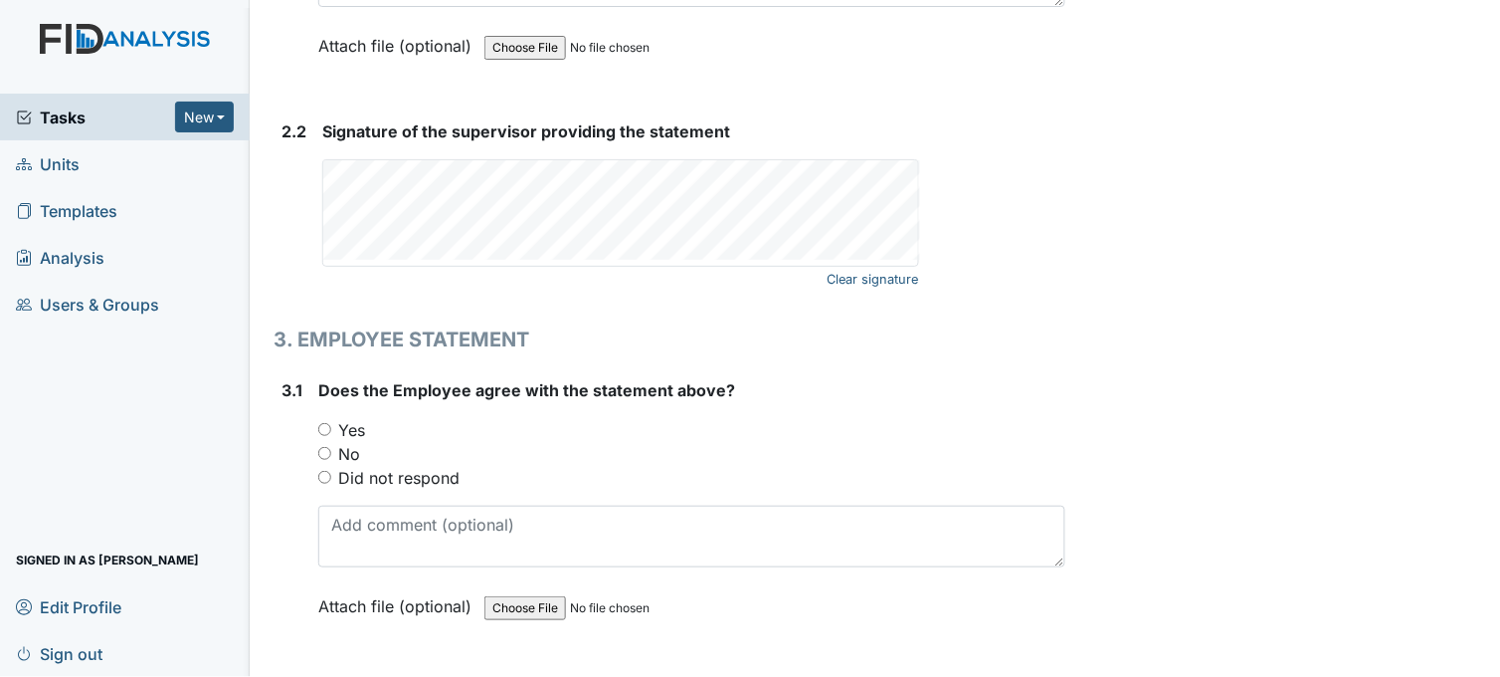
scroll to position [2985, 0]
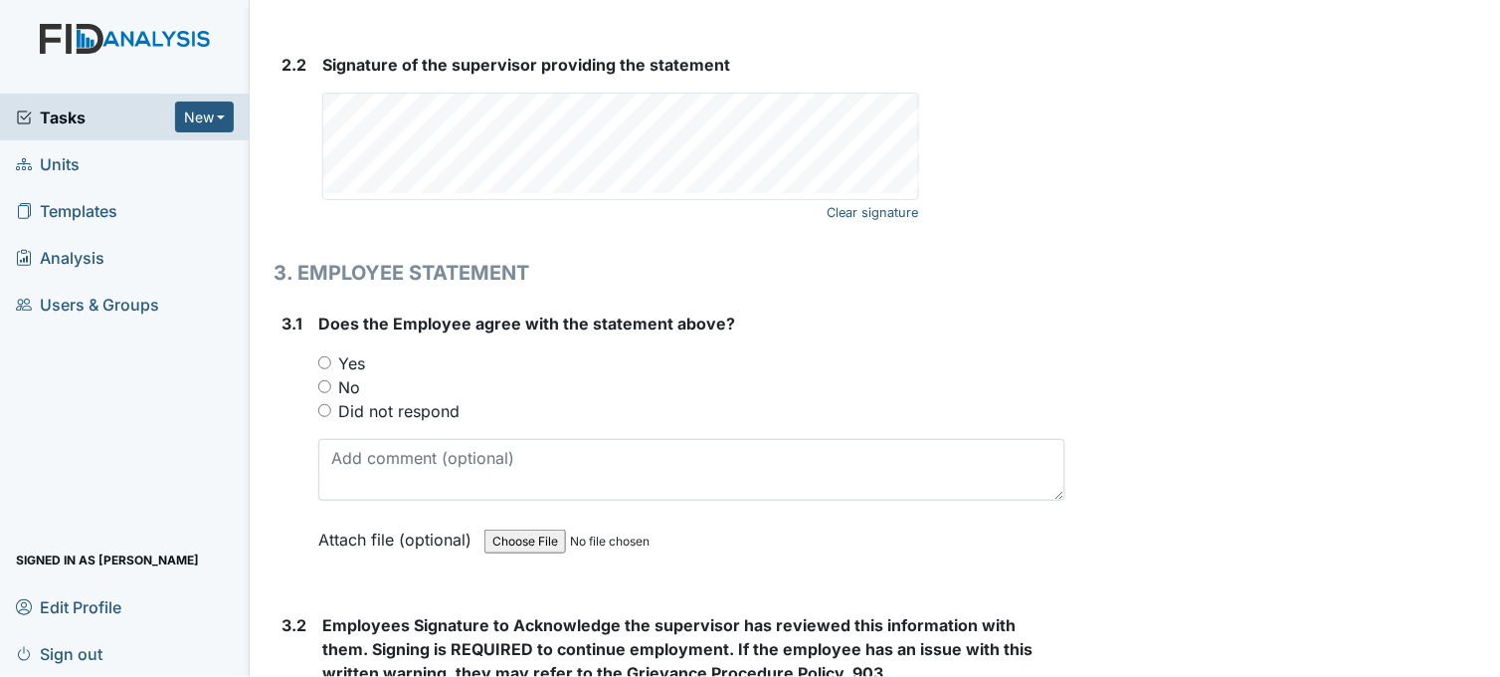
click at [330, 360] on input "Yes" at bounding box center [324, 362] width 13 height 13
radio input "true"
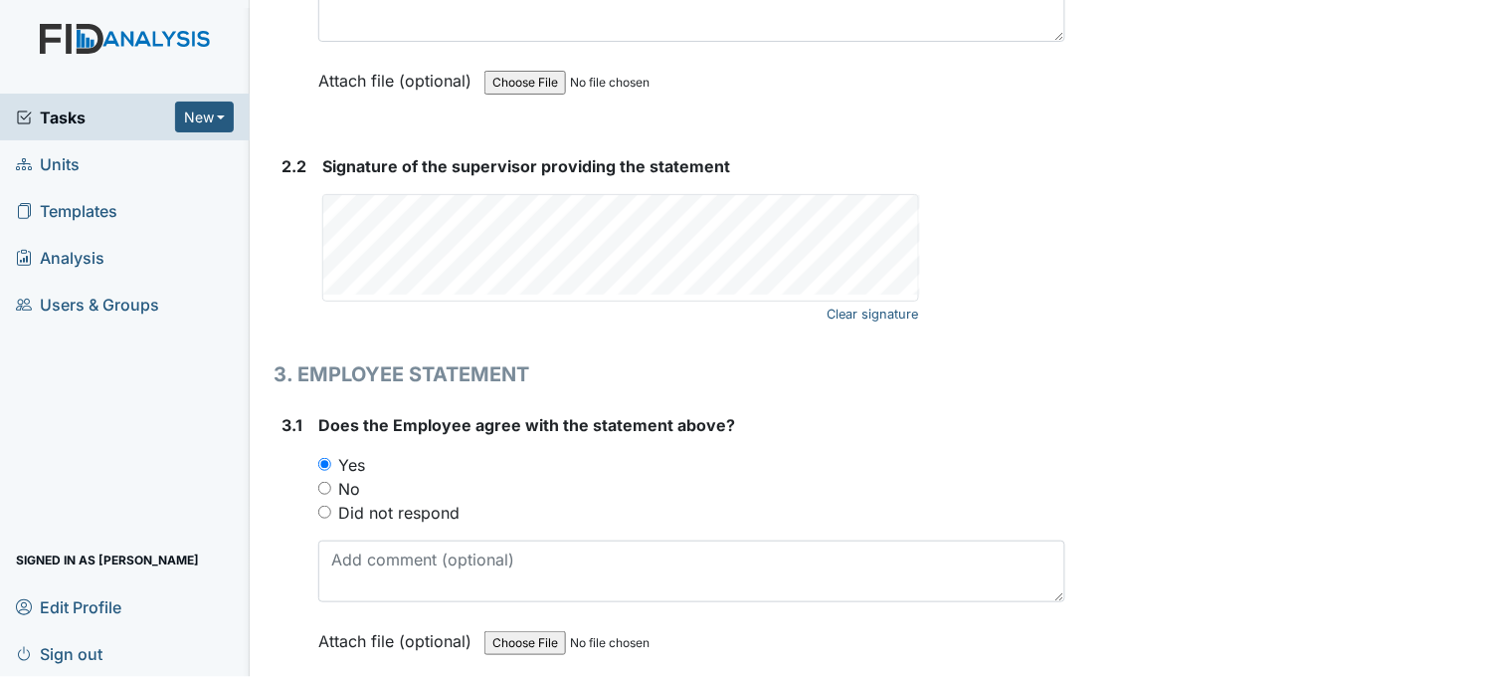
scroll to position [2873, 0]
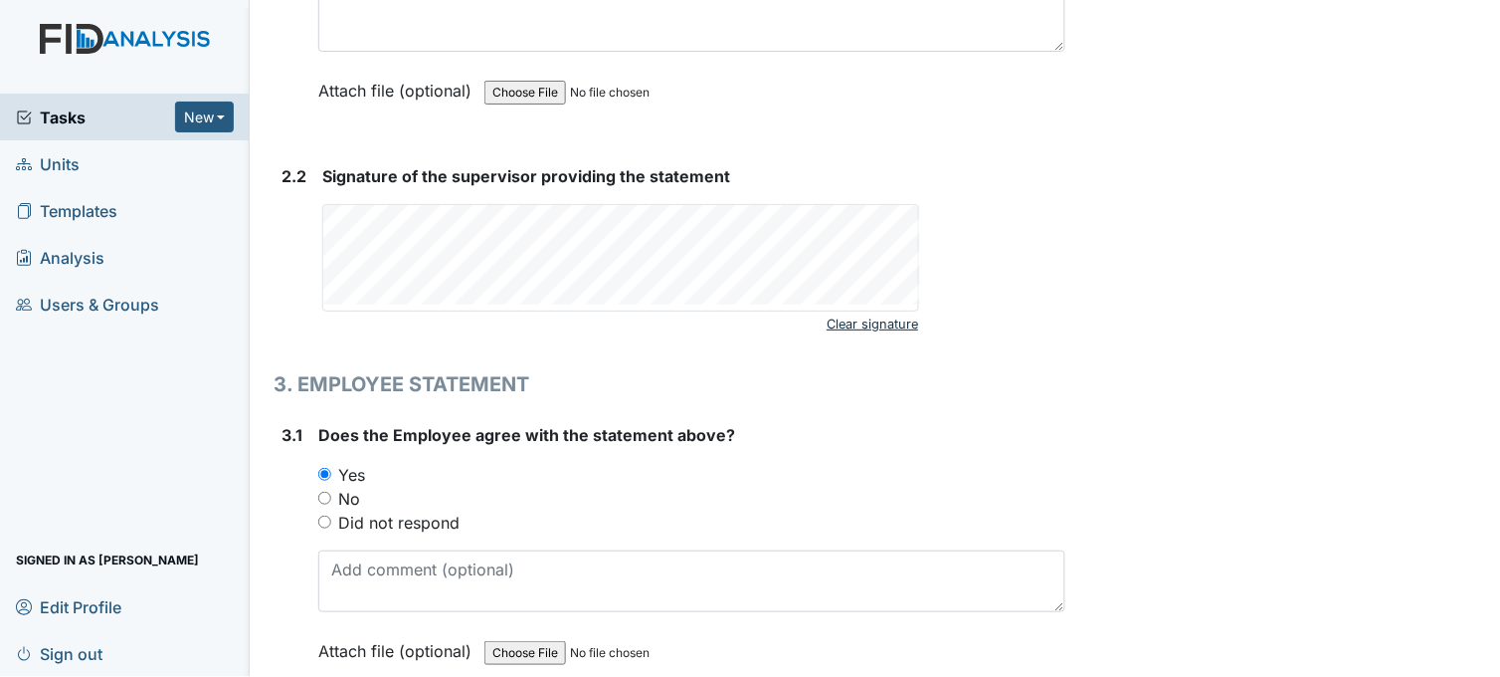
click at [854, 328] on link "Clear signature" at bounding box center [873, 323] width 92 height 27
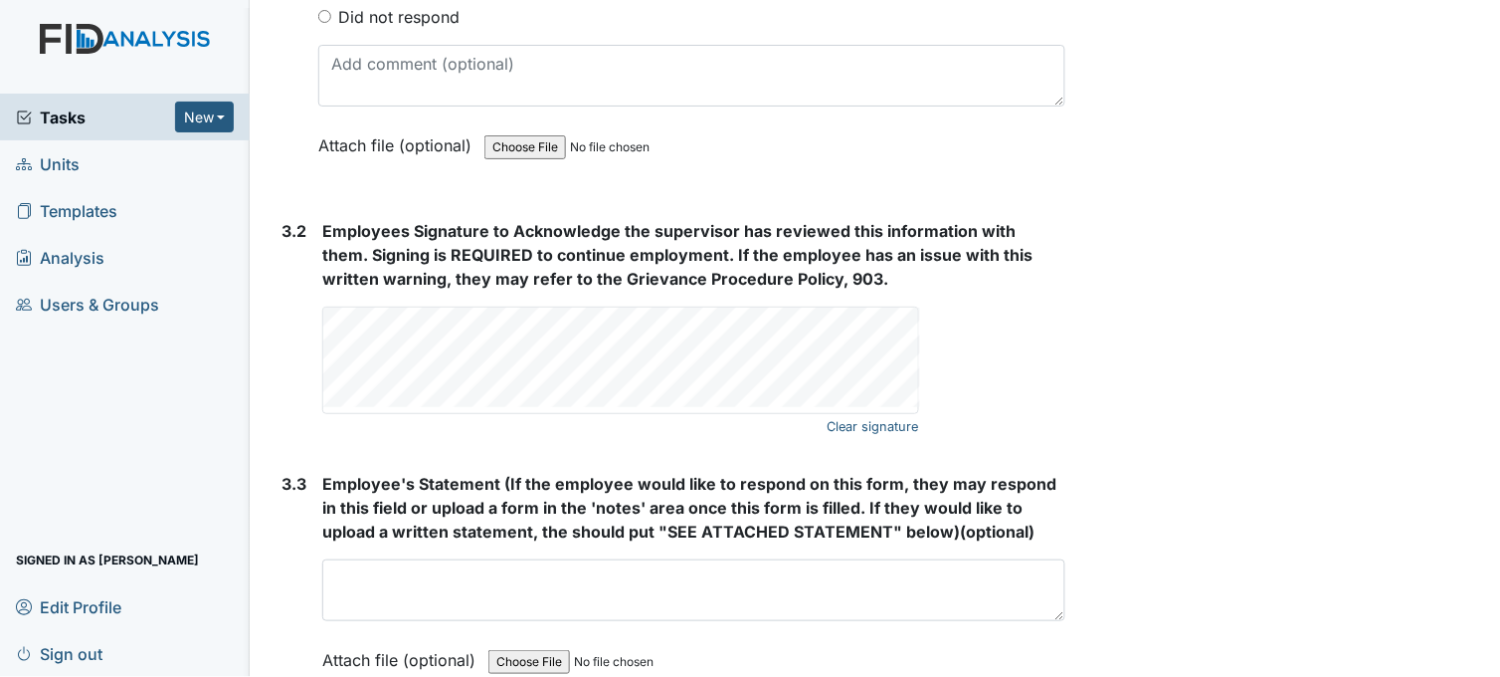
scroll to position [3371, 0]
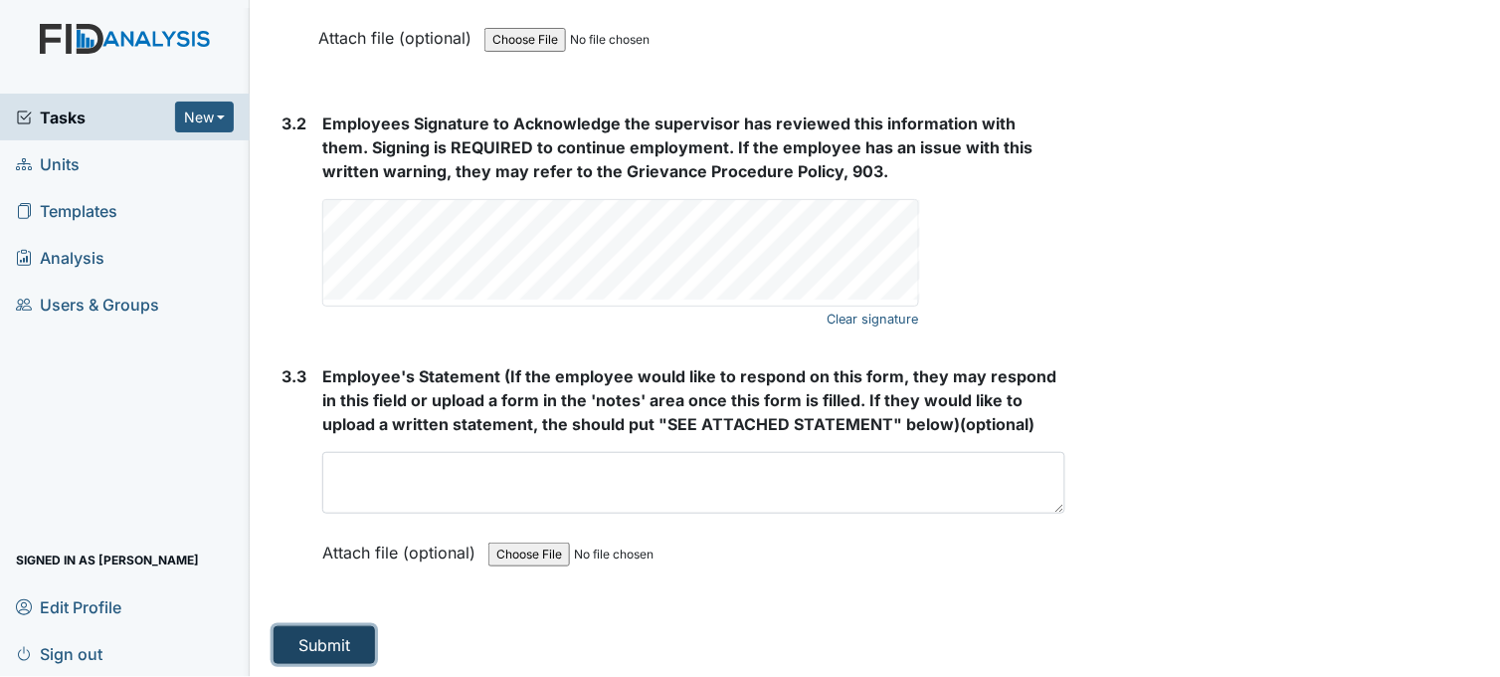
click at [338, 632] on button "Submit" at bounding box center [324, 645] width 101 height 38
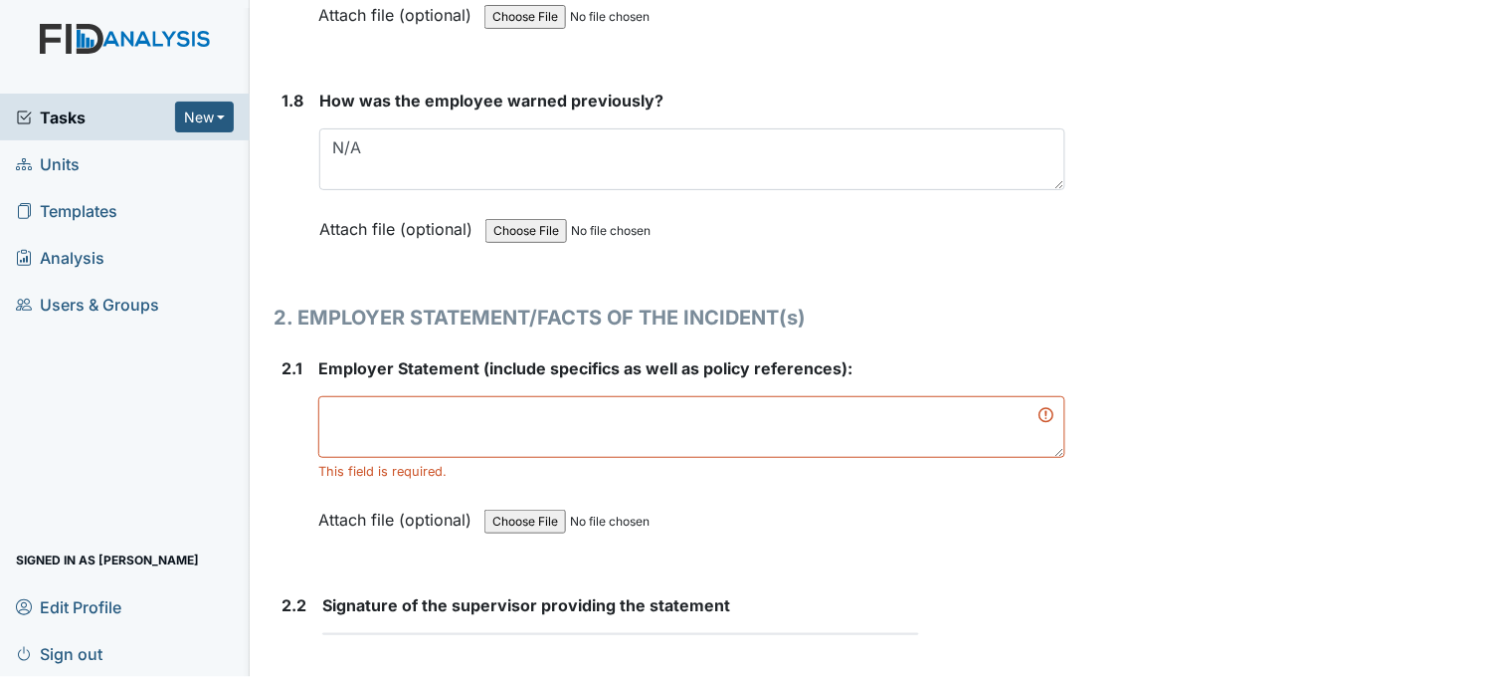
scroll to position [2510, 0]
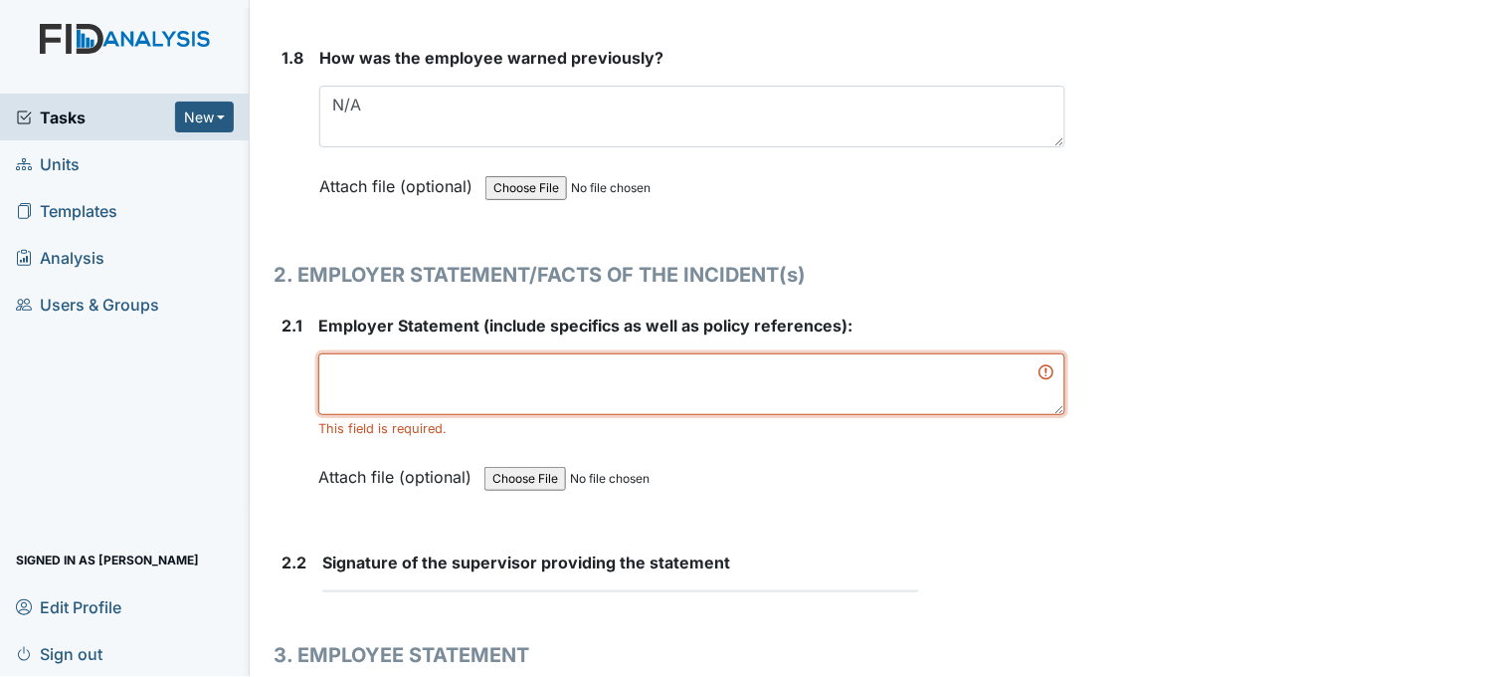
click at [465, 369] on textarea at bounding box center [691, 384] width 747 height 62
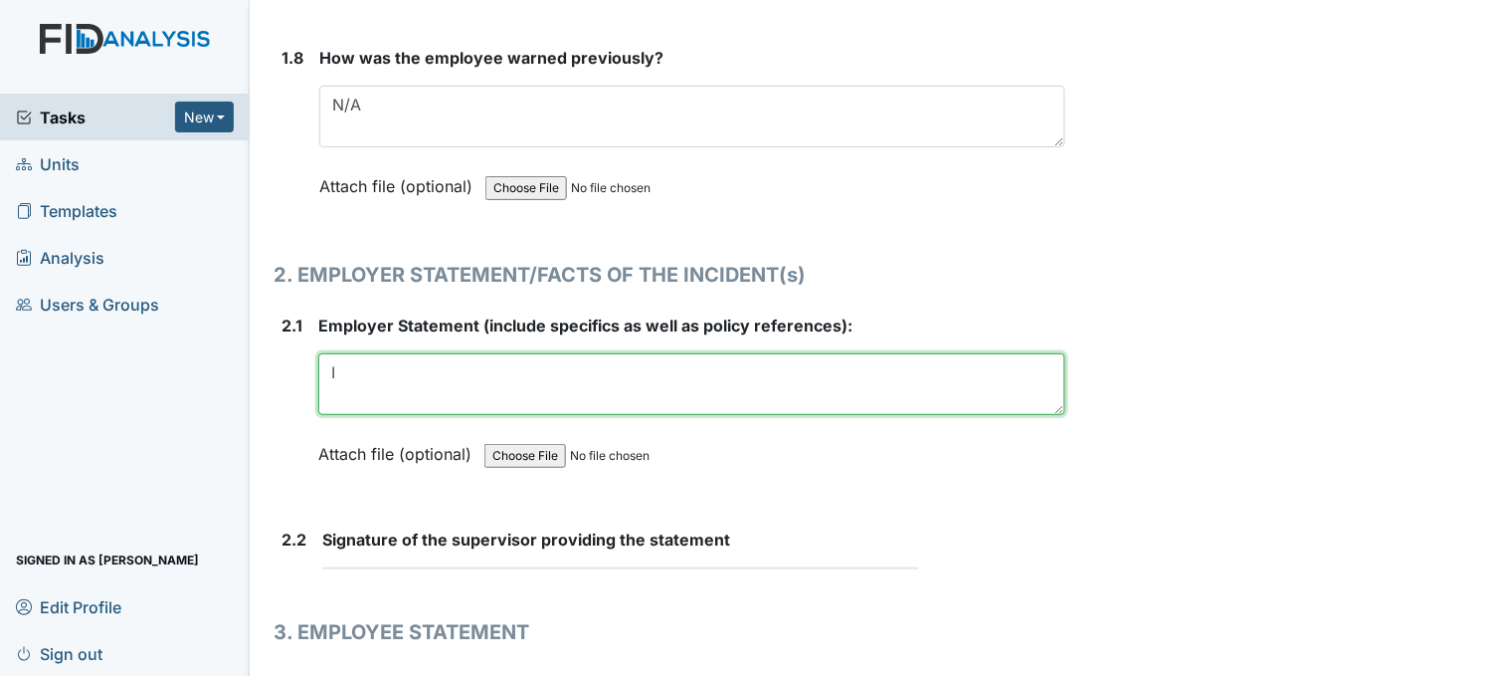
type textarea "I"
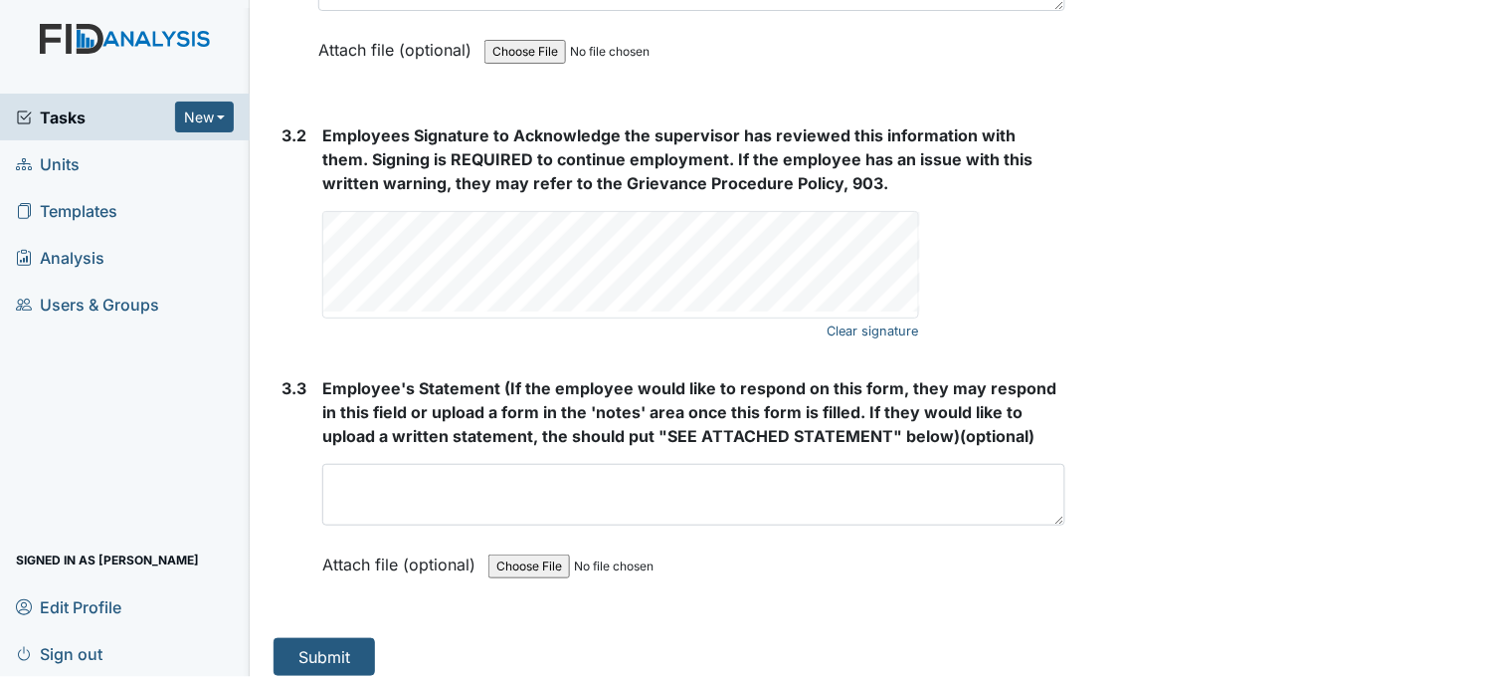
scroll to position [3371, 0]
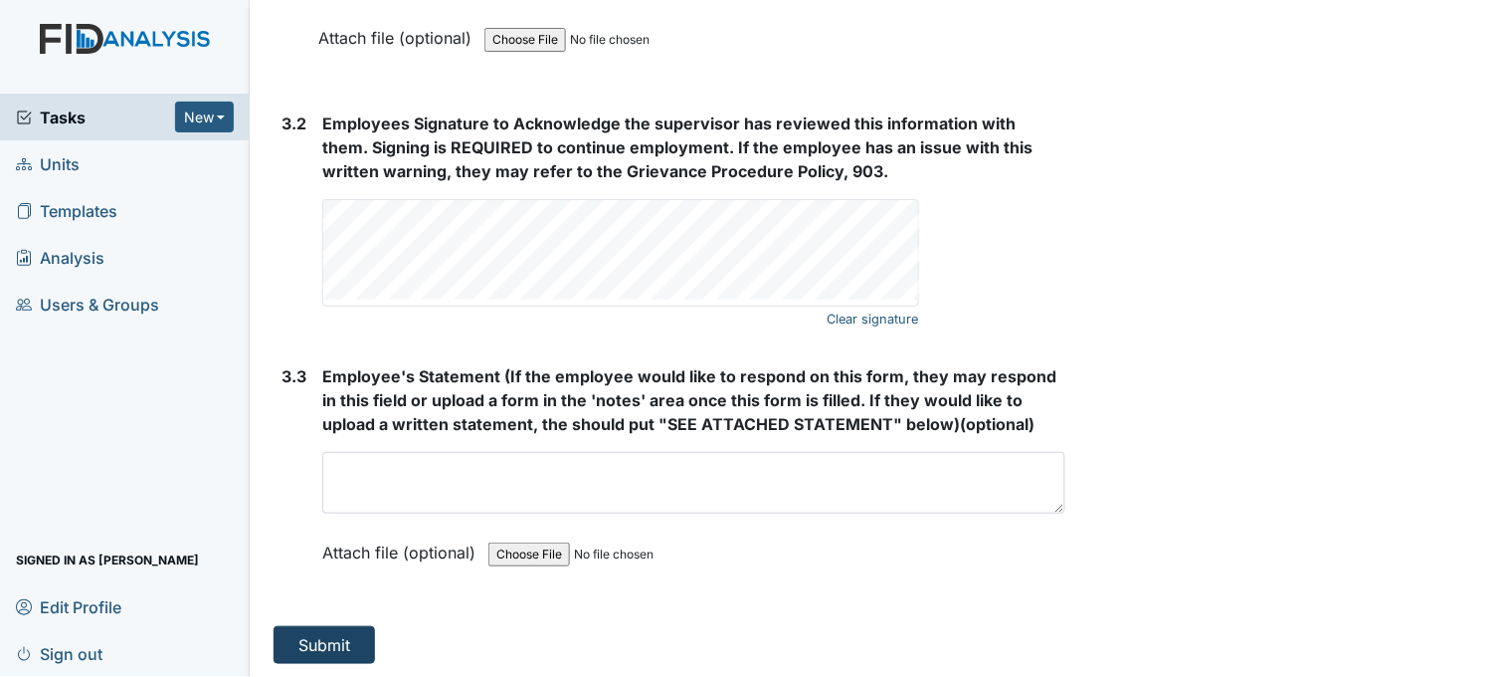
type textarea "No statement"
click at [331, 634] on button "Submit" at bounding box center [324, 645] width 101 height 38
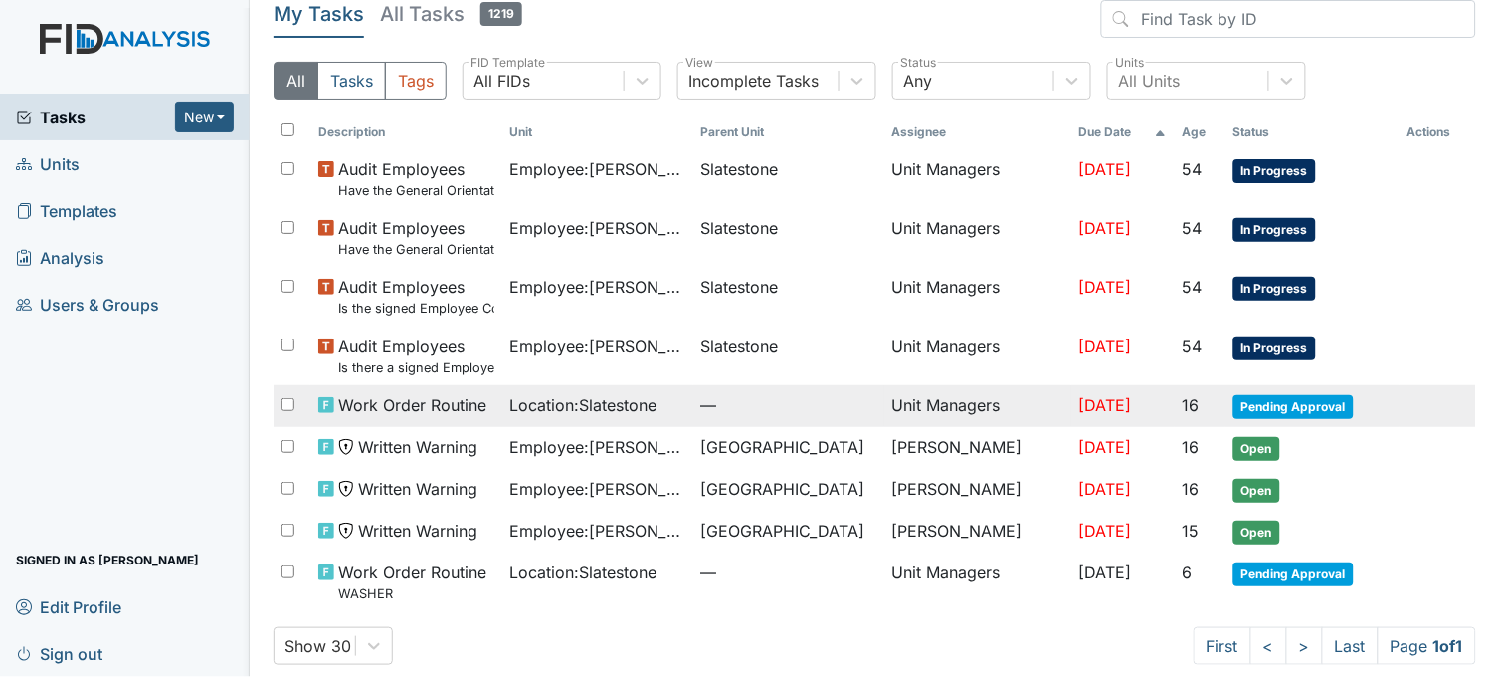
scroll to position [105, 0]
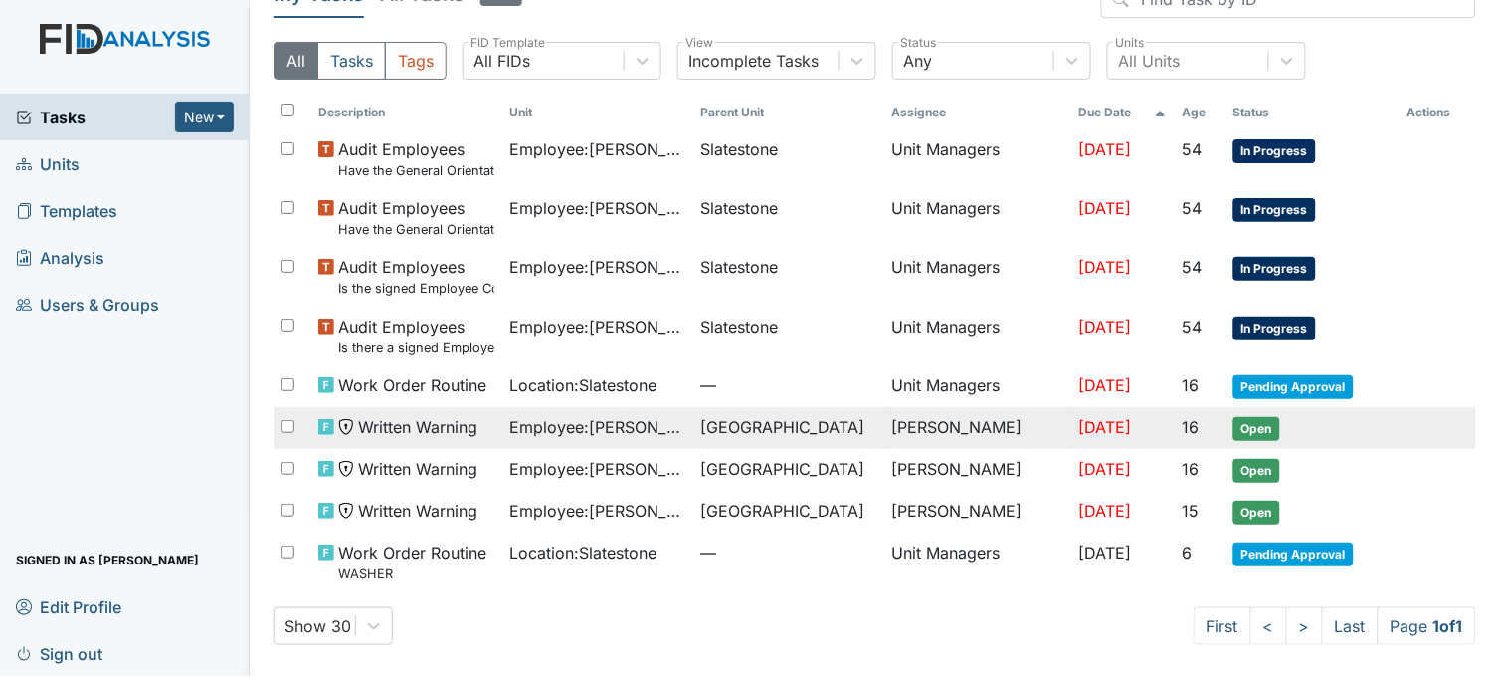
click at [644, 430] on span "Employee : [PERSON_NAME]" at bounding box center [597, 427] width 175 height 24
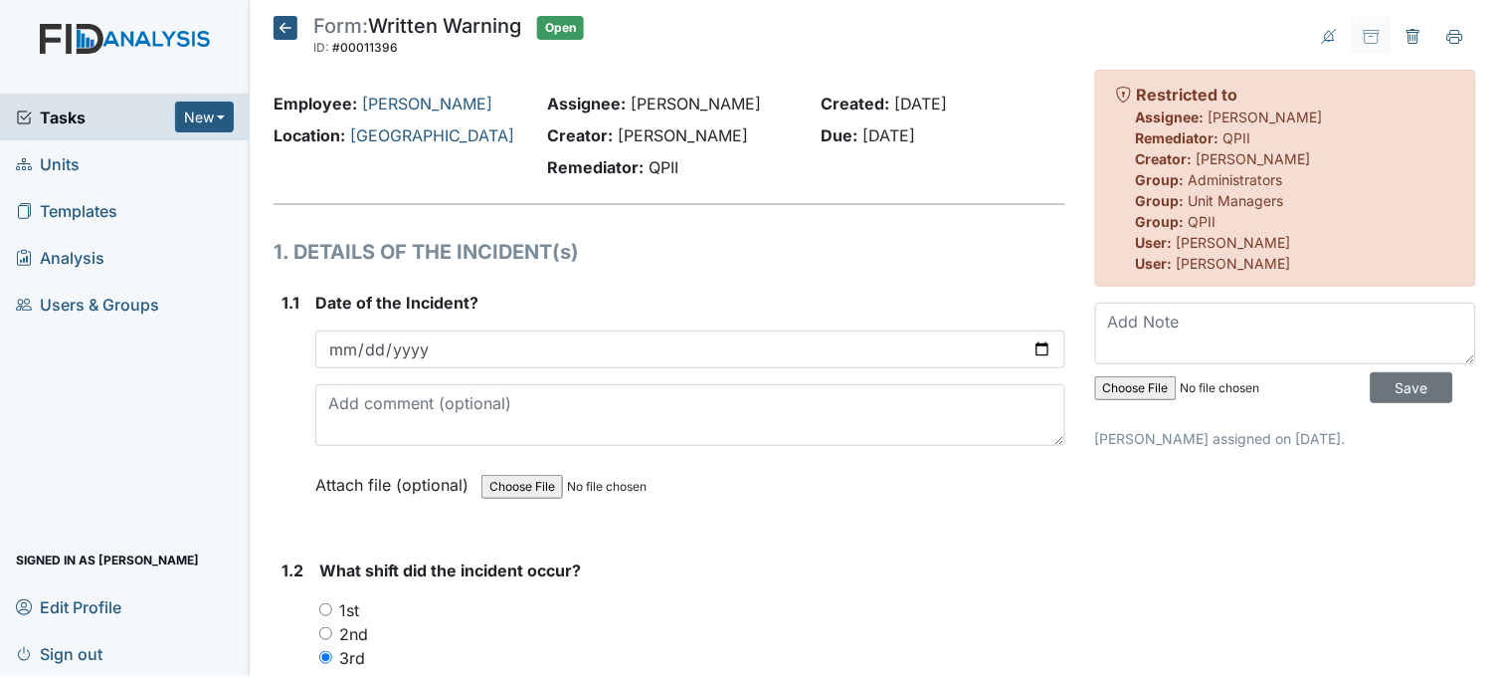
click at [292, 27] on icon at bounding box center [286, 28] width 24 height 24
